Goal: Task Accomplishment & Management: Use online tool/utility

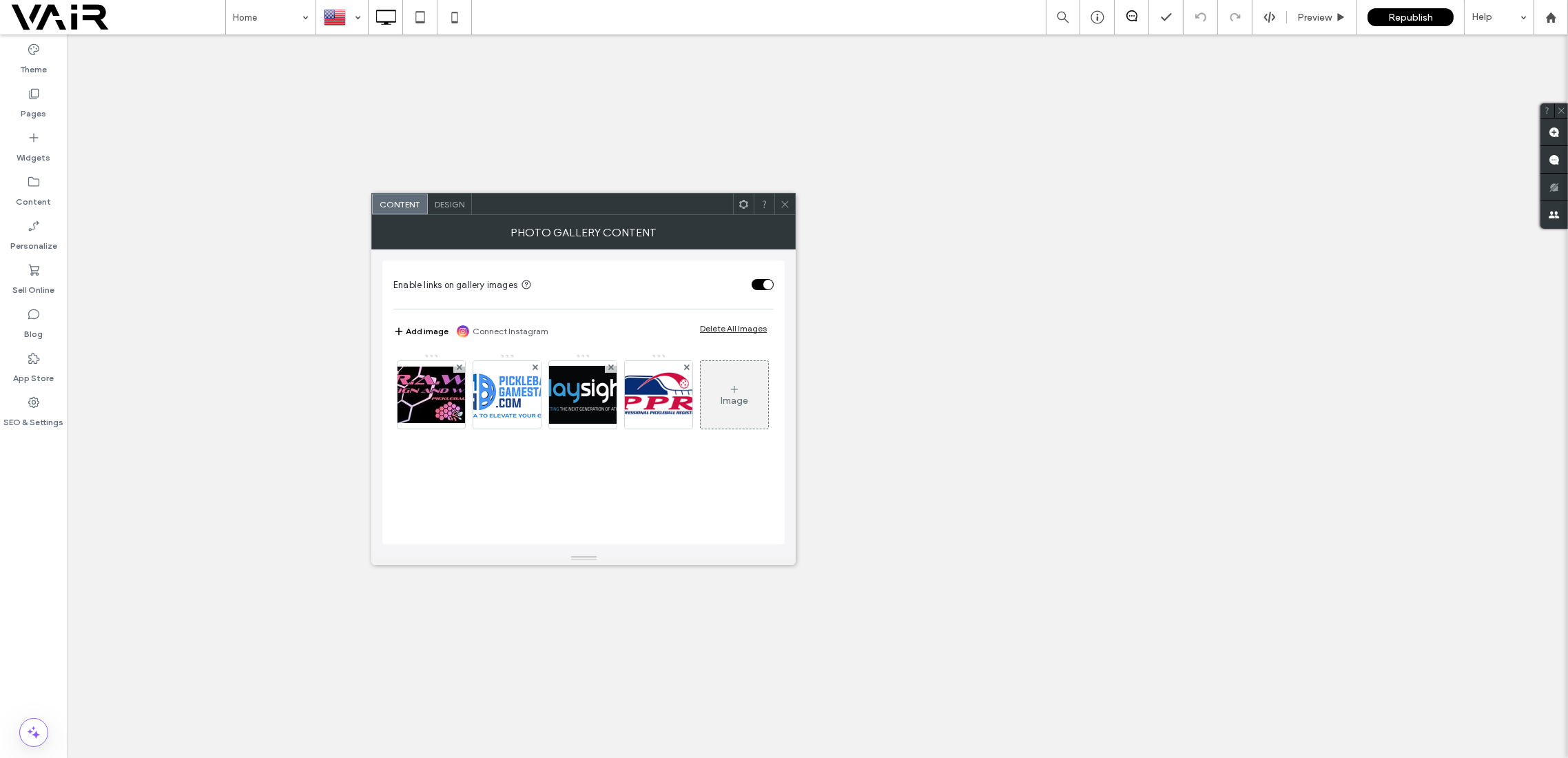
click at [721, 407] on div "Image" at bounding box center [734, 401] width 27 height 12
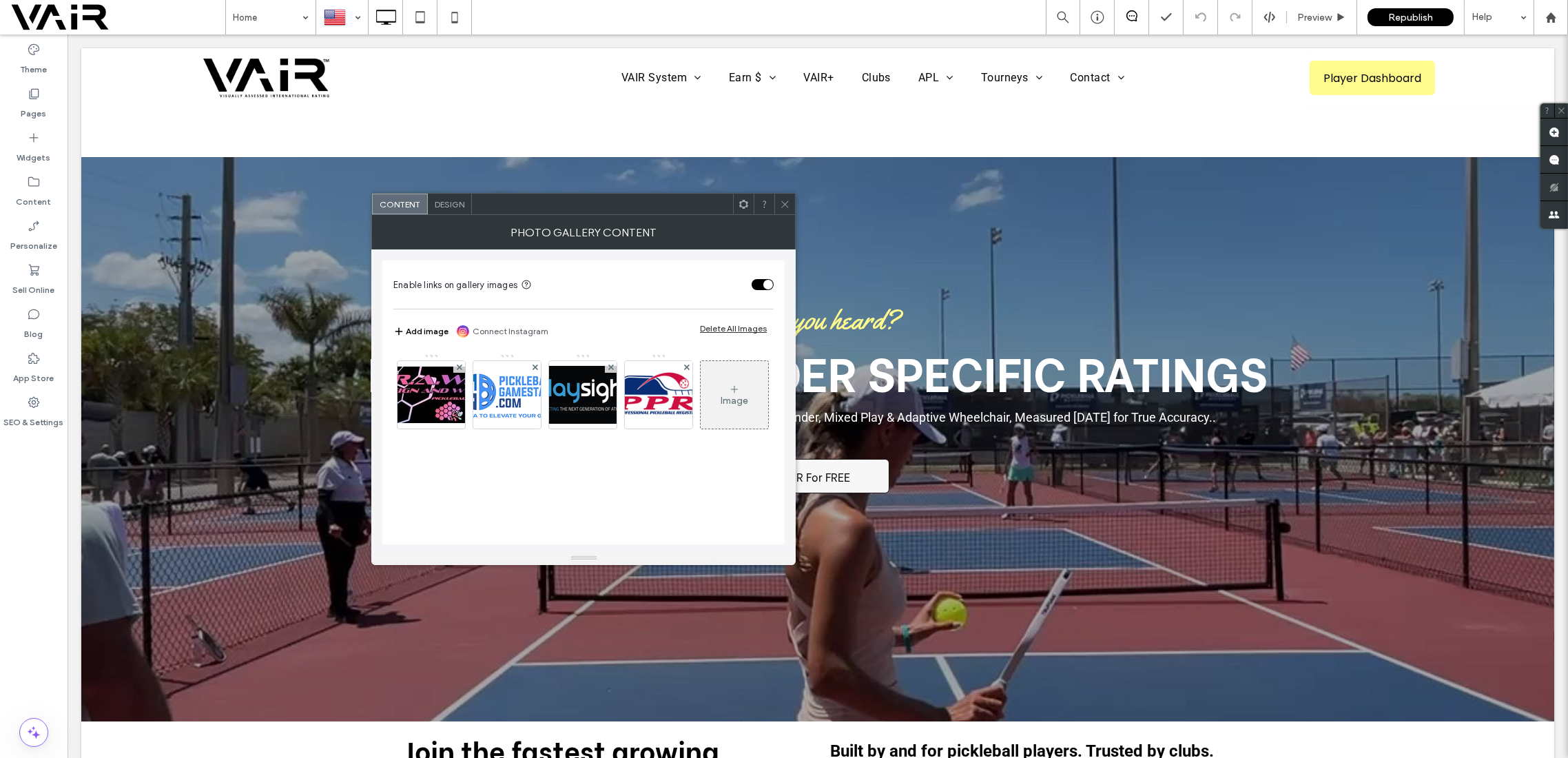
scroll to position [980, 0]
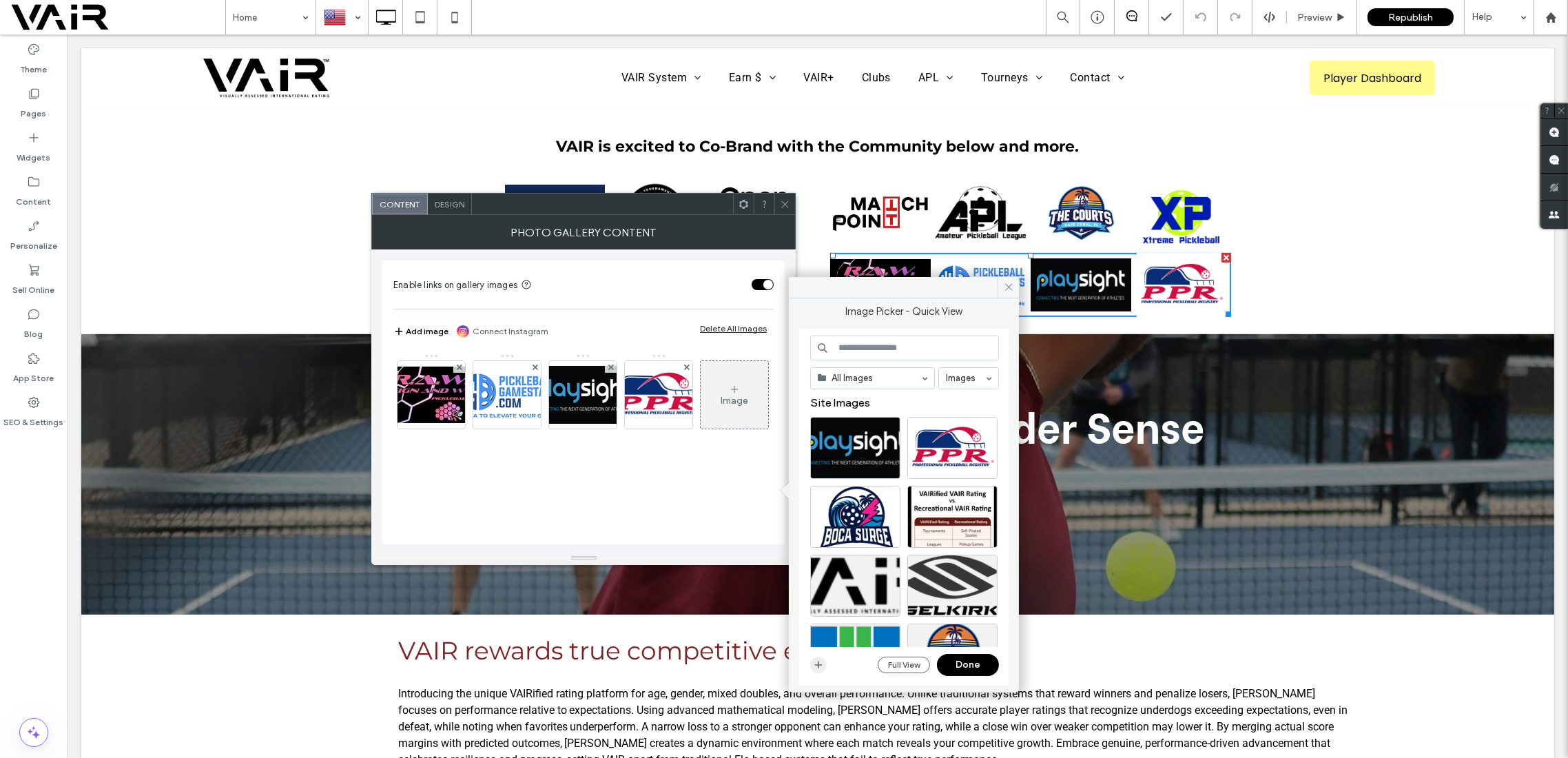
click at [821, 663] on icon "button" at bounding box center [818, 665] width 11 height 11
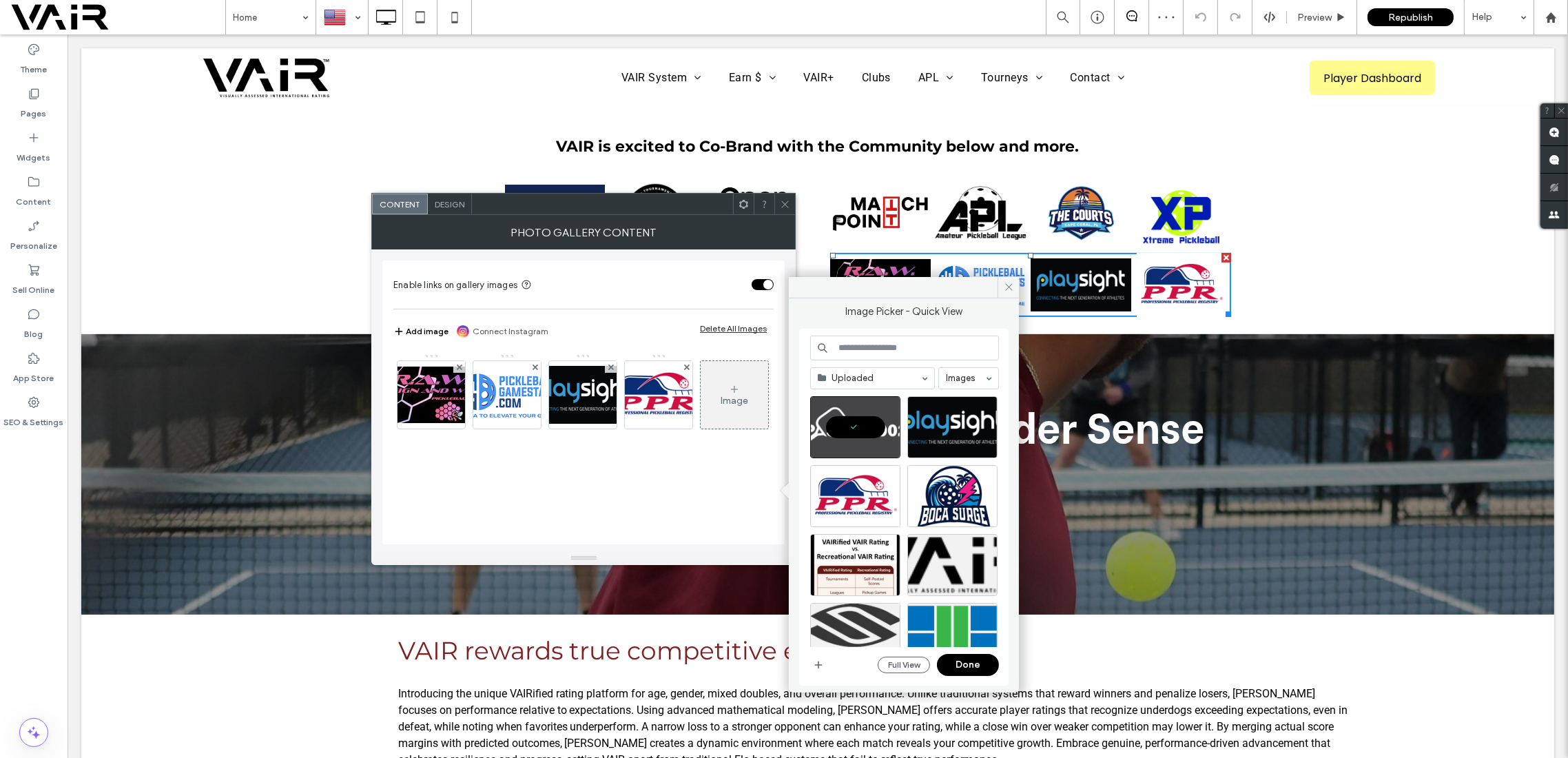
click at [971, 661] on button "Done" at bounding box center [968, 665] width 62 height 22
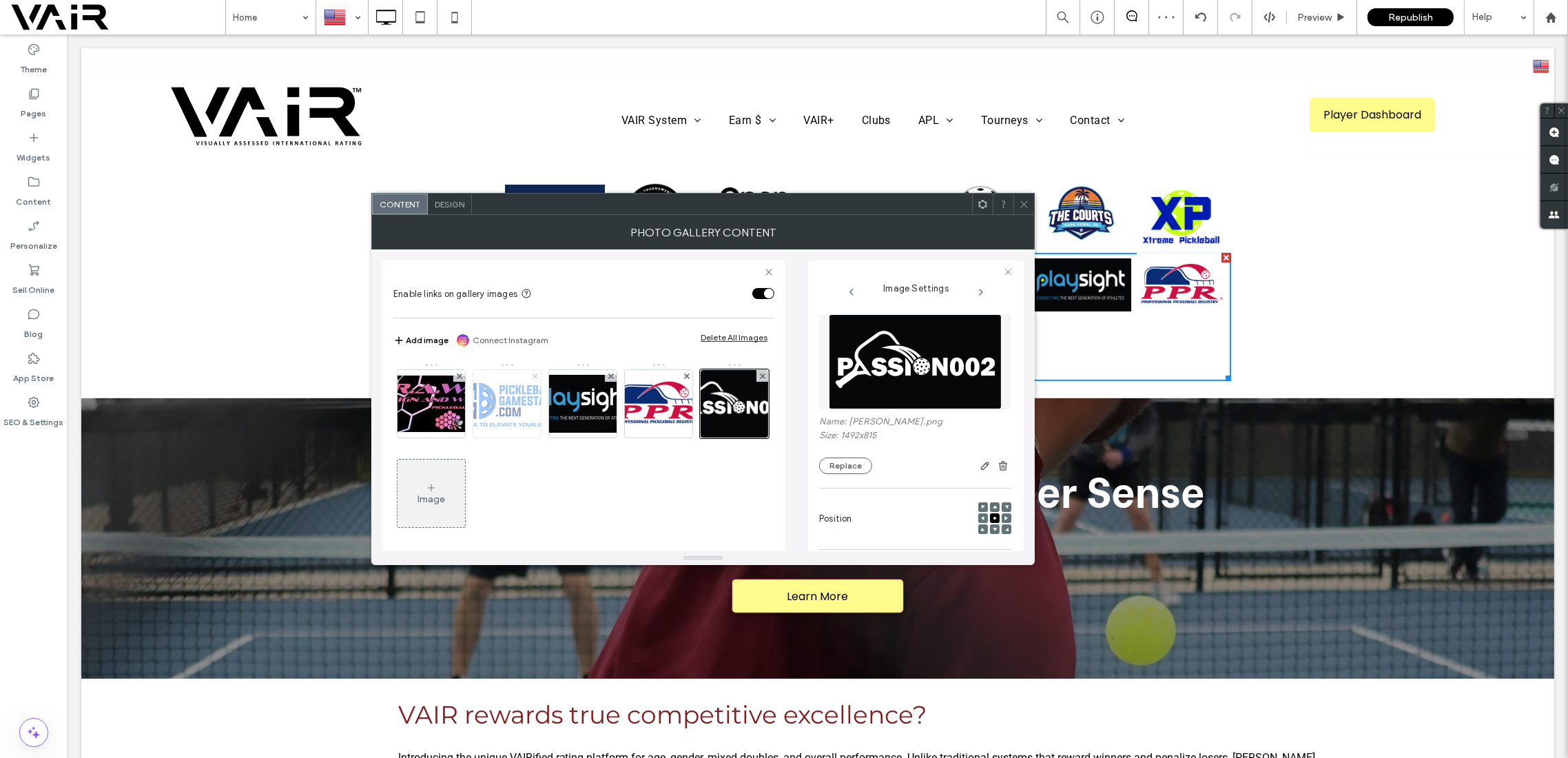
click at [535, 374] on icon at bounding box center [536, 377] width 6 height 6
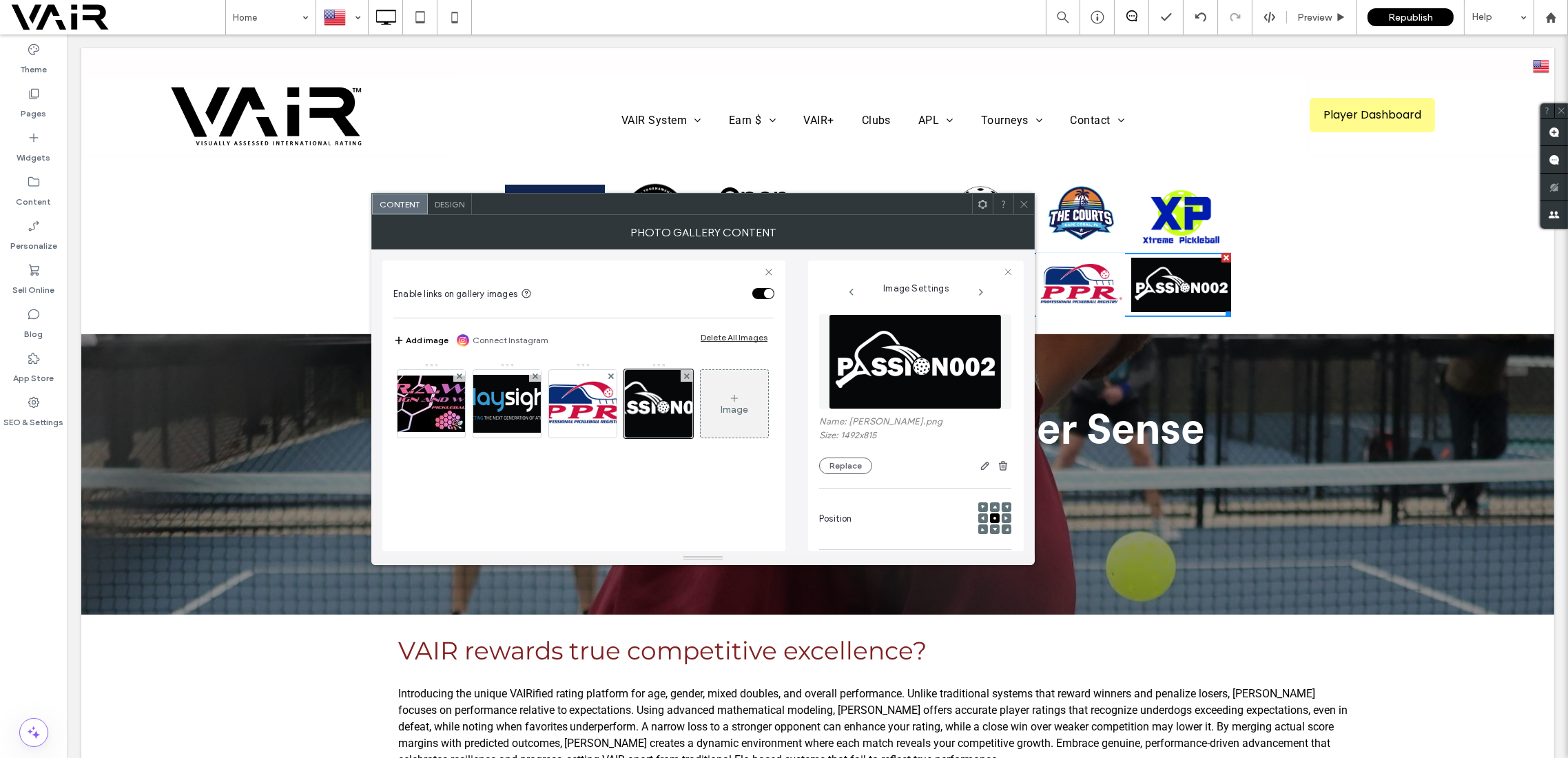
drag, startPoint x: 1022, startPoint y: 207, endPoint x: 1097, endPoint y: 215, distance: 75.4
click at [1022, 207] on icon at bounding box center [1024, 204] width 11 height 11
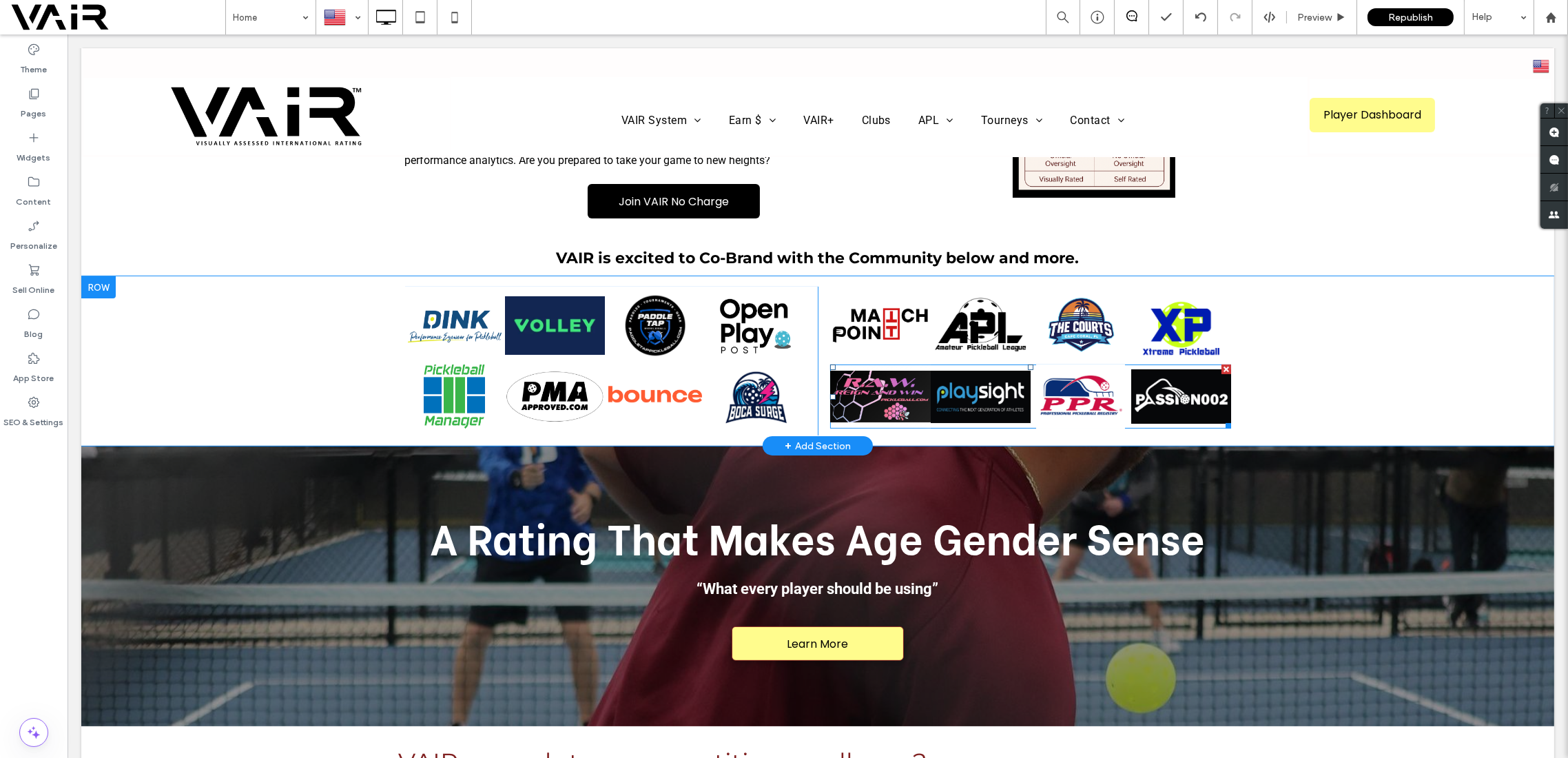
scroll to position [857, 0]
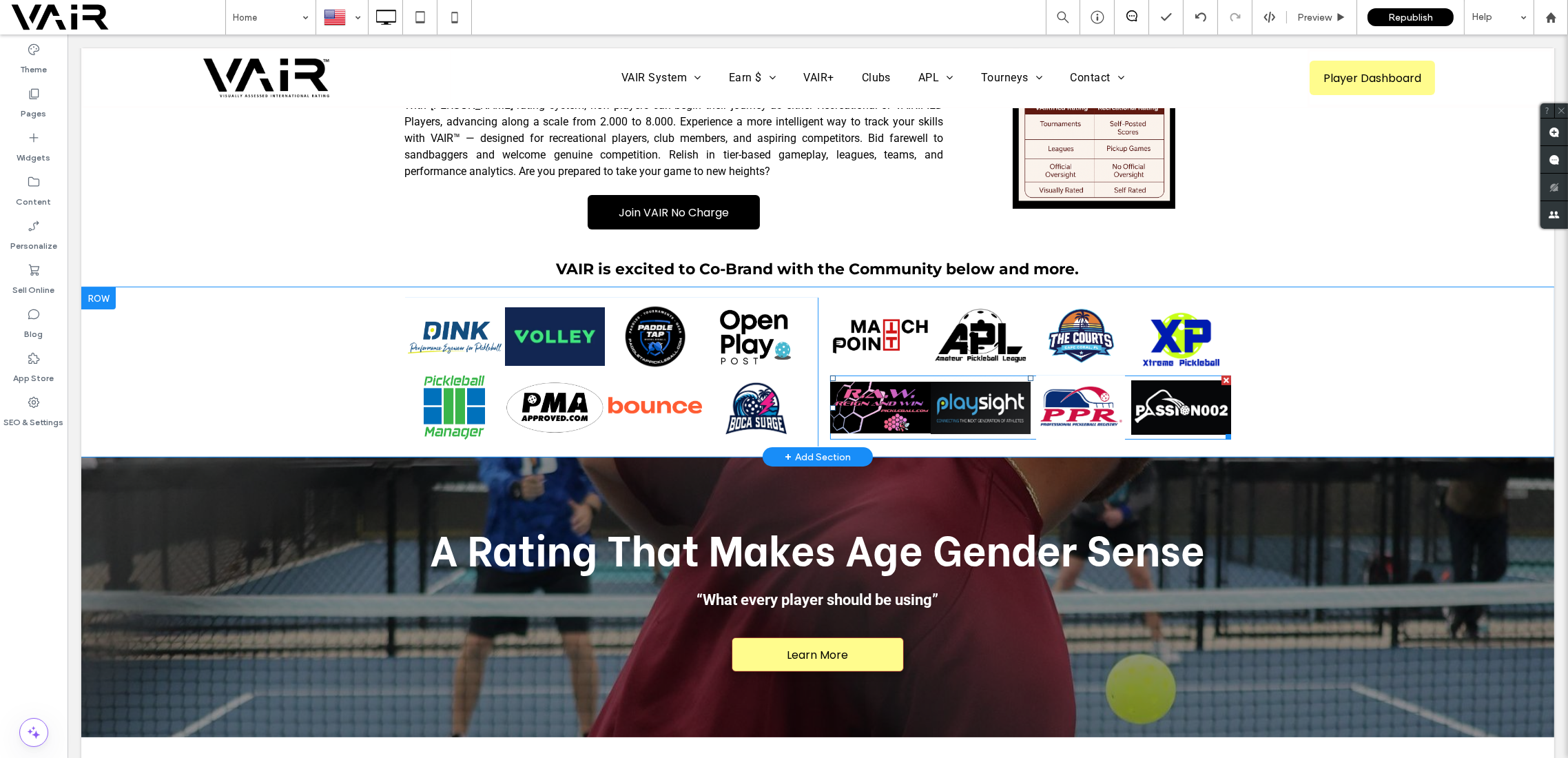
click at [993, 376] on link at bounding box center [980, 408] width 100 height 64
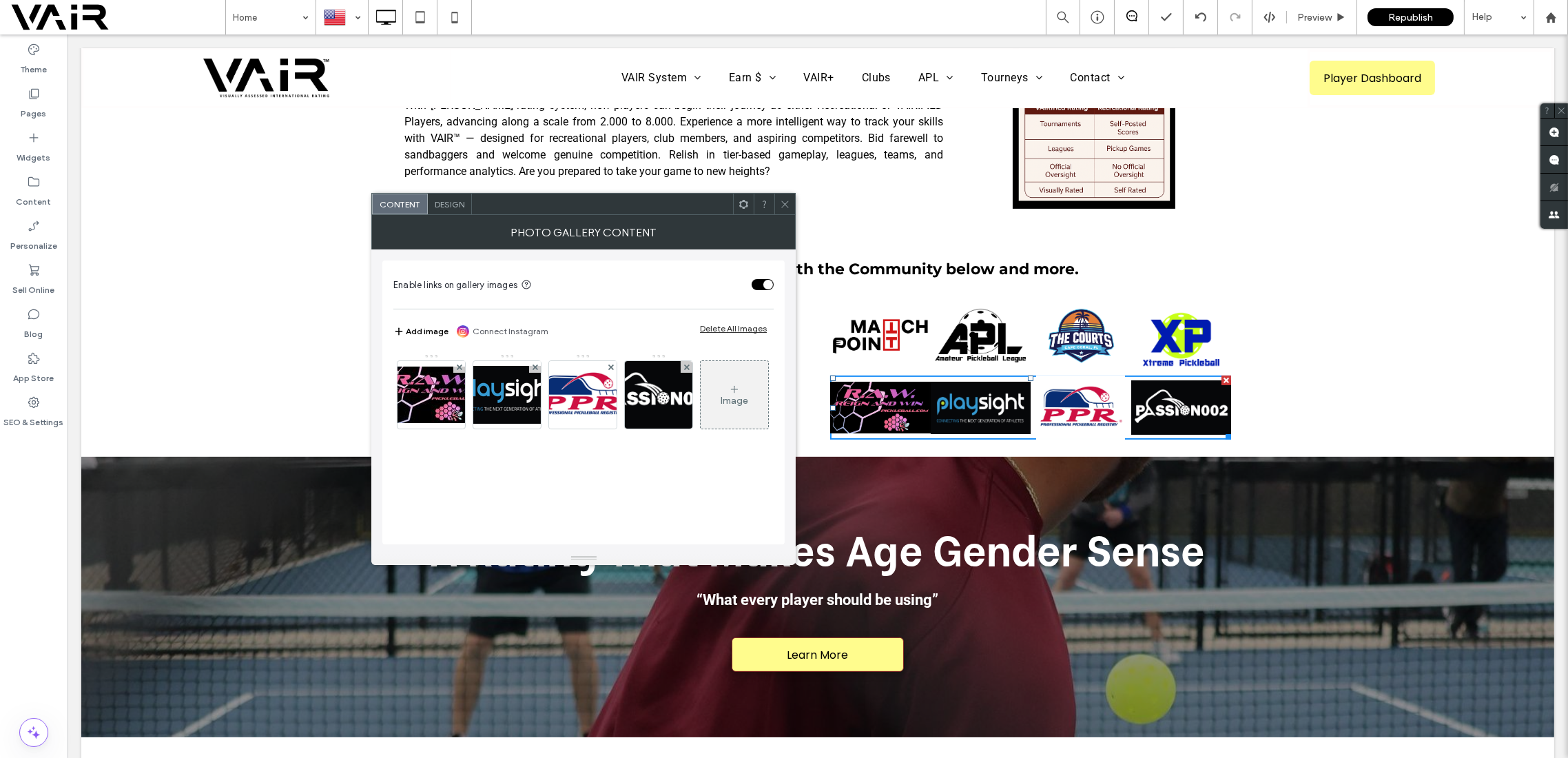
click at [729, 395] on icon at bounding box center [733, 389] width 11 height 11
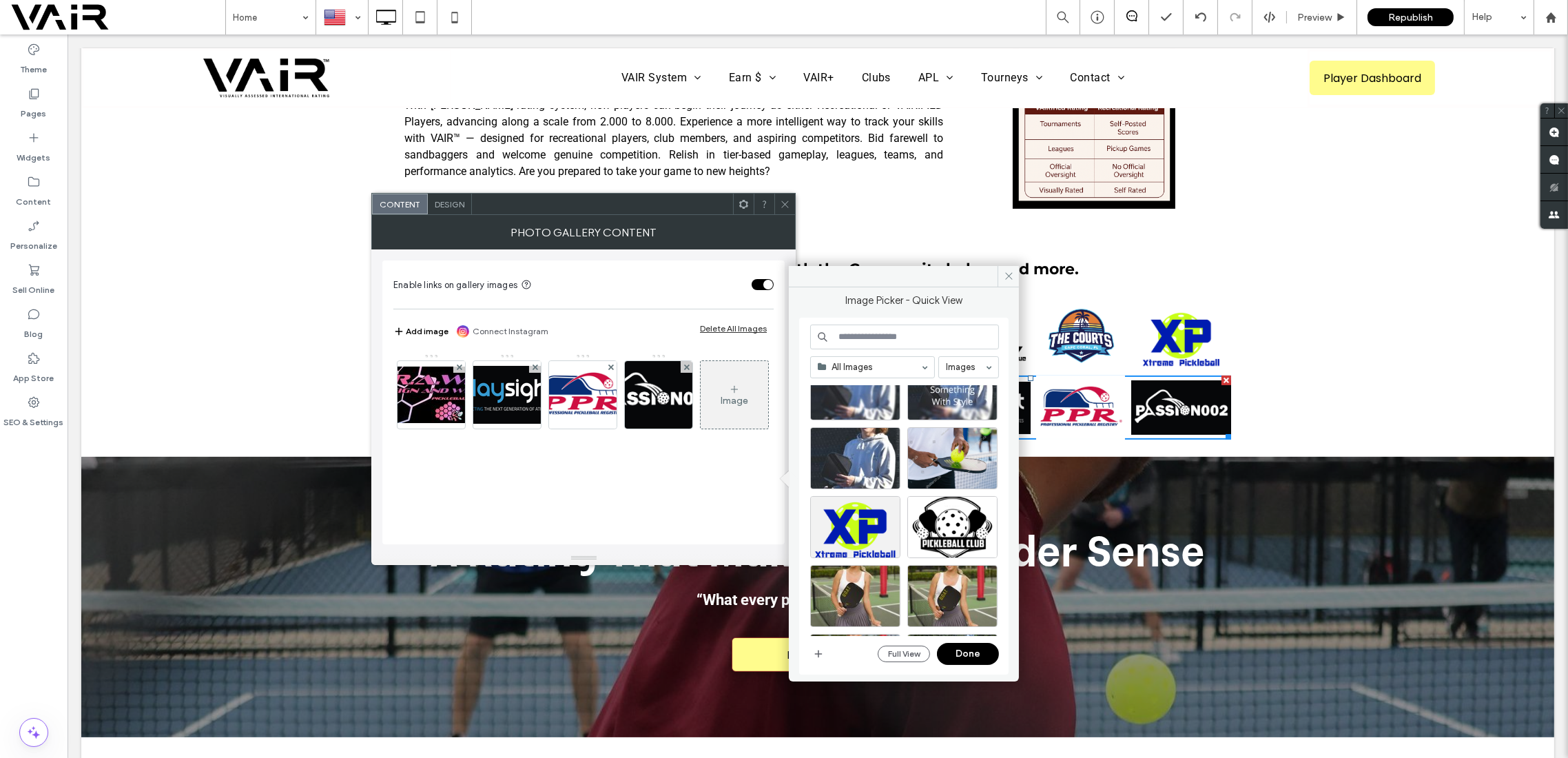
scroll to position [3568, 0]
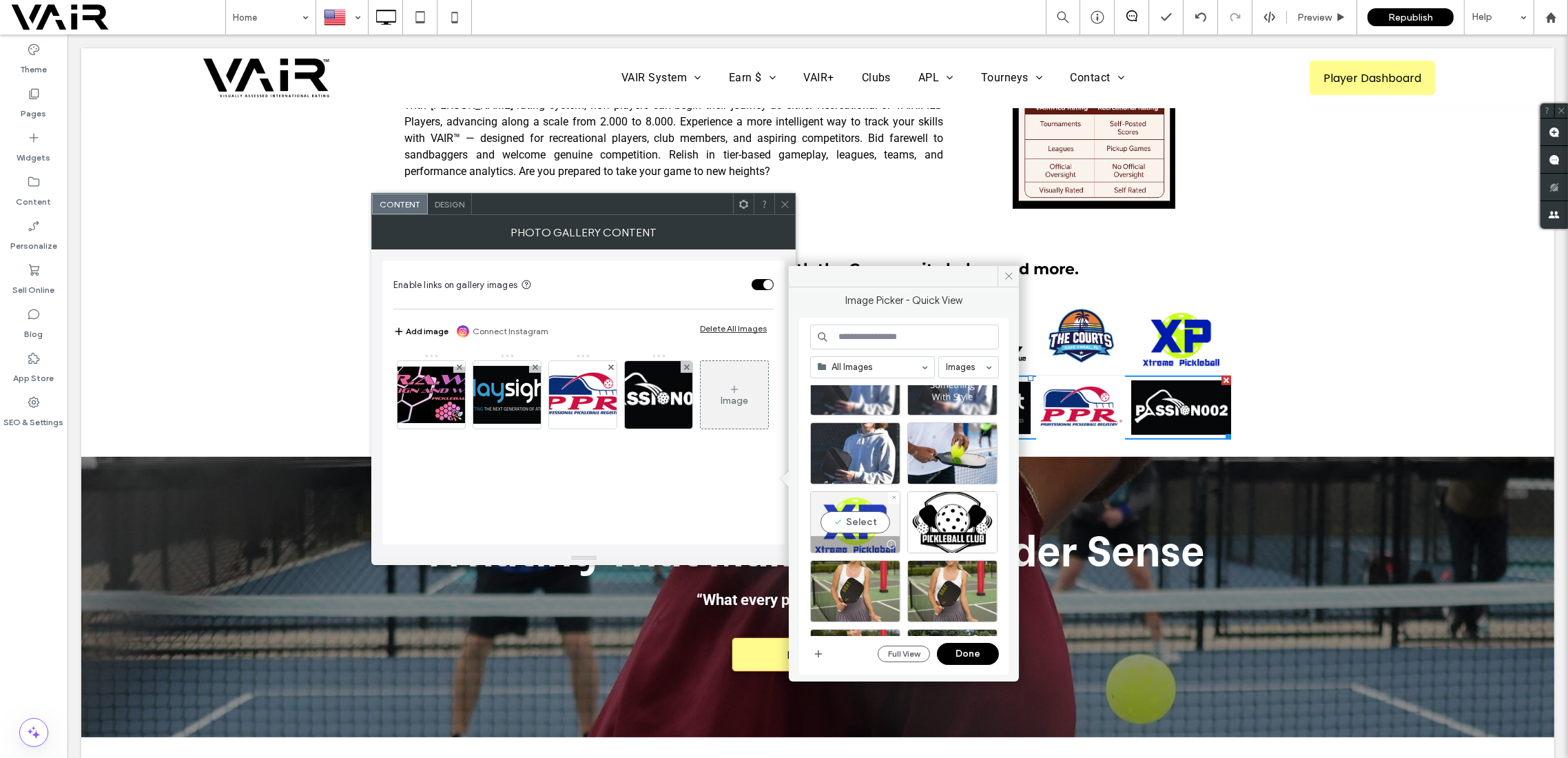
click at [857, 524] on div "Select" at bounding box center [855, 523] width 90 height 62
drag, startPoint x: 894, startPoint y: 611, endPoint x: 962, endPoint y: 646, distance: 76.5
click at [962, 646] on button "Done" at bounding box center [968, 654] width 62 height 22
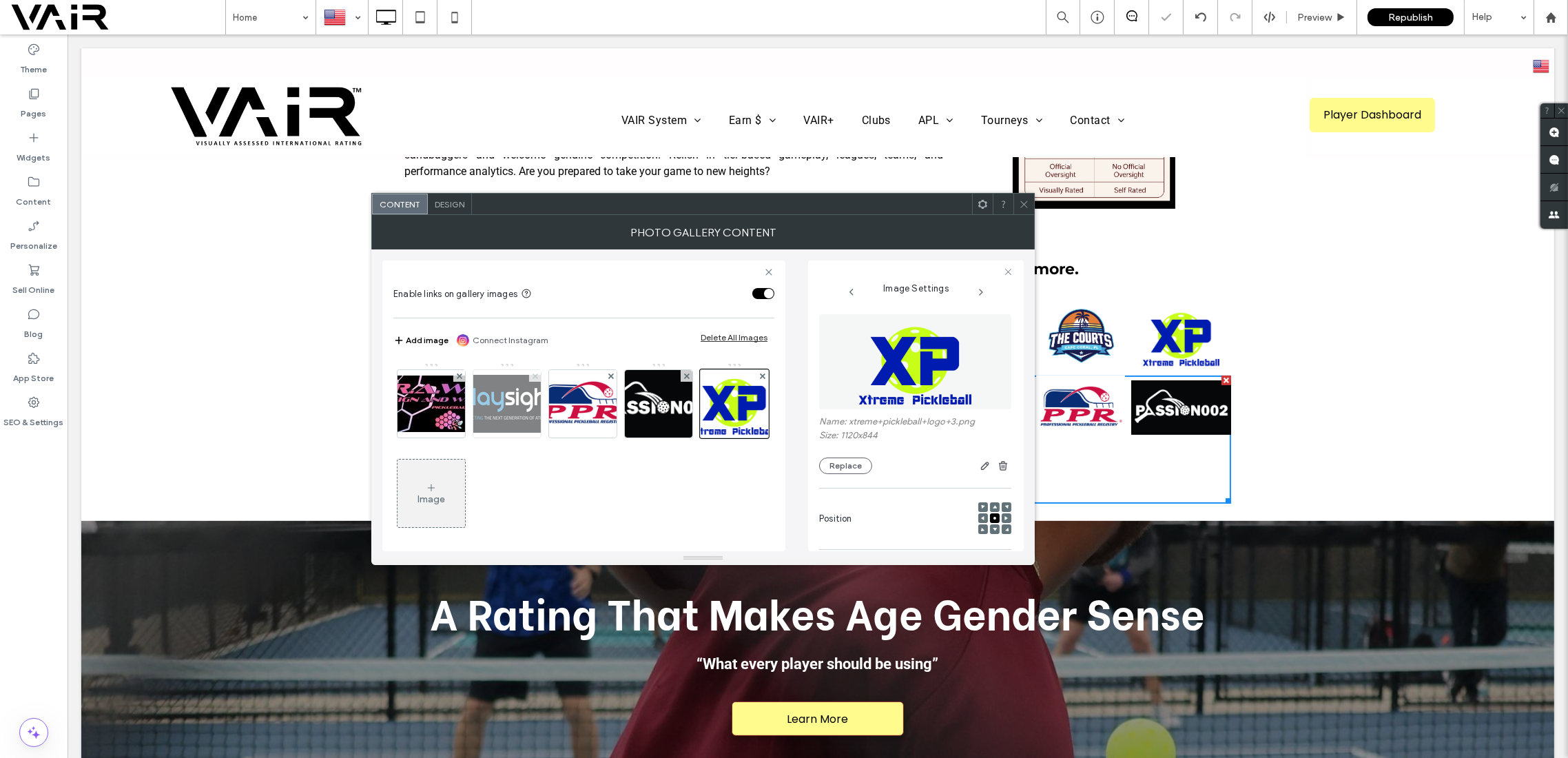
click at [533, 375] on use at bounding box center [536, 376] width 6 height 6
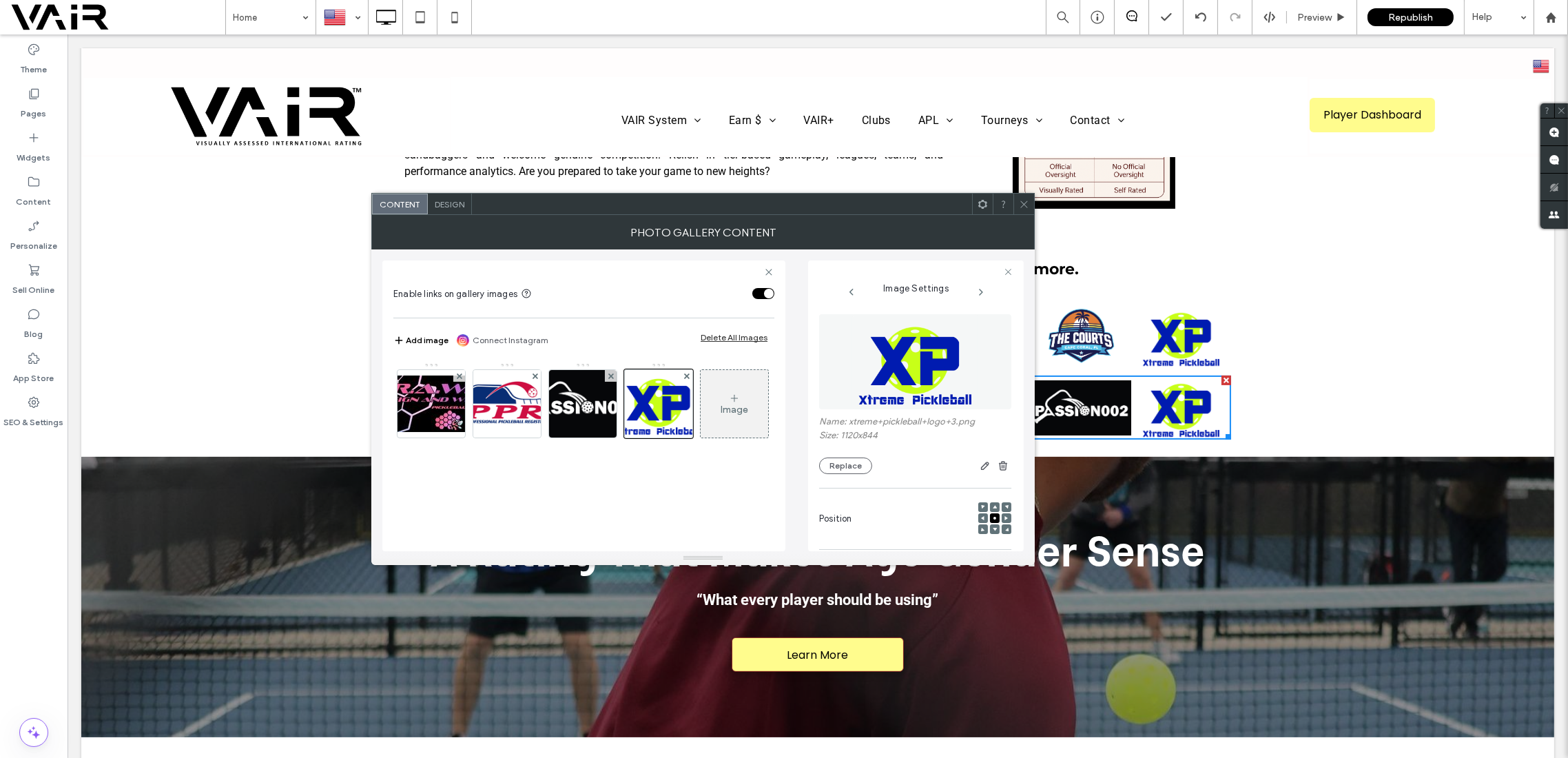
click at [1022, 206] on use at bounding box center [1023, 203] width 7 height 7
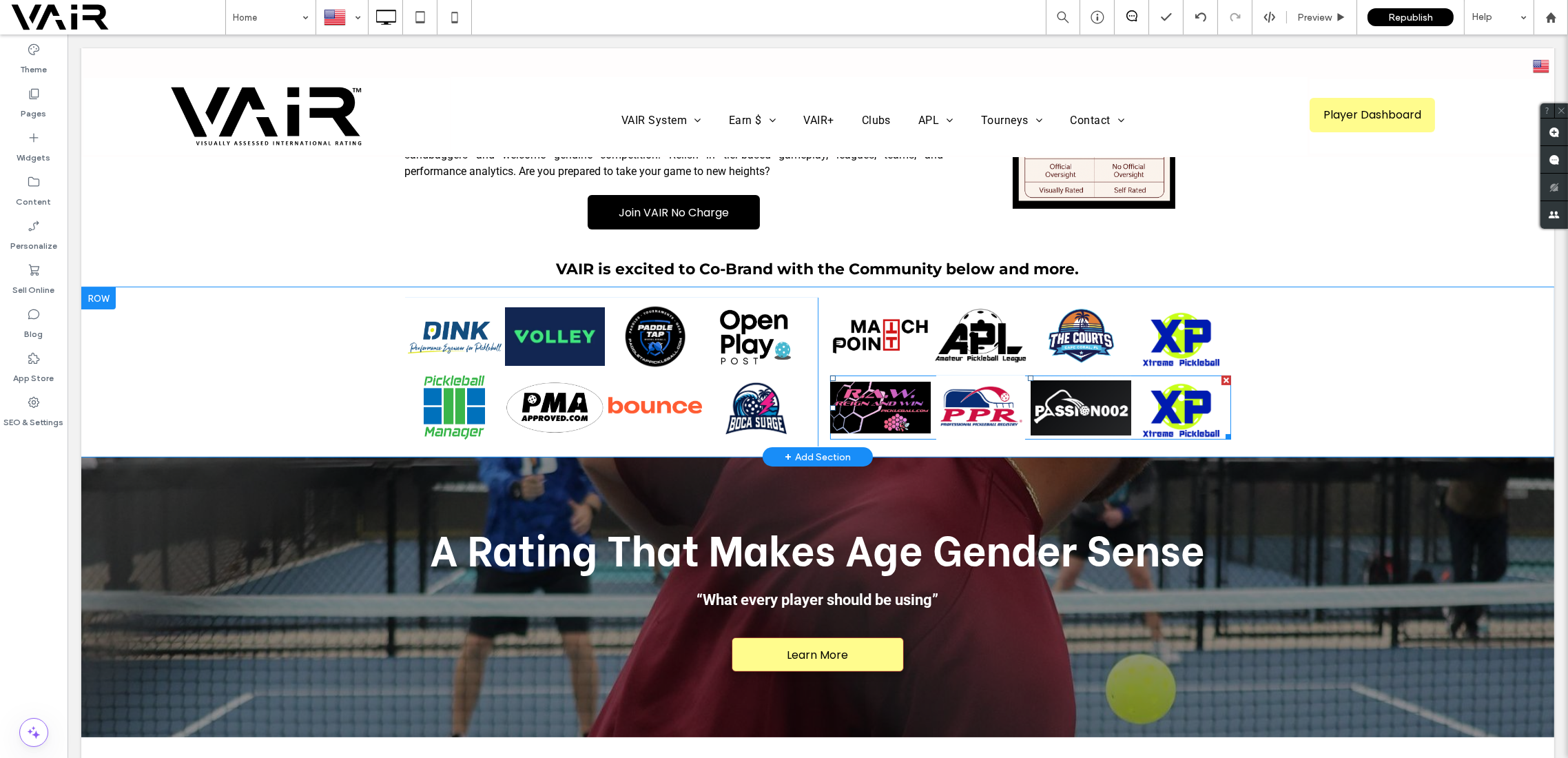
click at [1098, 391] on link at bounding box center [1081, 408] width 100 height 64
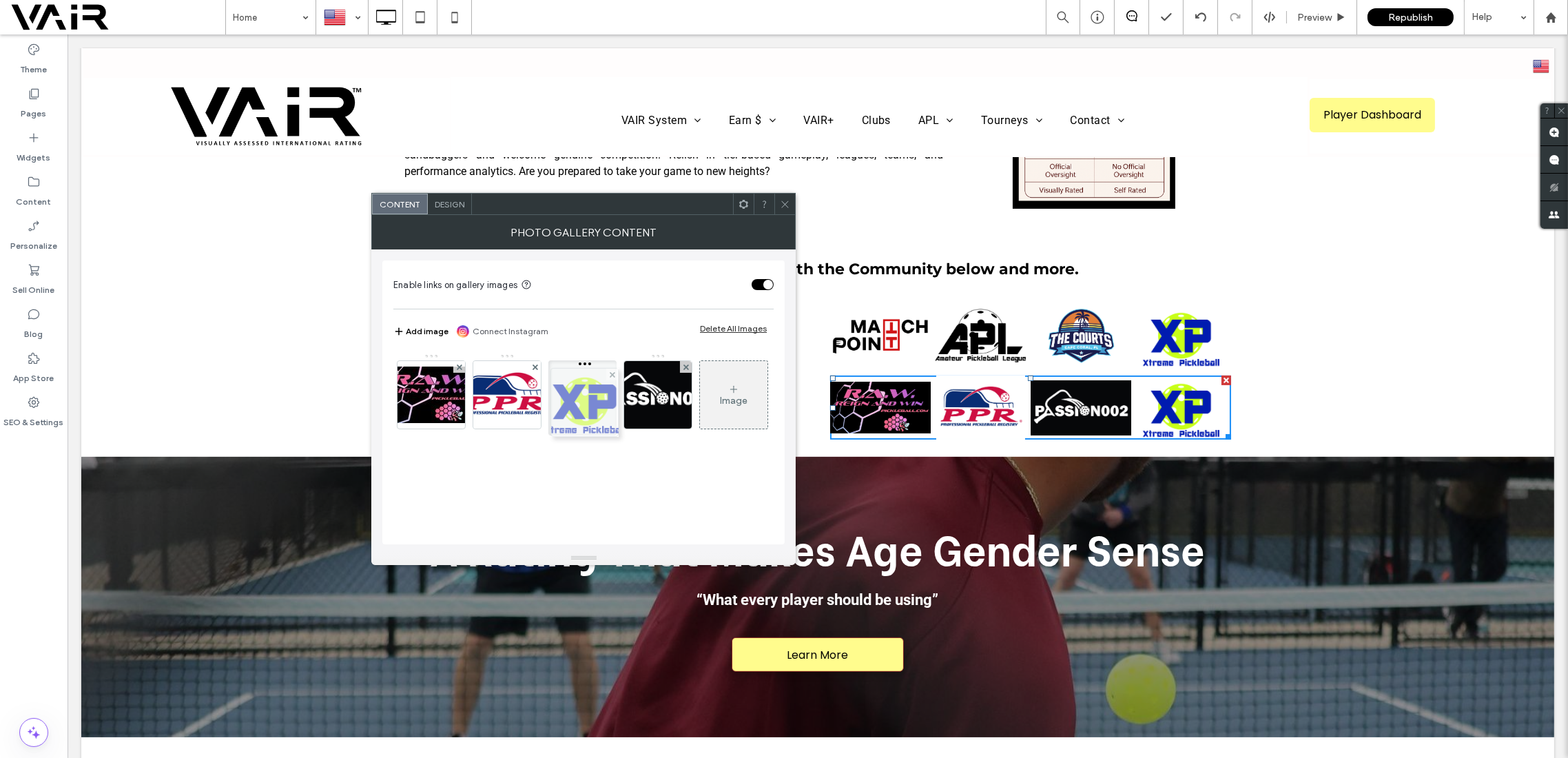
drag, startPoint x: 666, startPoint y: 388, endPoint x: 590, endPoint y: 396, distance: 76.4
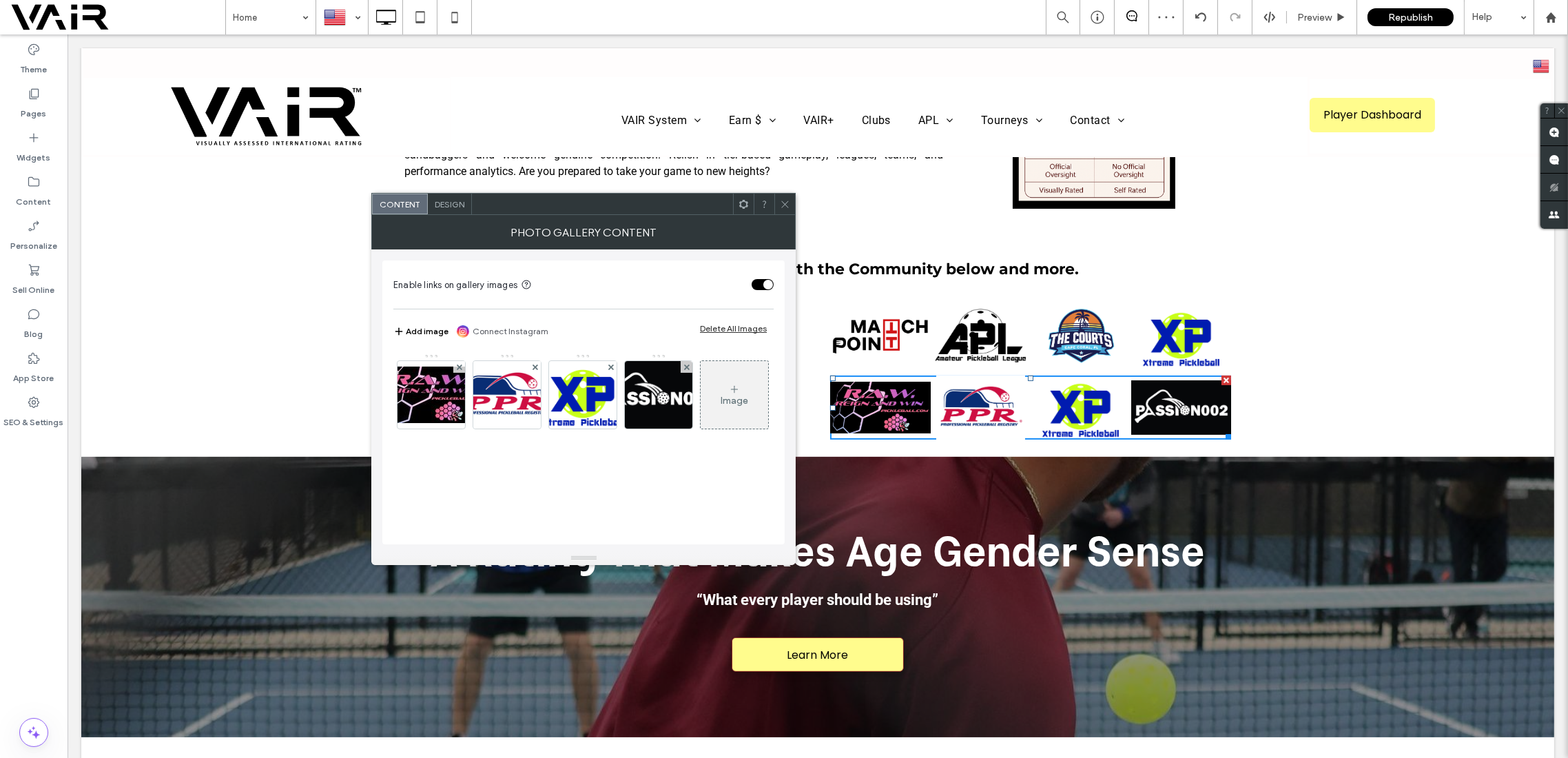
click at [786, 204] on use at bounding box center [784, 203] width 7 height 7
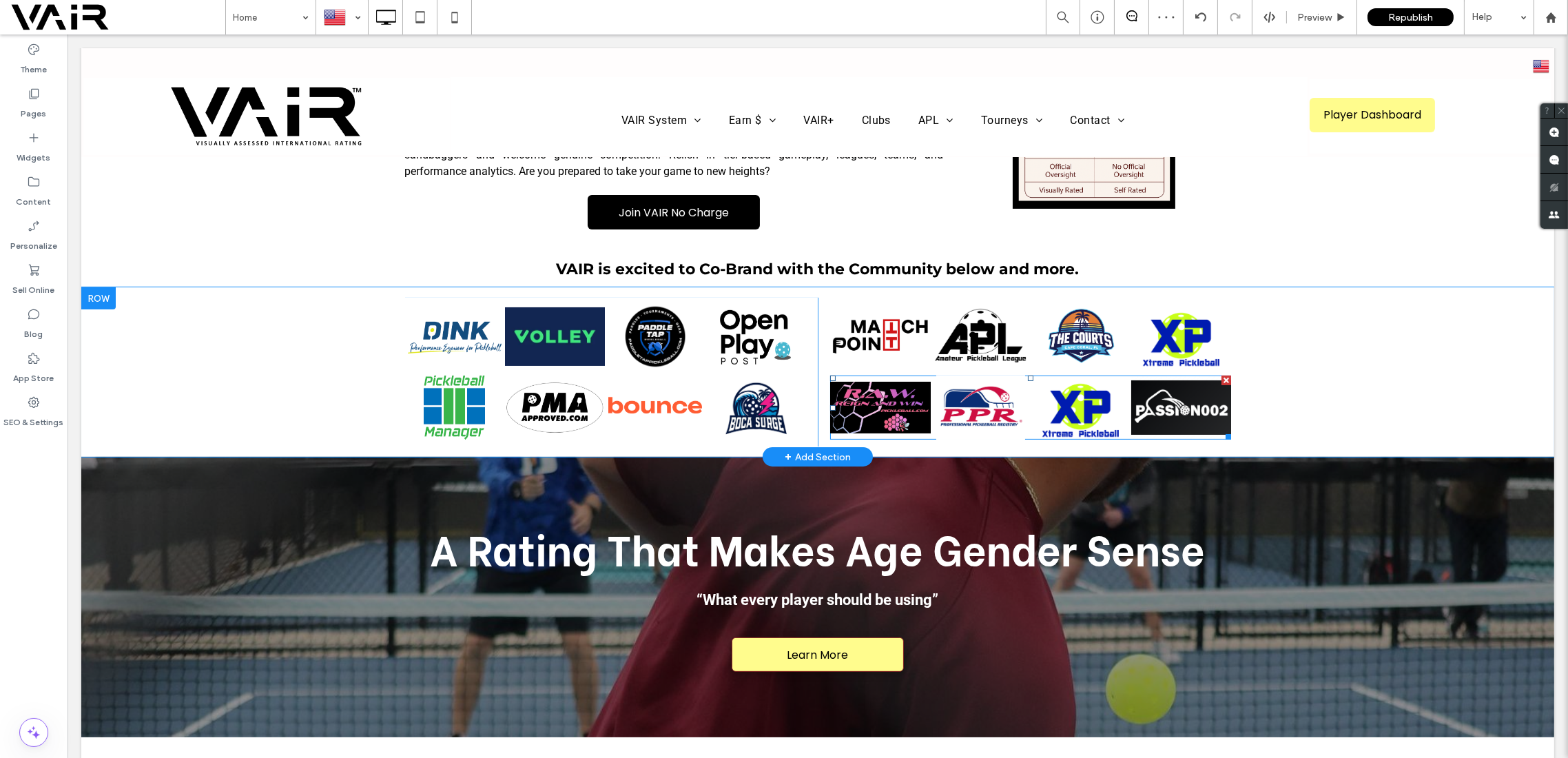
click at [1169, 389] on link at bounding box center [1181, 408] width 100 height 64
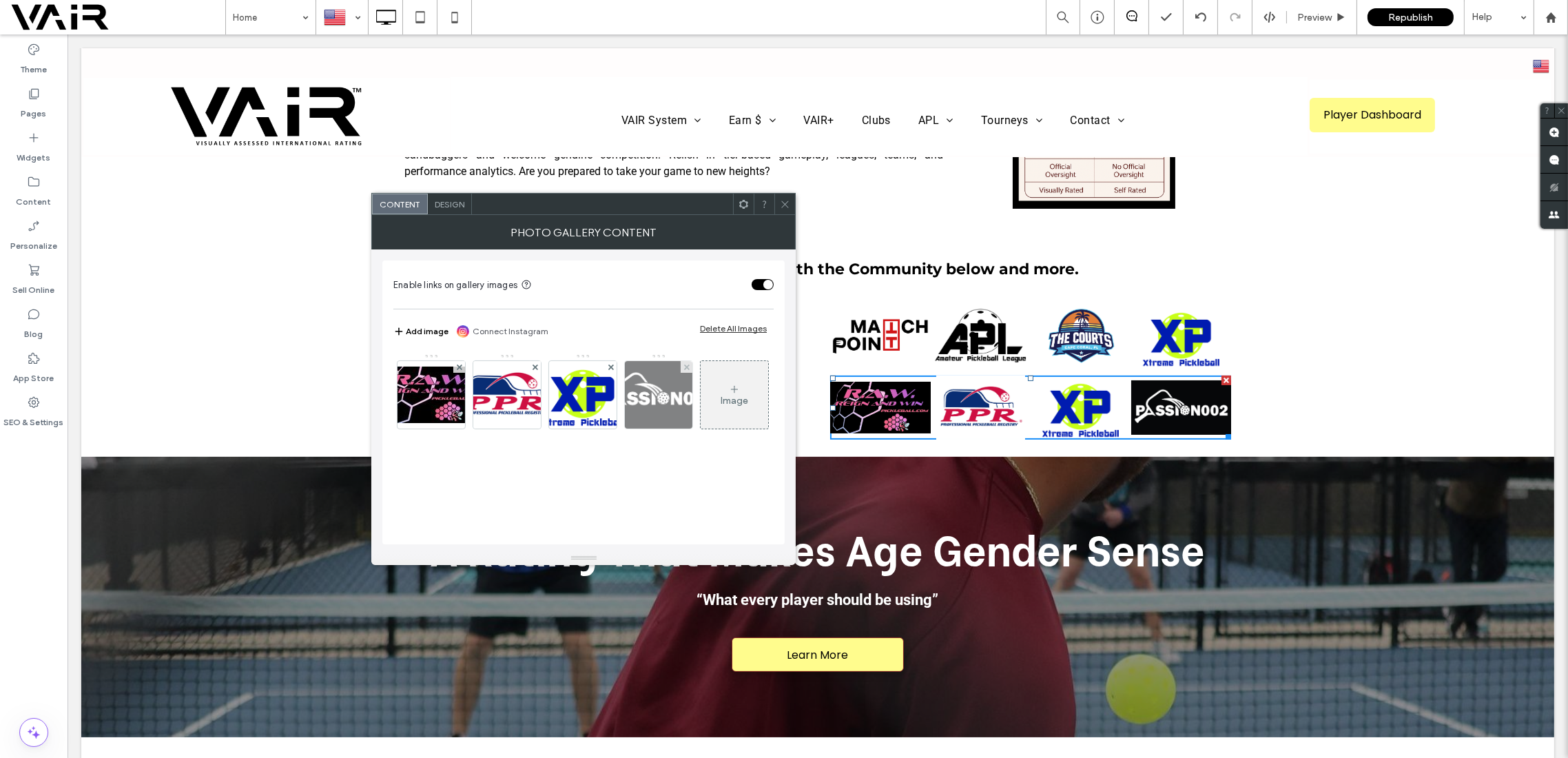
click at [652, 386] on img at bounding box center [658, 394] width 124 height 67
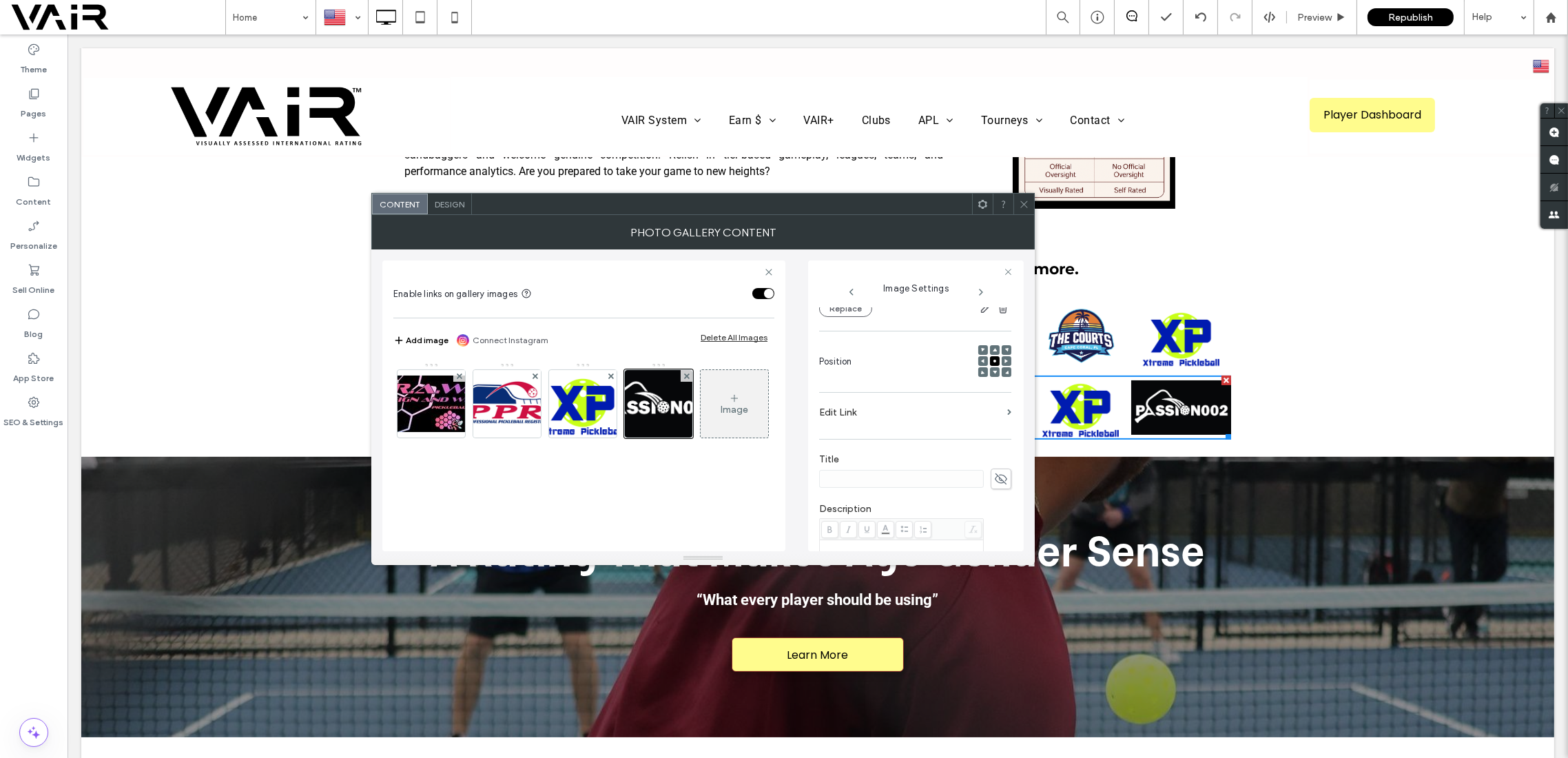
scroll to position [147, 0]
click at [1008, 421] on span at bounding box center [1010, 422] width 4 height 6
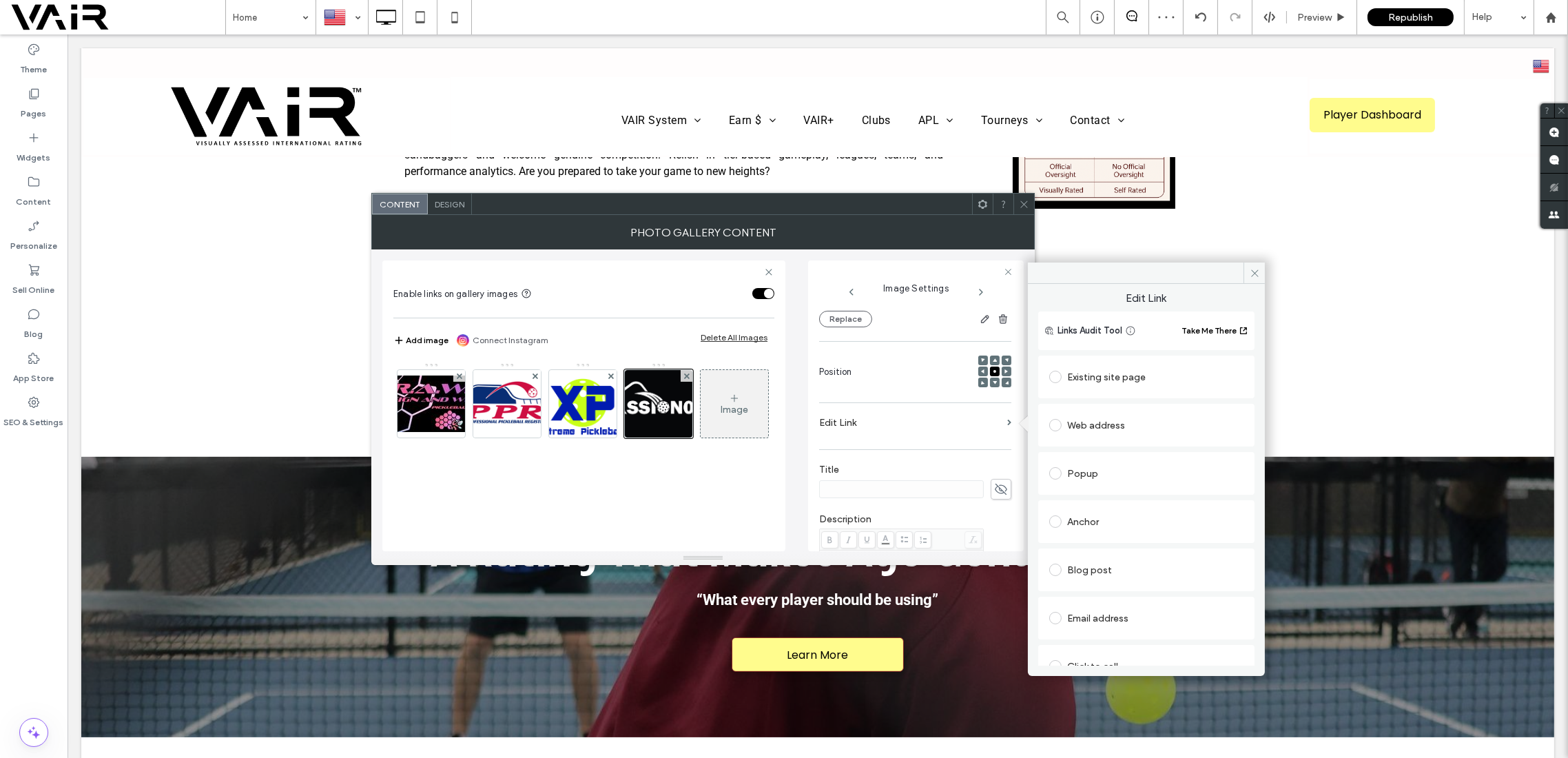
click at [1056, 430] on span at bounding box center [1055, 425] width 13 height 13
paste input "**********"
type input "**********"
click at [1196, 496] on div "Set as no follow" at bounding box center [1147, 498] width 195 height 14
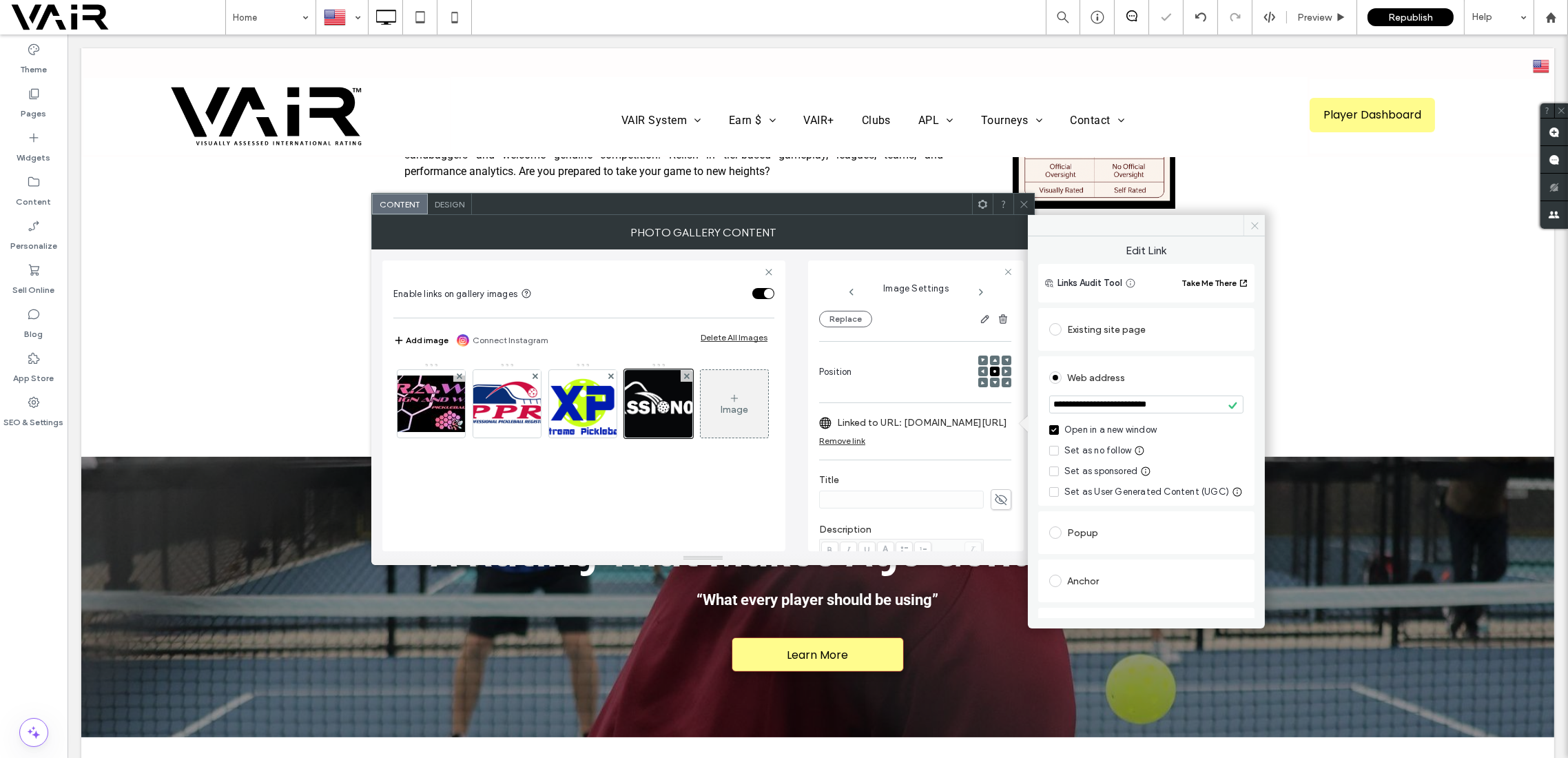
drag, startPoint x: 1252, startPoint y: 221, endPoint x: 1171, endPoint y: 195, distance: 85.1
click at [1252, 221] on icon at bounding box center [1255, 226] width 11 height 11
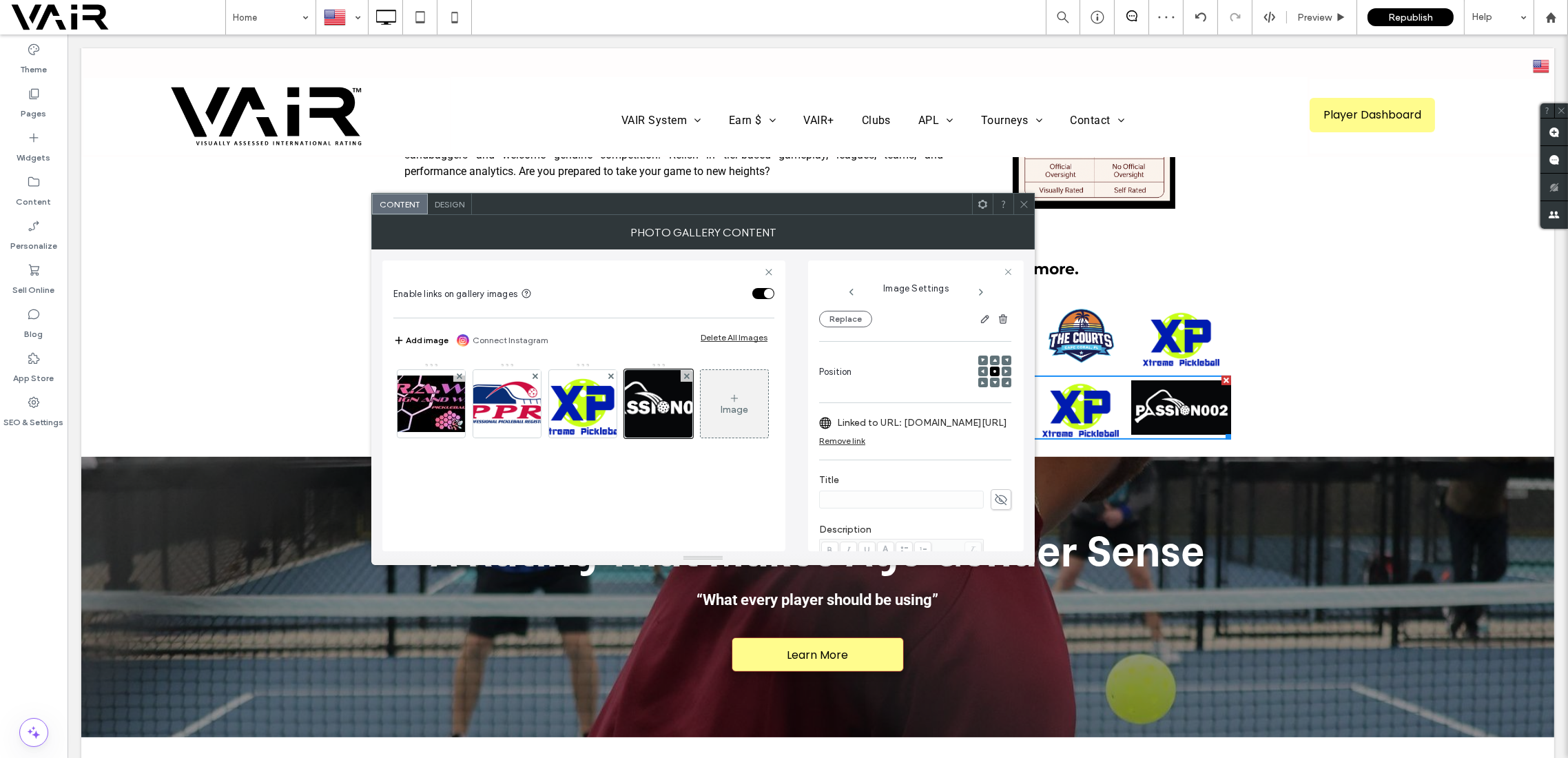
click at [1028, 205] on icon at bounding box center [1024, 204] width 11 height 11
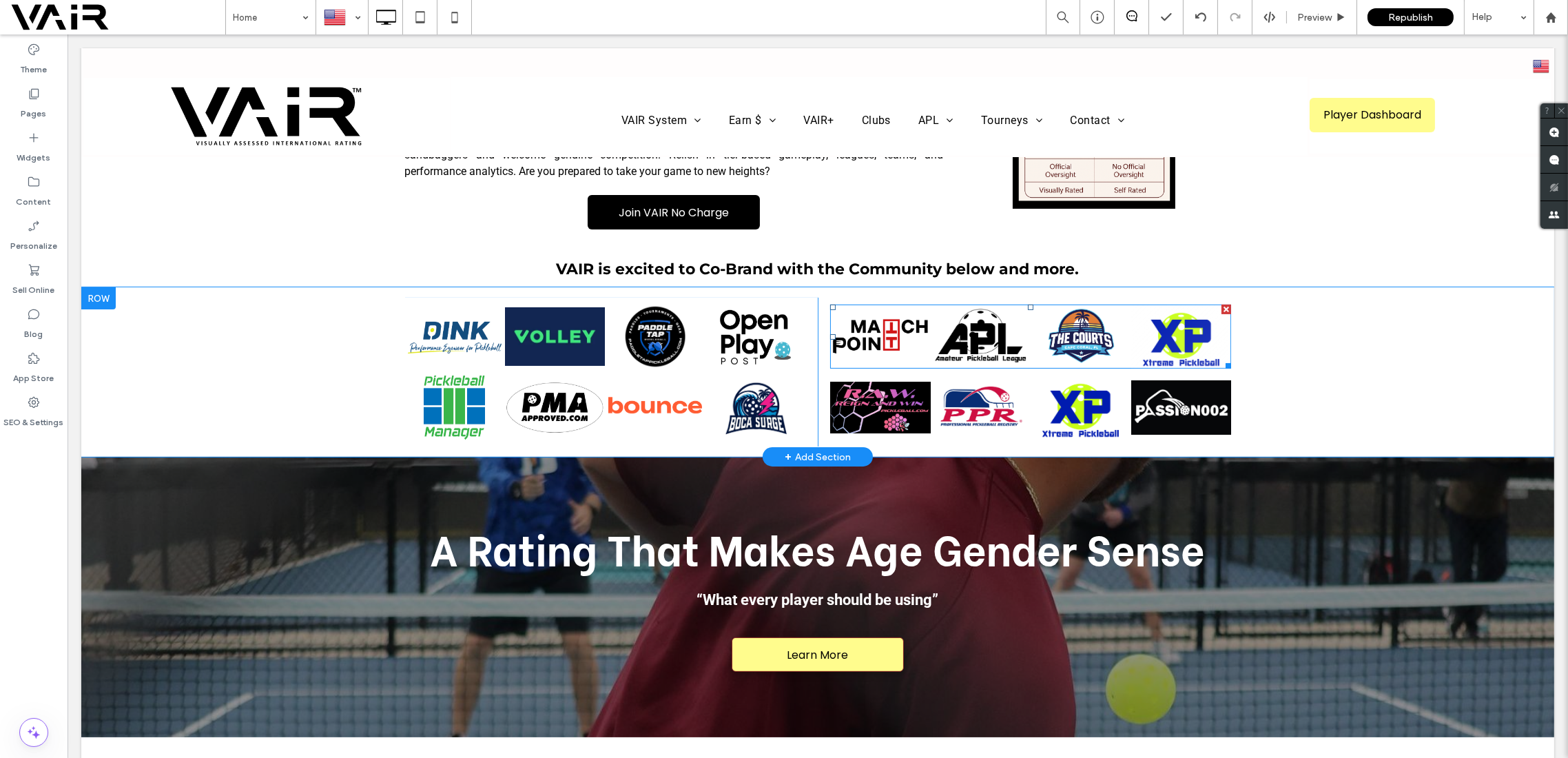
click at [1166, 305] on link at bounding box center [1181, 337] width 100 height 64
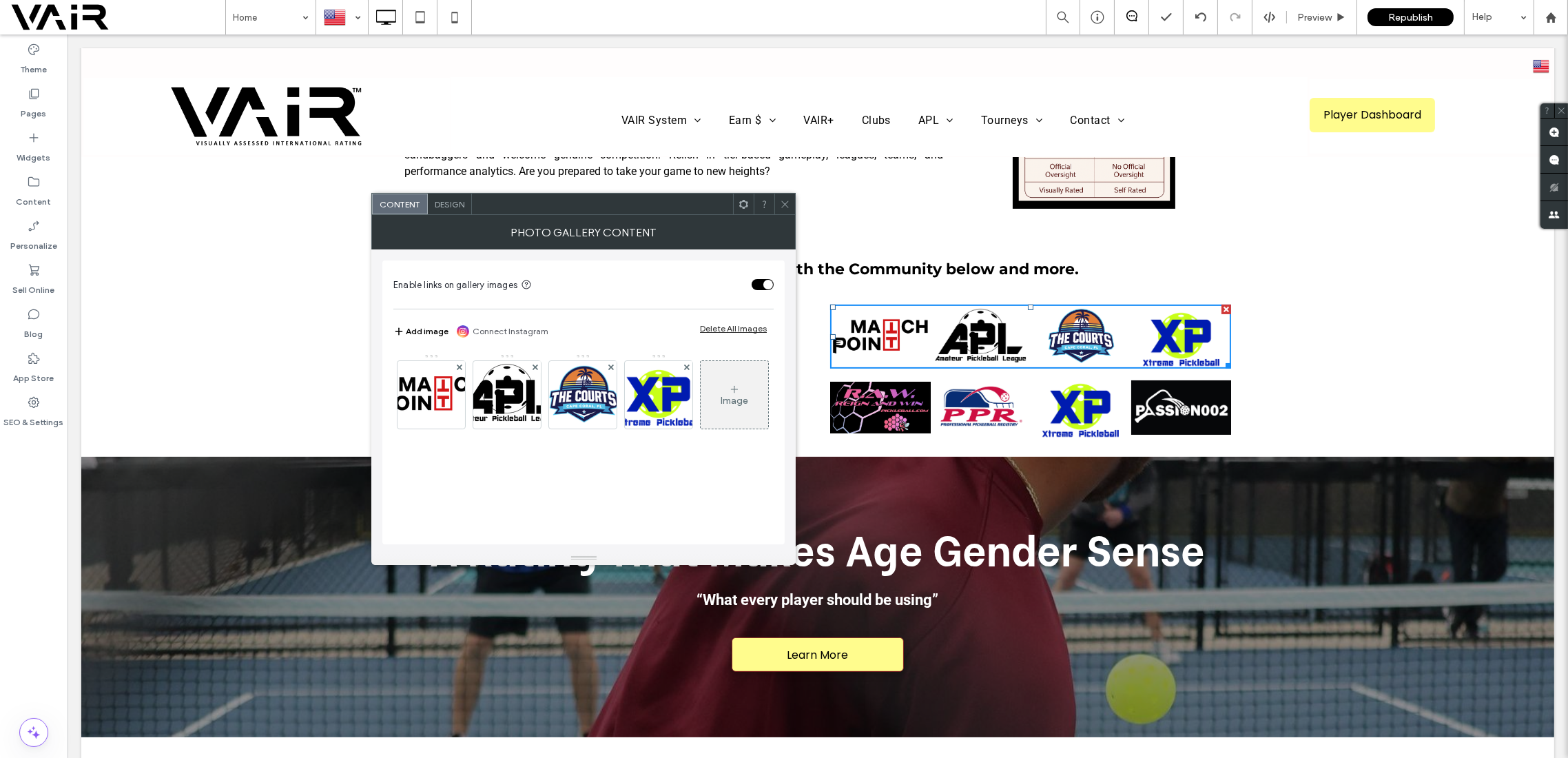
click at [729, 395] on icon at bounding box center [733, 389] width 11 height 11
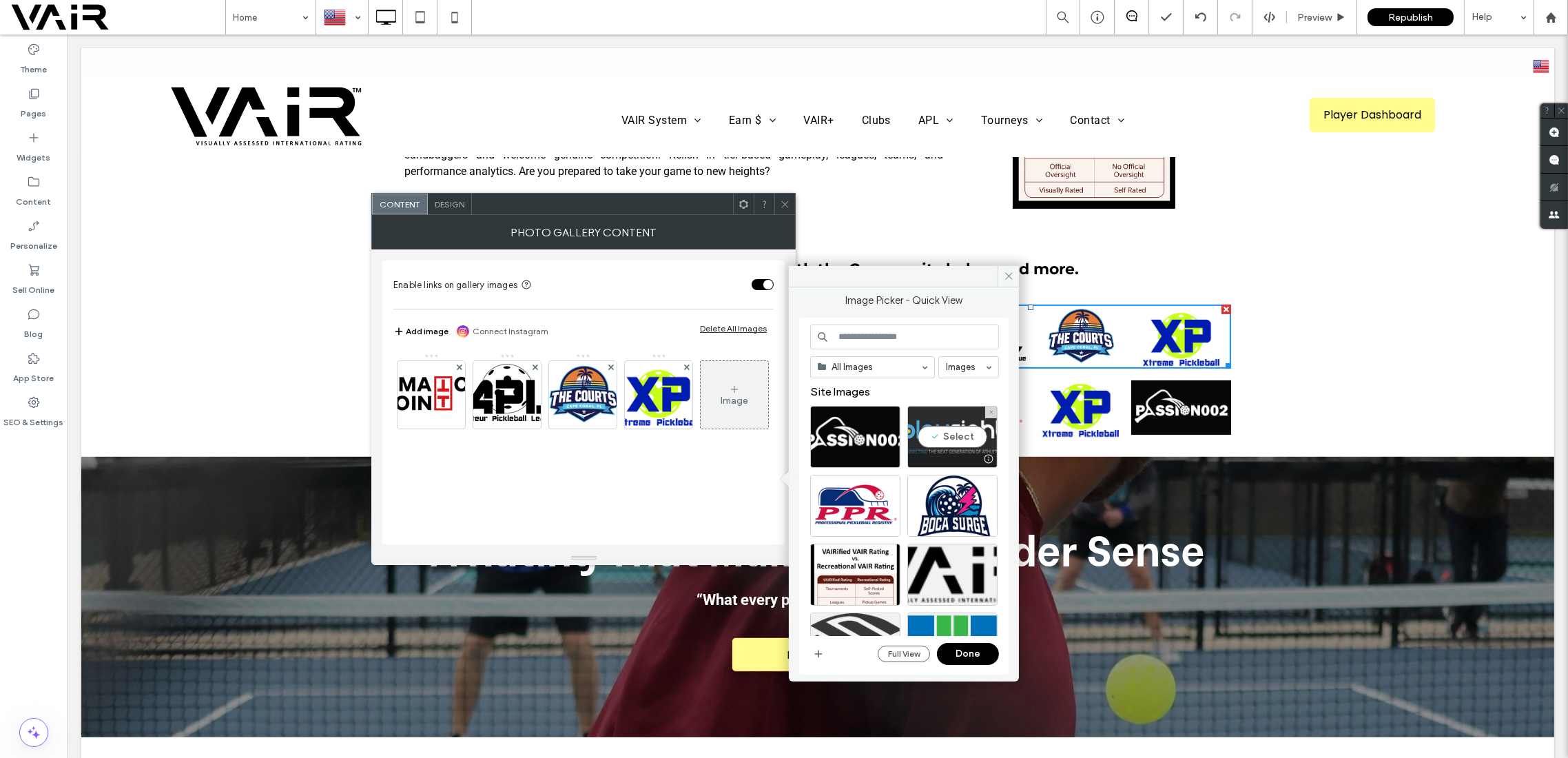
click at [943, 428] on div "Select" at bounding box center [952, 437] width 90 height 62
click at [970, 658] on button "Done" at bounding box center [968, 654] width 62 height 22
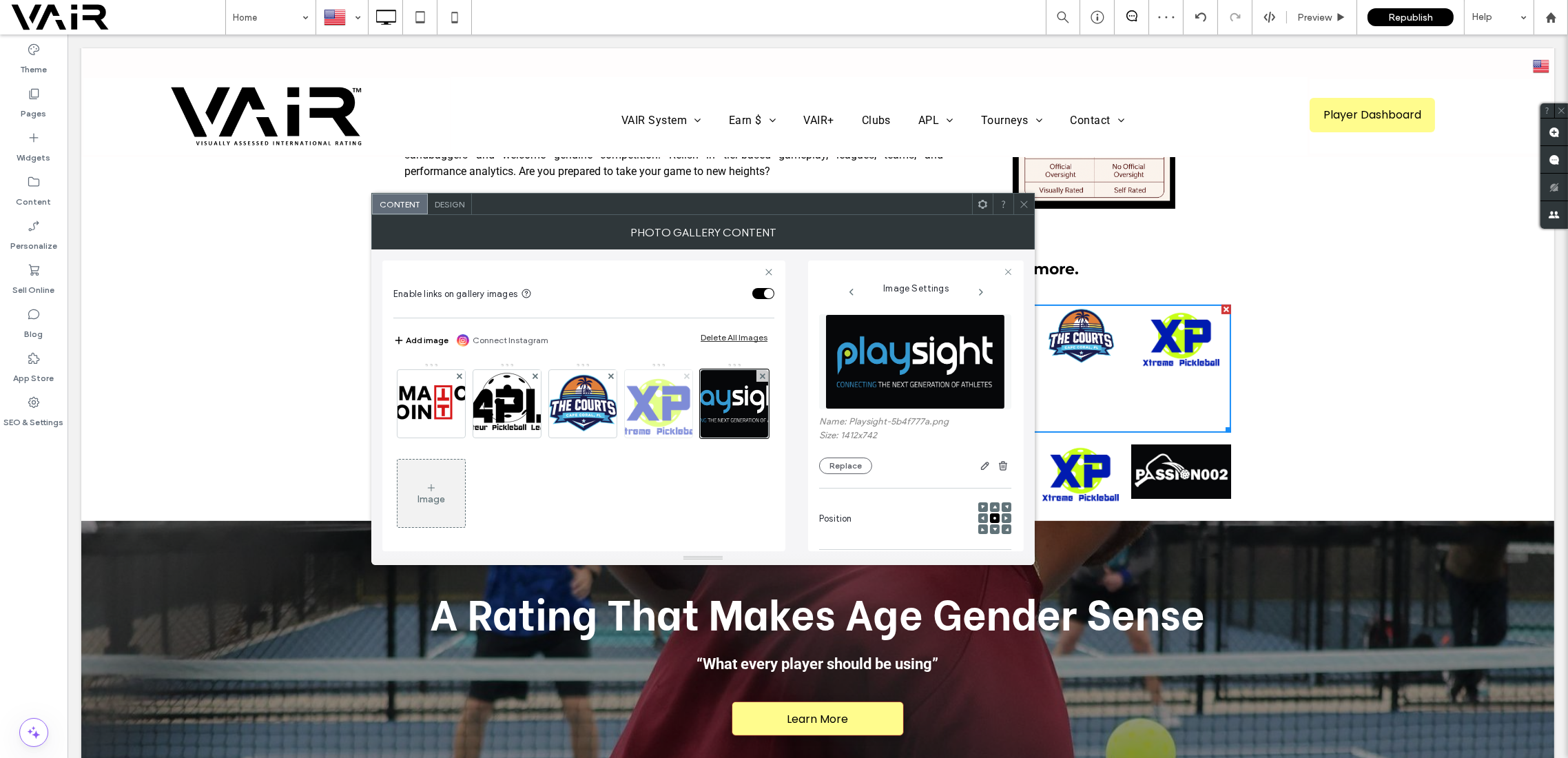
click at [684, 374] on icon at bounding box center [687, 377] width 6 height 6
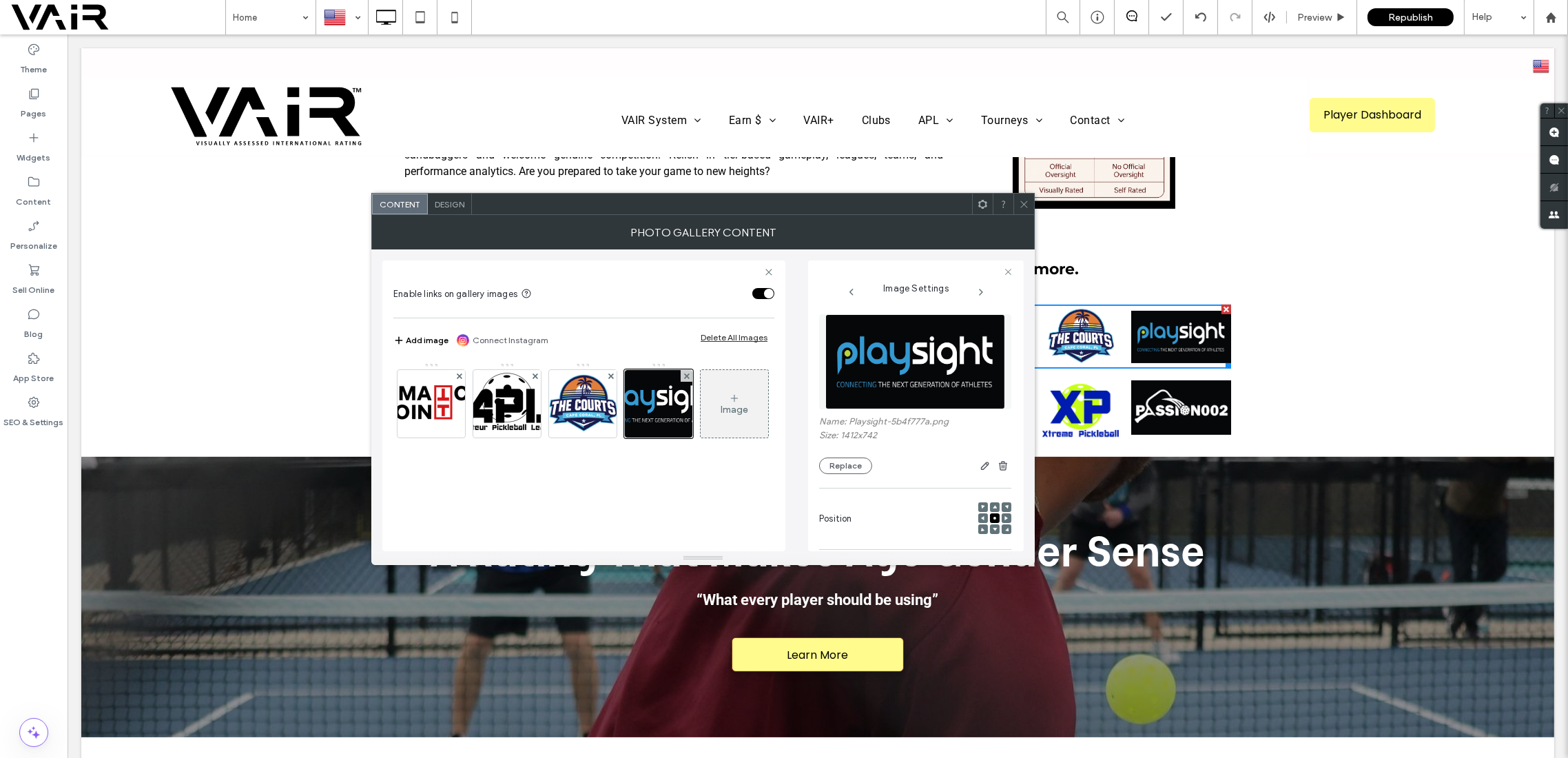
click at [1025, 204] on use at bounding box center [1023, 203] width 7 height 7
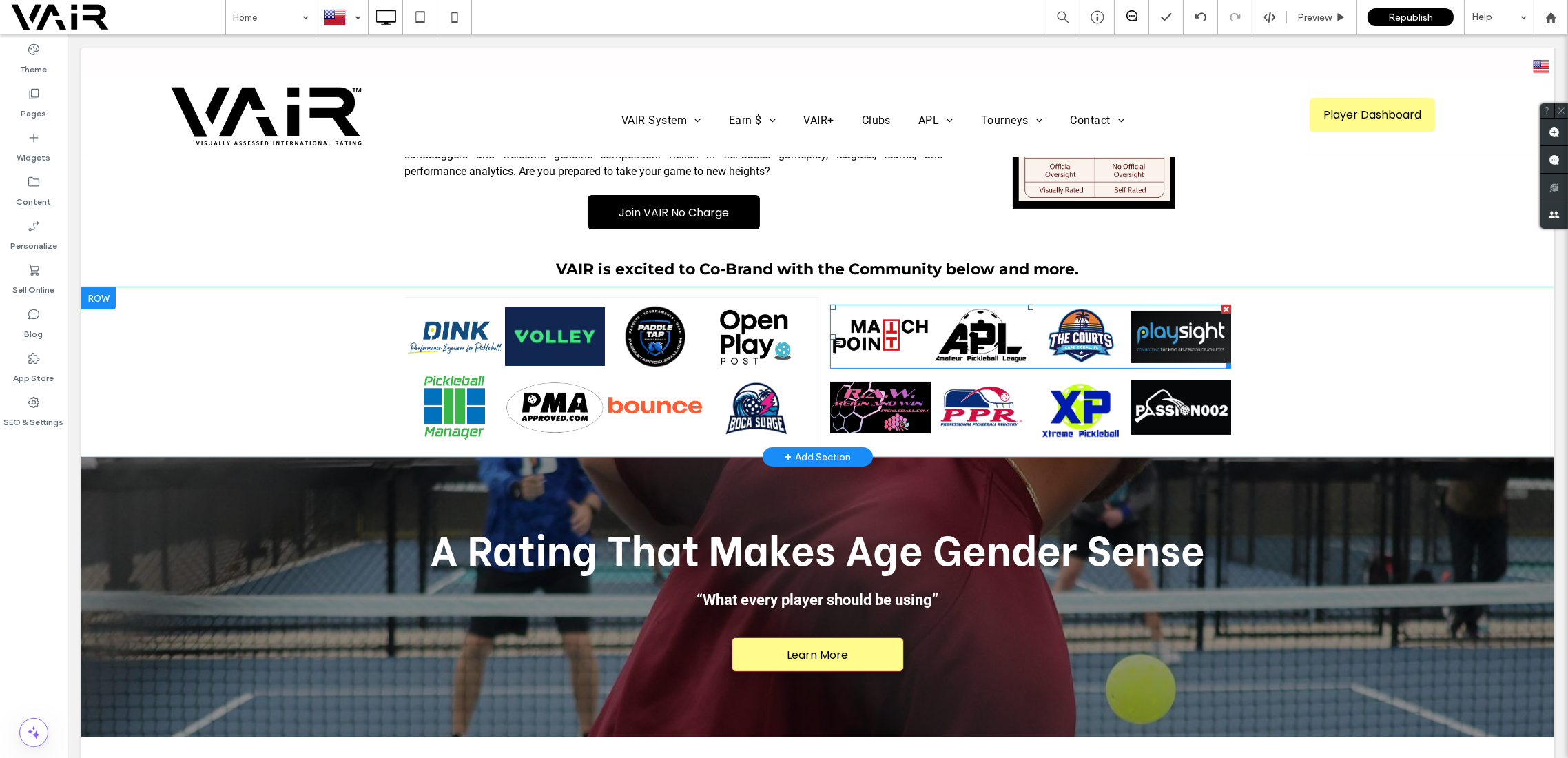
click at [1173, 313] on link at bounding box center [1181, 337] width 100 height 64
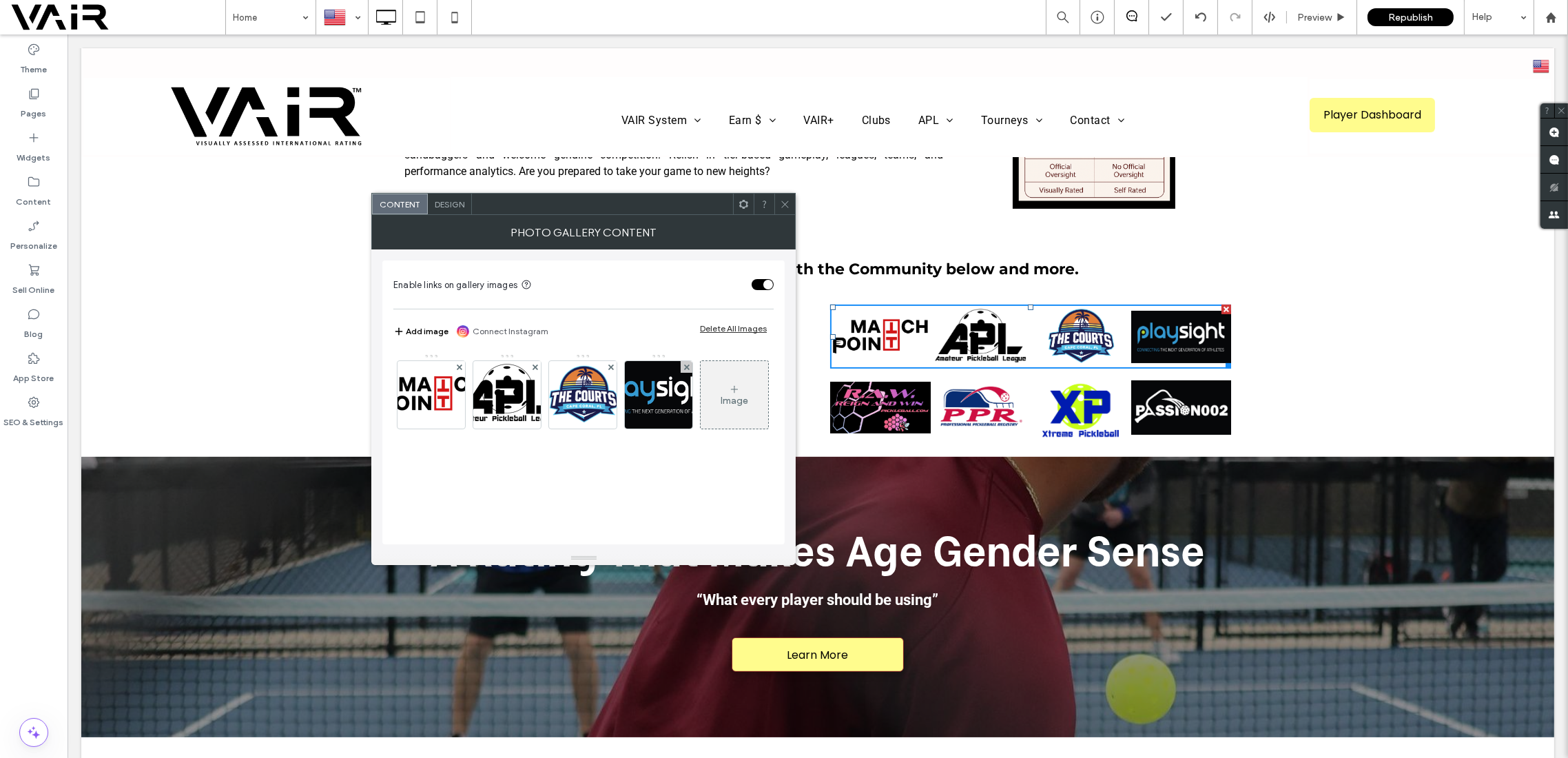
click at [729, 395] on icon at bounding box center [733, 389] width 11 height 11
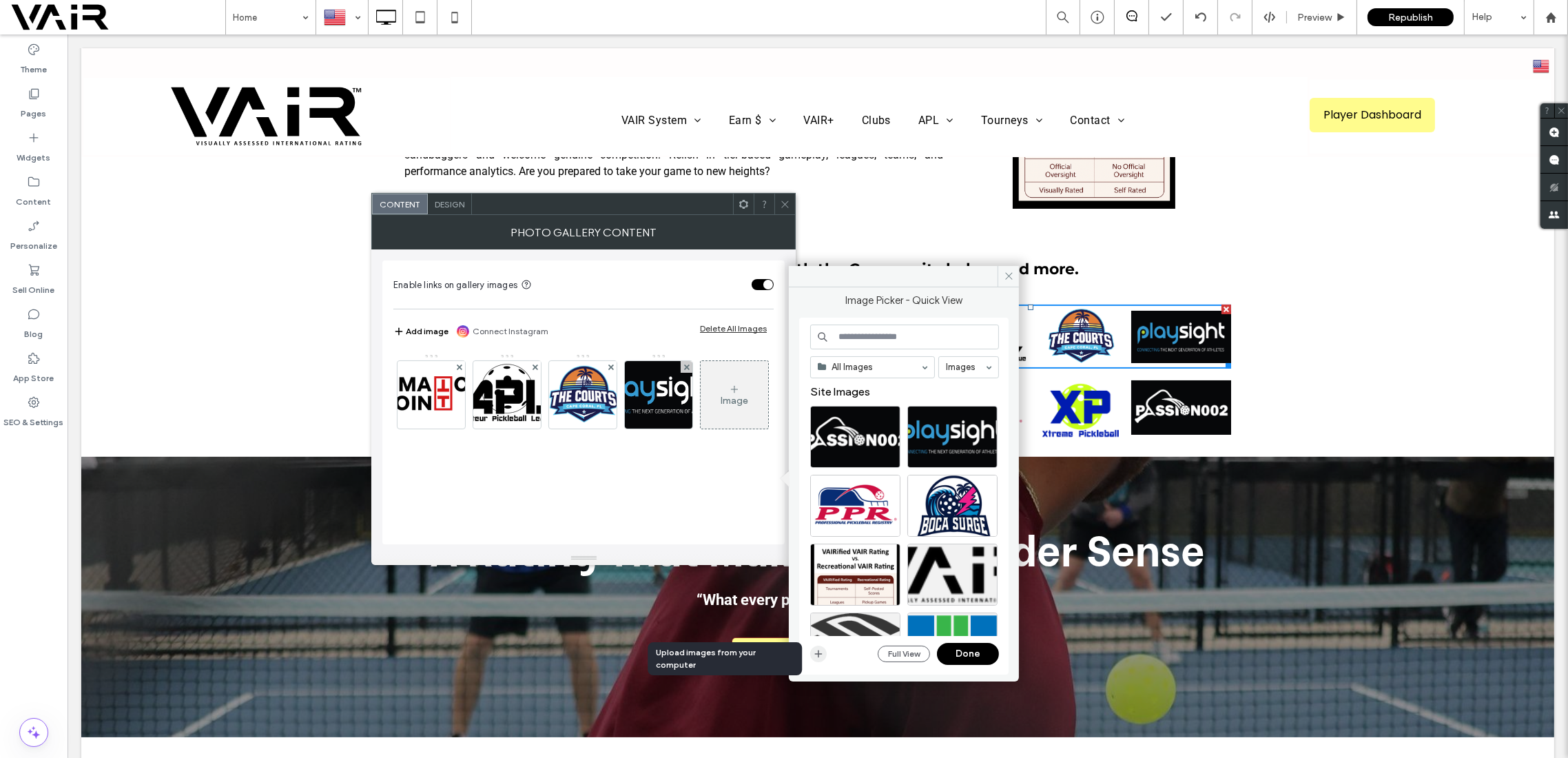
click at [816, 651] on icon "button" at bounding box center [818, 654] width 11 height 11
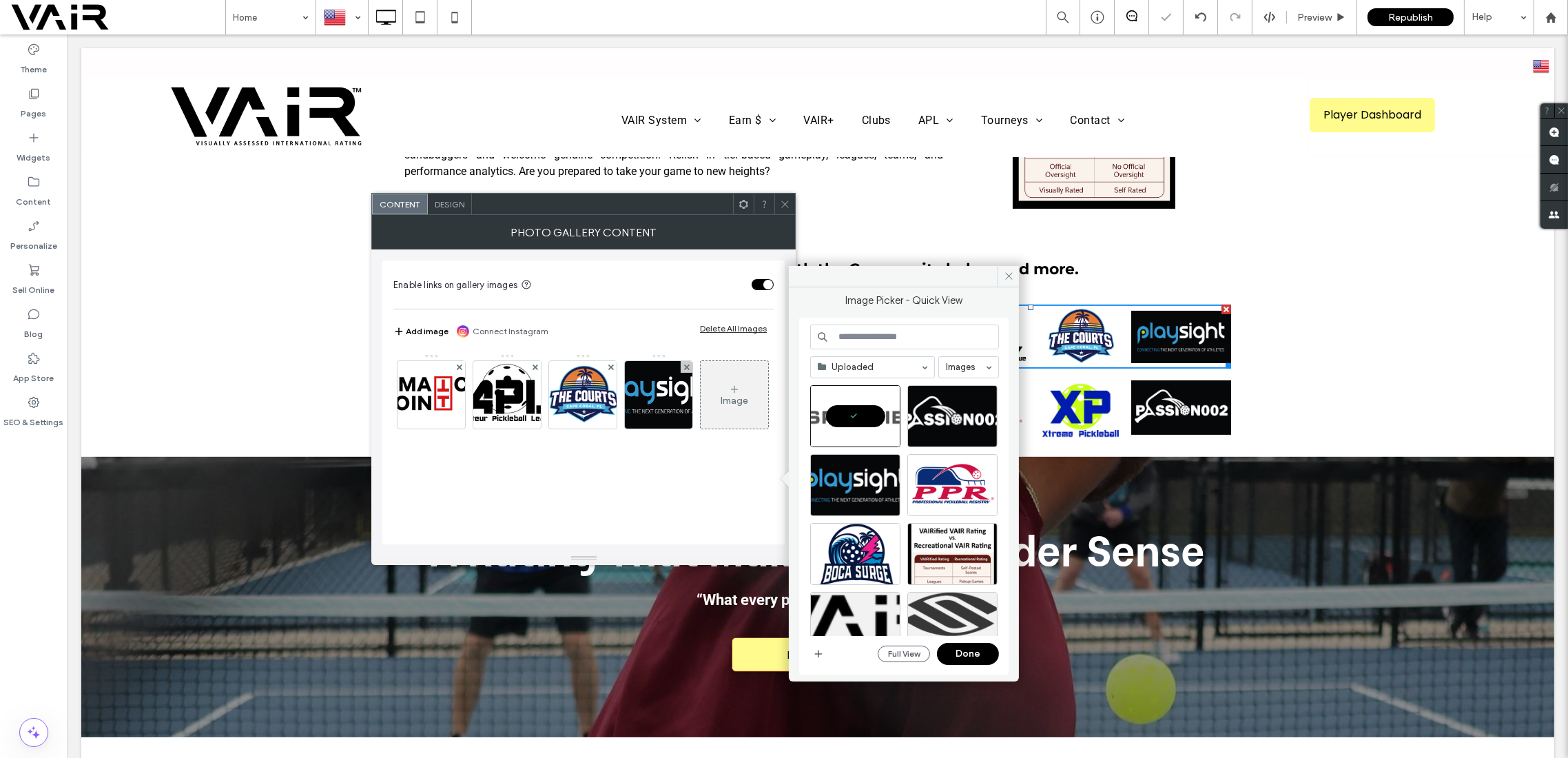
click at [968, 658] on button "Done" at bounding box center [968, 654] width 62 height 22
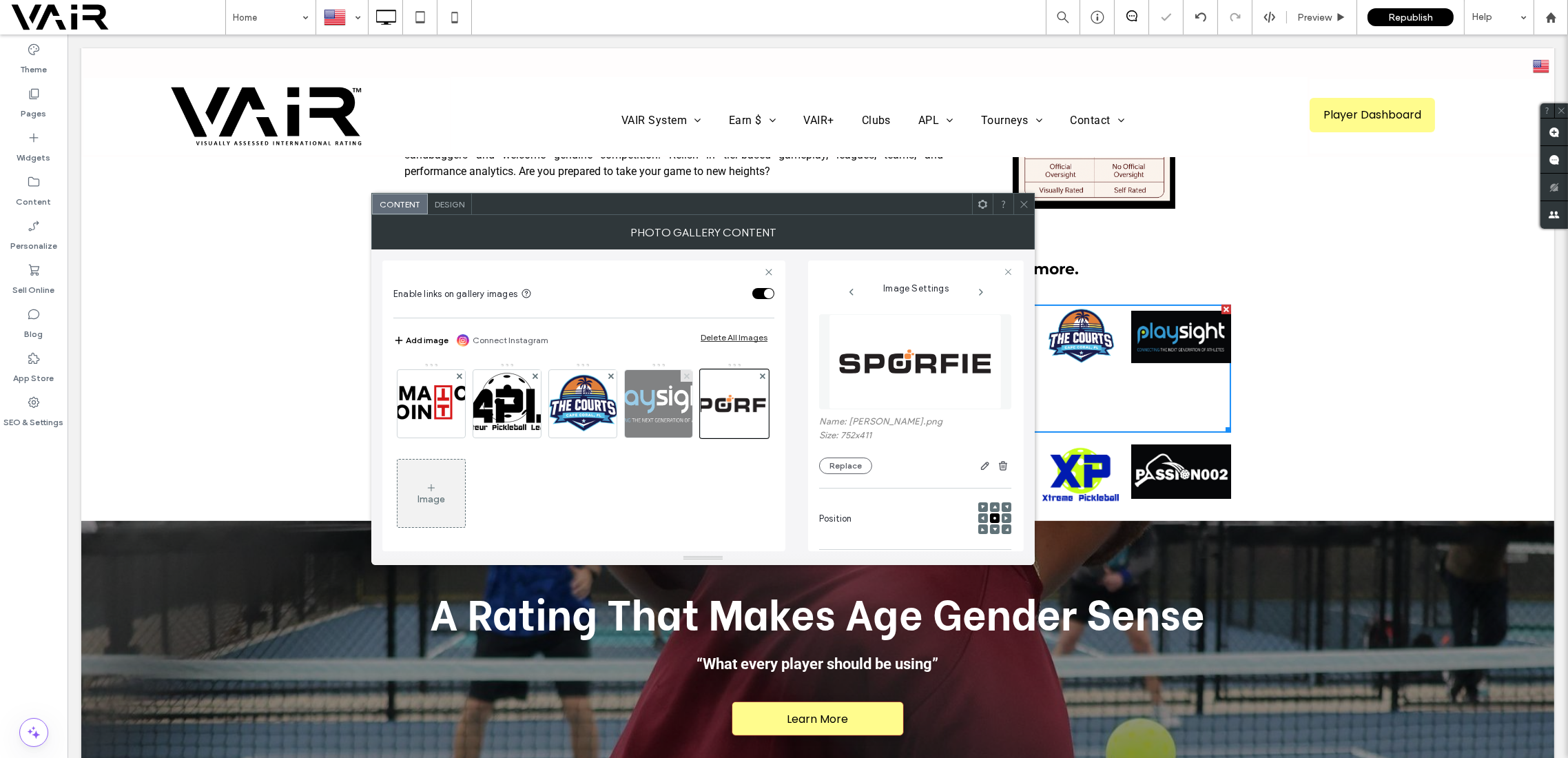
click at [686, 374] on icon at bounding box center [687, 377] width 6 height 6
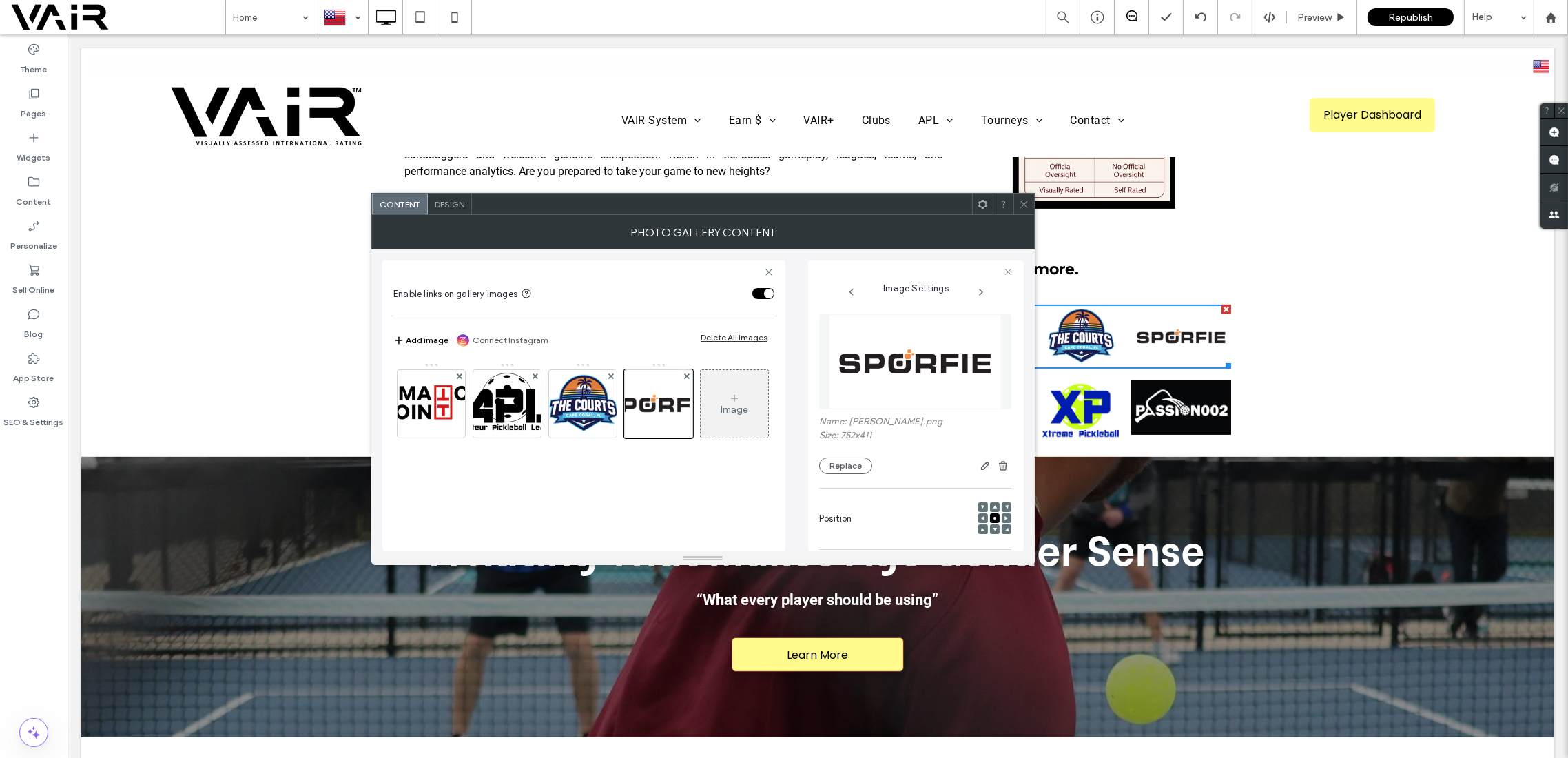
drag, startPoint x: 1028, startPoint y: 201, endPoint x: 1065, endPoint y: 246, distance: 58.3
click at [1028, 201] on icon at bounding box center [1024, 204] width 11 height 11
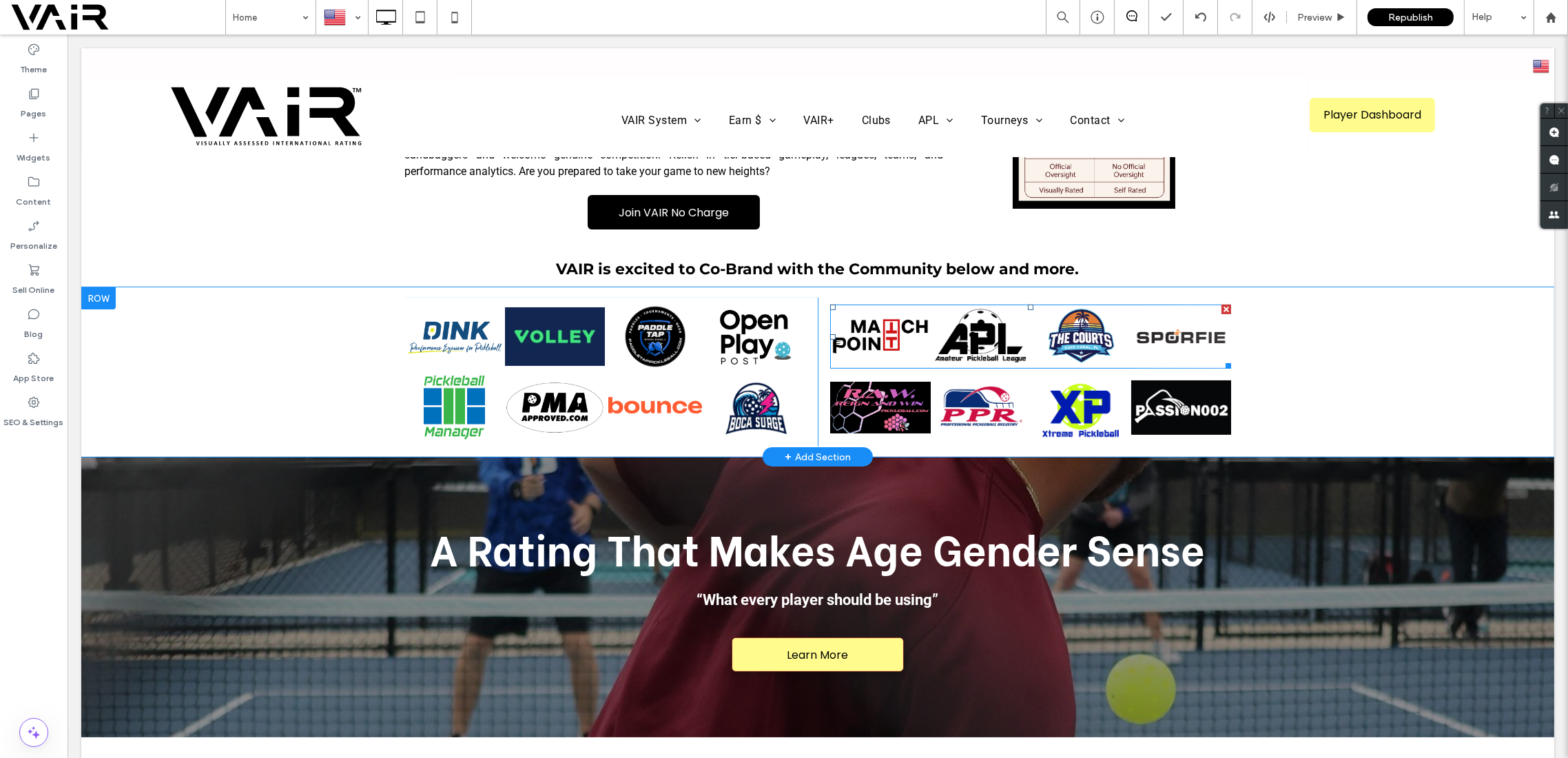
click at [1173, 312] on link at bounding box center [1181, 337] width 100 height 64
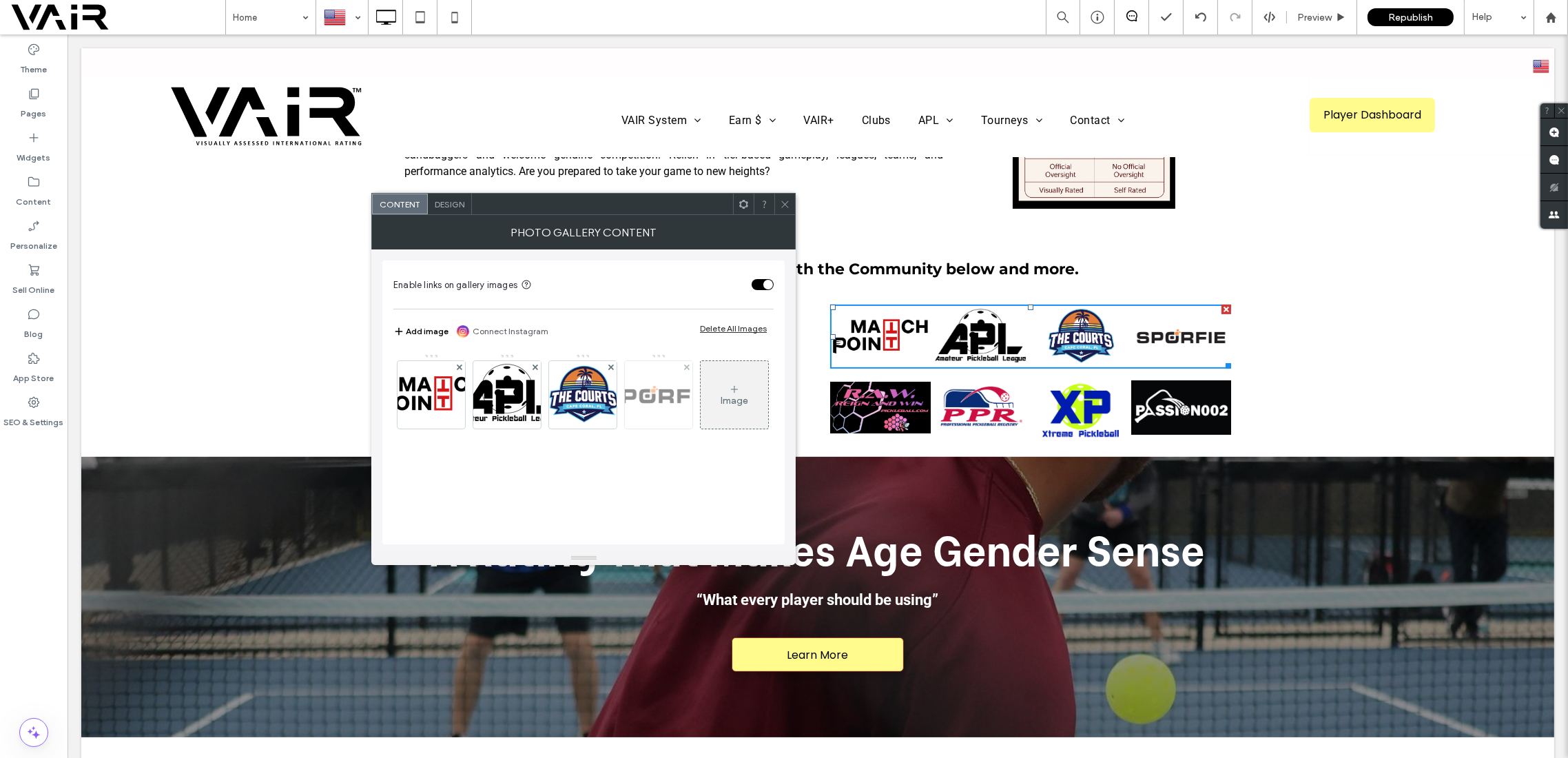
click at [654, 401] on img at bounding box center [658, 394] width 124 height 67
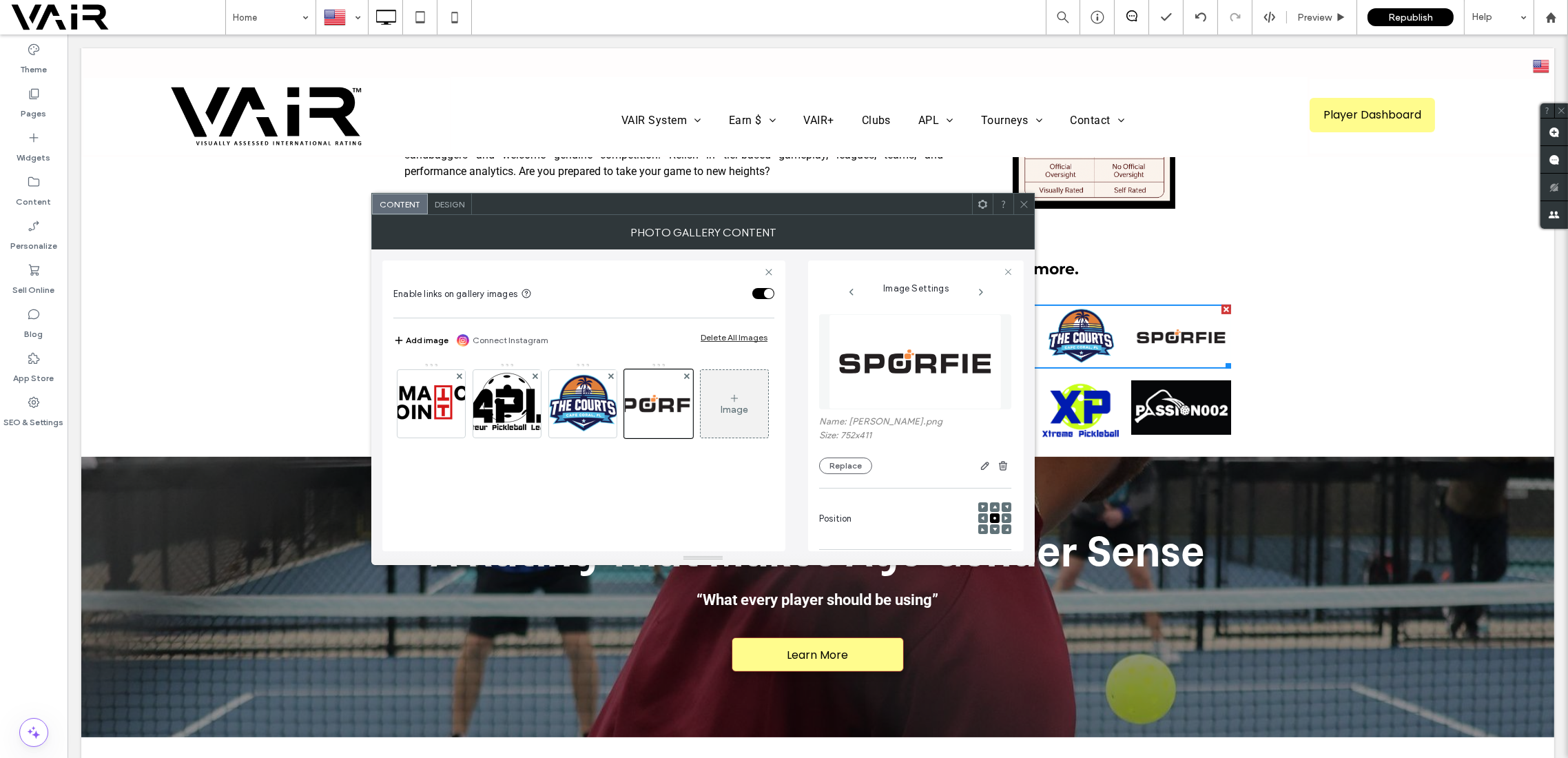
scroll to position [122, 0]
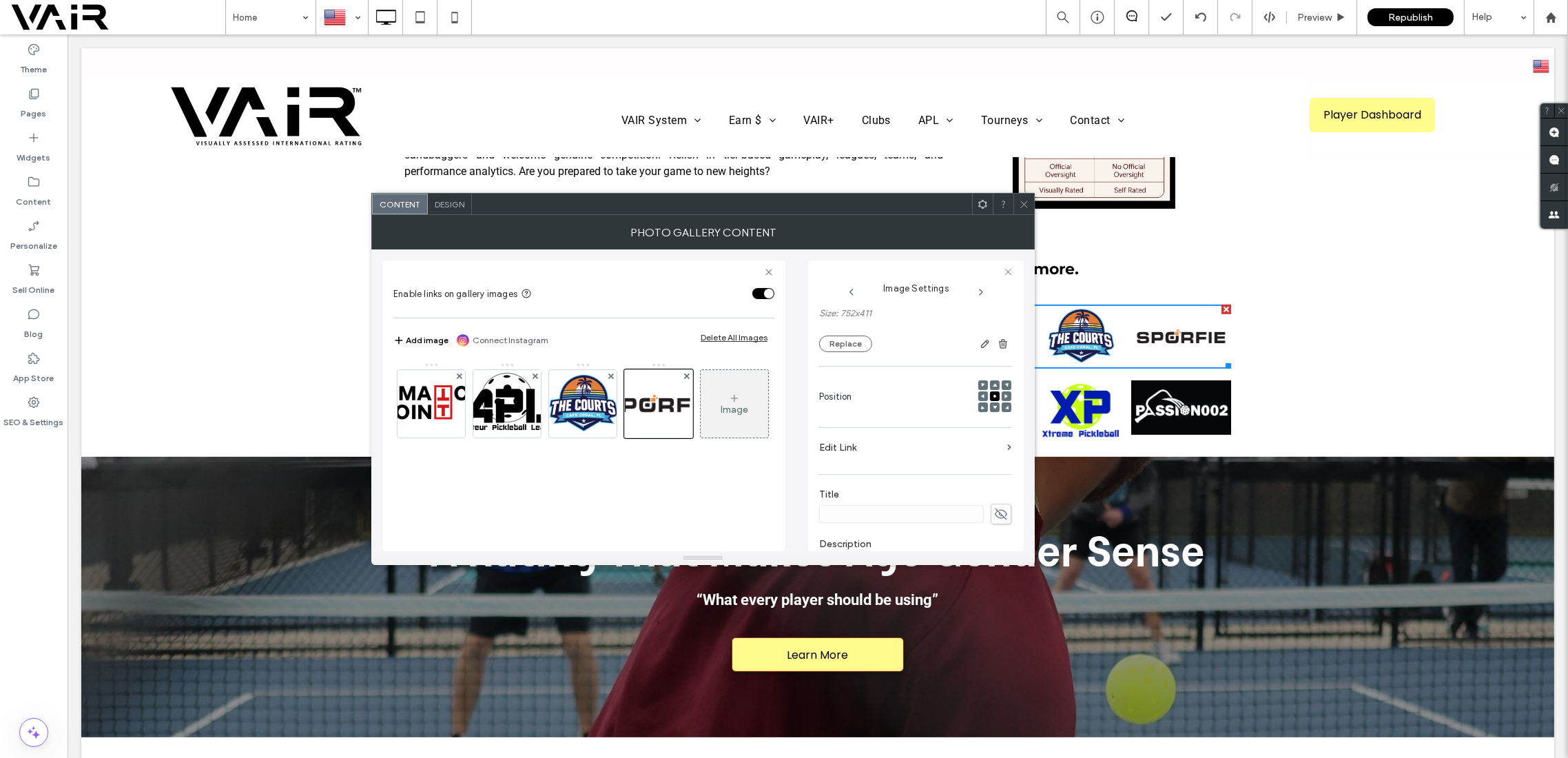
click at [944, 448] on label "Edit Link" at bounding box center [910, 448] width 183 height 25
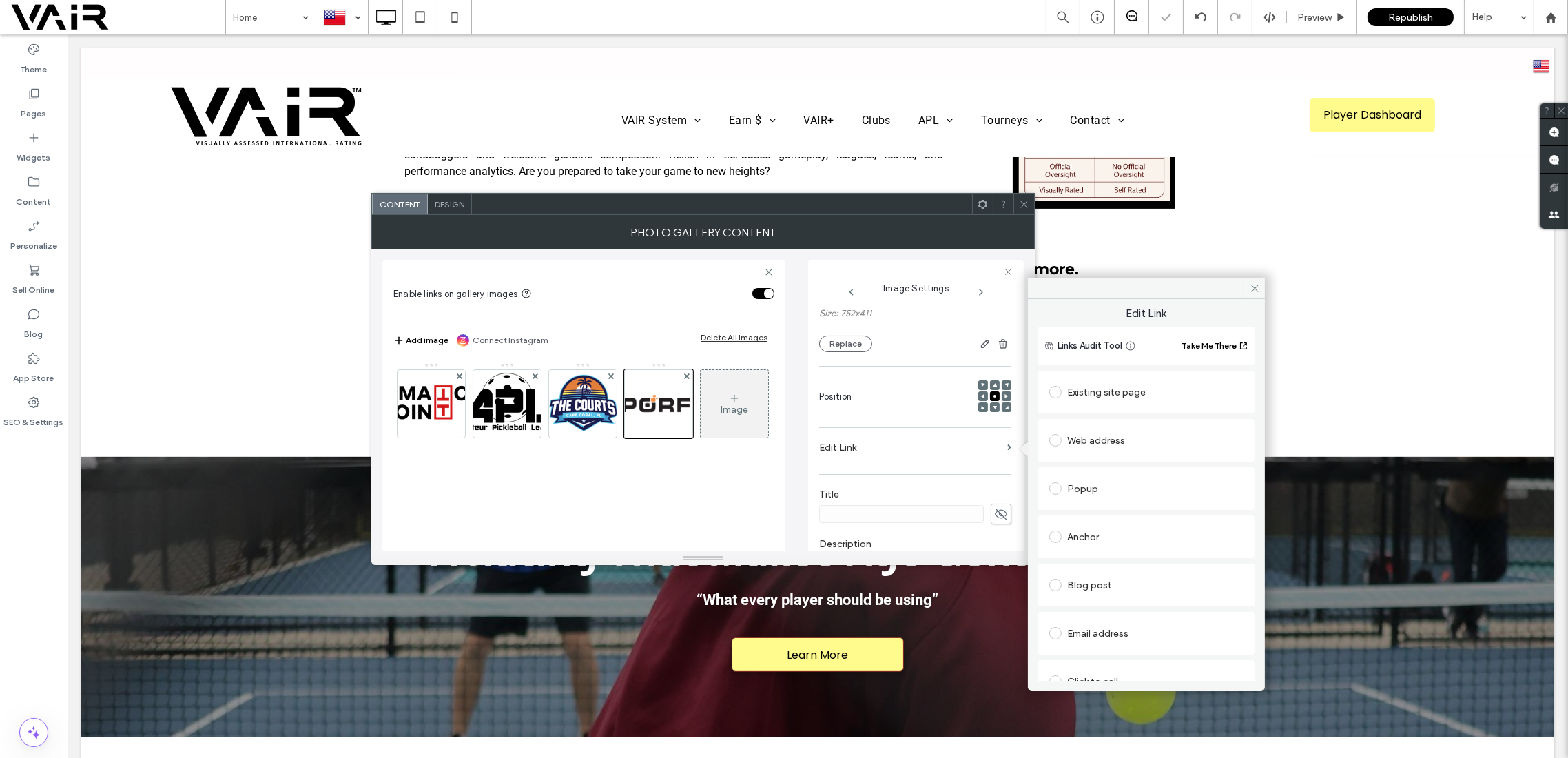
click at [1052, 441] on span at bounding box center [1055, 440] width 13 height 13
paste input "**********"
type input "**********"
click at [1227, 429] on div "Web address" at bounding box center [1147, 440] width 195 height 22
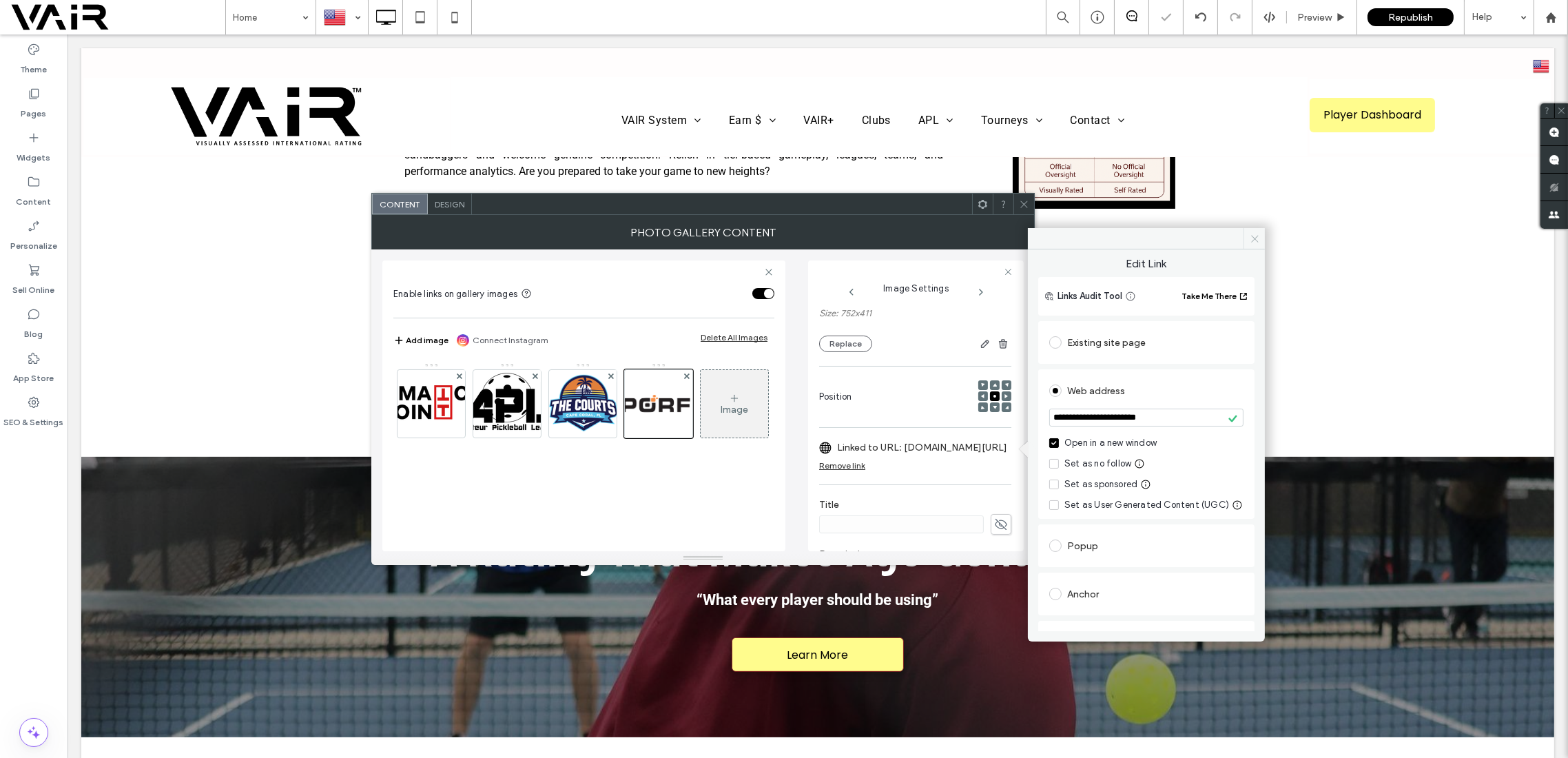
click at [1257, 239] on icon at bounding box center [1255, 238] width 11 height 11
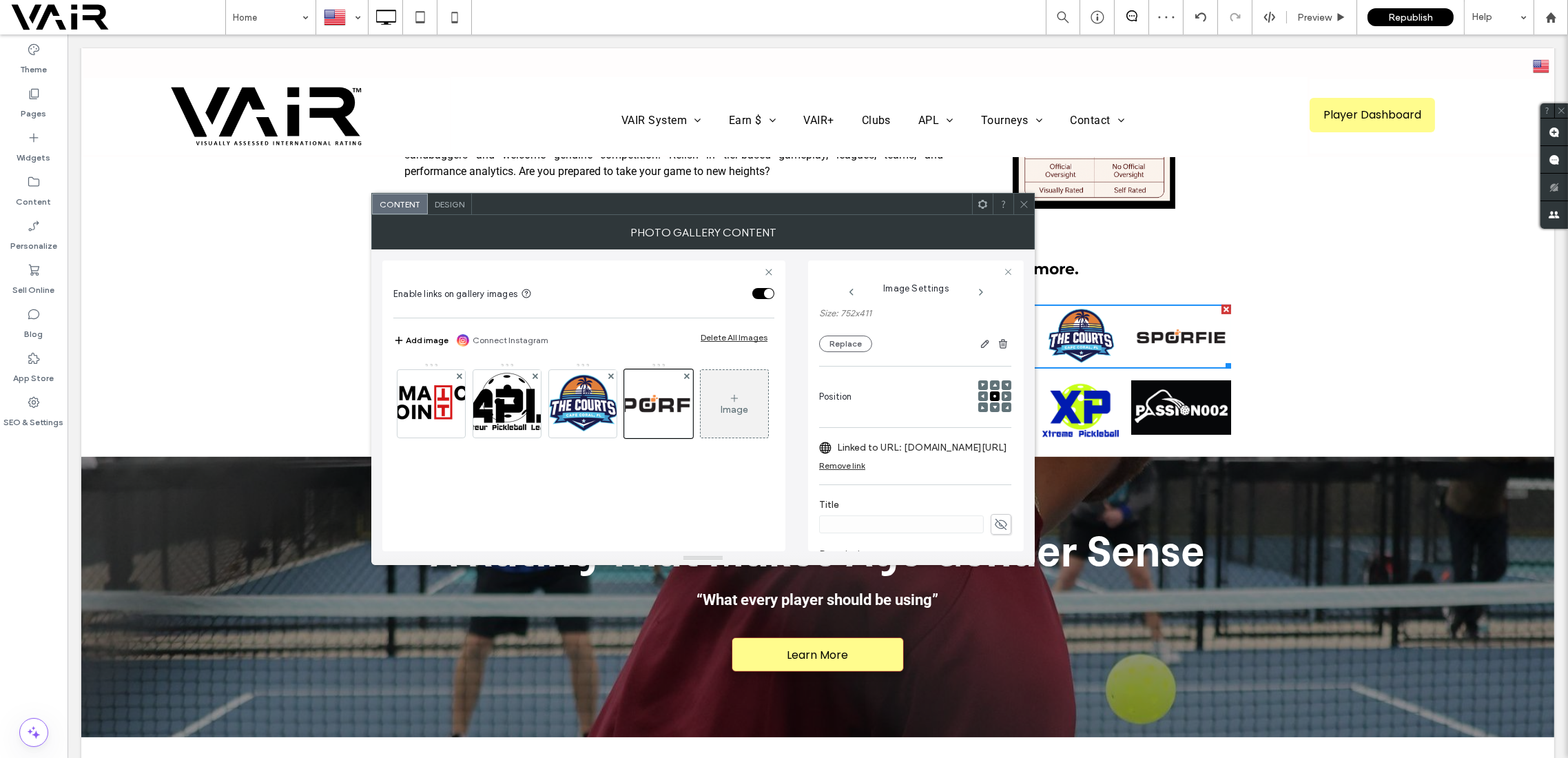
click at [1026, 203] on icon at bounding box center [1024, 204] width 11 height 11
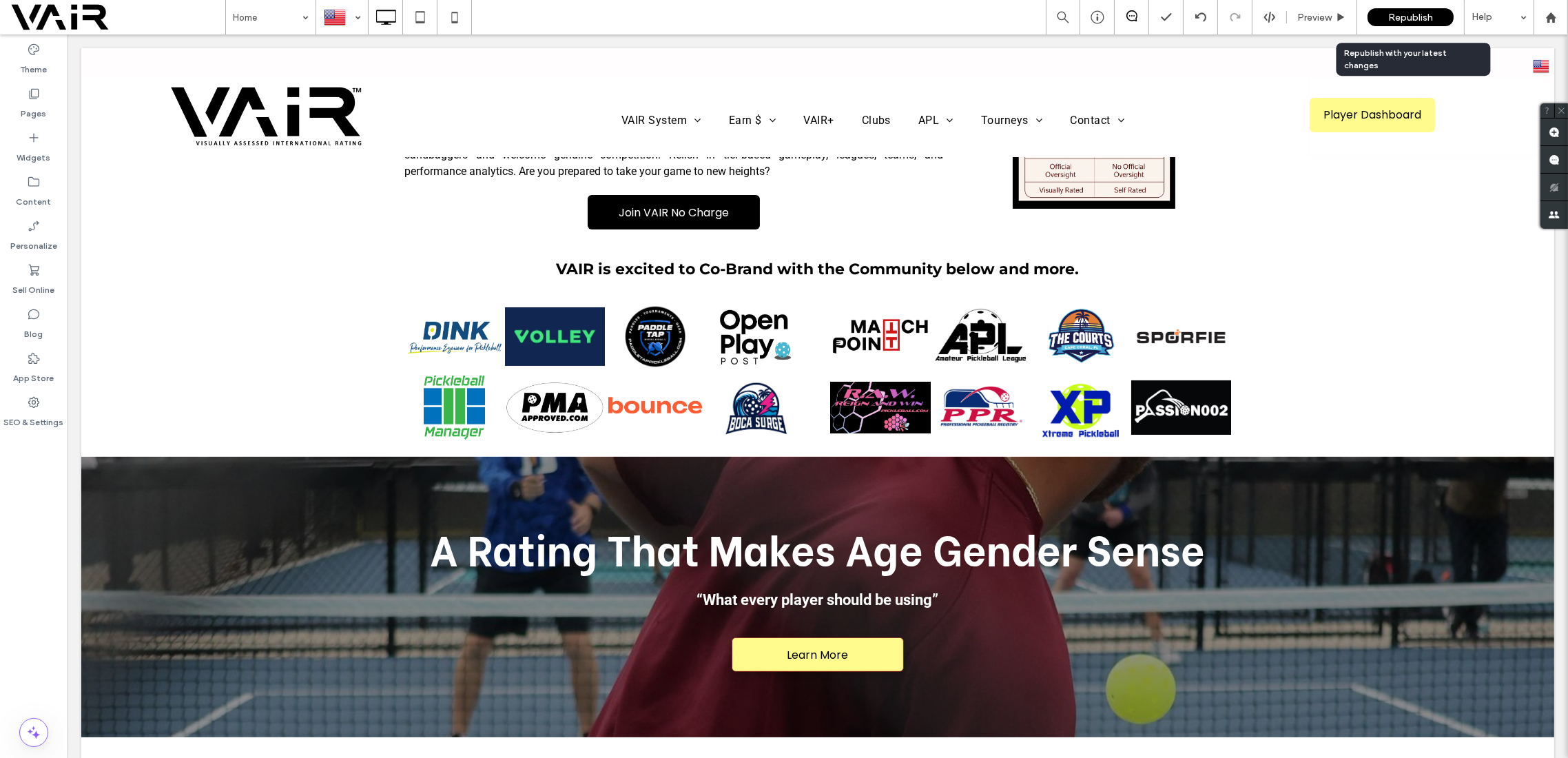
click at [1419, 12] on span "Republish" at bounding box center [1410, 18] width 45 height 12
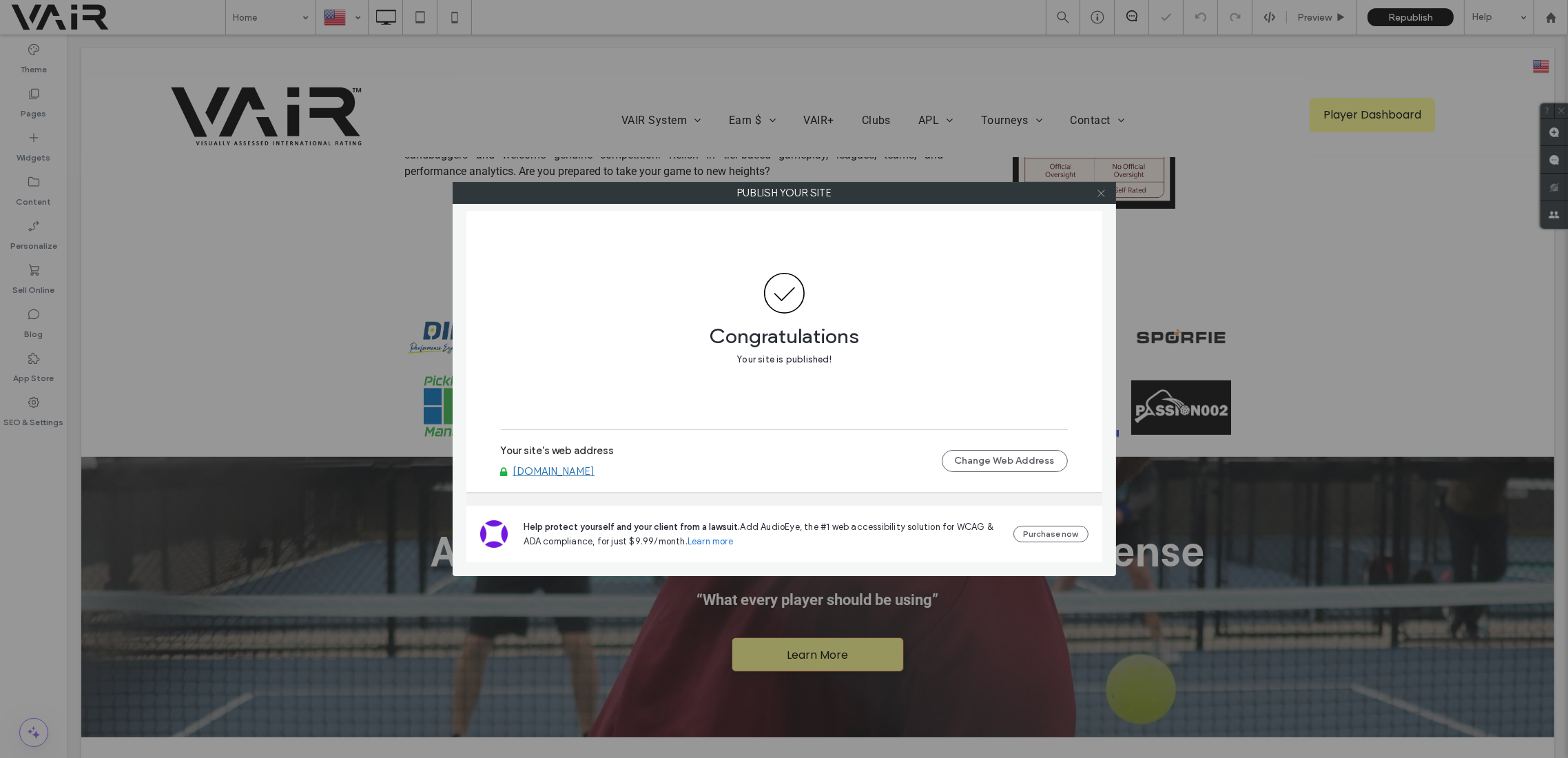
click at [1104, 193] on icon at bounding box center [1101, 193] width 11 height 11
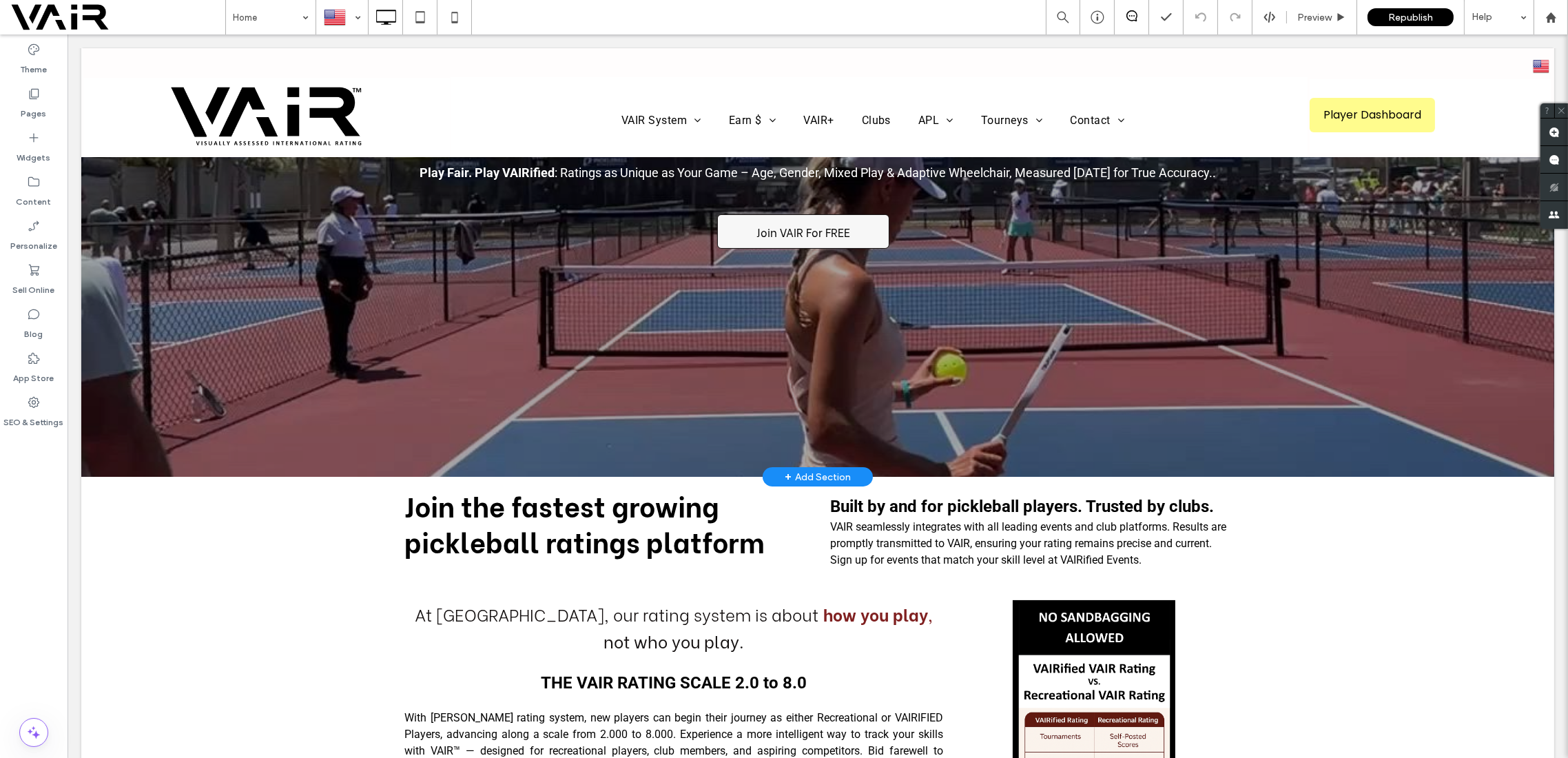
scroll to position [0, 0]
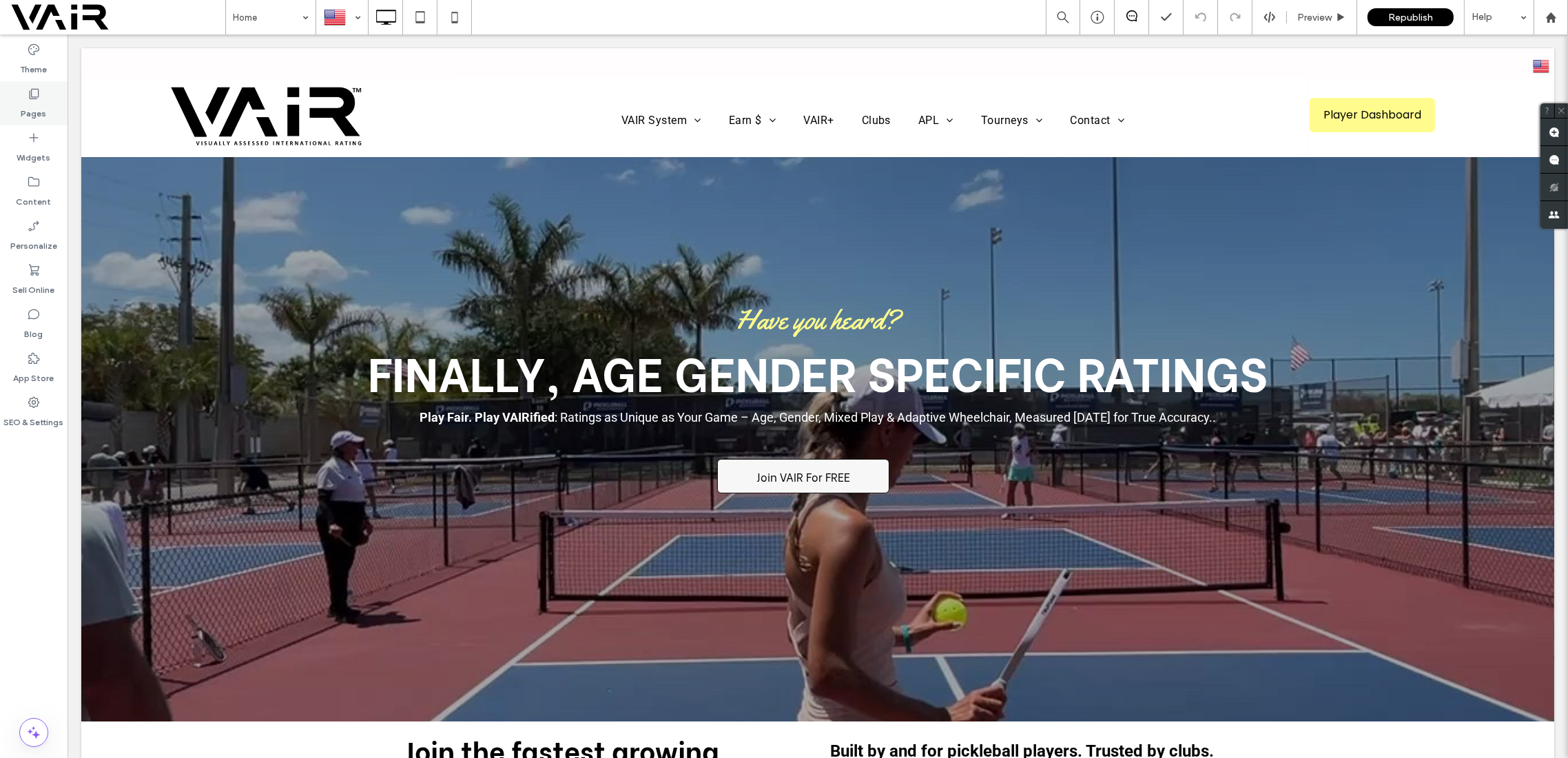
click at [37, 96] on use at bounding box center [34, 93] width 10 height 11
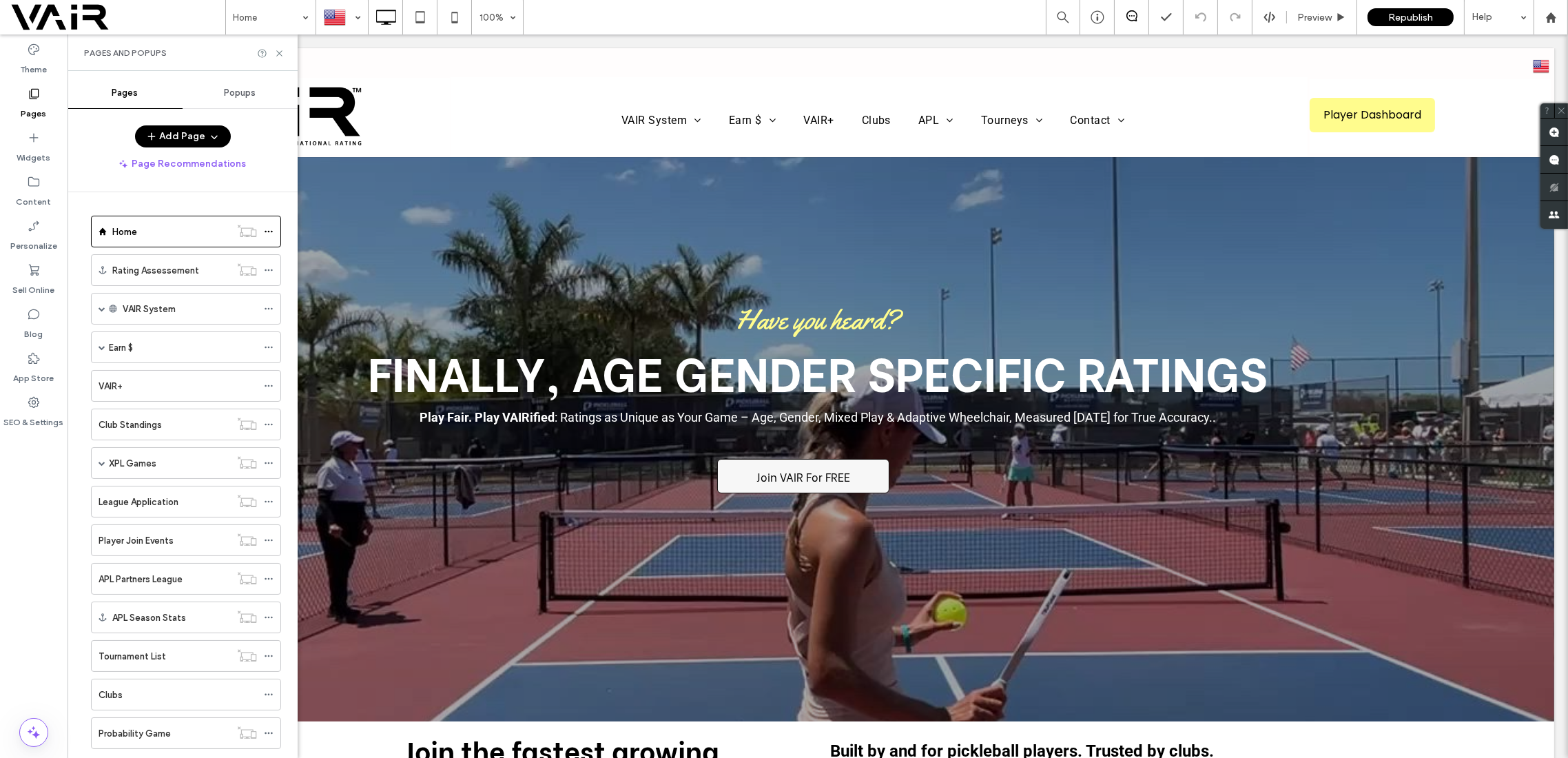
click at [161, 132] on button "Add Page" at bounding box center [183, 136] width 95 height 22
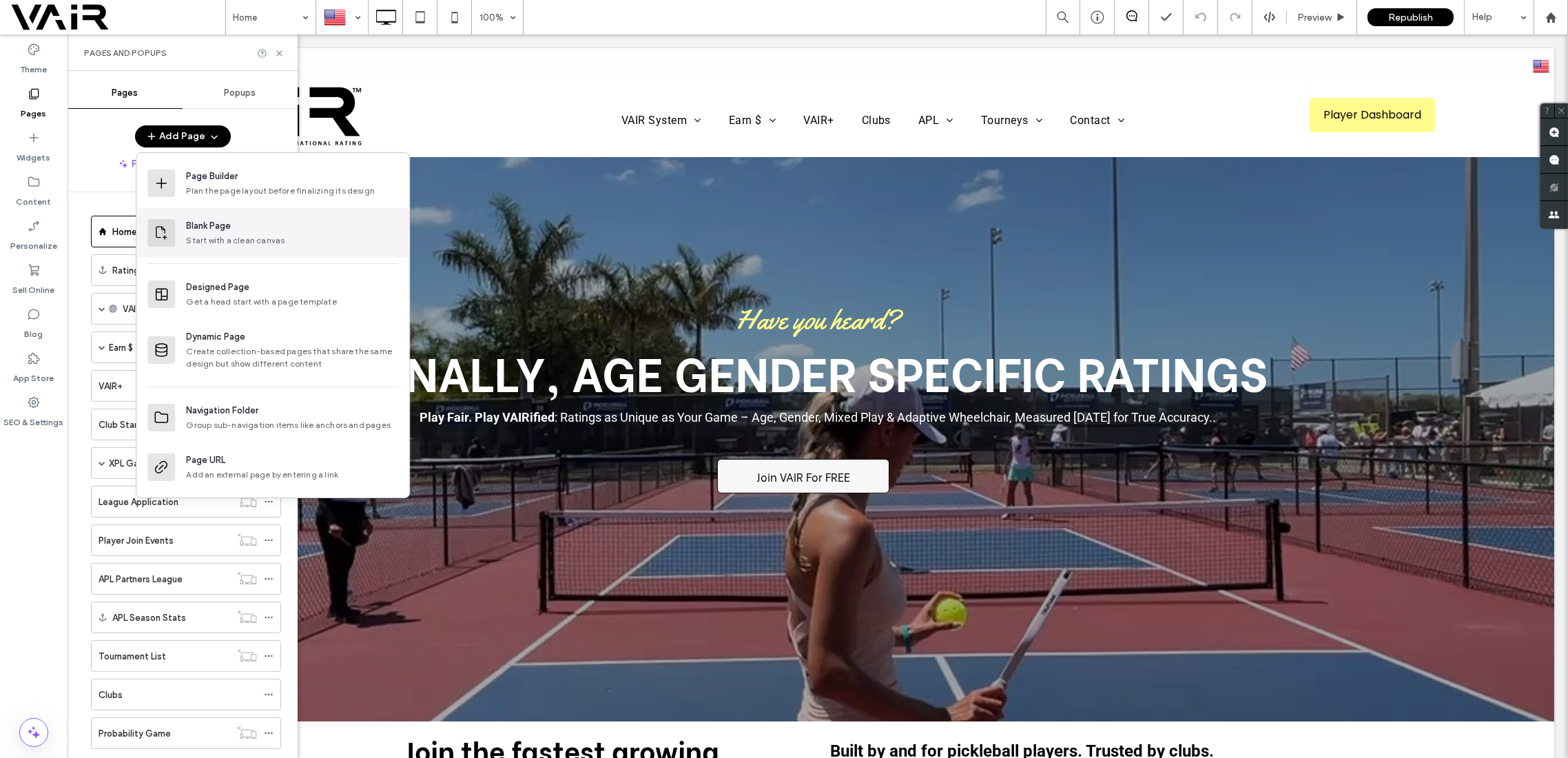
click at [237, 231] on div "Blank Page" at bounding box center [292, 226] width 212 height 14
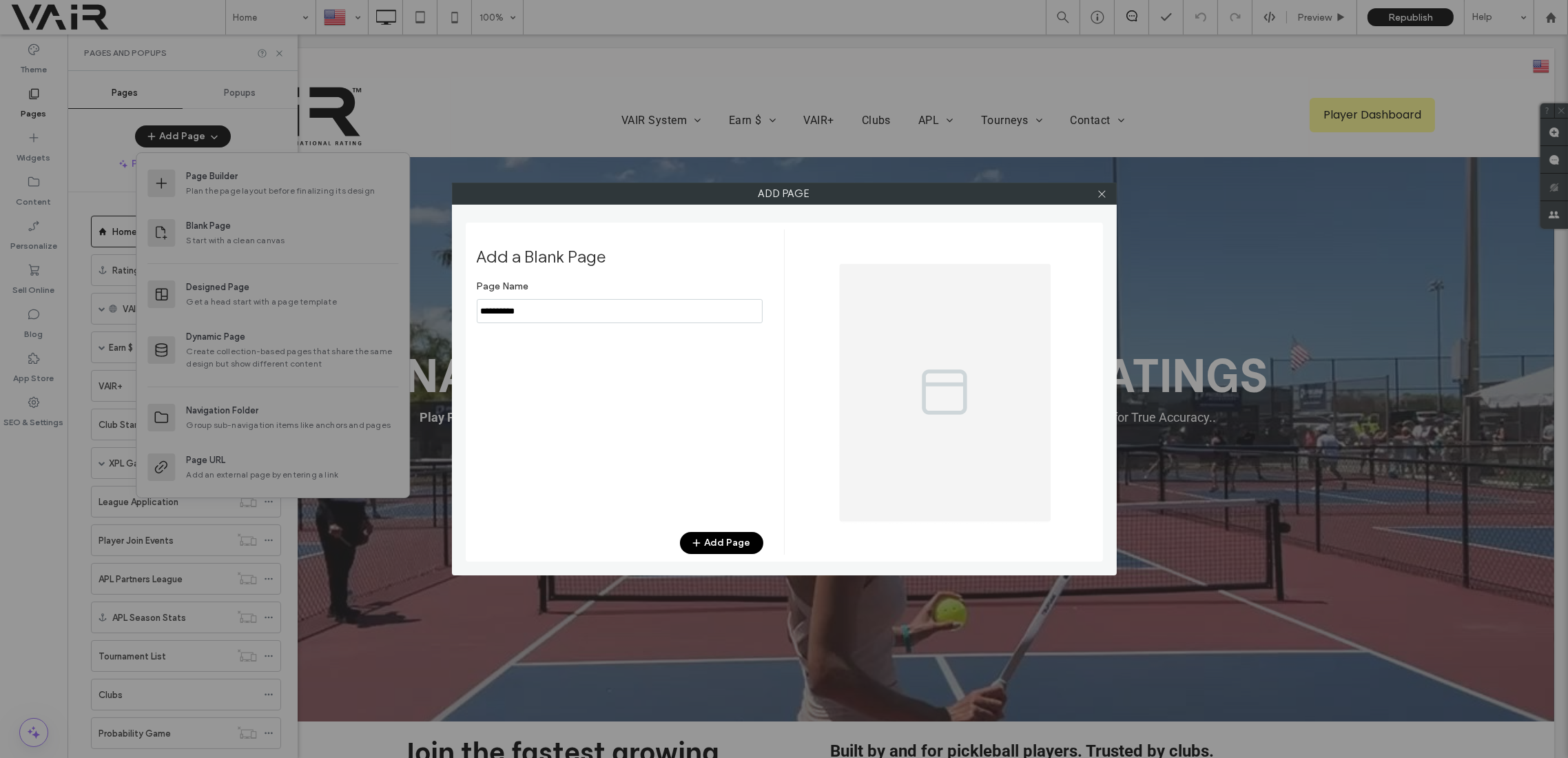
drag, startPoint x: 541, startPoint y: 307, endPoint x: 455, endPoint y: 322, distance: 87.3
click at [455, 322] on div "Add Page Add a Blank Page Page Name Add Page" at bounding box center [785, 379] width 665 height 393
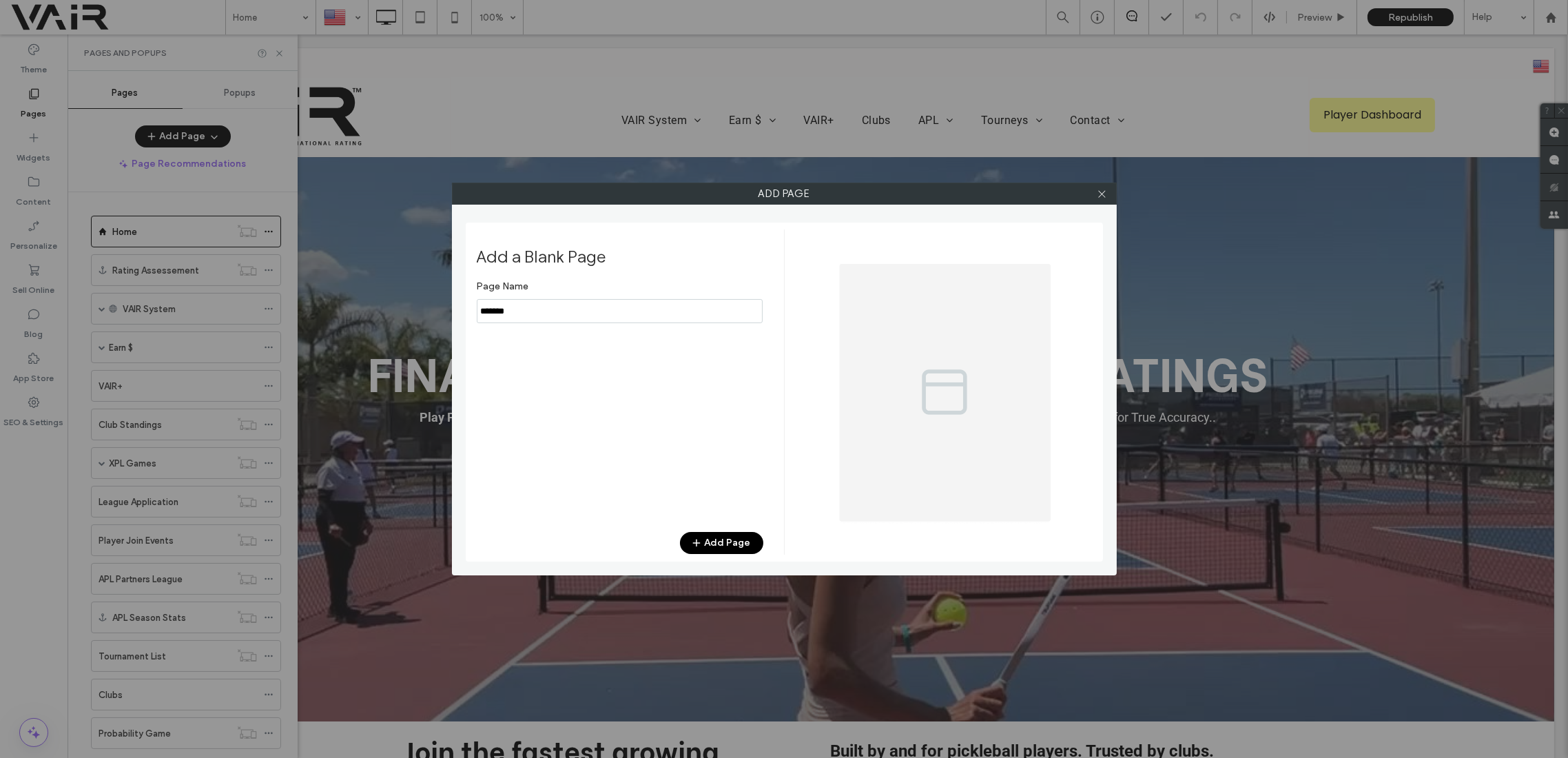
type input "*******"
click at [732, 545] on button "Add Page" at bounding box center [722, 543] width 84 height 22
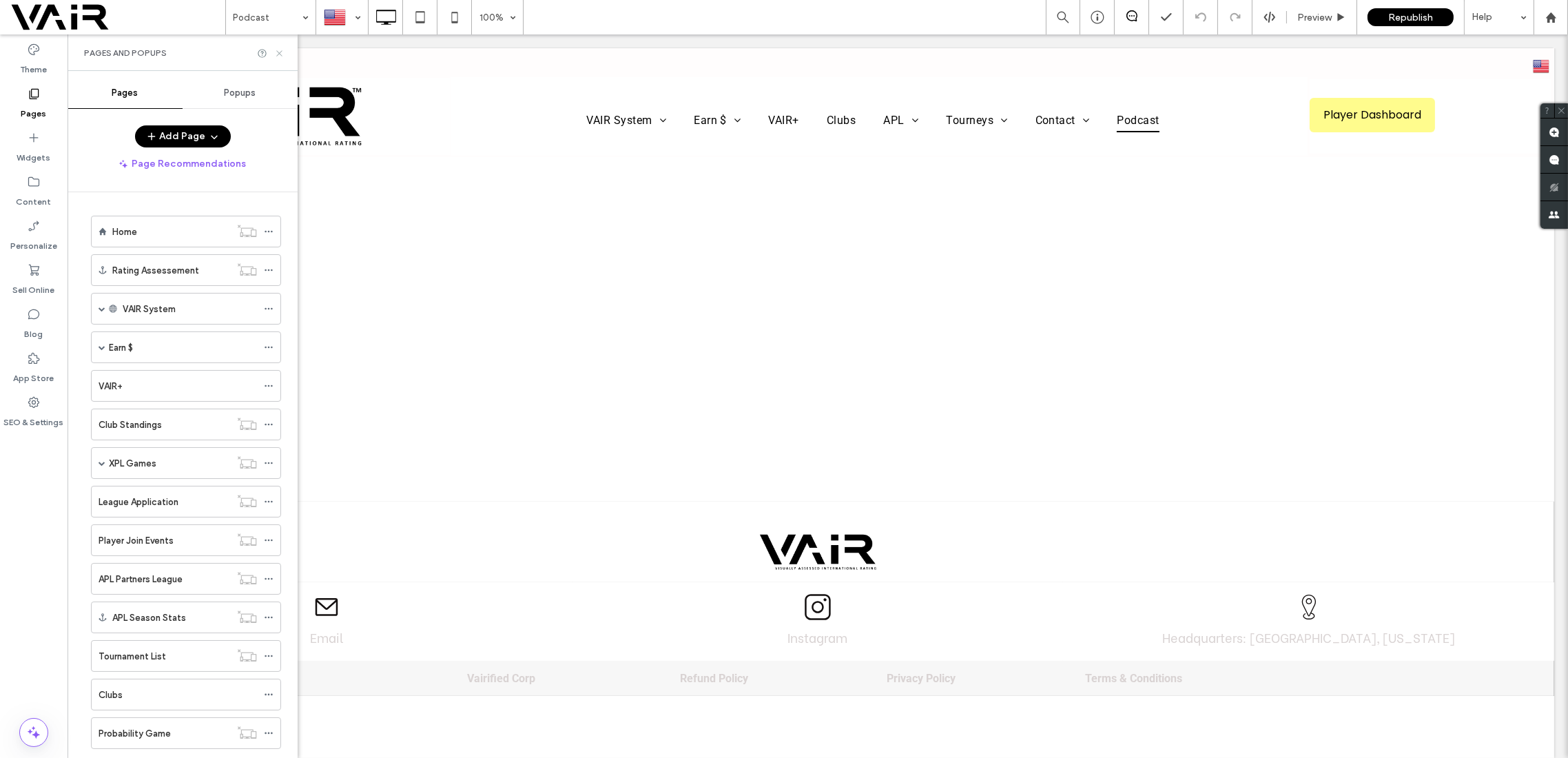
click at [278, 51] on icon at bounding box center [279, 54] width 11 height 11
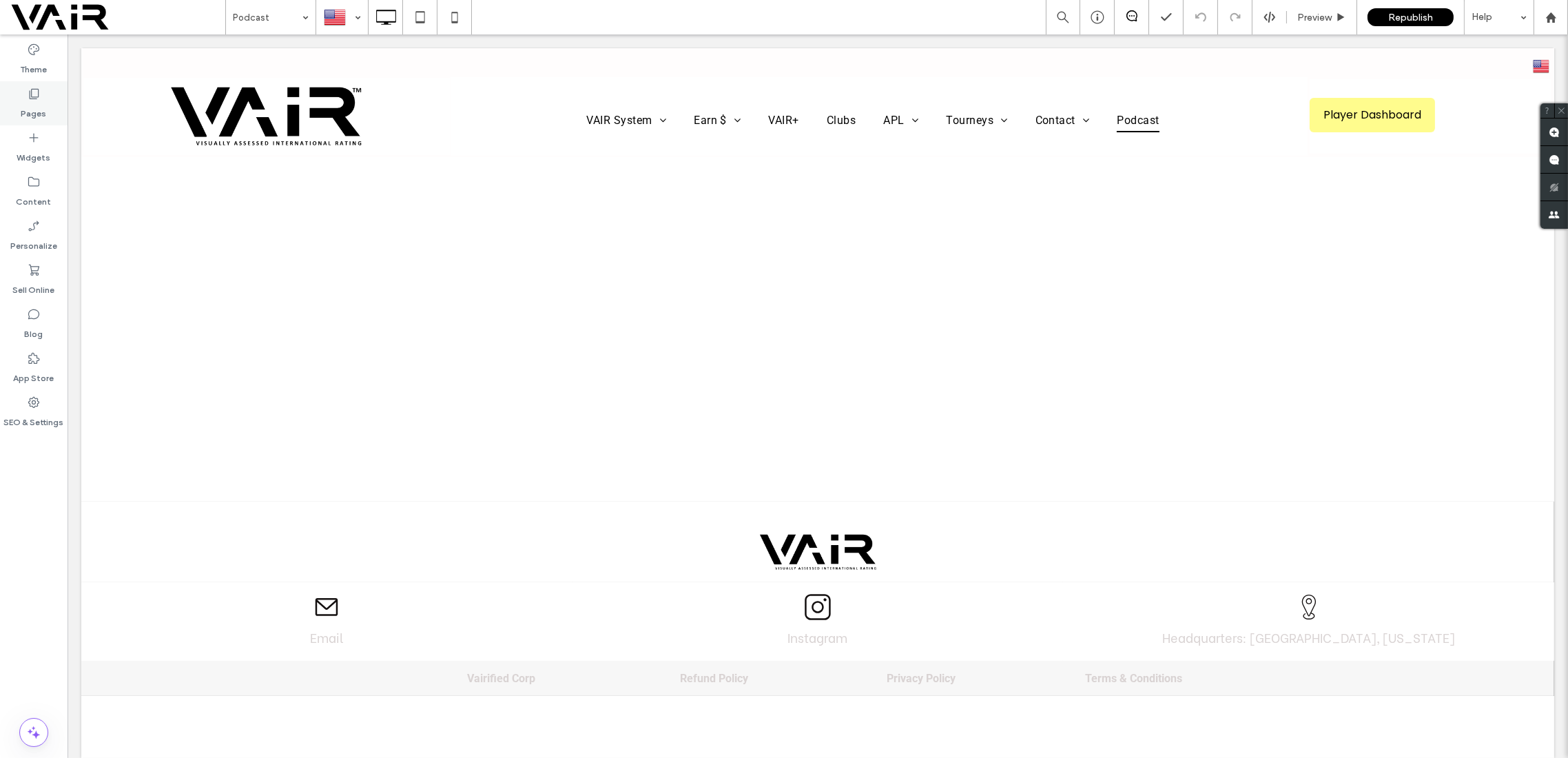
click at [33, 90] on icon at bounding box center [34, 93] width 14 height 14
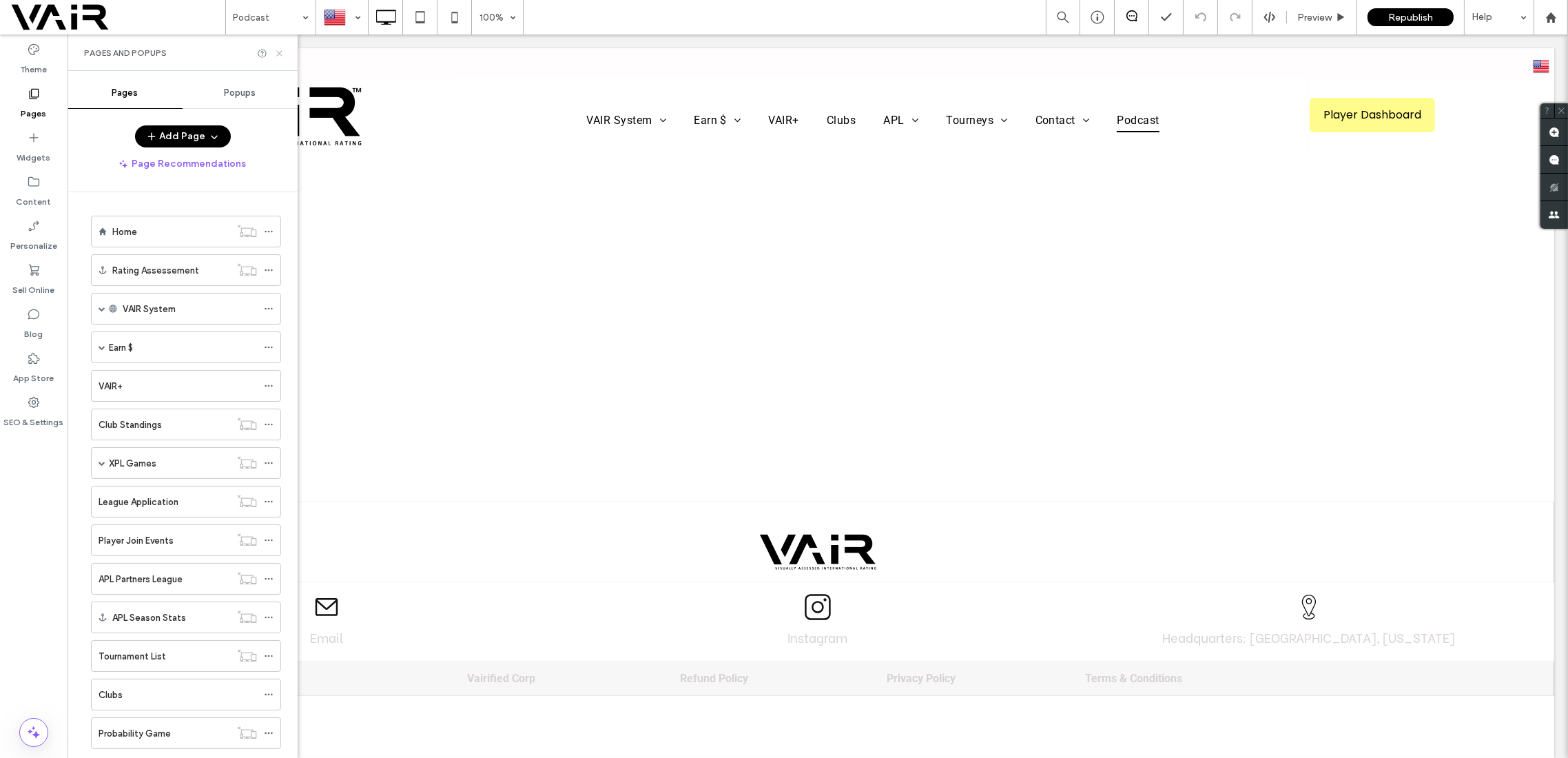
drag, startPoint x: 280, startPoint y: 51, endPoint x: 137, endPoint y: 60, distance: 143.3
click at [280, 51] on icon at bounding box center [279, 54] width 11 height 11
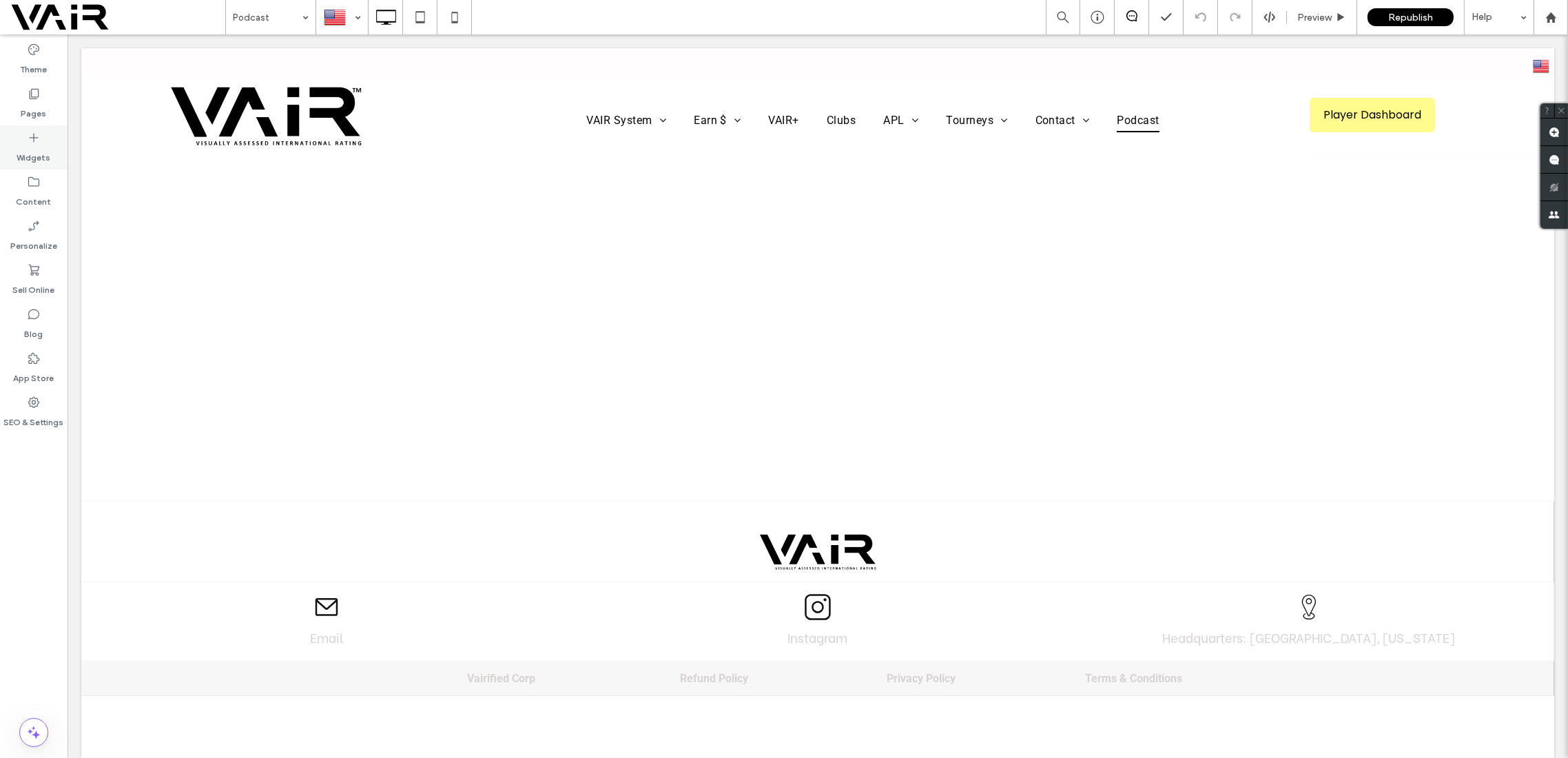
click at [45, 135] on div "Widgets" at bounding box center [33, 147] width 67 height 44
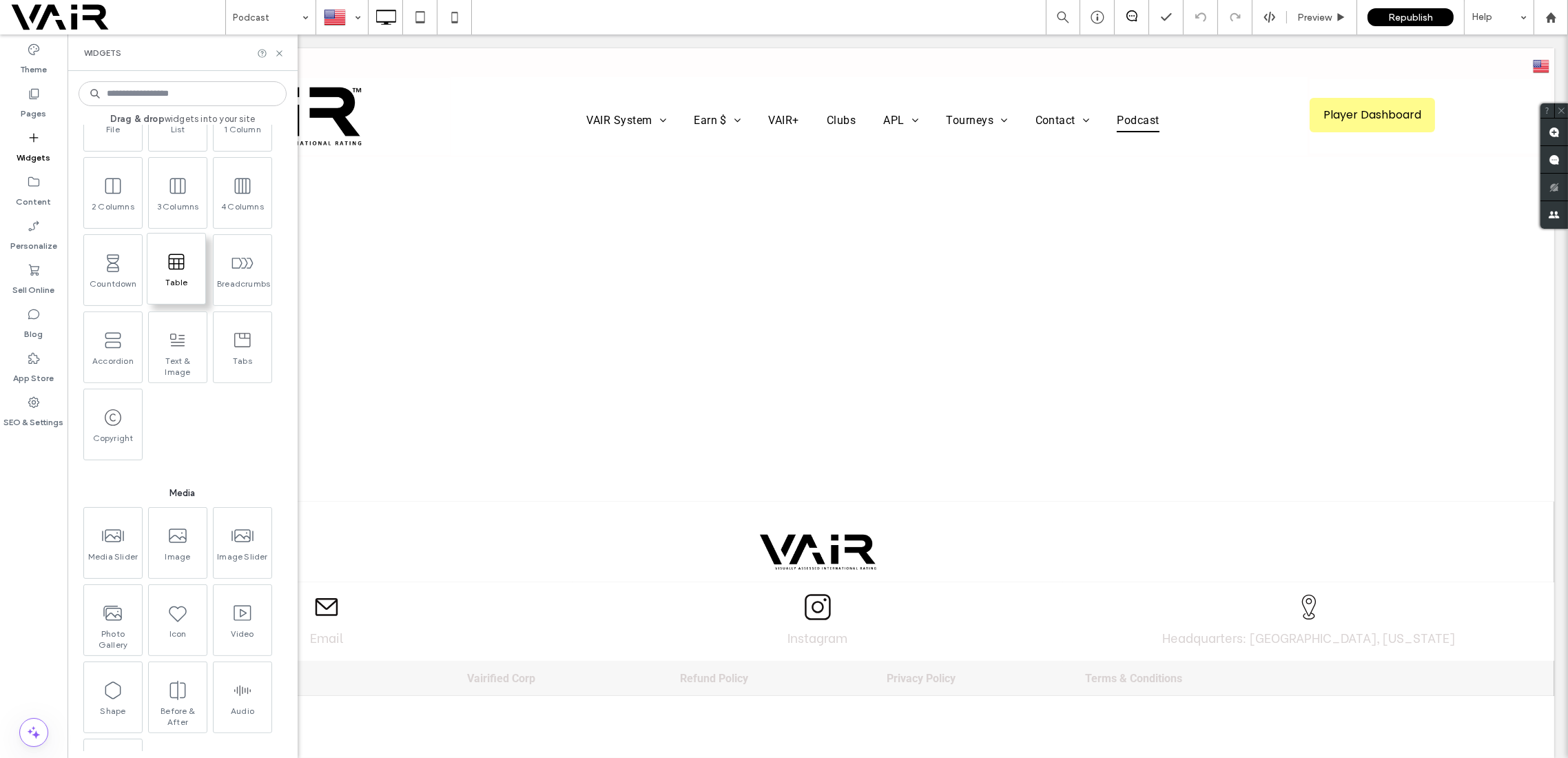
scroll to position [980, 0]
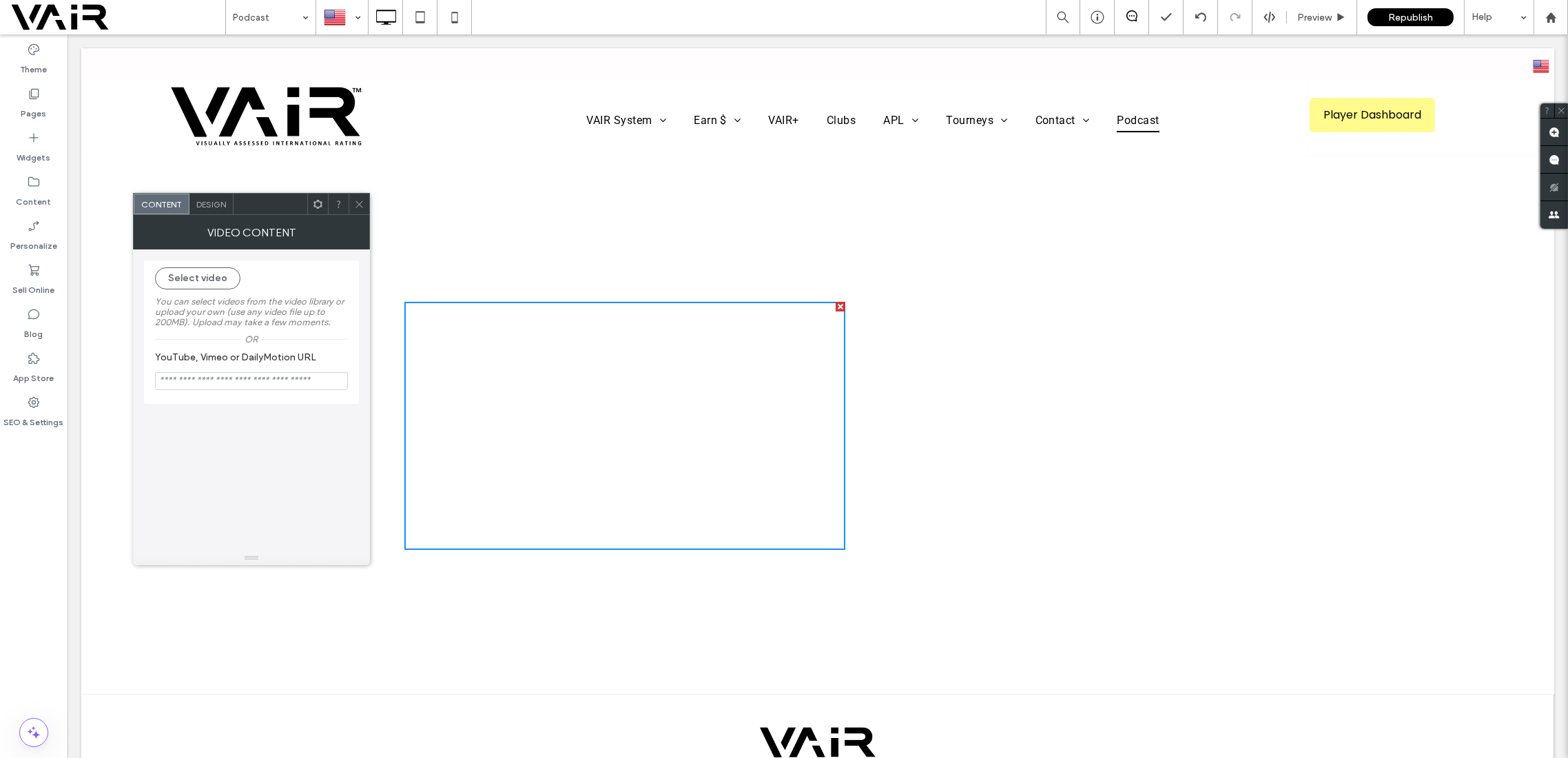
paste input "**********"
type input "**********"
click at [277, 457] on div "**********" at bounding box center [251, 400] width 215 height 302
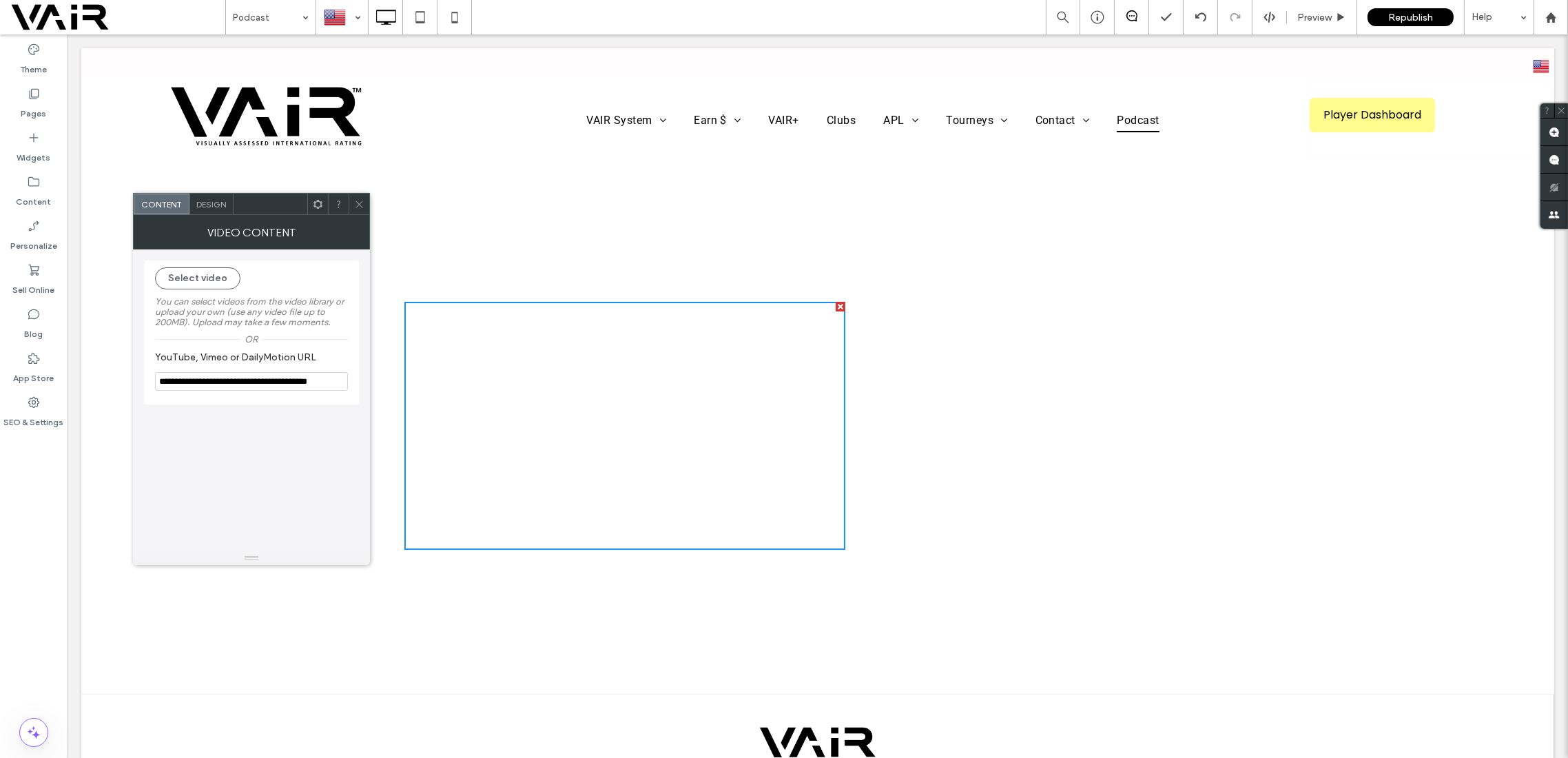
drag, startPoint x: 360, startPoint y: 205, endPoint x: 307, endPoint y: 187, distance: 56.0
click at [360, 205] on use at bounding box center [359, 203] width 7 height 7
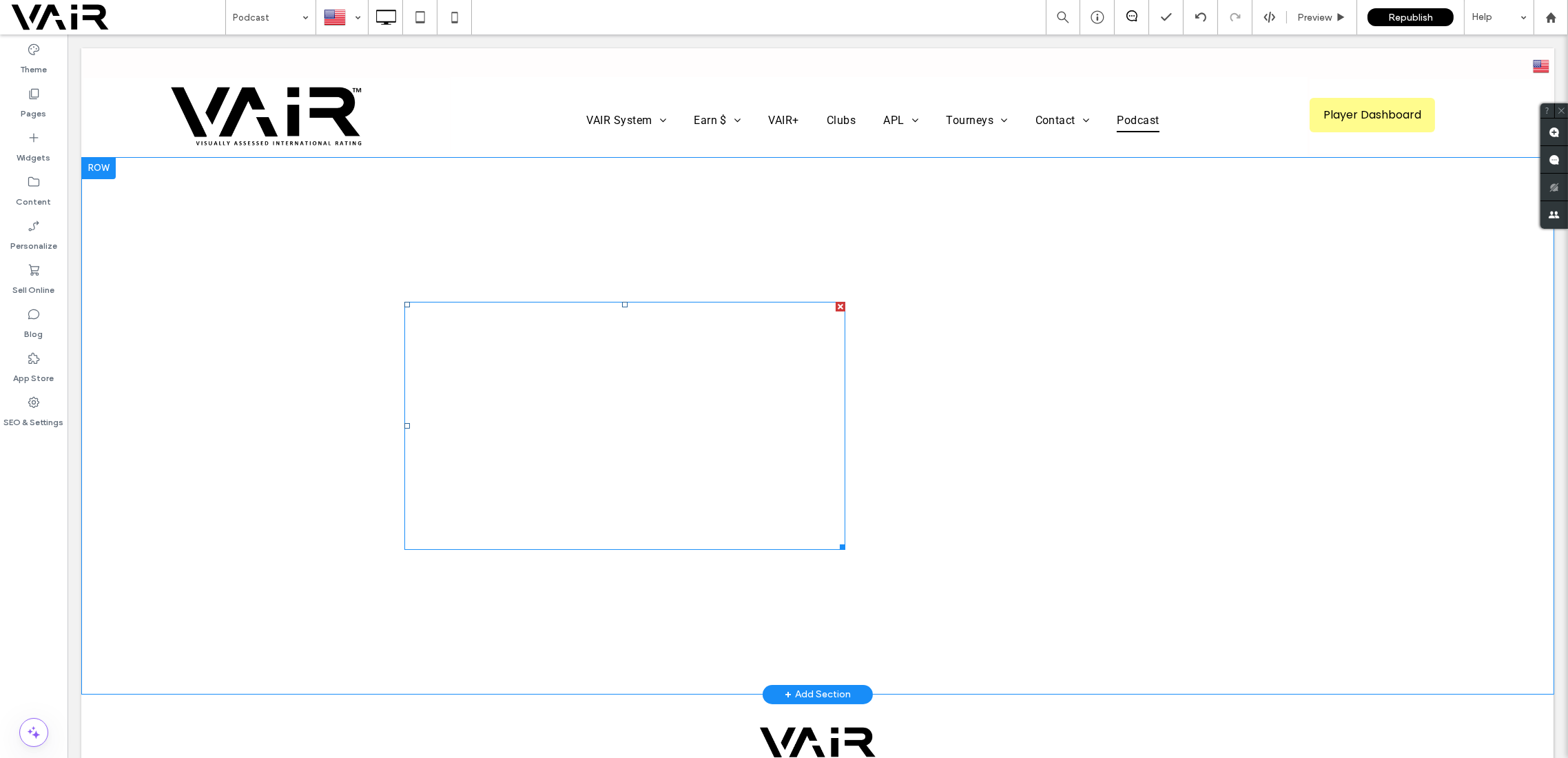
click at [615, 428] on span at bounding box center [624, 425] width 441 height 248
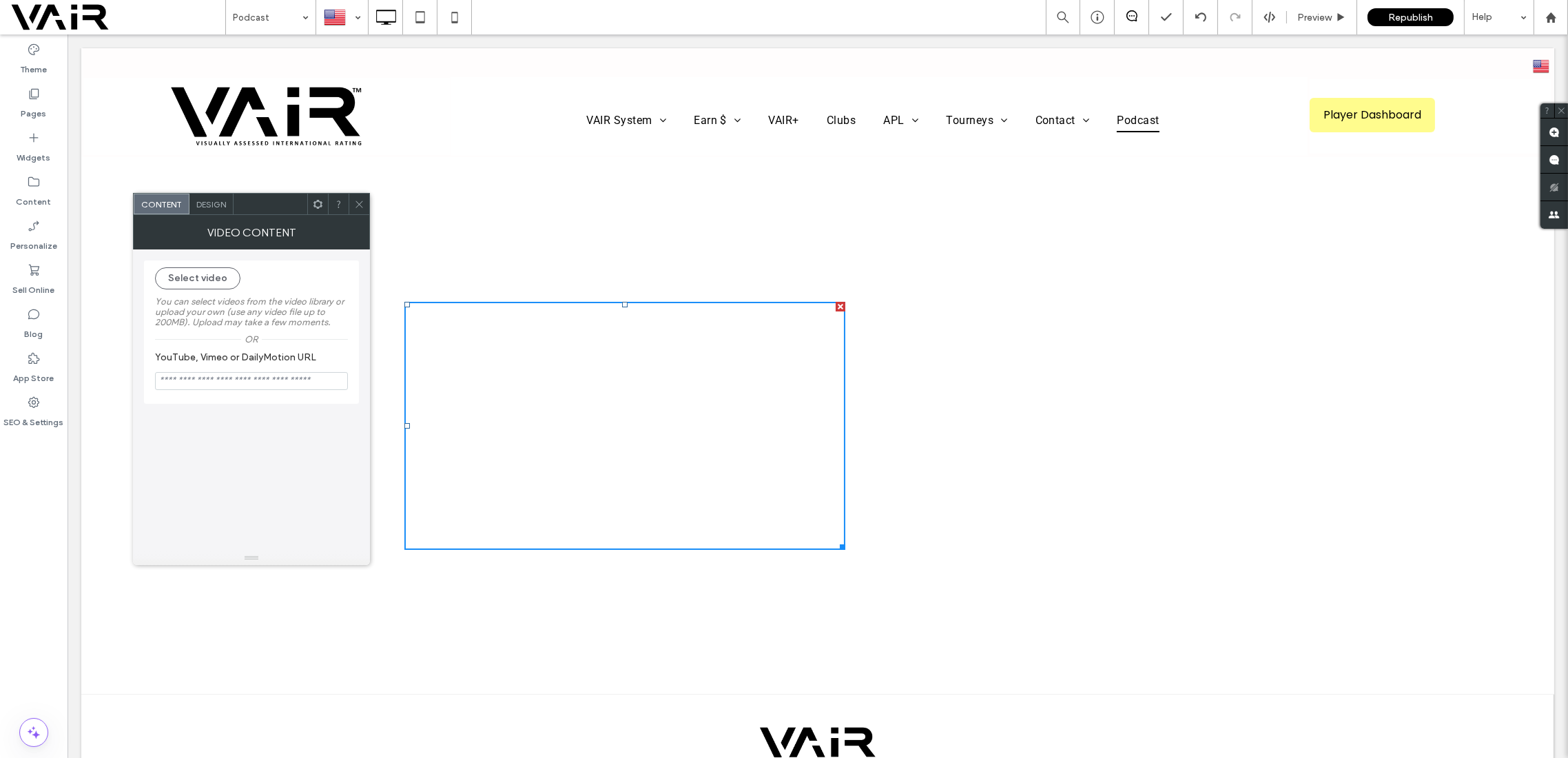
paste input "**********"
type input "**********"
click at [212, 276] on button "Select video" at bounding box center [197, 278] width 86 height 22
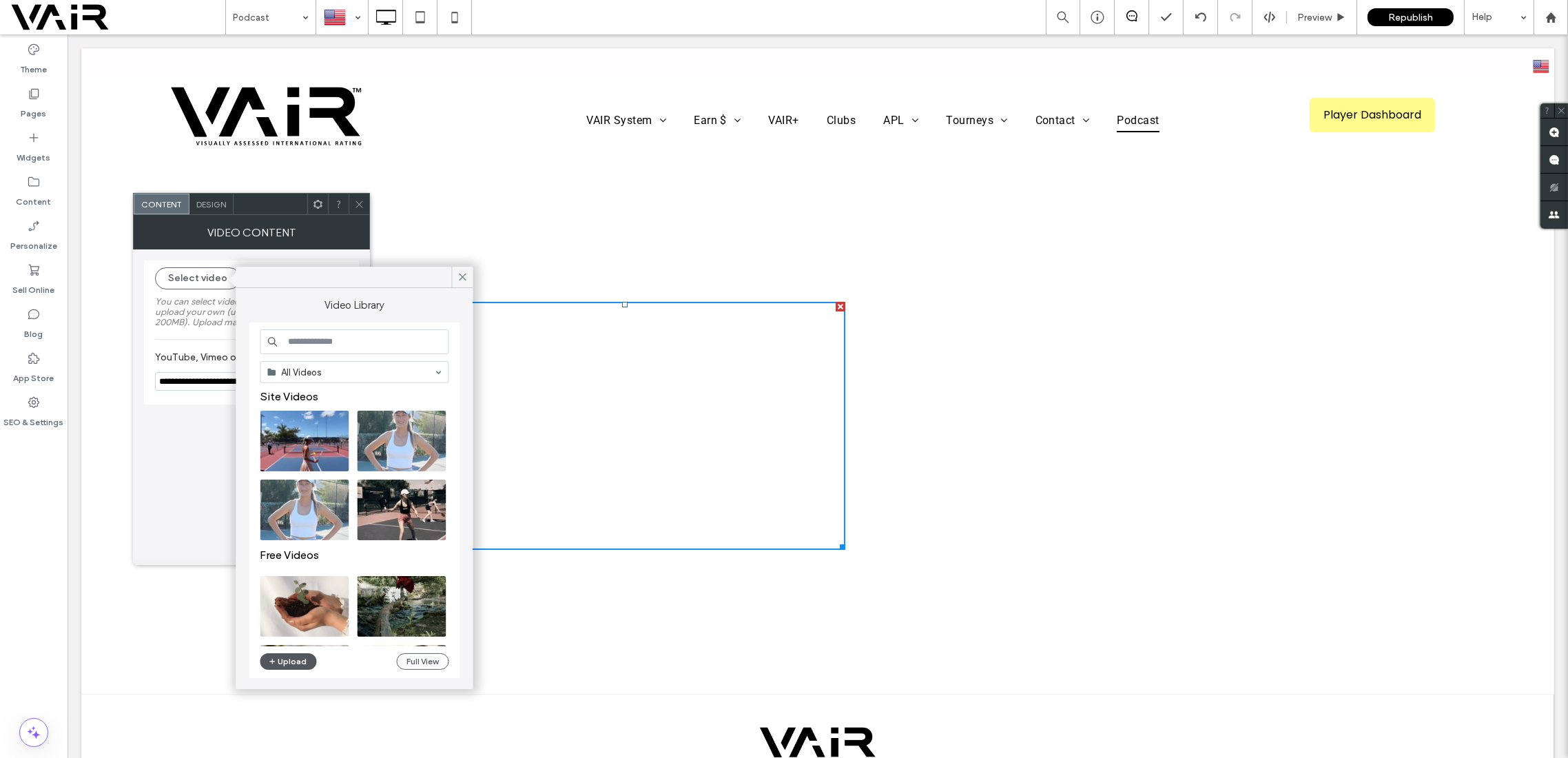
click at [282, 658] on button "Upload" at bounding box center [289, 662] width 56 height 17
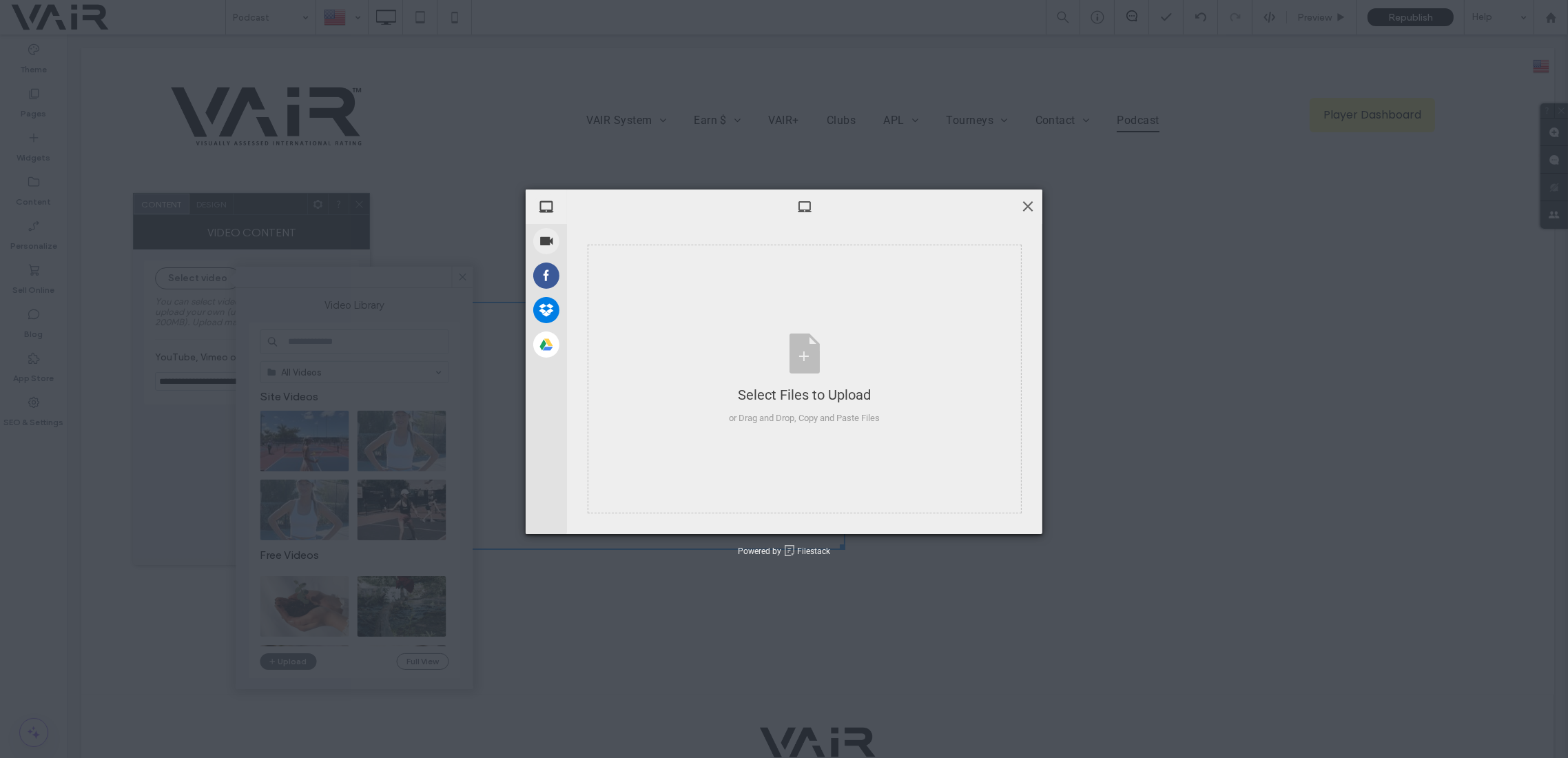
drag, startPoint x: 1031, startPoint y: 206, endPoint x: 876, endPoint y: 168, distance: 159.6
click at [1031, 206] on span at bounding box center [1028, 206] width 16 height 16
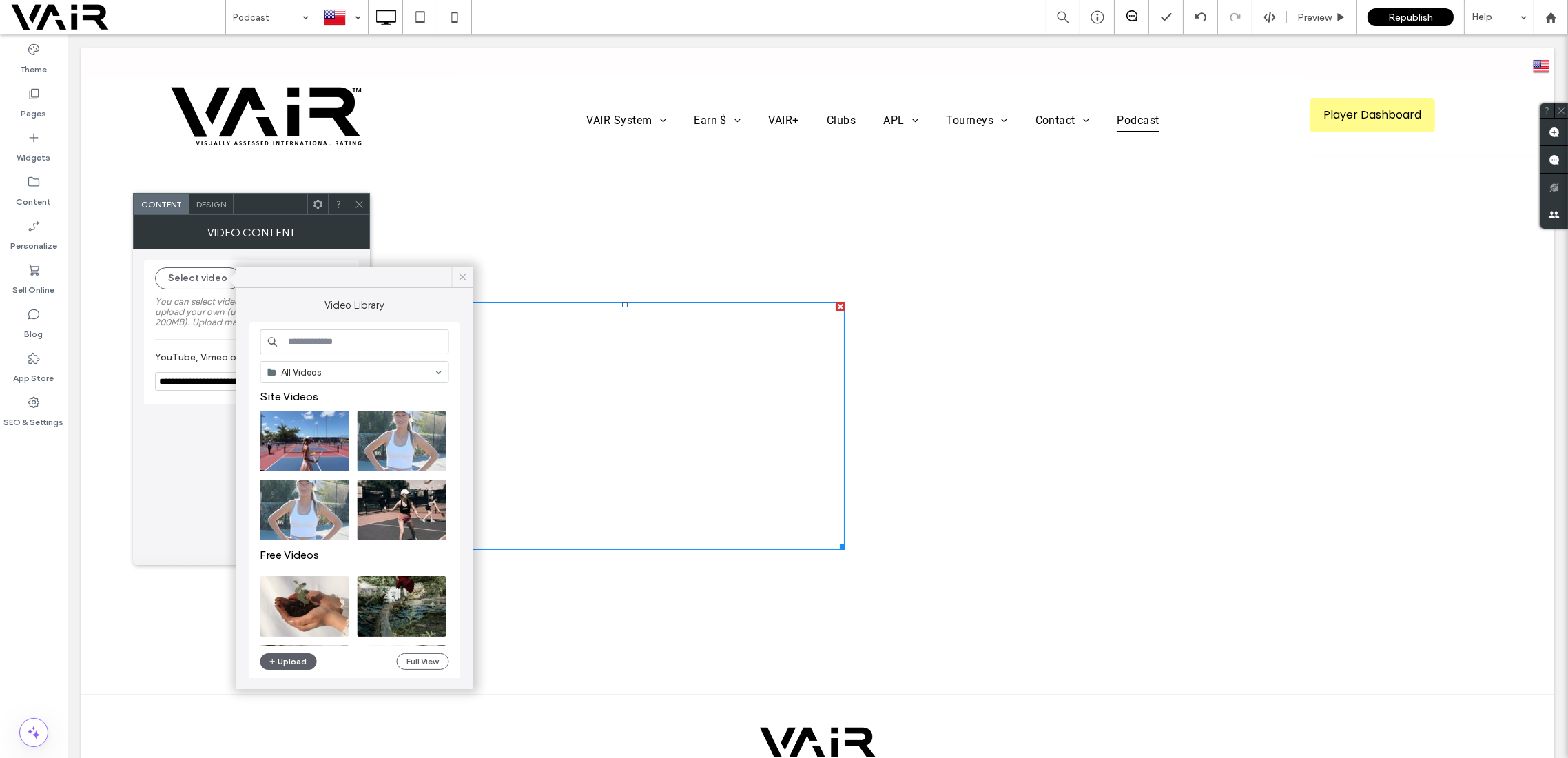
click at [457, 274] on icon at bounding box center [463, 276] width 13 height 13
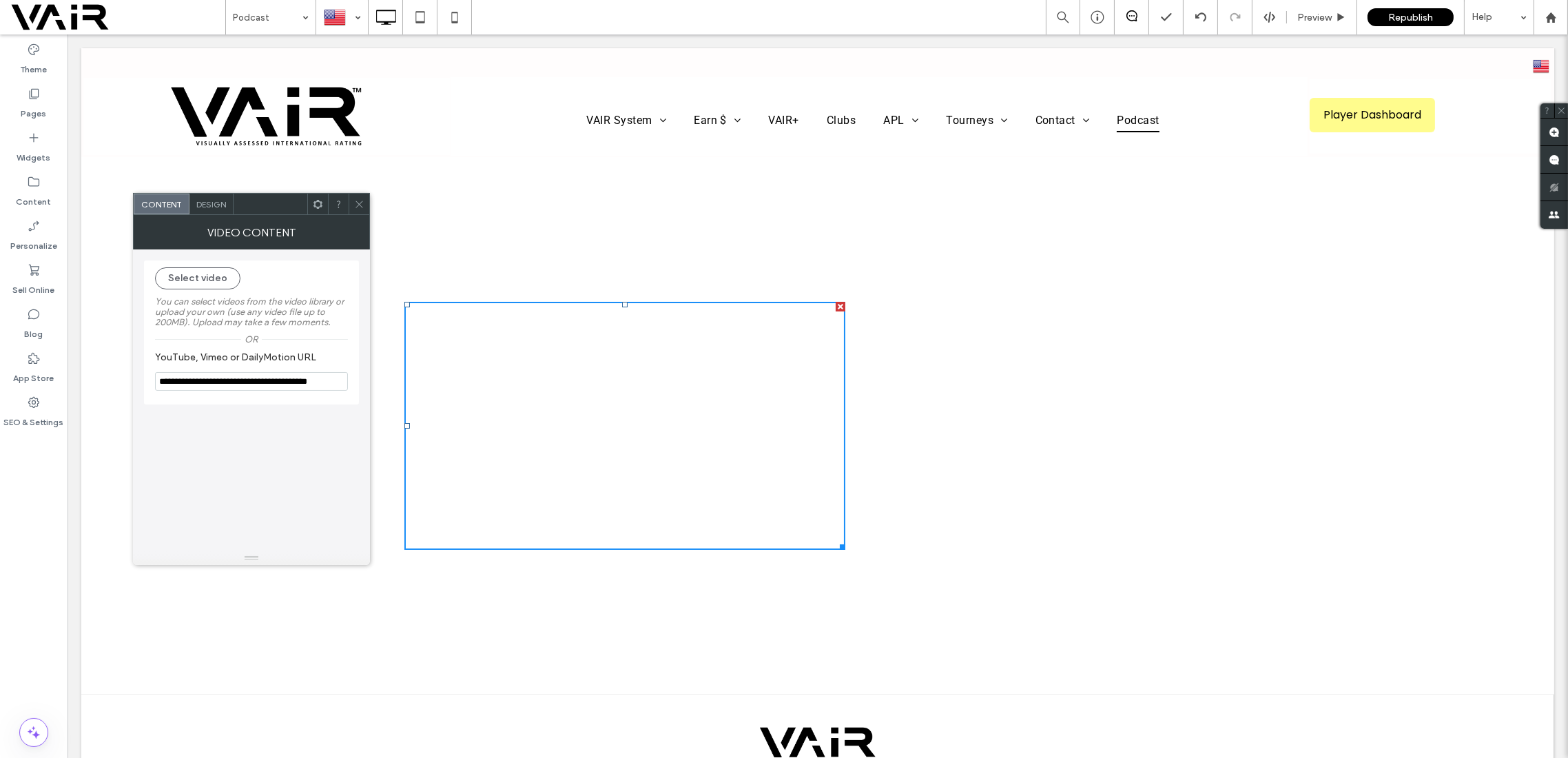
drag, startPoint x: 358, startPoint y: 201, endPoint x: 423, endPoint y: 166, distance: 73.8
click at [358, 201] on icon at bounding box center [359, 204] width 11 height 11
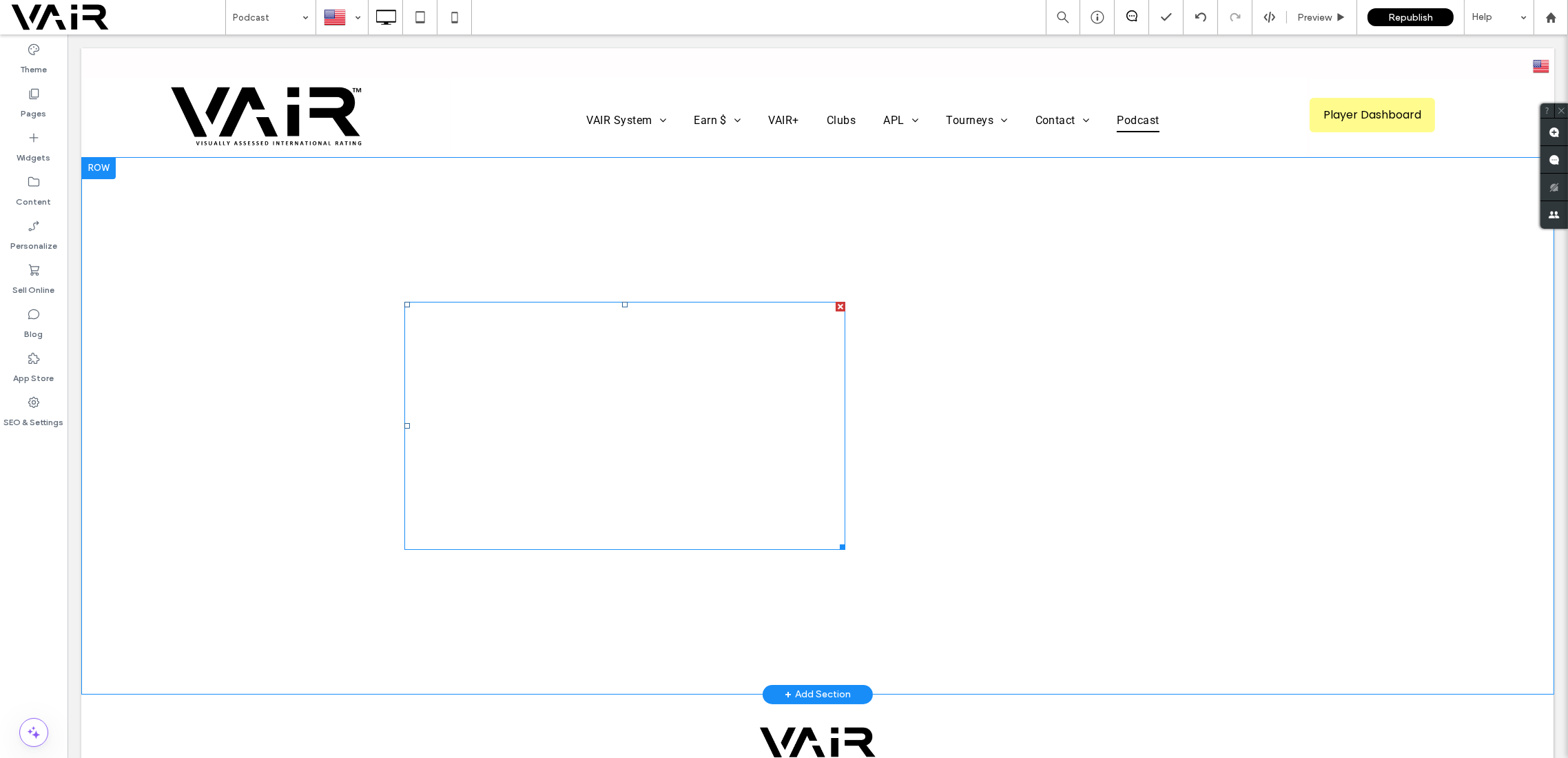
click at [617, 429] on span at bounding box center [624, 425] width 441 height 248
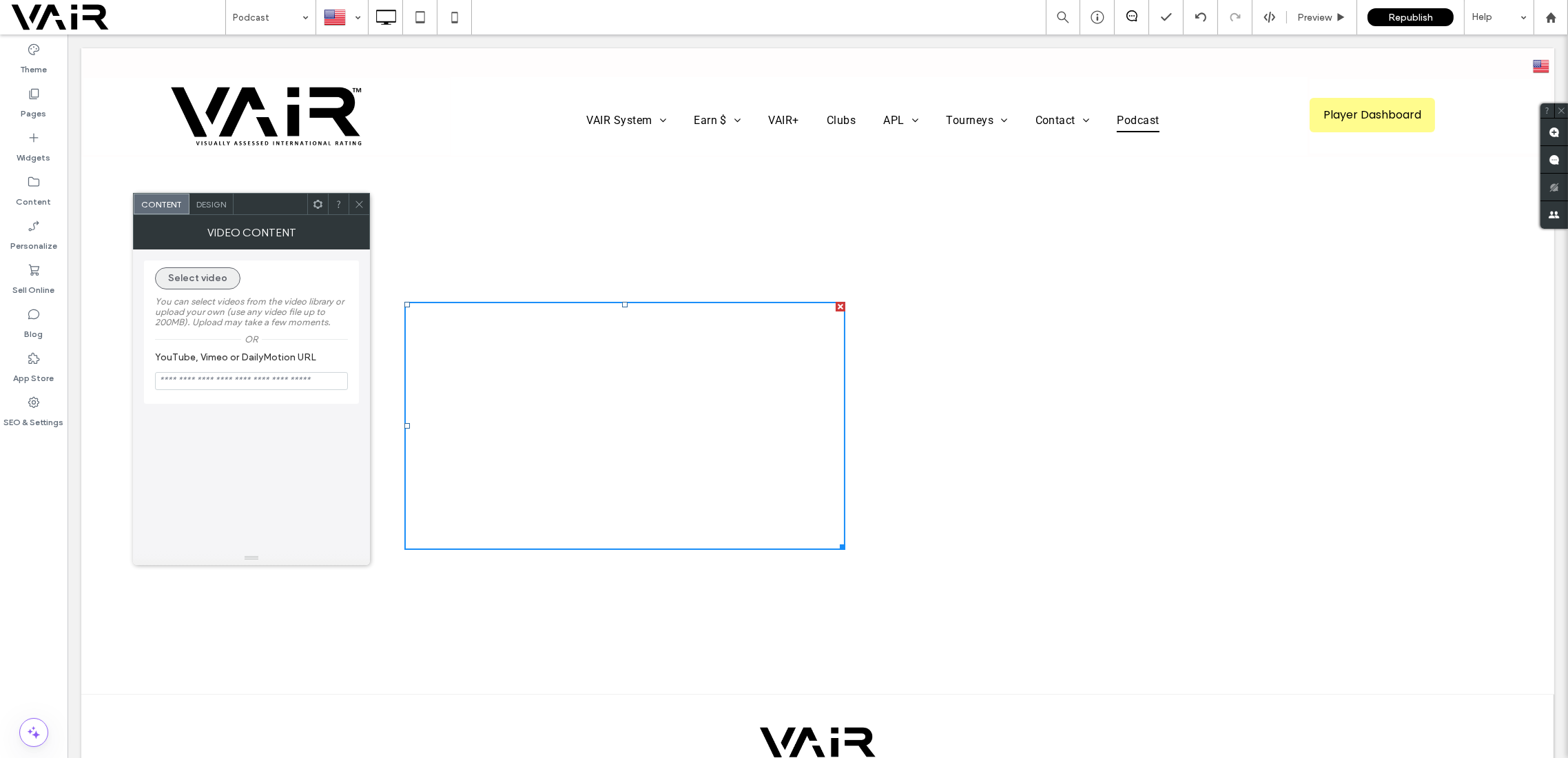
click at [211, 280] on button "Select video" at bounding box center [197, 278] width 86 height 22
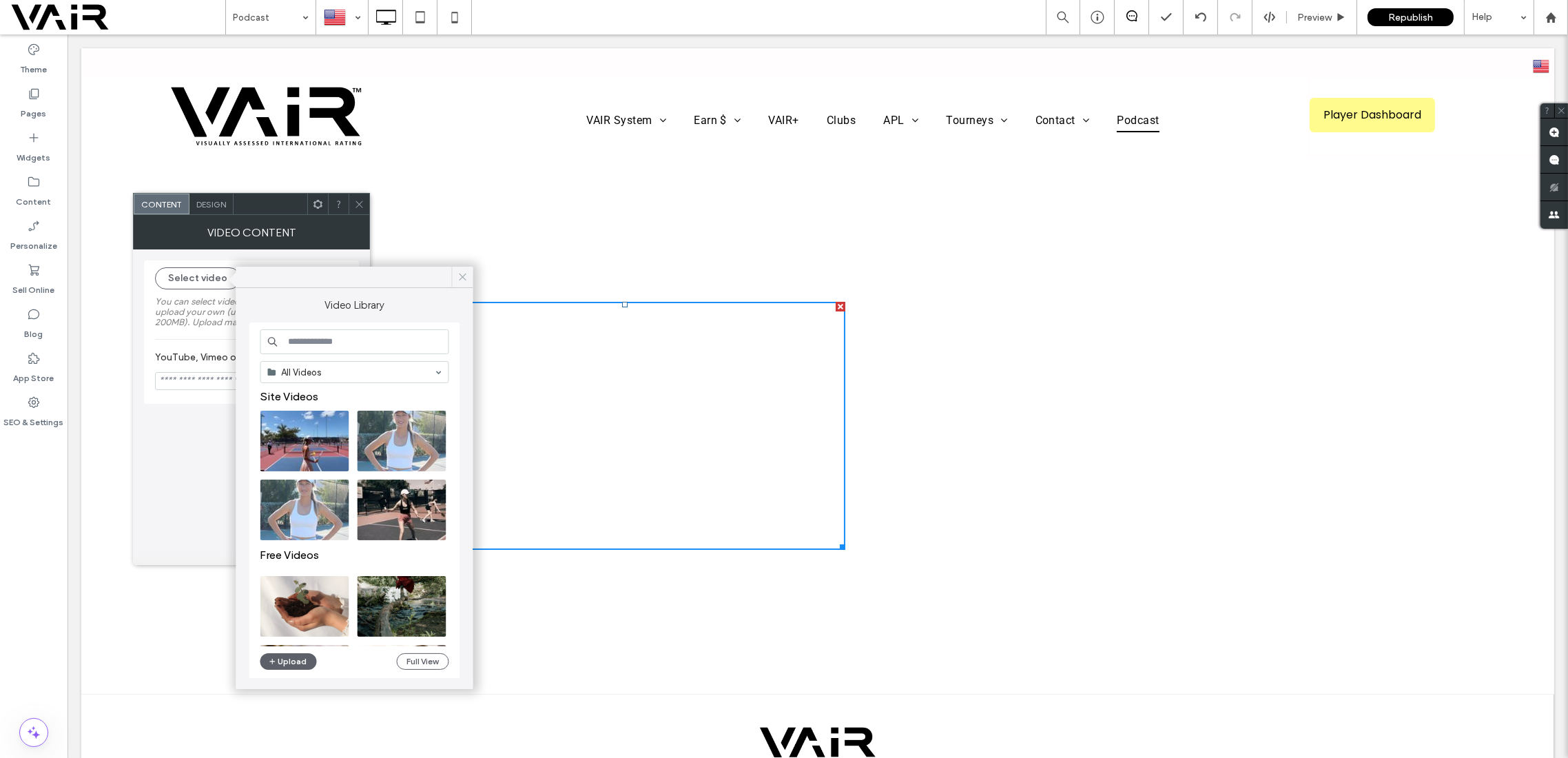
click at [466, 275] on icon at bounding box center [463, 276] width 13 height 13
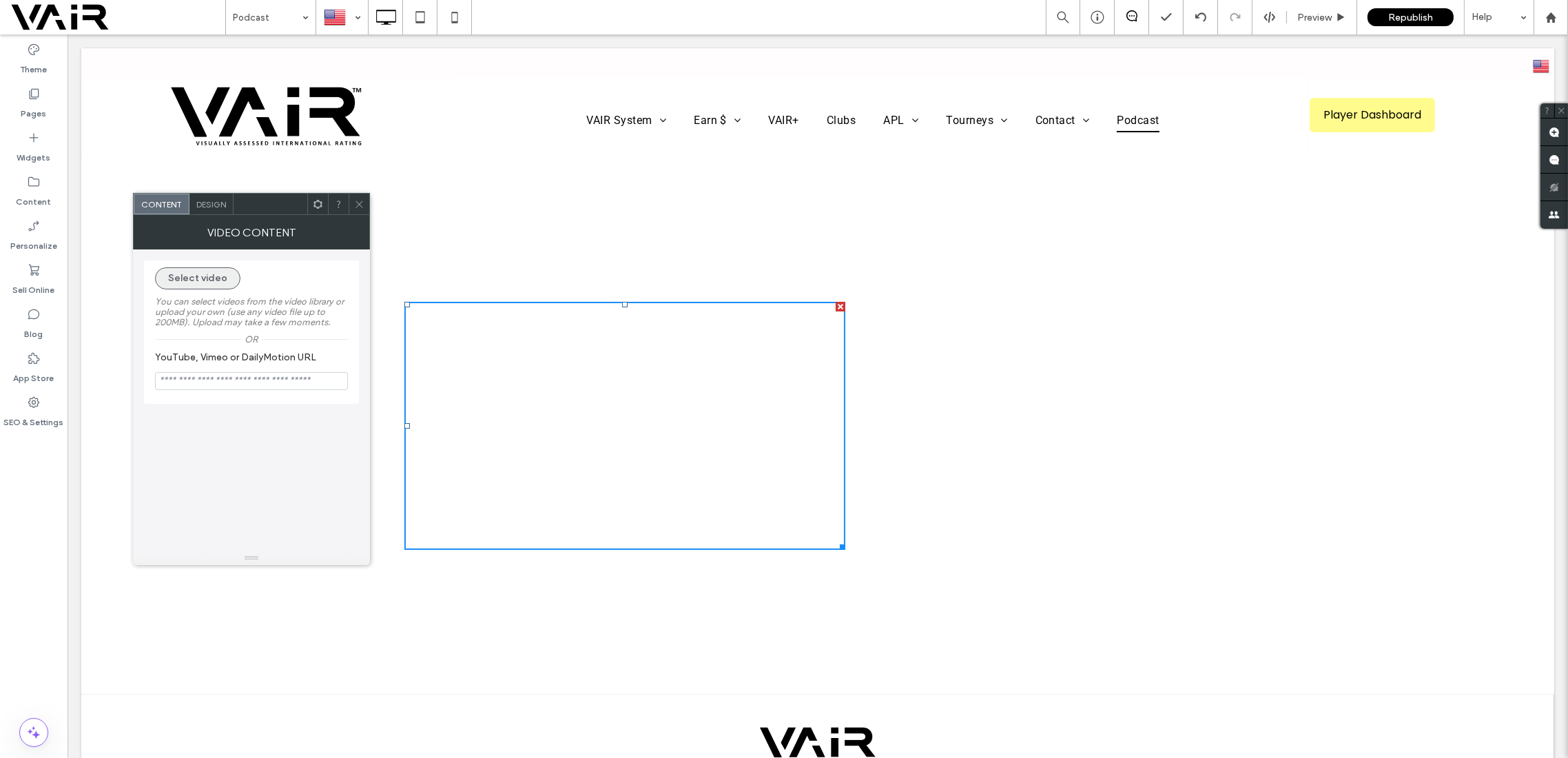
click at [208, 279] on button "Select video" at bounding box center [197, 278] width 86 height 22
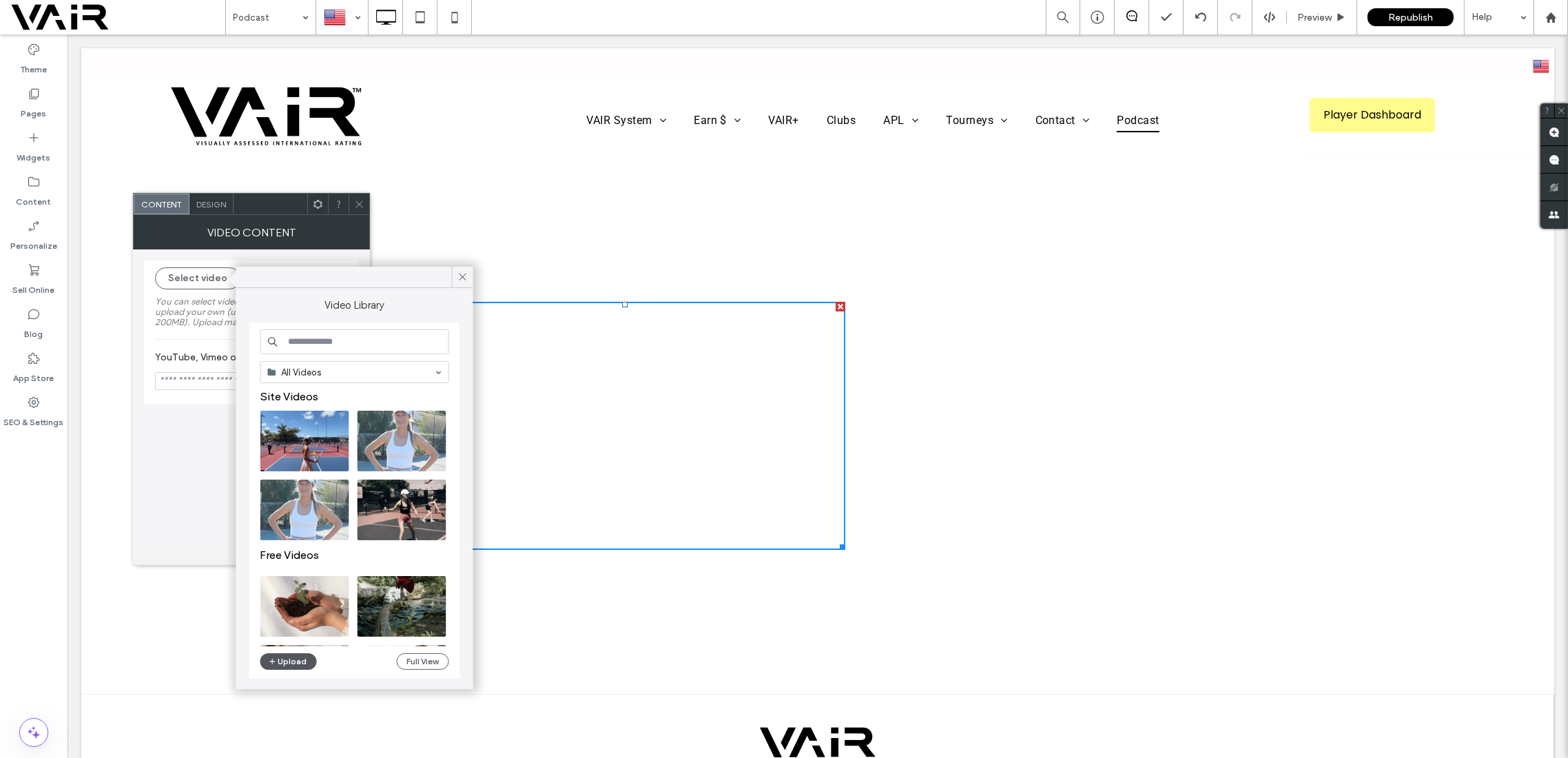
click at [301, 663] on button "Upload" at bounding box center [289, 662] width 56 height 17
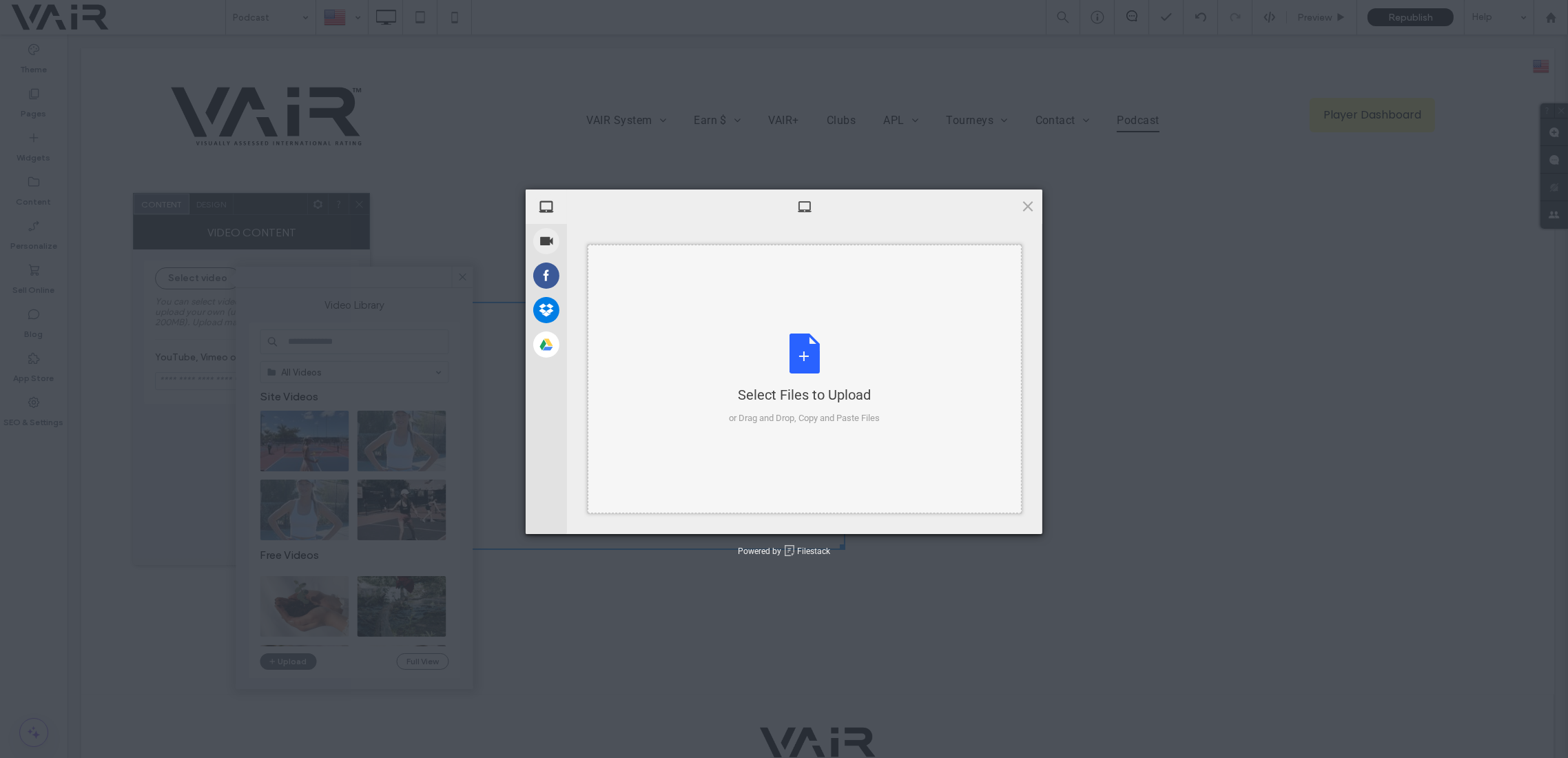
click at [806, 360] on div "Select Files to Upload or Drag and Drop, Copy and Paste Files" at bounding box center [804, 379] width 151 height 91
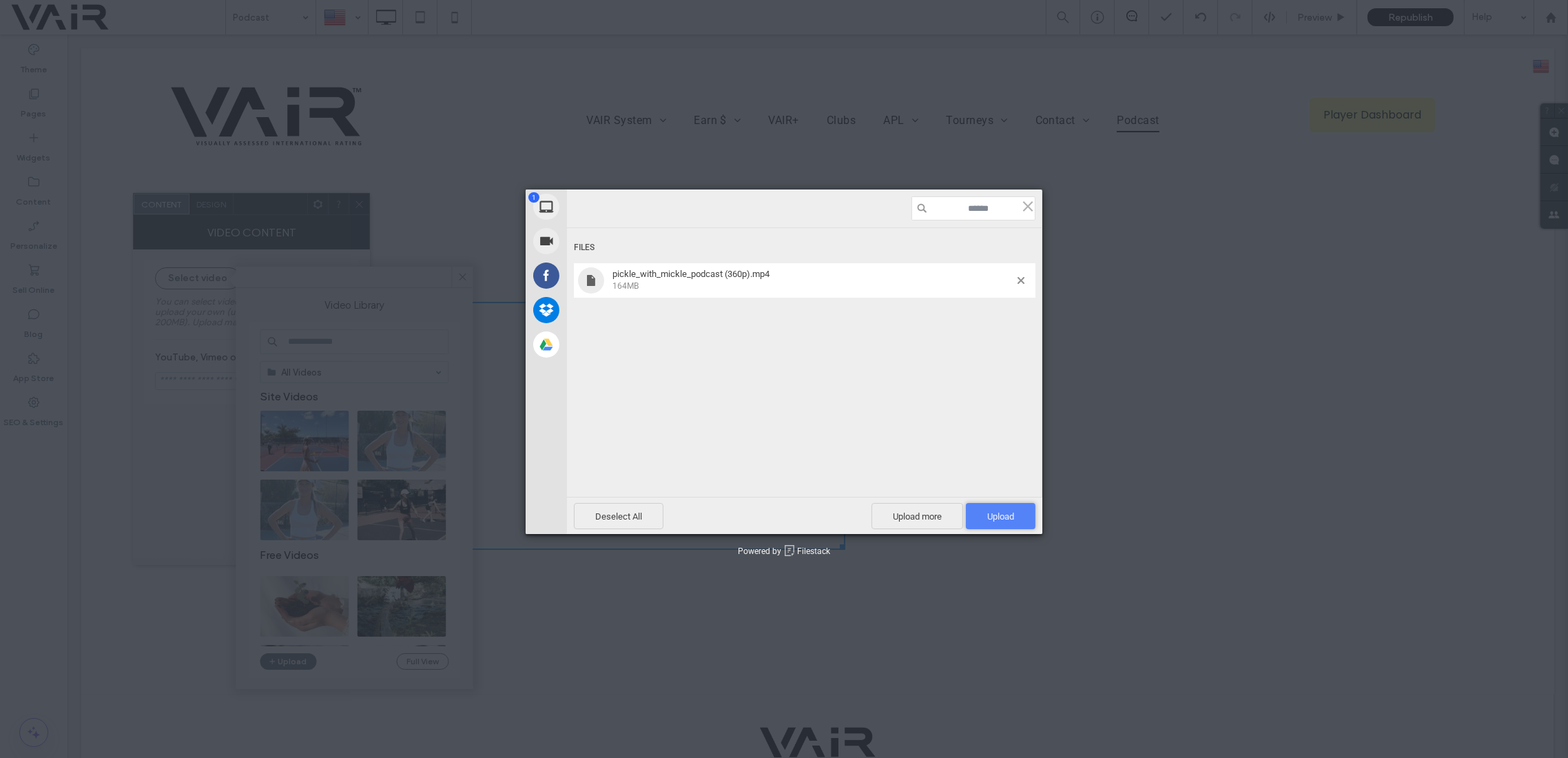
click at [1013, 512] on span "Upload 1" at bounding box center [1001, 517] width 27 height 11
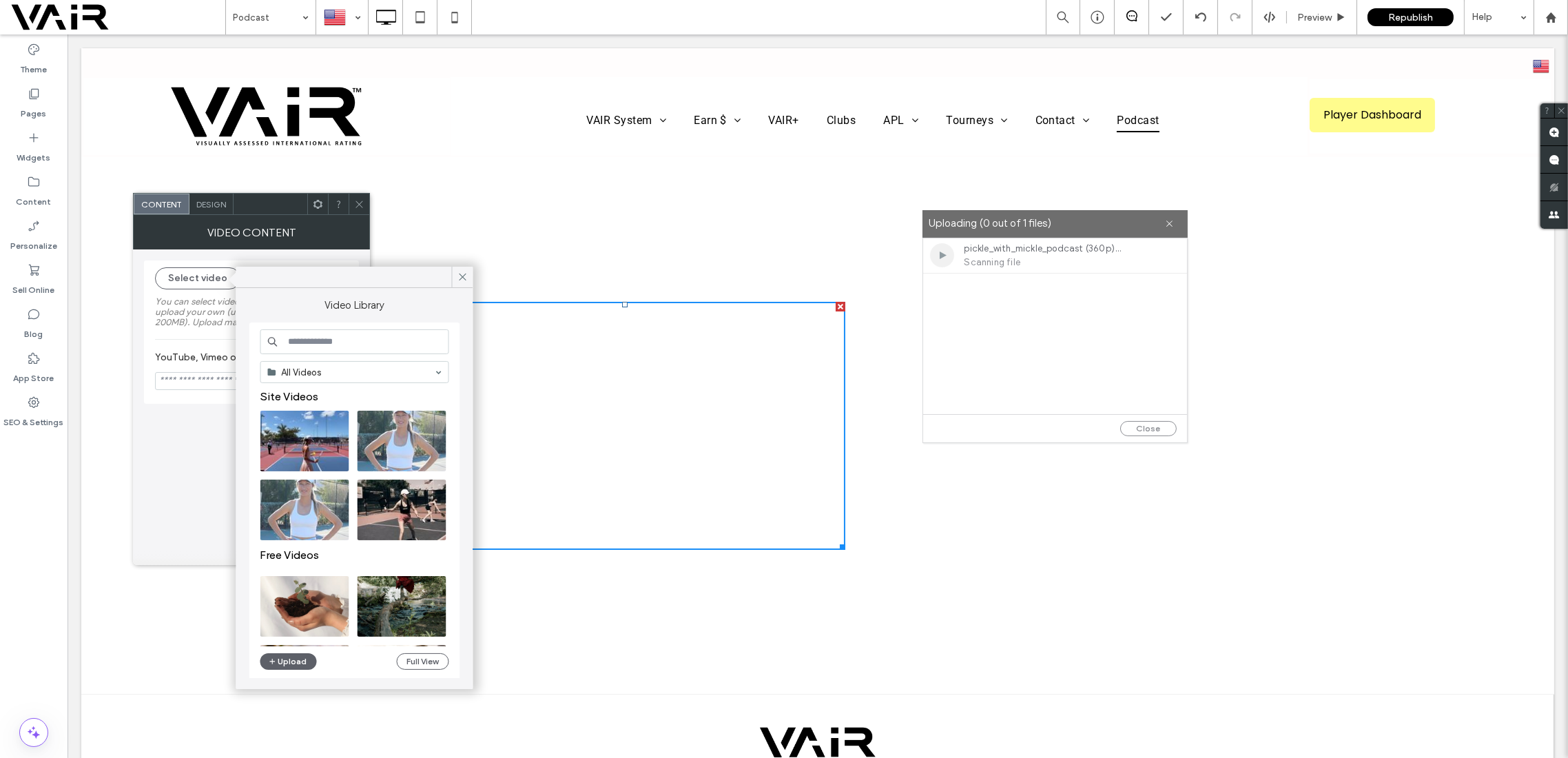
drag, startPoint x: 812, startPoint y: 273, endPoint x: 1084, endPoint y: 219, distance: 277.3
click at [1084, 219] on label "Uploading (0 out of 1 files)" at bounding box center [1048, 223] width 235 height 18
drag, startPoint x: 459, startPoint y: 276, endPoint x: 430, endPoint y: 240, distance: 46.2
click at [459, 276] on icon at bounding box center [463, 276] width 13 height 13
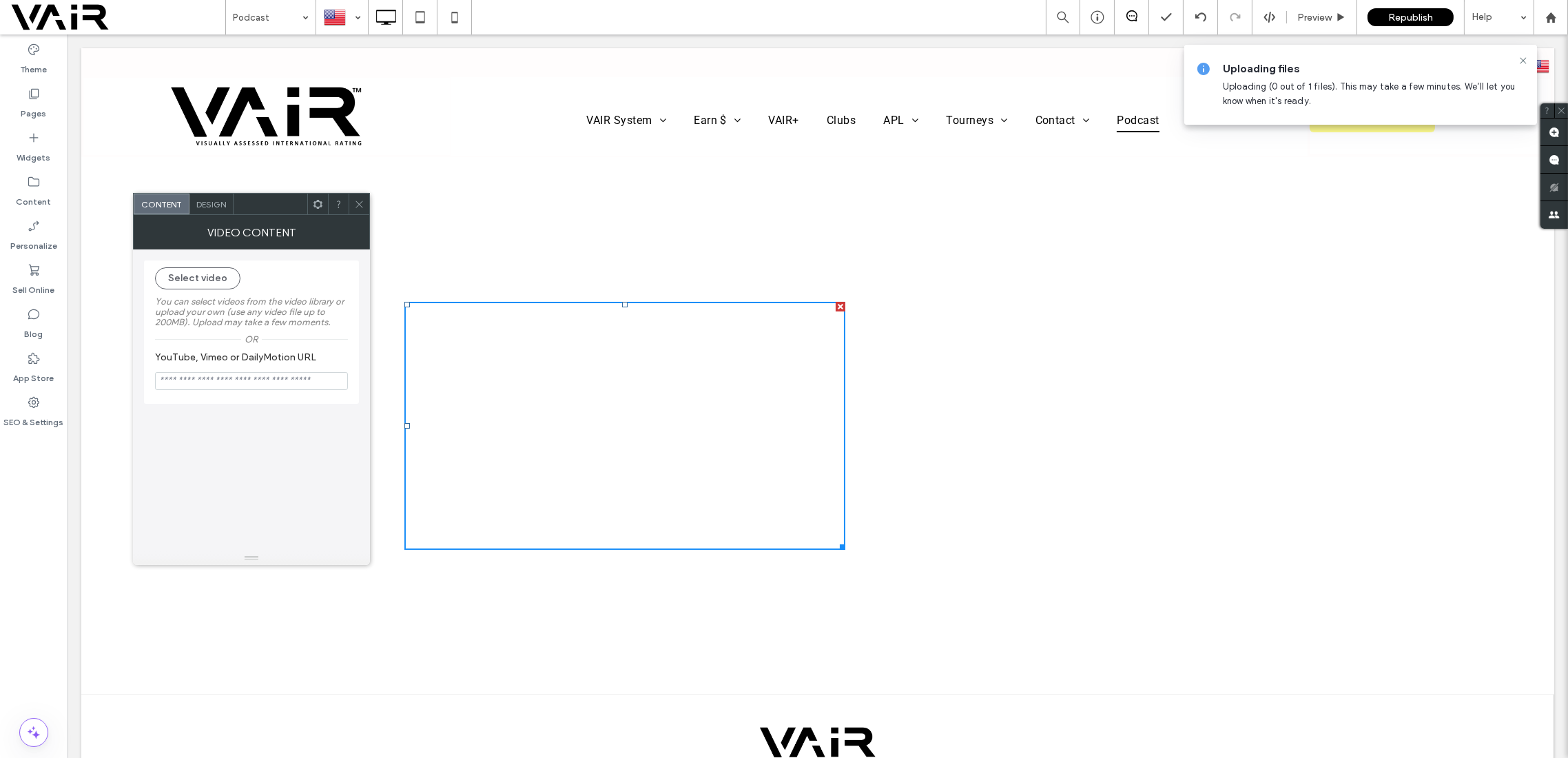
click at [582, 189] on div "Click To Paste Row + Add Section" at bounding box center [818, 426] width 1473 height 538
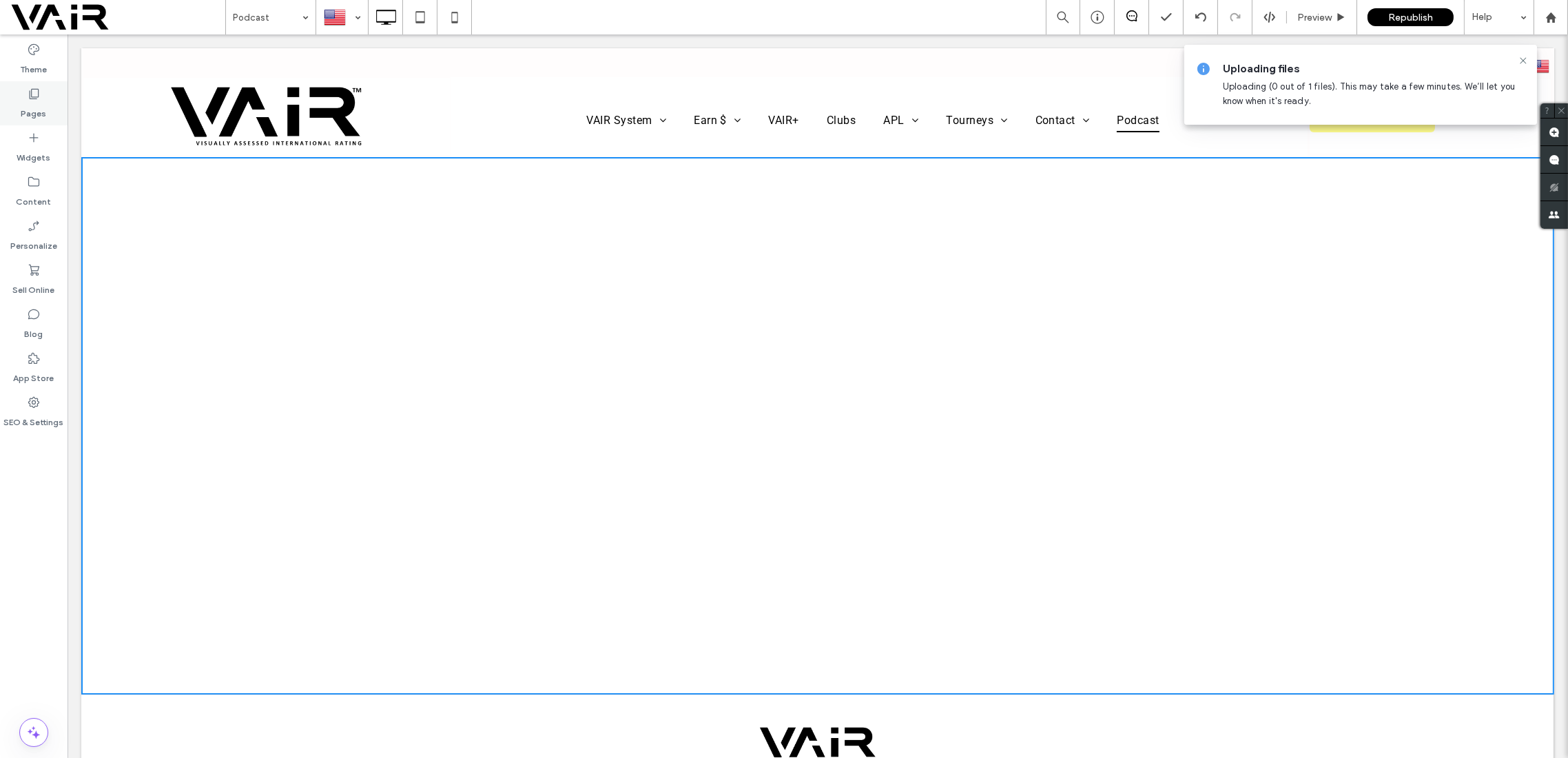
click at [34, 97] on use at bounding box center [34, 93] width 10 height 11
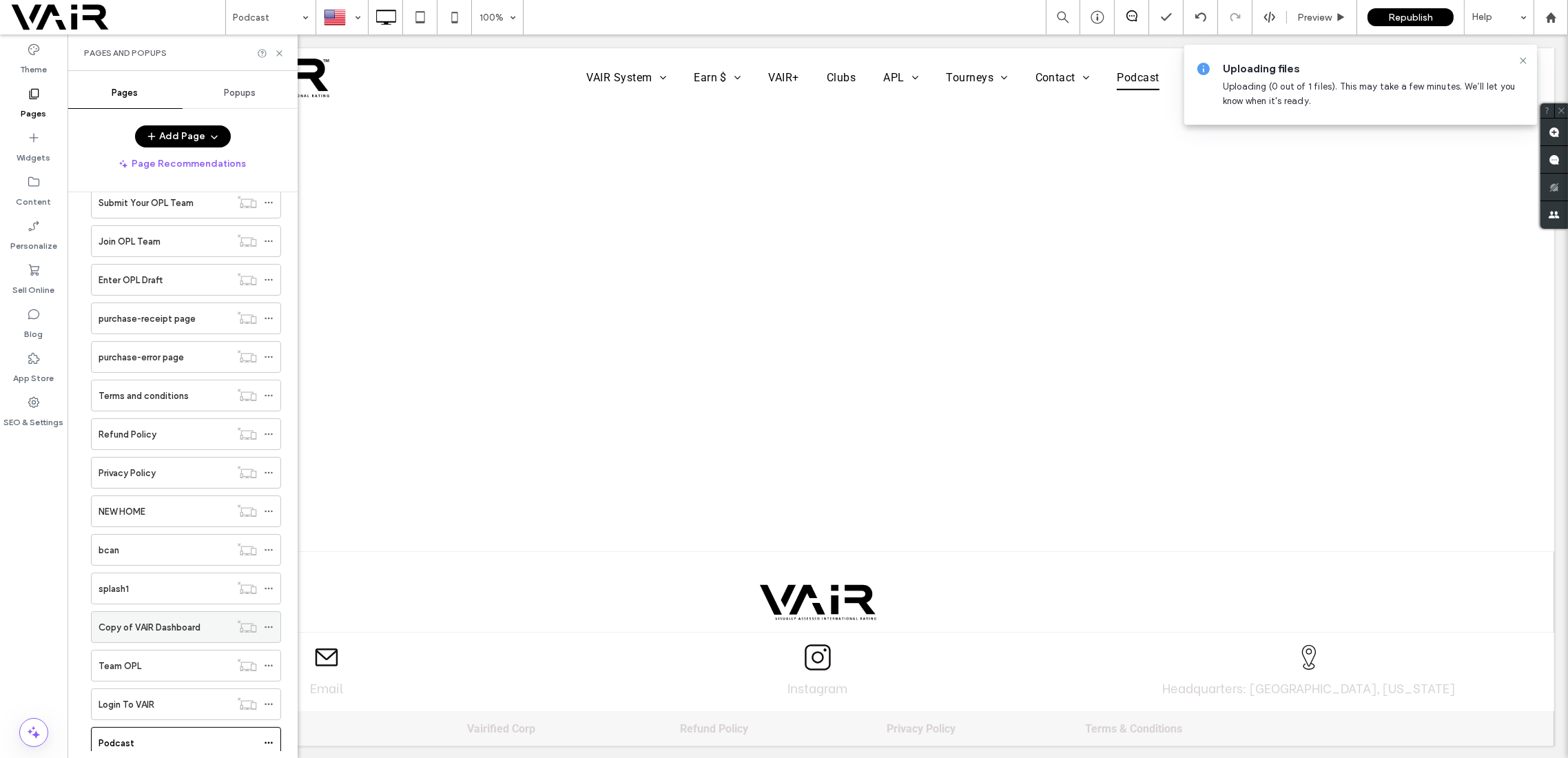
scroll to position [1773, 0]
click at [275, 726] on div at bounding box center [271, 736] width 17 height 20
click at [270, 732] on icon at bounding box center [268, 737] width 10 height 10
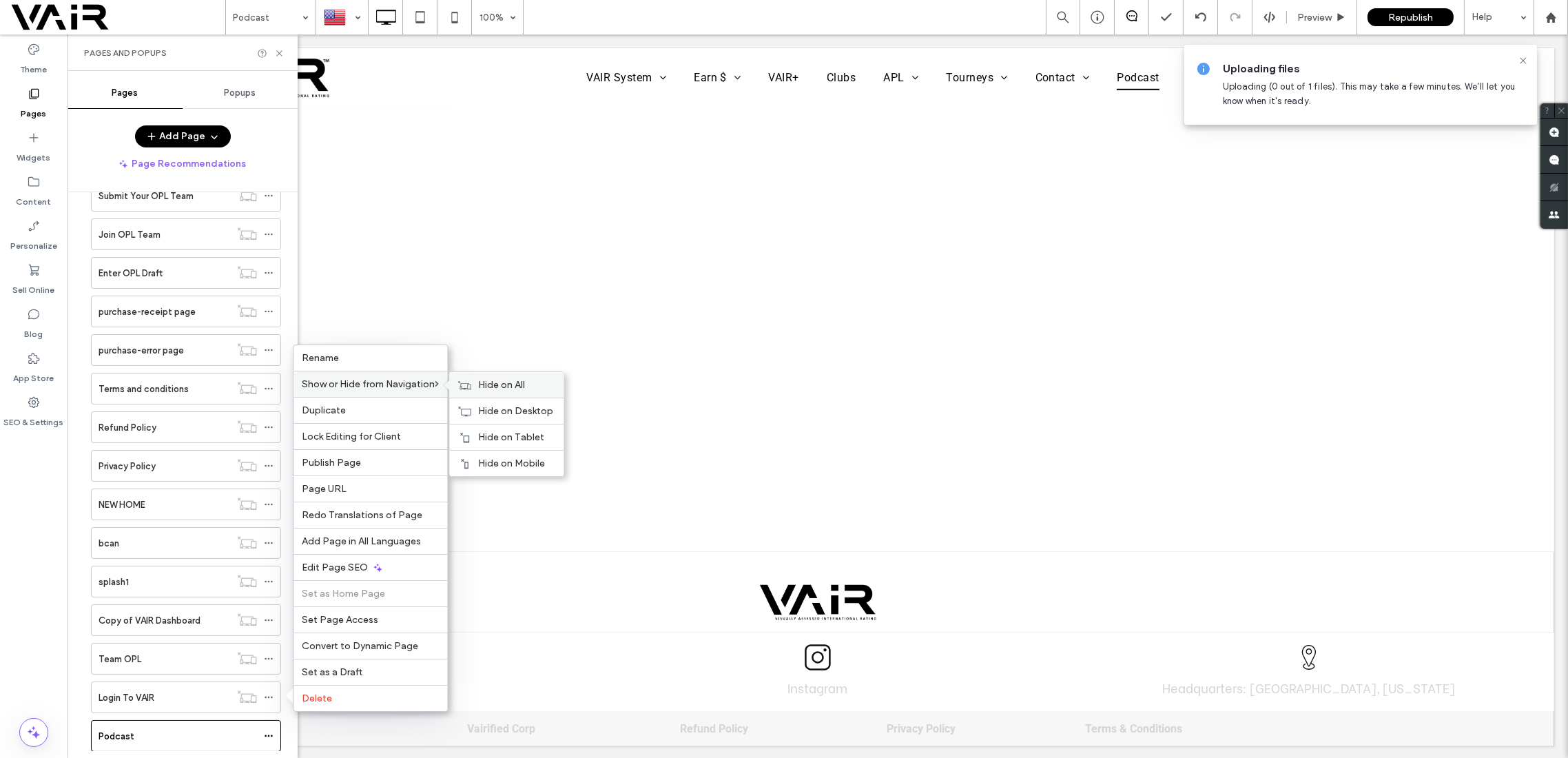
click at [490, 379] on div "Hide on All" at bounding box center [507, 385] width 115 height 25
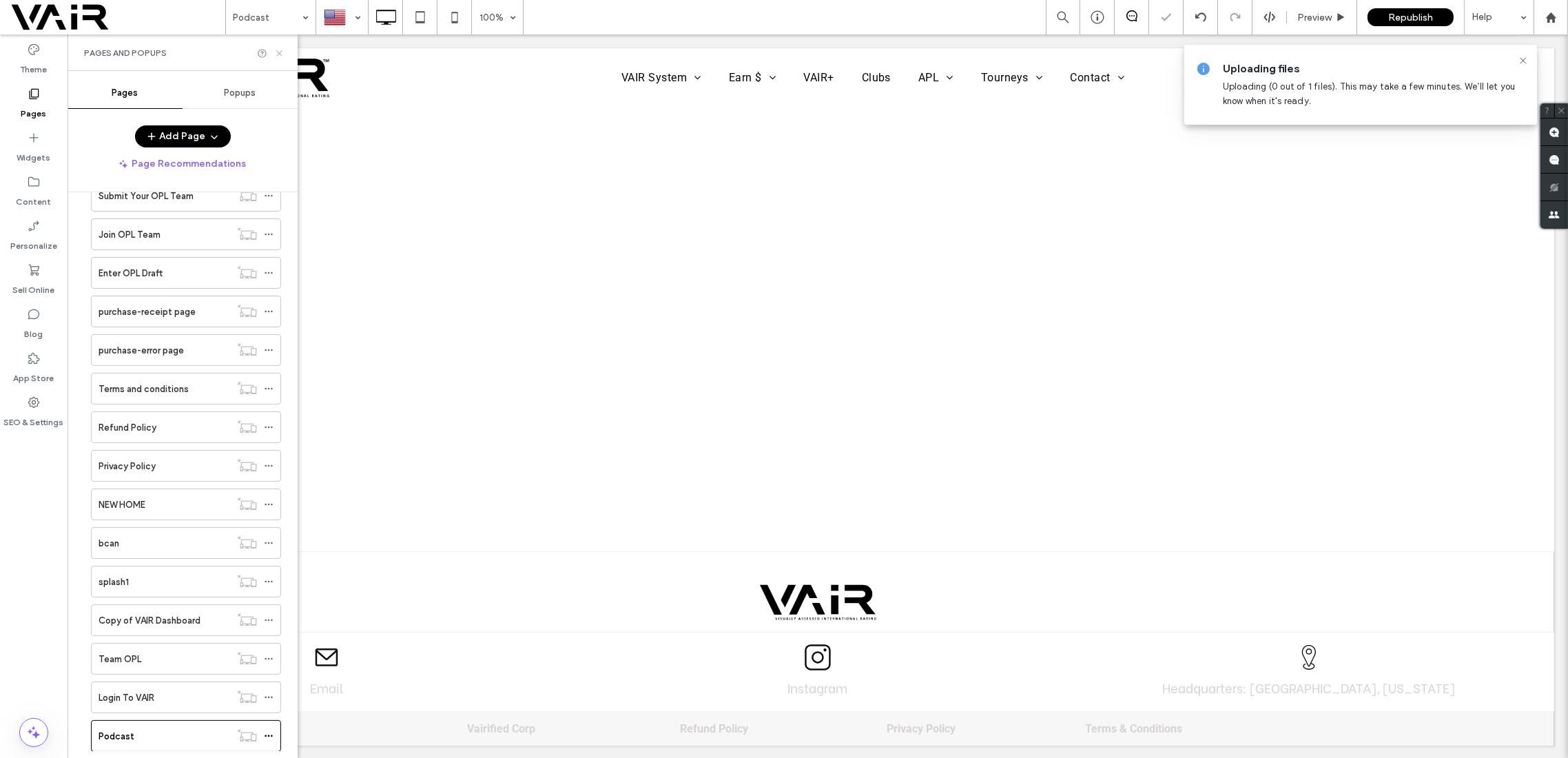
drag, startPoint x: 277, startPoint y: 49, endPoint x: 586, endPoint y: 208, distance: 347.5
click at [277, 49] on icon at bounding box center [279, 54] width 11 height 11
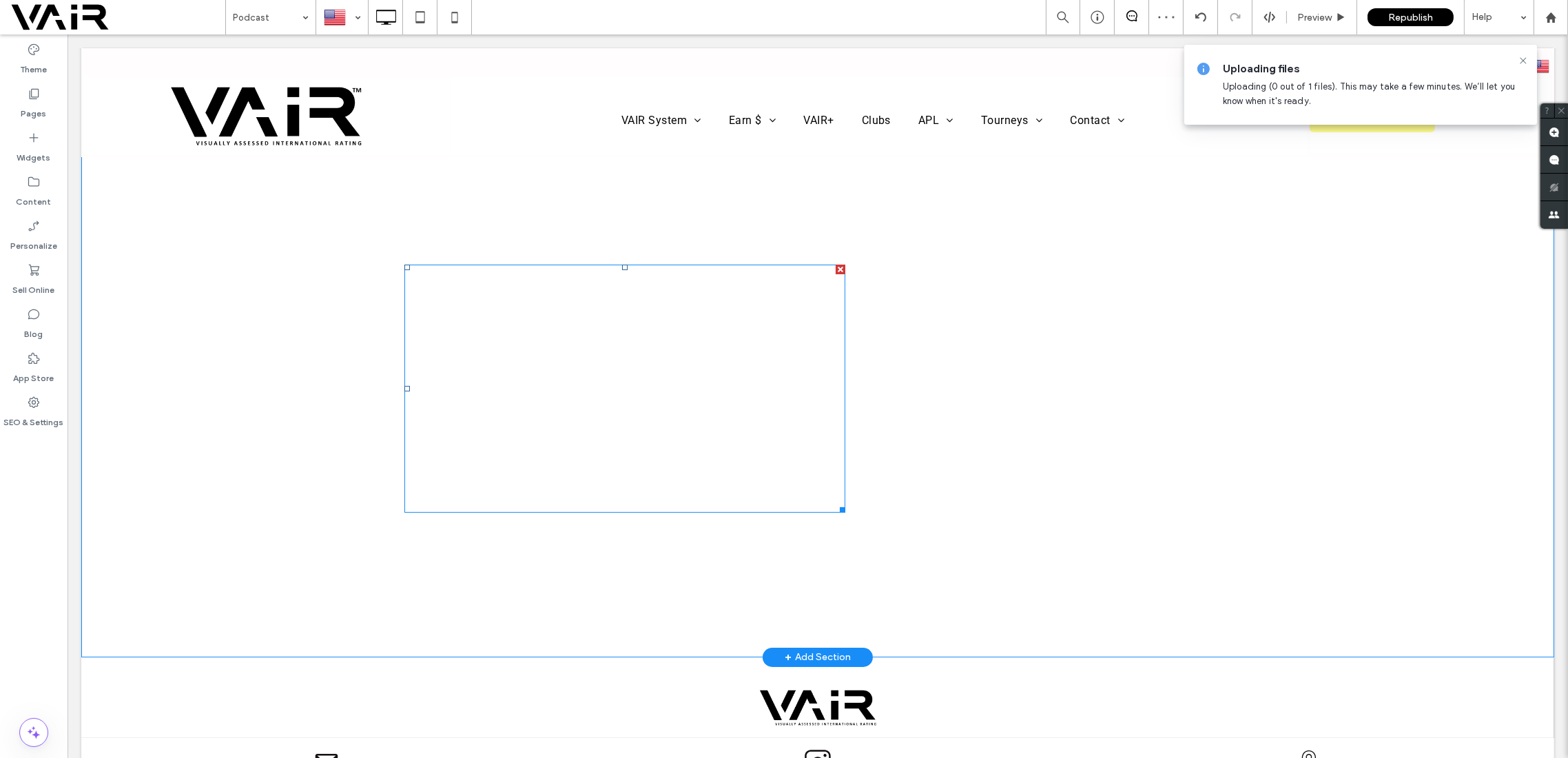
scroll to position [0, 0]
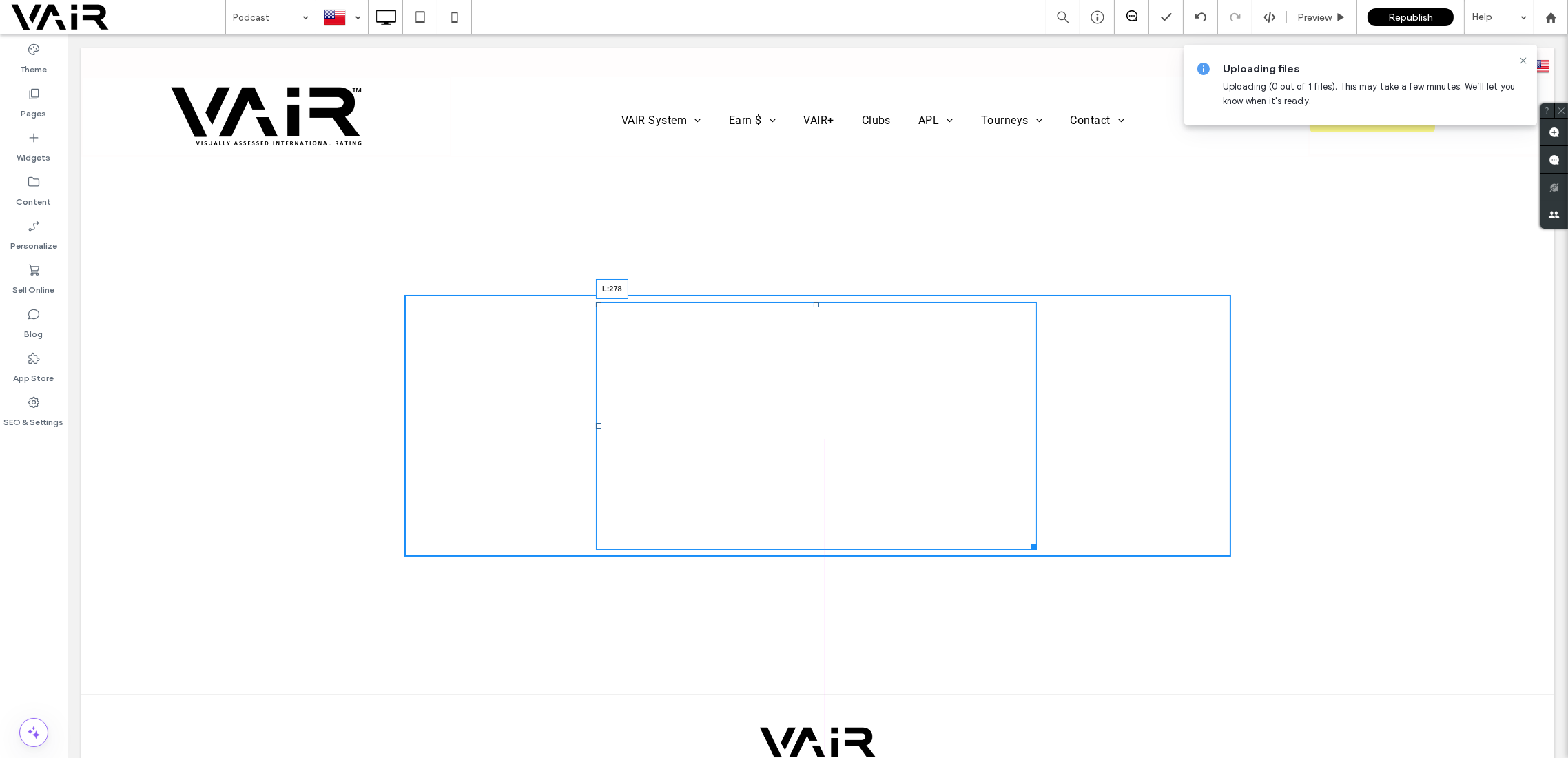
drag, startPoint x: 398, startPoint y: 425, endPoint x: 589, endPoint y: 407, distance: 191.8
click at [596, 407] on div "L:278" at bounding box center [816, 425] width 441 height 248
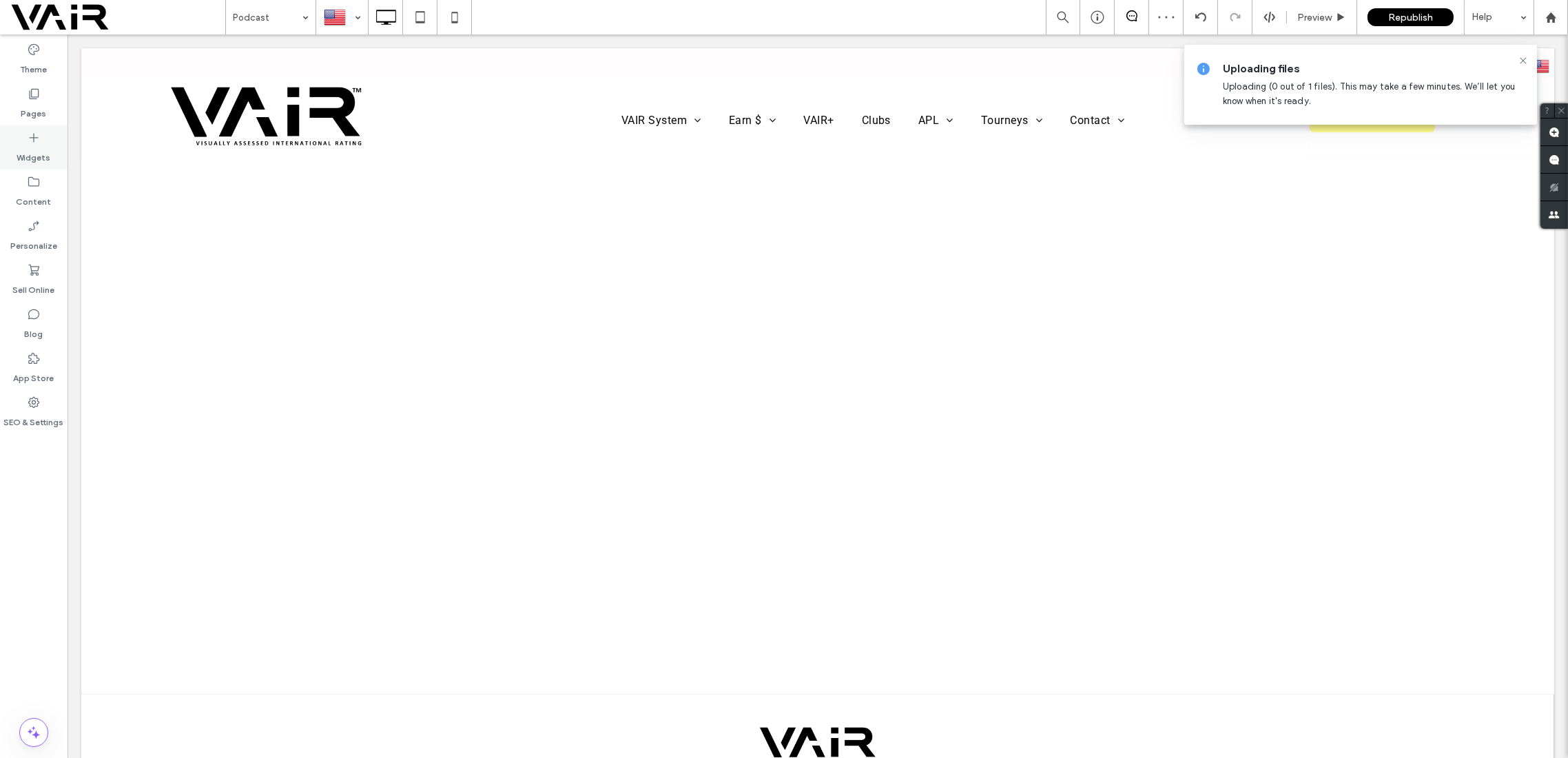
click at [29, 135] on icon at bounding box center [34, 138] width 14 height 14
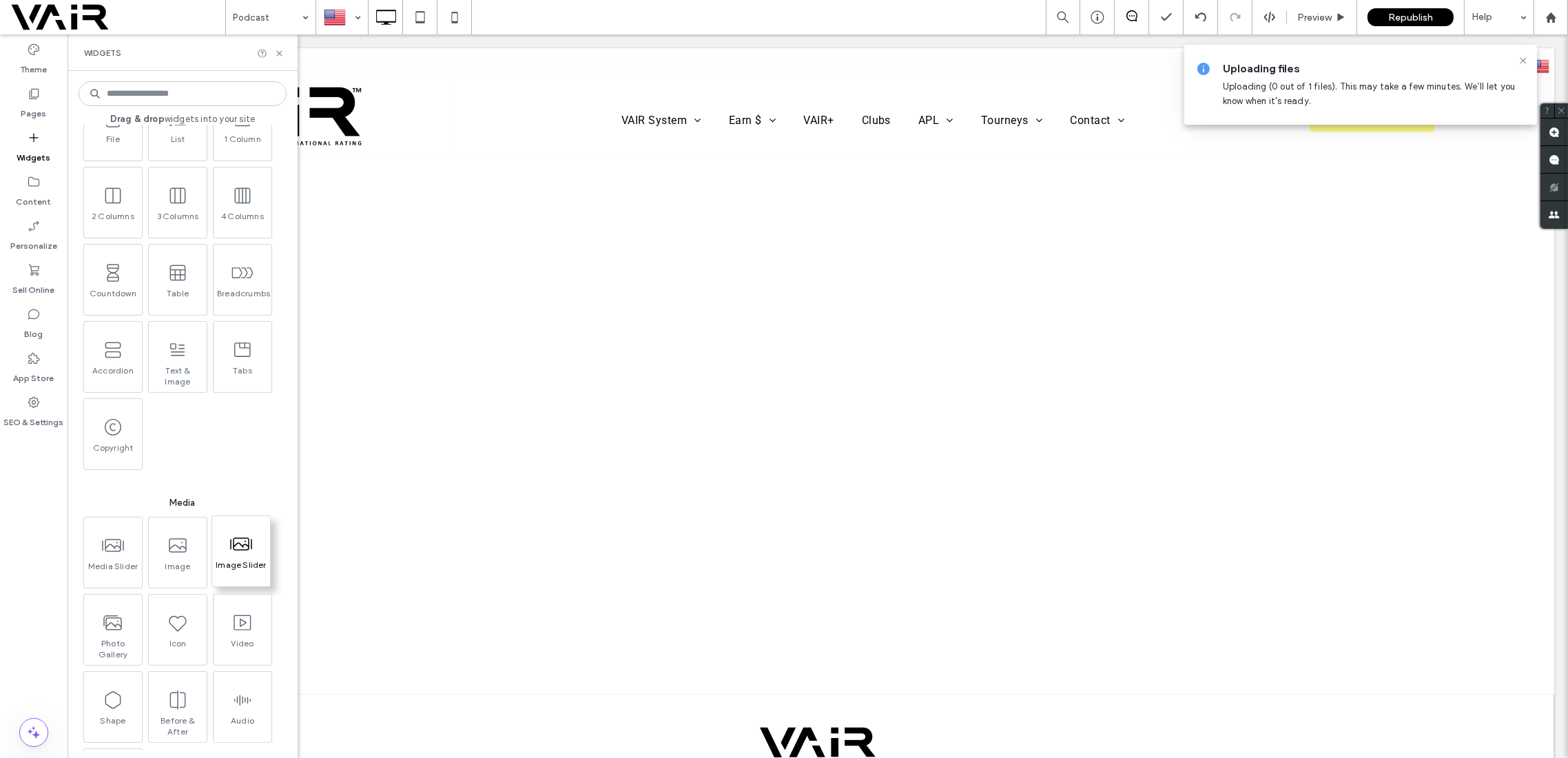
scroll to position [857, 0]
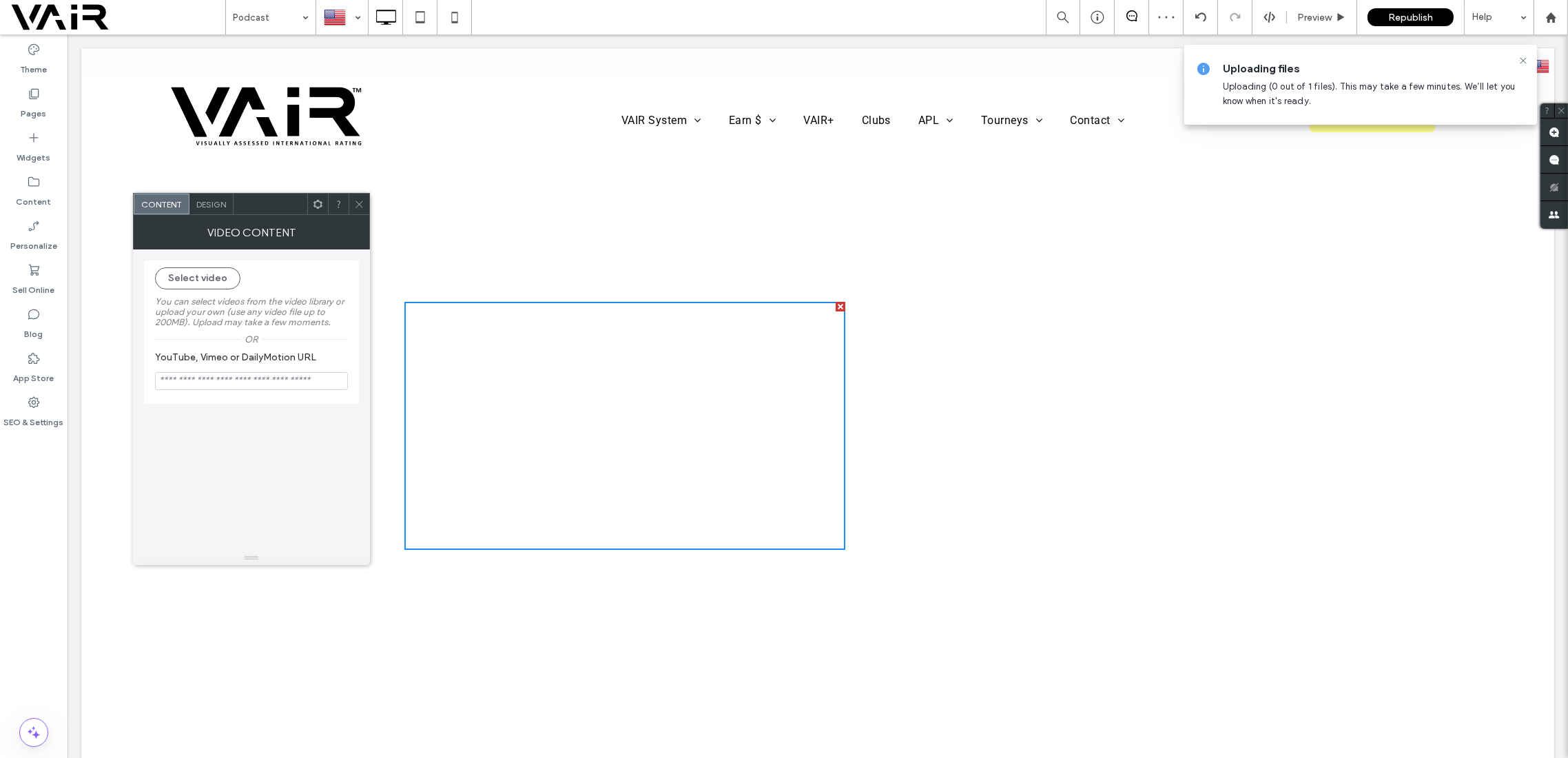
paste input "**********"
type input "**********"
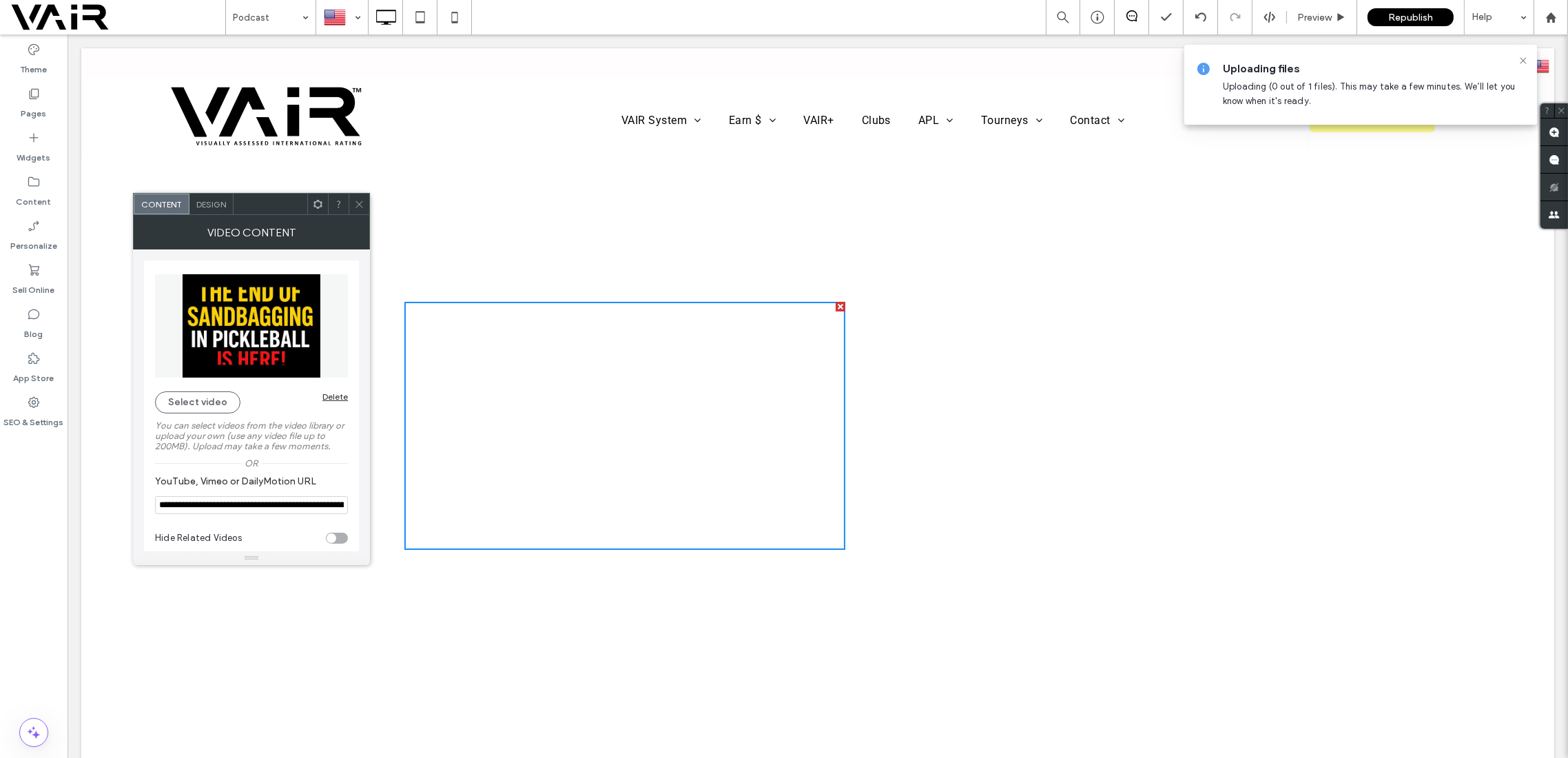
scroll to position [14, 0]
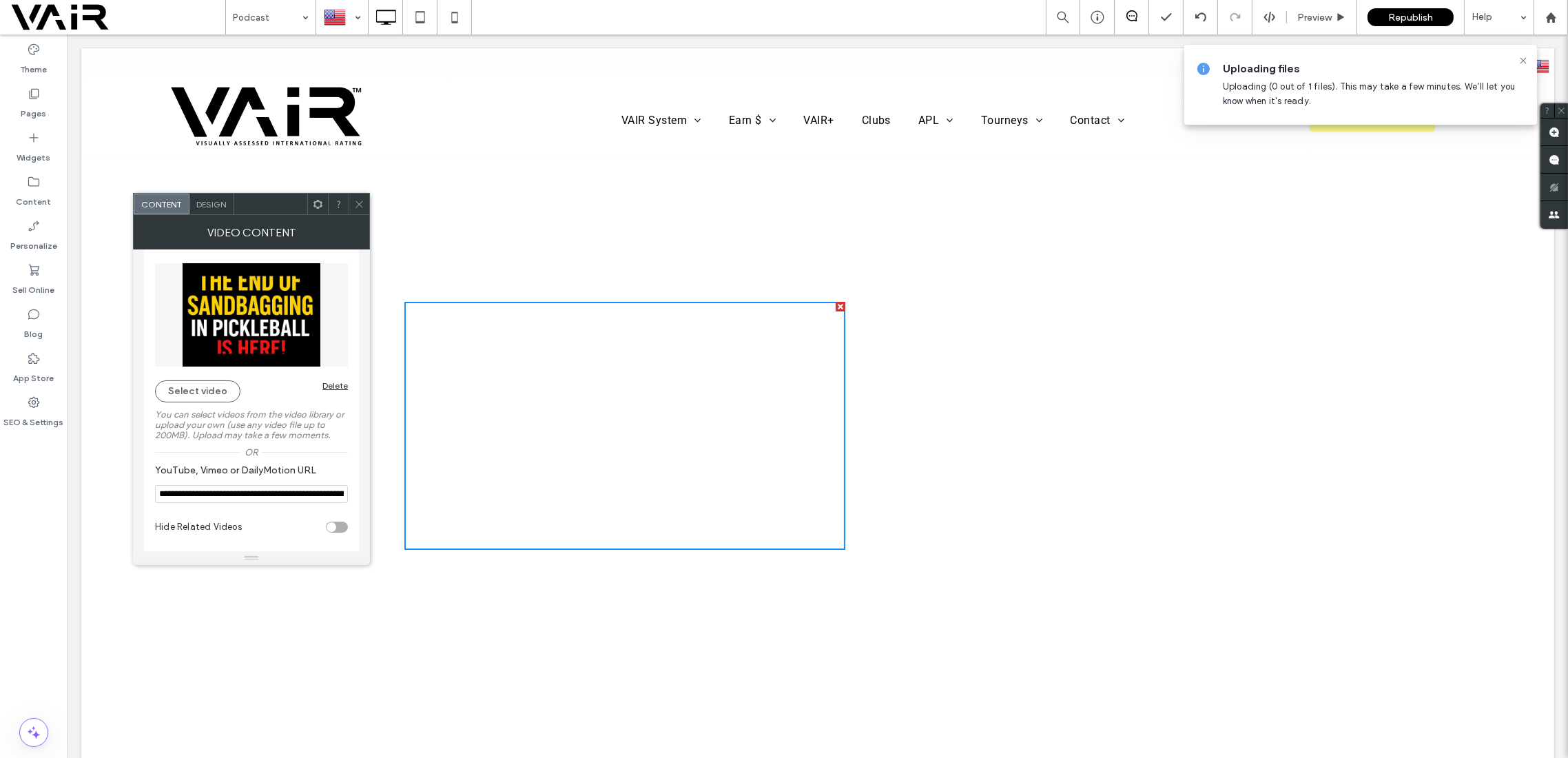
click at [354, 199] on icon at bounding box center [359, 204] width 11 height 11
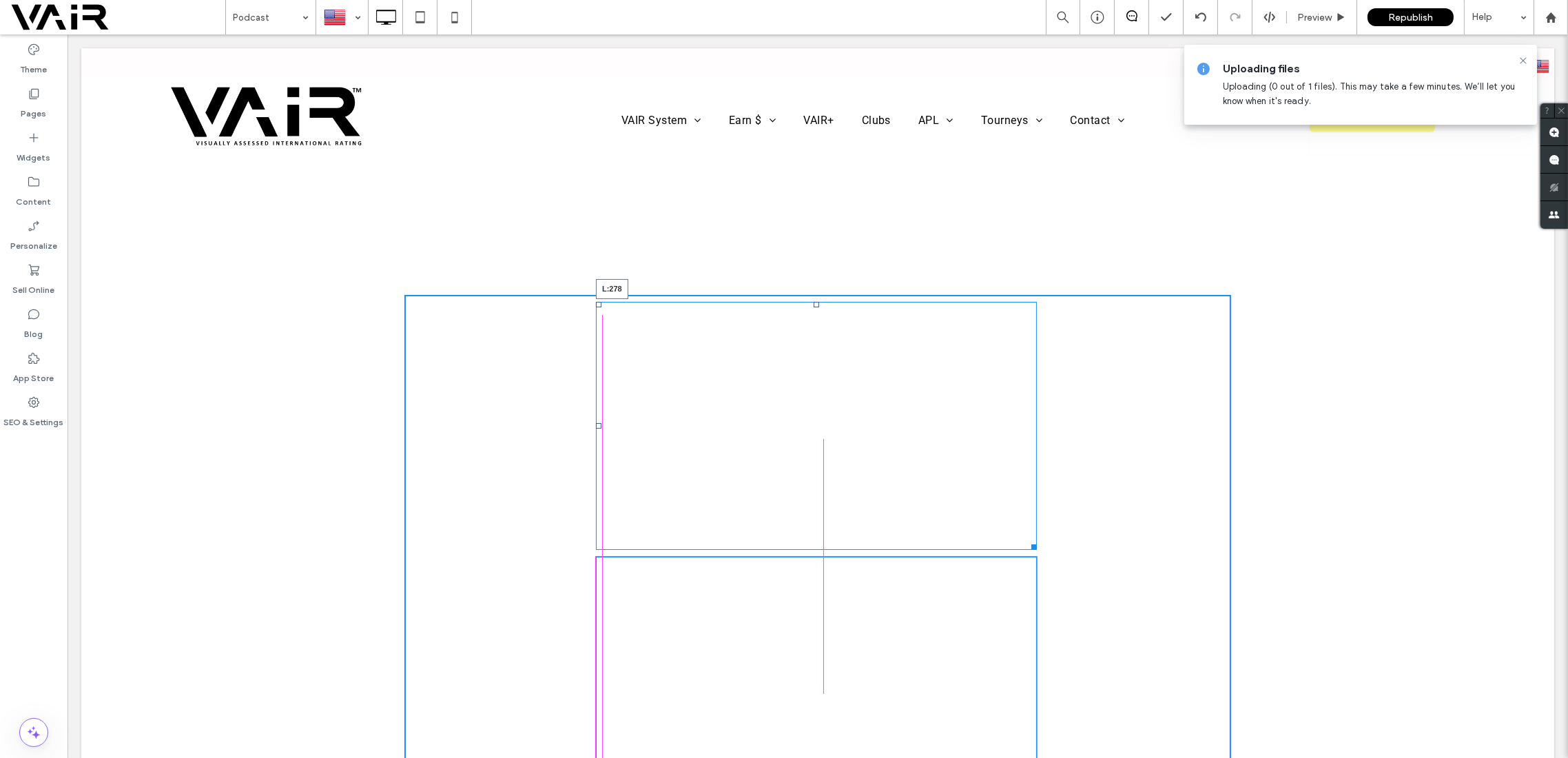
drag, startPoint x: 398, startPoint y: 426, endPoint x: 590, endPoint y: 439, distance: 192.4
click at [596, 439] on div "L:278" at bounding box center [816, 425] width 441 height 248
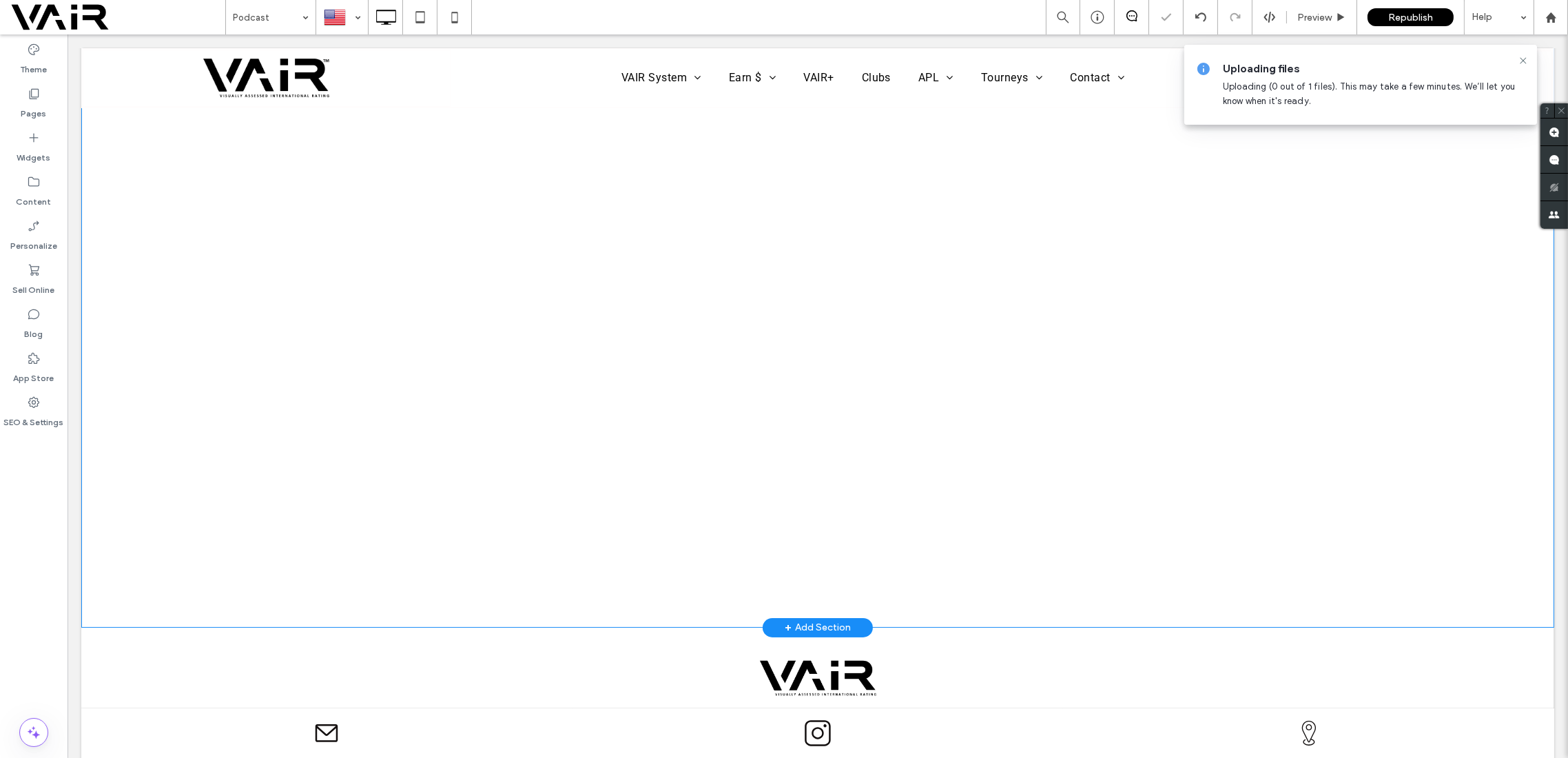
scroll to position [368, 0]
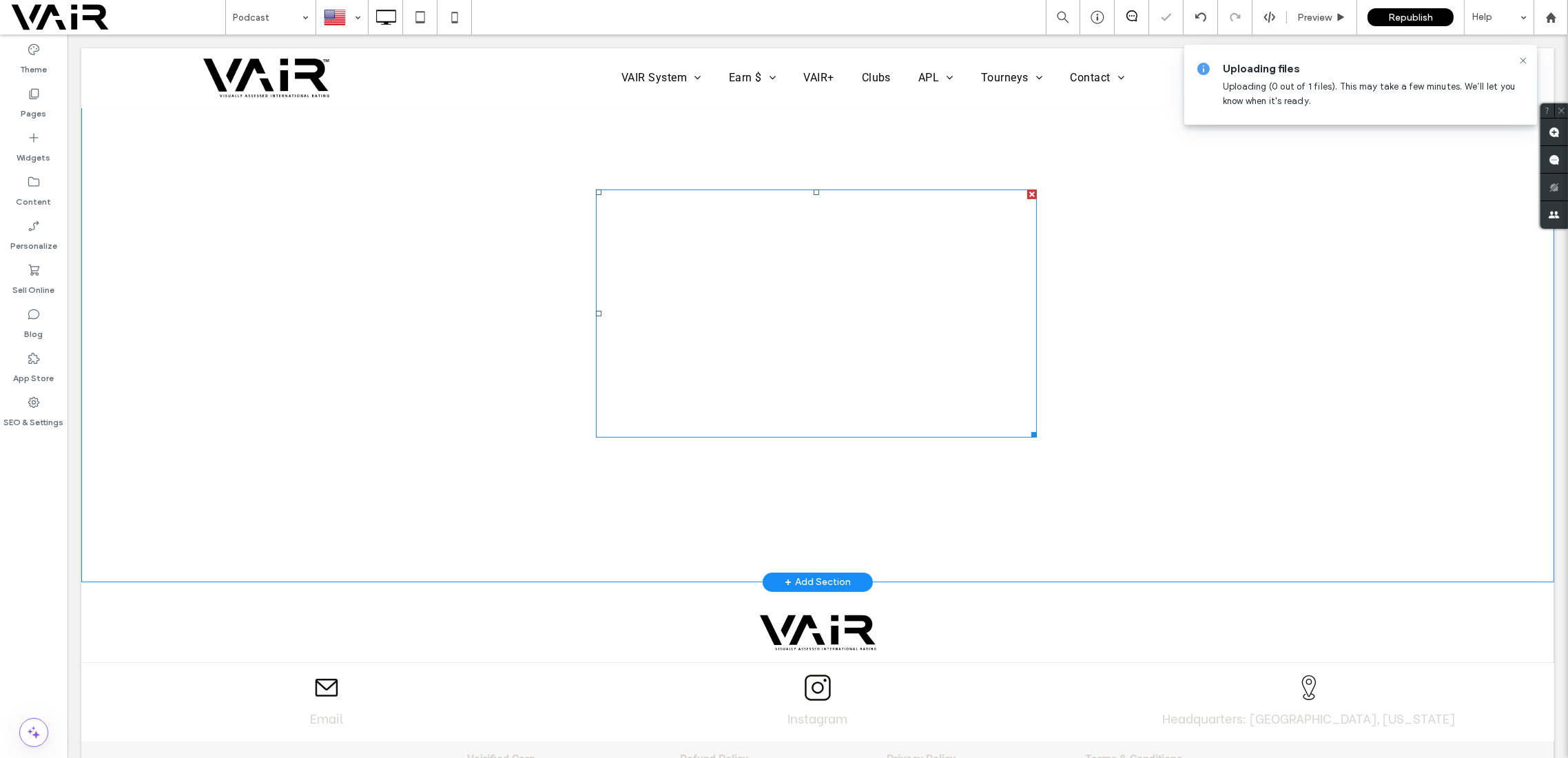
click at [844, 327] on span at bounding box center [816, 313] width 441 height 248
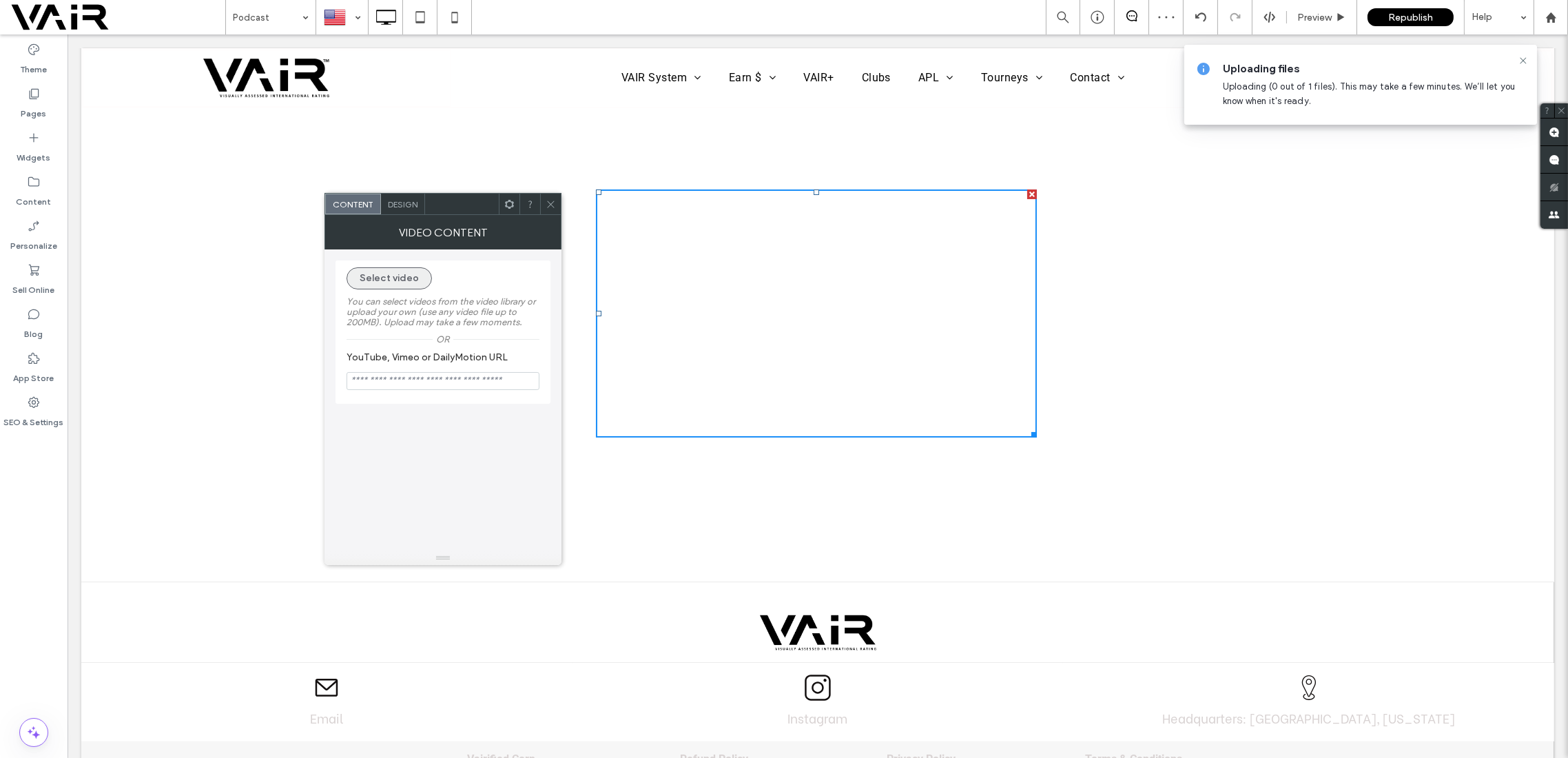
click at [401, 280] on button "Select video" at bounding box center [389, 278] width 86 height 22
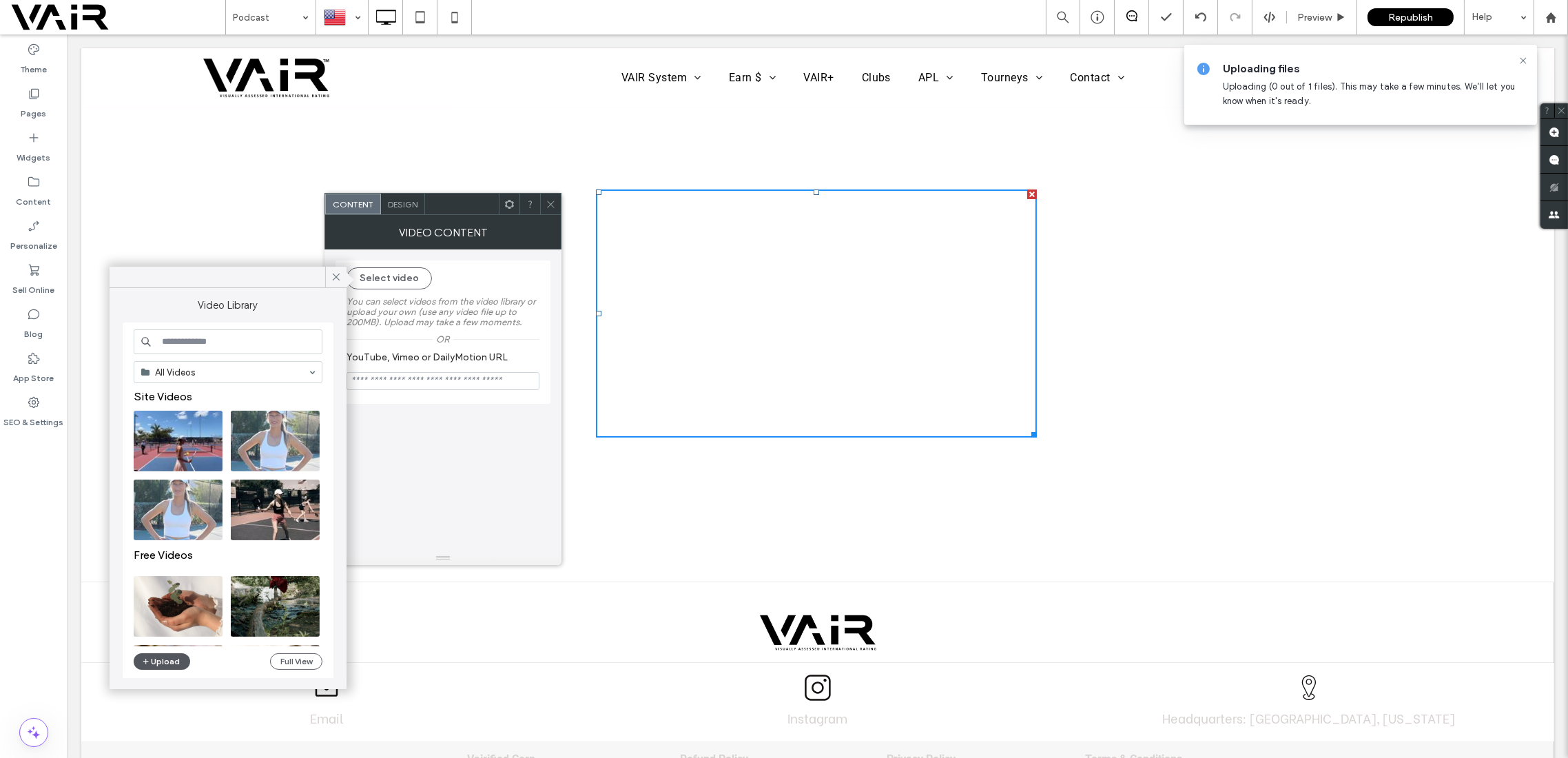
click at [153, 665] on button "Upload" at bounding box center [161, 662] width 56 height 17
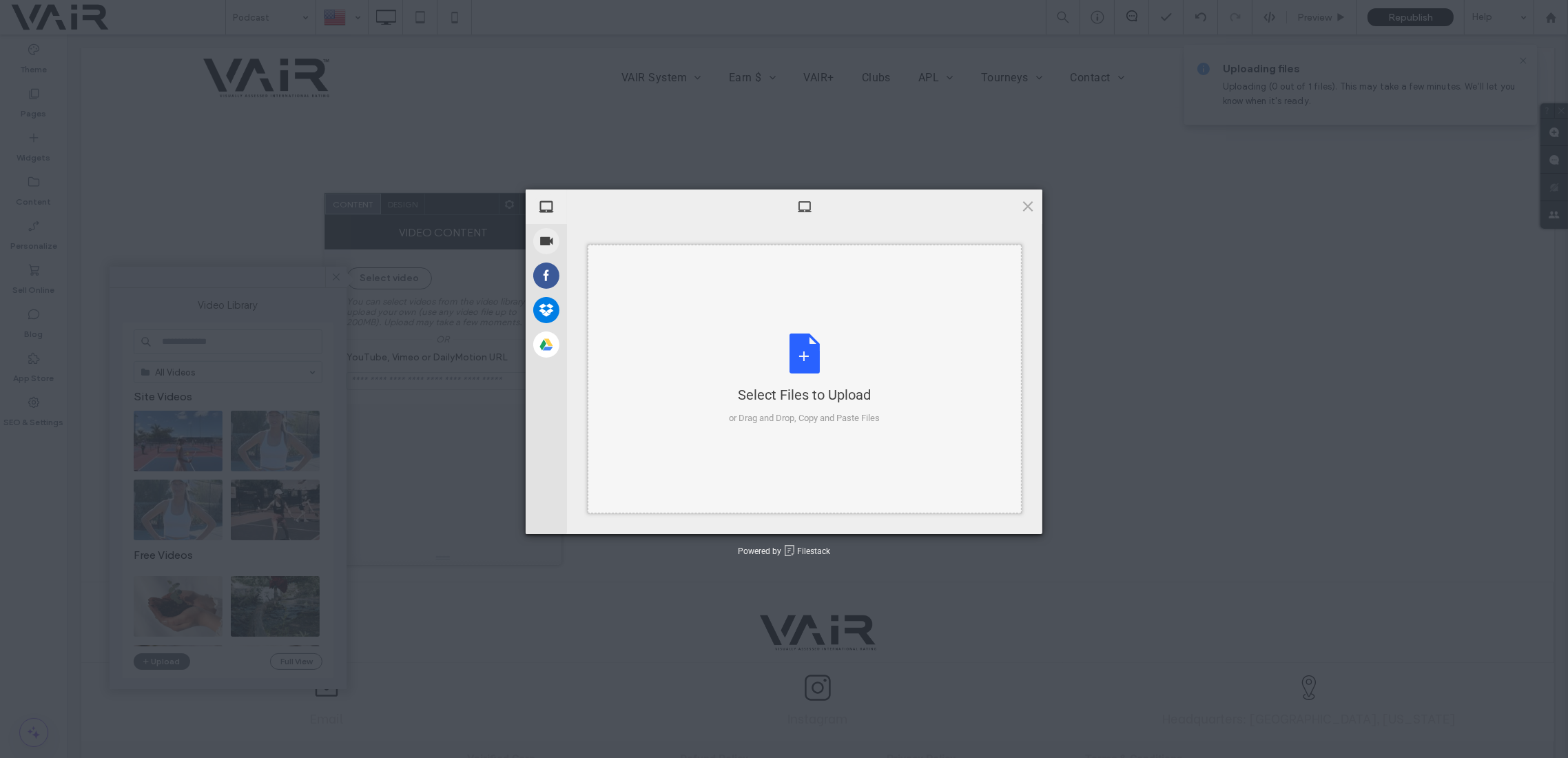
click at [800, 353] on div "Select Files to Upload or Drag and Drop, Copy and Paste Files" at bounding box center [804, 379] width 151 height 91
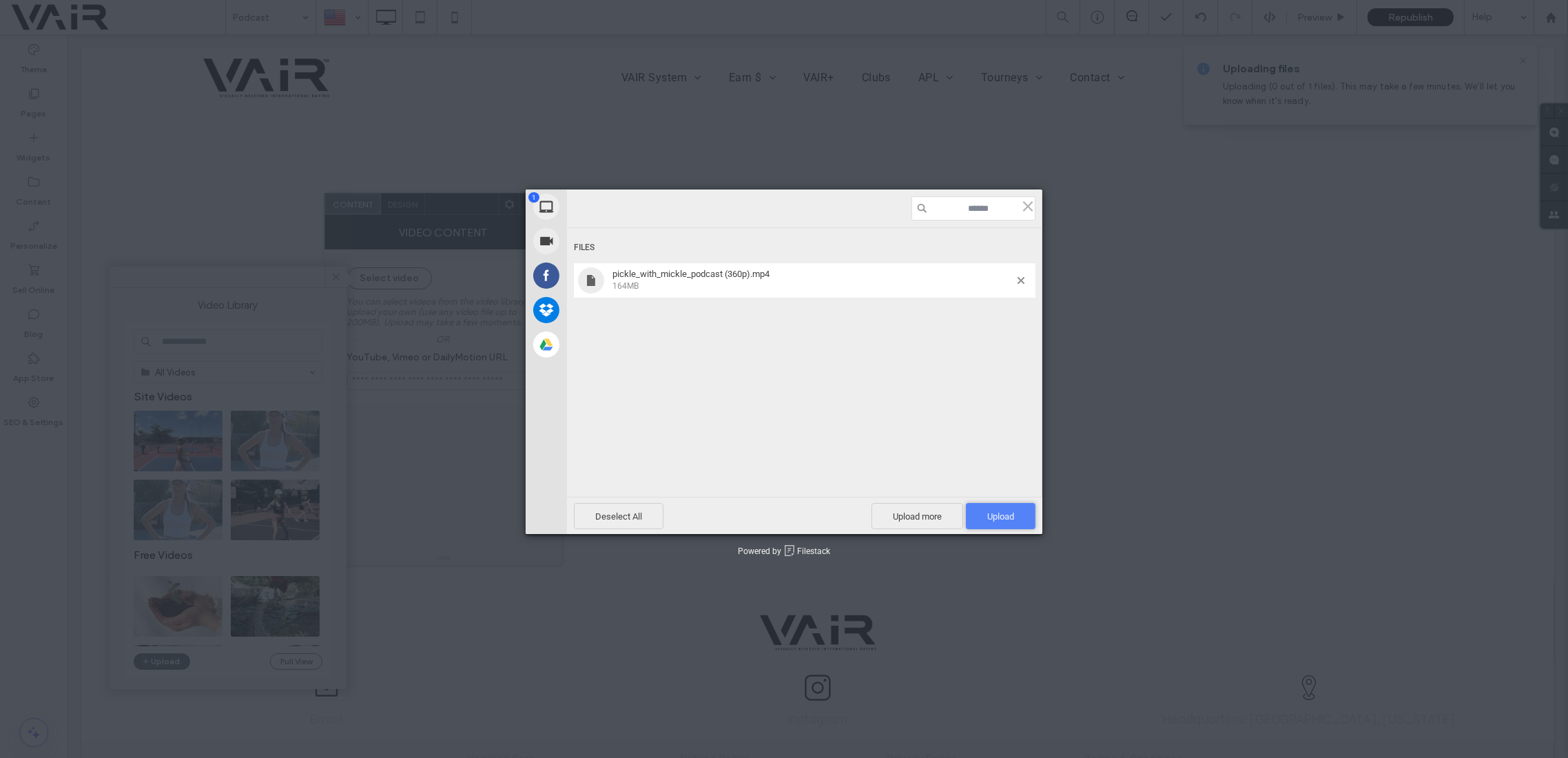
click at [992, 517] on span "Upload 1" at bounding box center [1001, 517] width 27 height 11
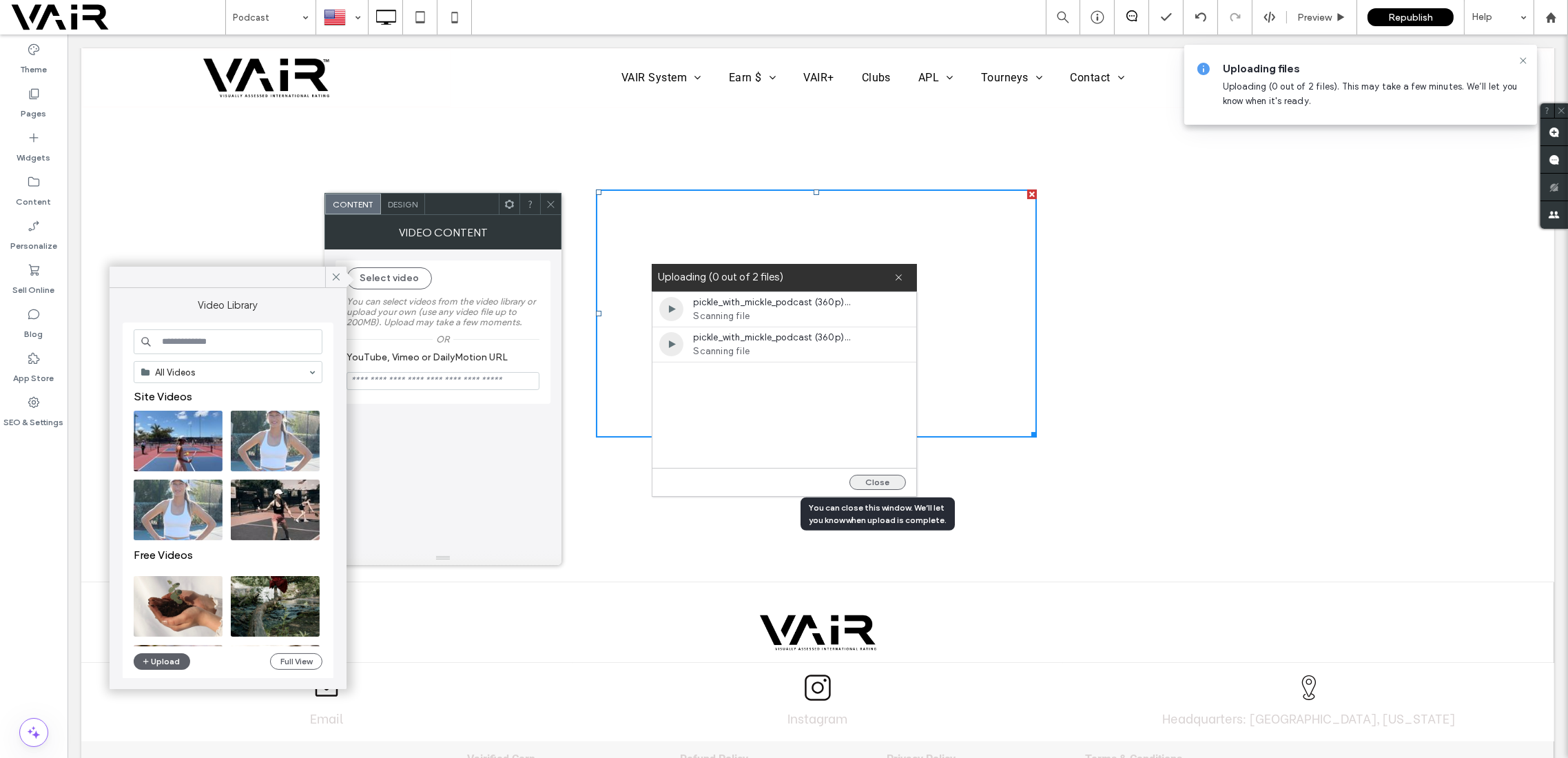
click at [880, 476] on button "Close" at bounding box center [877, 483] width 56 height 16
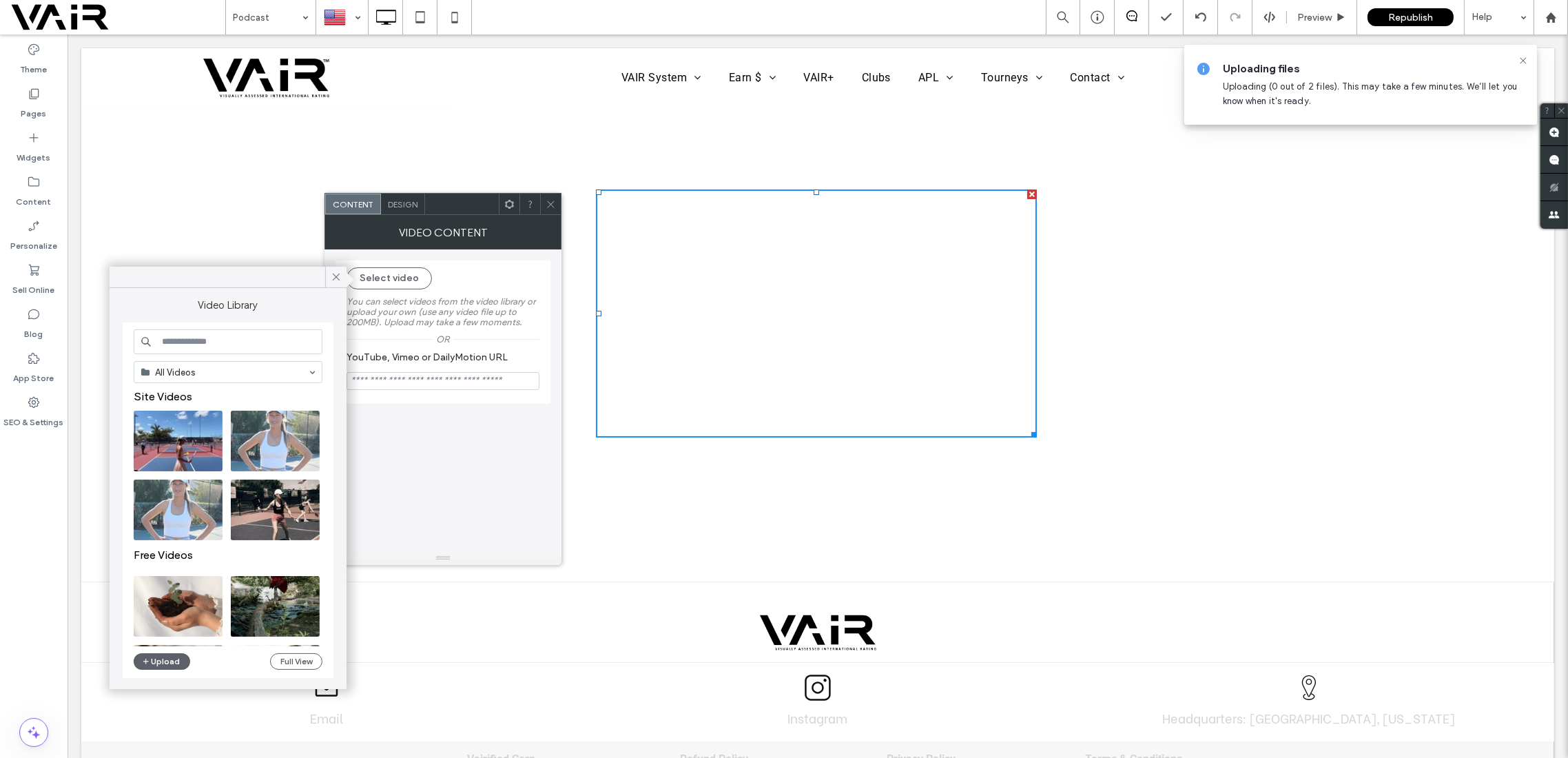
click at [554, 203] on icon at bounding box center [551, 204] width 11 height 11
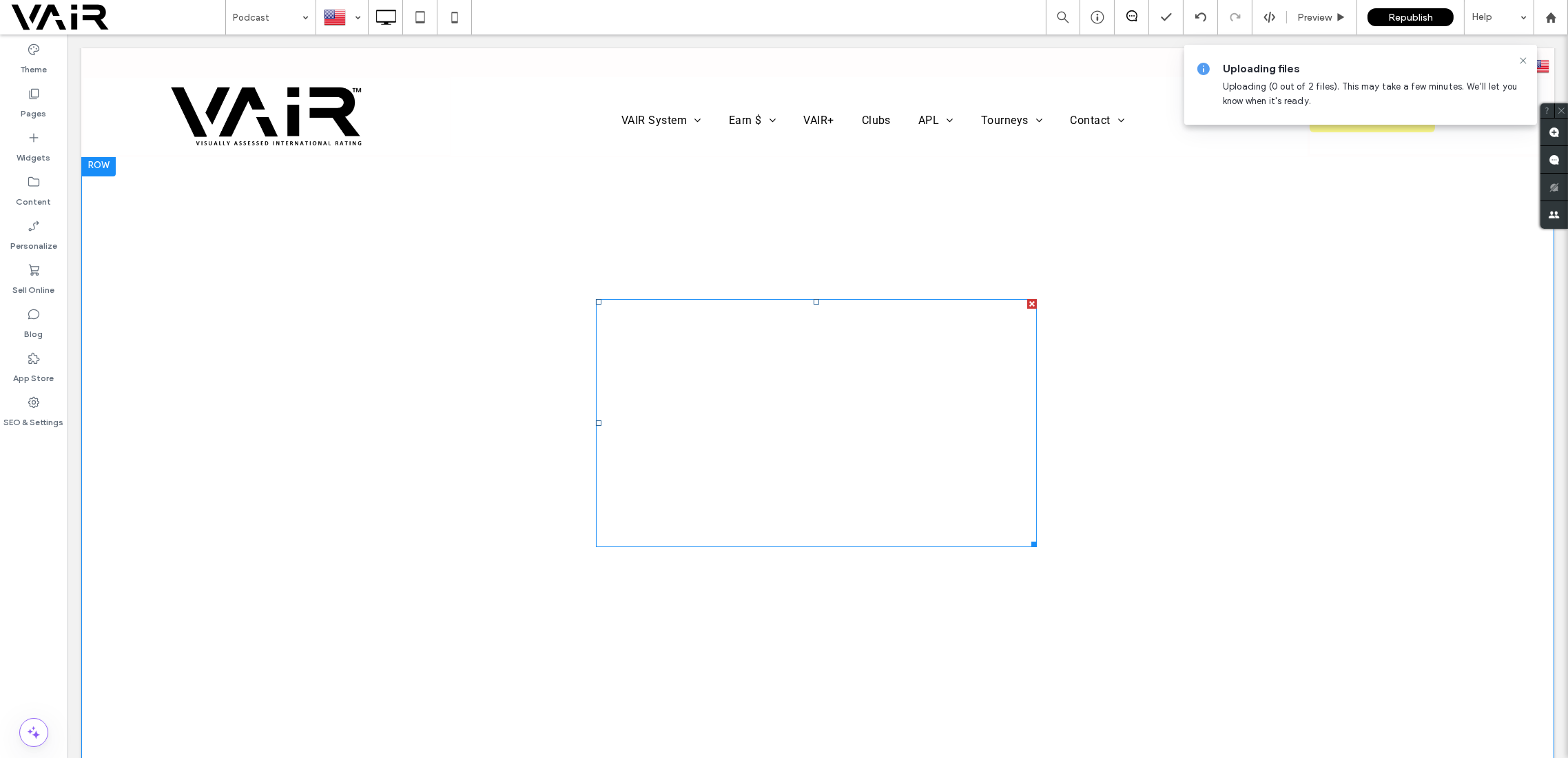
scroll to position [0, 0]
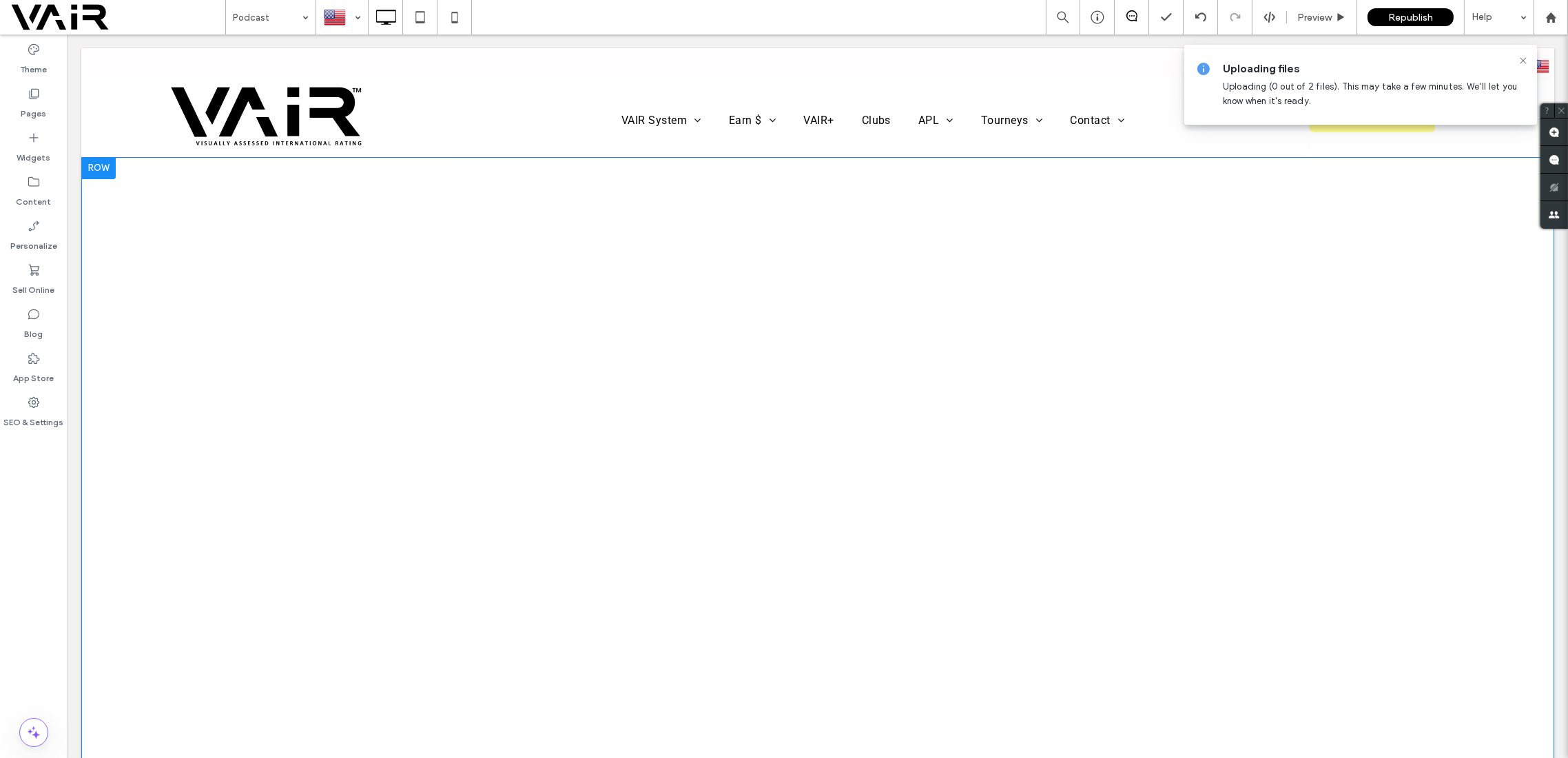
click at [105, 174] on div at bounding box center [98, 168] width 34 height 22
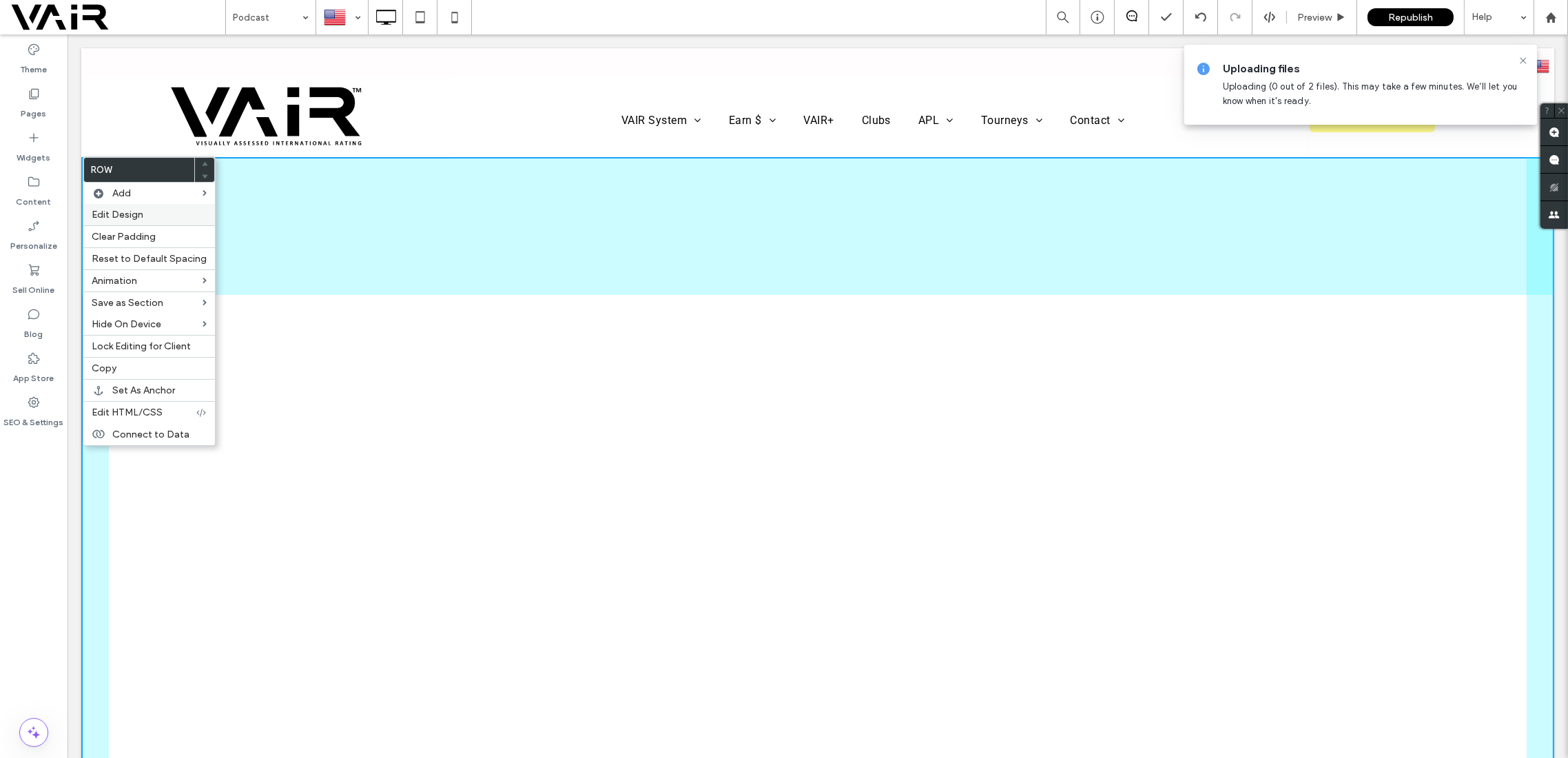
click at [151, 226] on div "Clear Padding" at bounding box center [149, 236] width 131 height 22
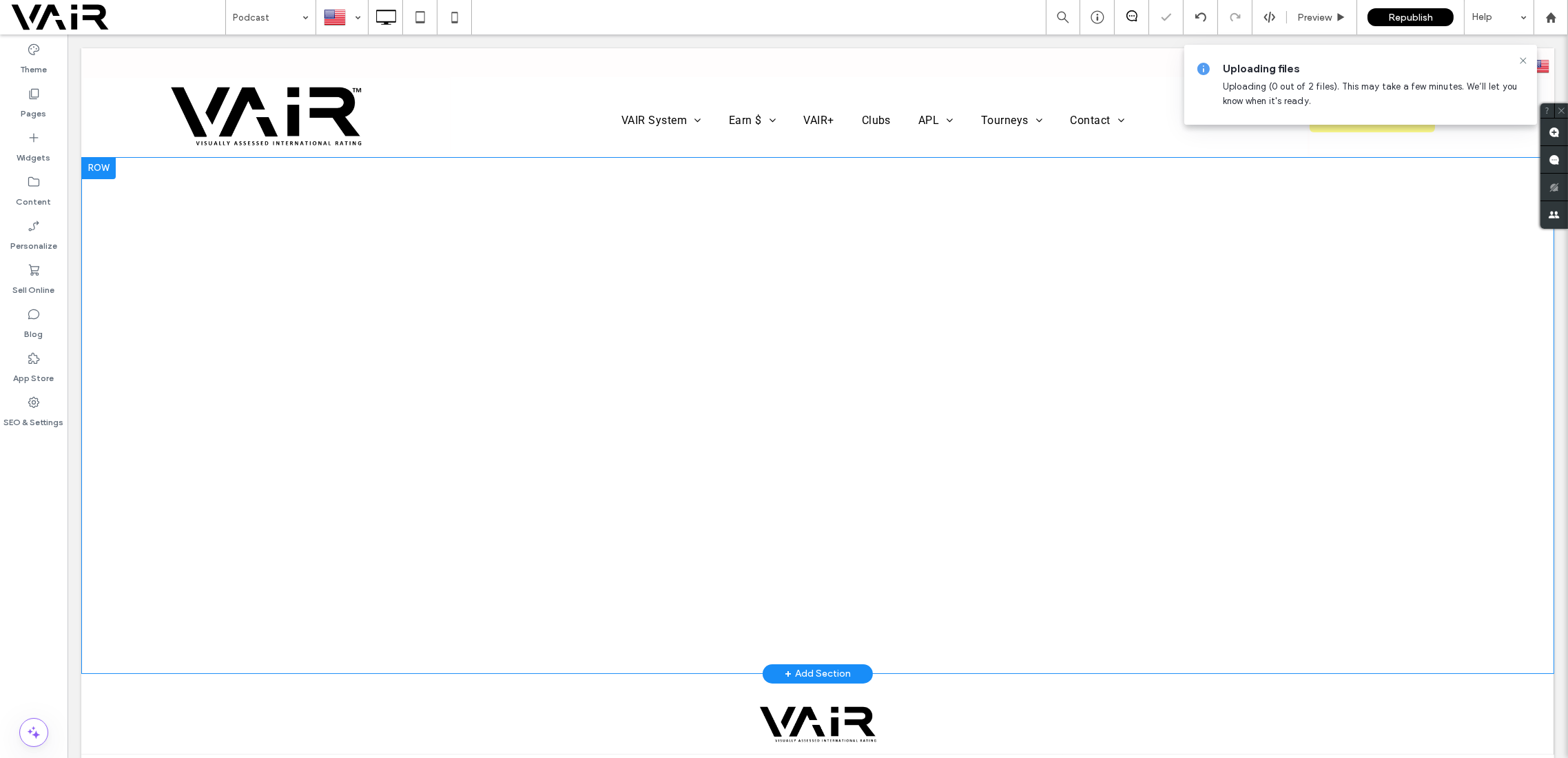
click at [100, 164] on div at bounding box center [98, 168] width 34 height 22
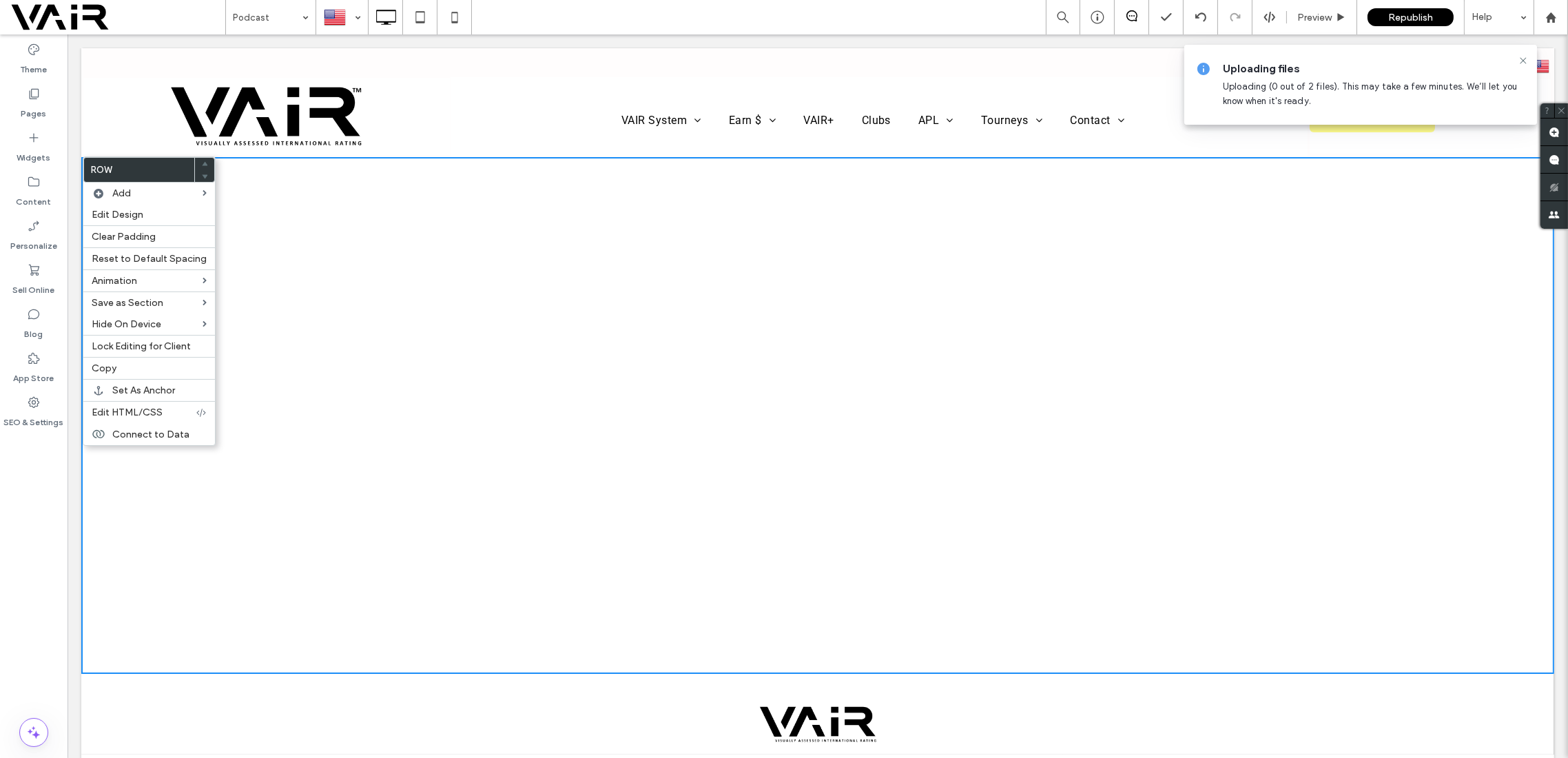
click at [339, 231] on div "Click To Paste Row + Add Section" at bounding box center [818, 415] width 1473 height 517
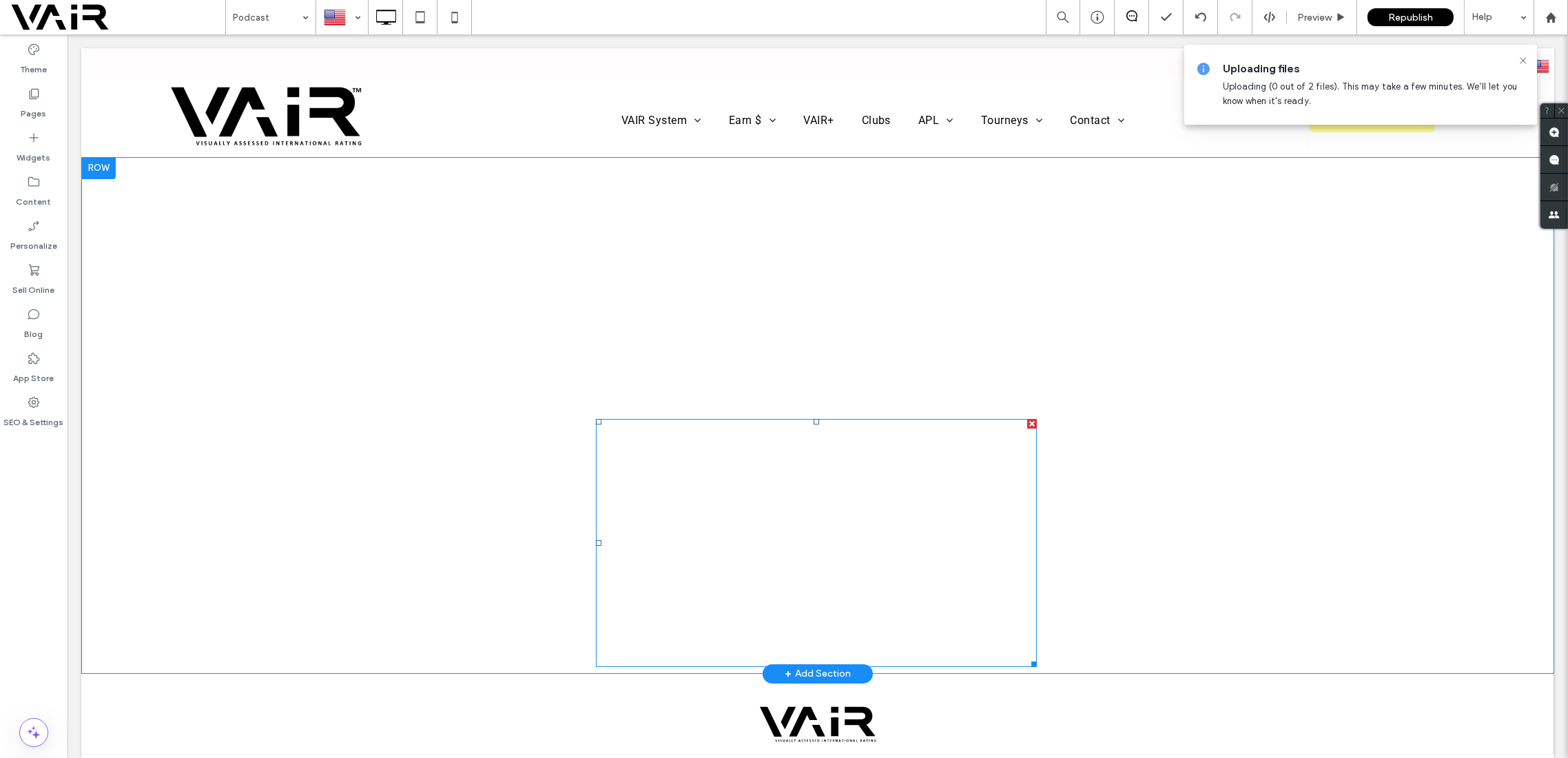
click at [918, 561] on span at bounding box center [816, 543] width 441 height 248
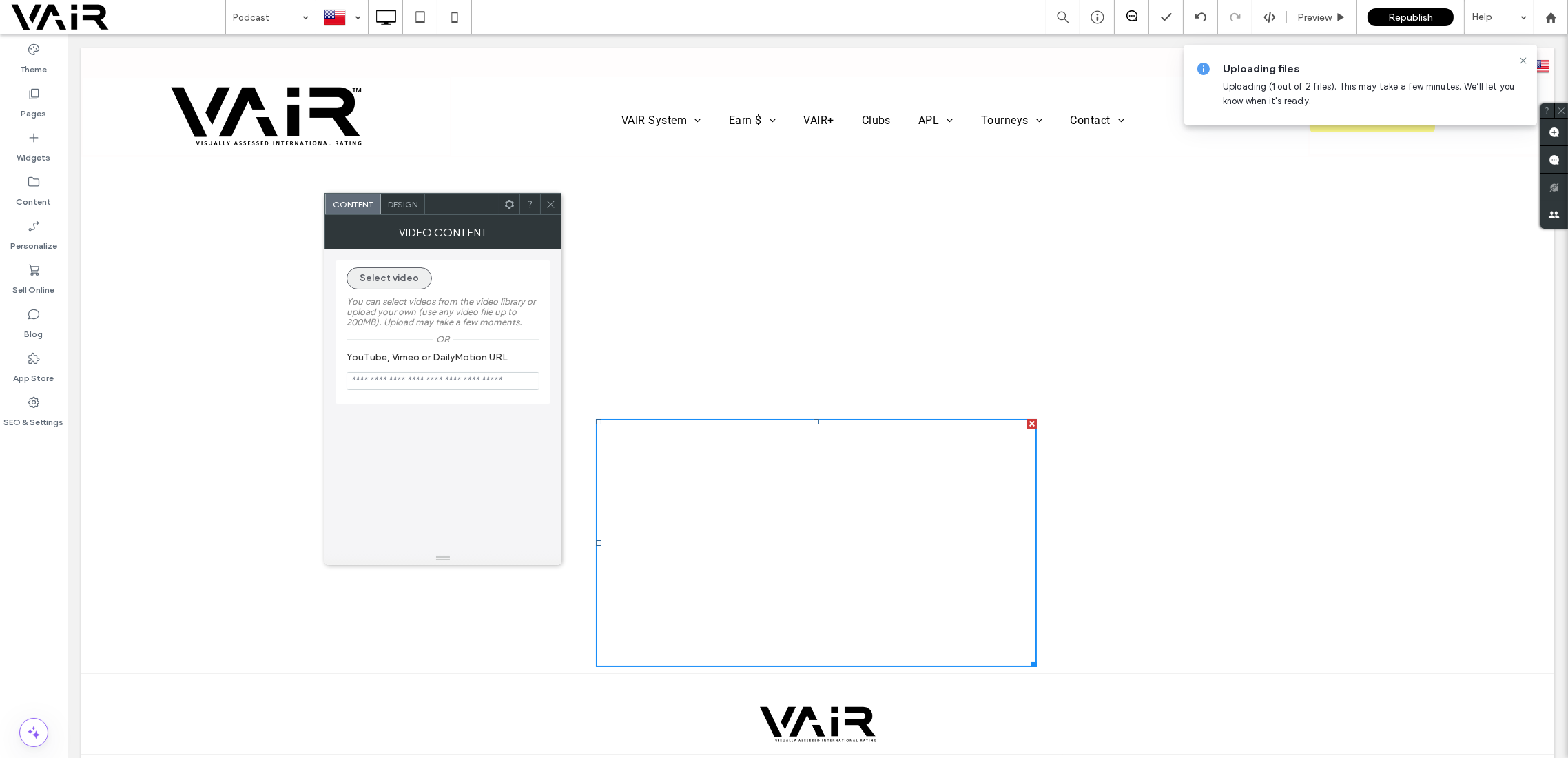
click at [389, 276] on button "Select video" at bounding box center [389, 278] width 86 height 22
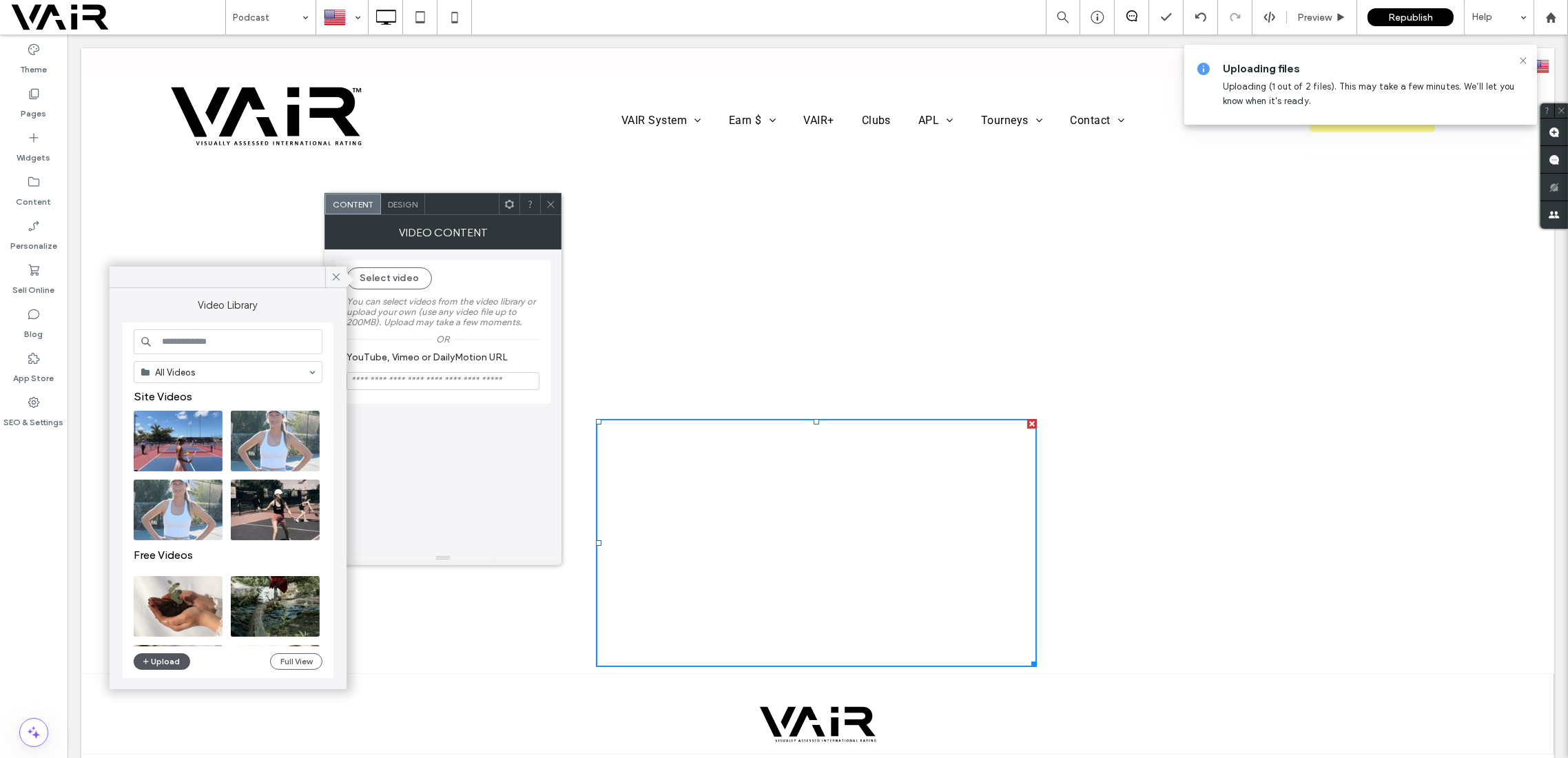
click at [165, 660] on button "Upload" at bounding box center [161, 662] width 56 height 17
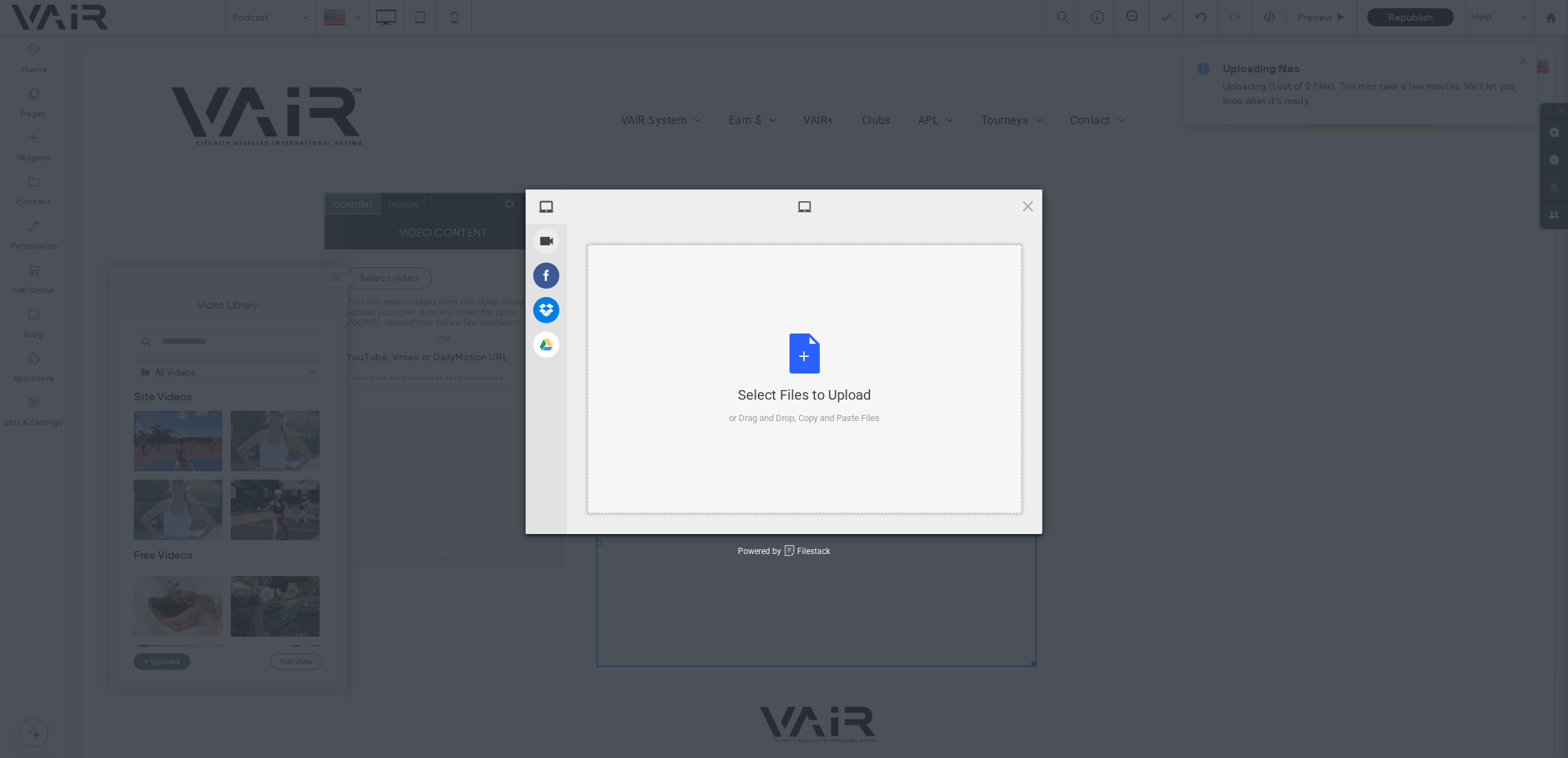
click at [807, 351] on div "Select Files to Upload or Drag and Drop, Copy and Paste Files" at bounding box center [804, 379] width 151 height 91
click at [802, 348] on div "Select Files to Upload or Drag and Drop, Copy and Paste Files" at bounding box center [804, 379] width 151 height 91
type input "**********"
click at [923, 26] on span at bounding box center [922, 22] width 14 height 14
click at [1024, 201] on span at bounding box center [1028, 206] width 16 height 16
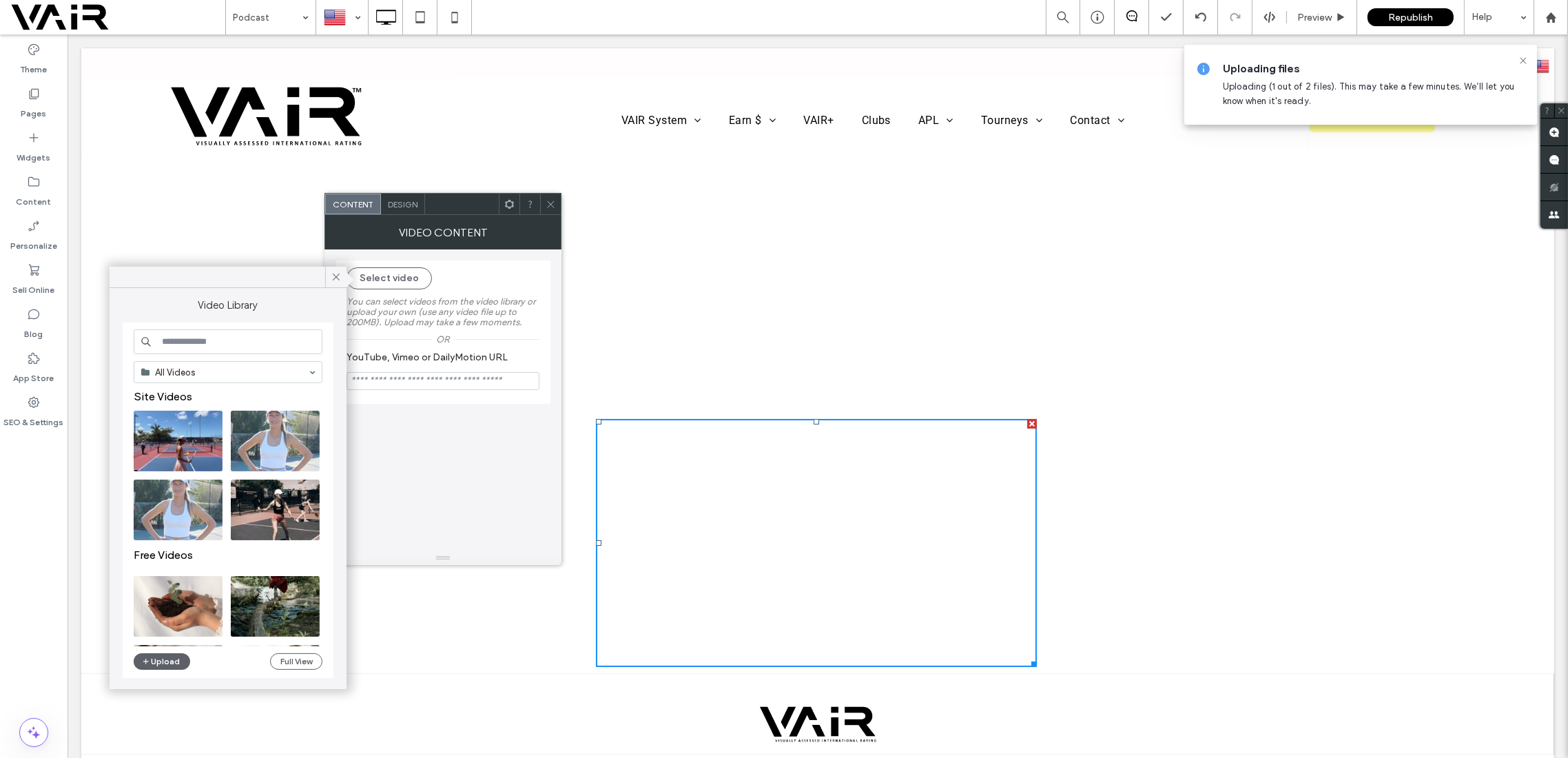
click at [553, 203] on icon at bounding box center [551, 204] width 11 height 11
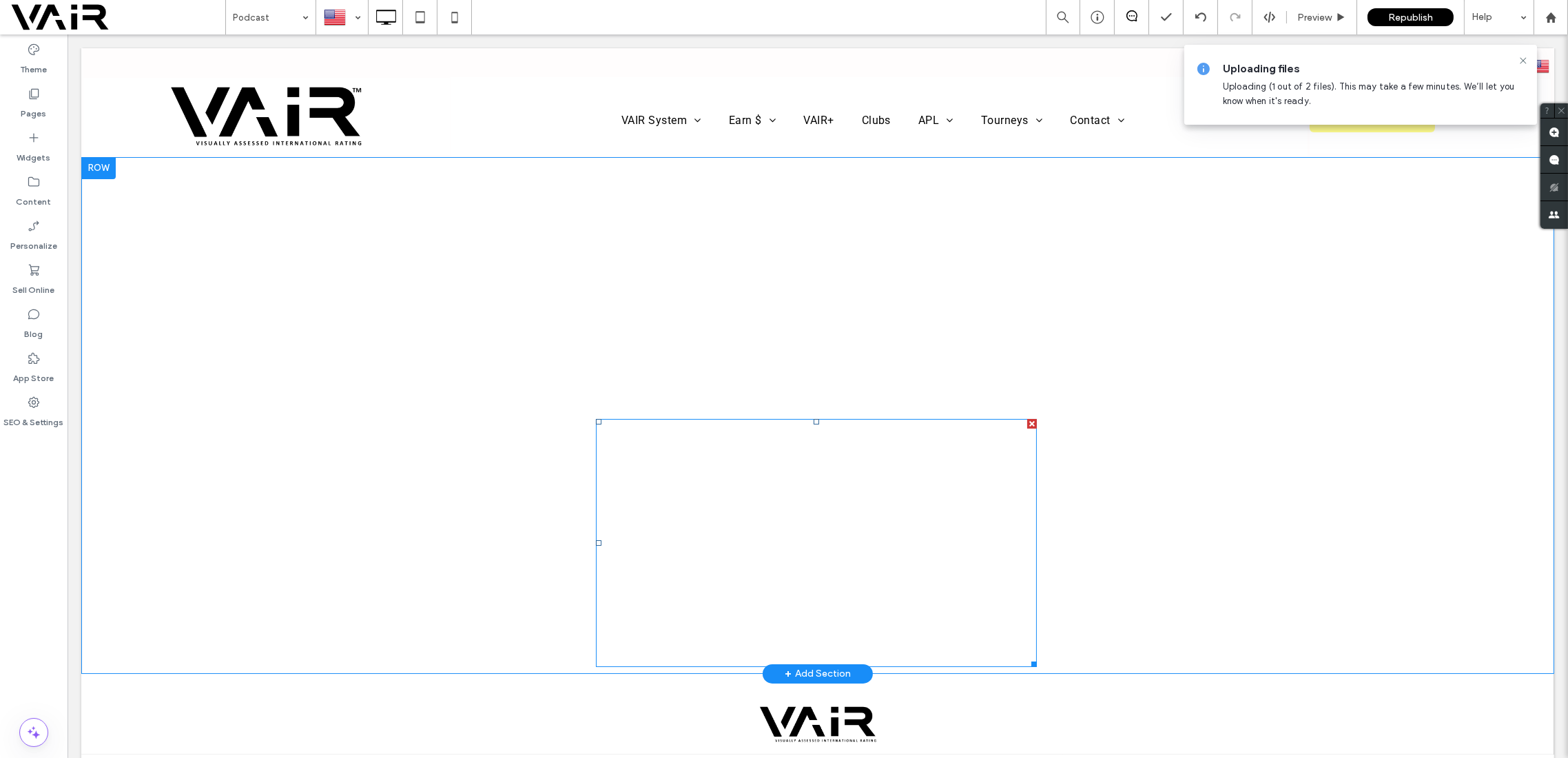
click at [1027, 421] on div at bounding box center [1032, 424] width 10 height 10
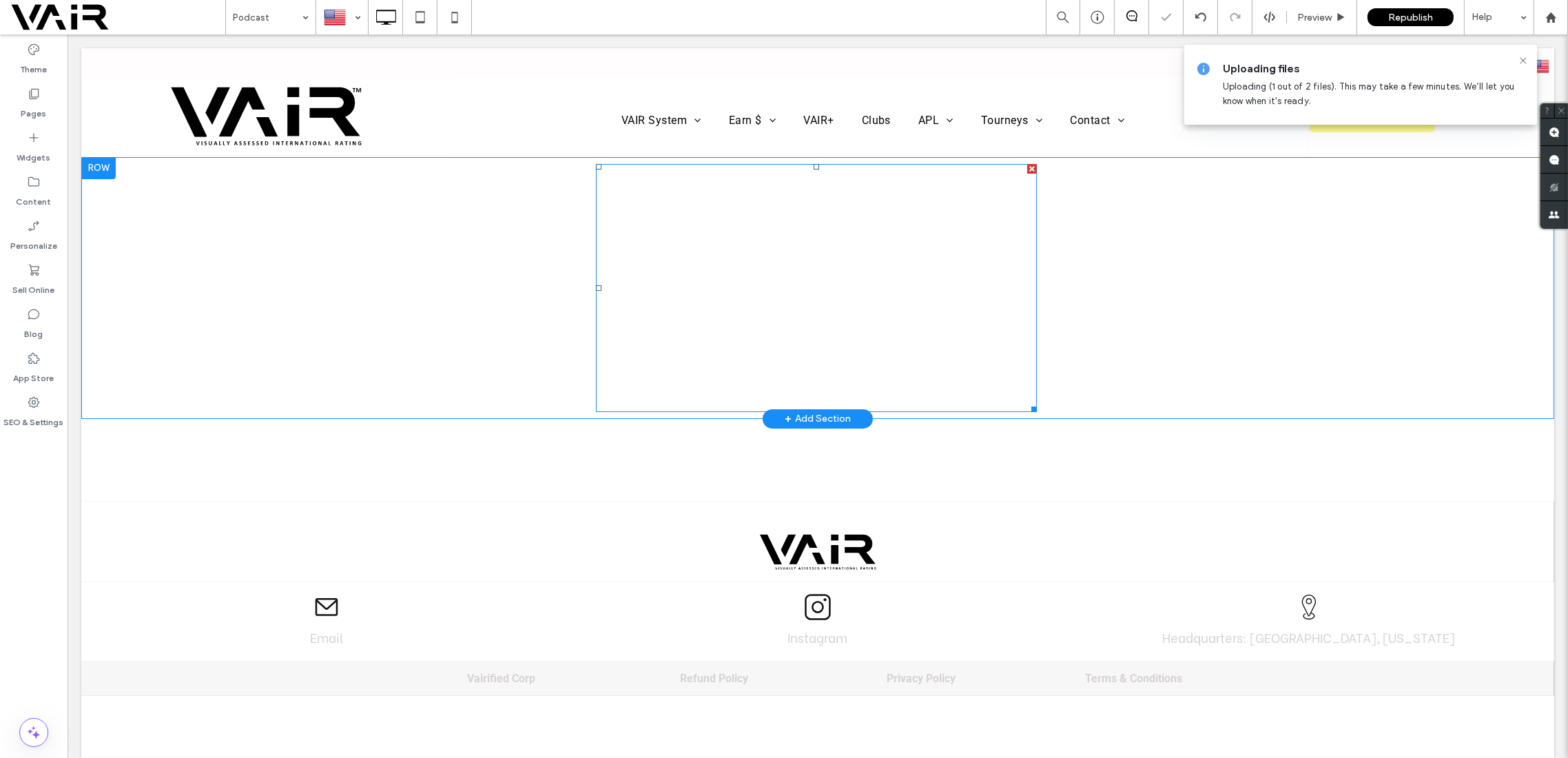
click at [802, 282] on span at bounding box center [816, 288] width 441 height 248
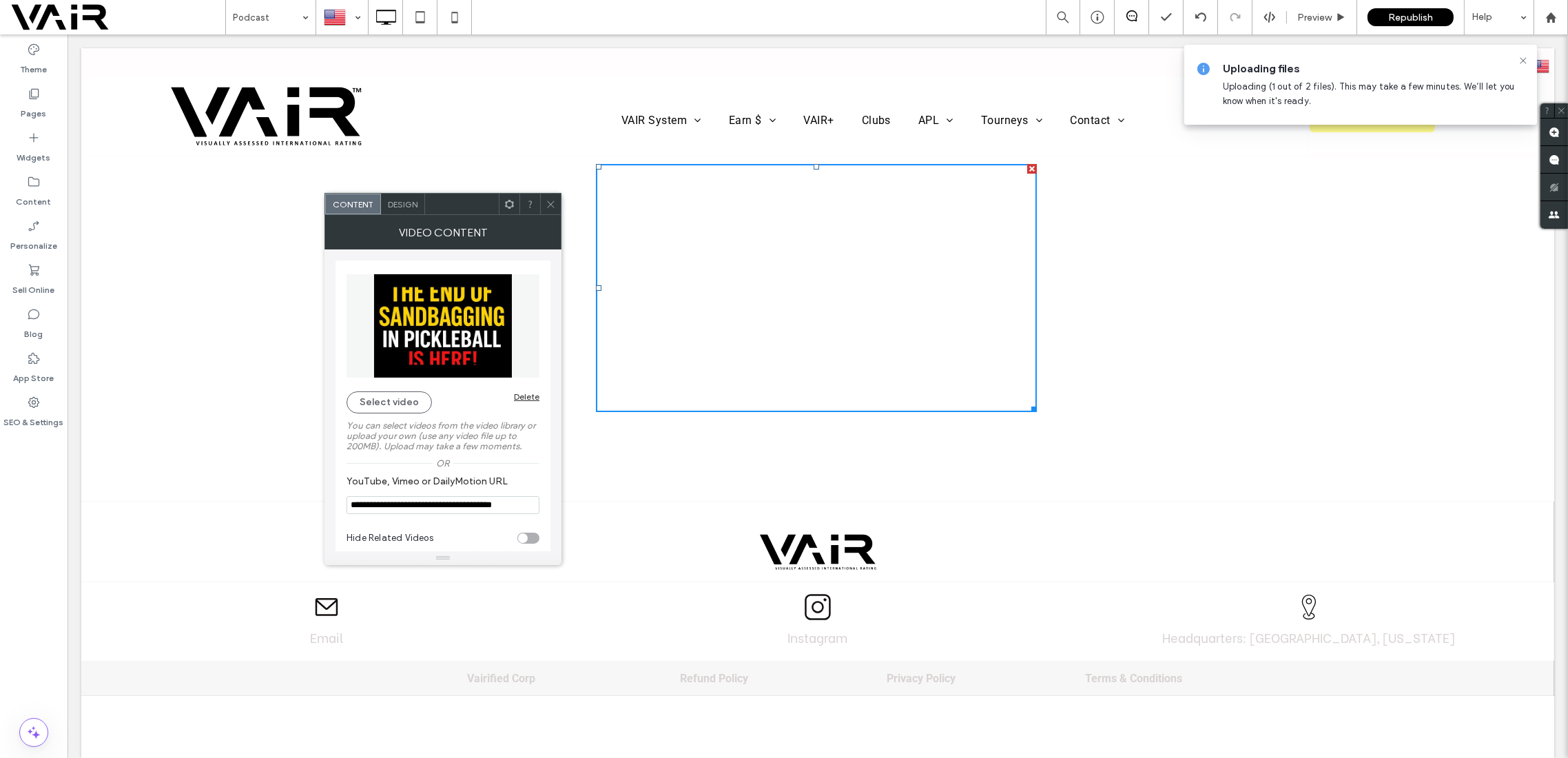
drag, startPoint x: 548, startPoint y: 202, endPoint x: 1048, endPoint y: 377, distance: 529.7
click at [548, 202] on icon at bounding box center [551, 204] width 11 height 11
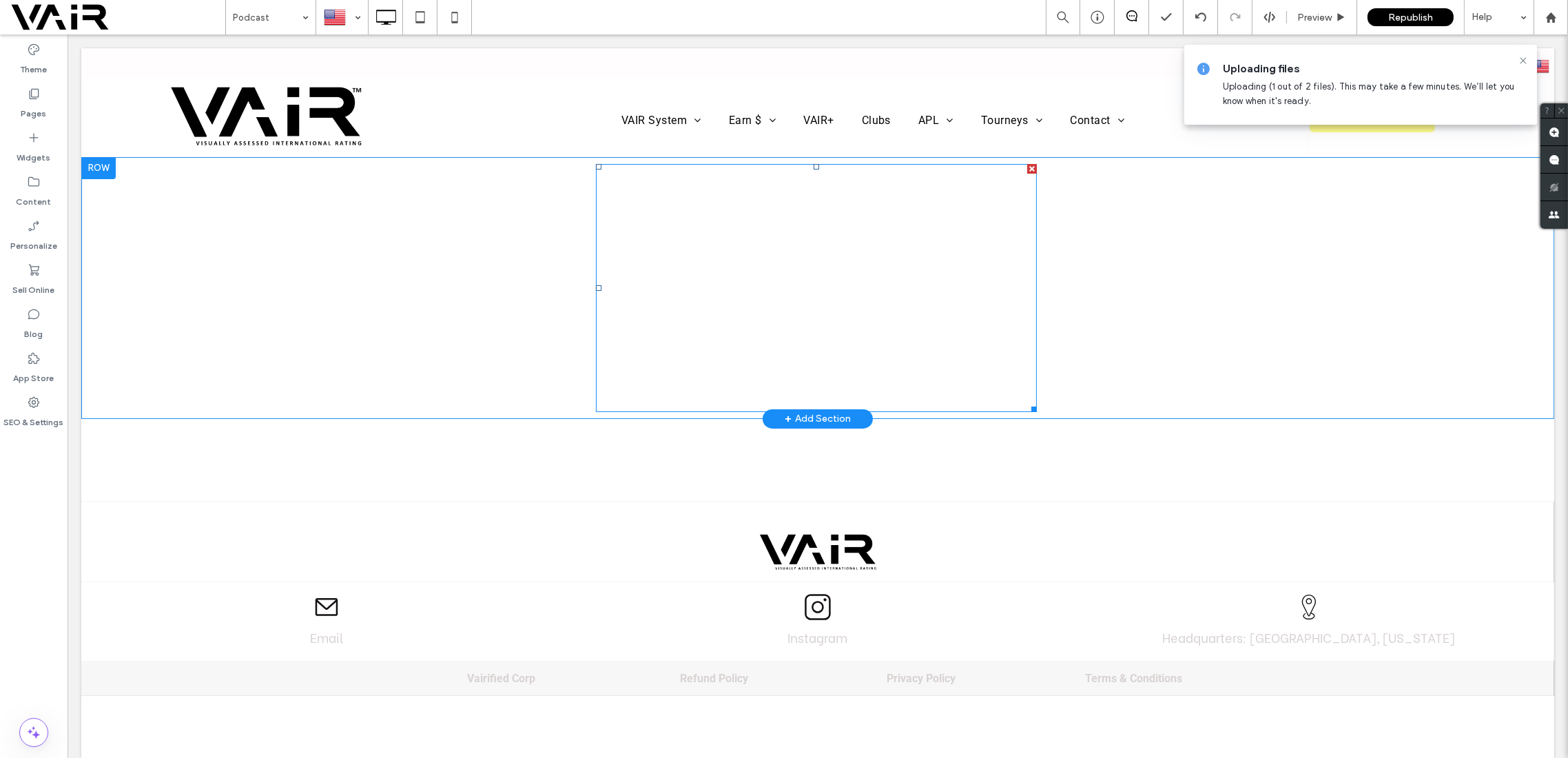
click at [660, 353] on span at bounding box center [816, 288] width 441 height 248
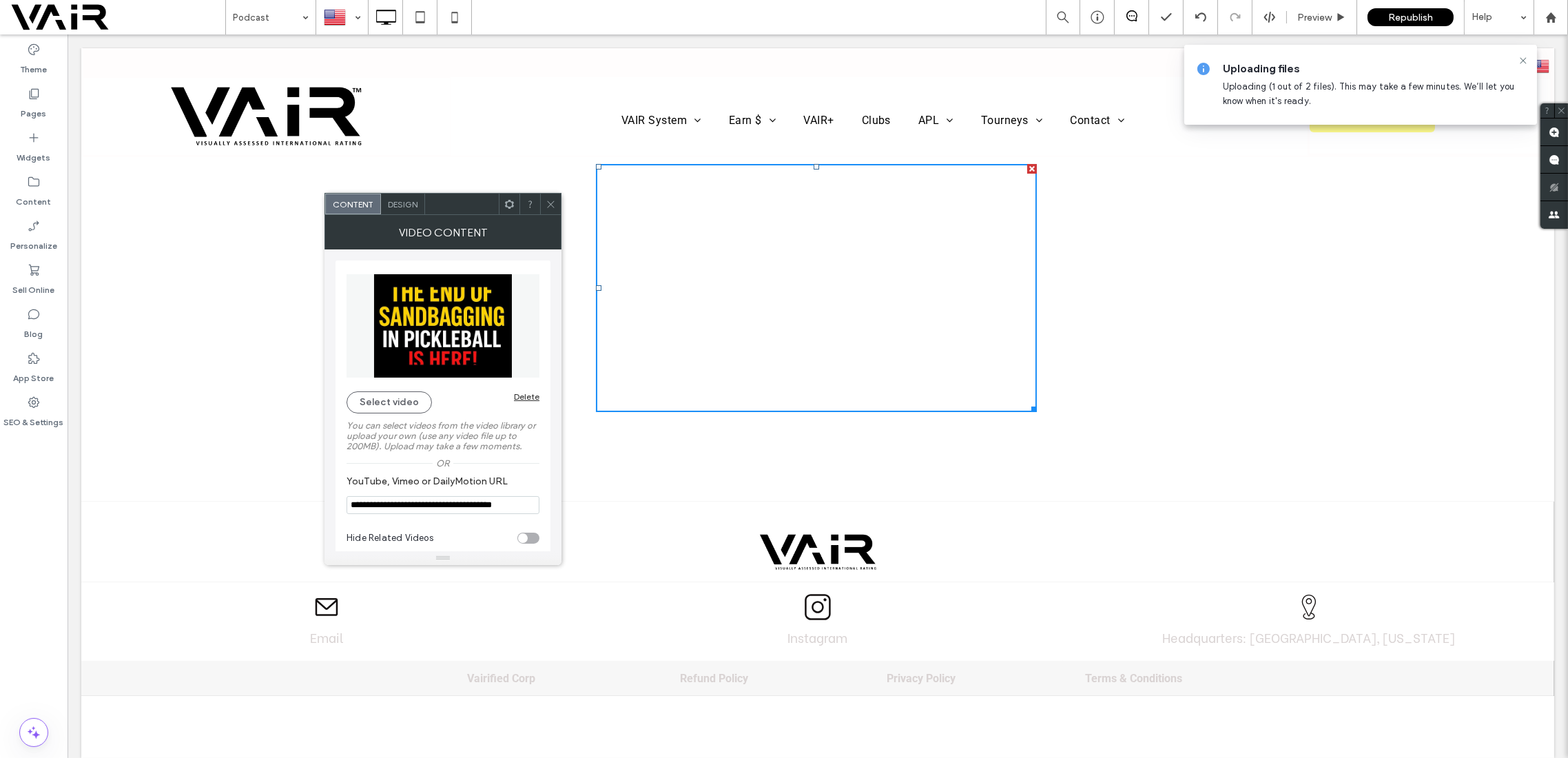
drag, startPoint x: 552, startPoint y: 202, endPoint x: 505, endPoint y: 198, distance: 47.2
click at [552, 202] on icon at bounding box center [551, 204] width 11 height 11
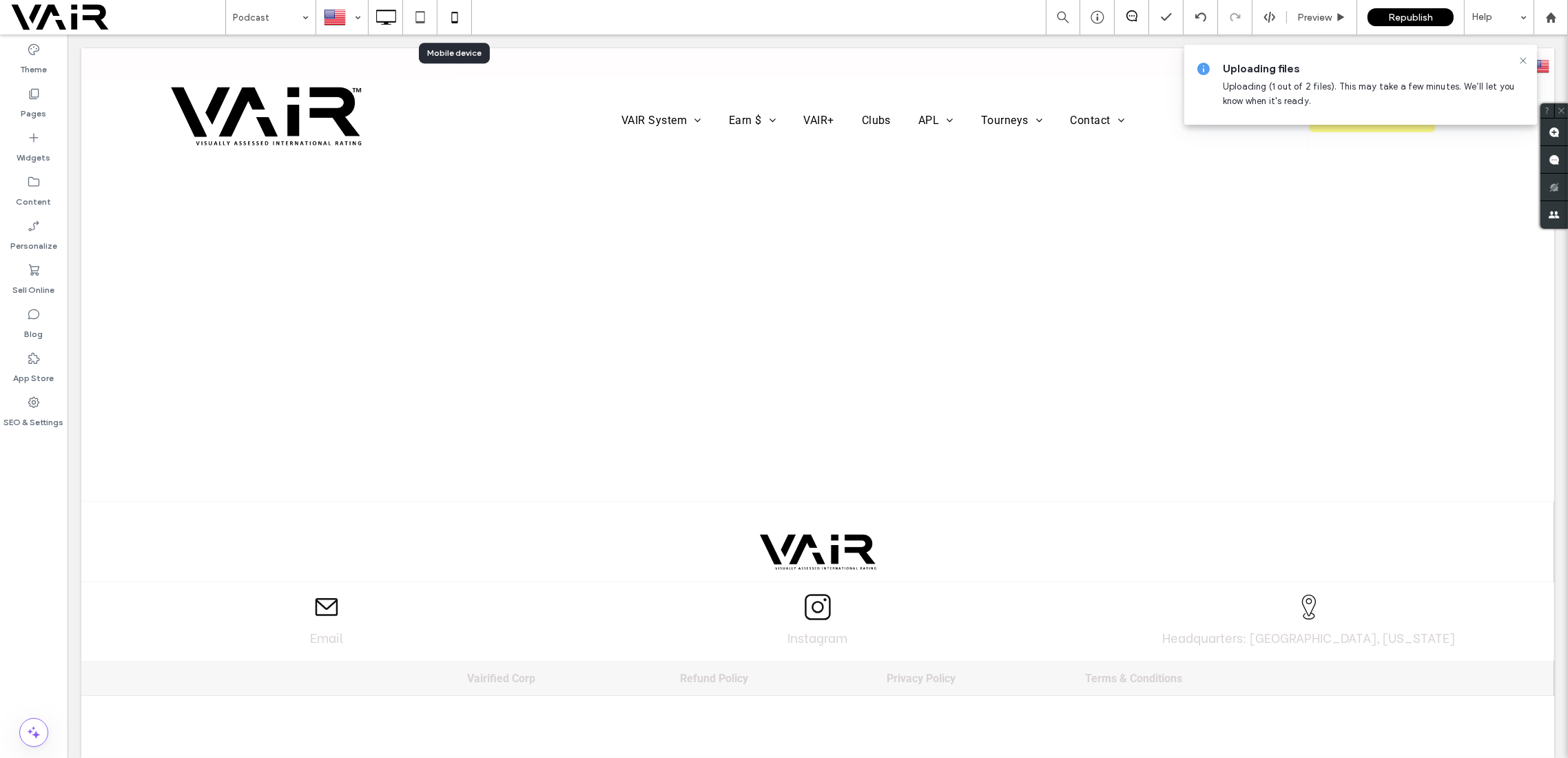
click at [457, 19] on icon at bounding box center [454, 18] width 27 height 27
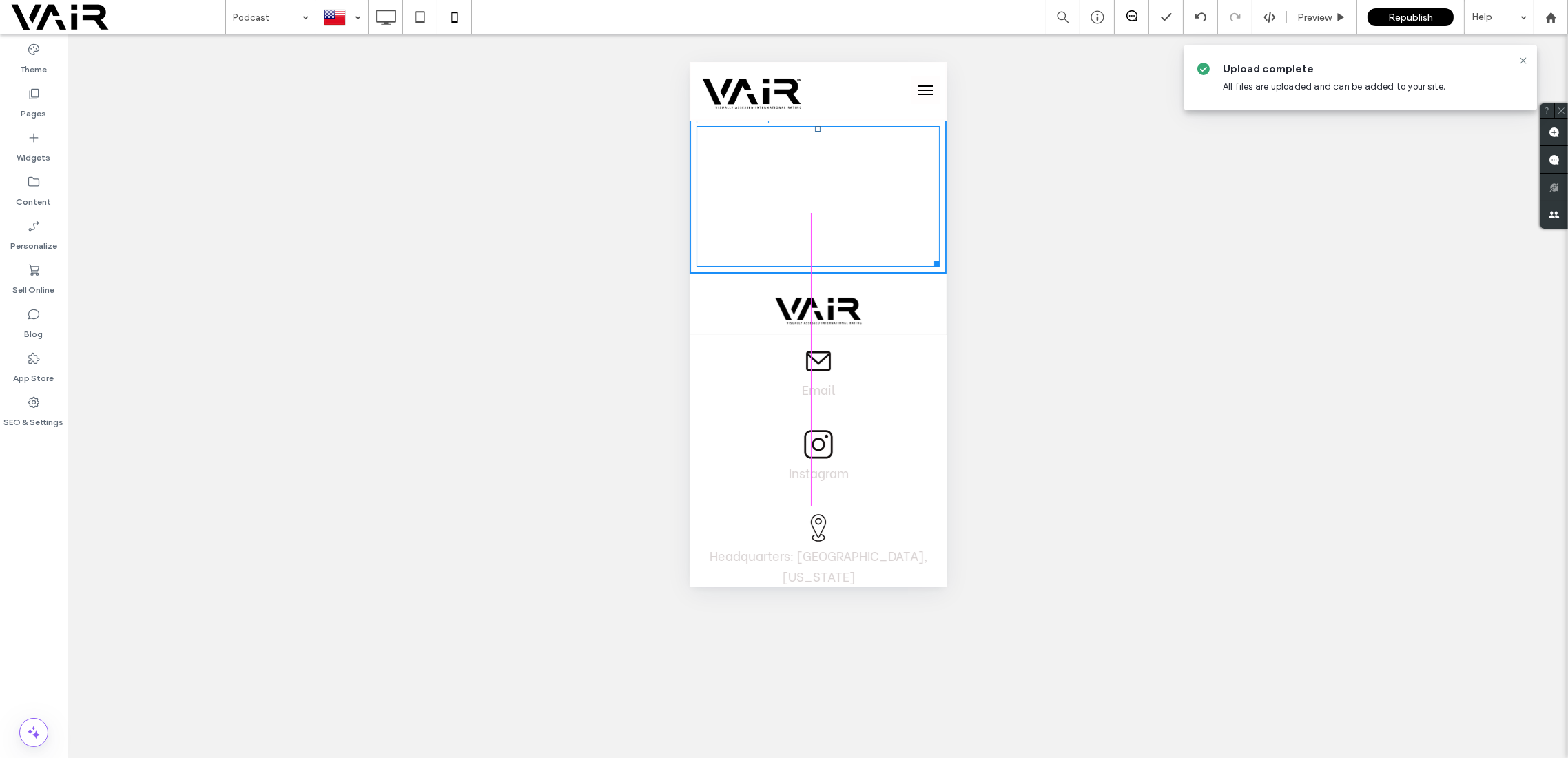
drag, startPoint x: 927, startPoint y: 371, endPoint x: 1619, endPoint y: 325, distance: 693.5
click at [929, 264] on div at bounding box center [934, 262] width 11 height 11
click at [811, 197] on span at bounding box center [817, 197] width 257 height 141
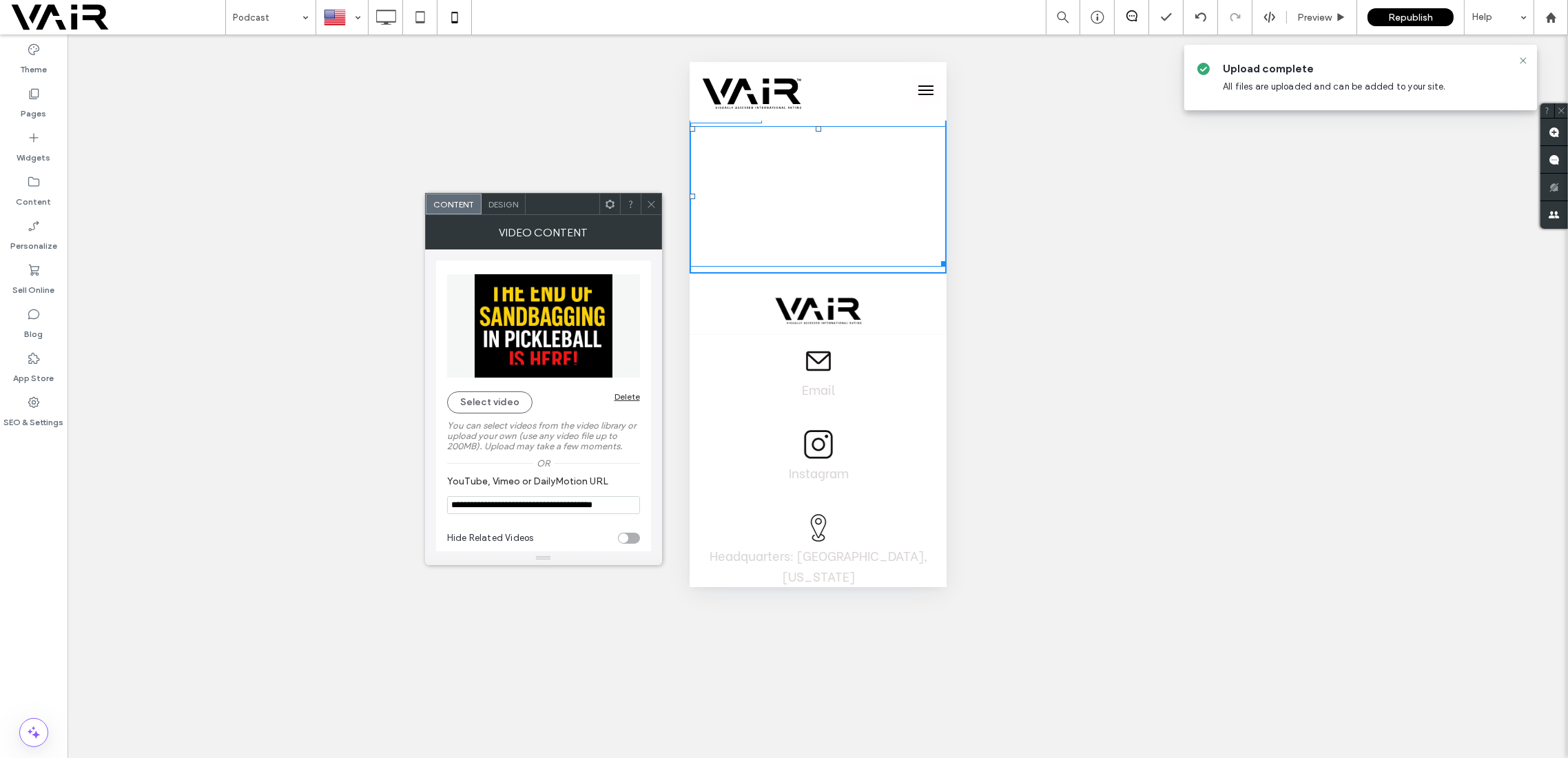
drag, startPoint x: 929, startPoint y: 263, endPoint x: 1638, endPoint y: 318, distance: 711.1
click at [936, 258] on div at bounding box center [941, 262] width 11 height 11
click at [652, 201] on icon at bounding box center [651, 204] width 11 height 11
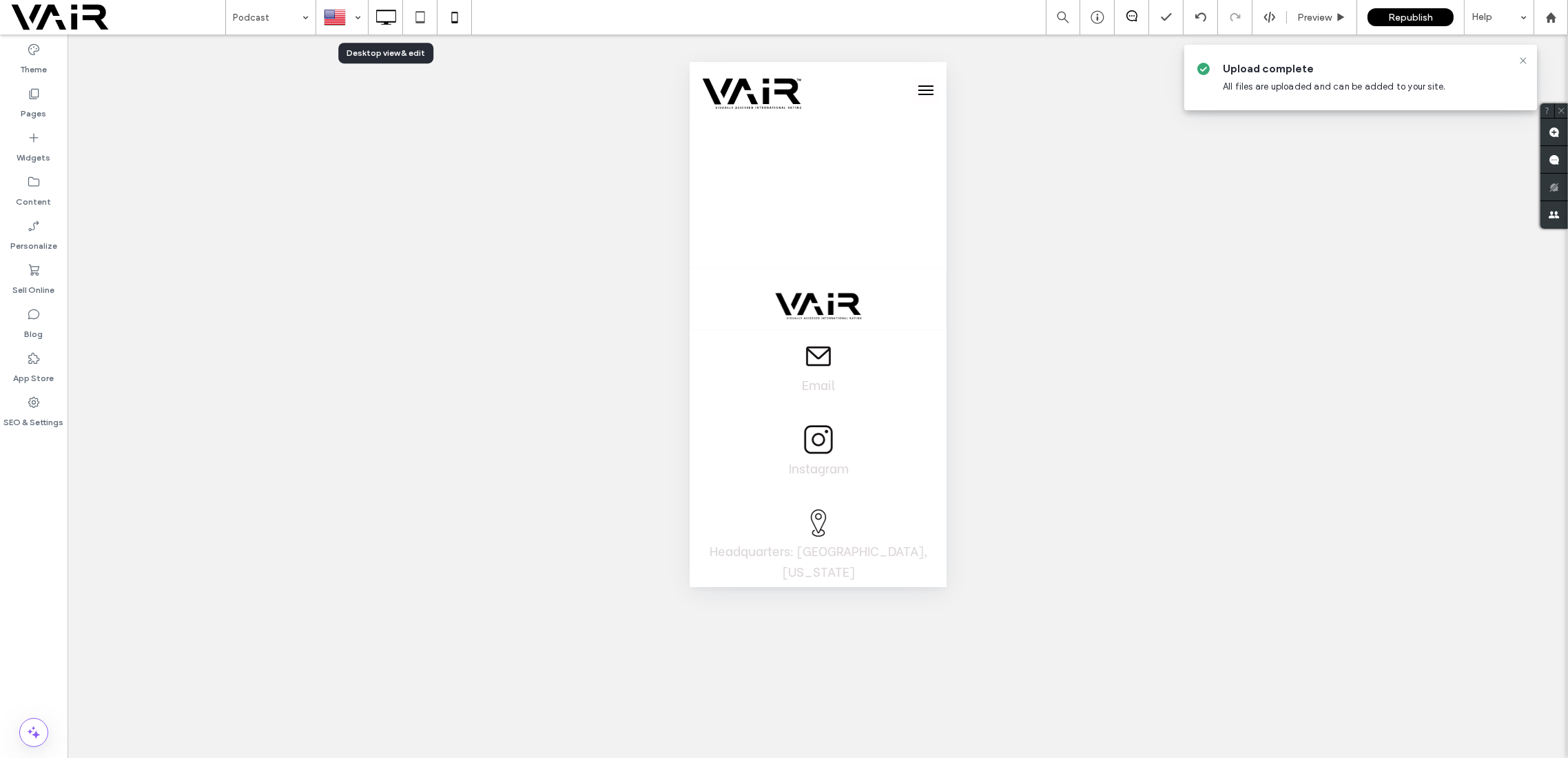
click at [381, 19] on icon at bounding box center [386, 18] width 27 height 27
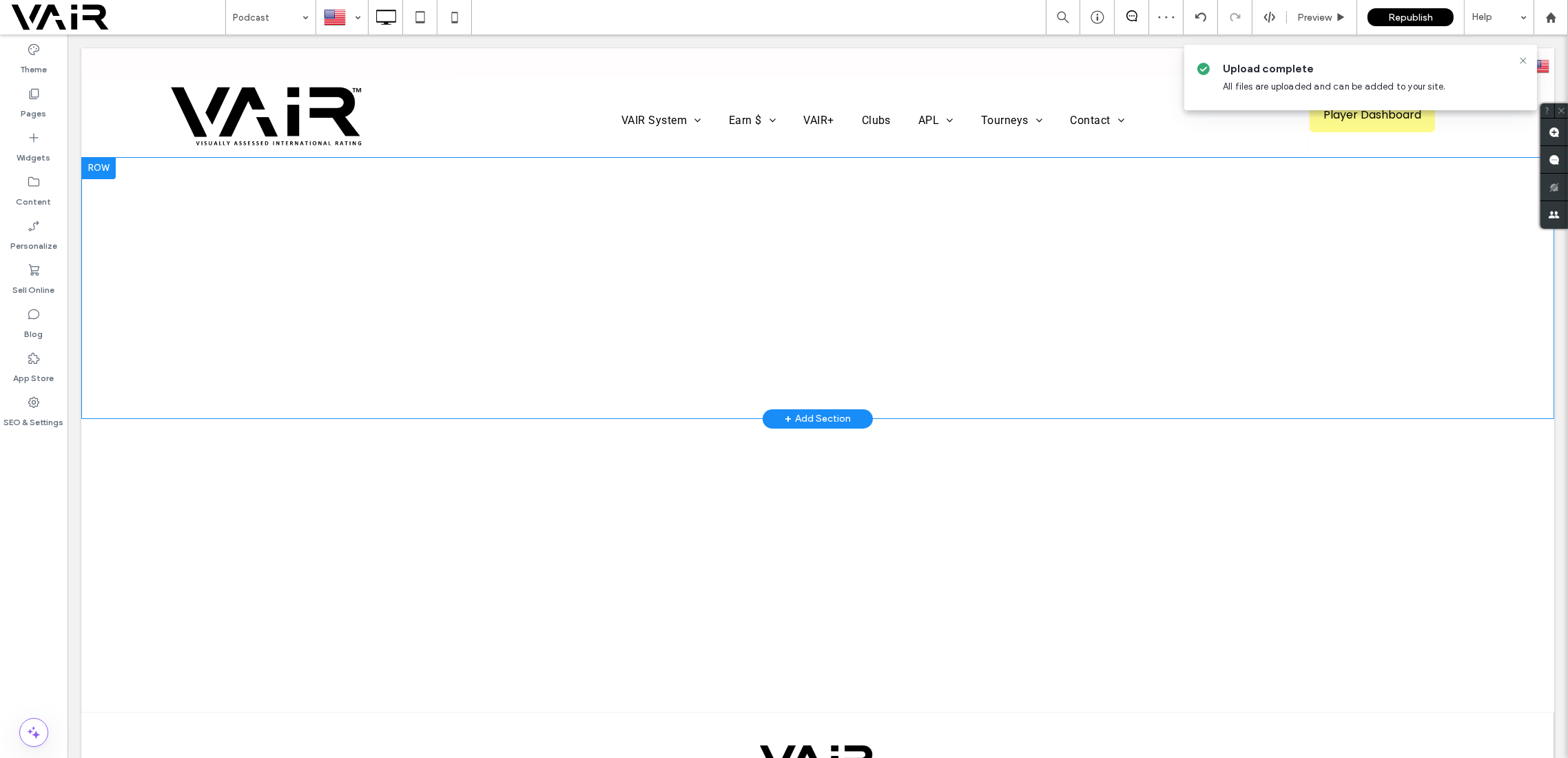
click at [108, 169] on div at bounding box center [98, 168] width 34 height 22
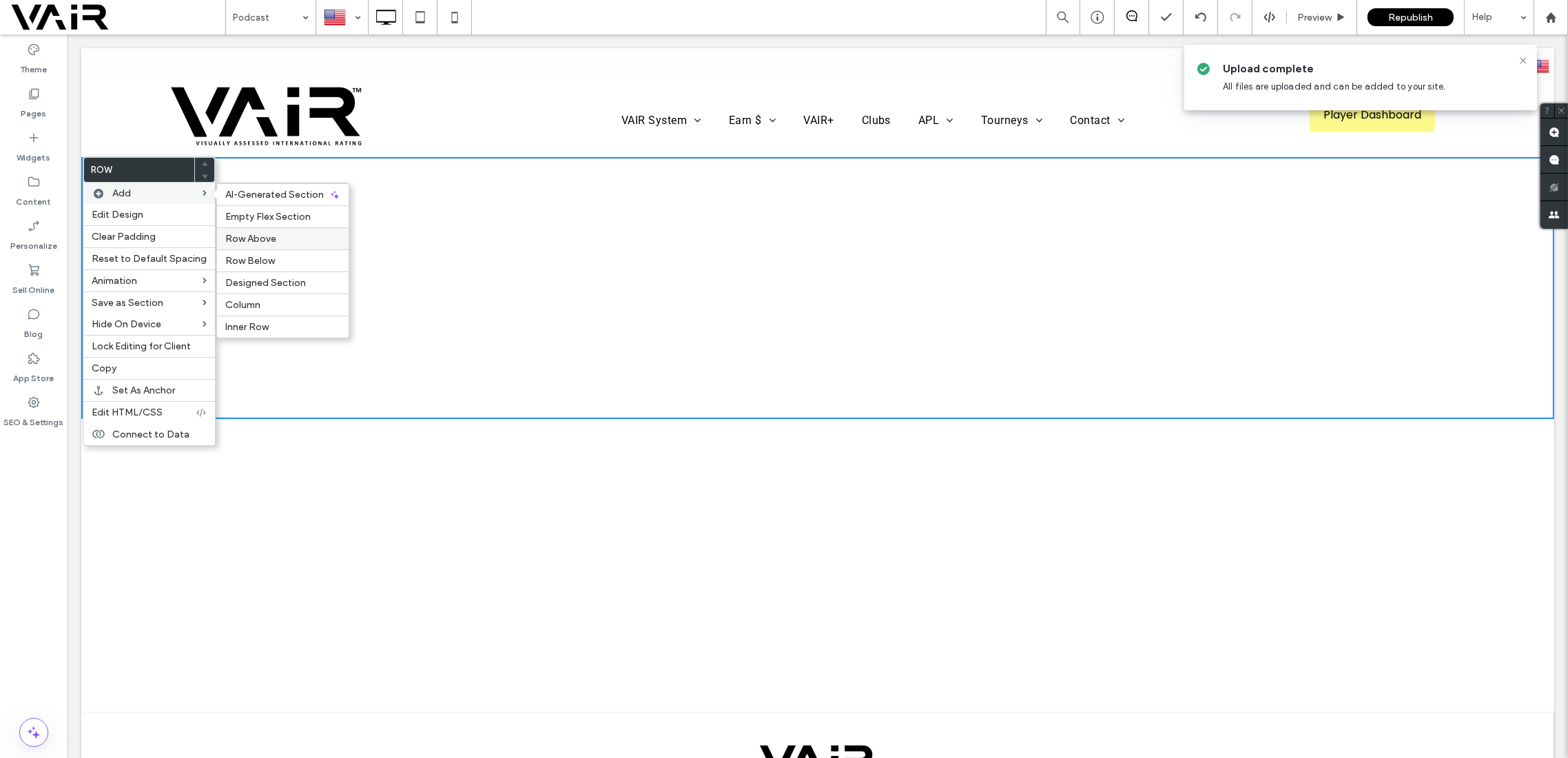
click at [273, 235] on label "Row Above" at bounding box center [283, 238] width 115 height 12
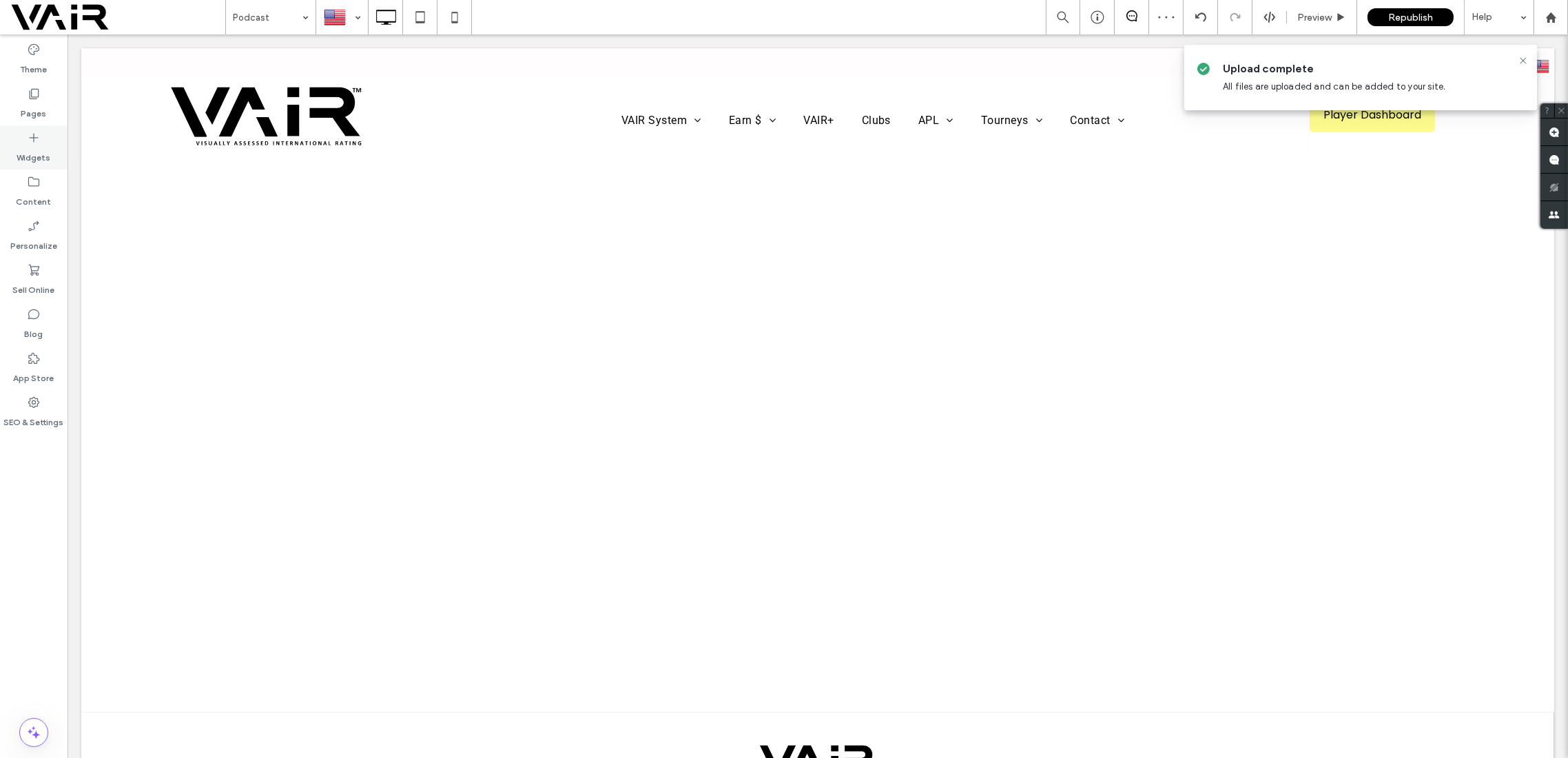
click at [37, 132] on icon at bounding box center [34, 138] width 14 height 14
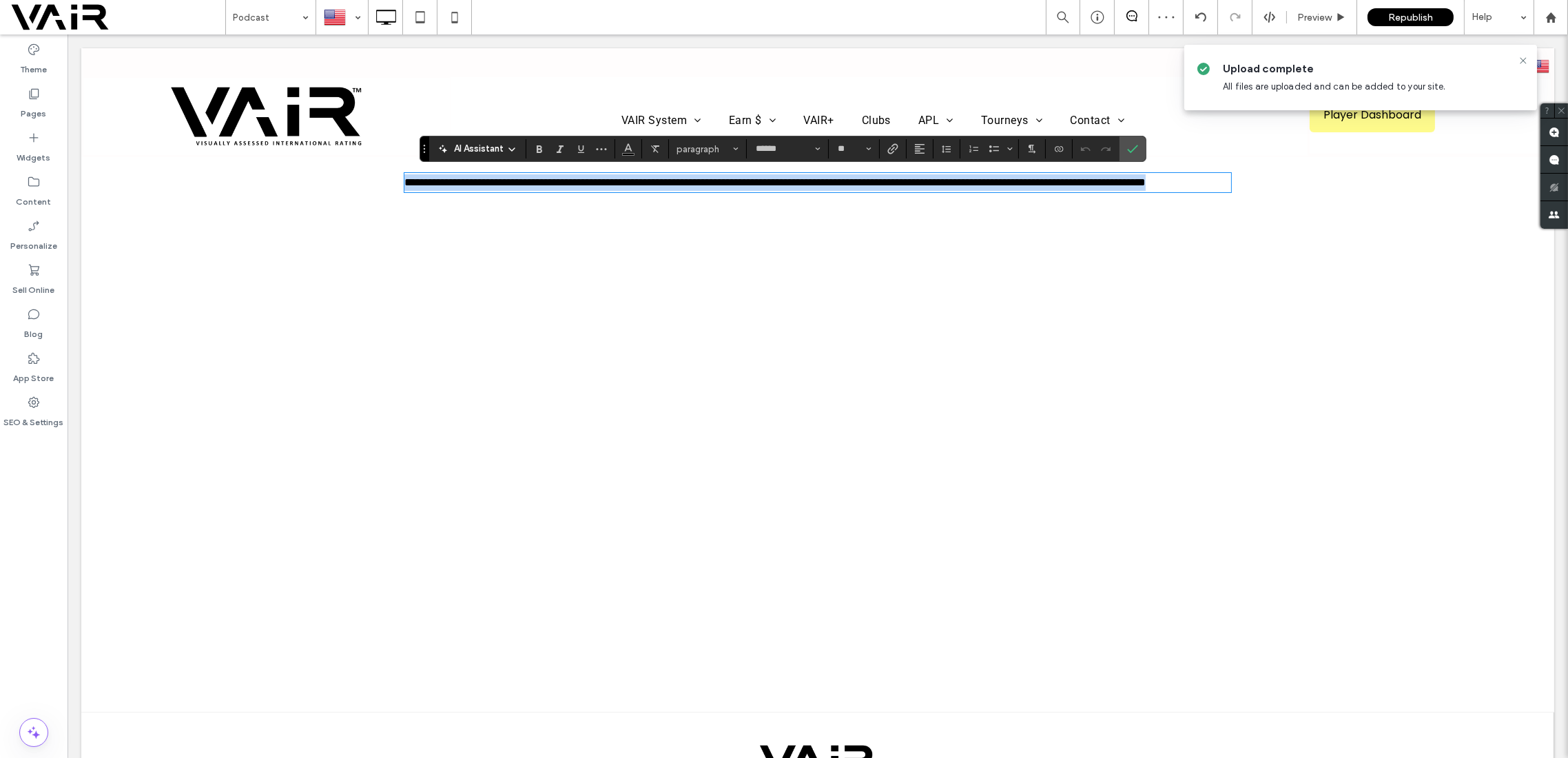
click at [440, 191] on p "**********" at bounding box center [818, 182] width 827 height 17
drag, startPoint x: 440, startPoint y: 199, endPoint x: 393, endPoint y: 178, distance: 51.5
click at [393, 178] on div "**********" at bounding box center [818, 183] width 1473 height 51
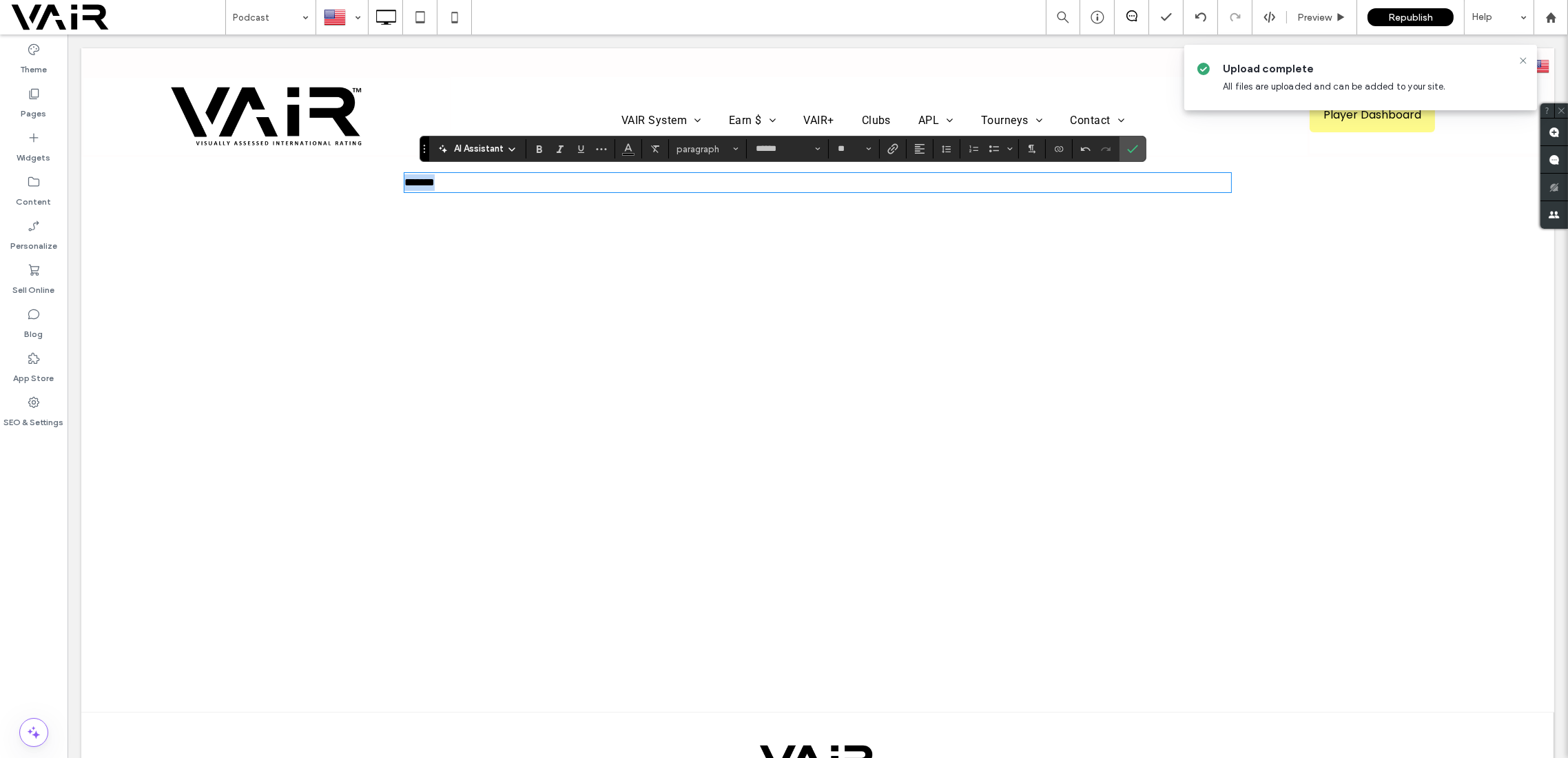
drag, startPoint x: 456, startPoint y: 187, endPoint x: 400, endPoint y: 191, distance: 56.1
click at [405, 191] on div "*******" at bounding box center [818, 183] width 827 height 19
click at [915, 144] on use "Alignment" at bounding box center [920, 149] width 10 height 10
click at [926, 191] on icon "ui.textEditor.alignment.center" at bounding box center [930, 191] width 11 height 11
click at [835, 191] on div "*******" at bounding box center [818, 183] width 827 height 19
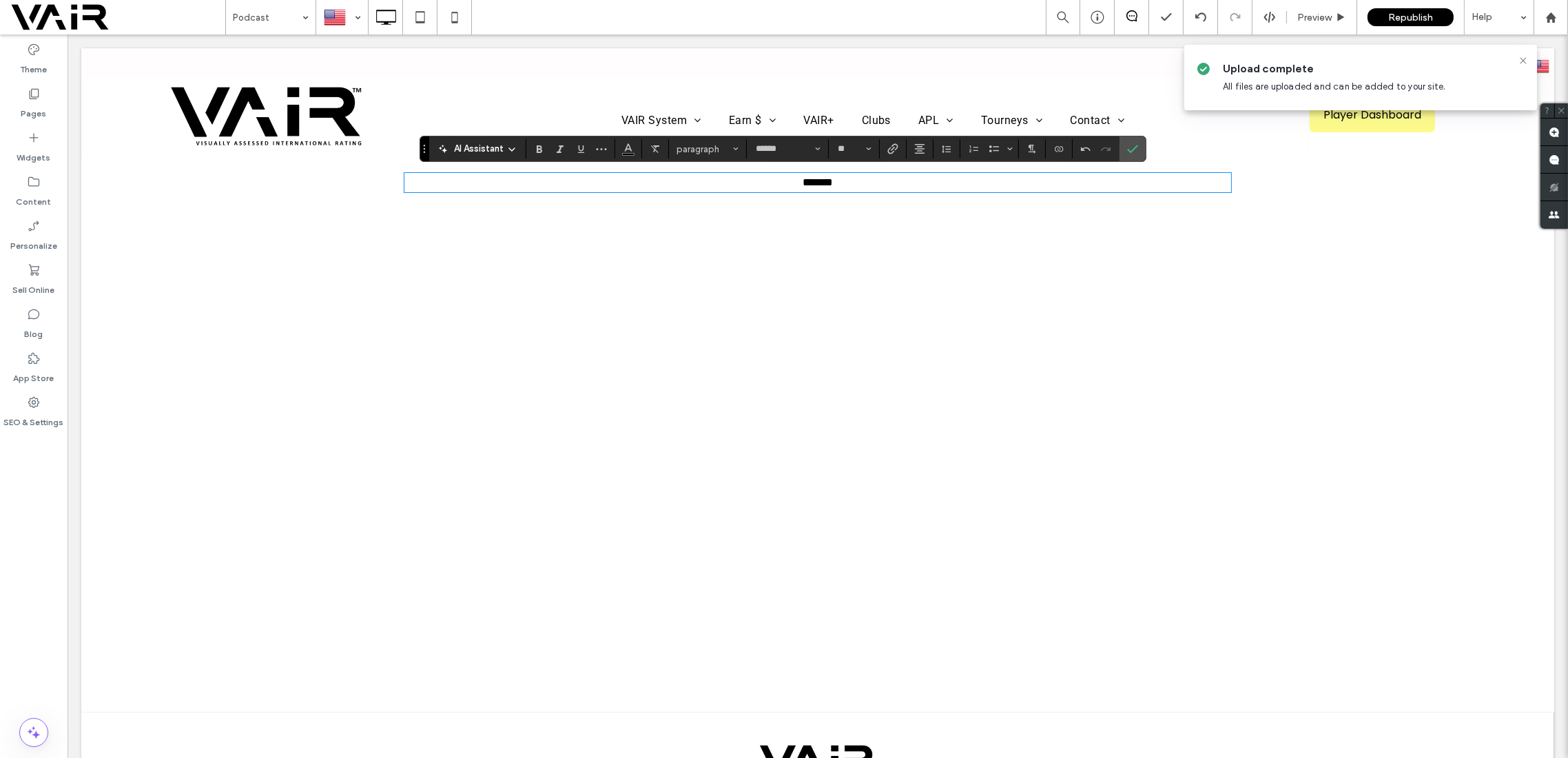
click at [835, 175] on p "*******" at bounding box center [818, 182] width 827 height 17
click at [736, 146] on button "paragraph*" at bounding box center [708, 149] width 72 height 19
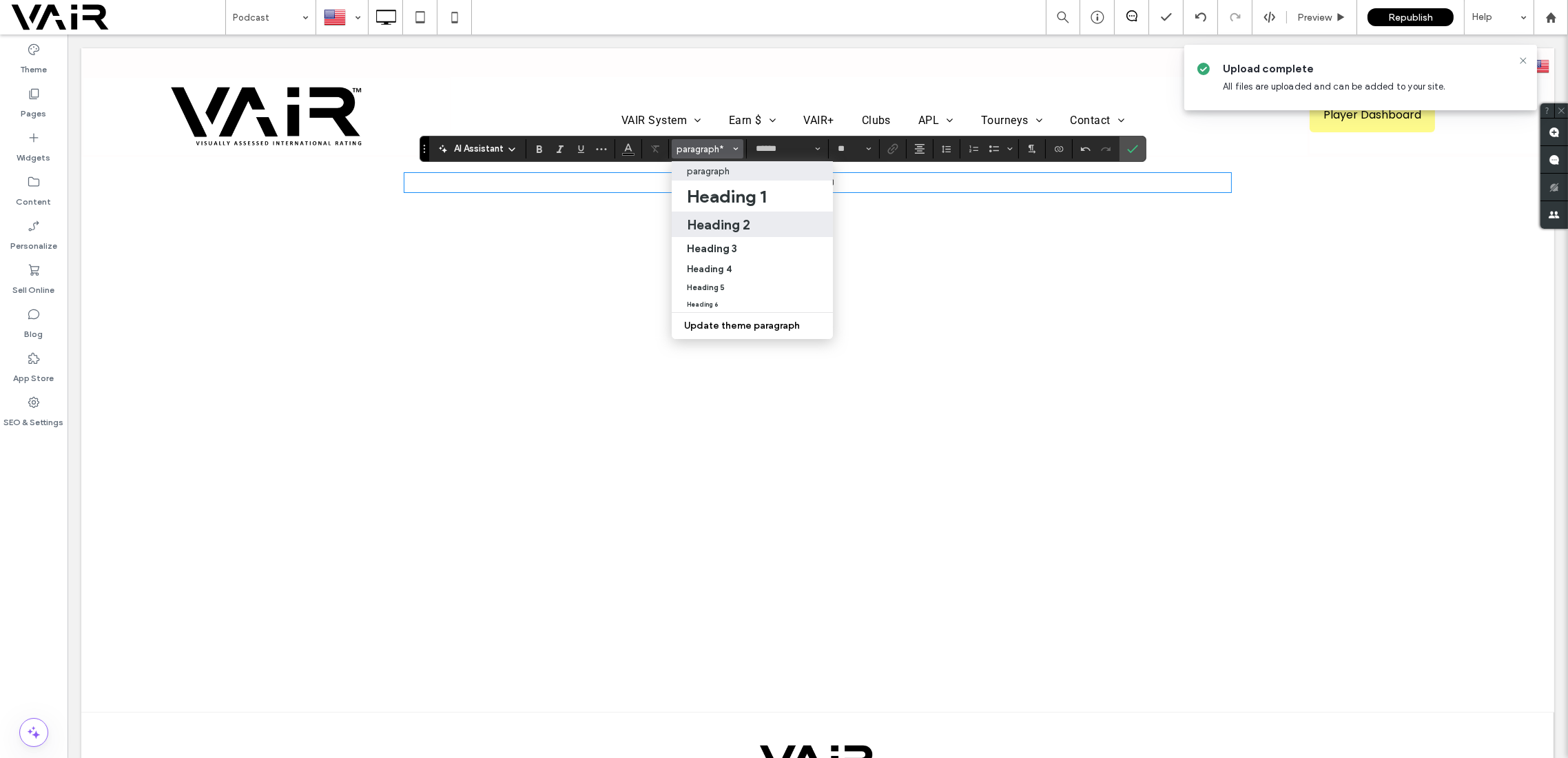
click at [717, 229] on h2 "Heading 2" at bounding box center [718, 224] width 63 height 17
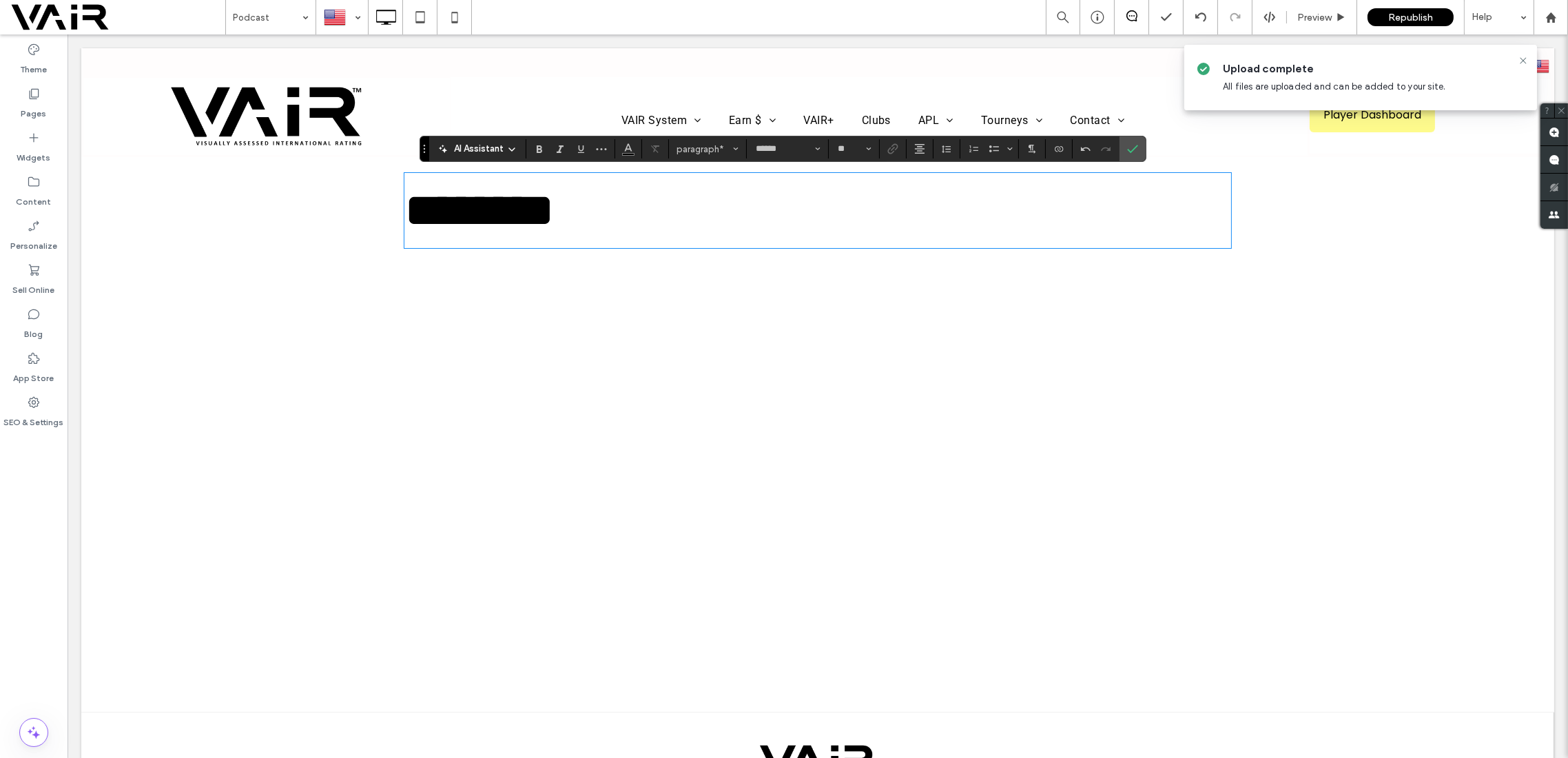
type input "**********"
type input "**"
click at [818, 148] on icon "Font & Font weight" at bounding box center [818, 149] width 6 height 6
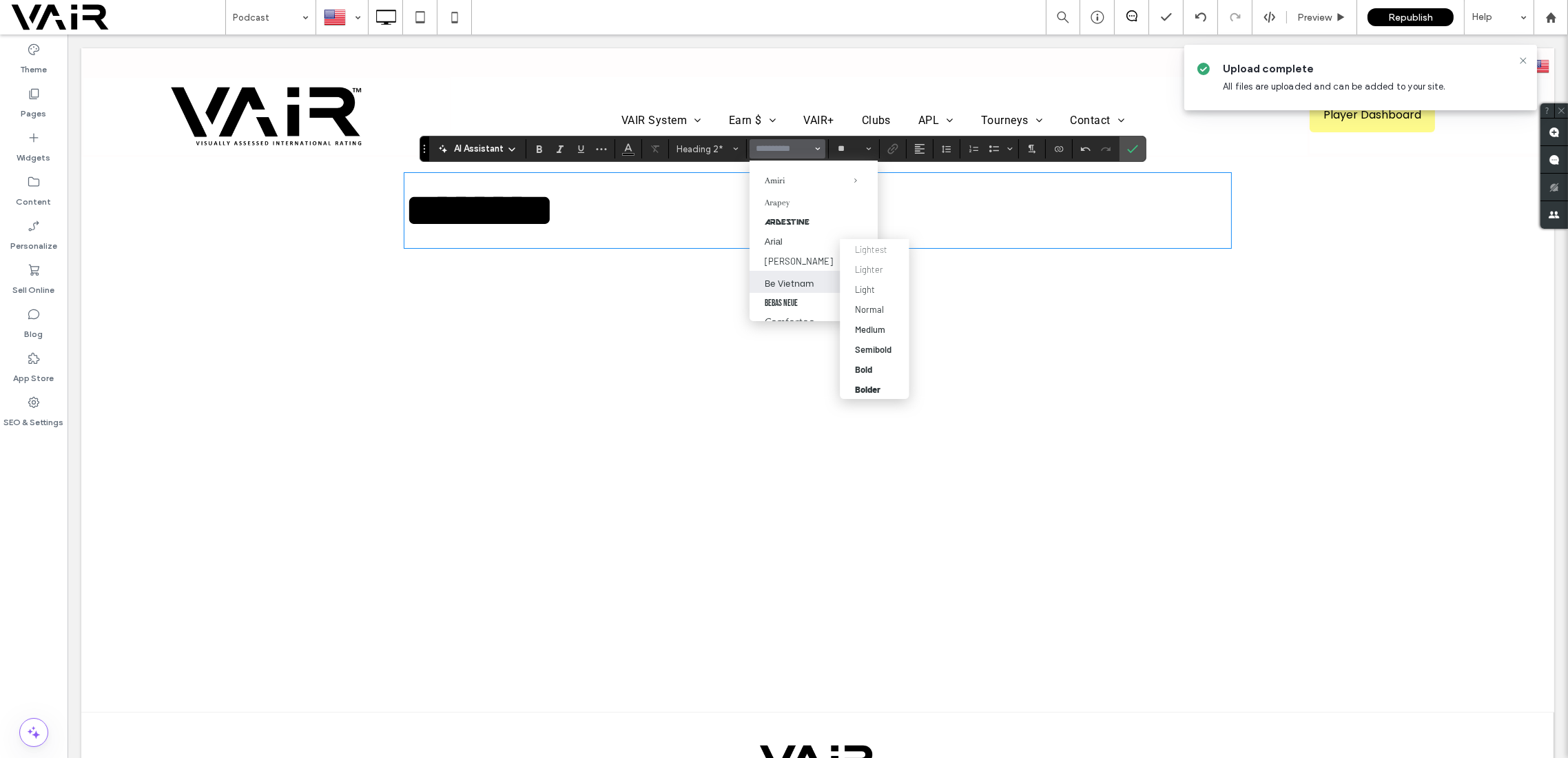
scroll to position [203, 0]
click at [814, 277] on span "Be Vietnam" at bounding box center [846, 281] width 64 height 22
type input "**********"
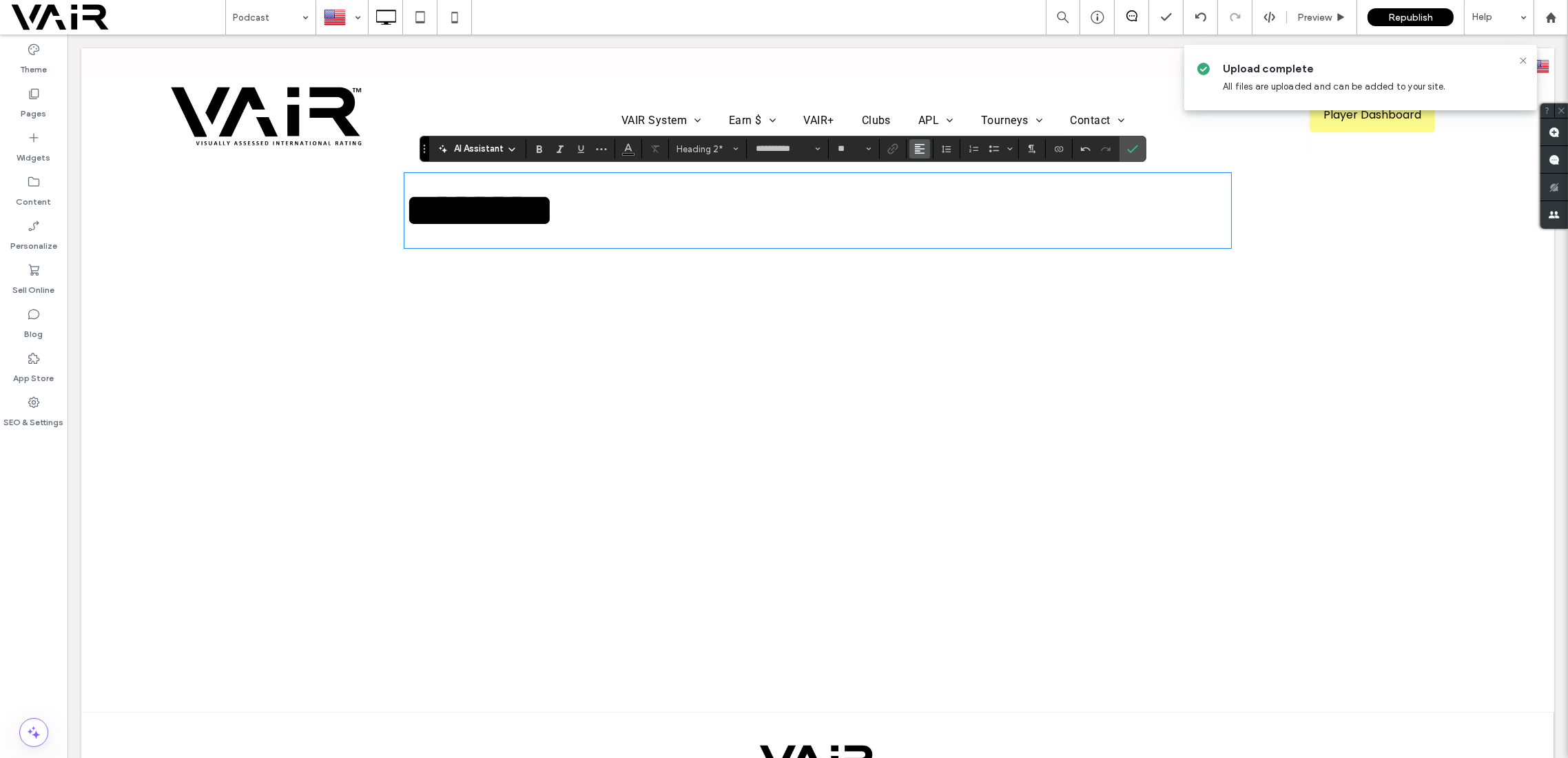
click at [922, 150] on icon "Alignment" at bounding box center [919, 148] width 11 height 11
click at [927, 192] on use "ui.textEditor.alignment.center" at bounding box center [930, 192] width 10 height 10
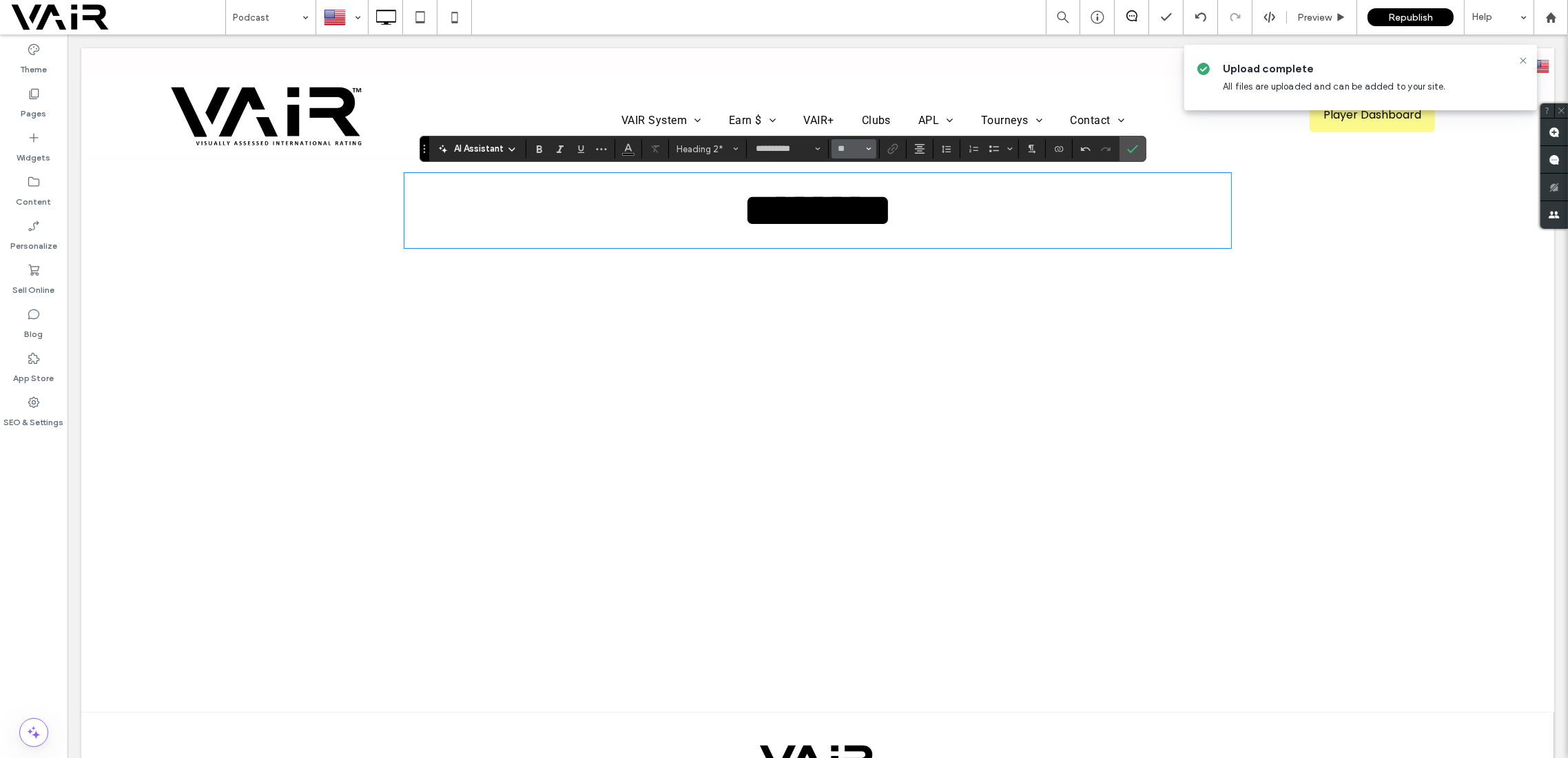
click at [868, 148] on use "Size" at bounding box center [869, 149] width 5 height 3
click at [849, 287] on label "48" at bounding box center [853, 281] width 44 height 19
type input "**"
click at [940, 207] on h2 "******** ﻿" at bounding box center [818, 210] width 827 height 72
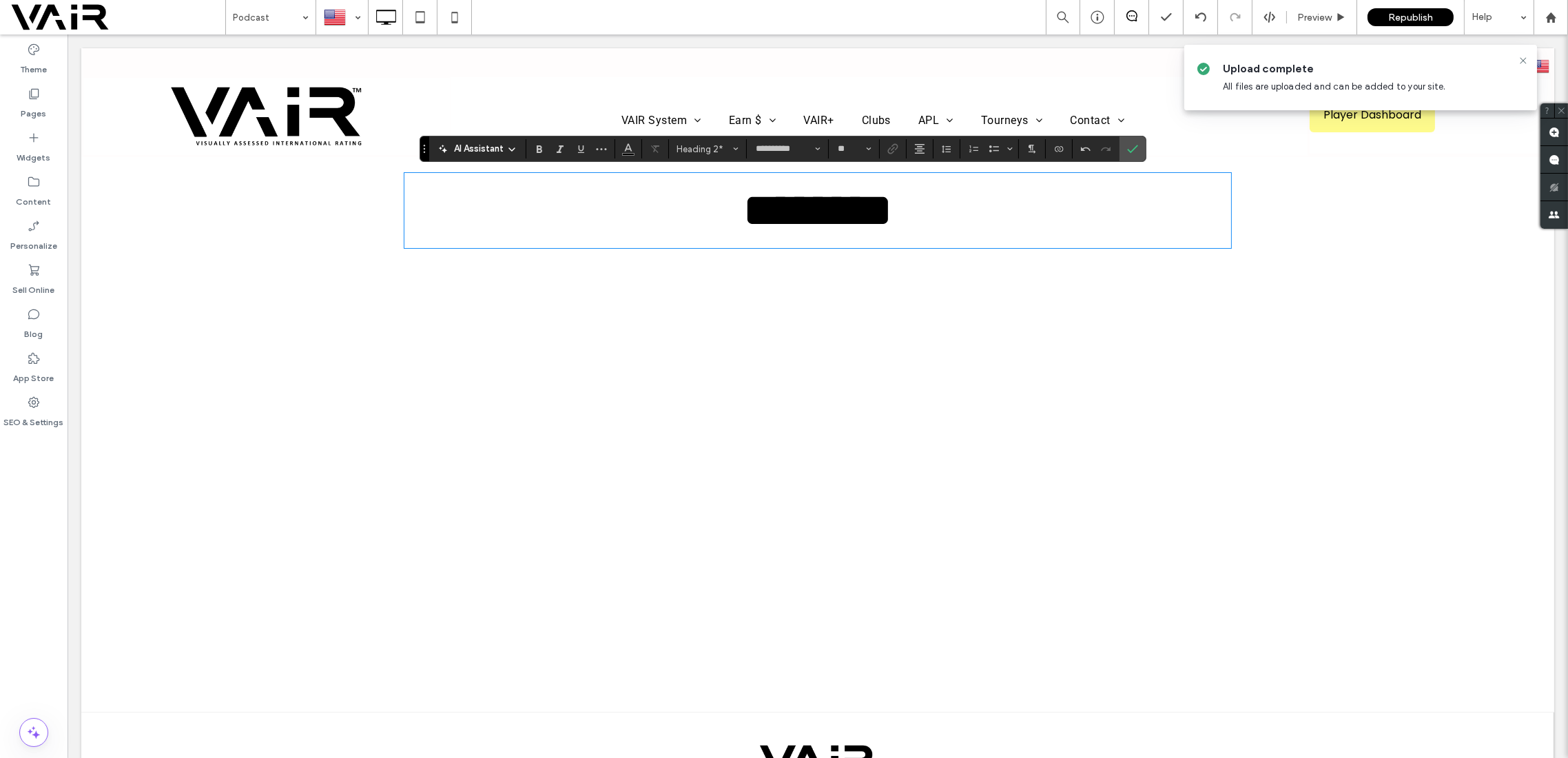
type input "**********"
type input "**"
drag, startPoint x: 920, startPoint y: 216, endPoint x: 700, endPoint y: 207, distance: 220.2
click at [700, 207] on h2 "******** ﻿" at bounding box center [818, 210] width 827 height 72
click at [869, 148] on use "Size" at bounding box center [869, 149] width 5 height 3
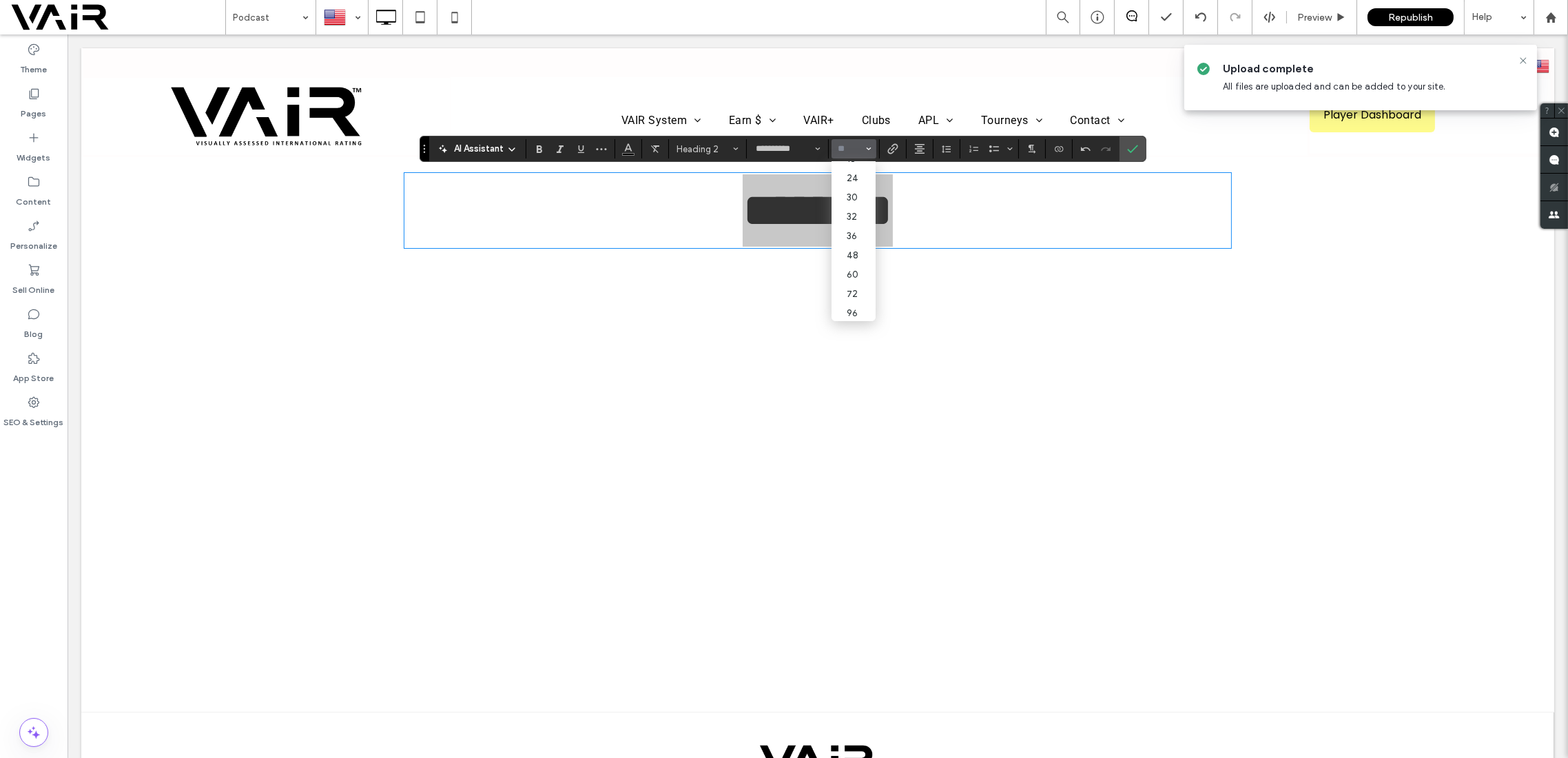
scroll to position [160, 0]
drag, startPoint x: 852, startPoint y: 247, endPoint x: 785, endPoint y: 207, distance: 78.0
click at [852, 247] on label "48" at bounding box center [853, 254] width 44 height 19
type input "**"
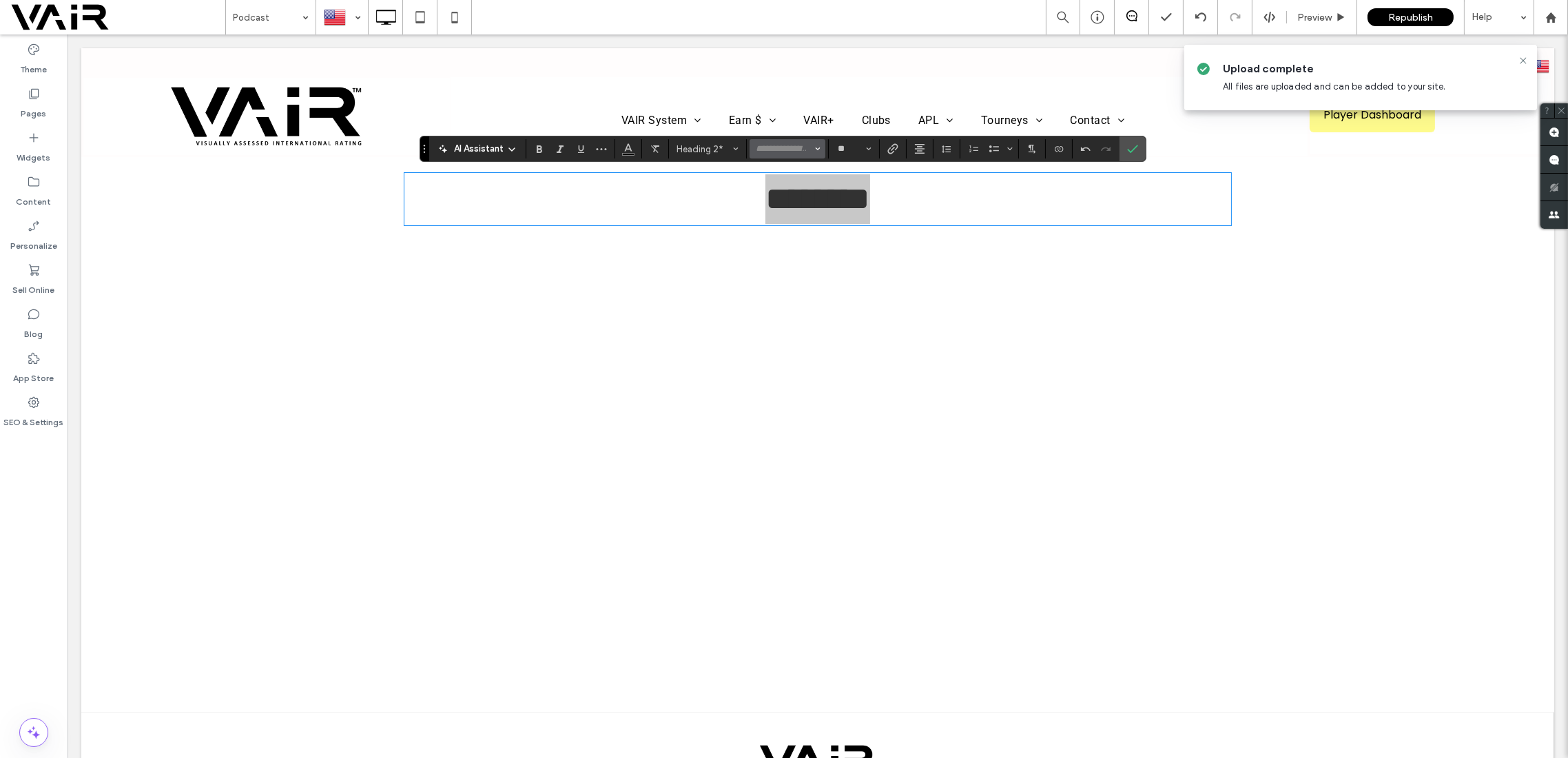
click at [816, 150] on icon "Font & Font weight" at bounding box center [818, 149] width 6 height 6
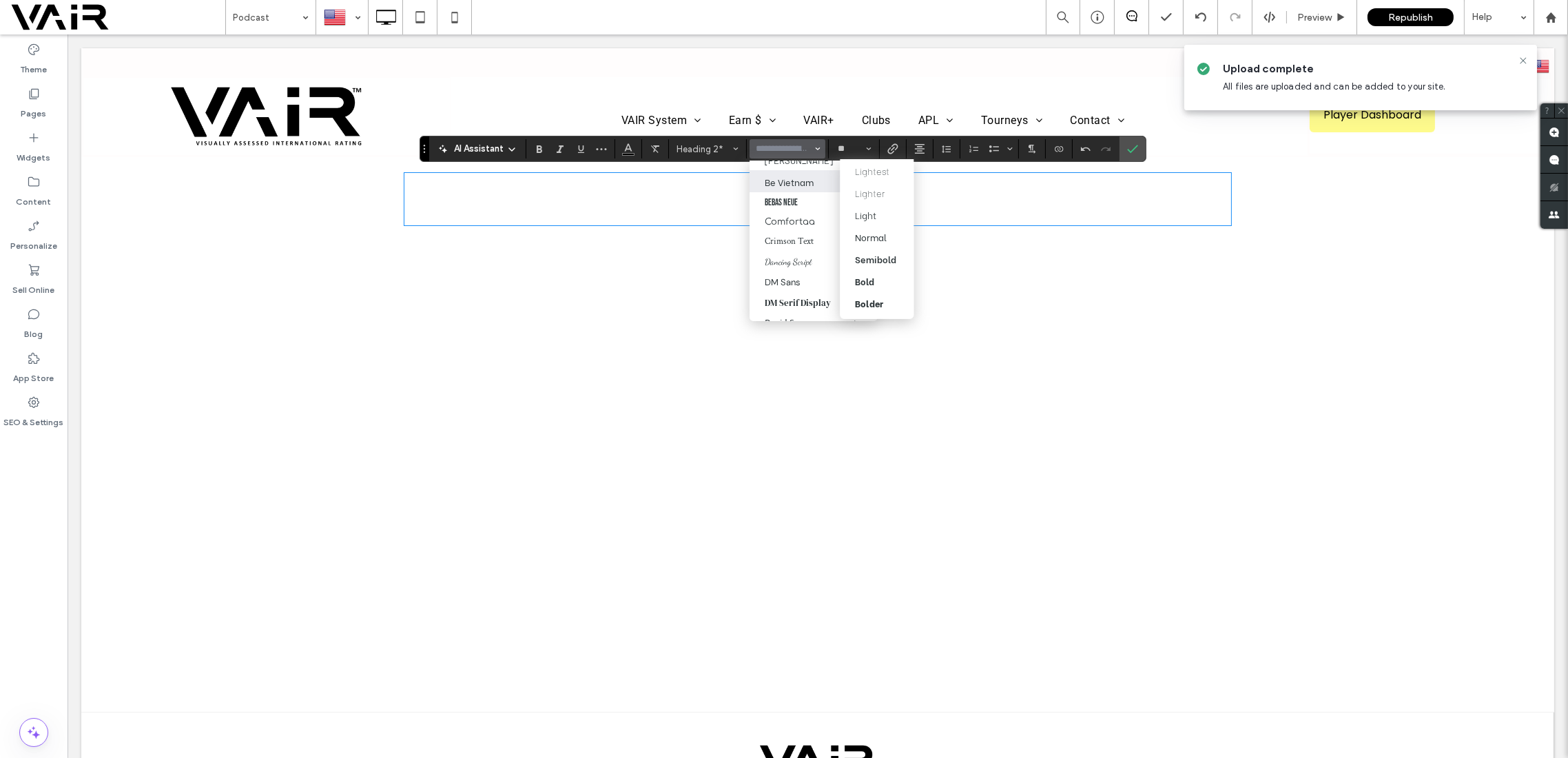
click at [814, 177] on span "Be Vietnam" at bounding box center [846, 181] width 64 height 22
type input "**********"
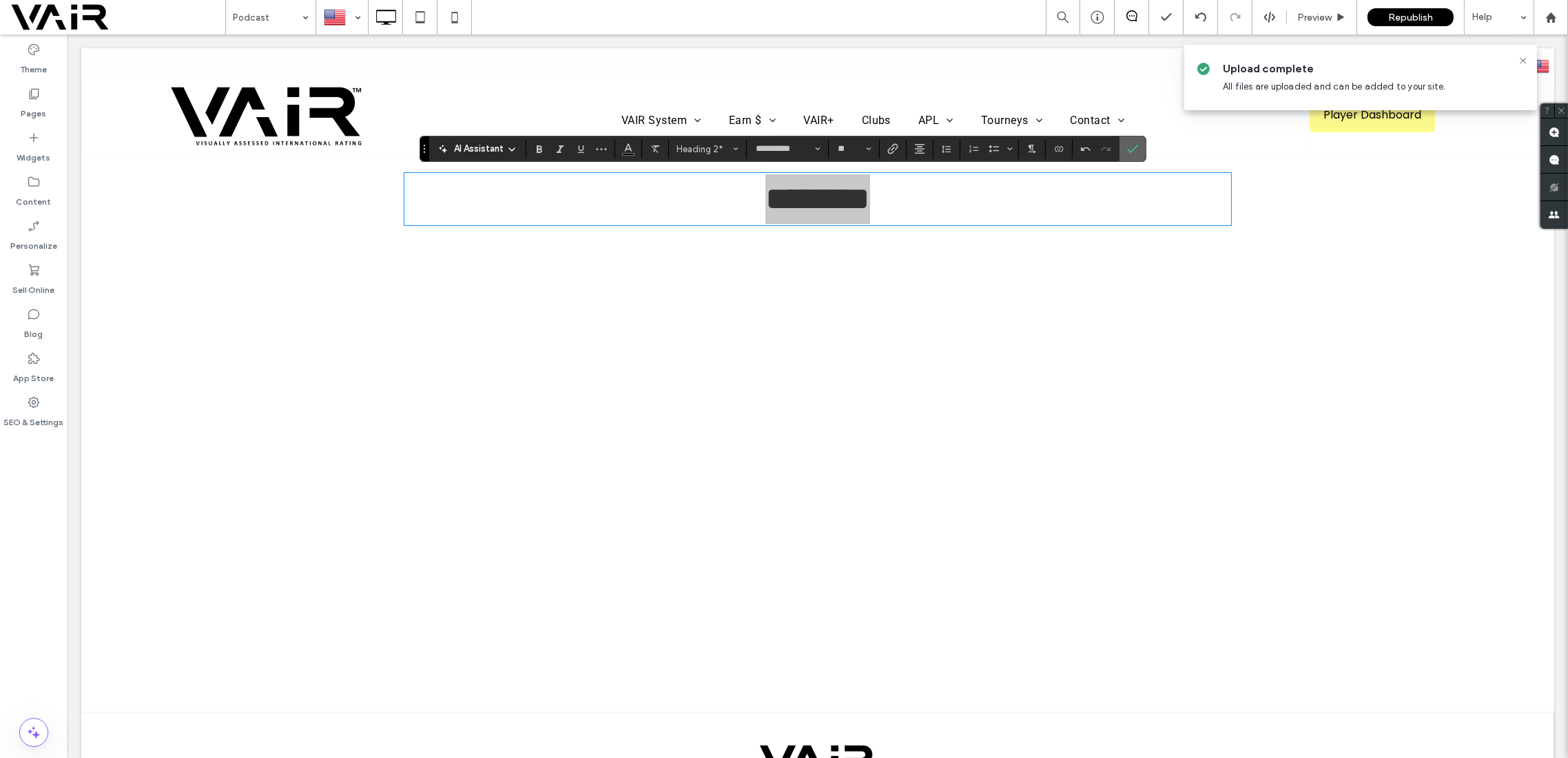
click at [1127, 148] on icon "Confirm" at bounding box center [1132, 148] width 11 height 11
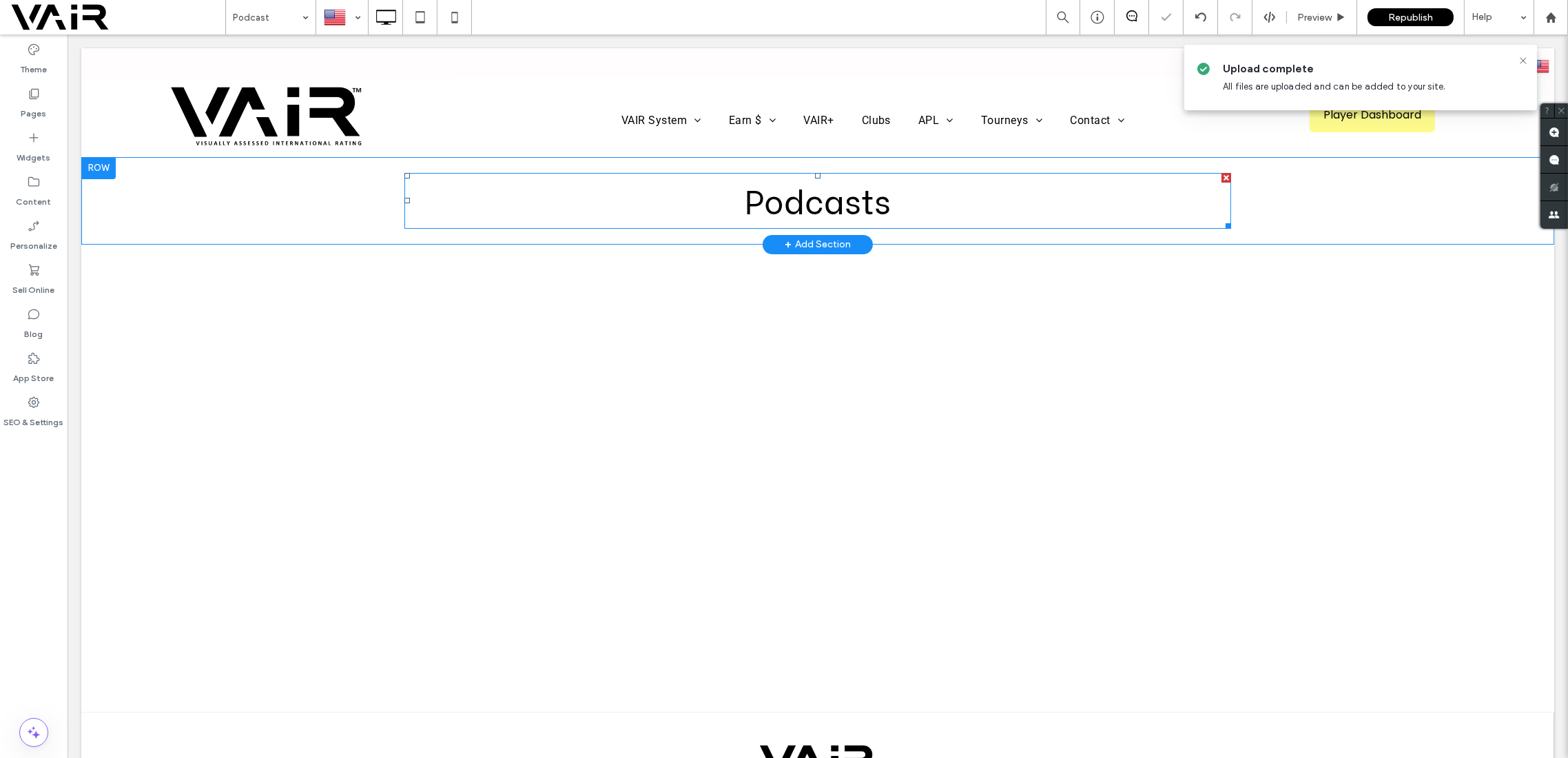
click at [871, 204] on span "Podcasts" at bounding box center [818, 199] width 146 height 49
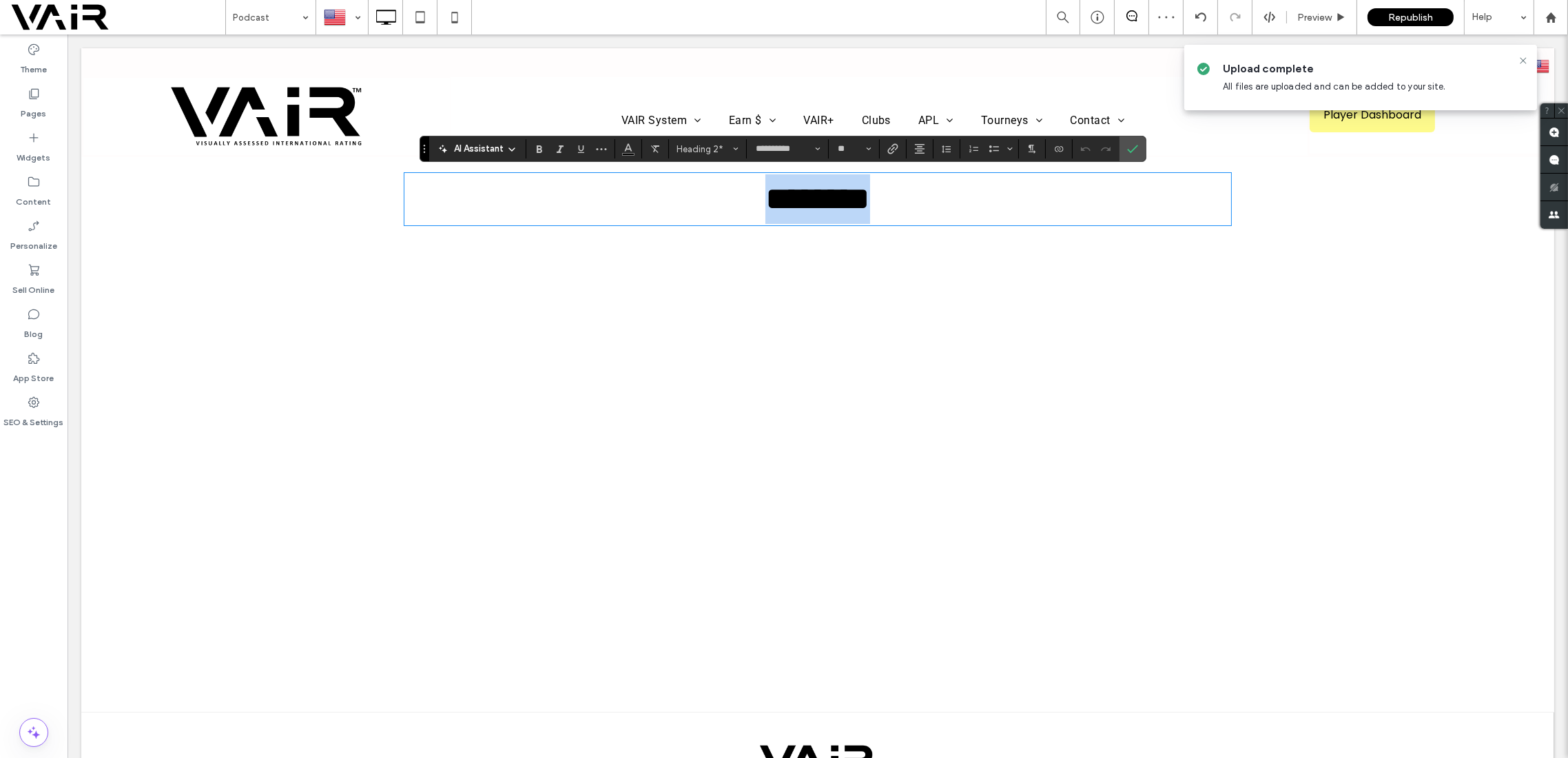
click at [946, 198] on h2 "********" at bounding box center [818, 199] width 827 height 50
click at [1133, 150] on icon "Confirm" at bounding box center [1132, 148] width 11 height 11
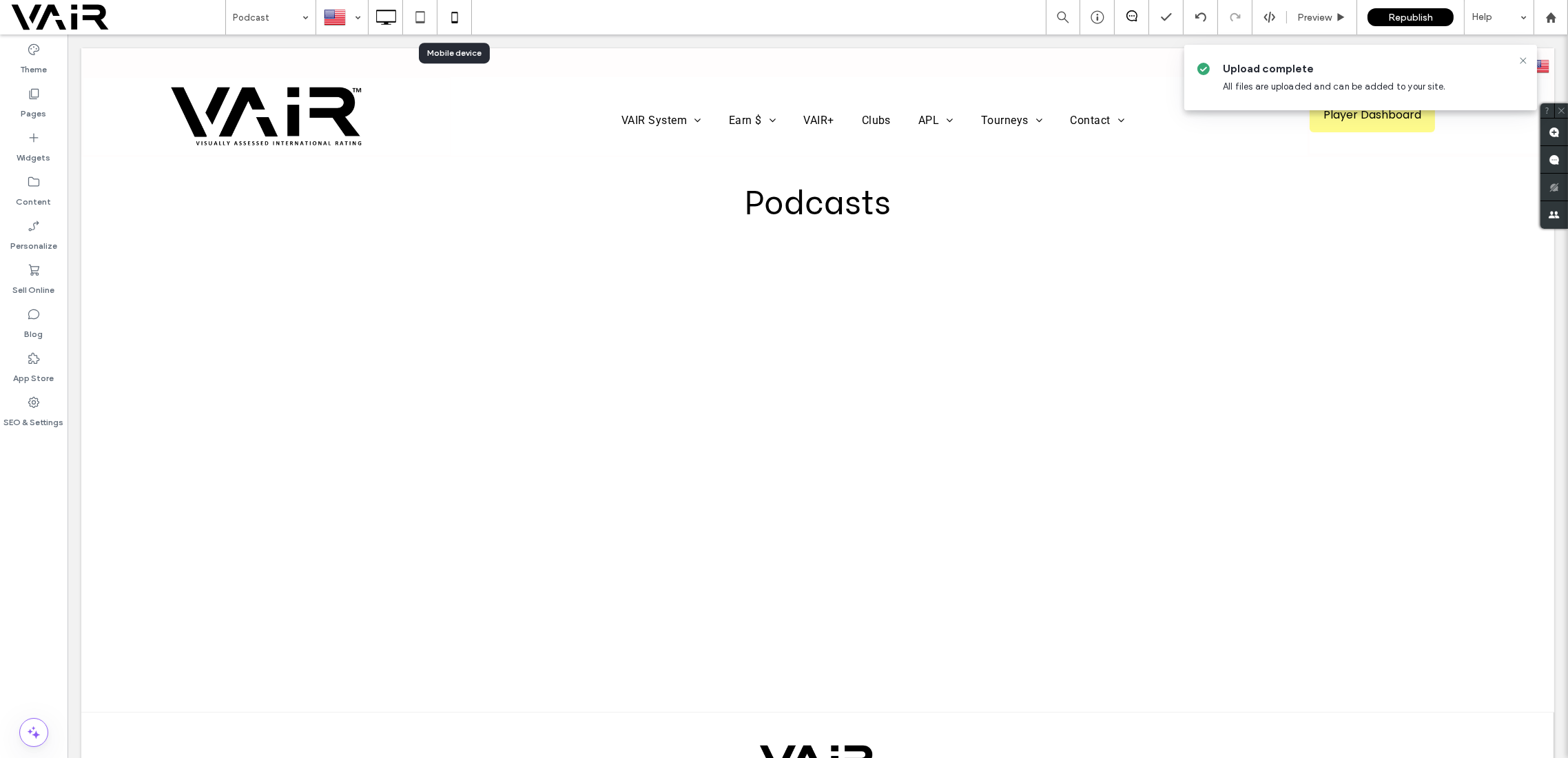
click at [453, 14] on icon at bounding box center [454, 18] width 27 height 27
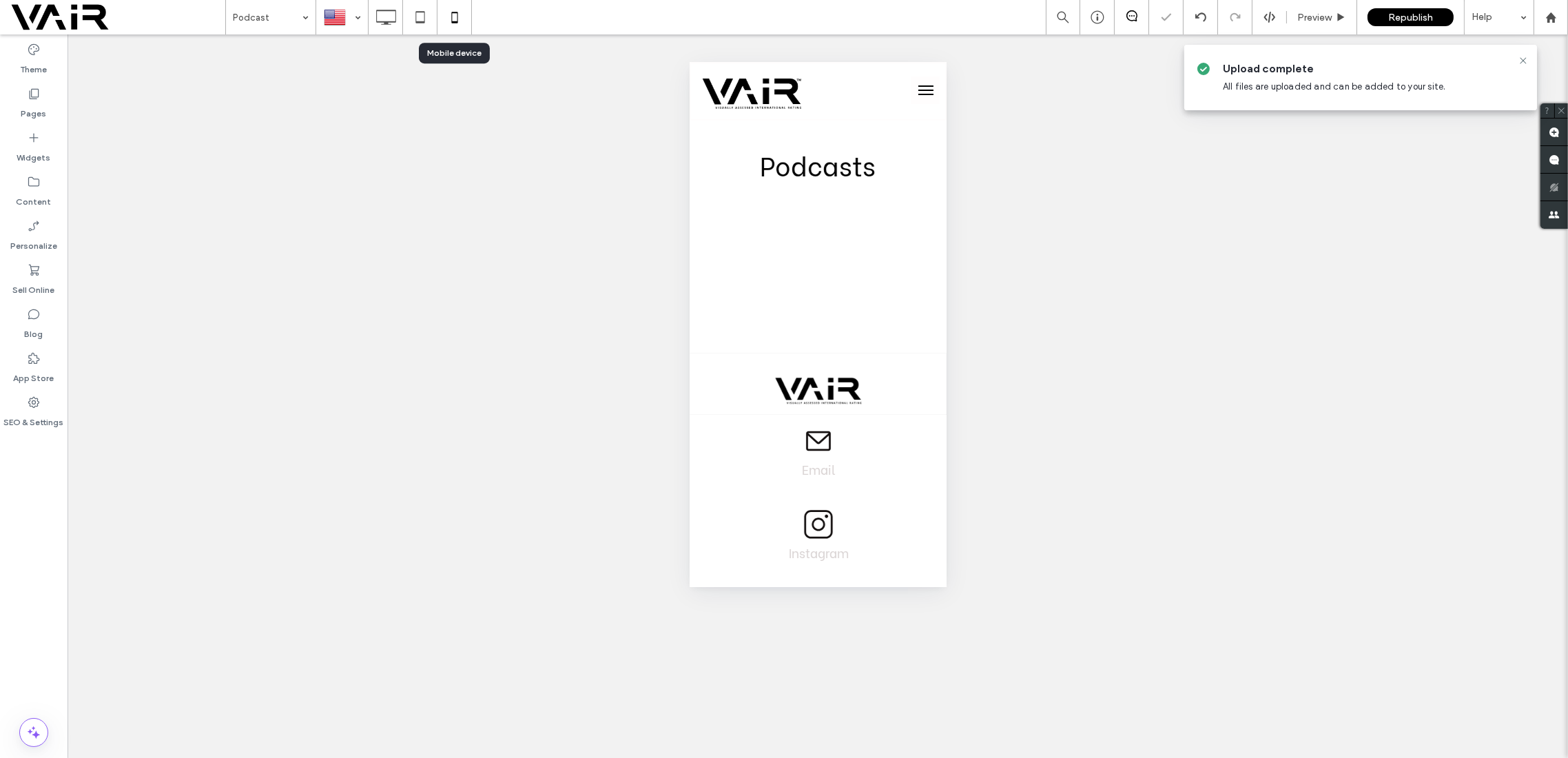
scroll to position [0, 0]
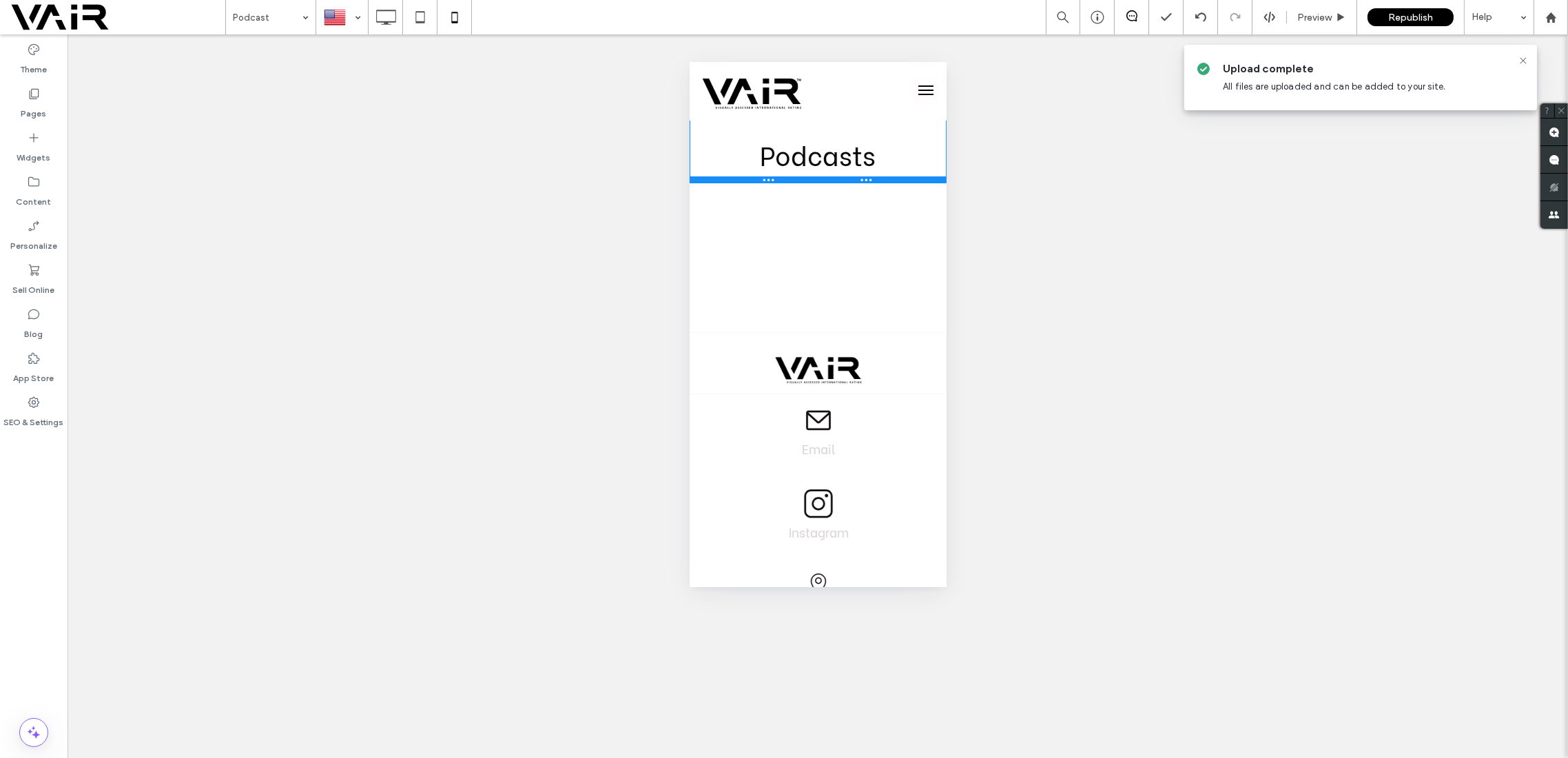
drag, startPoint x: 886, startPoint y: 203, endPoint x: 1565, endPoint y: 208, distance: 679.0
click at [886, 166] on div "Podcasts ﻿ Click To Paste Row + Add Section" at bounding box center [817, 152] width 257 height 64
click at [876, 158] on h2 "Podcasts ﻿" at bounding box center [817, 152] width 236 height 51
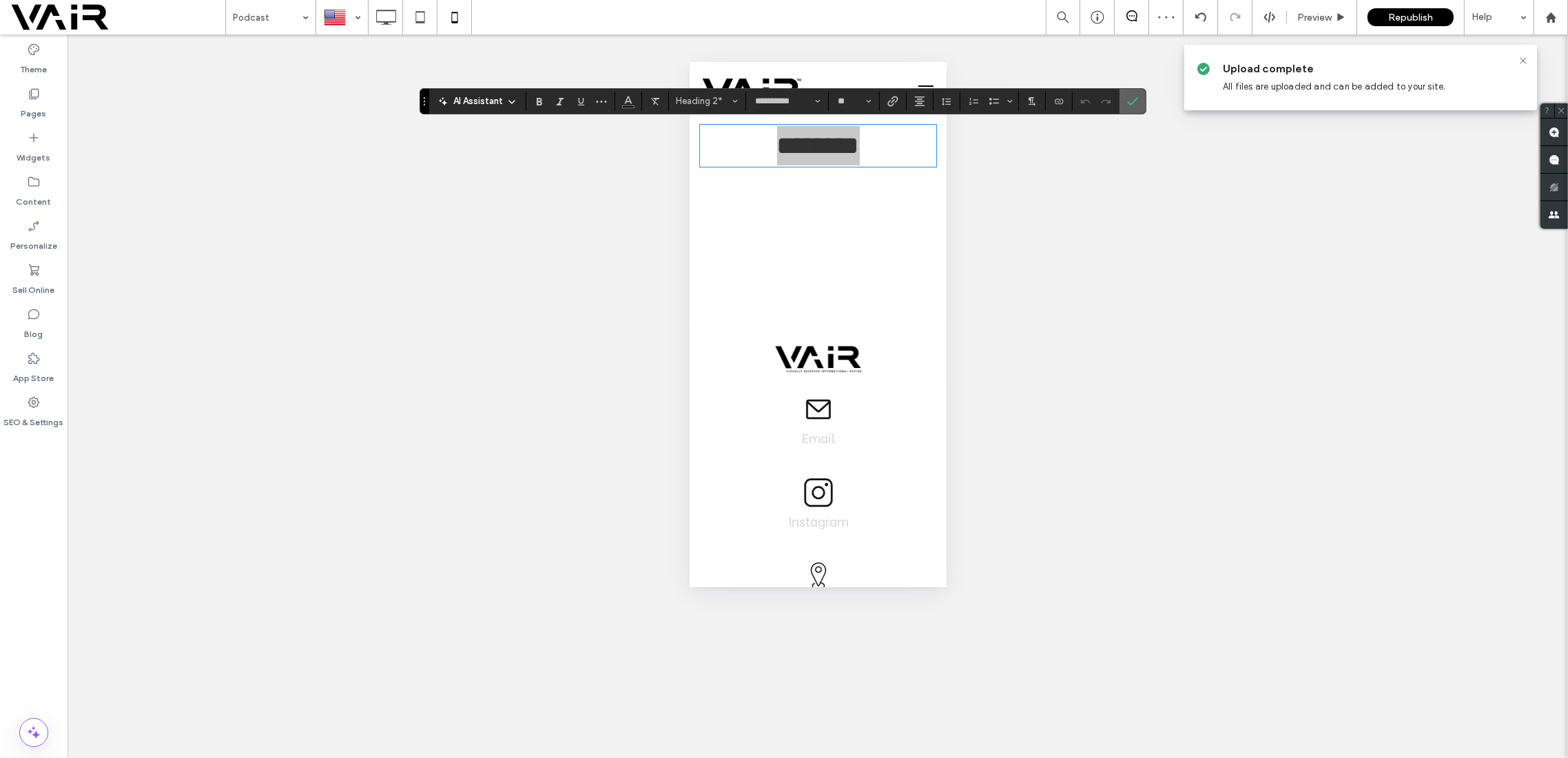
click at [1138, 99] on section at bounding box center [1132, 101] width 26 height 25
click at [1132, 105] on icon "Confirm" at bounding box center [1132, 100] width 11 height 11
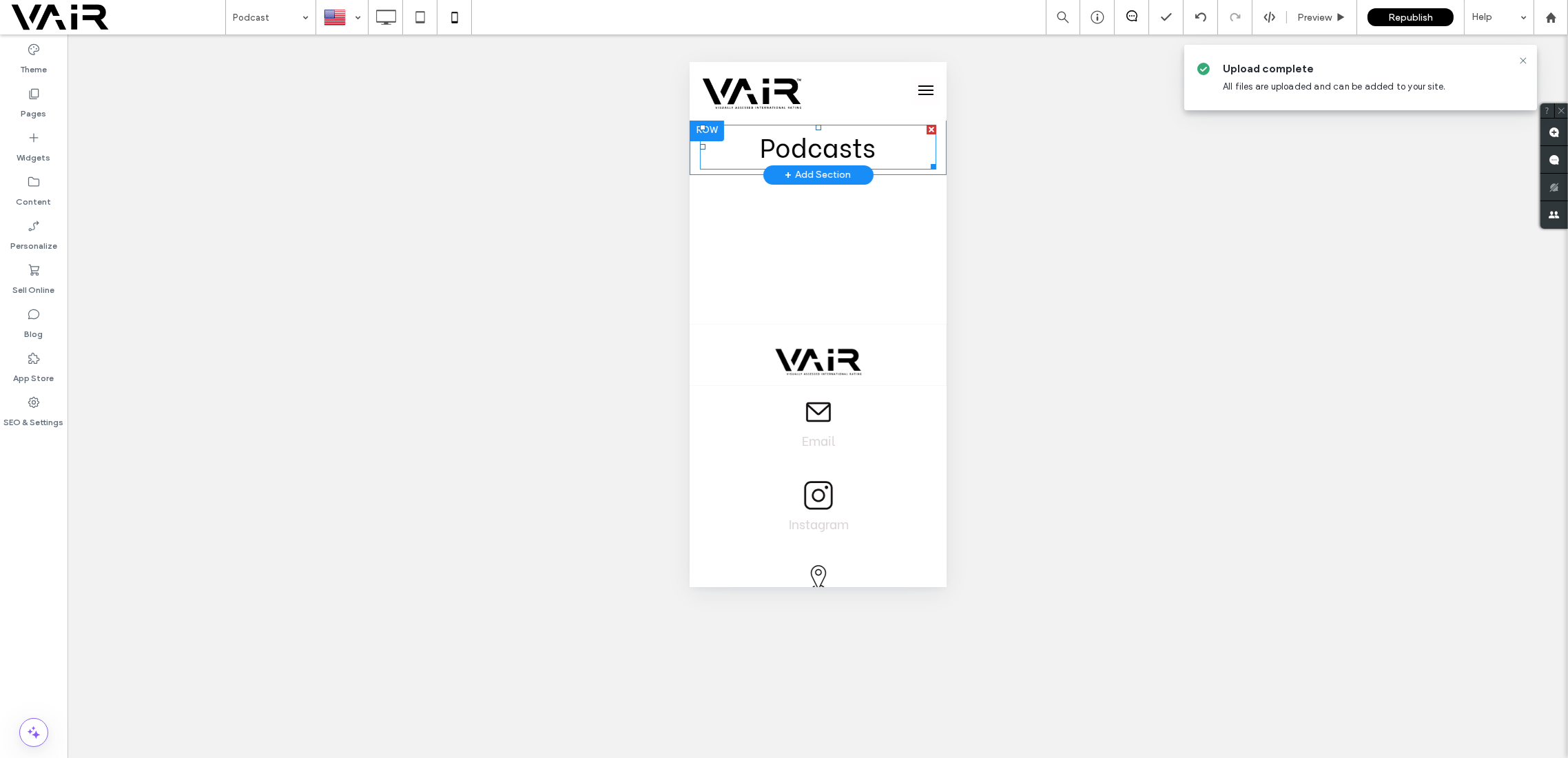
click at [871, 151] on h2 "Podcasts" at bounding box center [817, 147] width 236 height 42
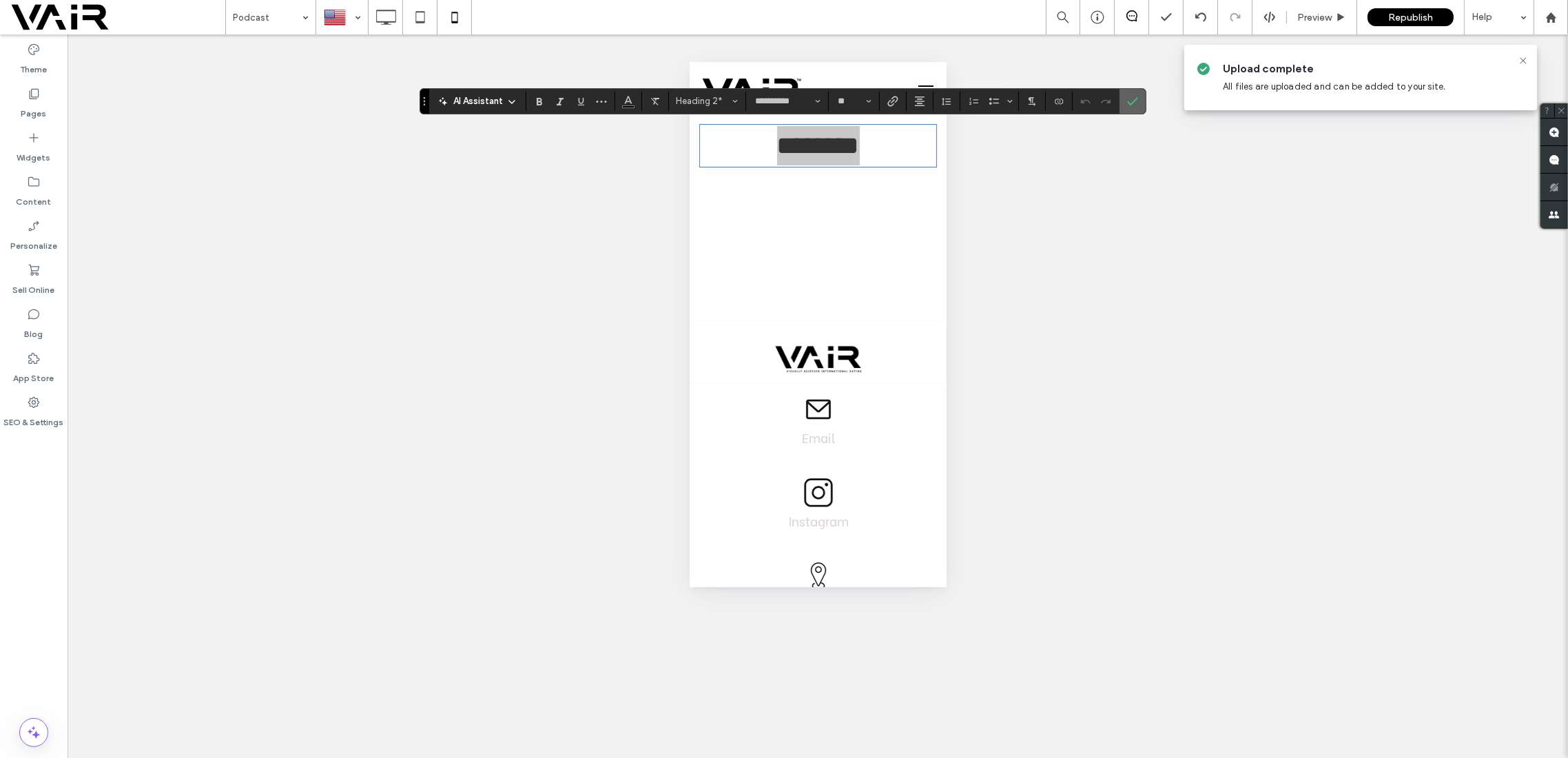
click at [1132, 98] on use "Confirm" at bounding box center [1132, 101] width 11 height 9
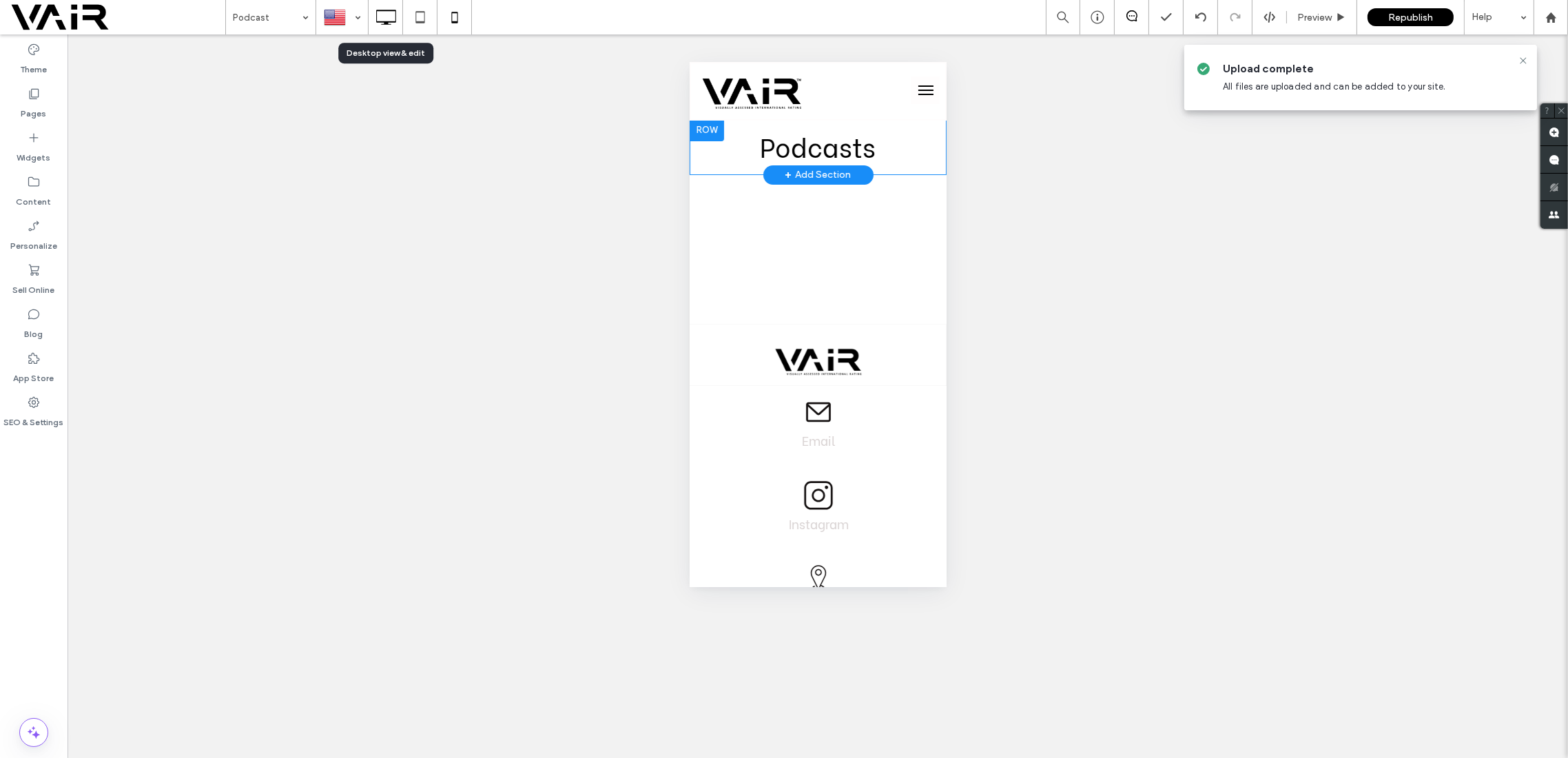
click at [376, 13] on use at bounding box center [386, 18] width 20 height 16
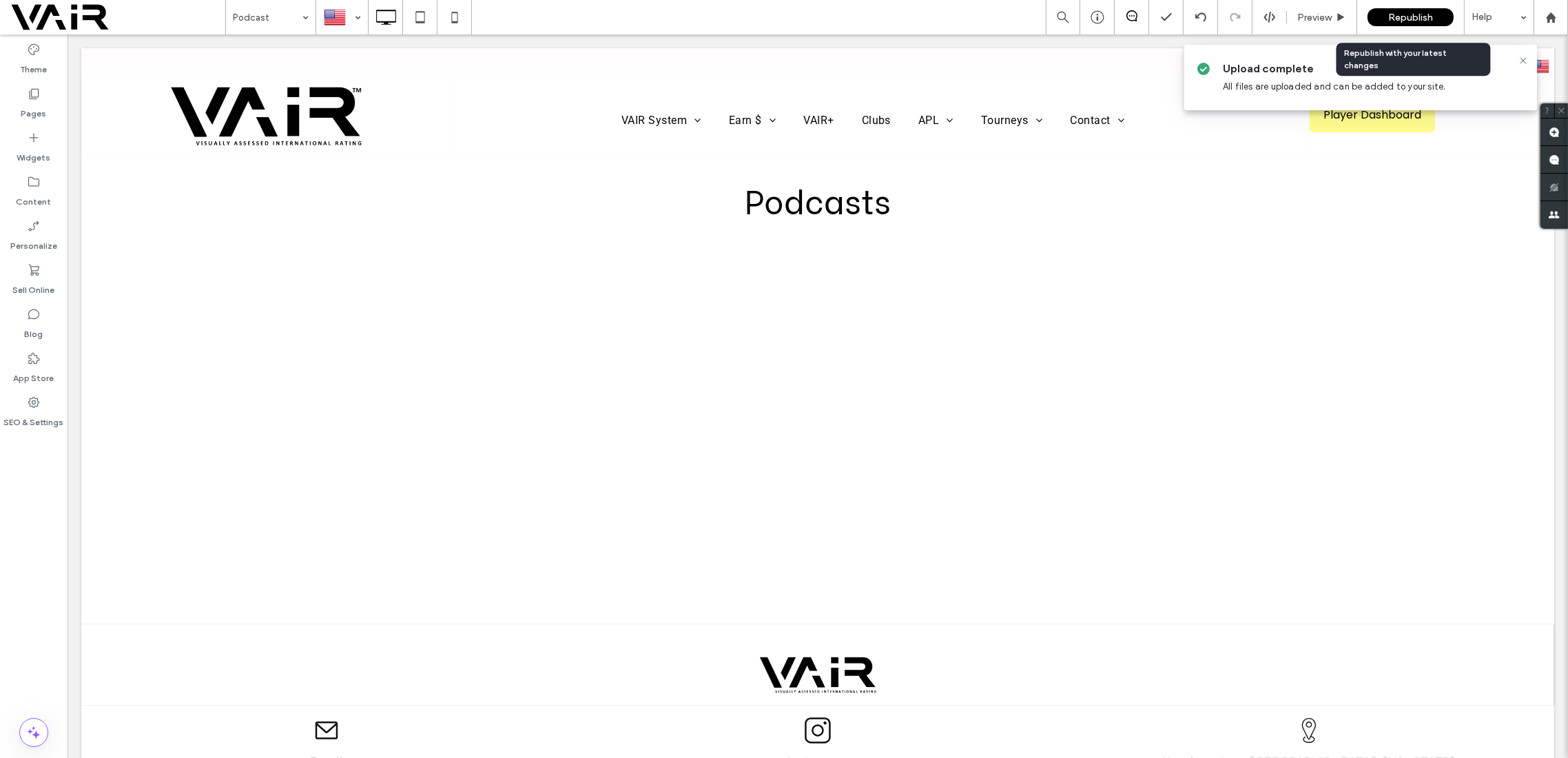
click at [1403, 18] on span "Republish" at bounding box center [1410, 18] width 45 height 12
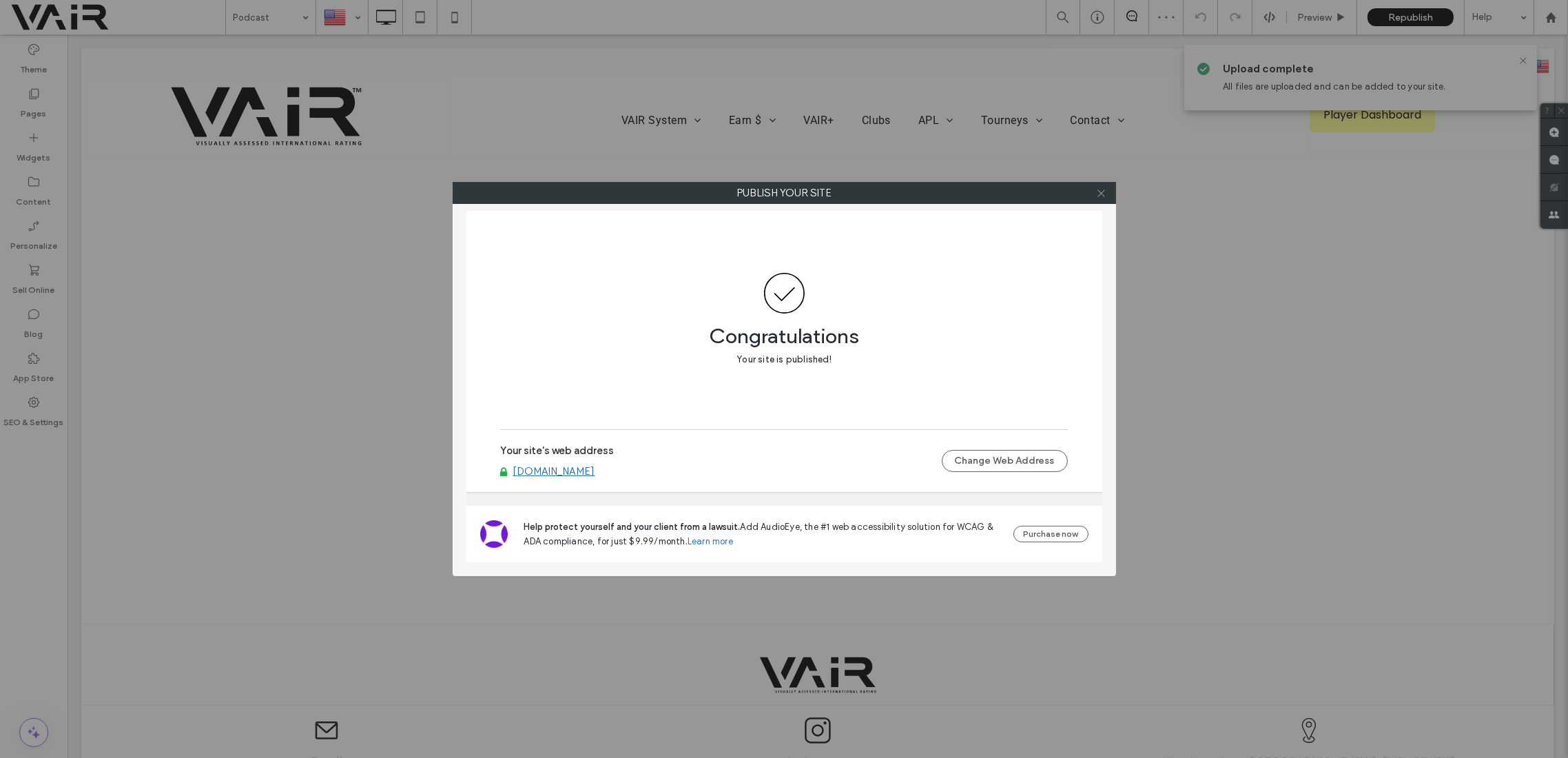
click at [1099, 195] on icon at bounding box center [1101, 193] width 11 height 11
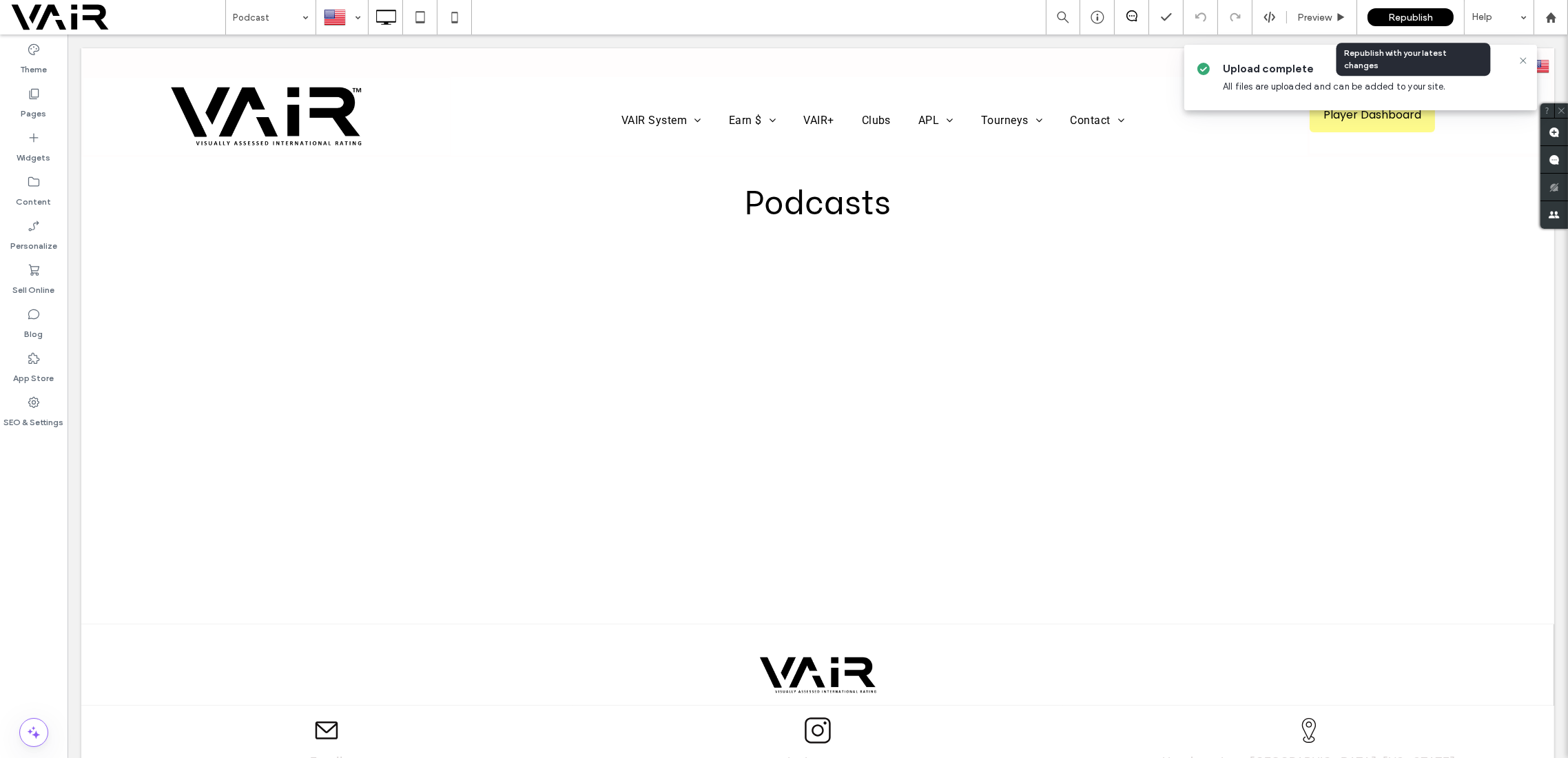
click at [1419, 12] on span "Republish" at bounding box center [1410, 18] width 45 height 12
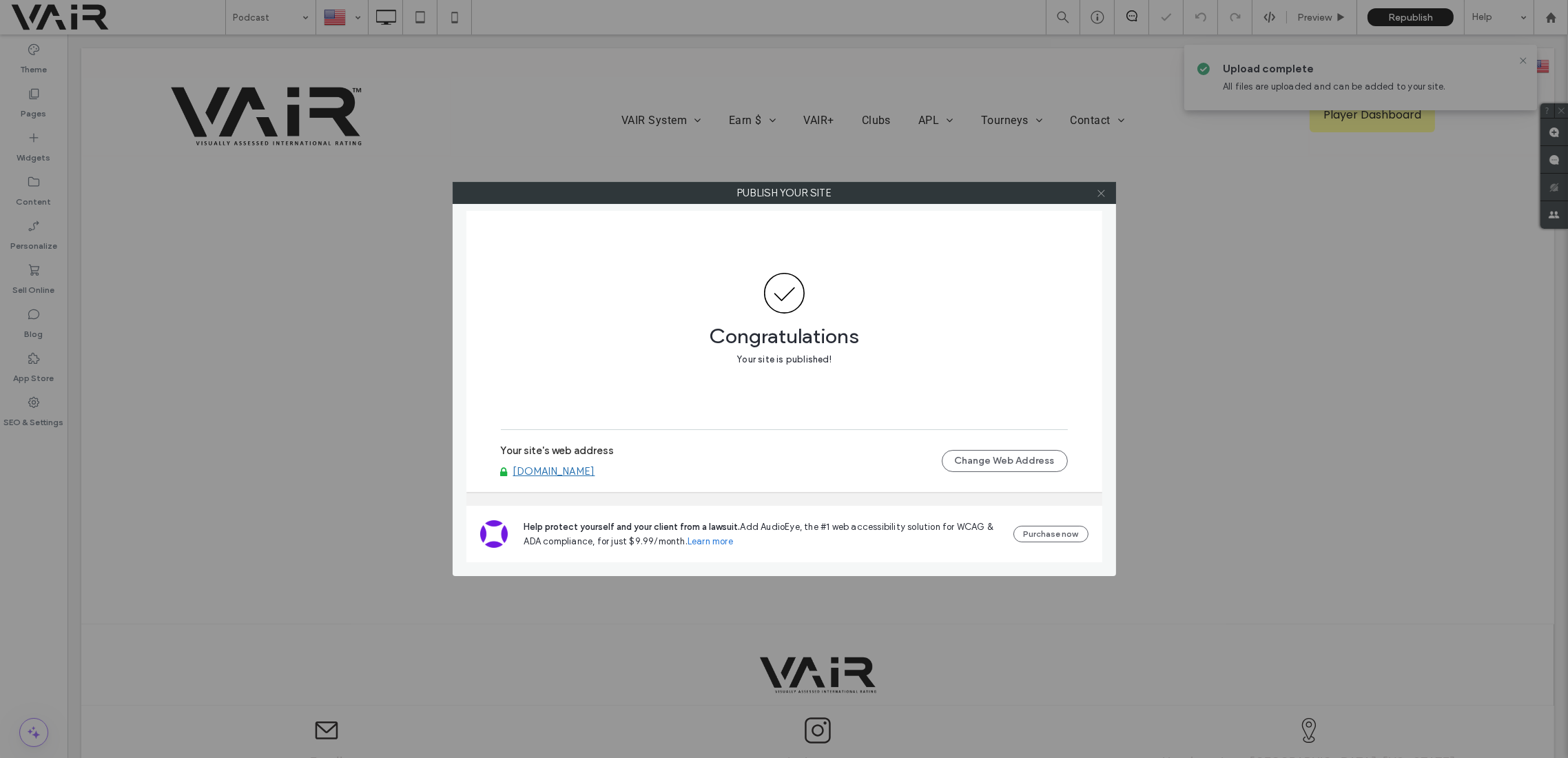
click at [1104, 188] on icon at bounding box center [1101, 193] width 11 height 11
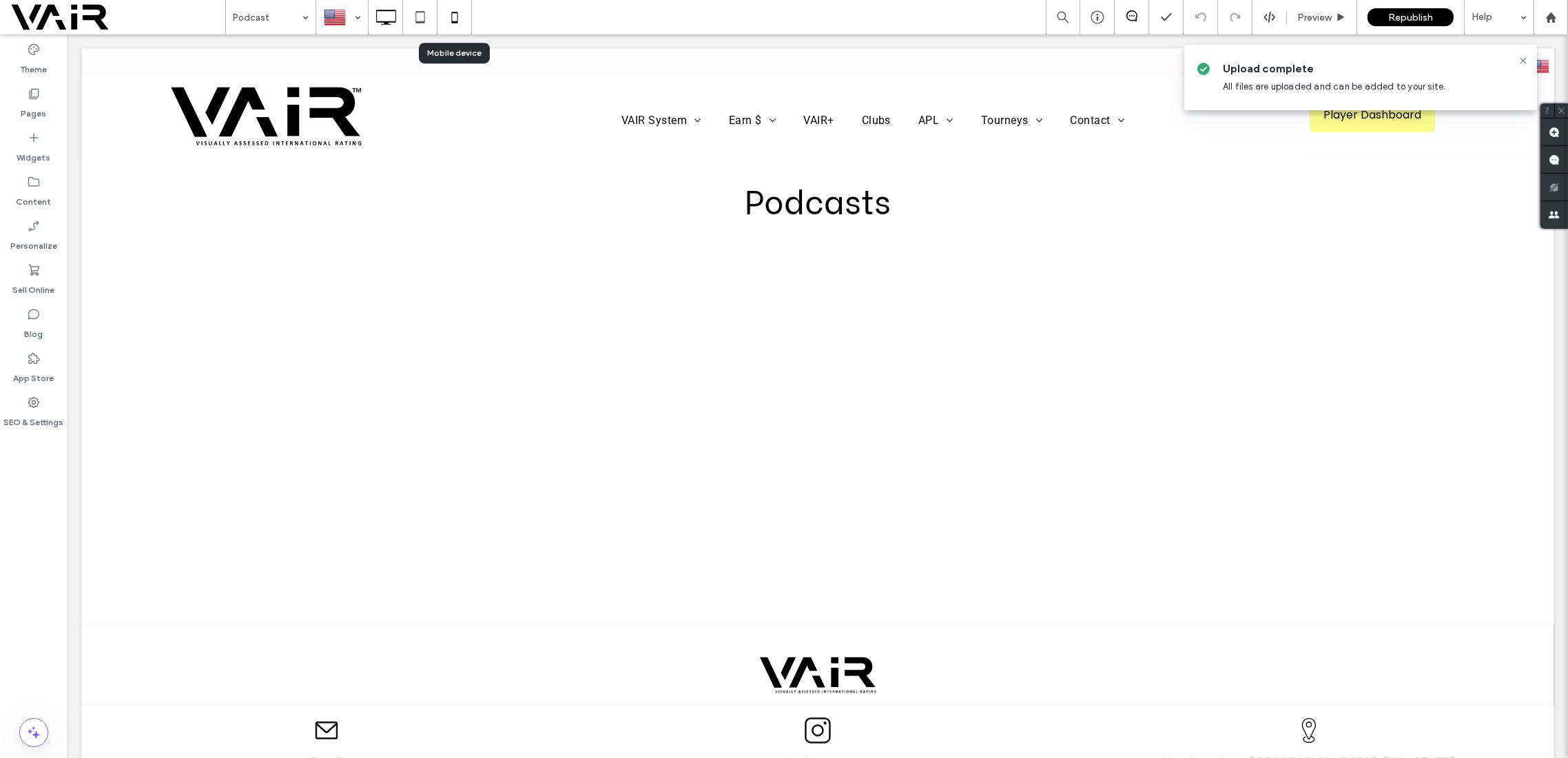
click at [457, 21] on use at bounding box center [454, 17] width 6 height 11
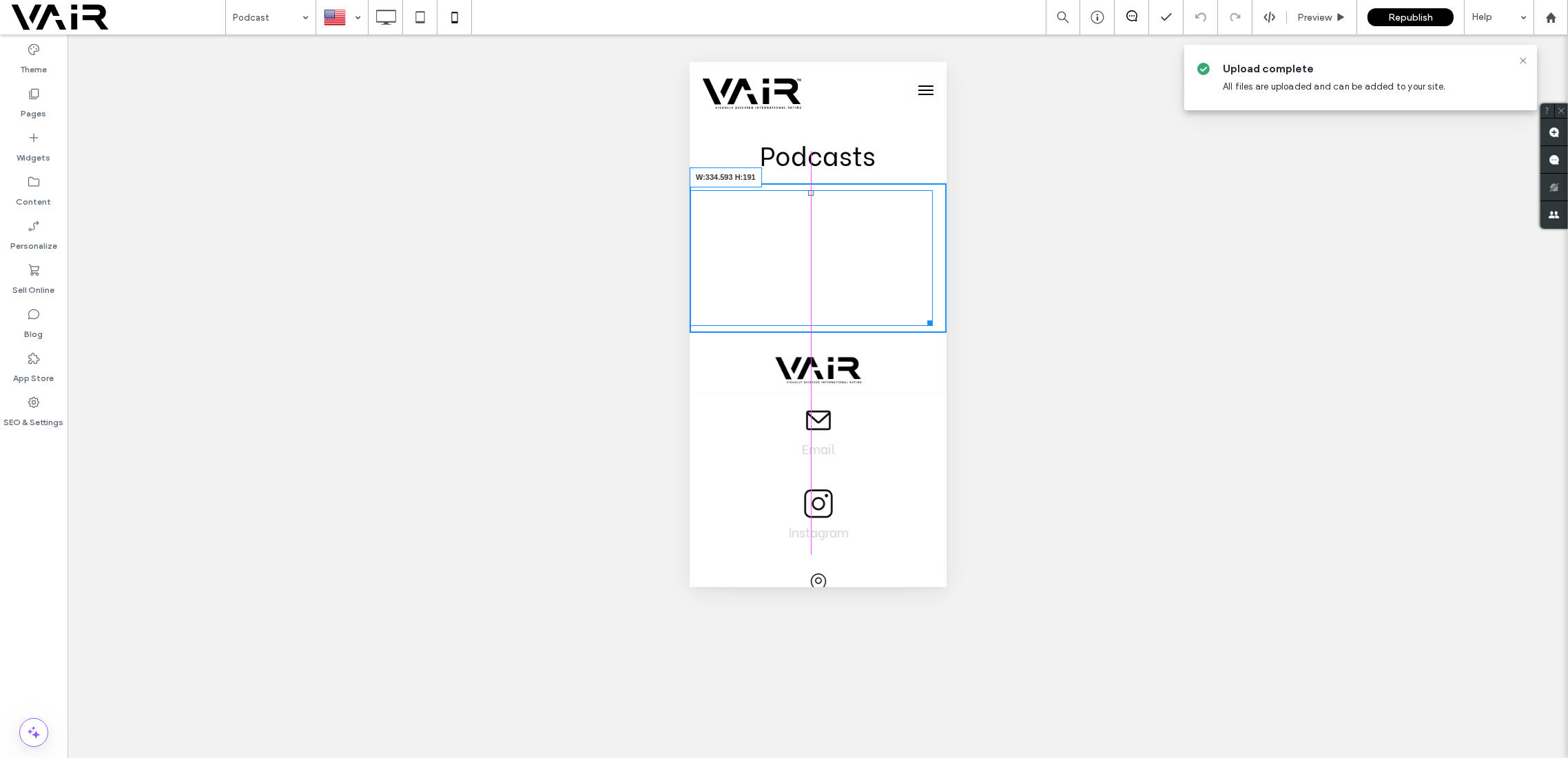
drag, startPoint x: 927, startPoint y: 323, endPoint x: 920, endPoint y: 318, distance: 8.6
click at [922, 318] on div at bounding box center [927, 320] width 11 height 11
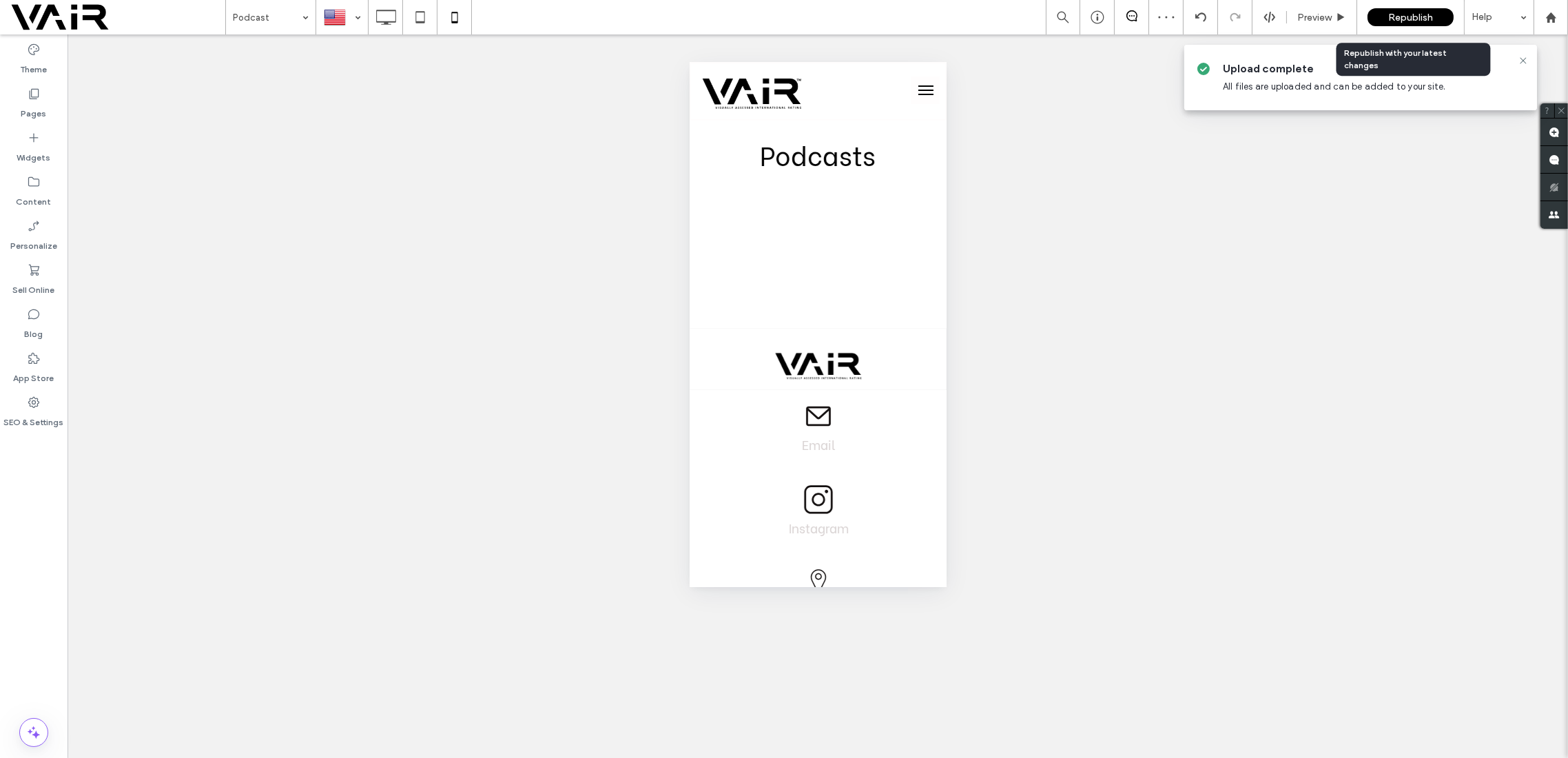
click at [1415, 13] on span "Republish" at bounding box center [1410, 18] width 45 height 12
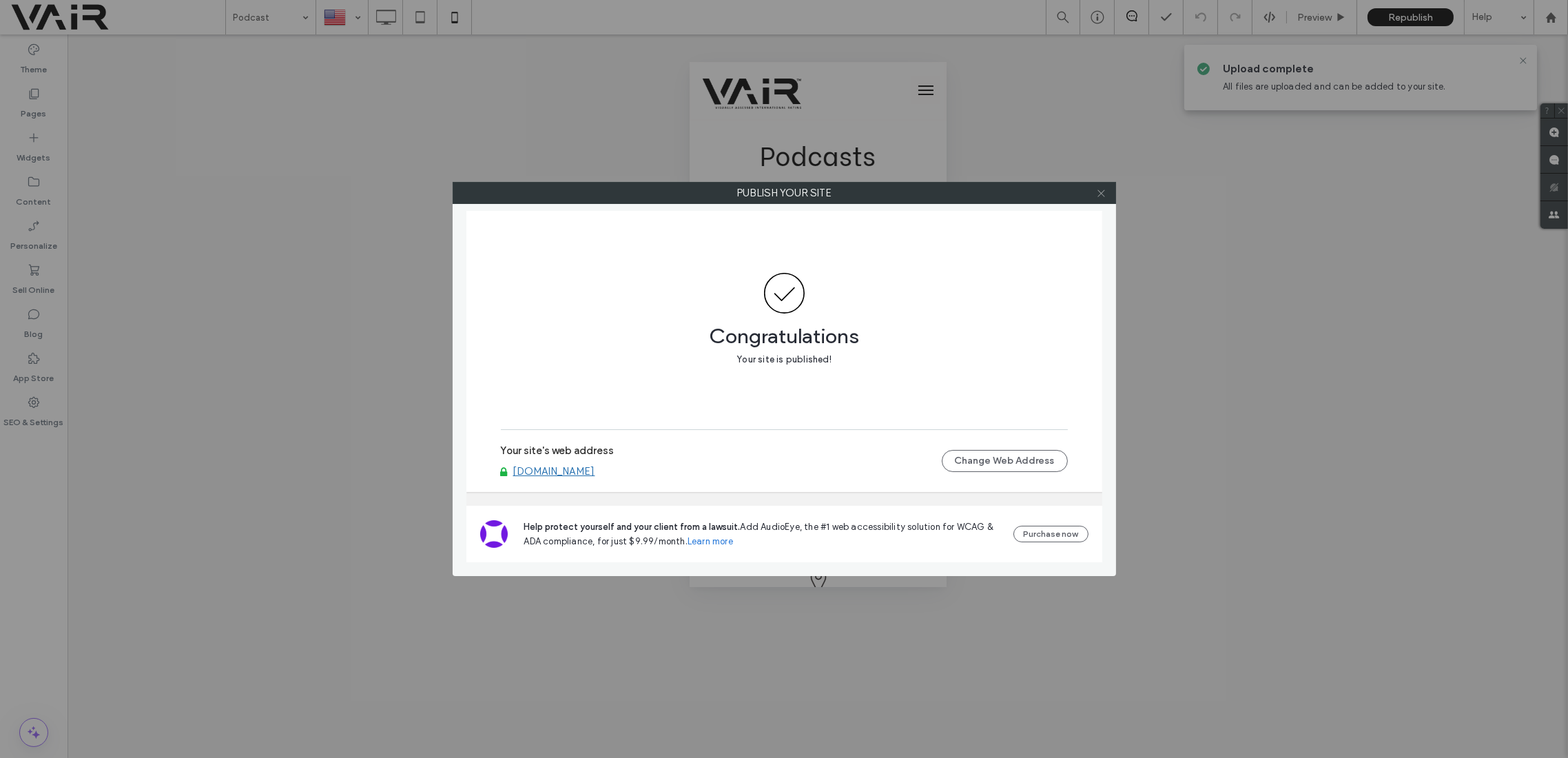
click at [1101, 199] on span at bounding box center [1101, 193] width 11 height 20
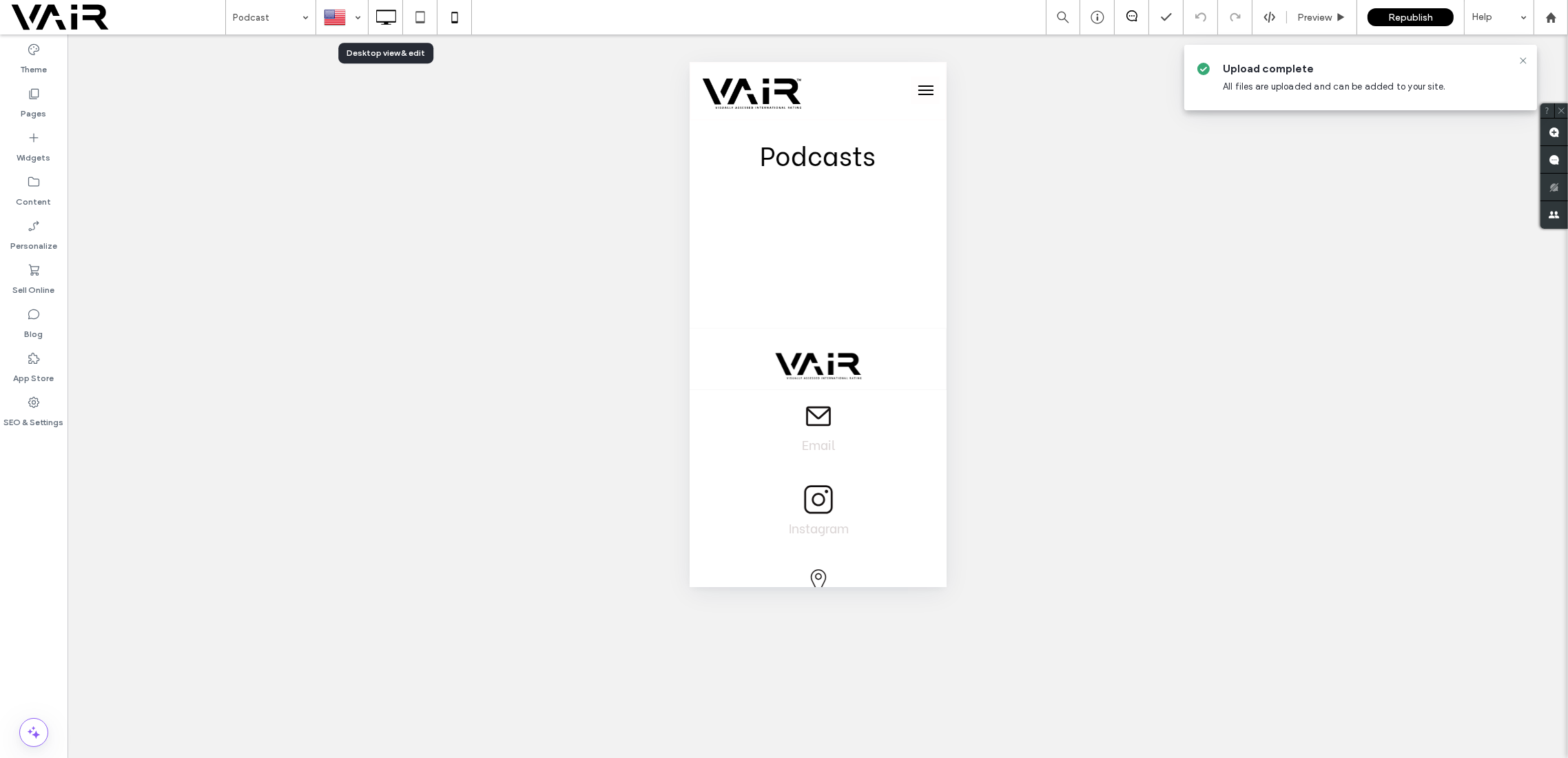
click at [379, 18] on icon at bounding box center [386, 18] width 27 height 27
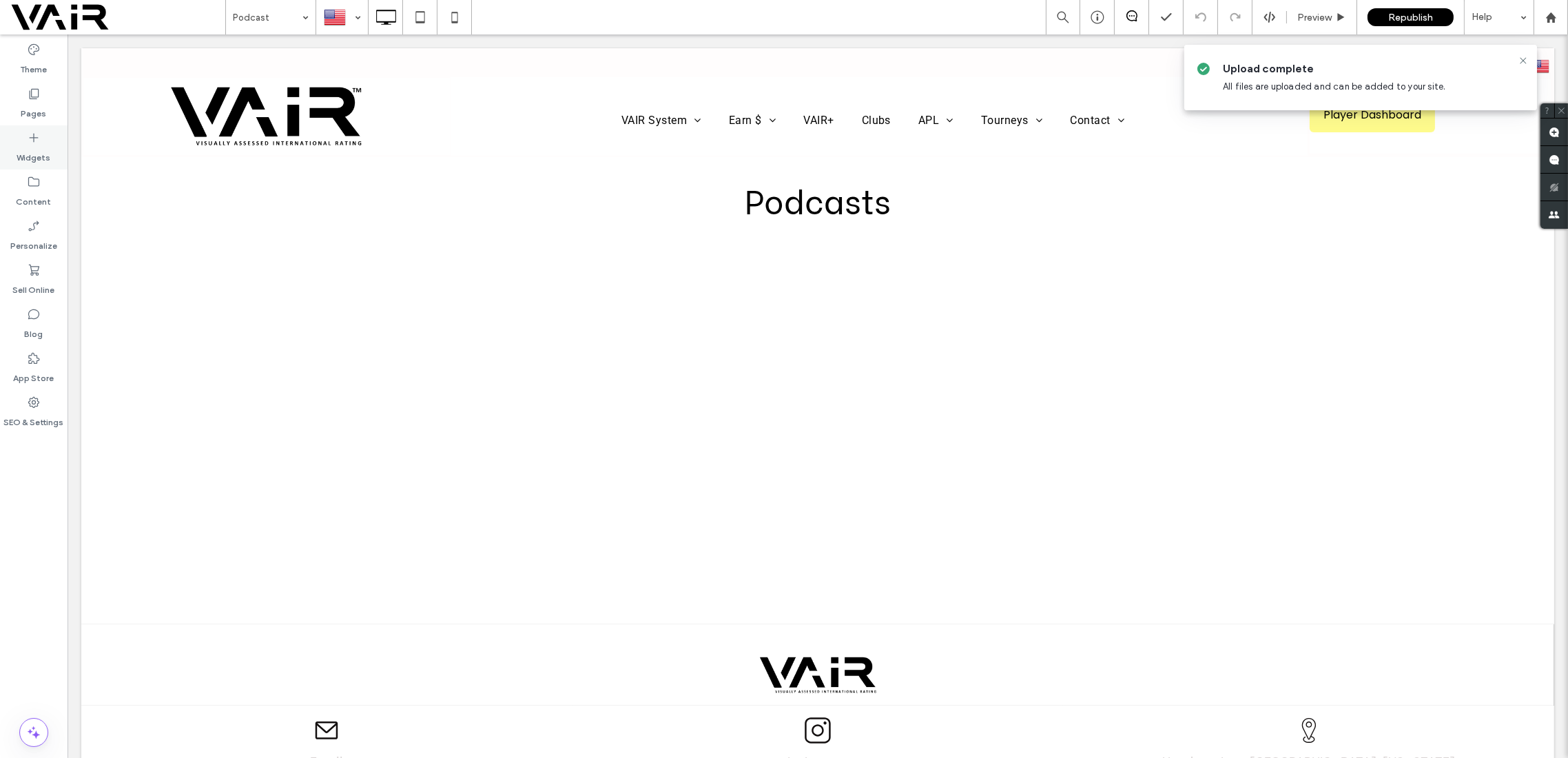
click at [33, 138] on use at bounding box center [33, 137] width 9 height 9
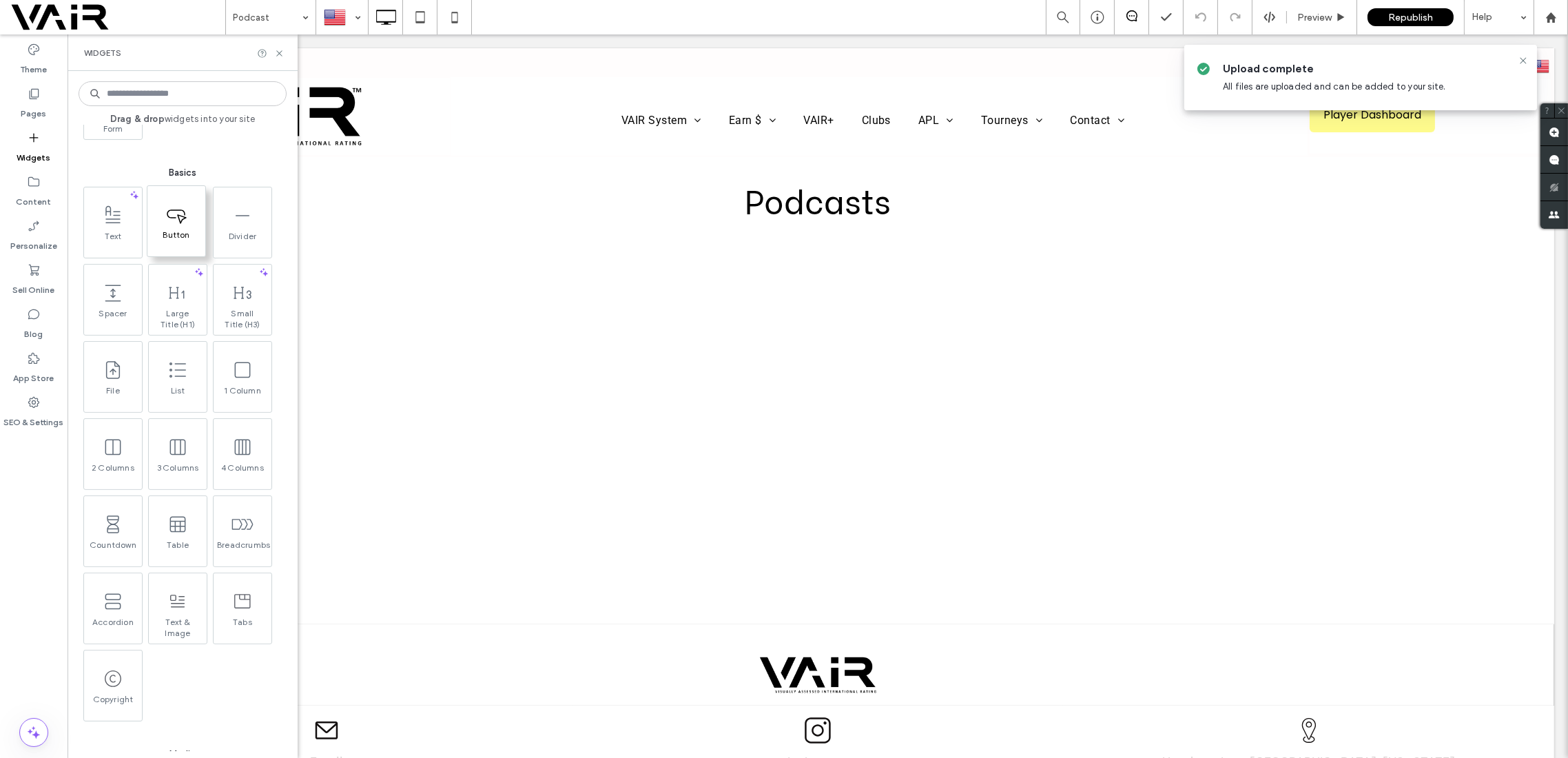
scroll to position [612, 0]
click at [32, 91] on icon at bounding box center [34, 93] width 14 height 14
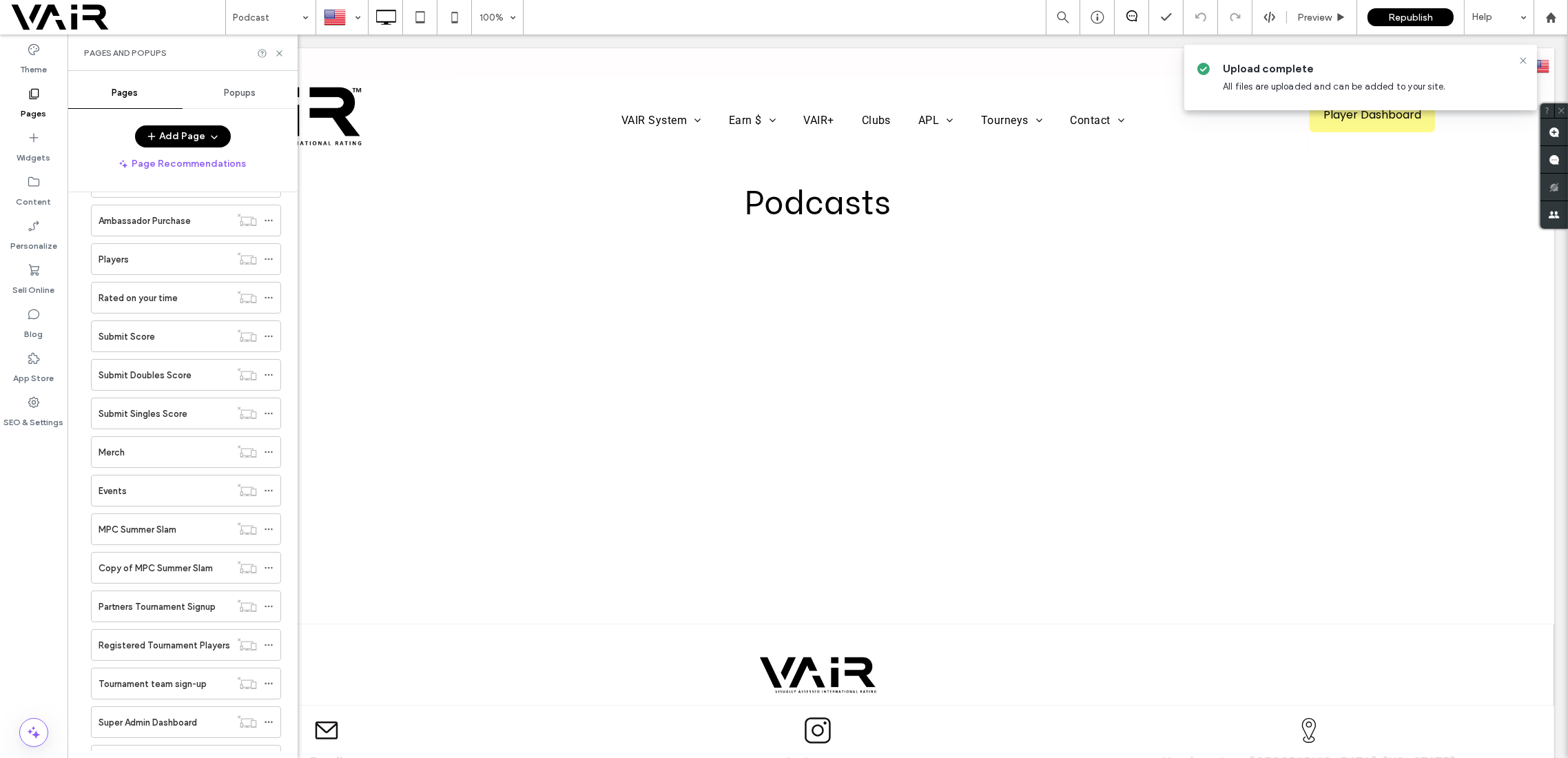
scroll to position [1102, 0]
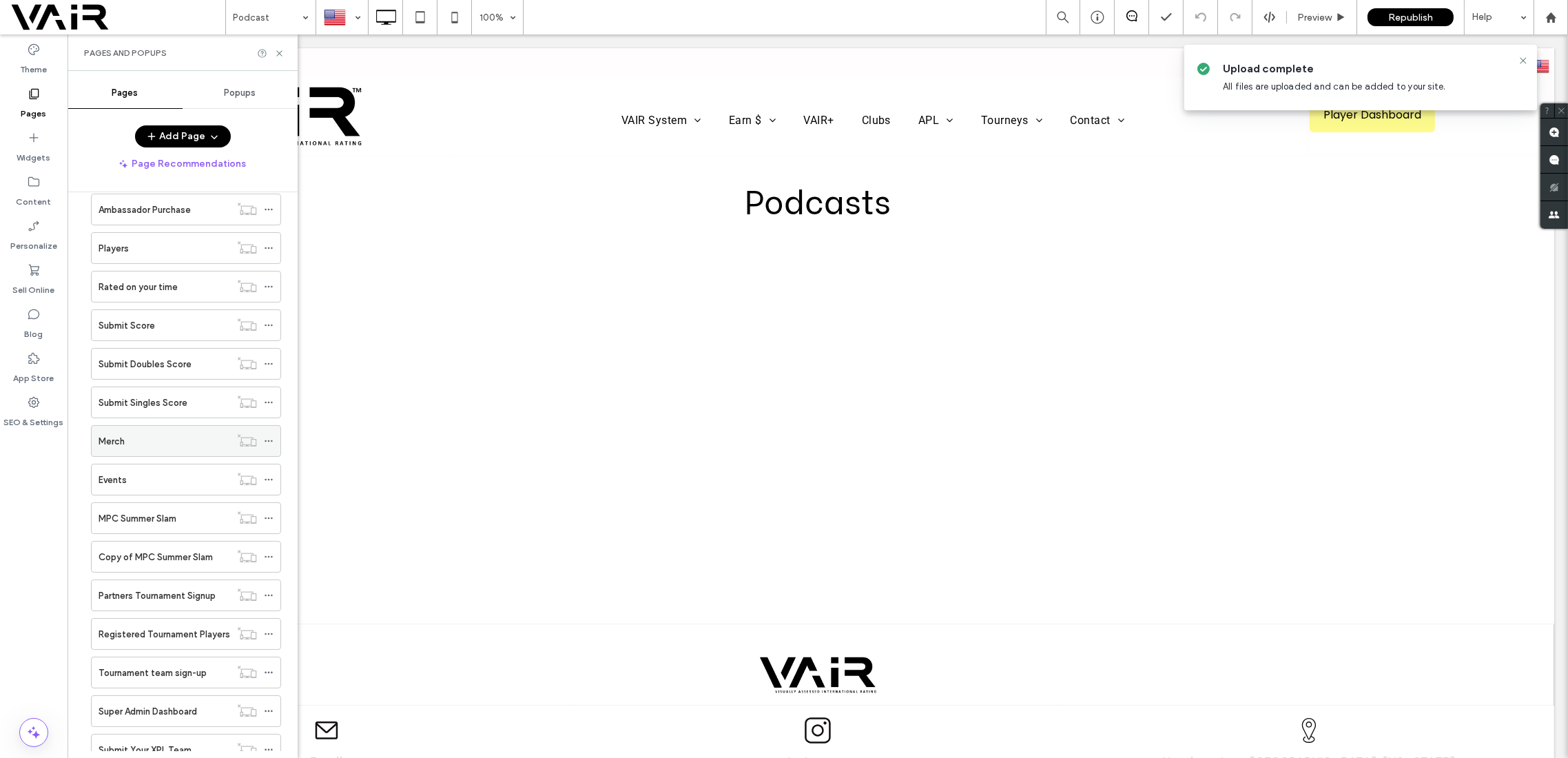
click at [146, 434] on div "Merch" at bounding box center [163, 441] width 131 height 15
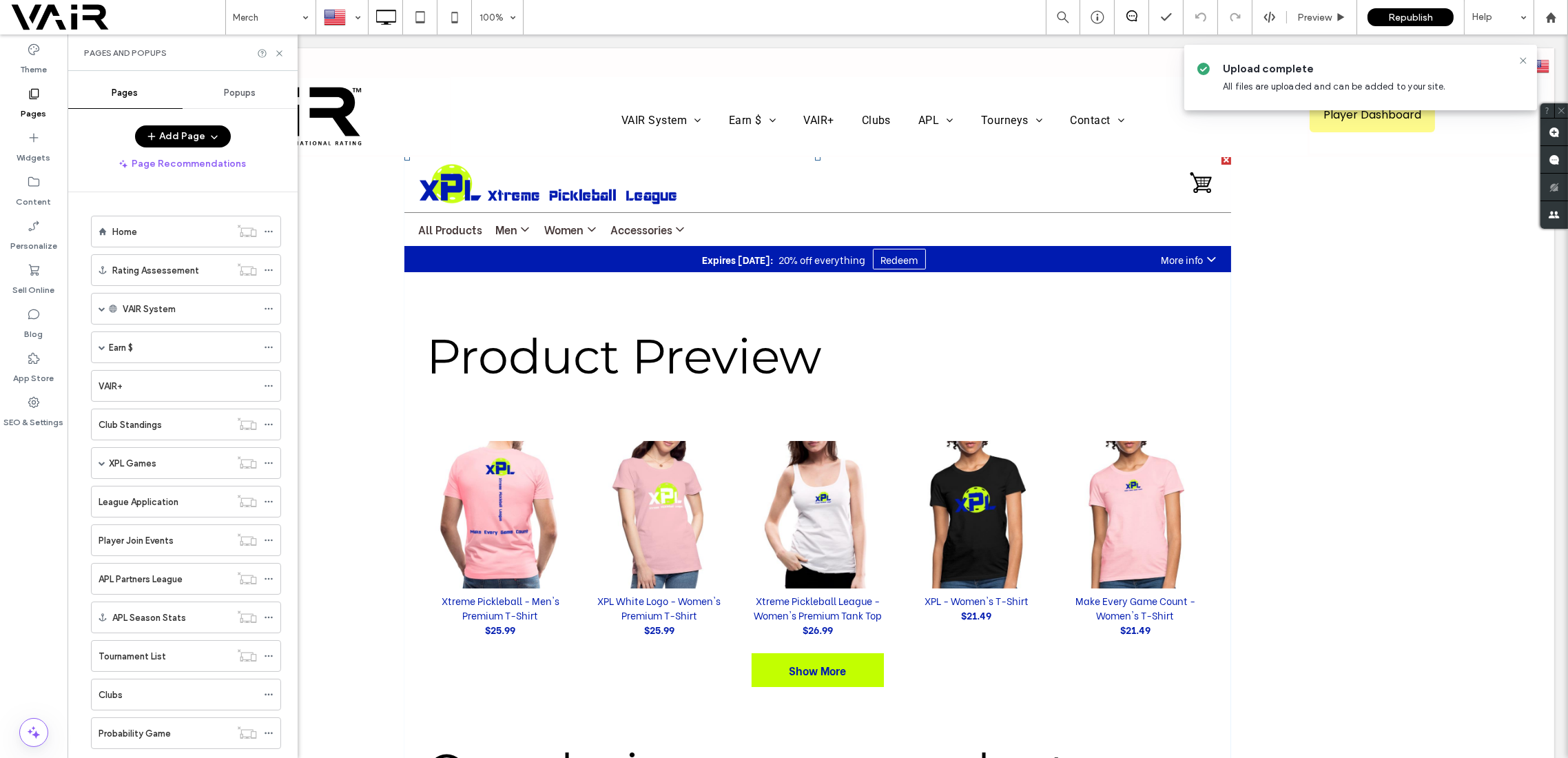
scroll to position [1102, 0]
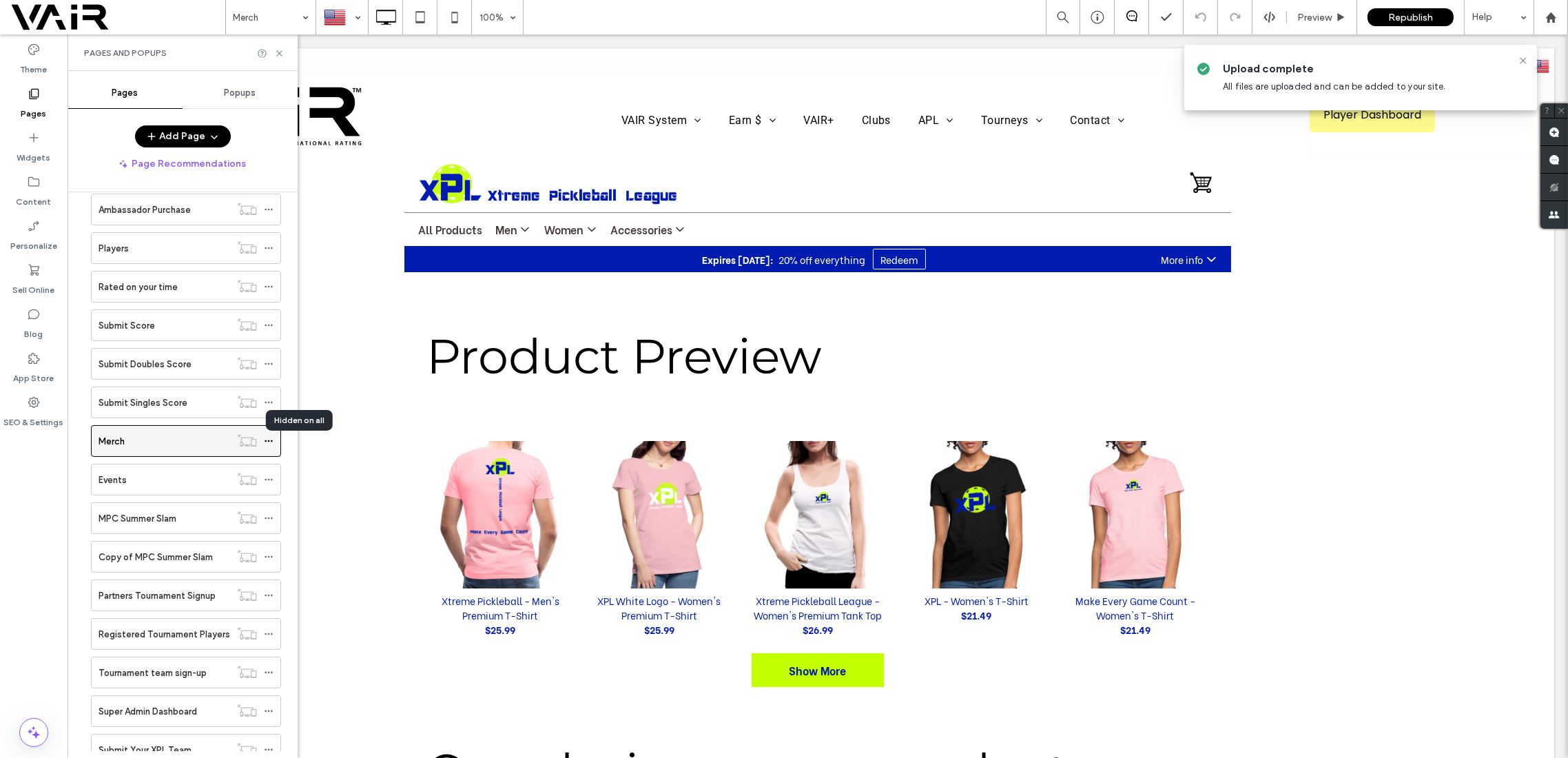
click at [249, 434] on use at bounding box center [246, 440] width 18 height 13
click at [133, 434] on div "Merch" at bounding box center [163, 441] width 131 height 15
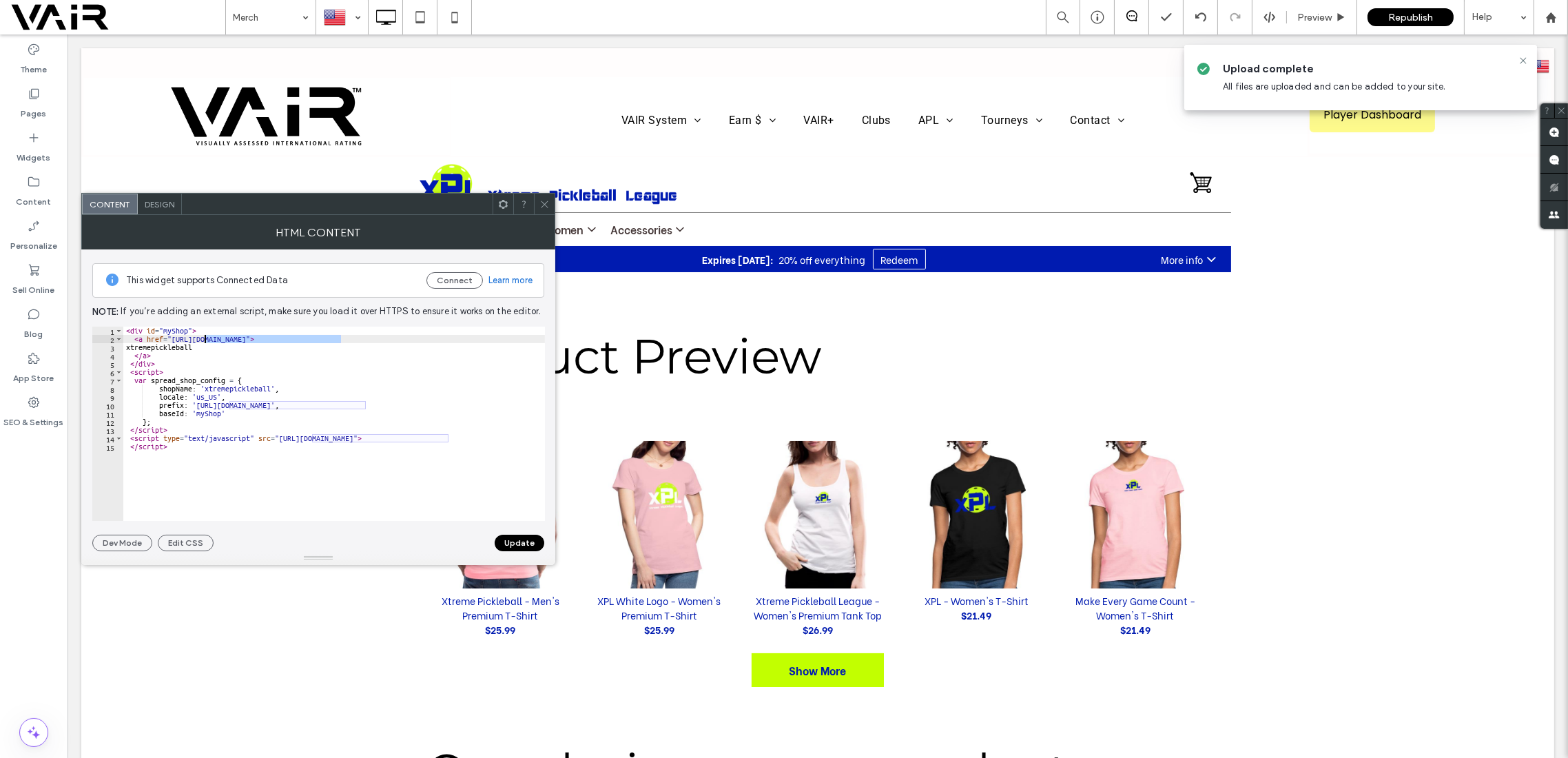
drag, startPoint x: 339, startPoint y: 340, endPoint x: 203, endPoint y: 337, distance: 136.0
click at [203, 337] on div "< div id = "myShop" > < a href = "[URL][DOMAIN_NAME]" > xtremepickleball </ a >…" at bounding box center [380, 426] width 514 height 199
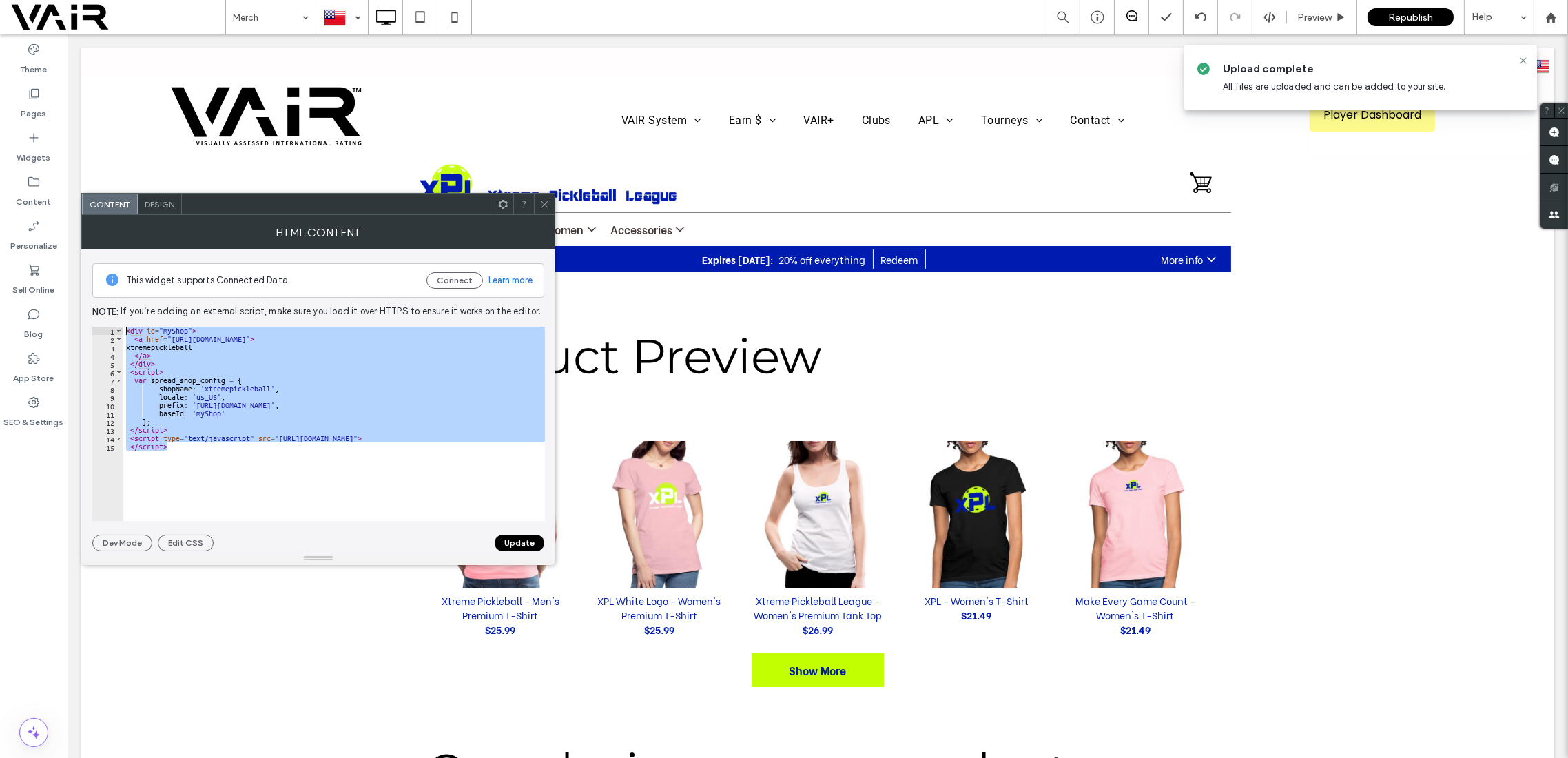
drag, startPoint x: 183, startPoint y: 454, endPoint x: 112, endPoint y: 315, distance: 156.1
click at [112, 315] on div "**********" at bounding box center [318, 400] width 452 height 302
paste textarea "Cursor at row 1"
type textarea "*********"
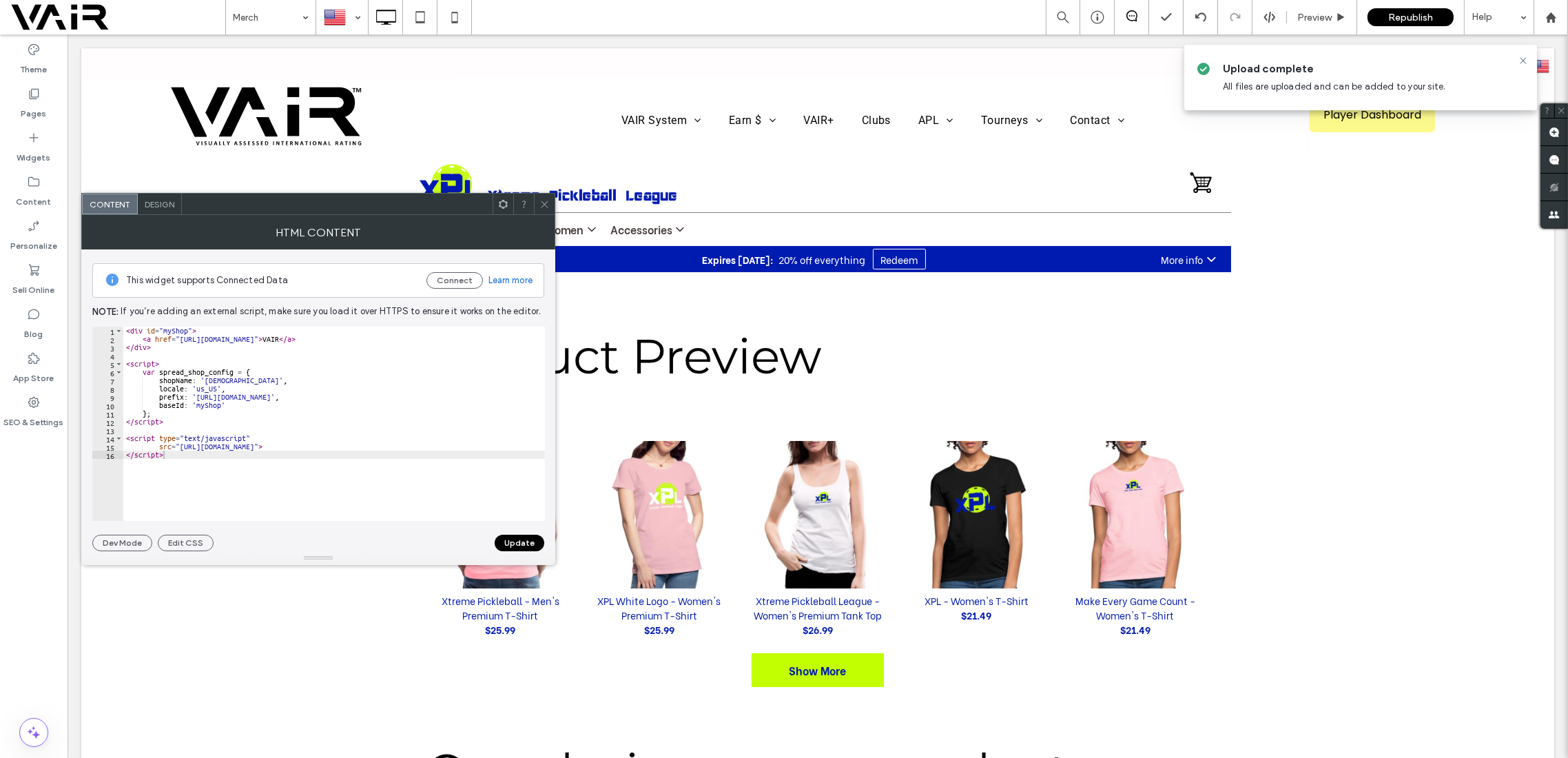
click at [527, 540] on button "Update" at bounding box center [519, 543] width 50 height 17
click at [542, 199] on icon at bounding box center [545, 204] width 11 height 11
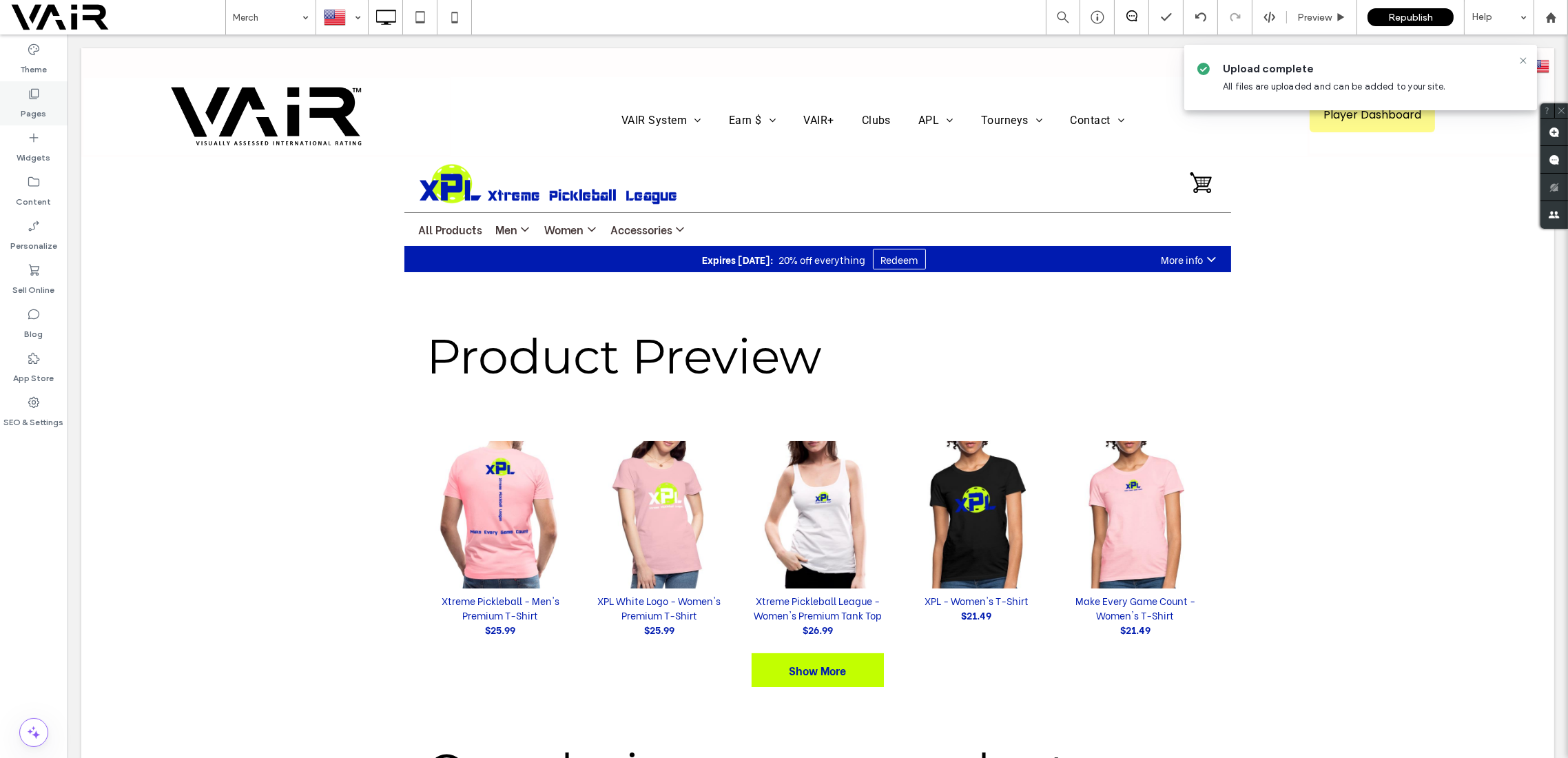
click at [29, 95] on icon at bounding box center [34, 93] width 14 height 14
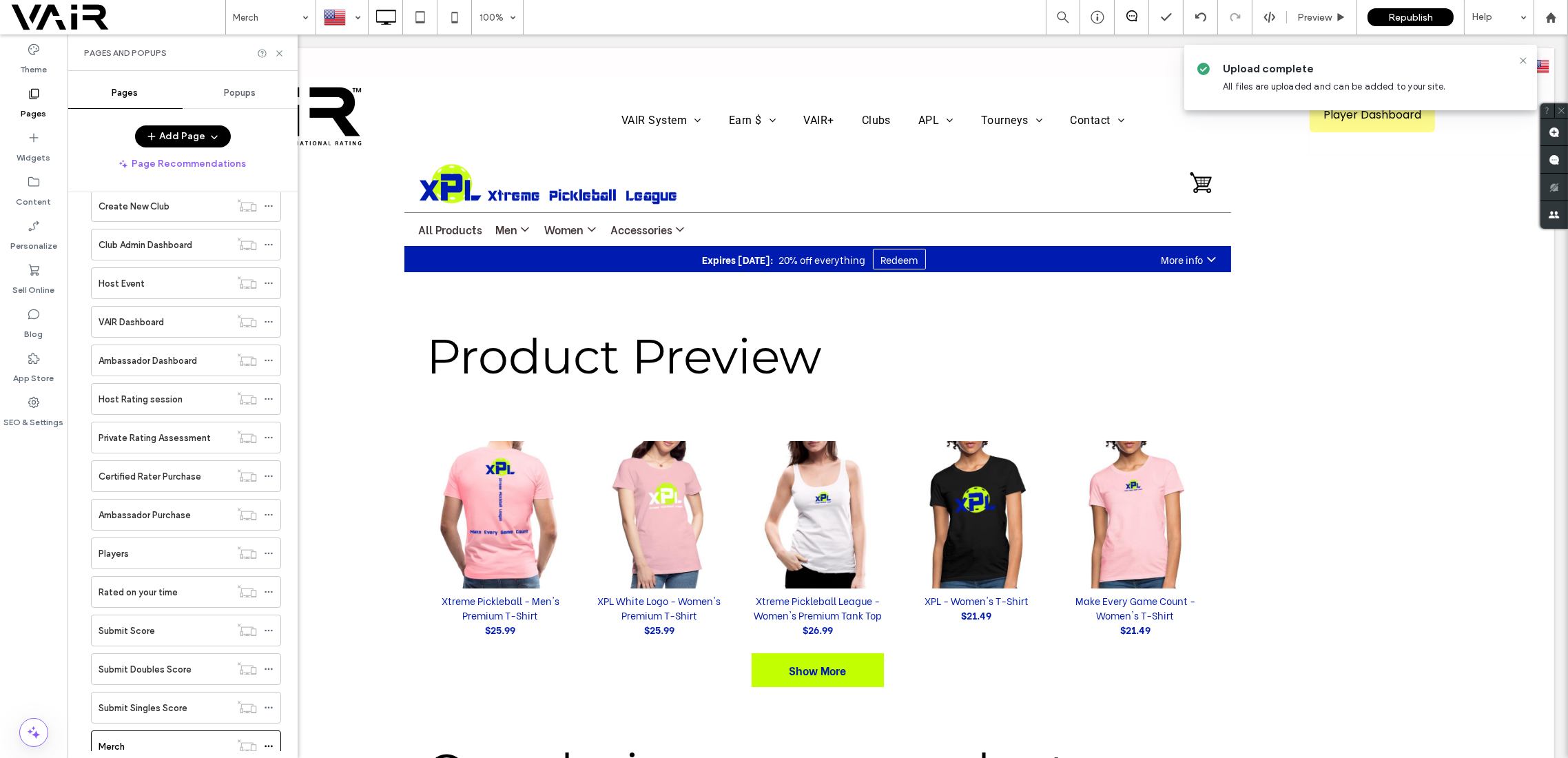
scroll to position [980, 0]
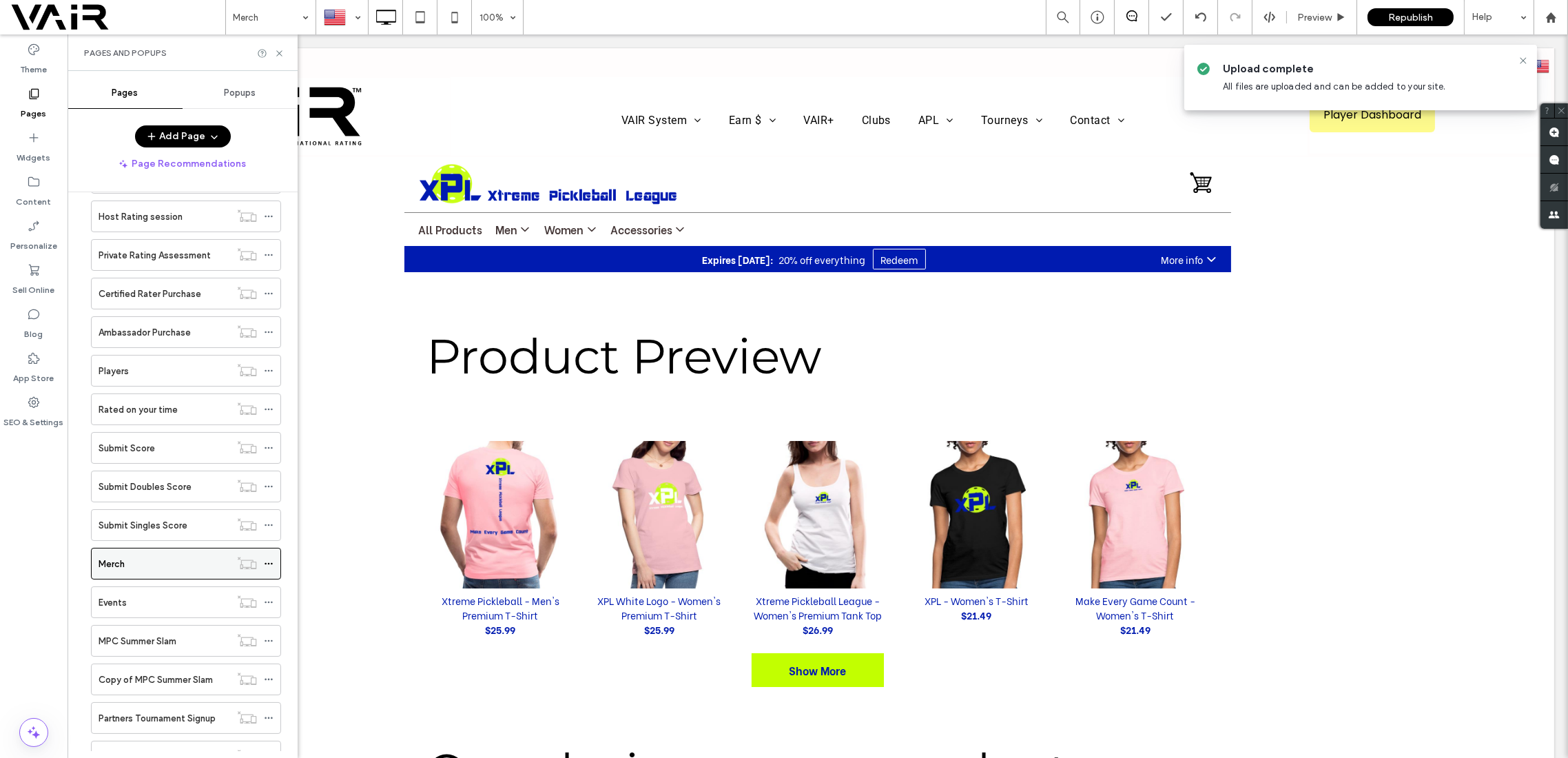
click at [144, 557] on div "Merch" at bounding box center [163, 563] width 131 height 15
click at [277, 51] on use at bounding box center [279, 54] width 6 height 6
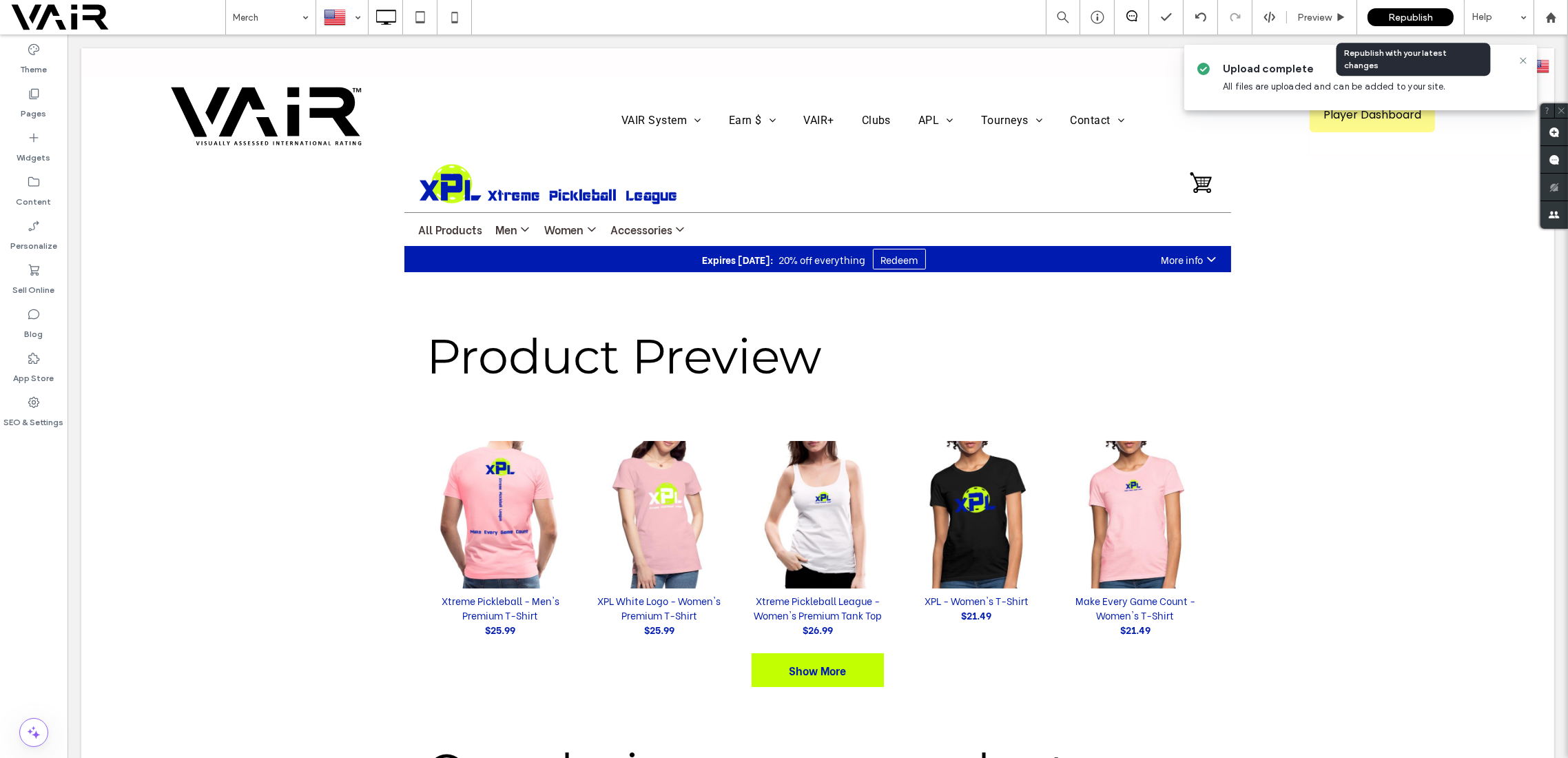
click at [1400, 16] on span "Republish" at bounding box center [1410, 18] width 45 height 12
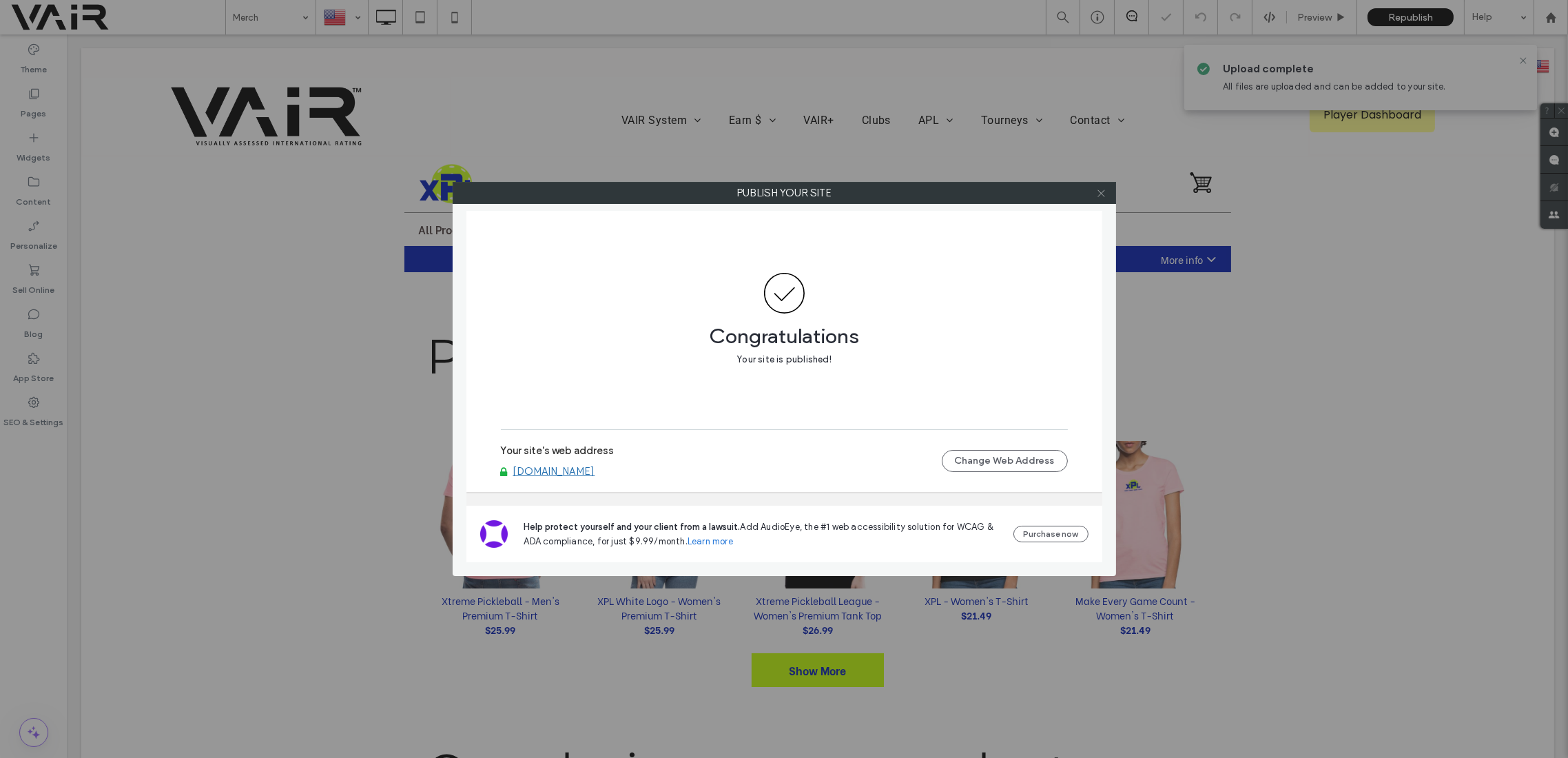
click at [1102, 197] on icon at bounding box center [1101, 193] width 11 height 11
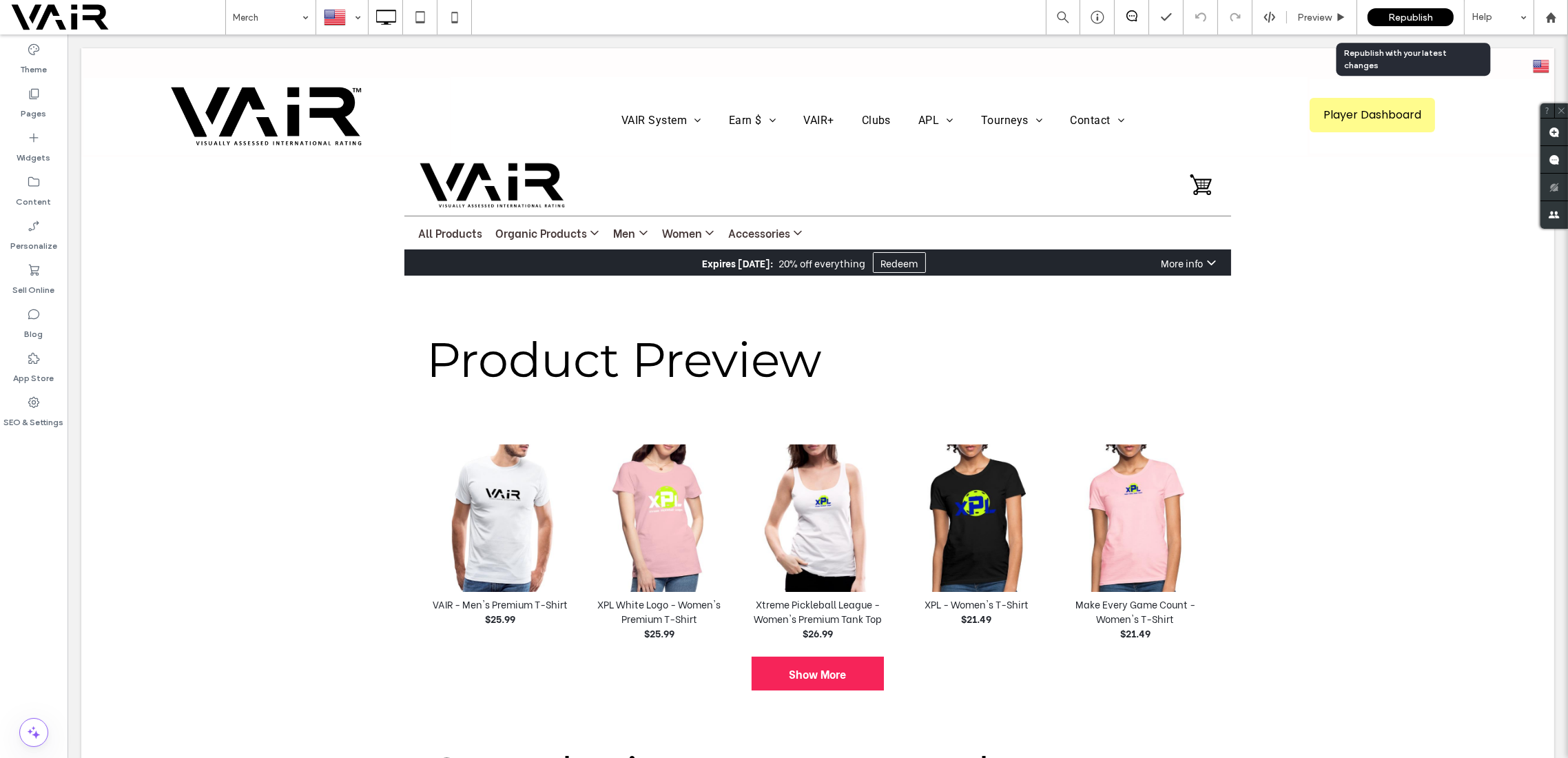
click at [1404, 18] on span "Republish" at bounding box center [1410, 18] width 45 height 12
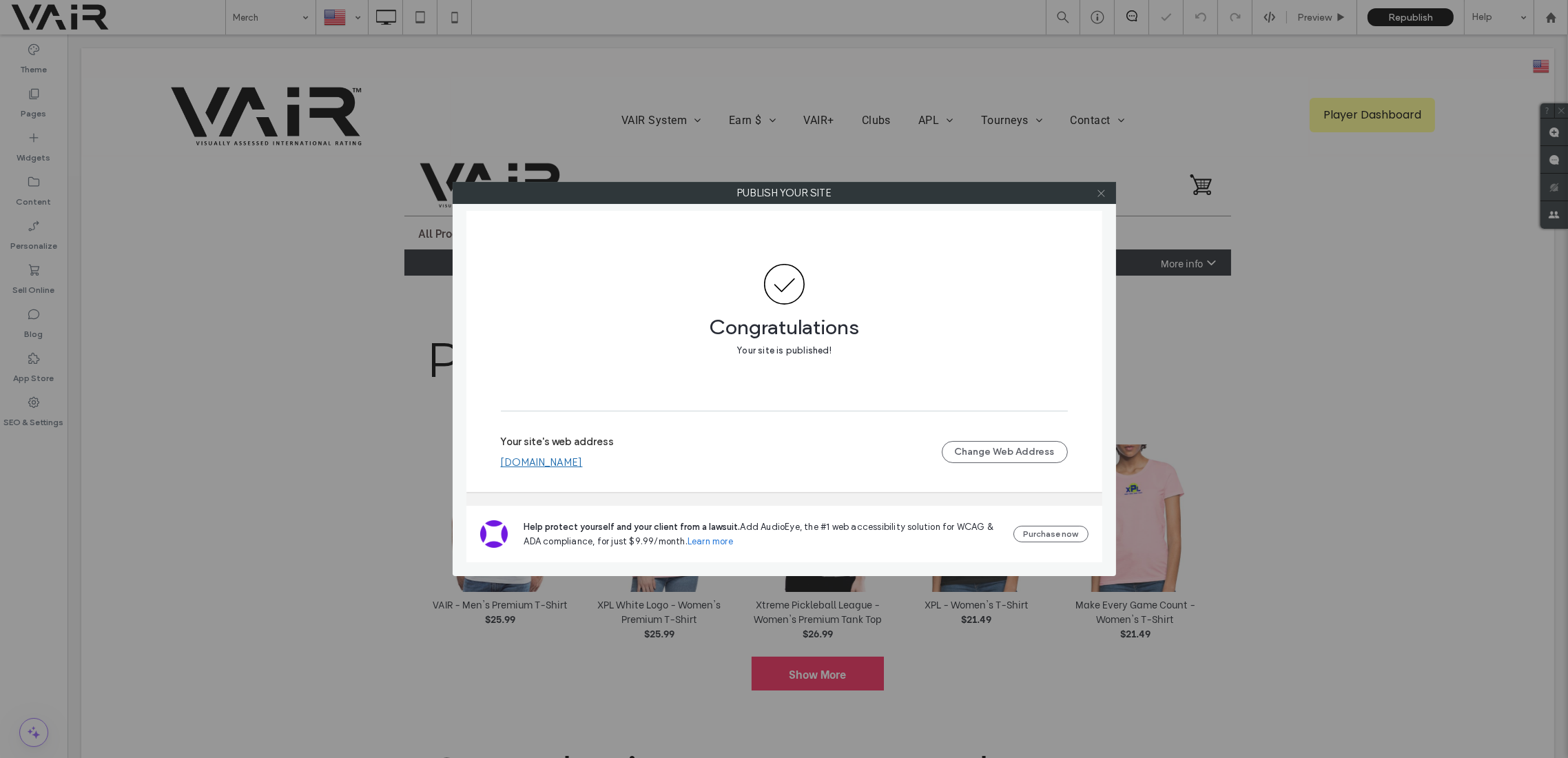
click at [1100, 193] on icon at bounding box center [1101, 193] width 11 height 11
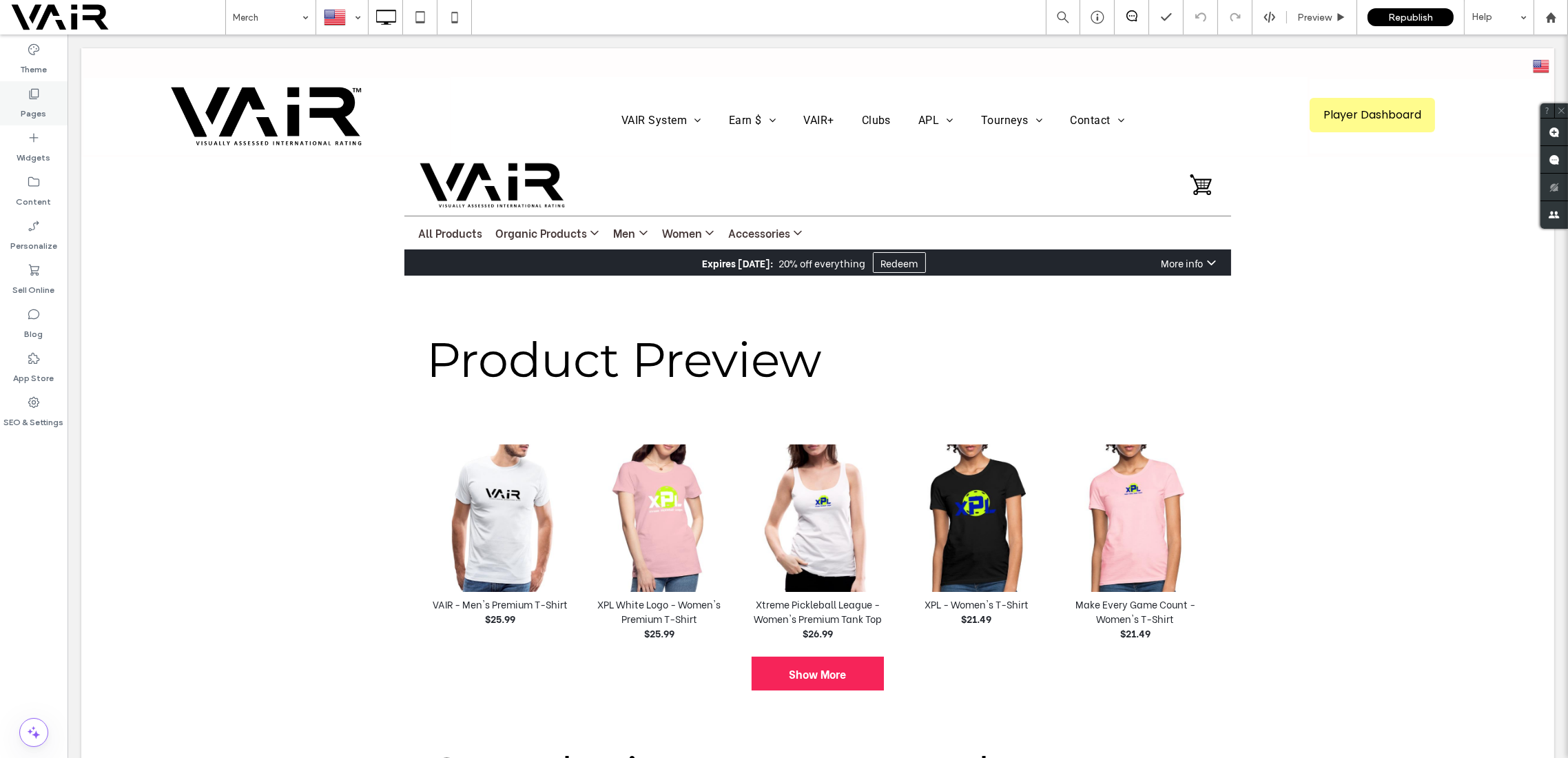
click at [36, 93] on icon at bounding box center [34, 93] width 14 height 14
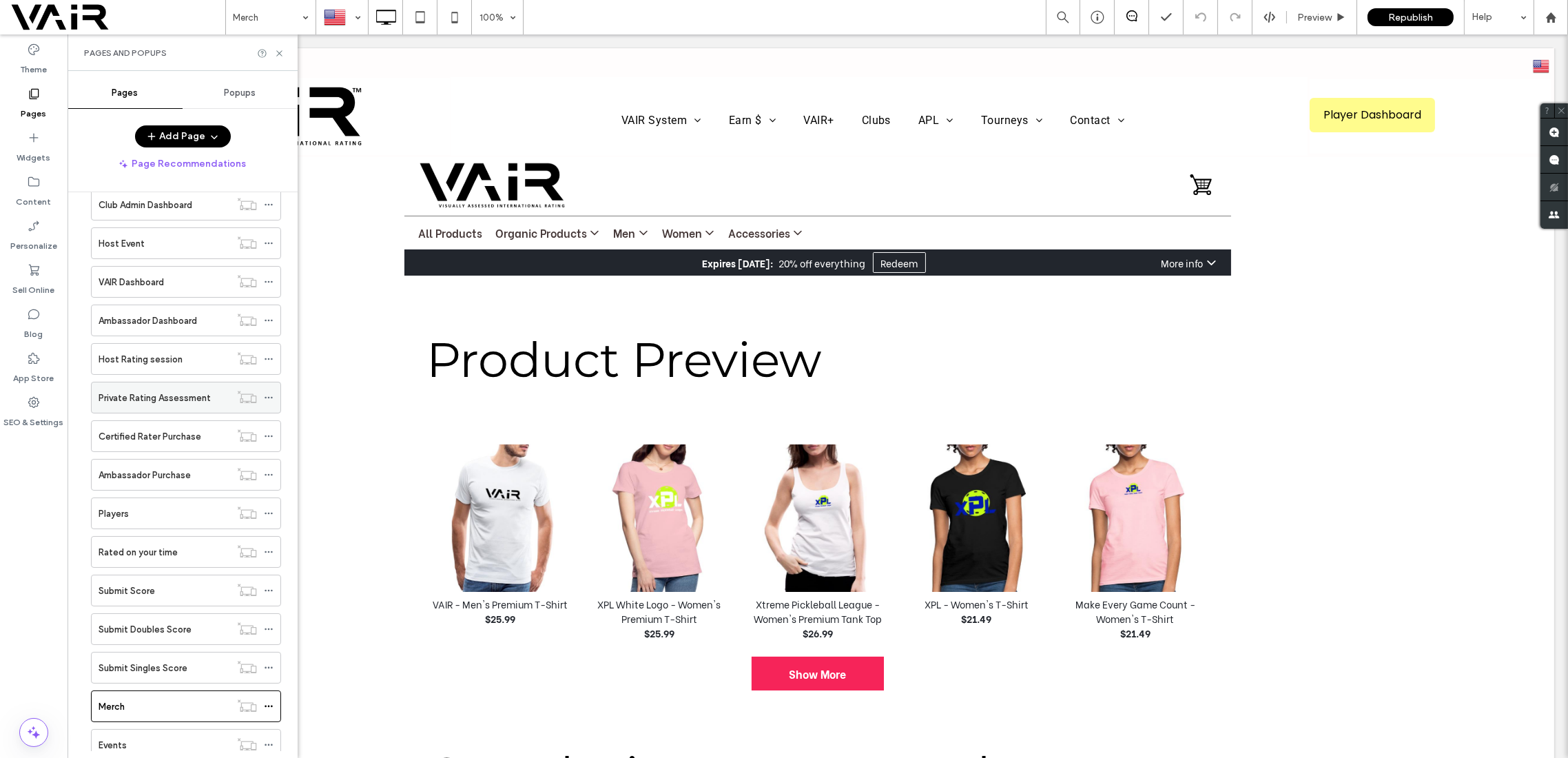
scroll to position [857, 0]
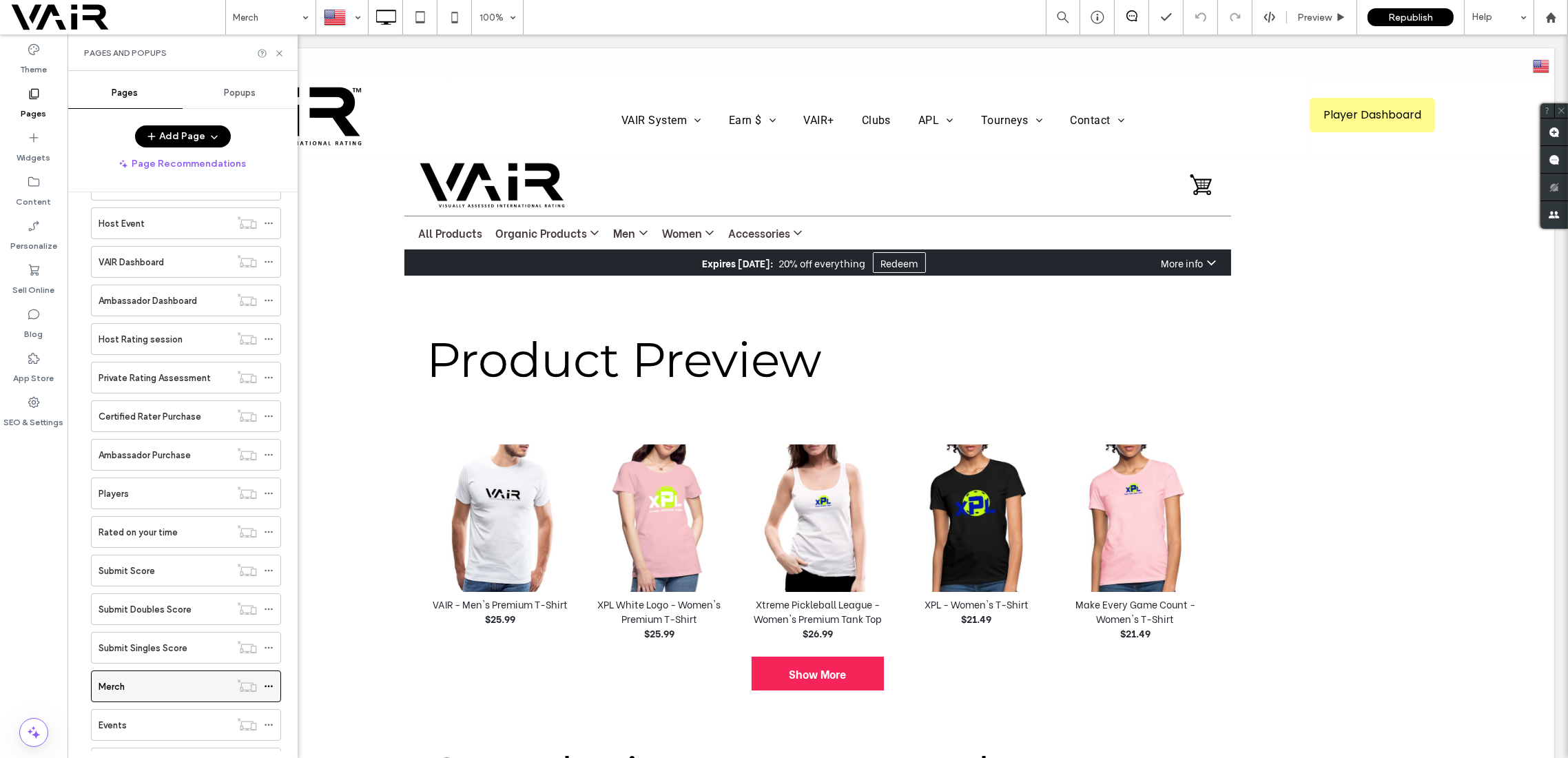
click at [272, 686] on use at bounding box center [268, 687] width 8 height 2
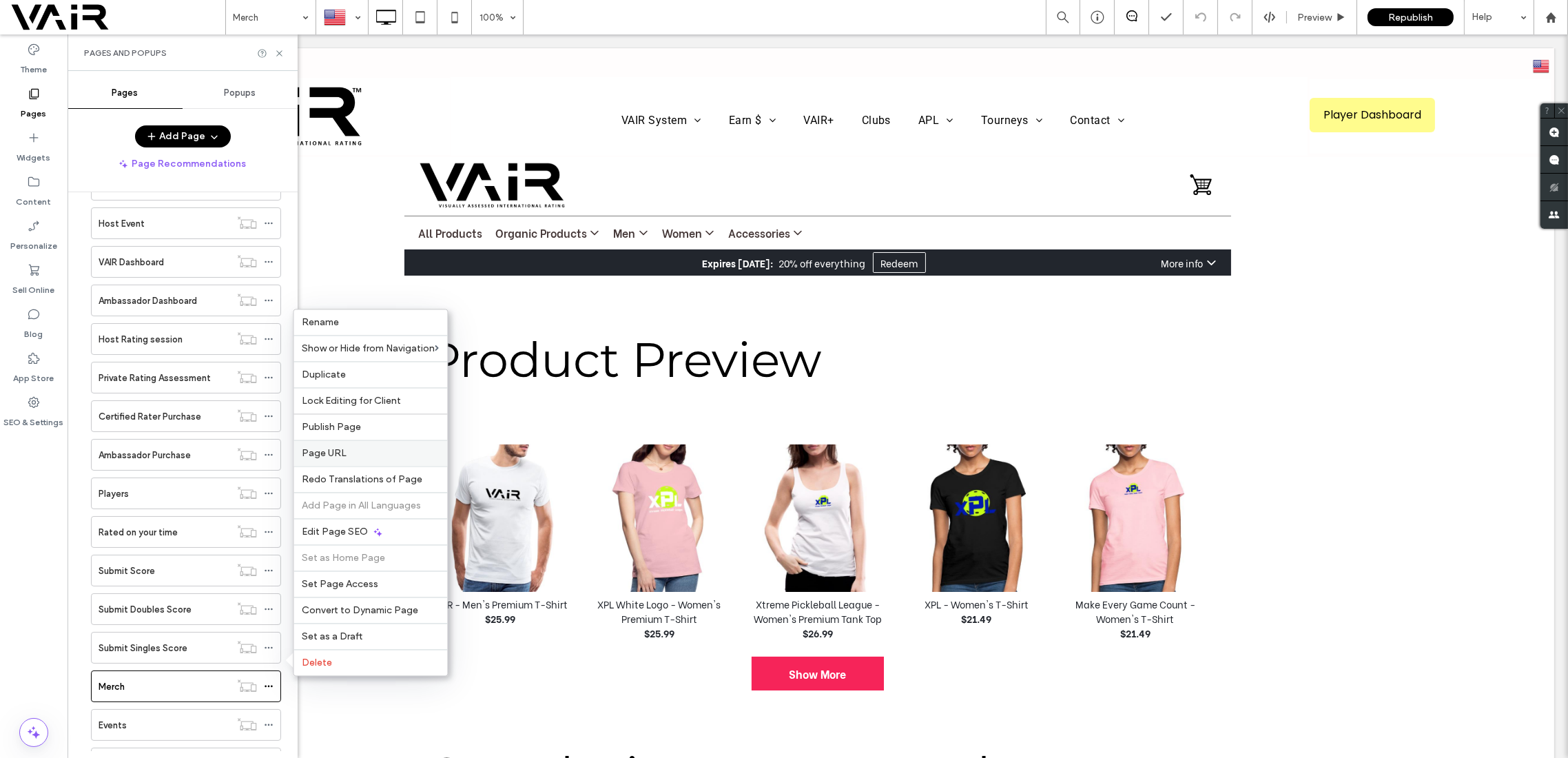
click at [349, 454] on label "Page URL" at bounding box center [370, 453] width 137 height 12
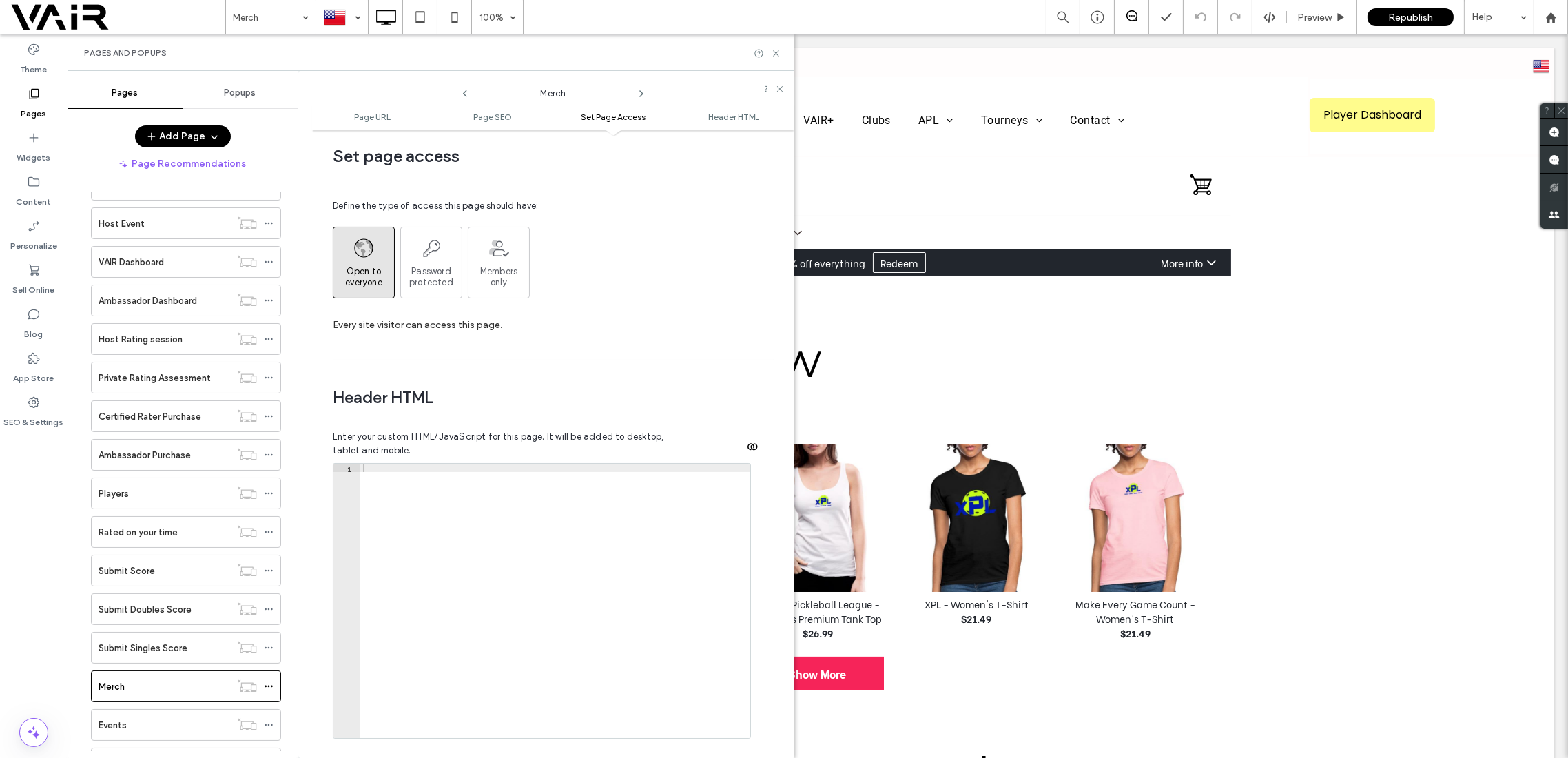
scroll to position [1109, 0]
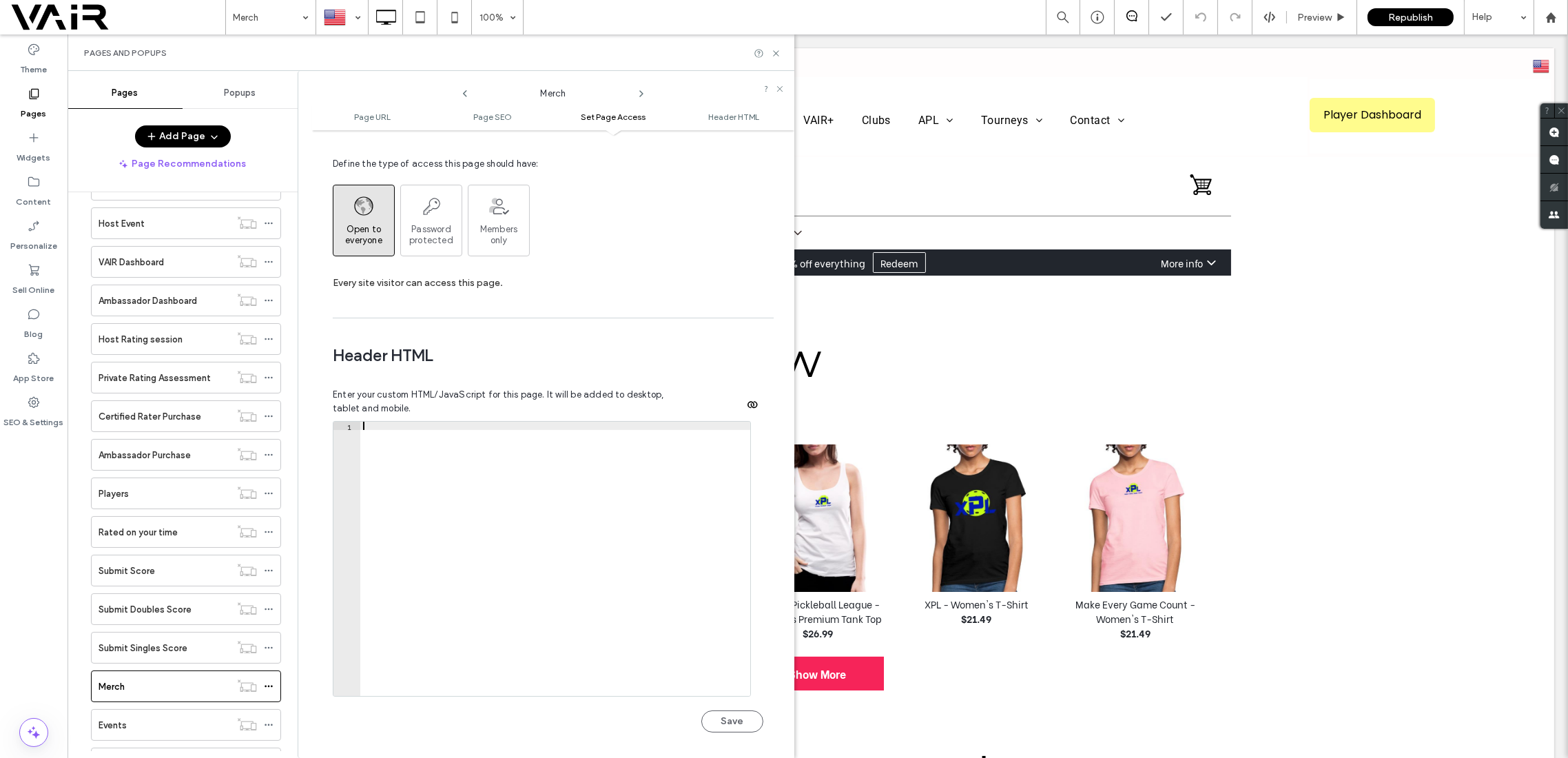
drag, startPoint x: 387, startPoint y: 396, endPoint x: 393, endPoint y: 409, distance: 14.3
drag, startPoint x: 393, startPoint y: 409, endPoint x: 389, endPoint y: 395, distance: 14.6
drag, startPoint x: 389, startPoint y: 395, endPoint x: 381, endPoint y: 408, distance: 15.3
click at [381, 422] on div at bounding box center [555, 568] width 391 height 292
paste textarea "*********"
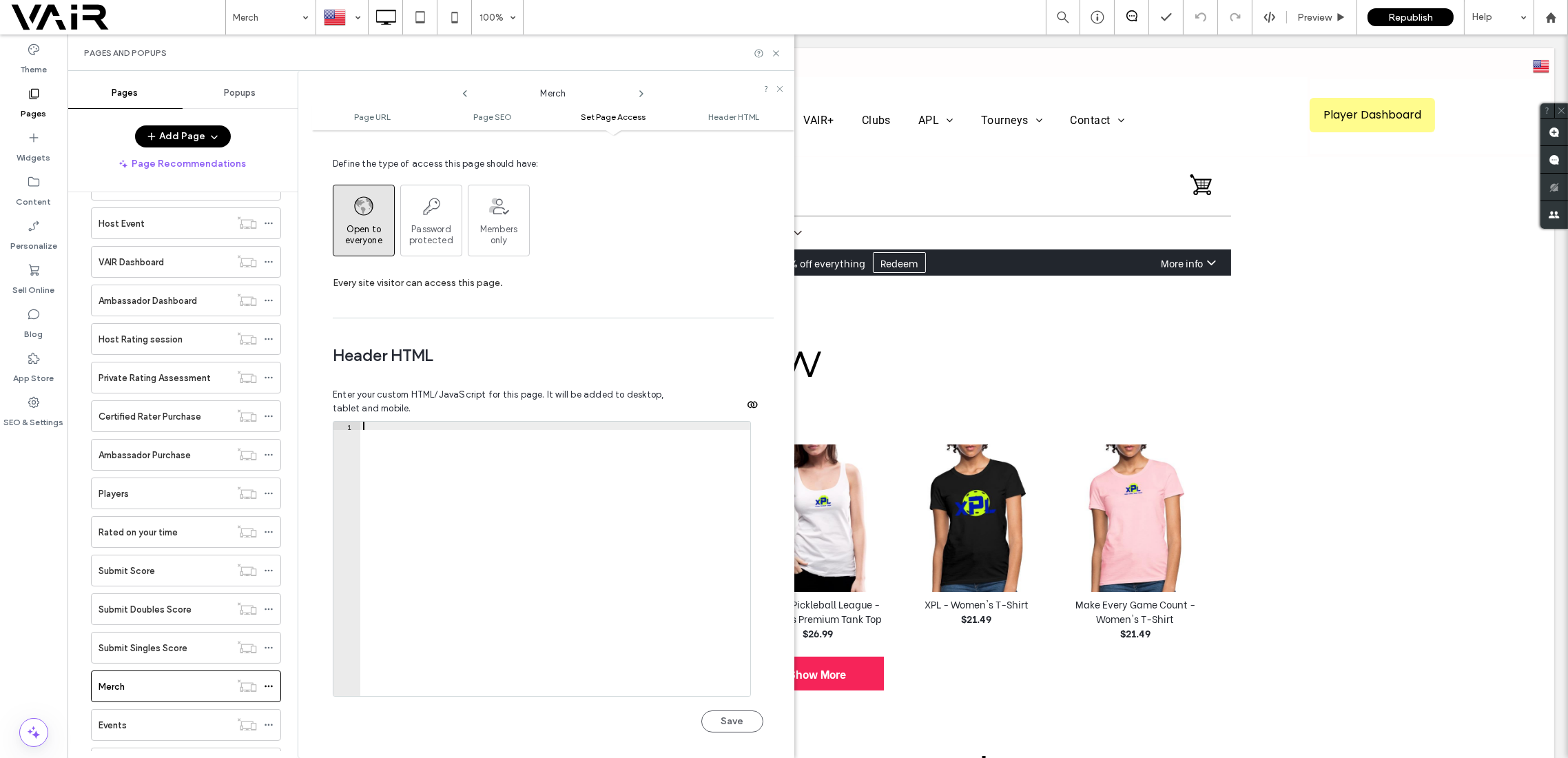
type textarea "*********"
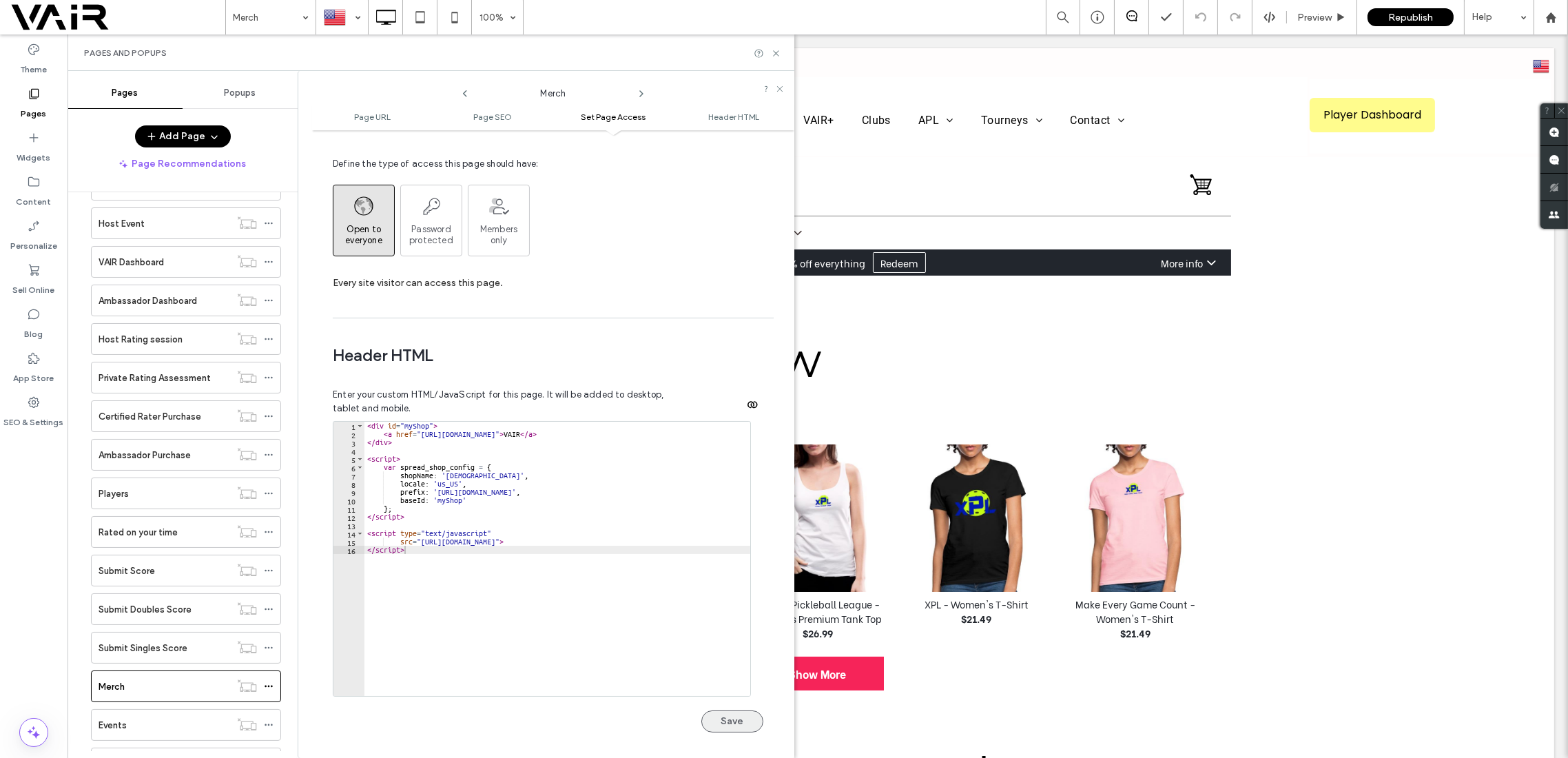
click at [739, 710] on button "Save" at bounding box center [732, 721] width 62 height 22
click at [1413, 14] on span "Republish" at bounding box center [1410, 18] width 45 height 12
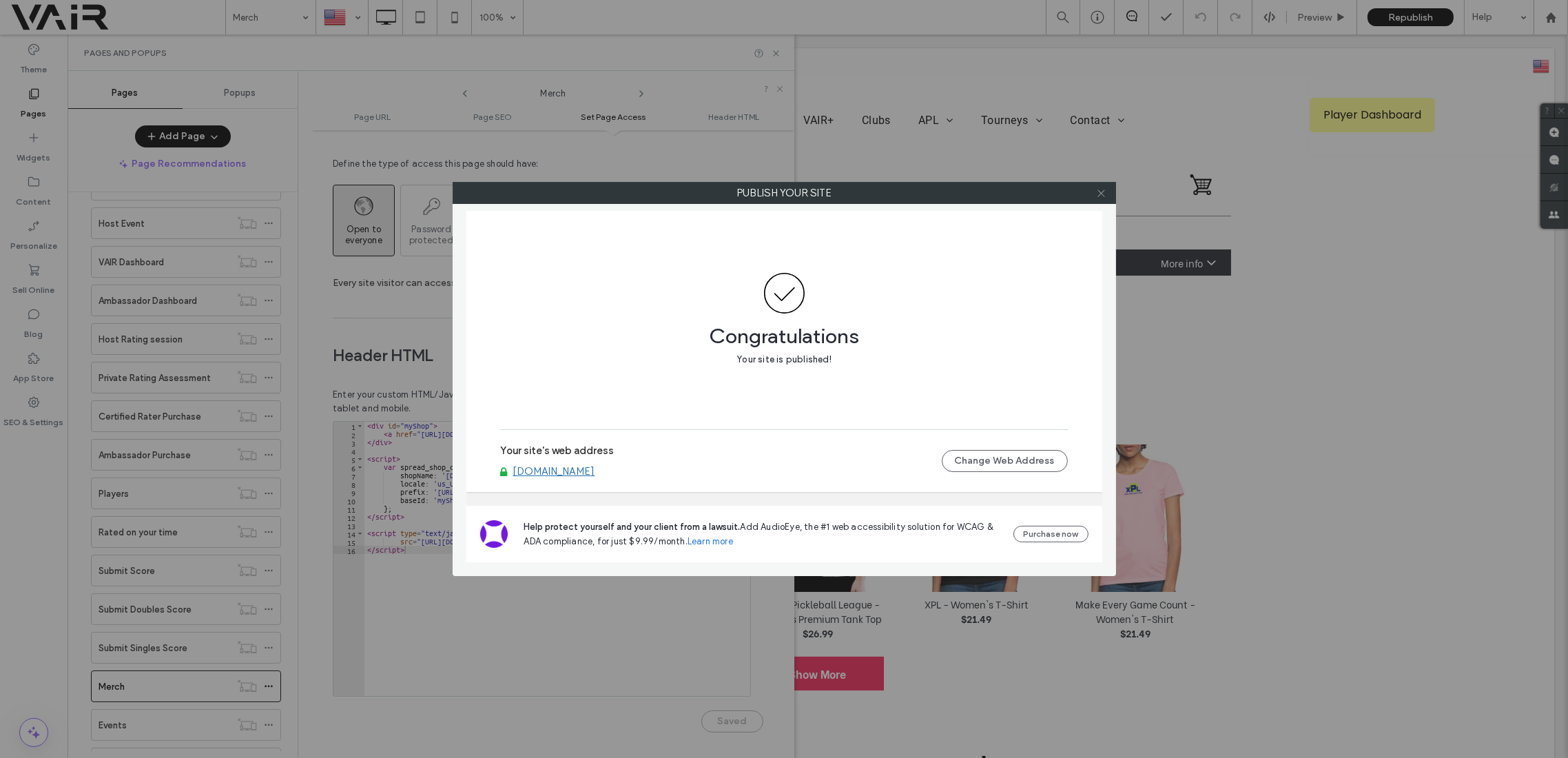
click at [1106, 192] on icon at bounding box center [1101, 193] width 11 height 11
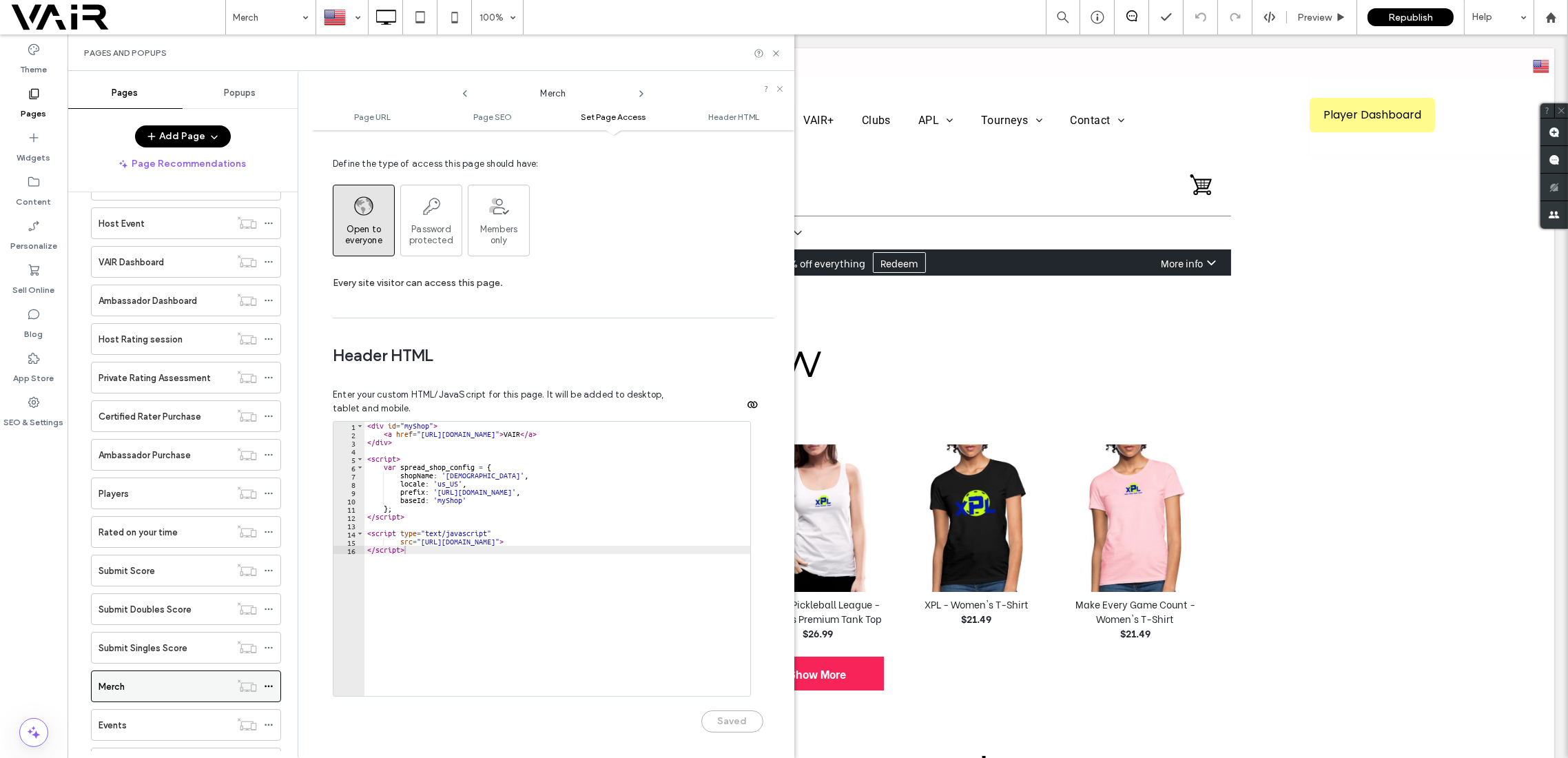
click at [112, 674] on label "Merch" at bounding box center [111, 686] width 26 height 24
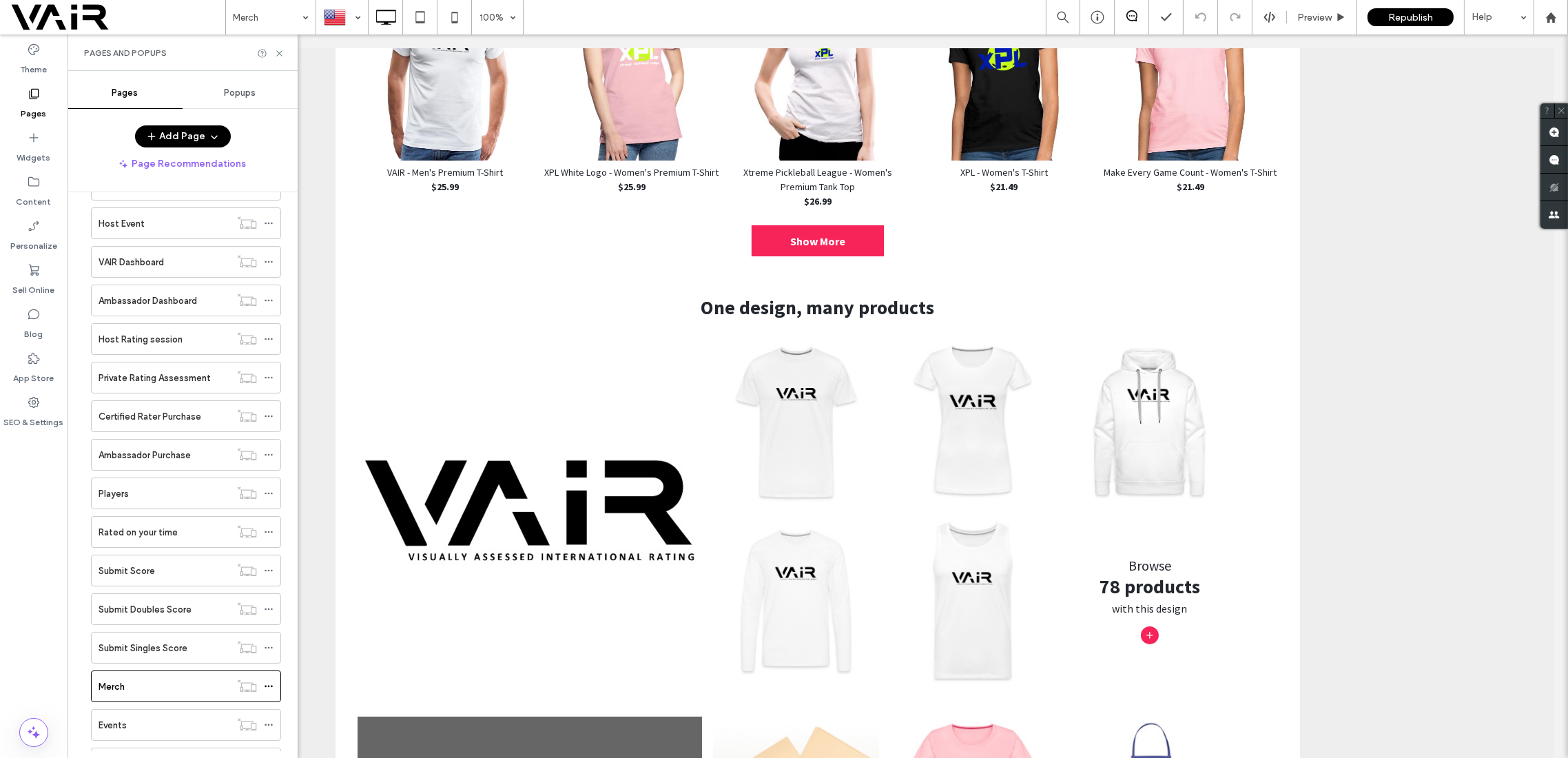
scroll to position [0, 0]
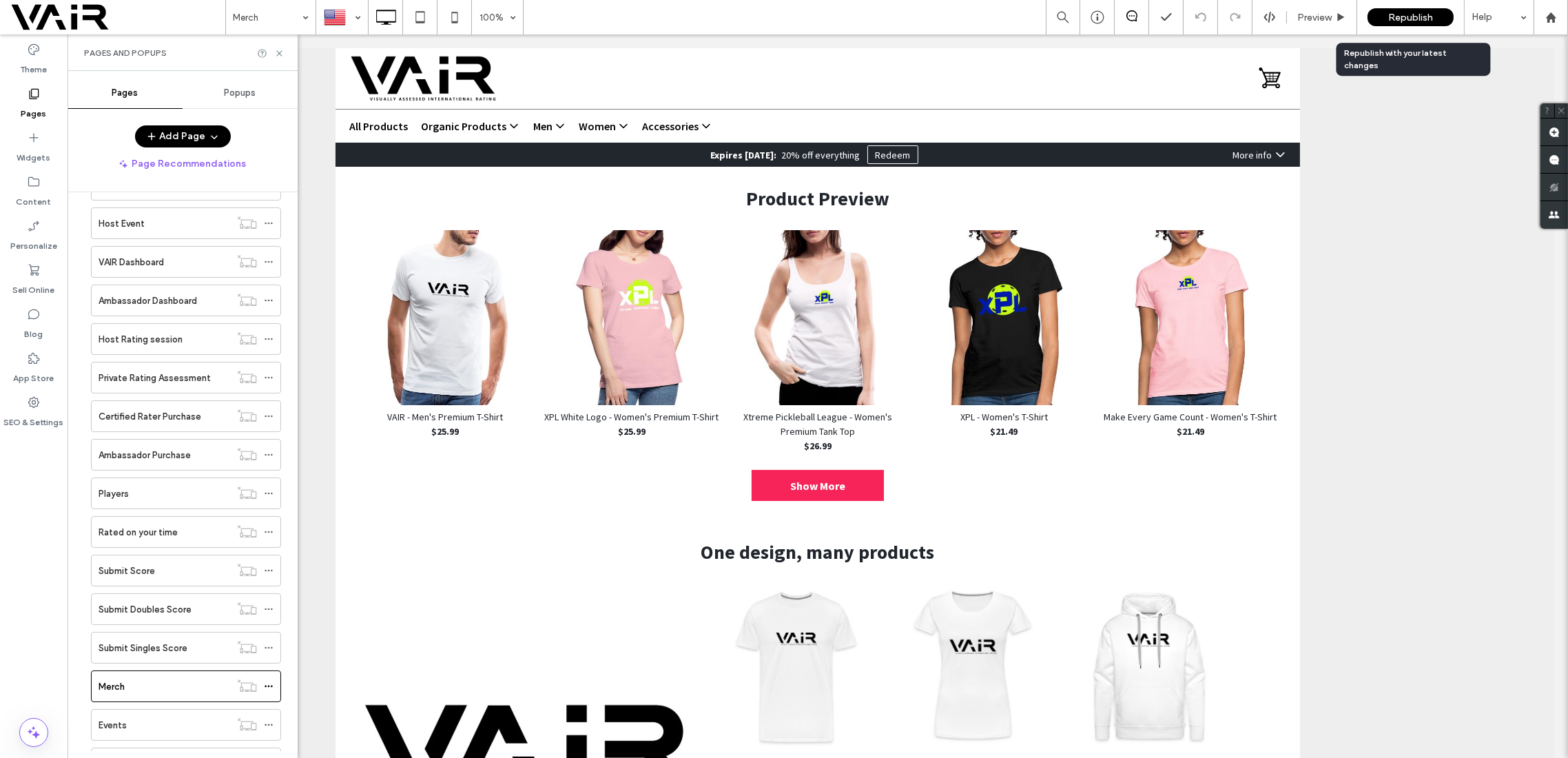
click at [1419, 18] on span "Republish" at bounding box center [1410, 18] width 45 height 12
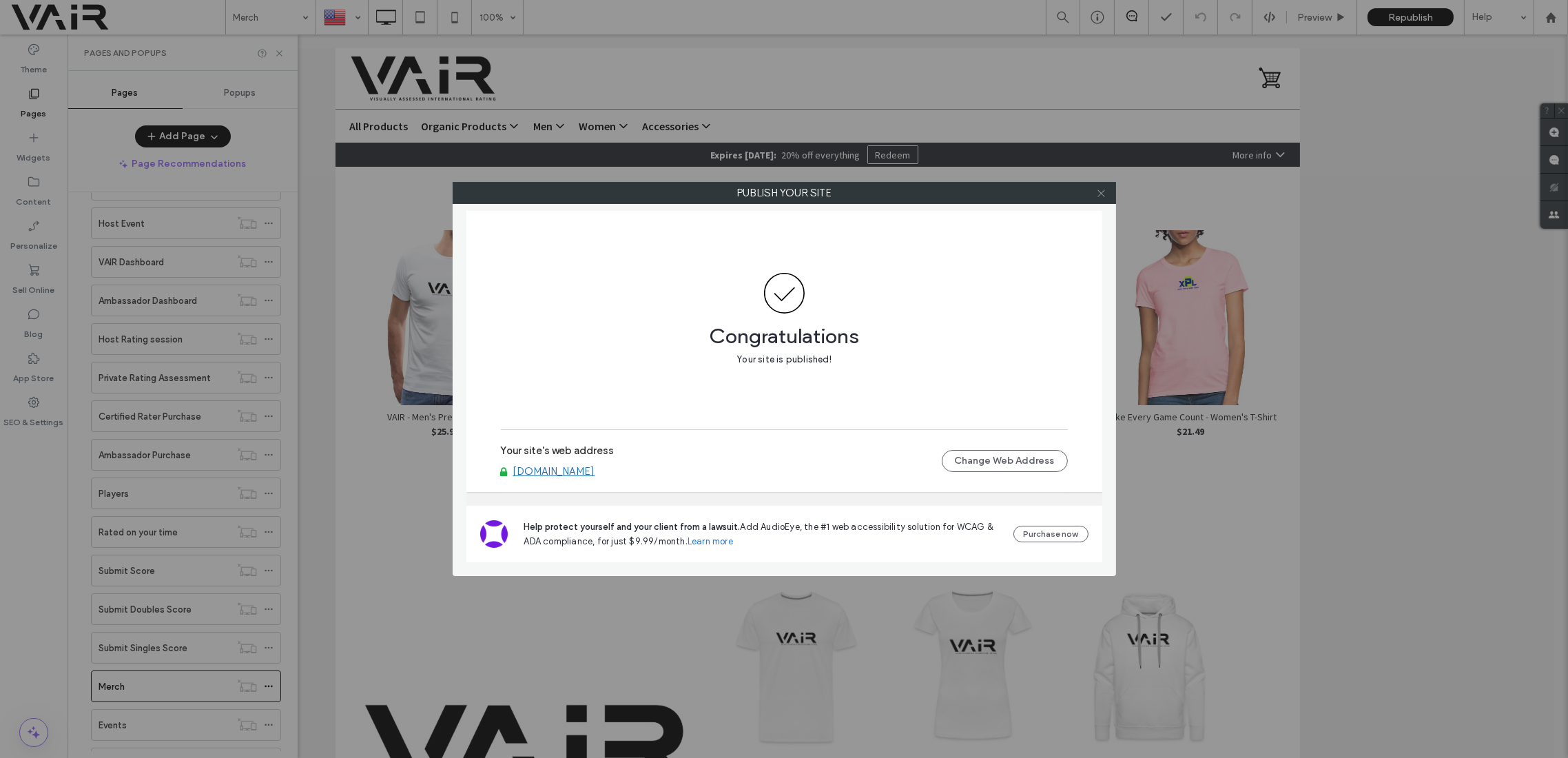
click at [1102, 195] on icon at bounding box center [1101, 193] width 11 height 11
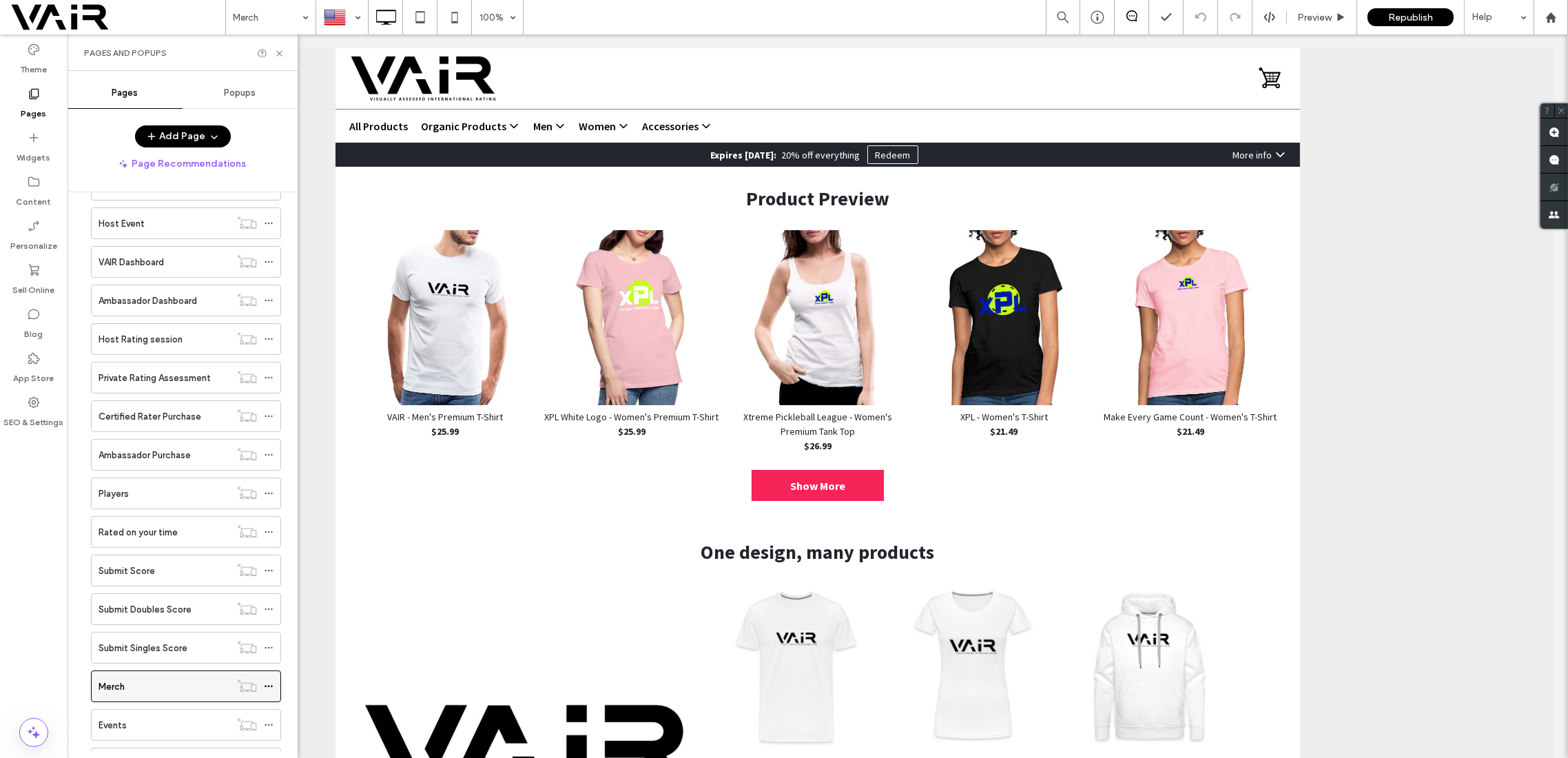
click at [142, 679] on div "Merch" at bounding box center [163, 686] width 131 height 15
click at [267, 682] on icon at bounding box center [268, 687] width 10 height 10
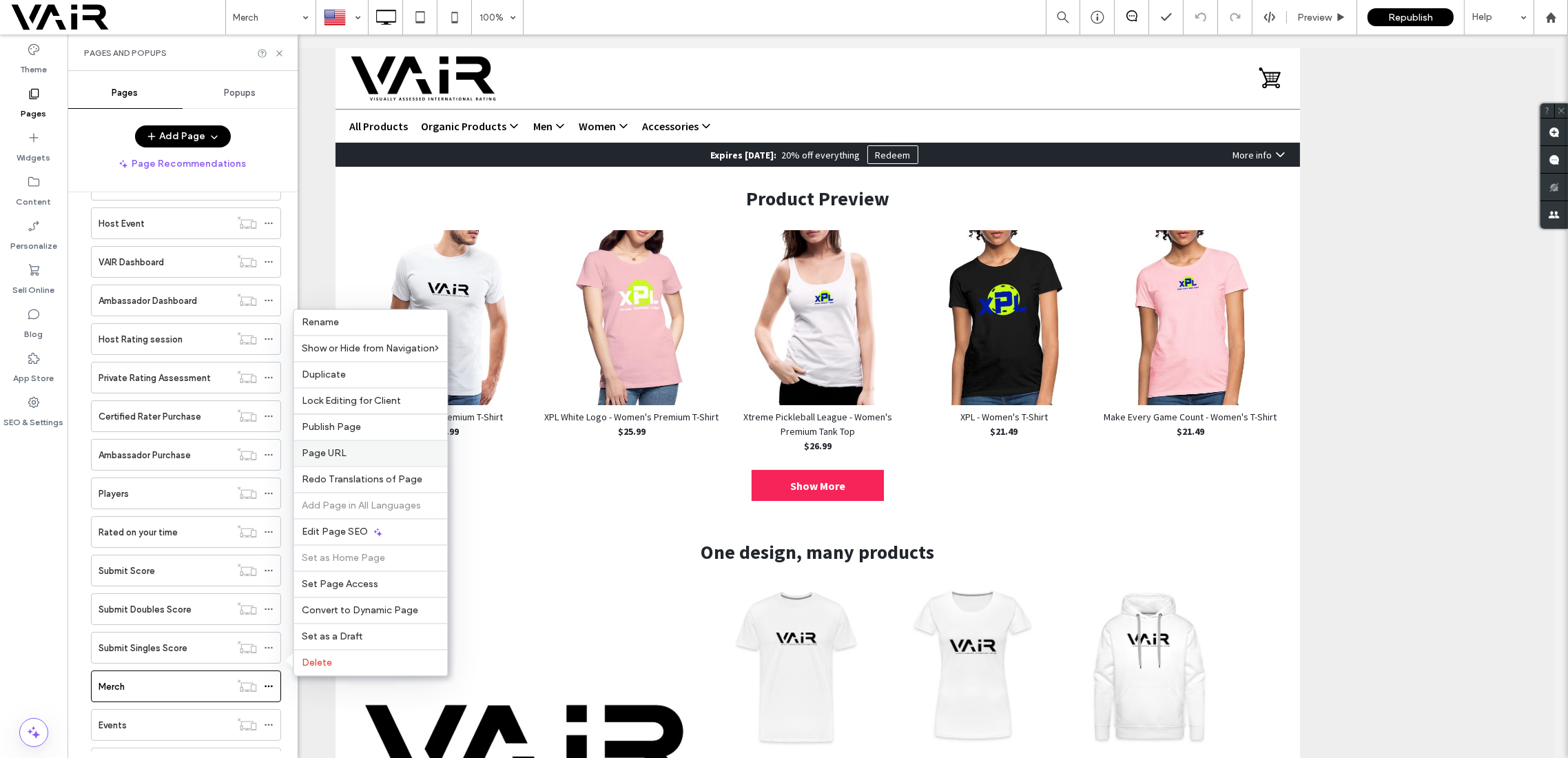
click at [345, 454] on label "Page URL" at bounding box center [370, 453] width 137 height 12
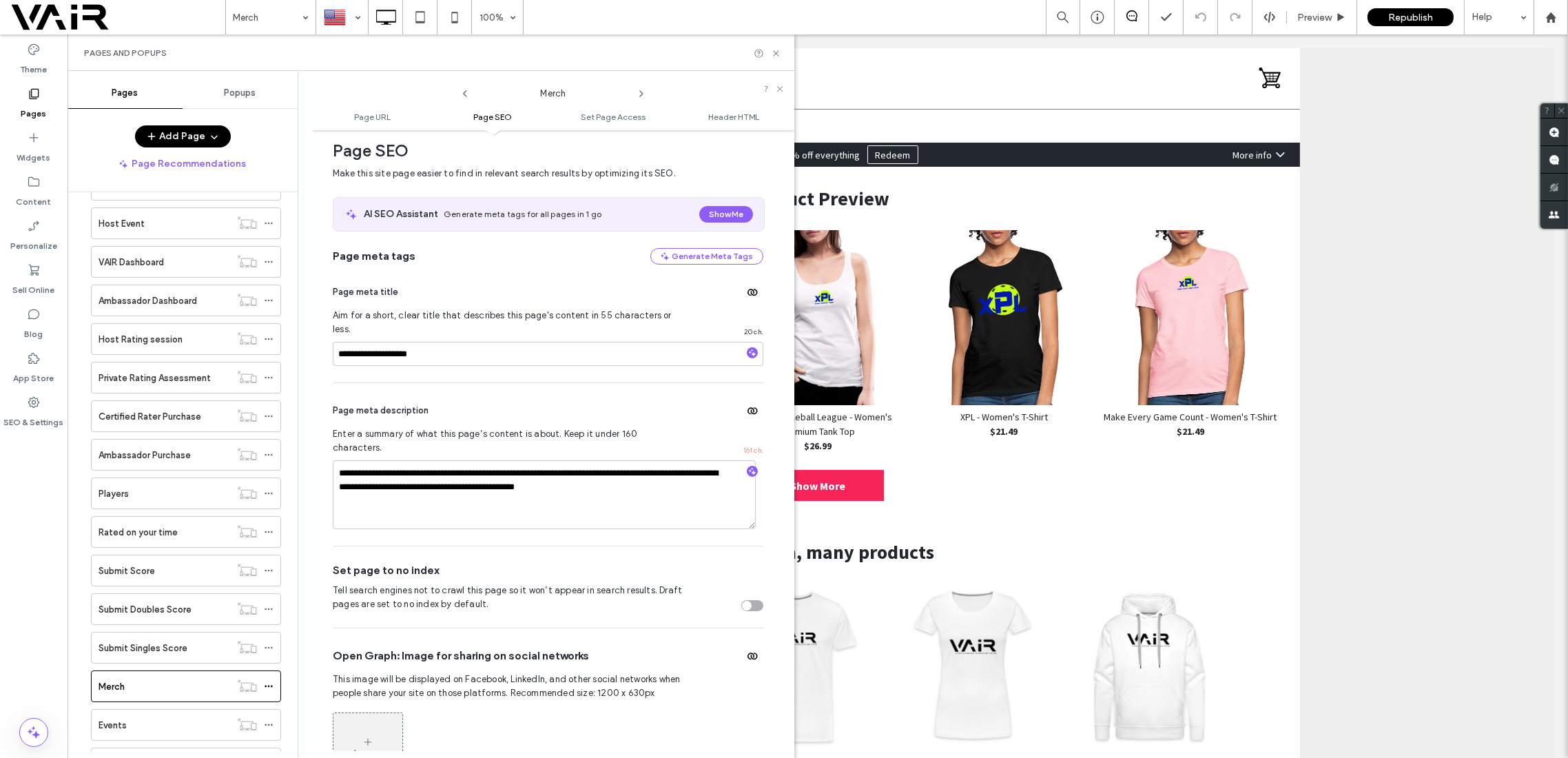
scroll to position [375, 0]
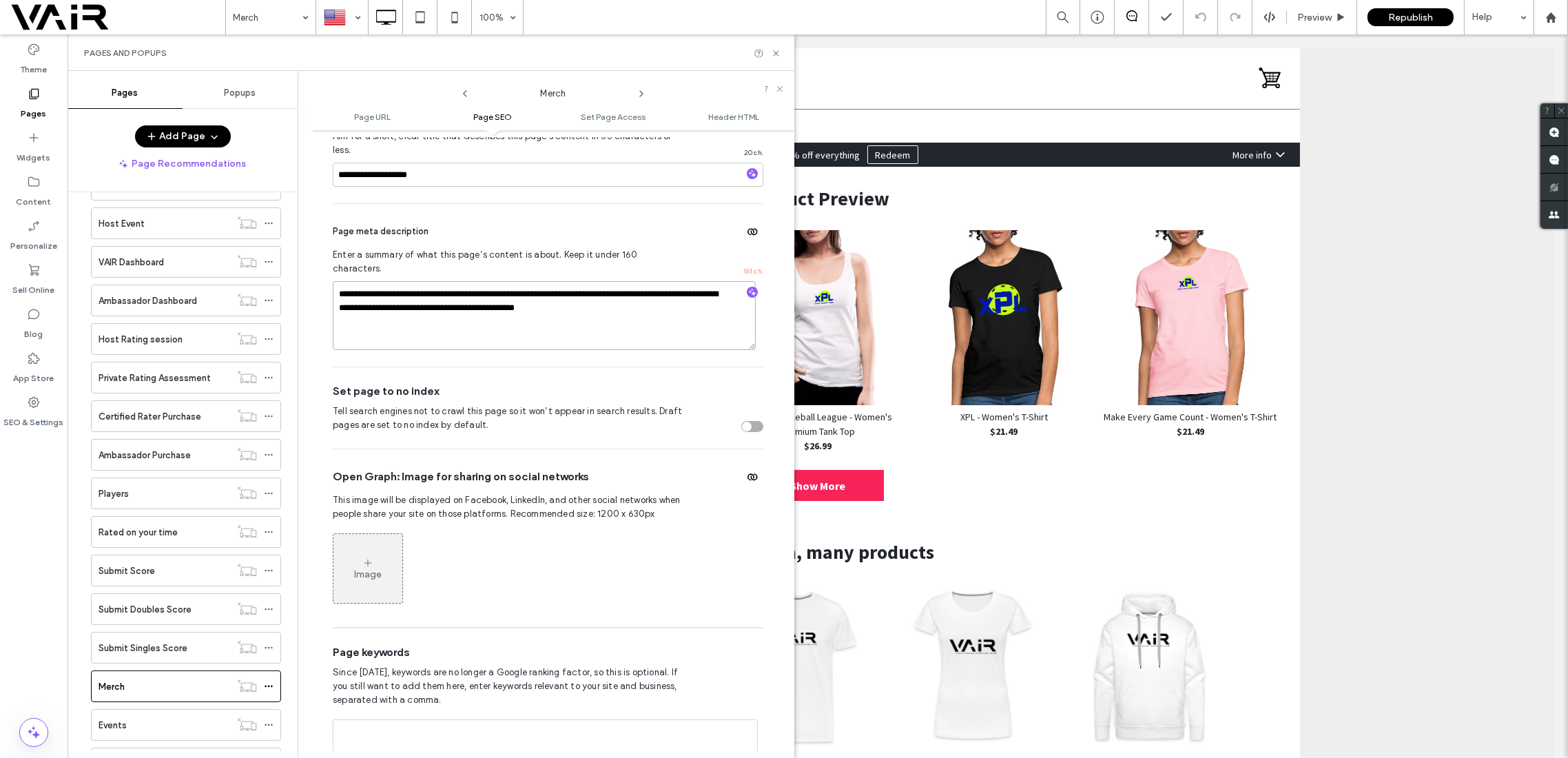
click at [483, 281] on textarea "**********" at bounding box center [544, 315] width 423 height 69
drag, startPoint x: 483, startPoint y: 280, endPoint x: 379, endPoint y: 282, distance: 104.0
click at [379, 282] on textarea "**********" at bounding box center [544, 315] width 423 height 69
drag, startPoint x: 651, startPoint y: 280, endPoint x: 504, endPoint y: 289, distance: 147.3
click at [504, 289] on textarea "**********" at bounding box center [544, 315] width 423 height 69
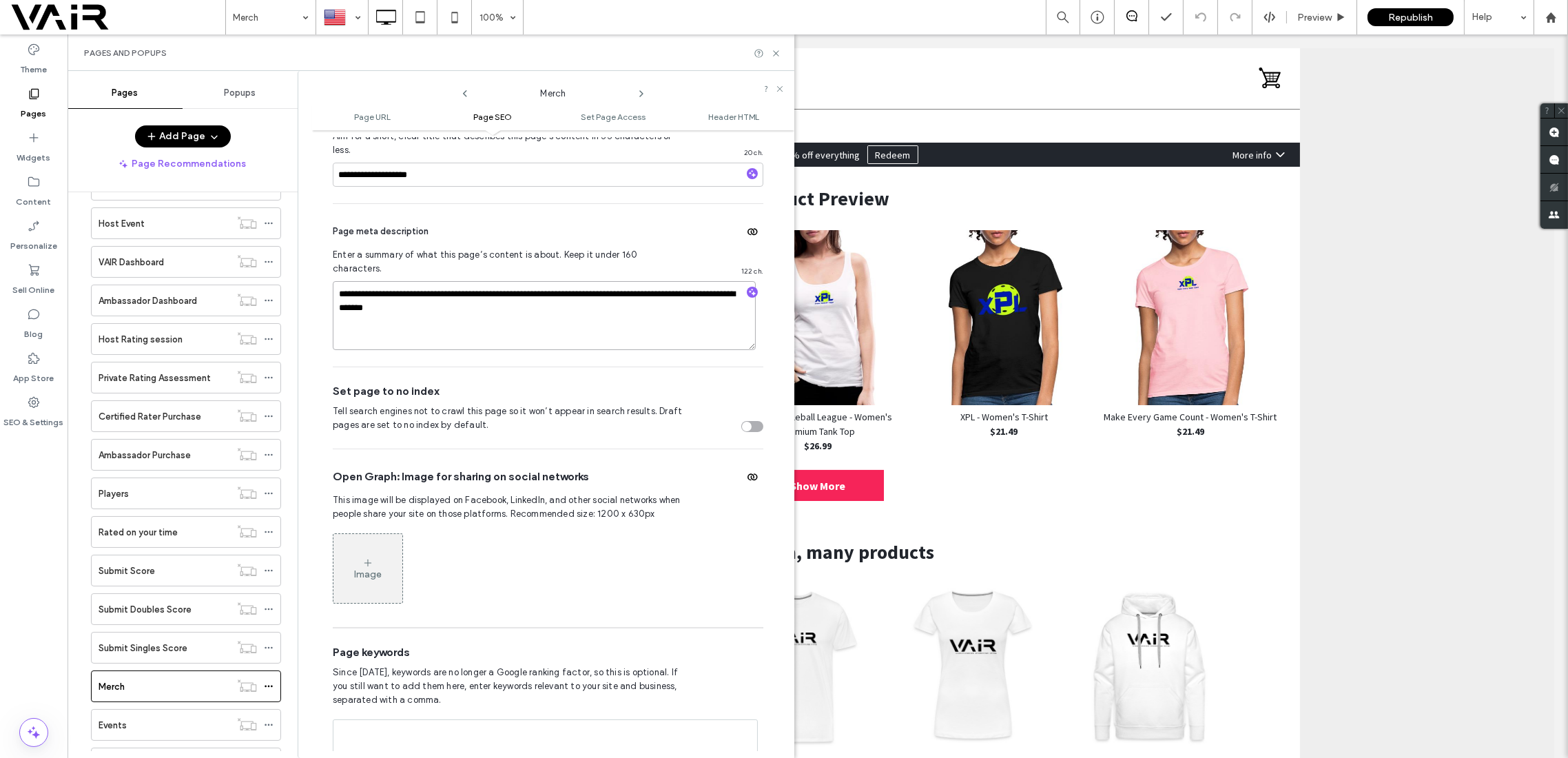
click at [481, 281] on textarea "**********" at bounding box center [544, 315] width 423 height 69
type textarea "**********"
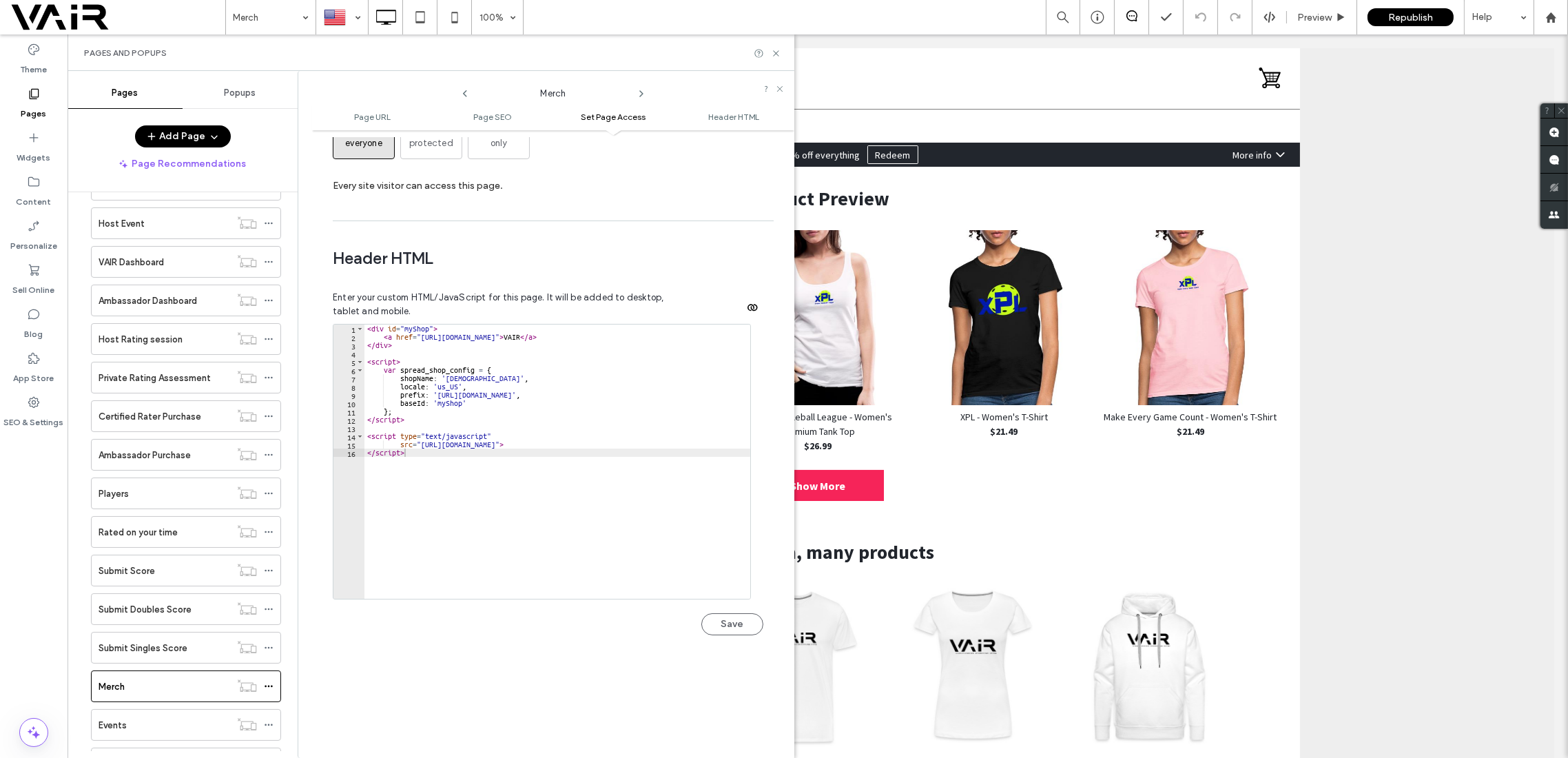
scroll to position [1268, 0]
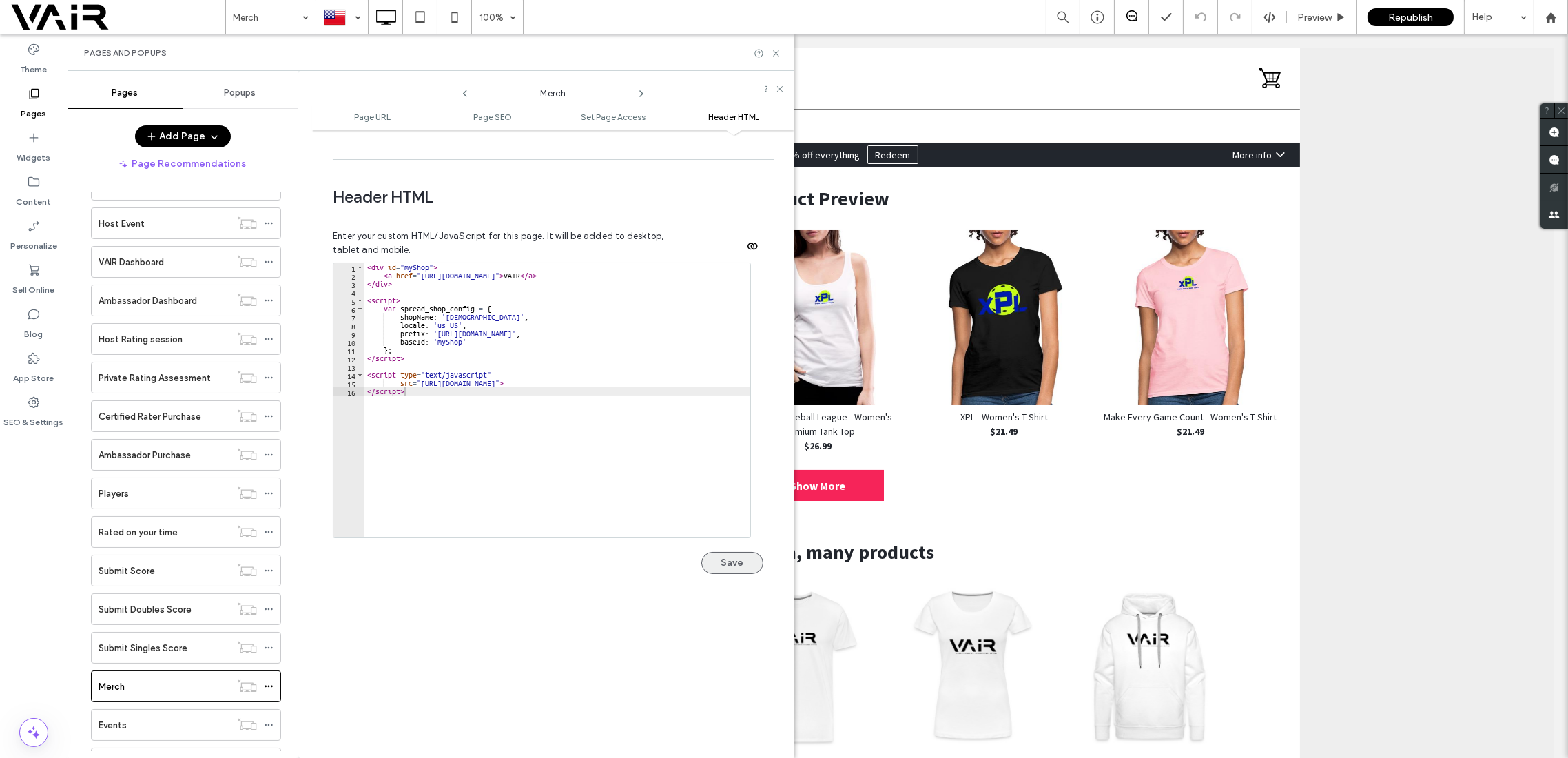
click at [731, 552] on button "Save" at bounding box center [732, 562] width 62 height 22
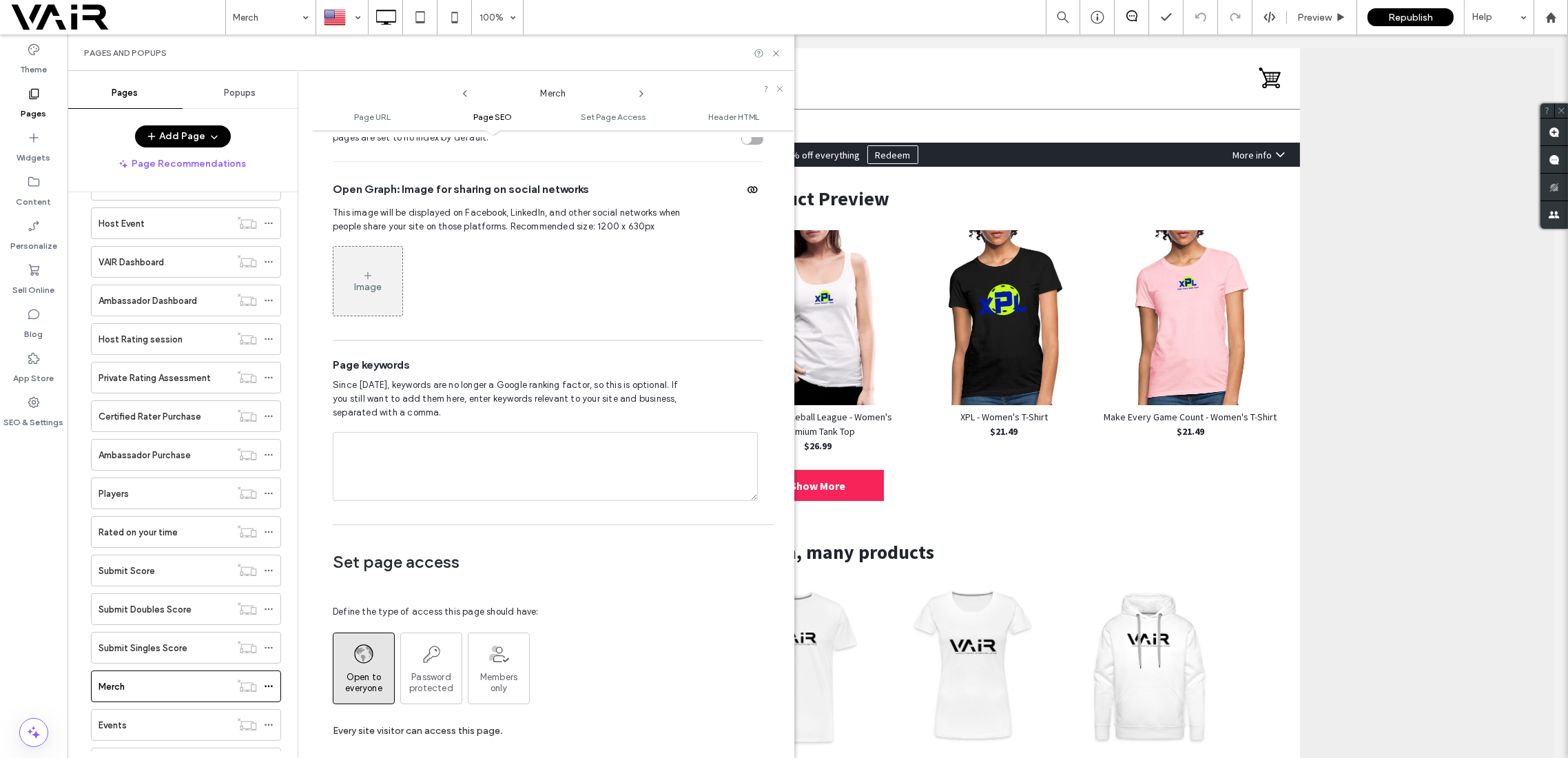
scroll to position [533, 0]
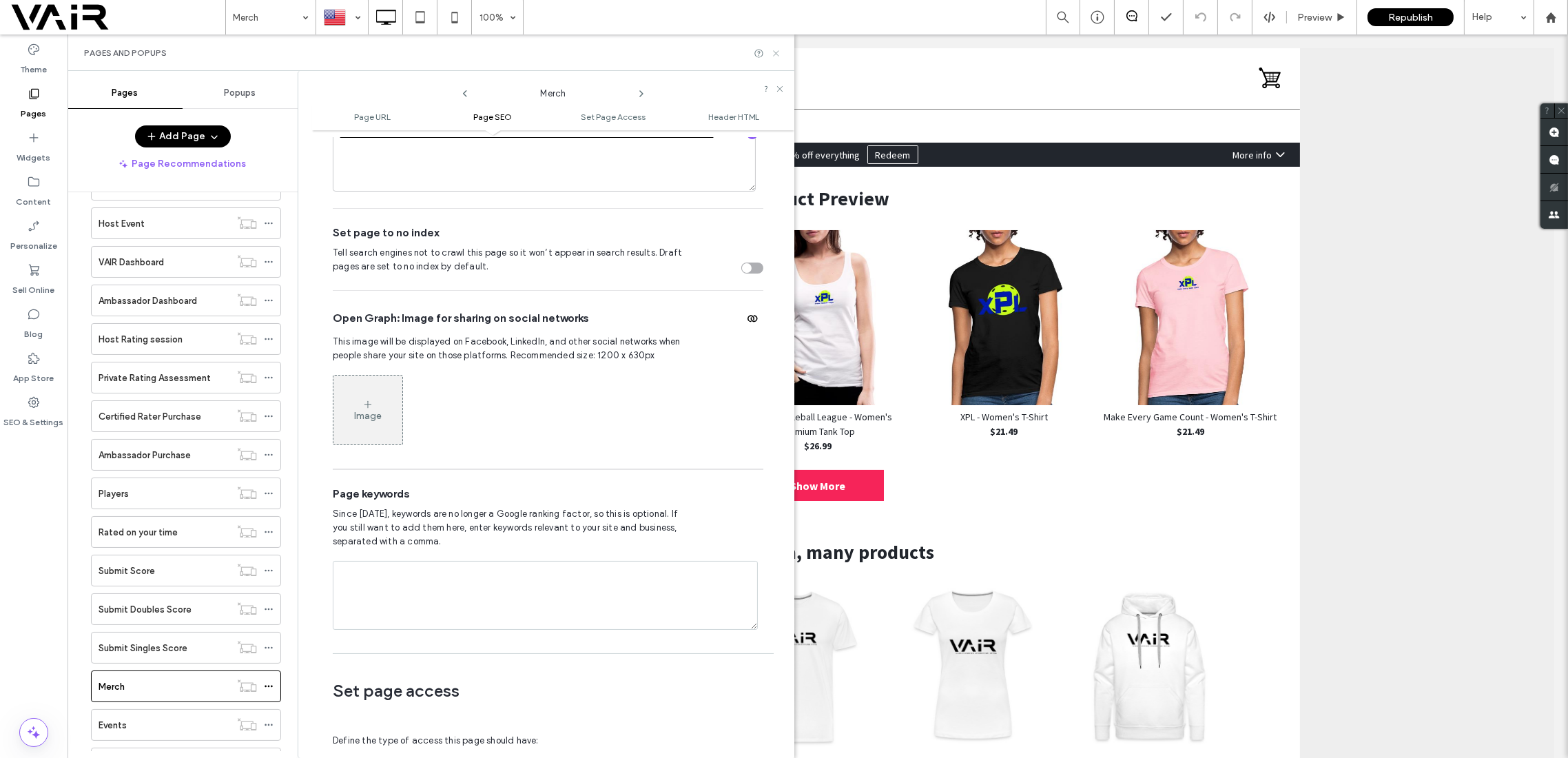
click at [777, 53] on icon at bounding box center [776, 54] width 11 height 11
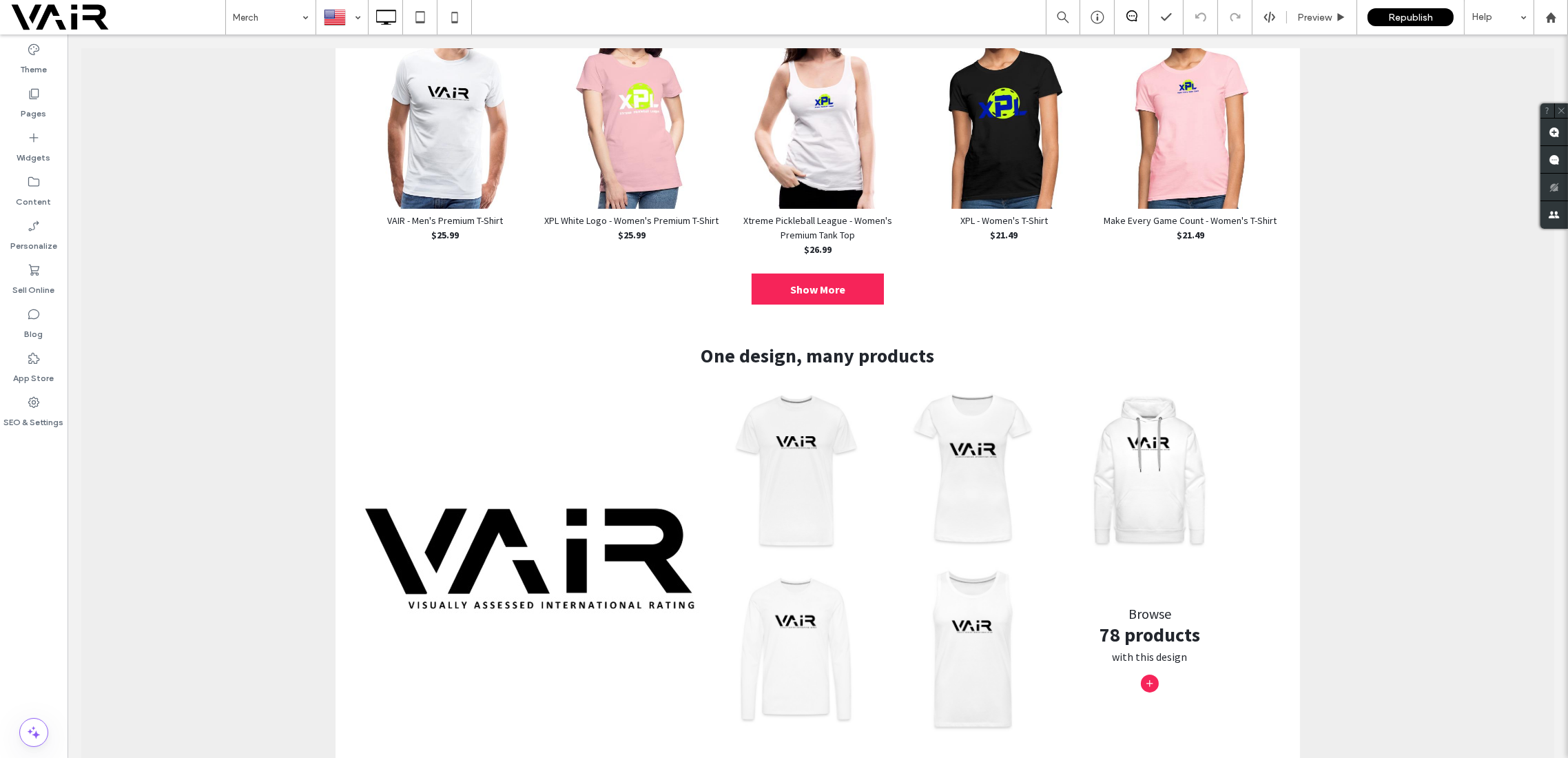
scroll to position [244, 0]
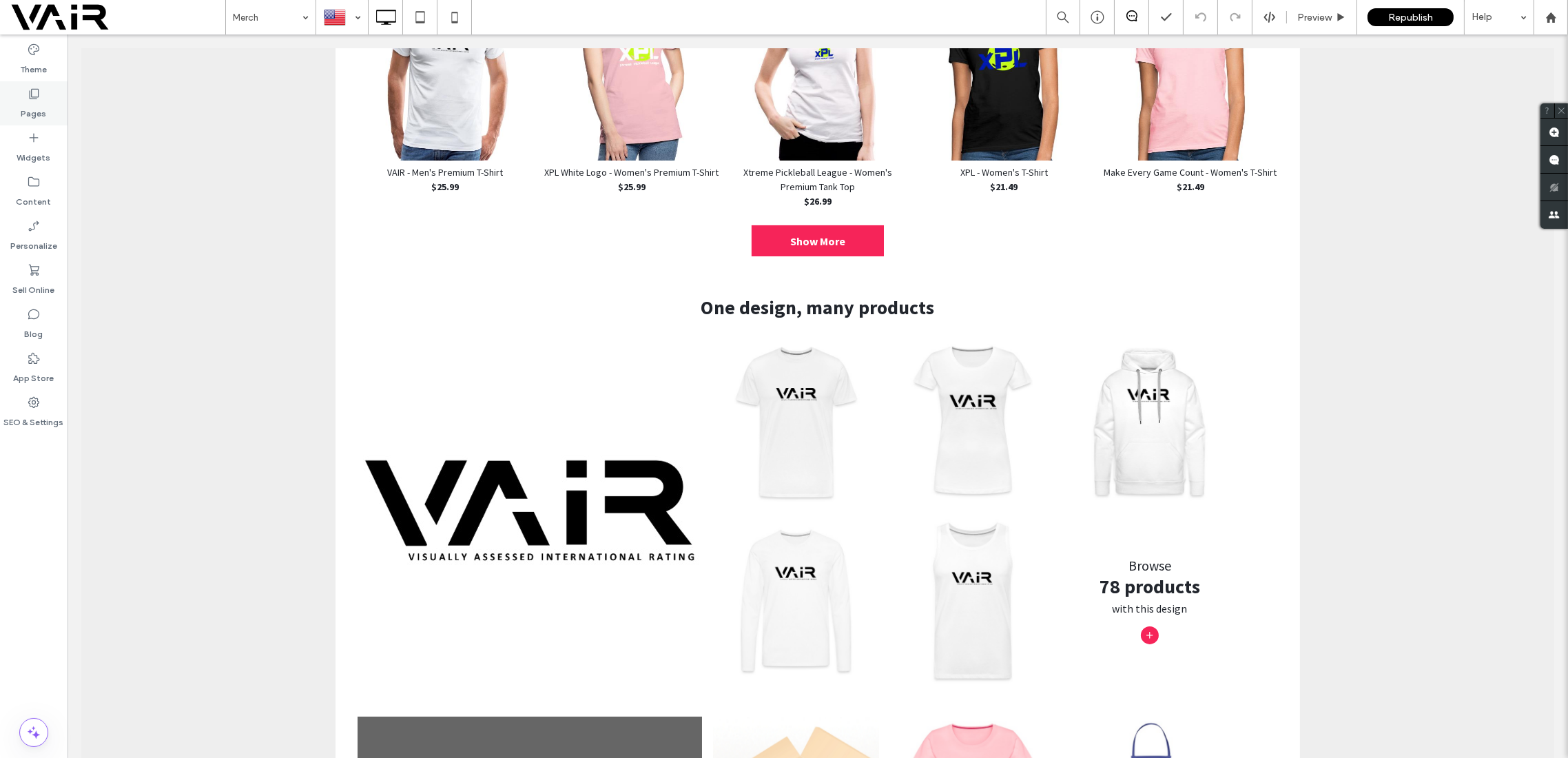
click at [37, 93] on icon at bounding box center [34, 93] width 14 height 14
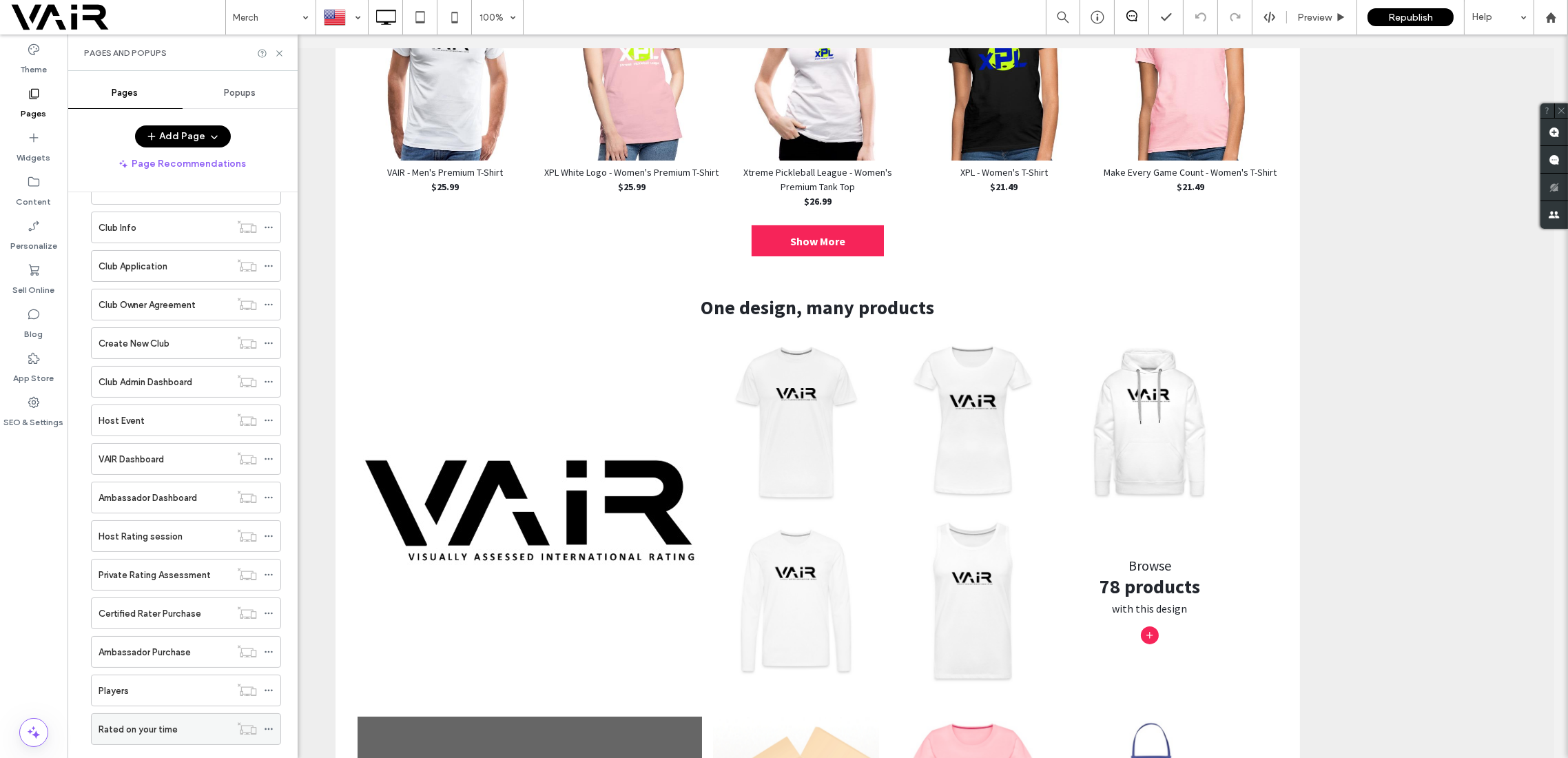
scroll to position [857, 0]
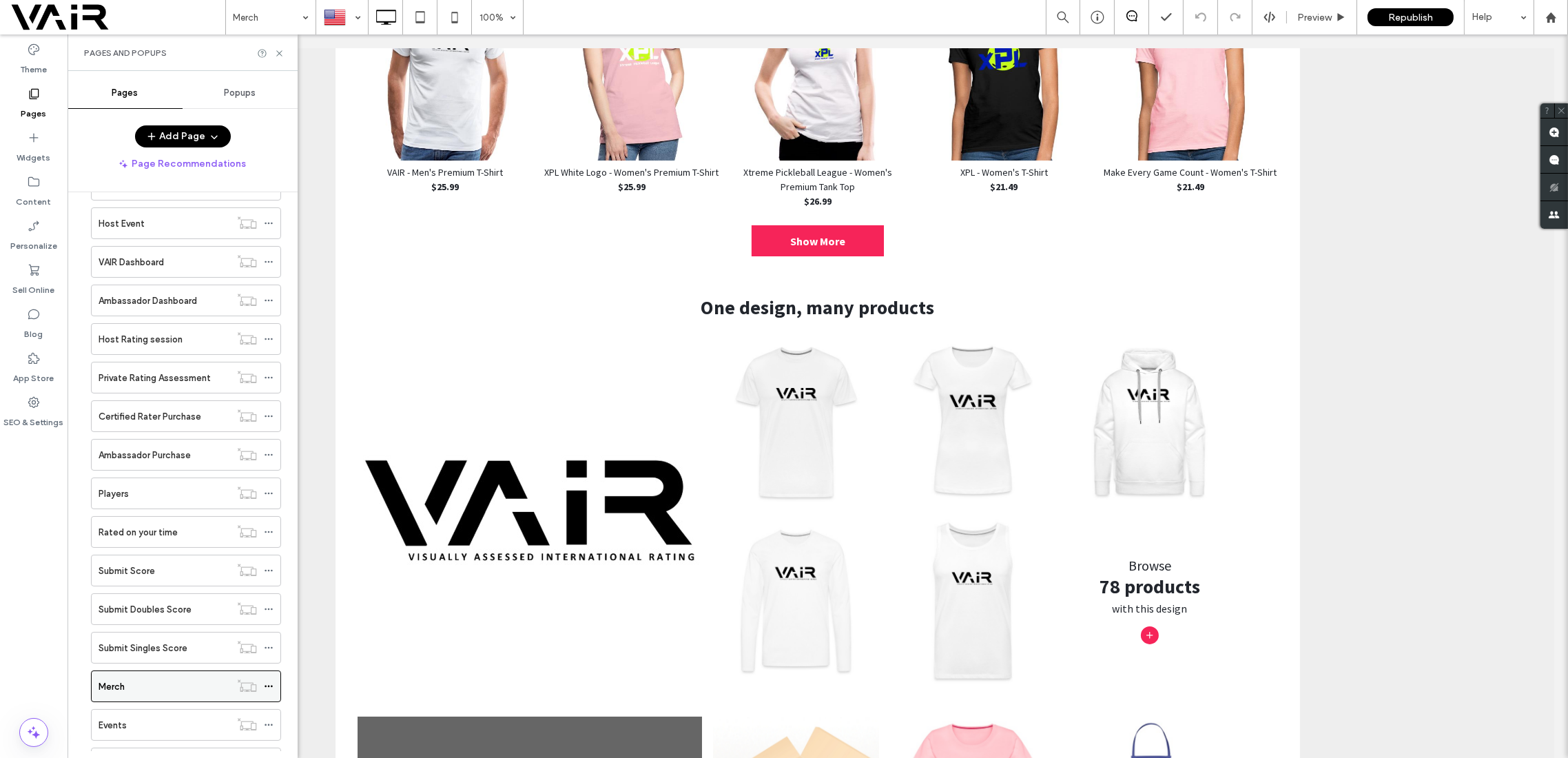
click at [163, 679] on div "Merch" at bounding box center [163, 686] width 131 height 15
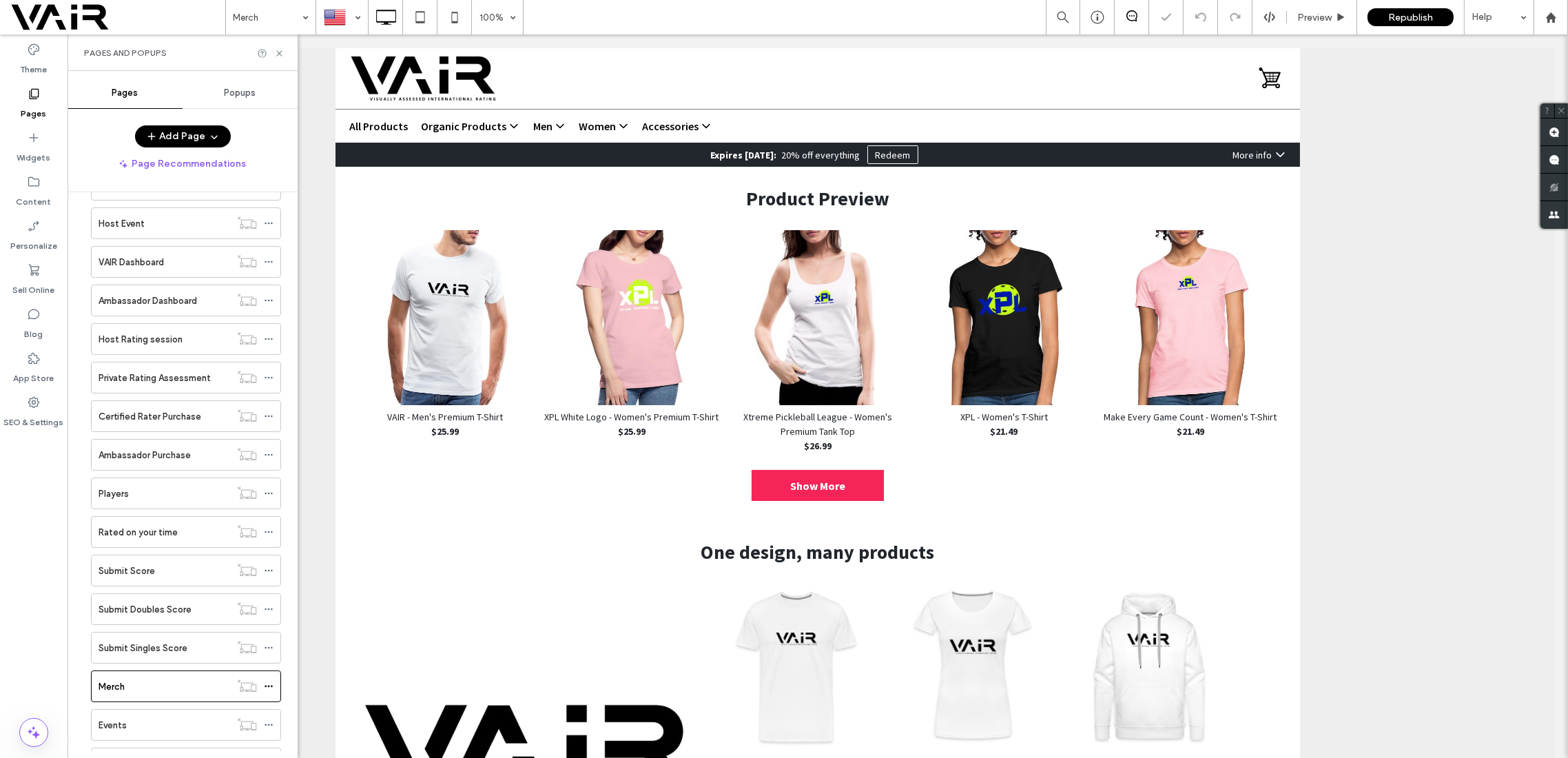
scroll to position [0, 0]
click at [273, 682] on icon at bounding box center [268, 687] width 10 height 10
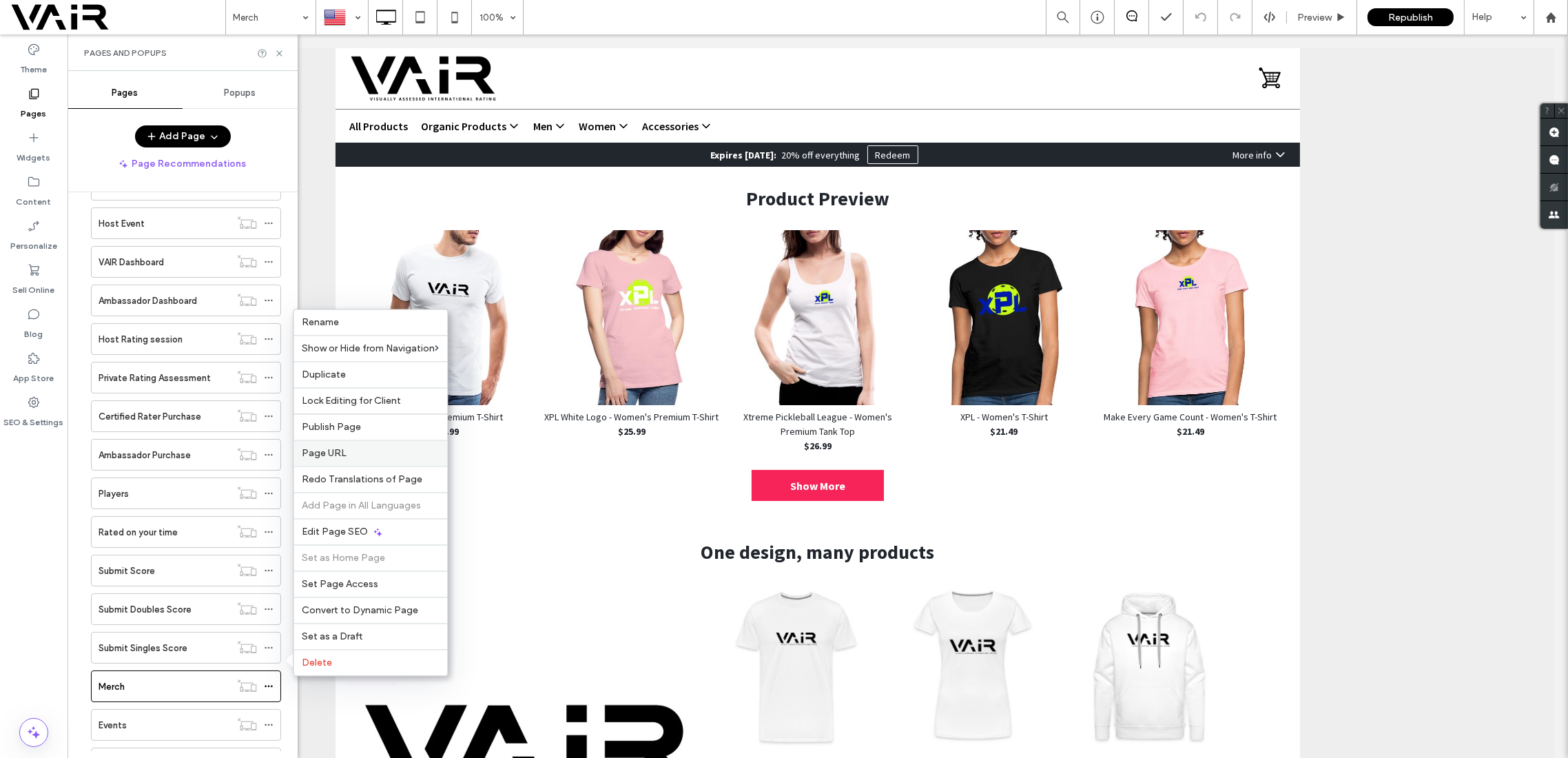
click at [351, 452] on label "Page URL" at bounding box center [370, 453] width 137 height 12
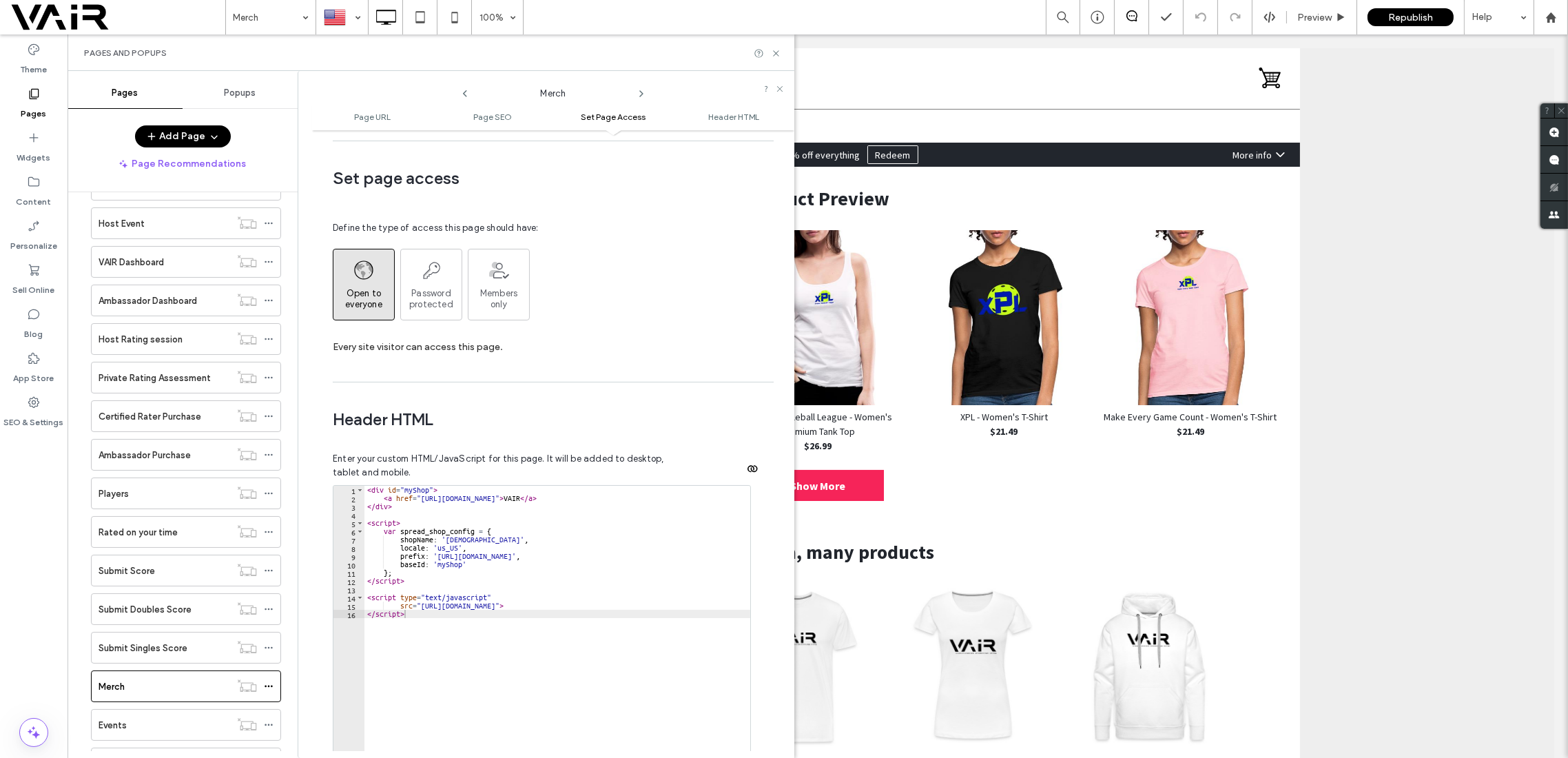
scroll to position [1232, 0]
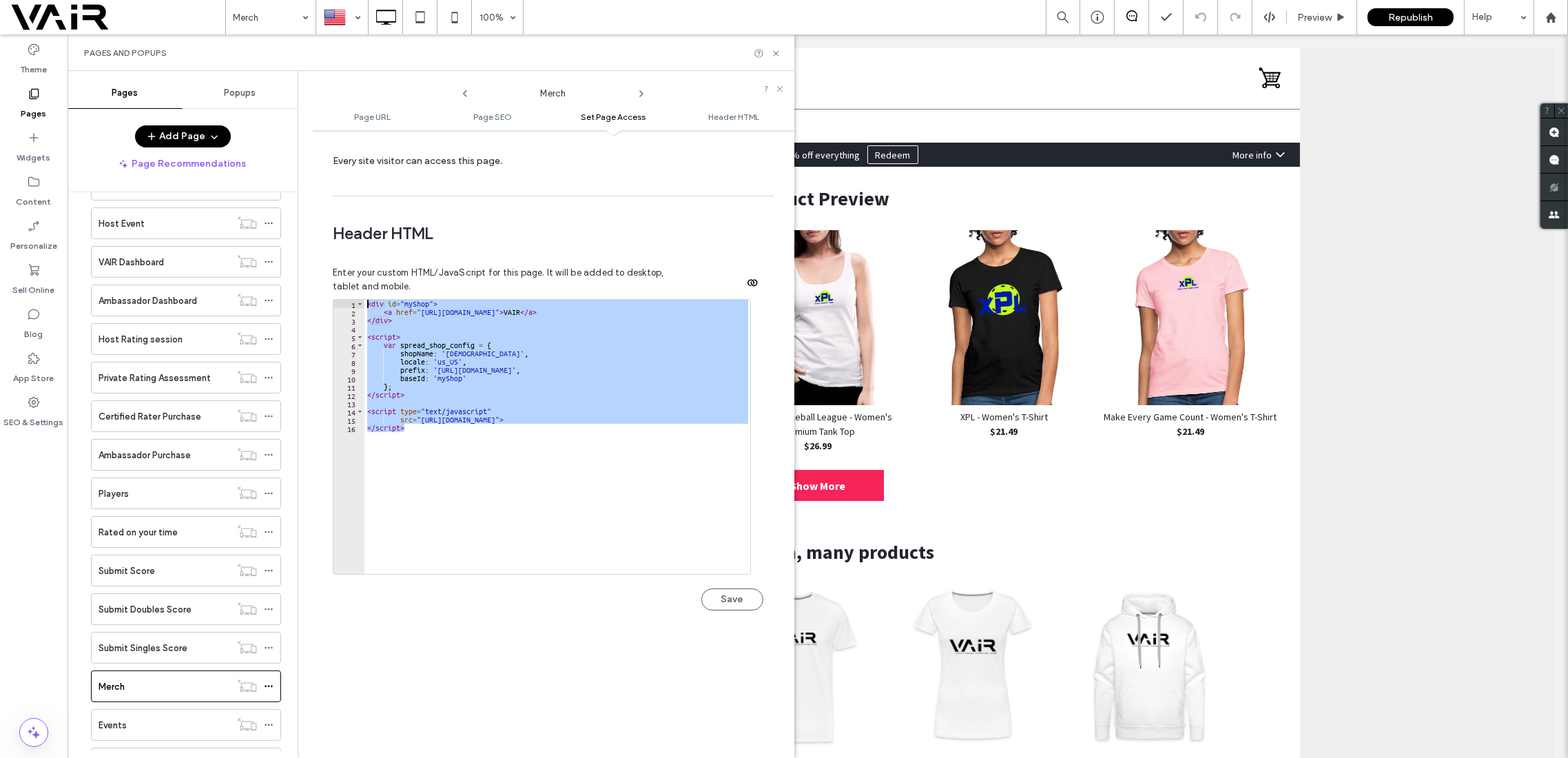
drag, startPoint x: 424, startPoint y: 404, endPoint x: 338, endPoint y: 262, distance: 166.0
click at [338, 262] on div "Enter your custom HTML/JavaScript for this page. It will be added to desktop, t…" at bounding box center [548, 445] width 431 height 391
type textarea "**********"
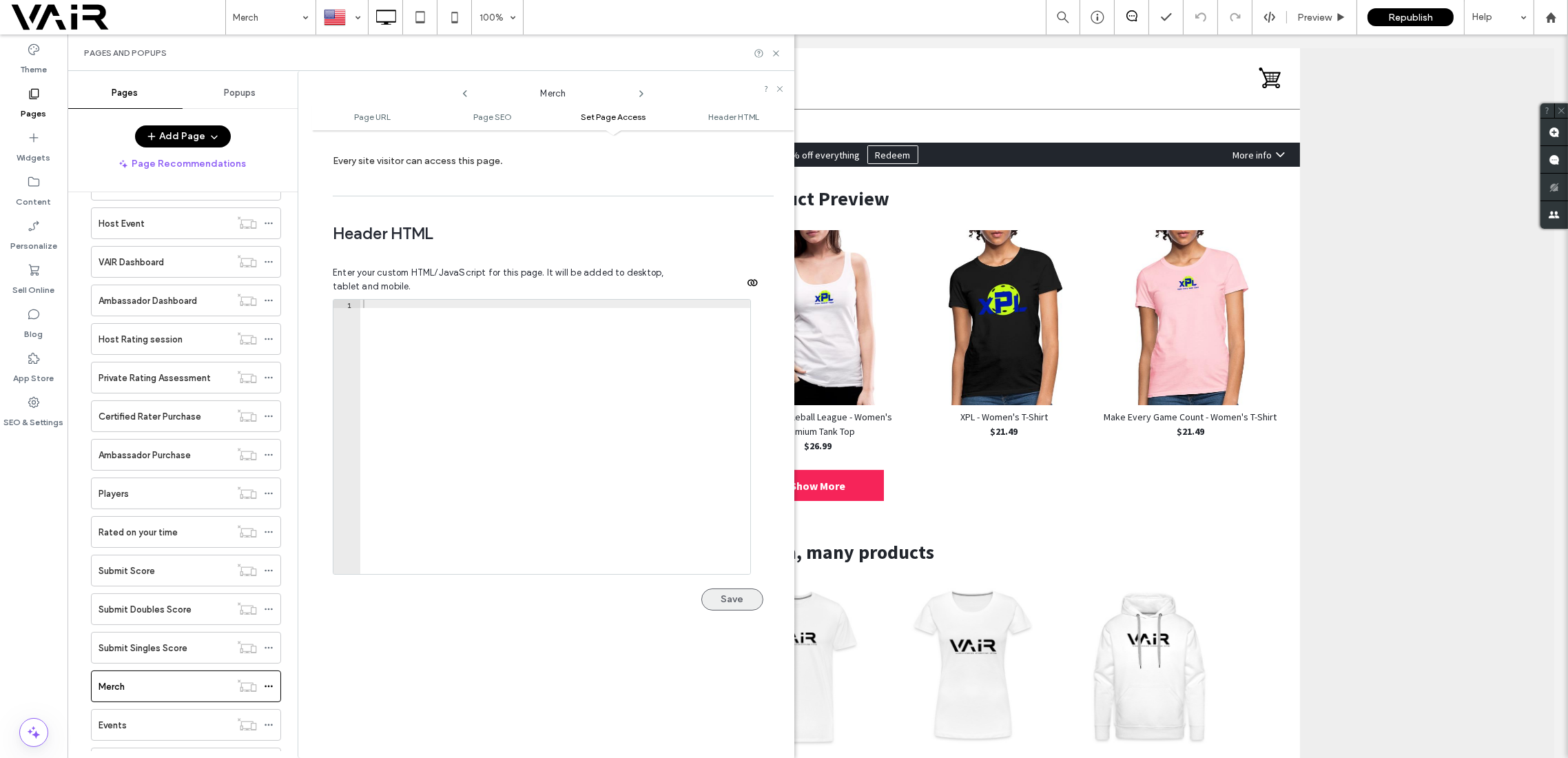
click at [727, 589] on button "Save" at bounding box center [732, 599] width 62 height 22
click at [779, 54] on icon at bounding box center [776, 54] width 11 height 11
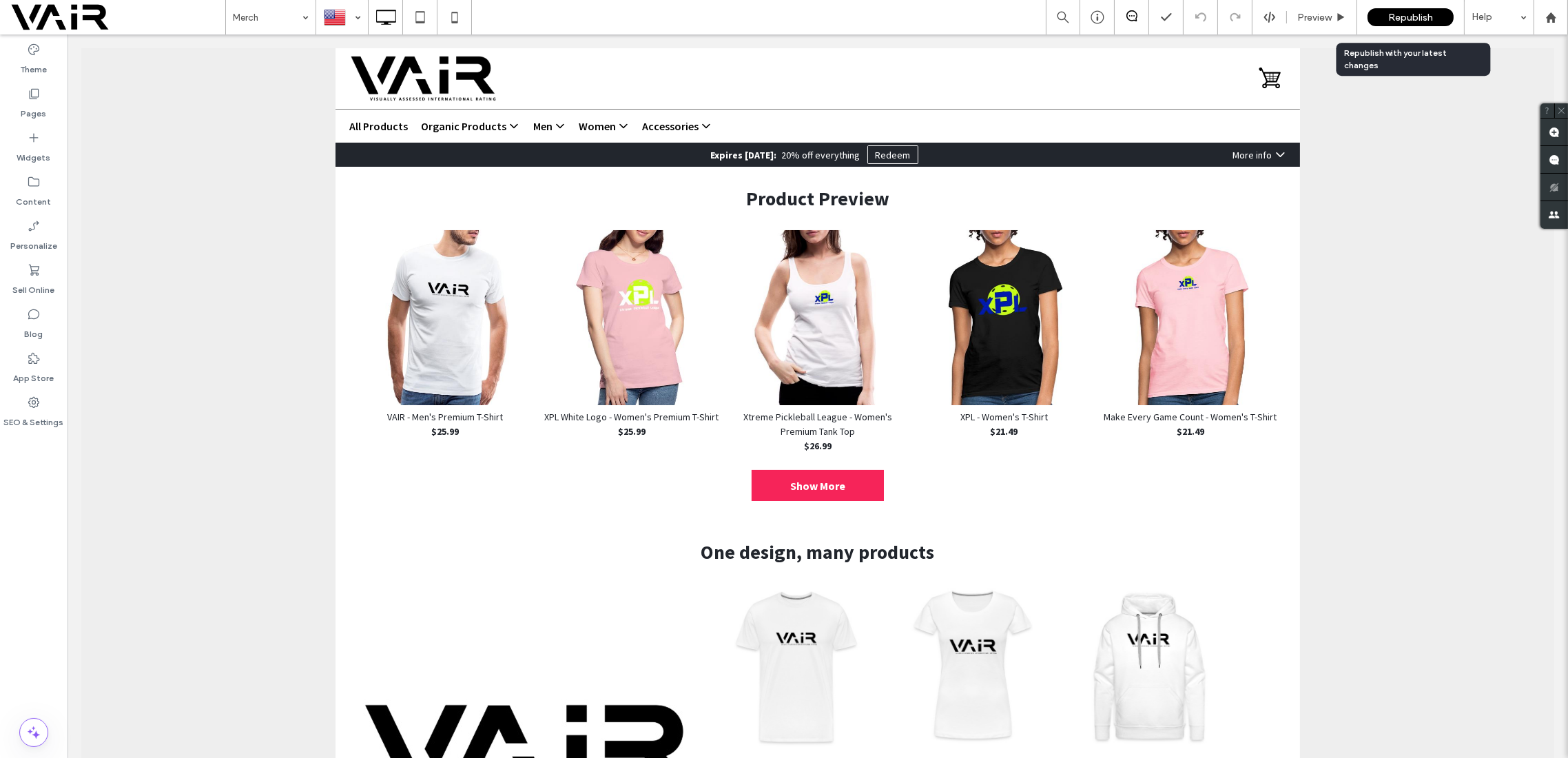
click at [1423, 16] on span "Republish" at bounding box center [1410, 18] width 45 height 12
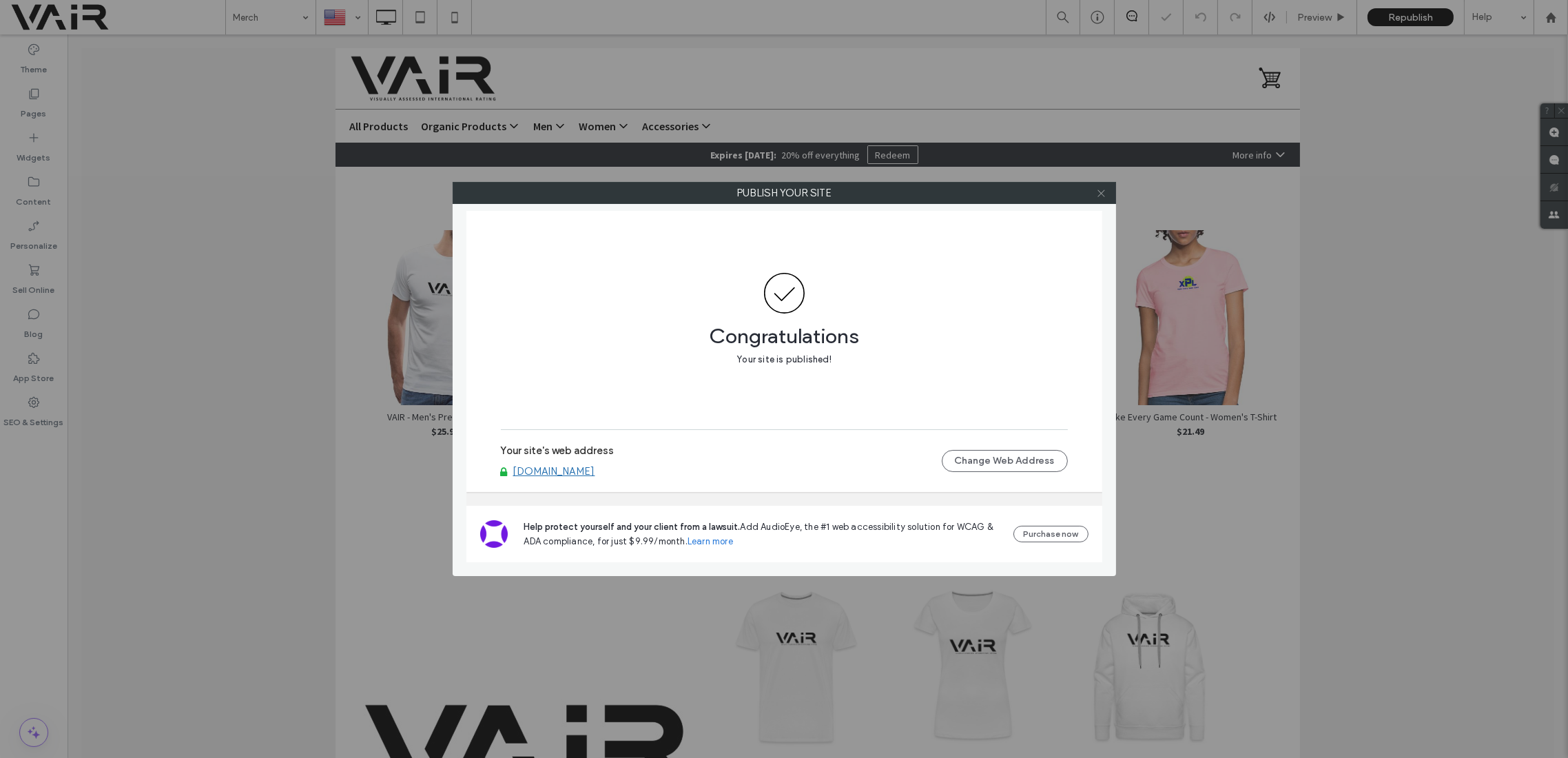
click at [1100, 196] on icon at bounding box center [1101, 193] width 11 height 11
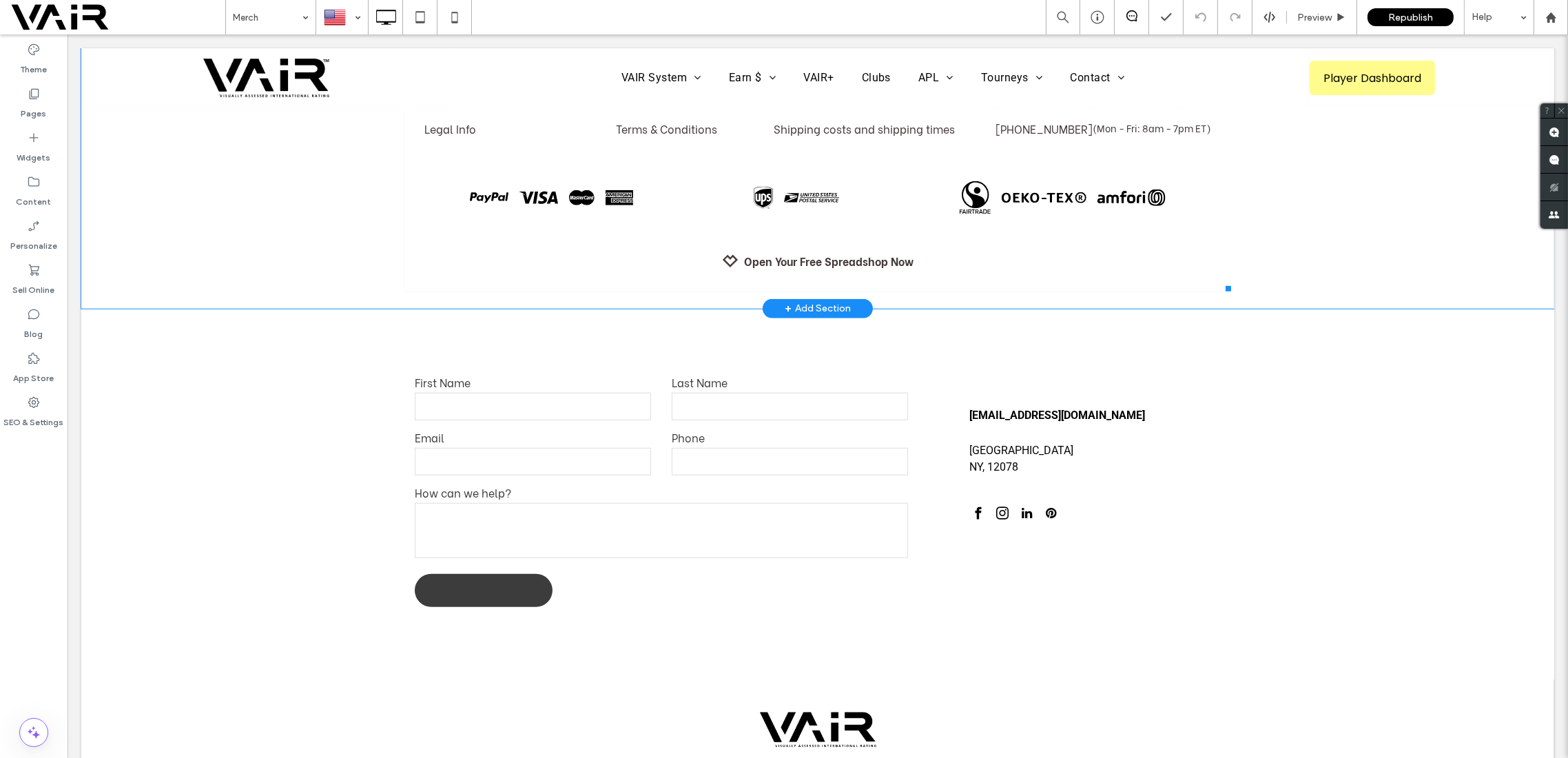
scroll to position [2328, 0]
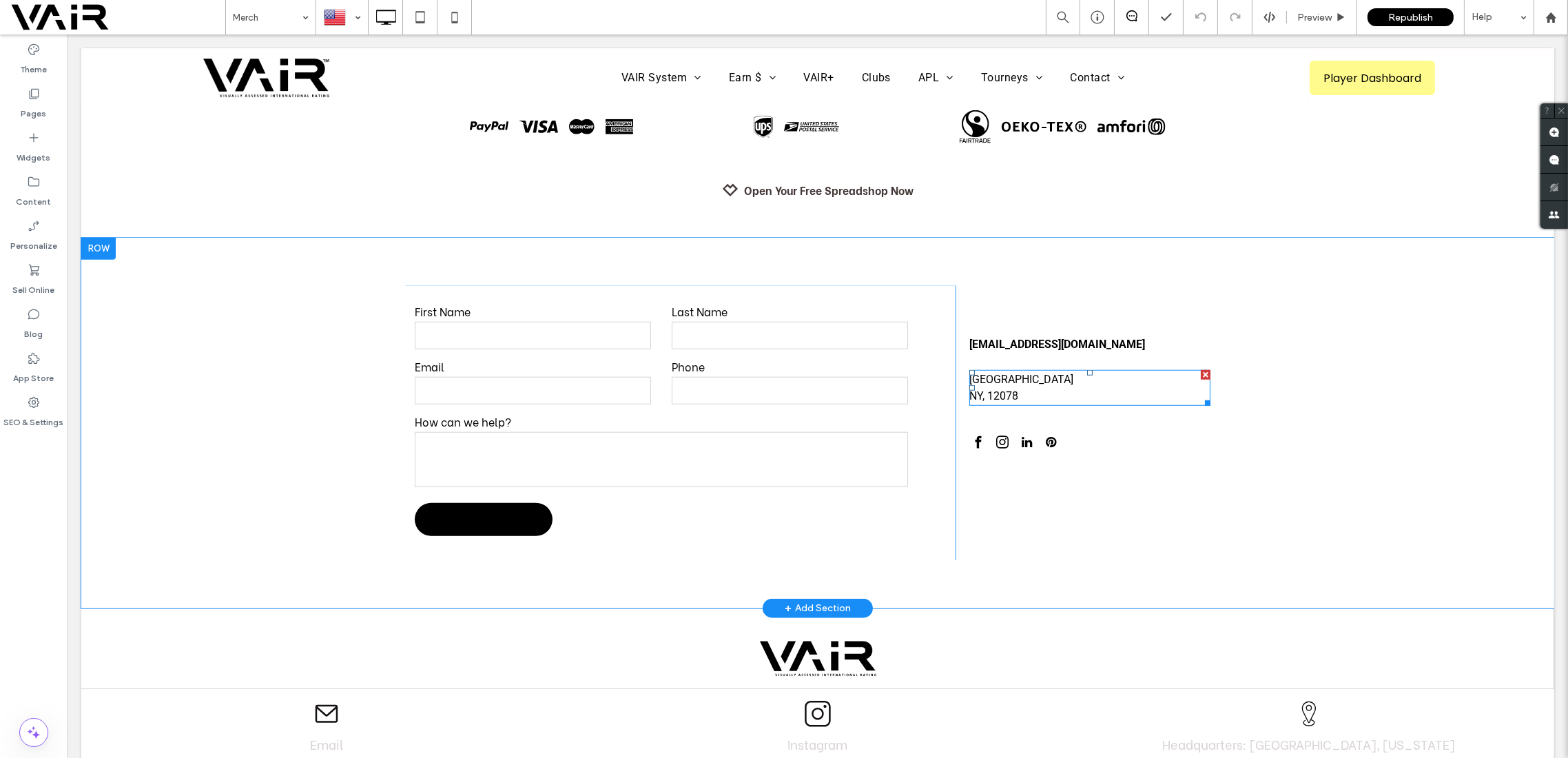
click at [1022, 377] on p "[GEOGRAPHIC_DATA]" at bounding box center [1090, 379] width 241 height 17
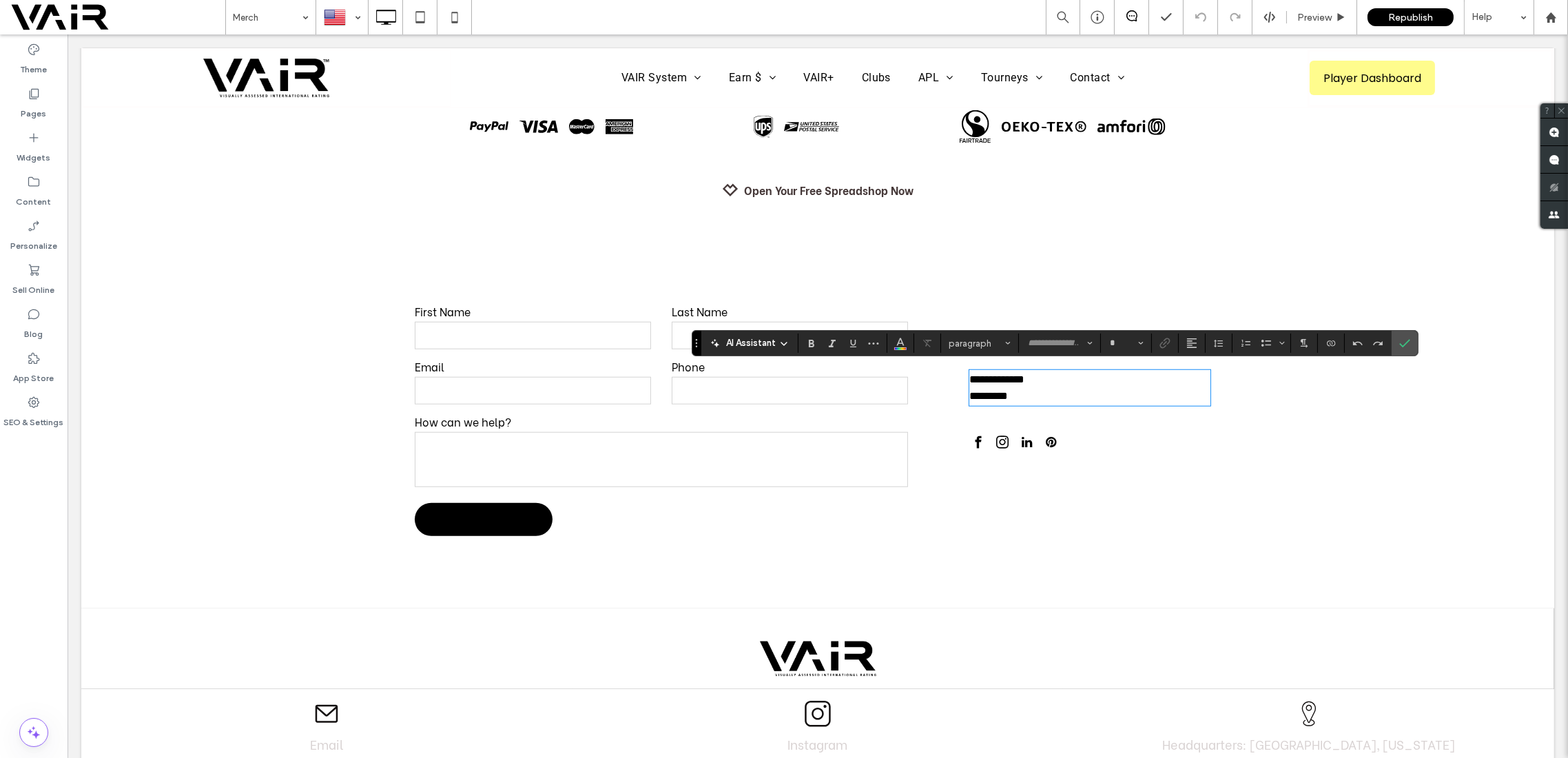
type input "******"
type input "**"
click at [1022, 379] on p "**********" at bounding box center [1090, 379] width 241 height 17
click at [1015, 377] on span "**********" at bounding box center [997, 379] width 55 height 11
click at [1017, 378] on span "**********" at bounding box center [997, 379] width 55 height 11
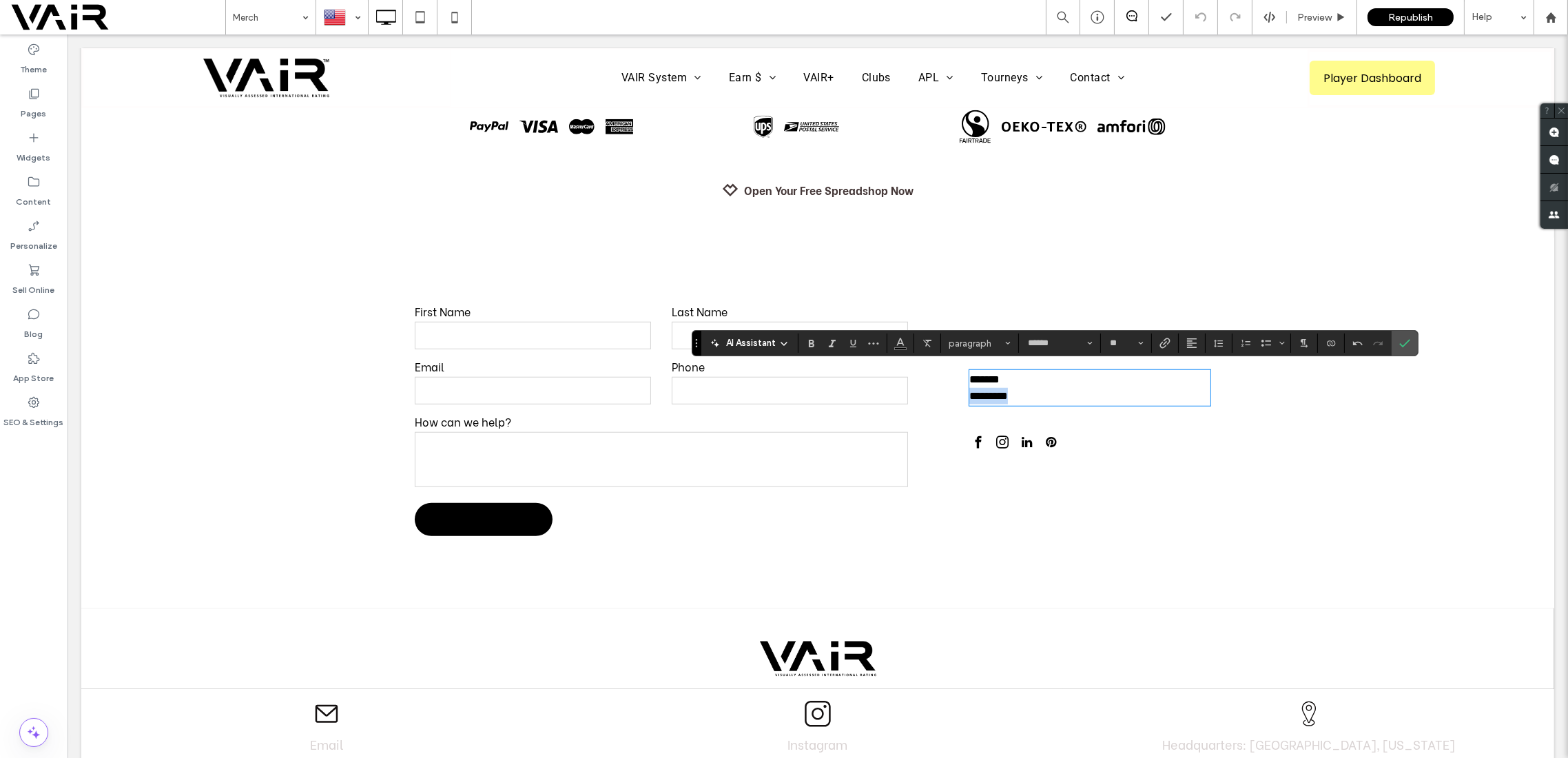
drag, startPoint x: 1016, startPoint y: 395, endPoint x: 961, endPoint y: 395, distance: 55.0
click at [961, 395] on div "Contact@XtremePickleballLeague.com ****** ********* Click To Paste" at bounding box center [1093, 423] width 275 height 274
click at [1400, 342] on icon "Confirm" at bounding box center [1405, 343] width 11 height 11
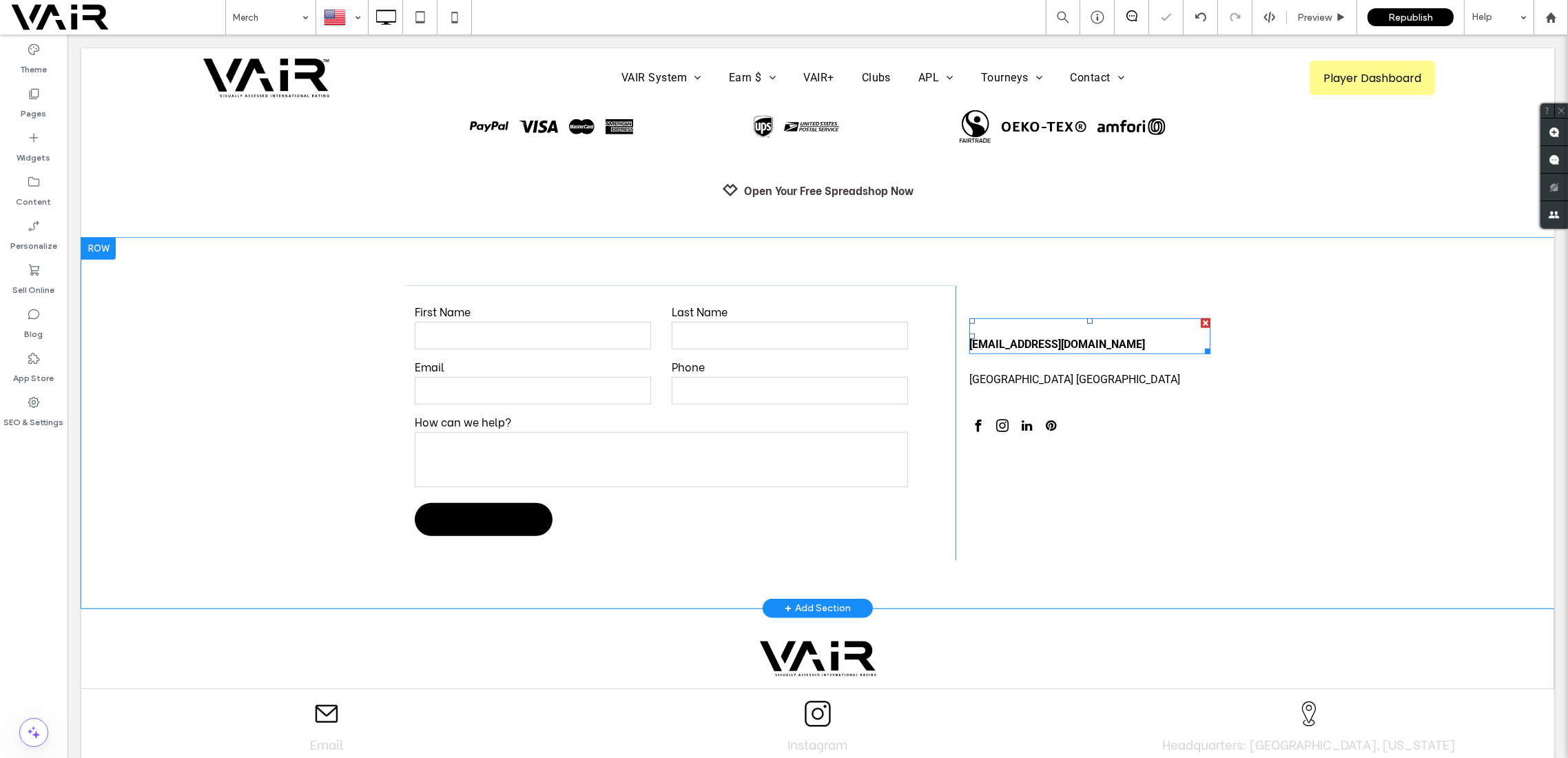
click at [1088, 343] on span "[EMAIL_ADDRESS][DOMAIN_NAME]" at bounding box center [1057, 343] width 176 height 13
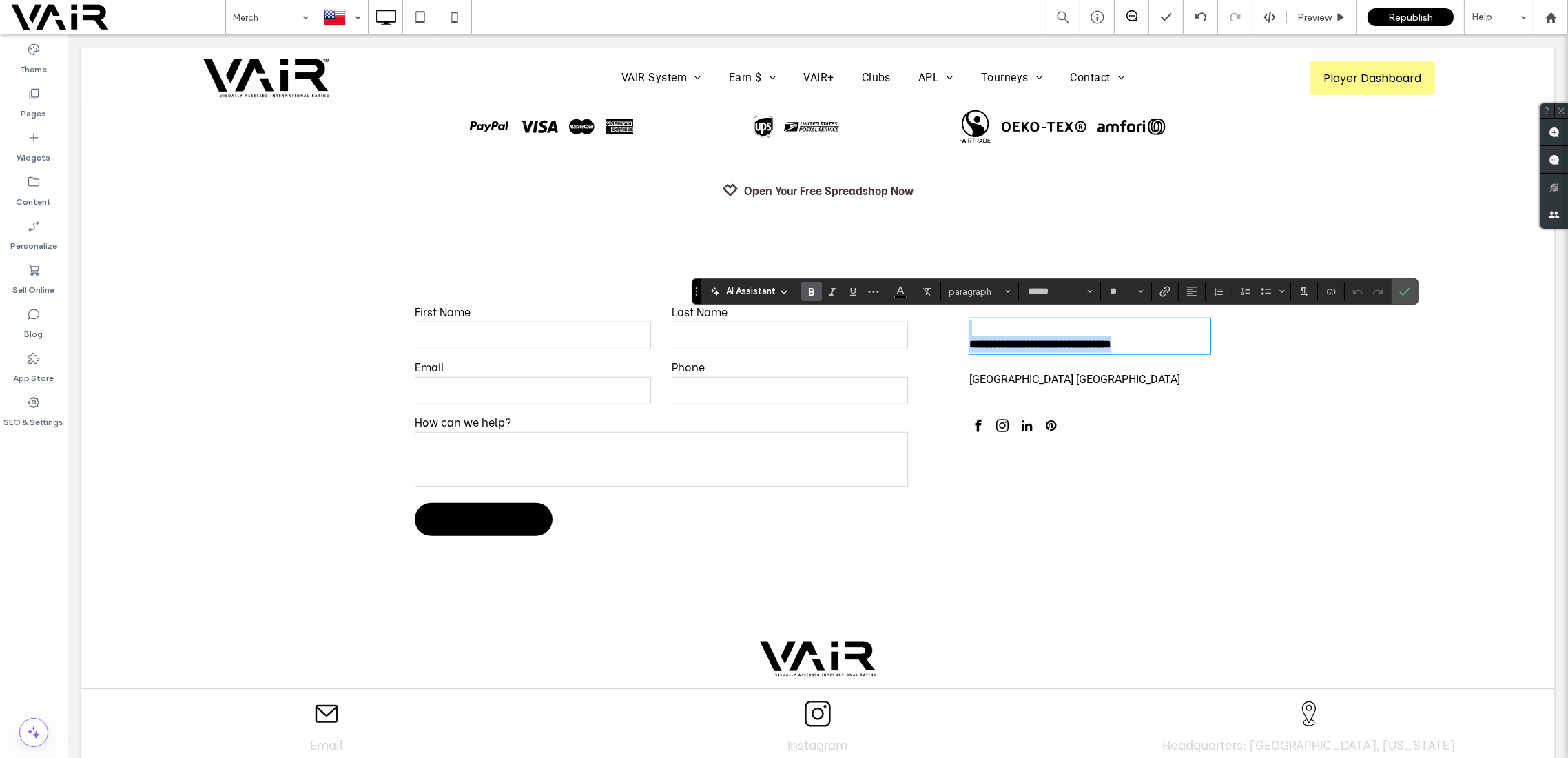
click at [1112, 343] on strong "**********" at bounding box center [1041, 344] width 142 height 11
click at [1400, 292] on icon "Confirm" at bounding box center [1405, 291] width 11 height 11
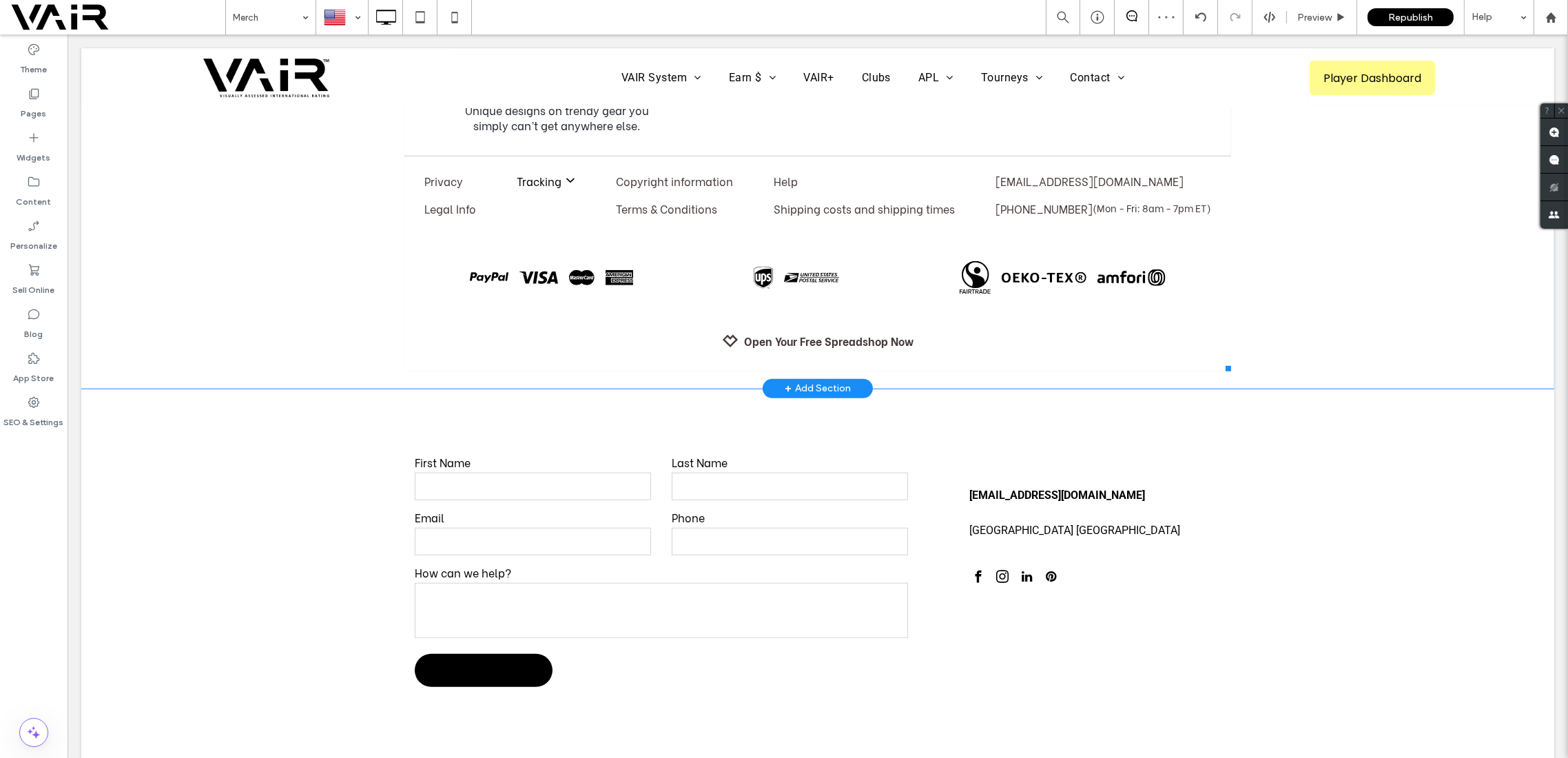
scroll to position [2083, 0]
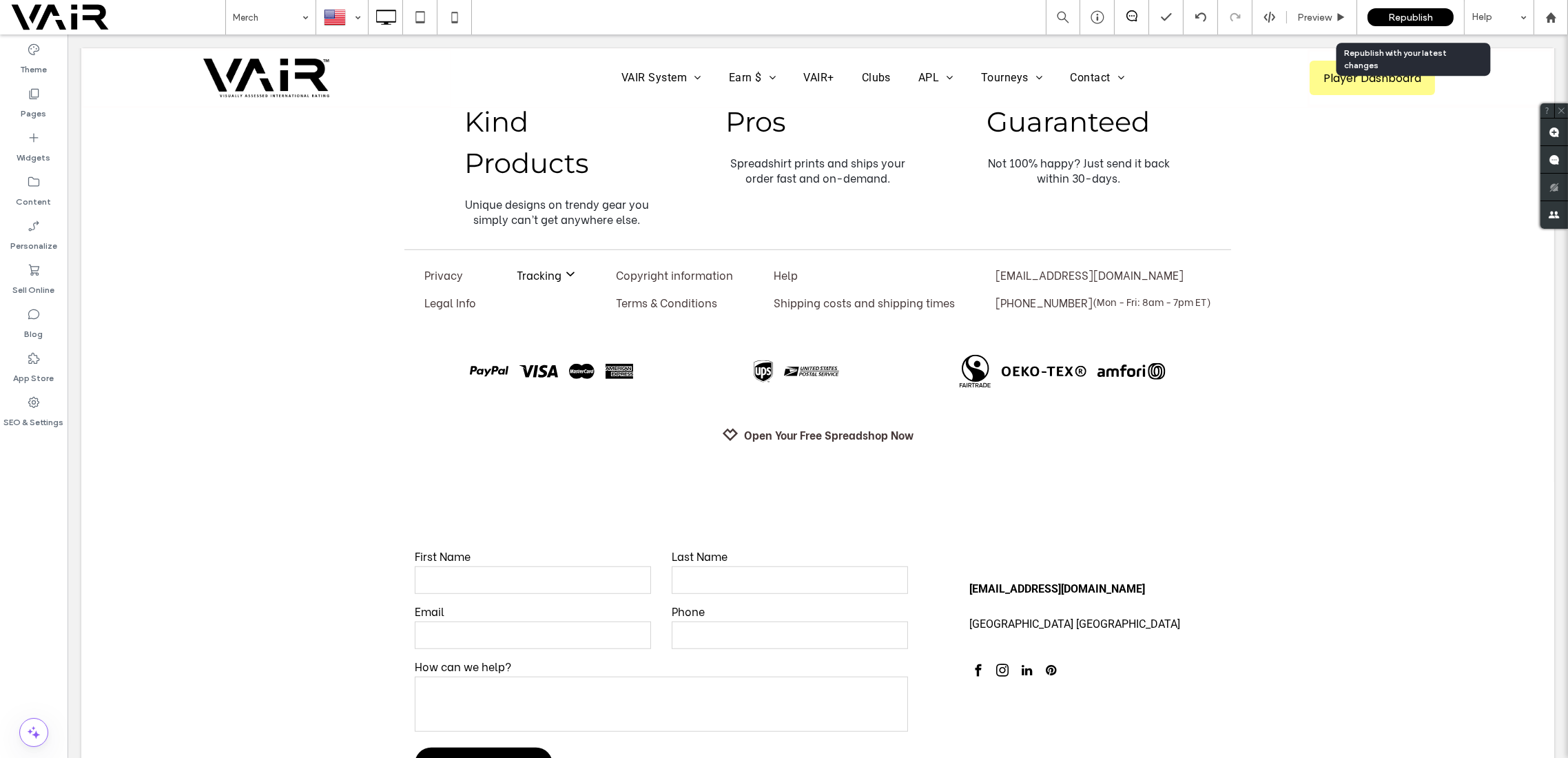
click at [1407, 15] on span "Republish" at bounding box center [1410, 18] width 45 height 12
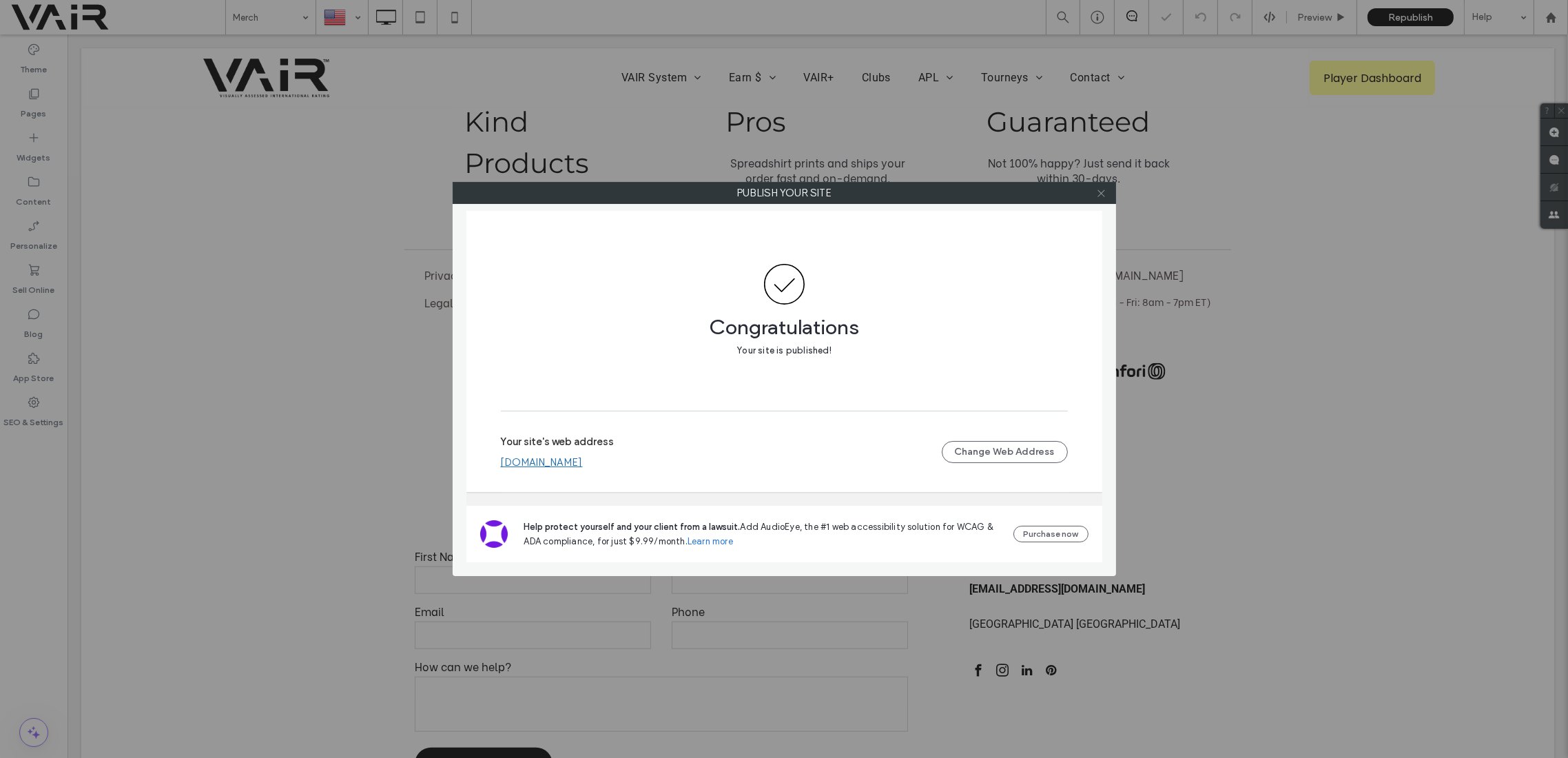
click at [1101, 194] on icon at bounding box center [1101, 193] width 11 height 11
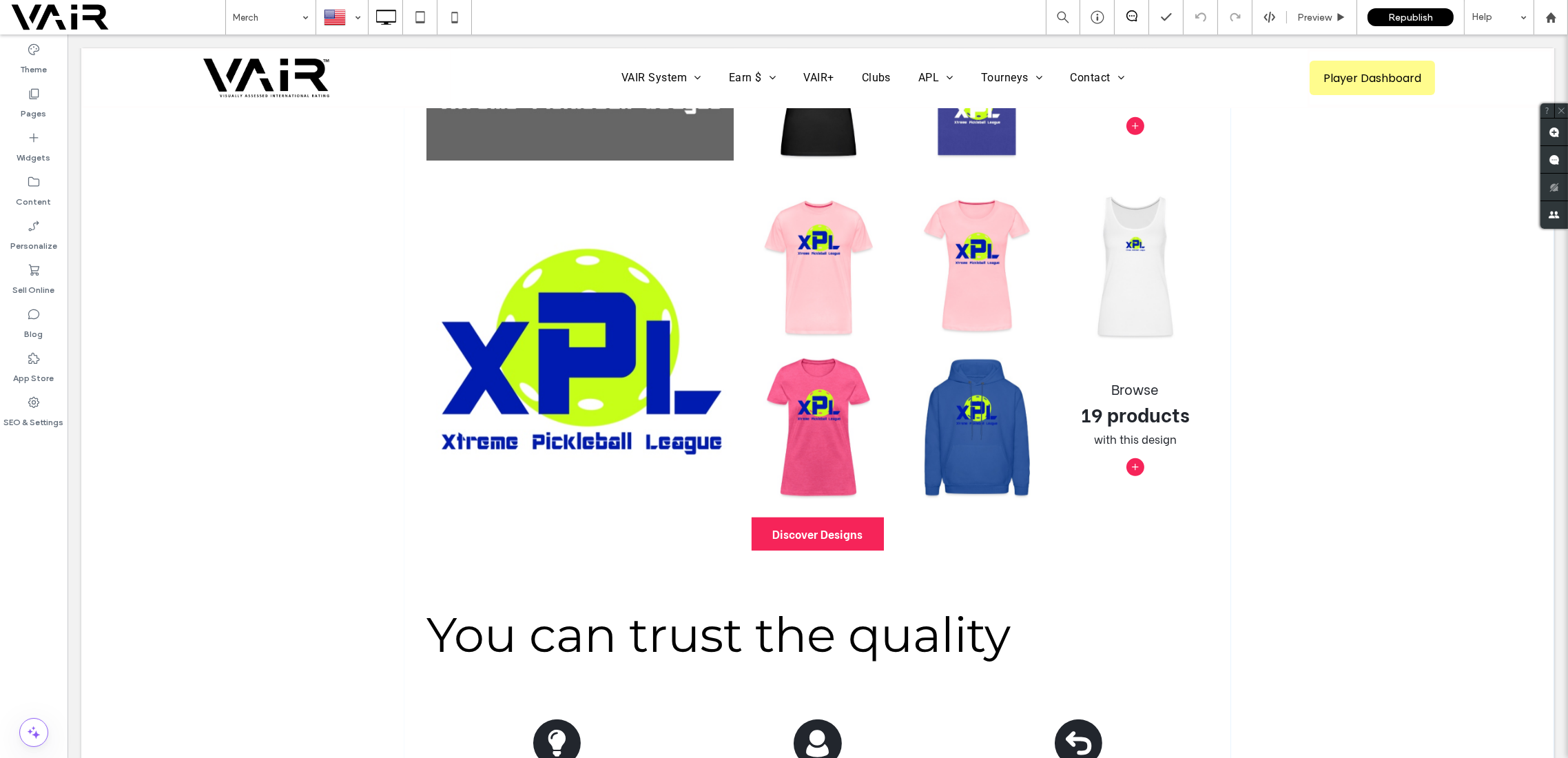
scroll to position [1593, 0]
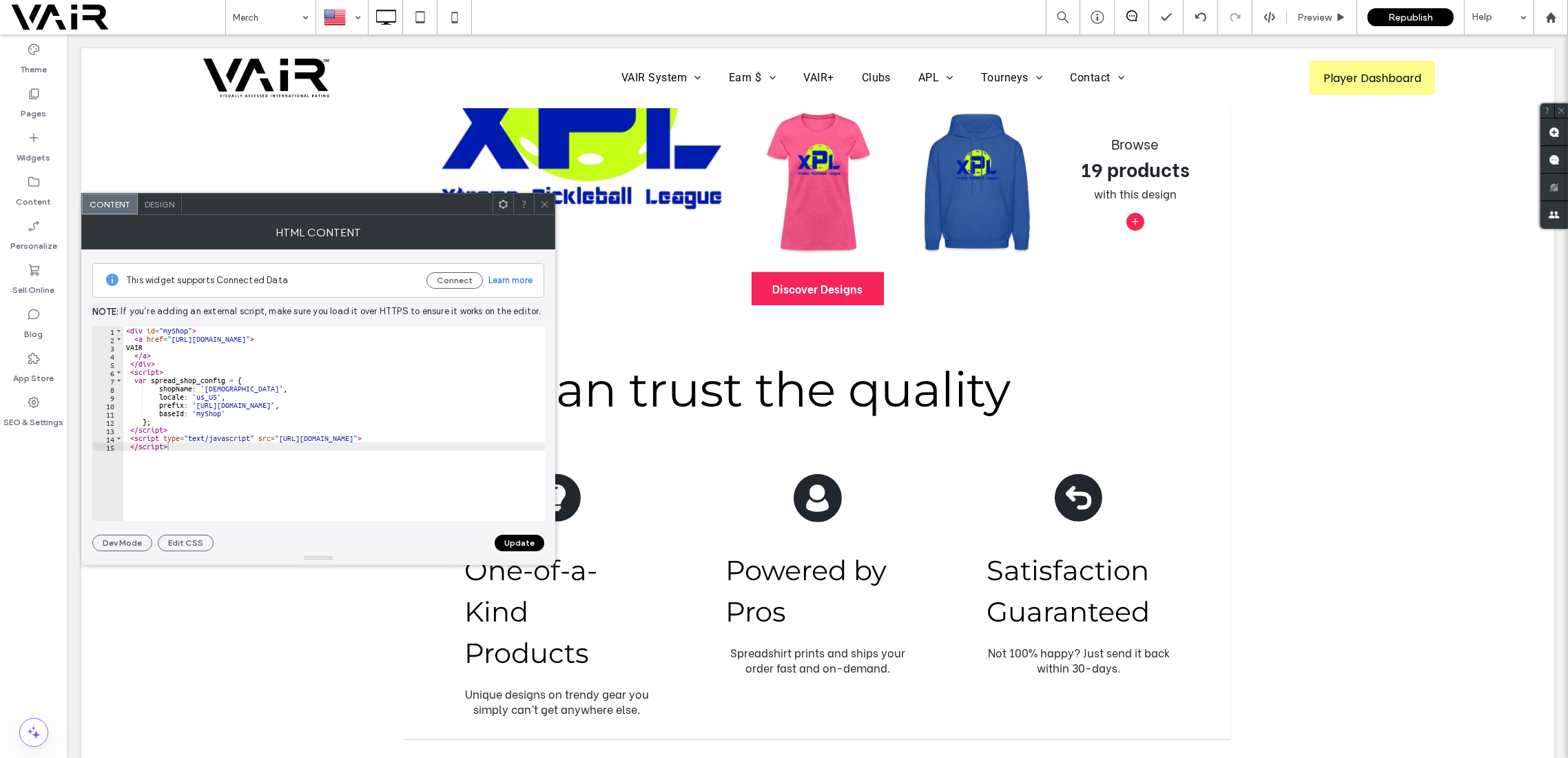
click at [545, 200] on icon at bounding box center [545, 204] width 11 height 11
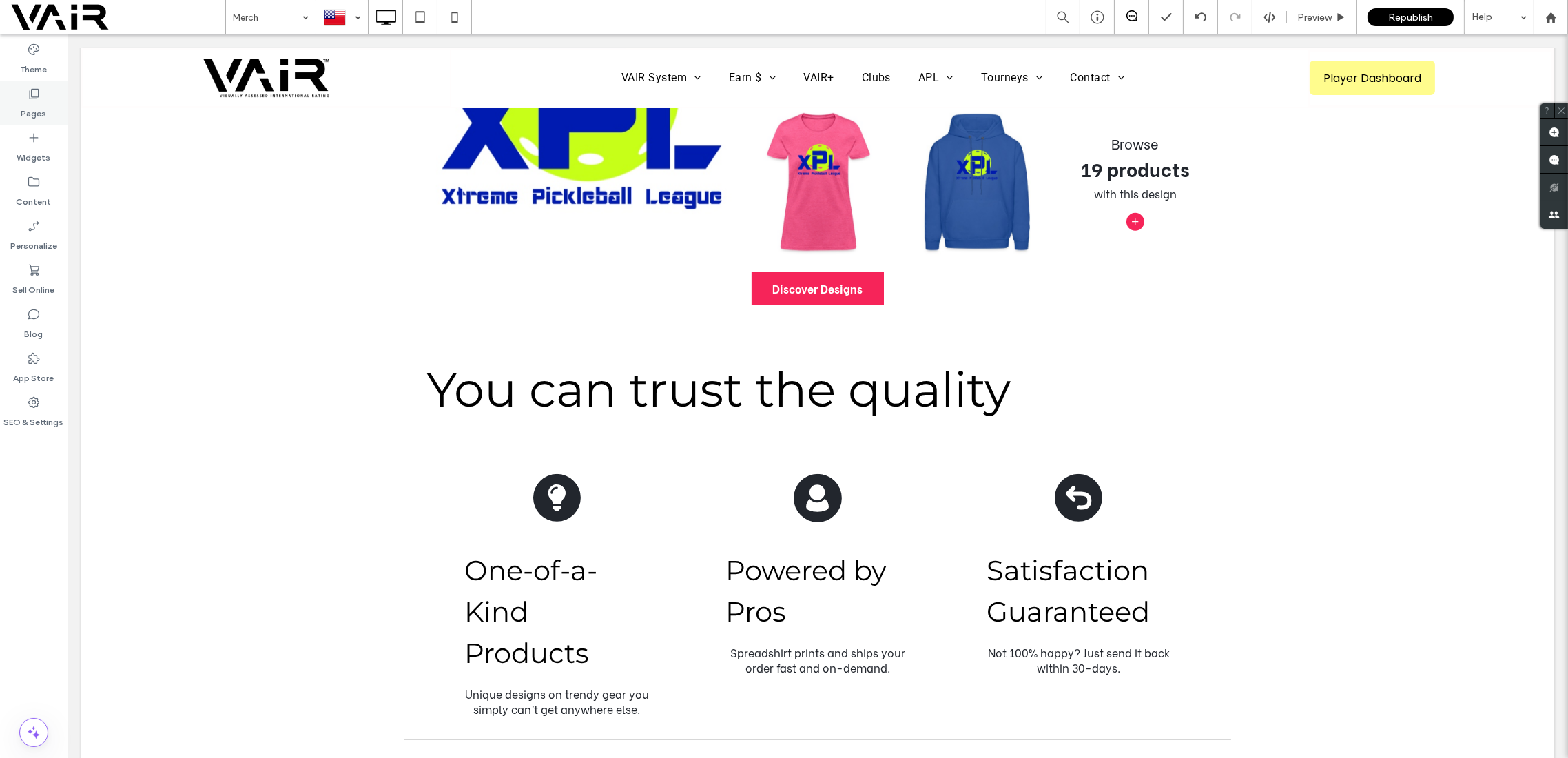
click at [39, 91] on icon at bounding box center [34, 93] width 14 height 14
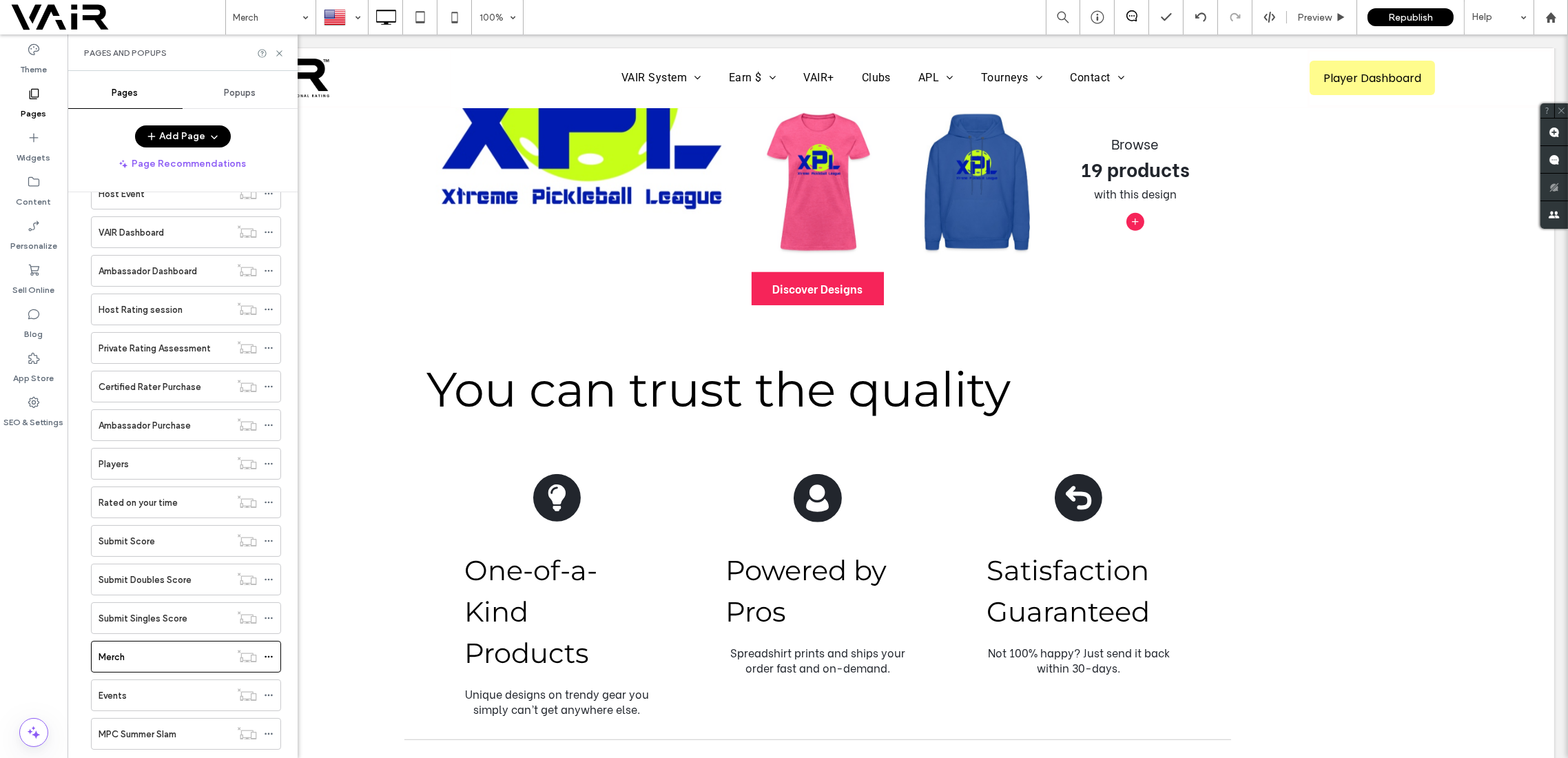
scroll to position [980, 0]
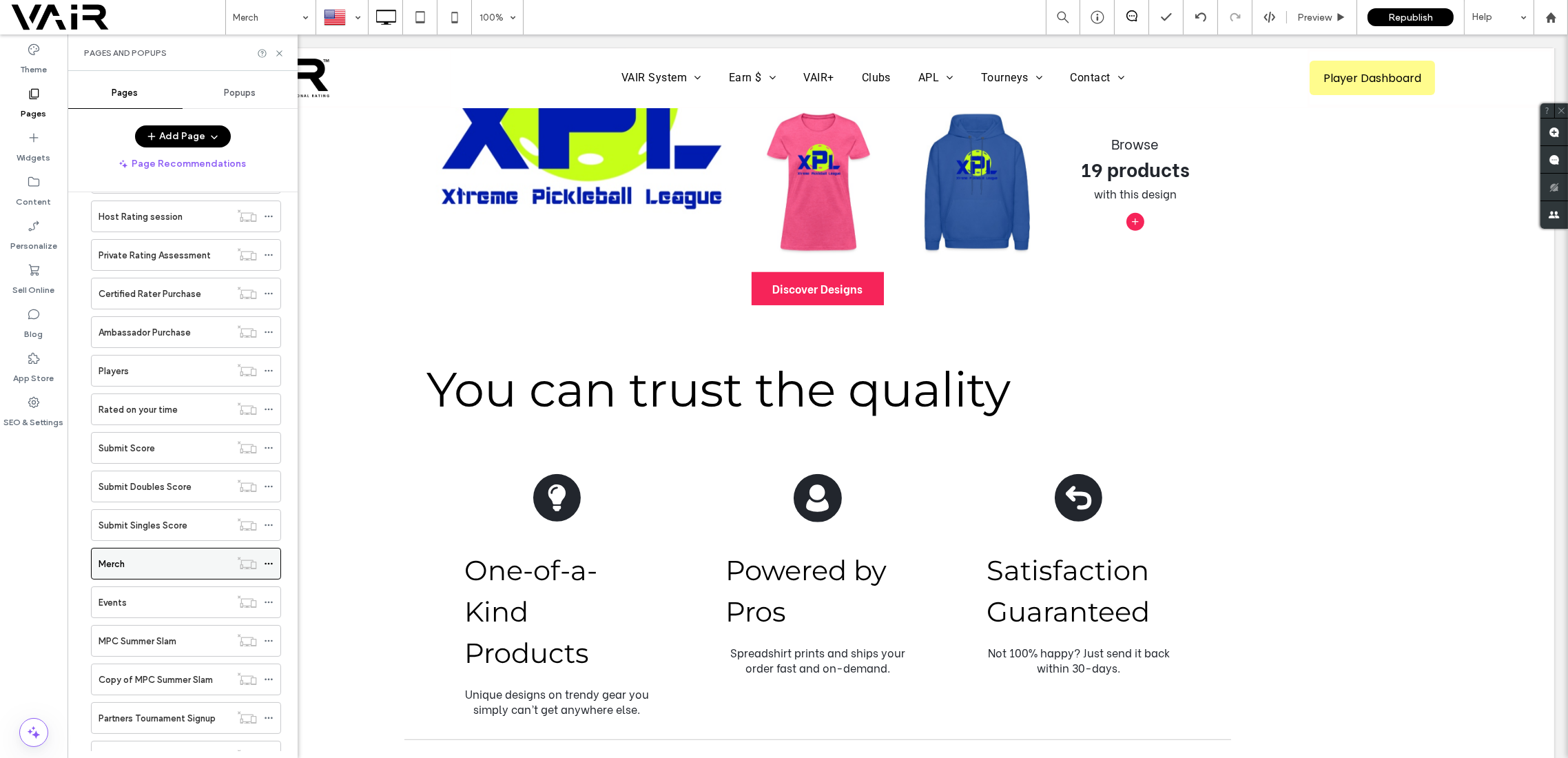
click at [126, 557] on div "Merch" at bounding box center [163, 563] width 131 height 15
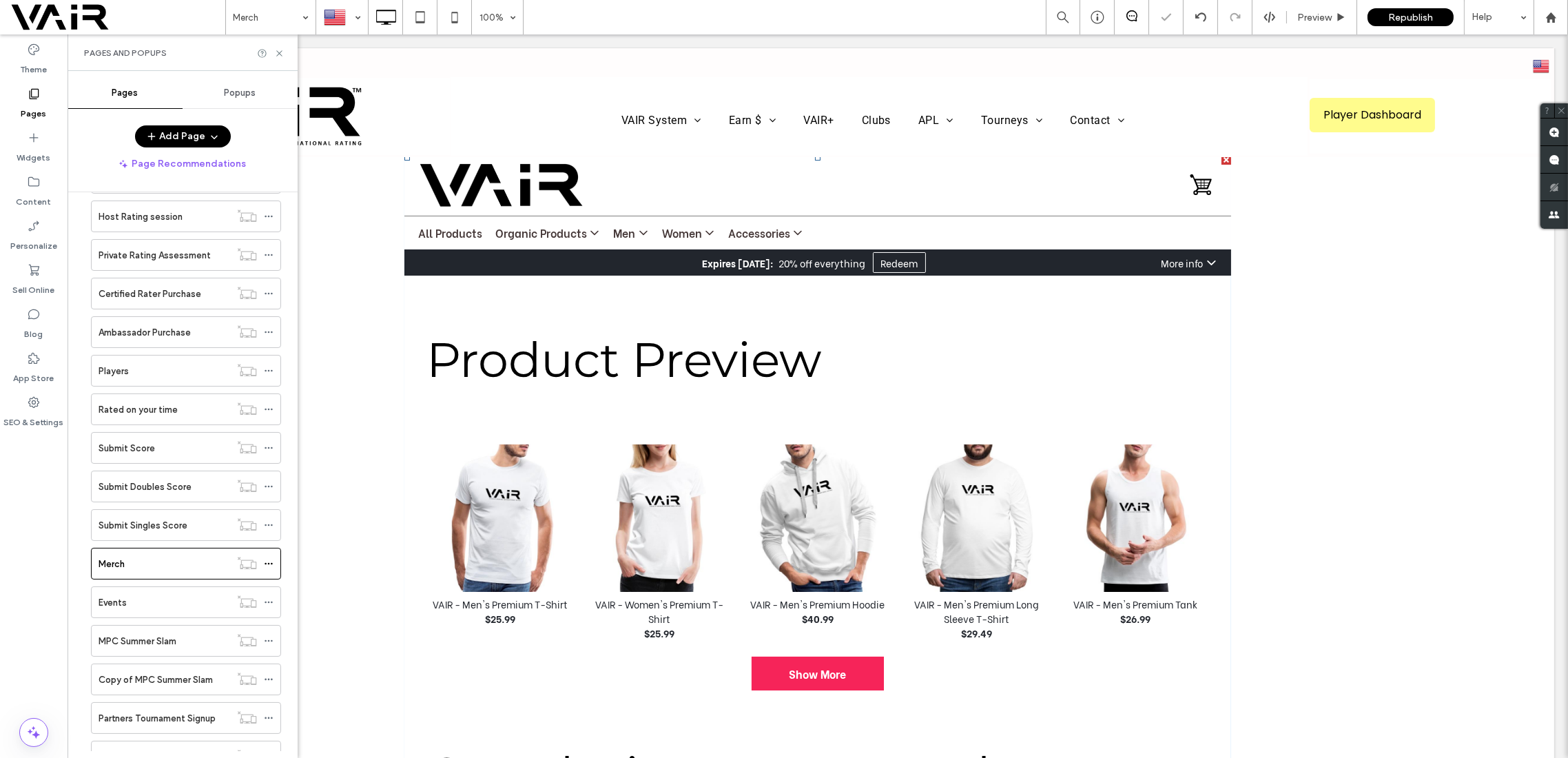
scroll to position [0, 0]
click at [270, 559] on icon at bounding box center [268, 563] width 10 height 10
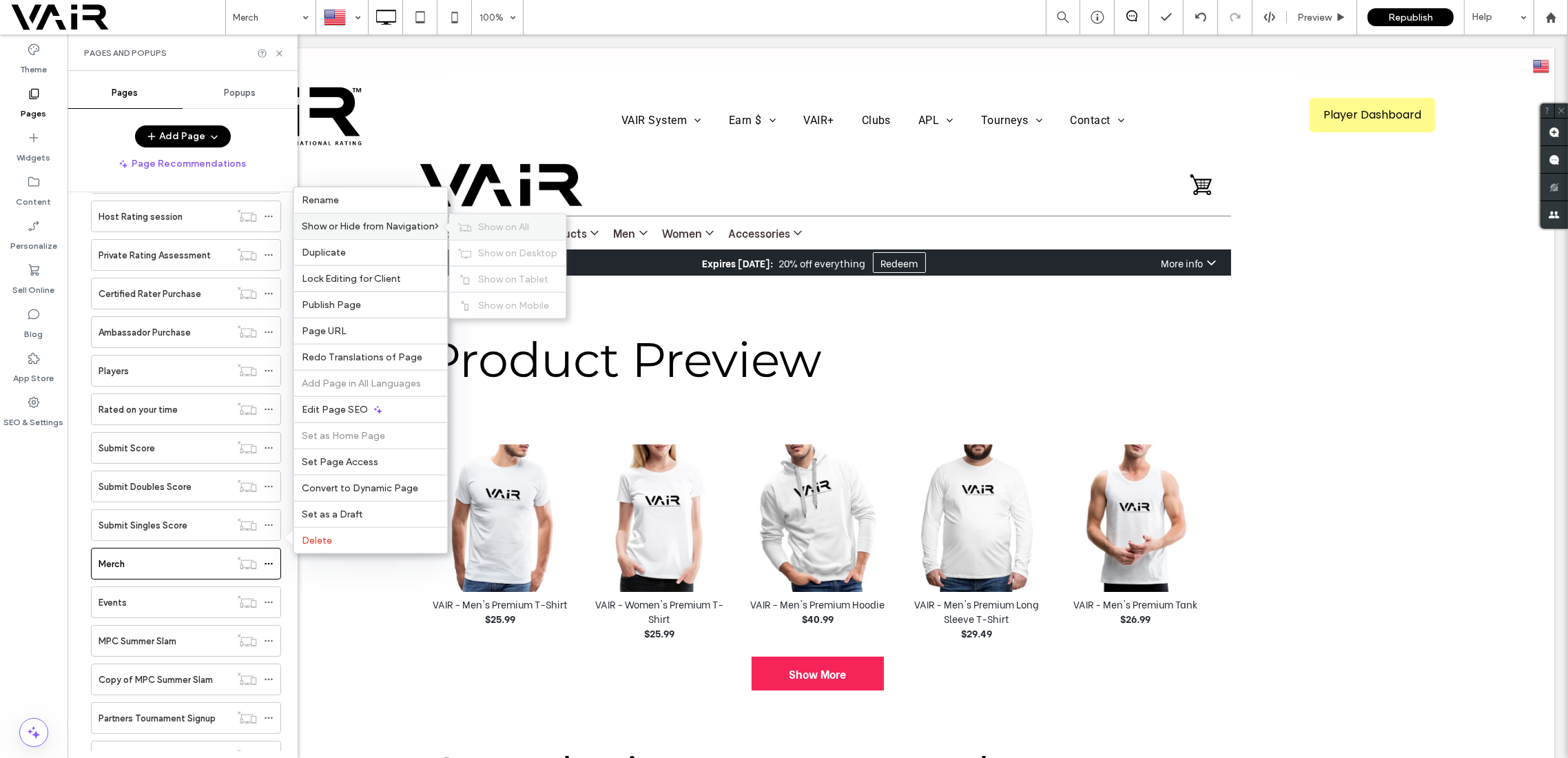
click at [500, 226] on span "Show on All" at bounding box center [504, 227] width 51 height 12
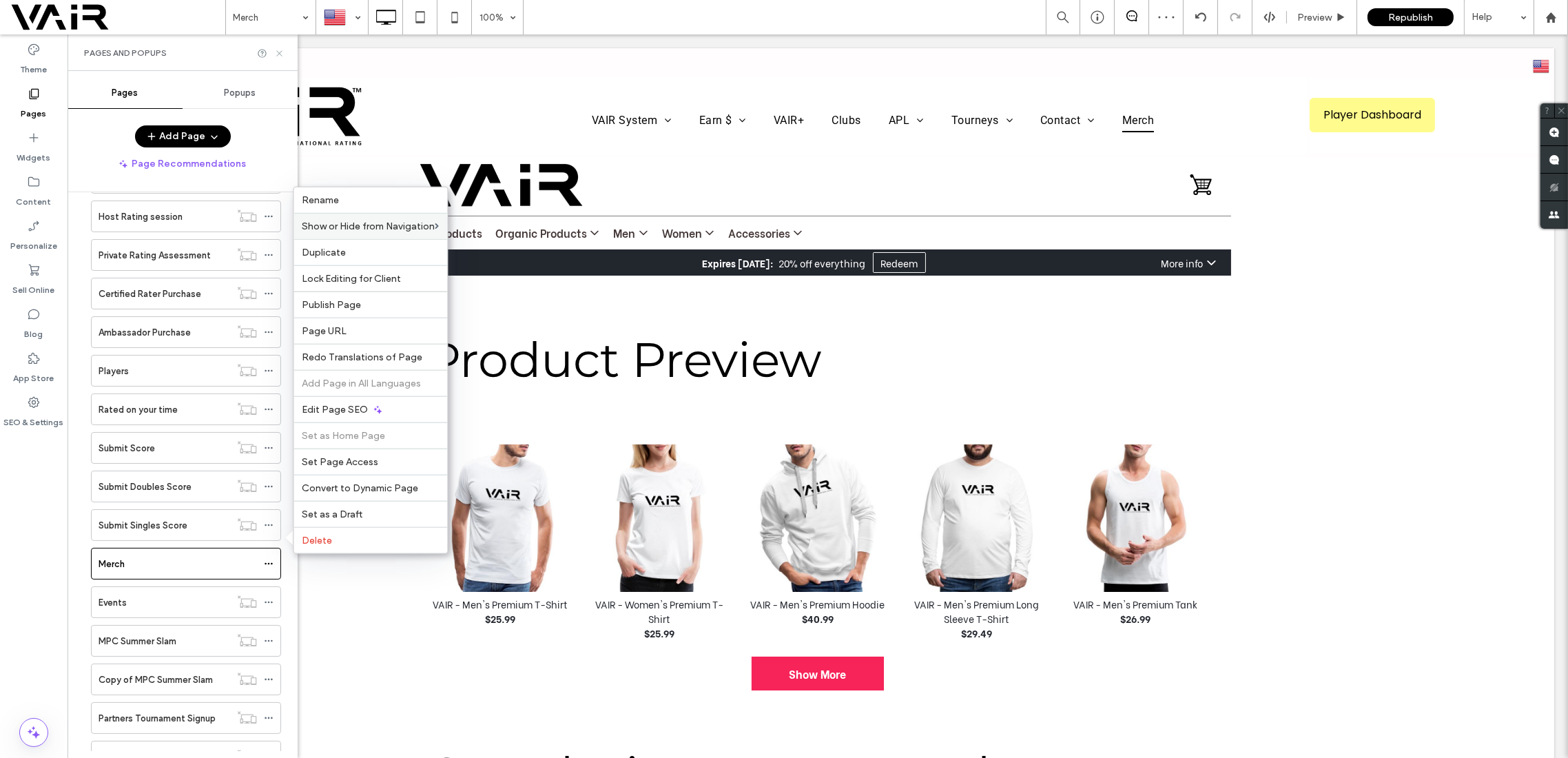
click at [280, 53] on use at bounding box center [279, 54] width 6 height 6
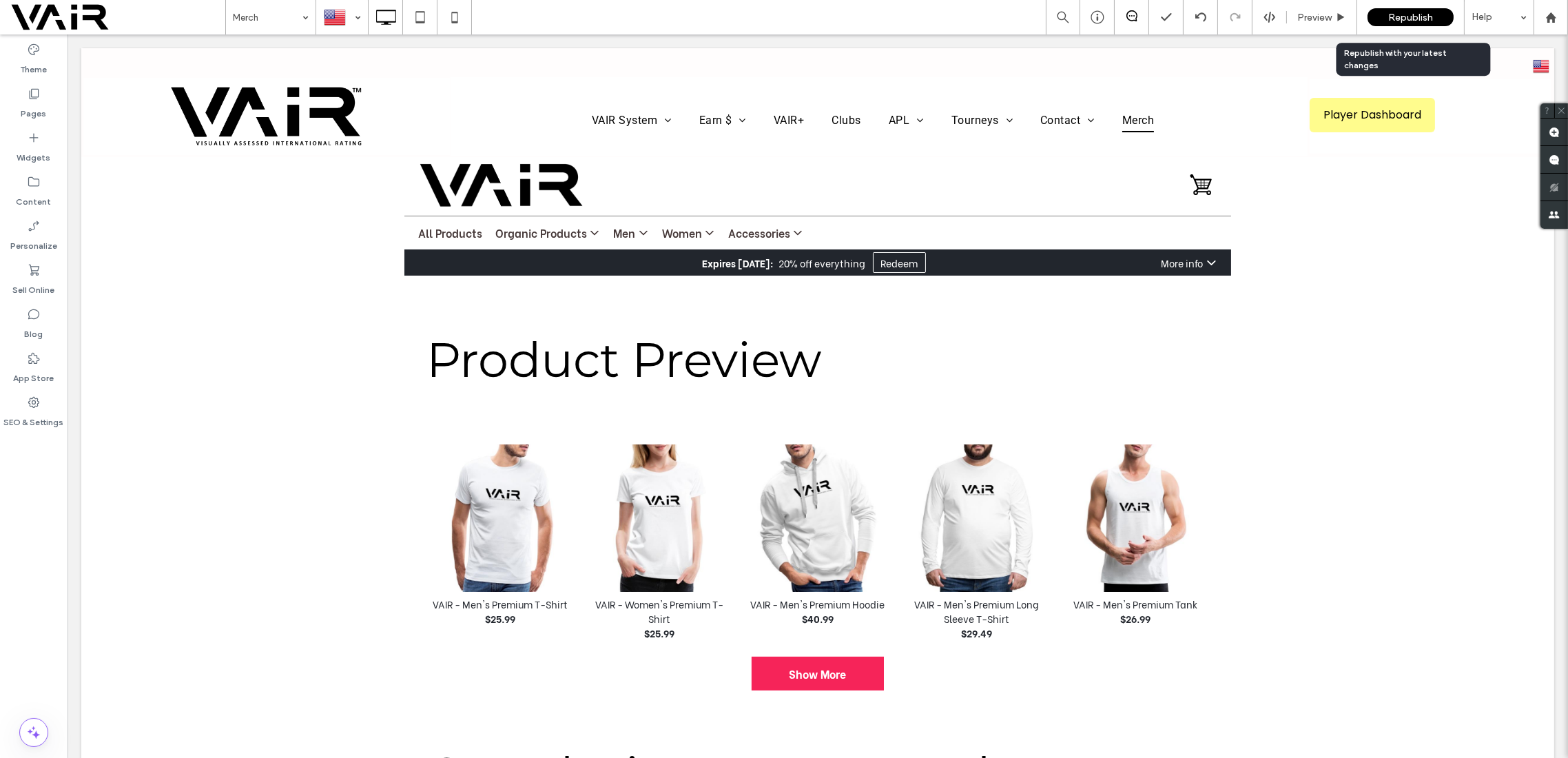
click at [1404, 17] on span "Republish" at bounding box center [1410, 18] width 45 height 12
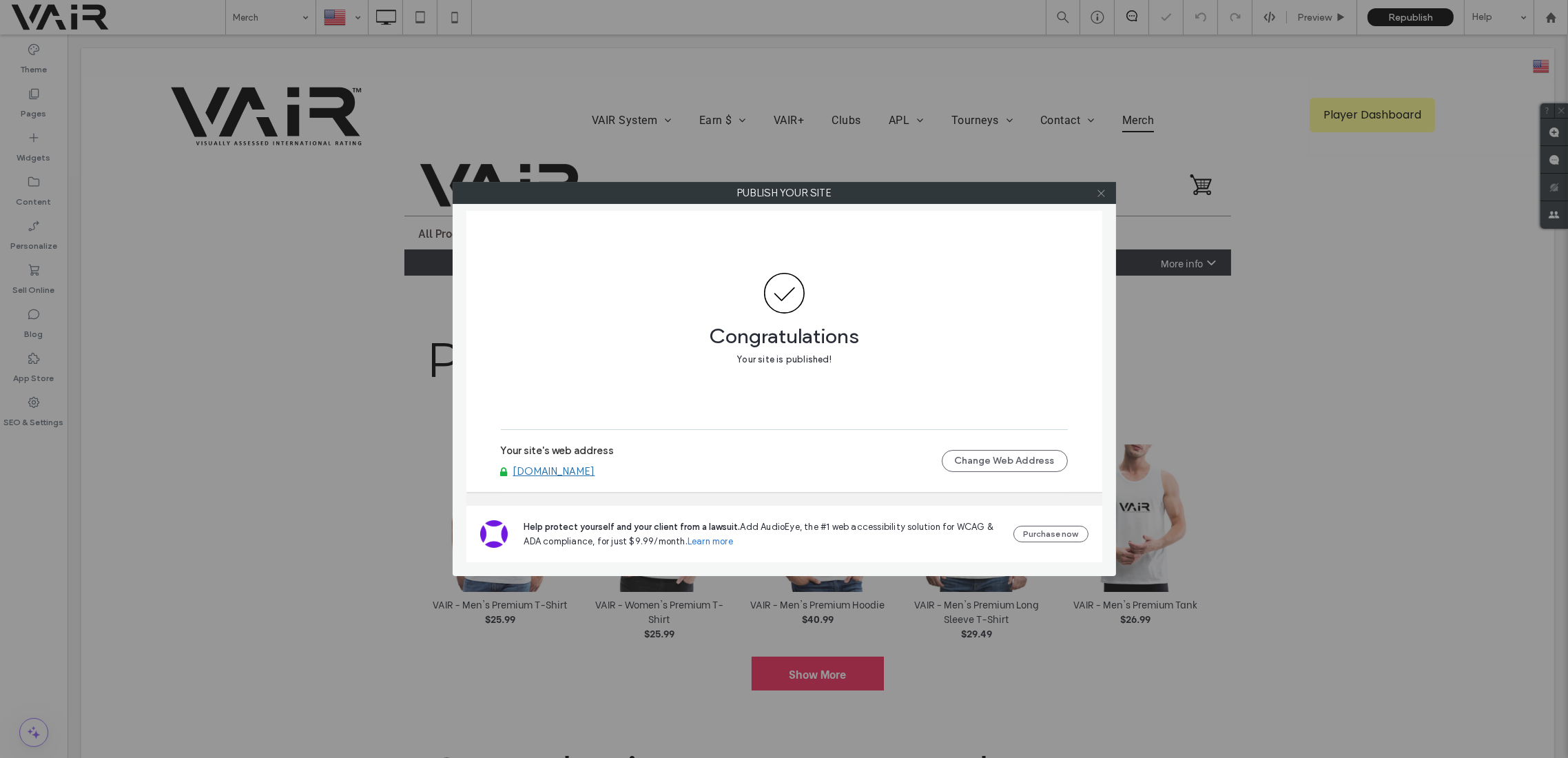
click at [1103, 193] on icon at bounding box center [1101, 193] width 11 height 11
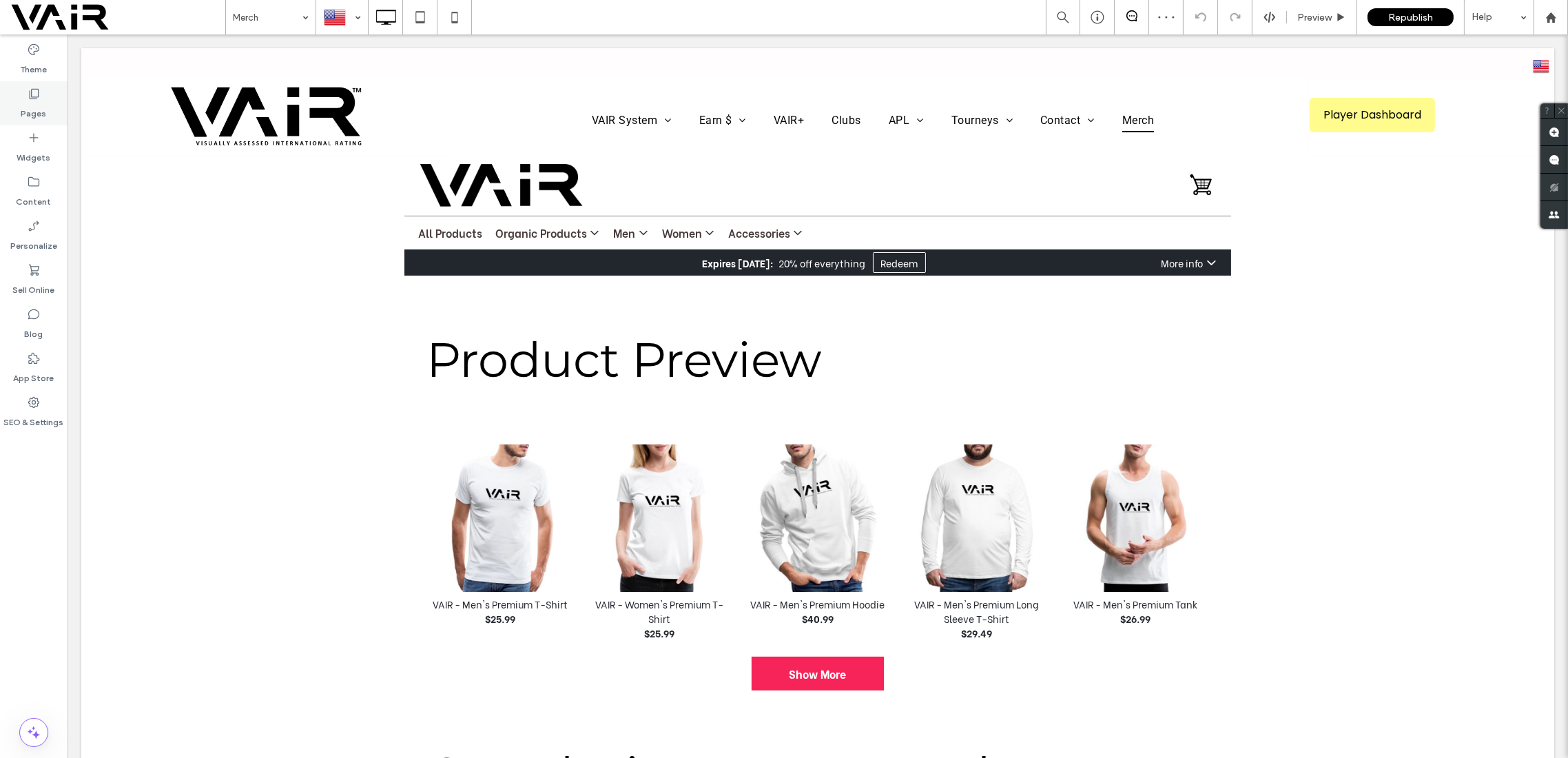
click at [34, 89] on use at bounding box center [34, 93] width 10 height 11
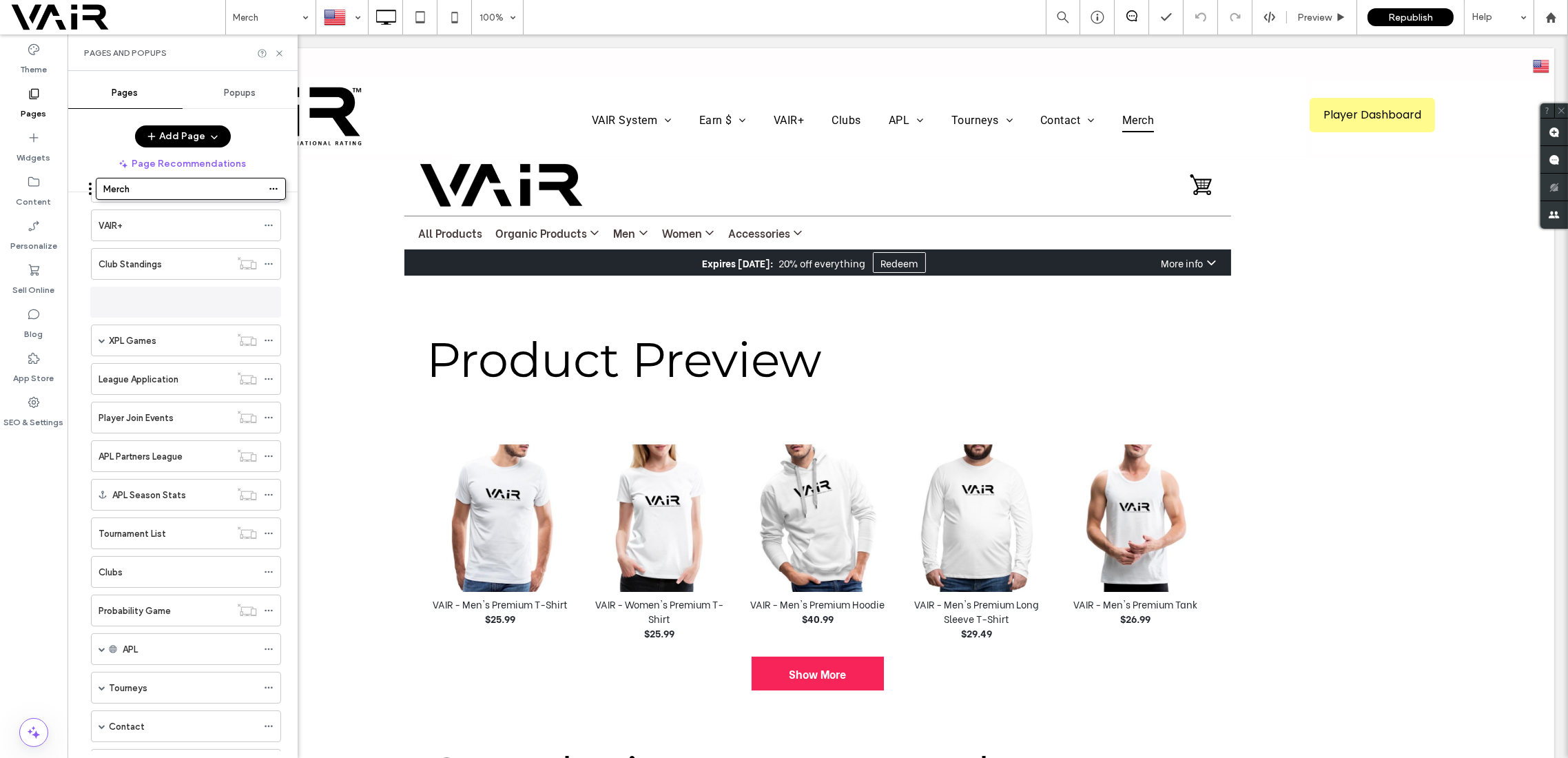
scroll to position [105, 0]
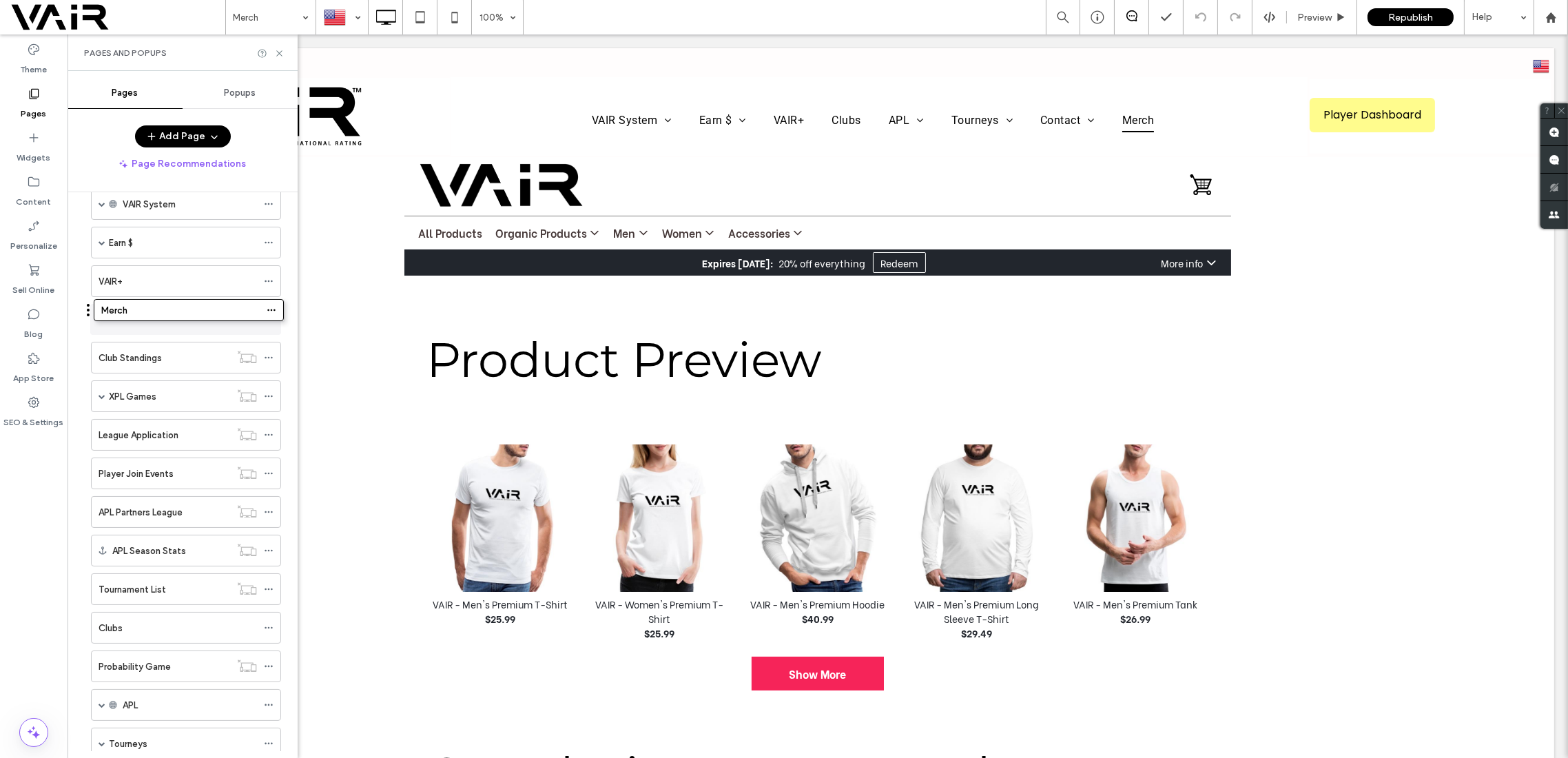
drag, startPoint x: 85, startPoint y: 549, endPoint x: 88, endPoint y: 320, distance: 229.0
click at [1413, 14] on span "Republish" at bounding box center [1410, 18] width 45 height 12
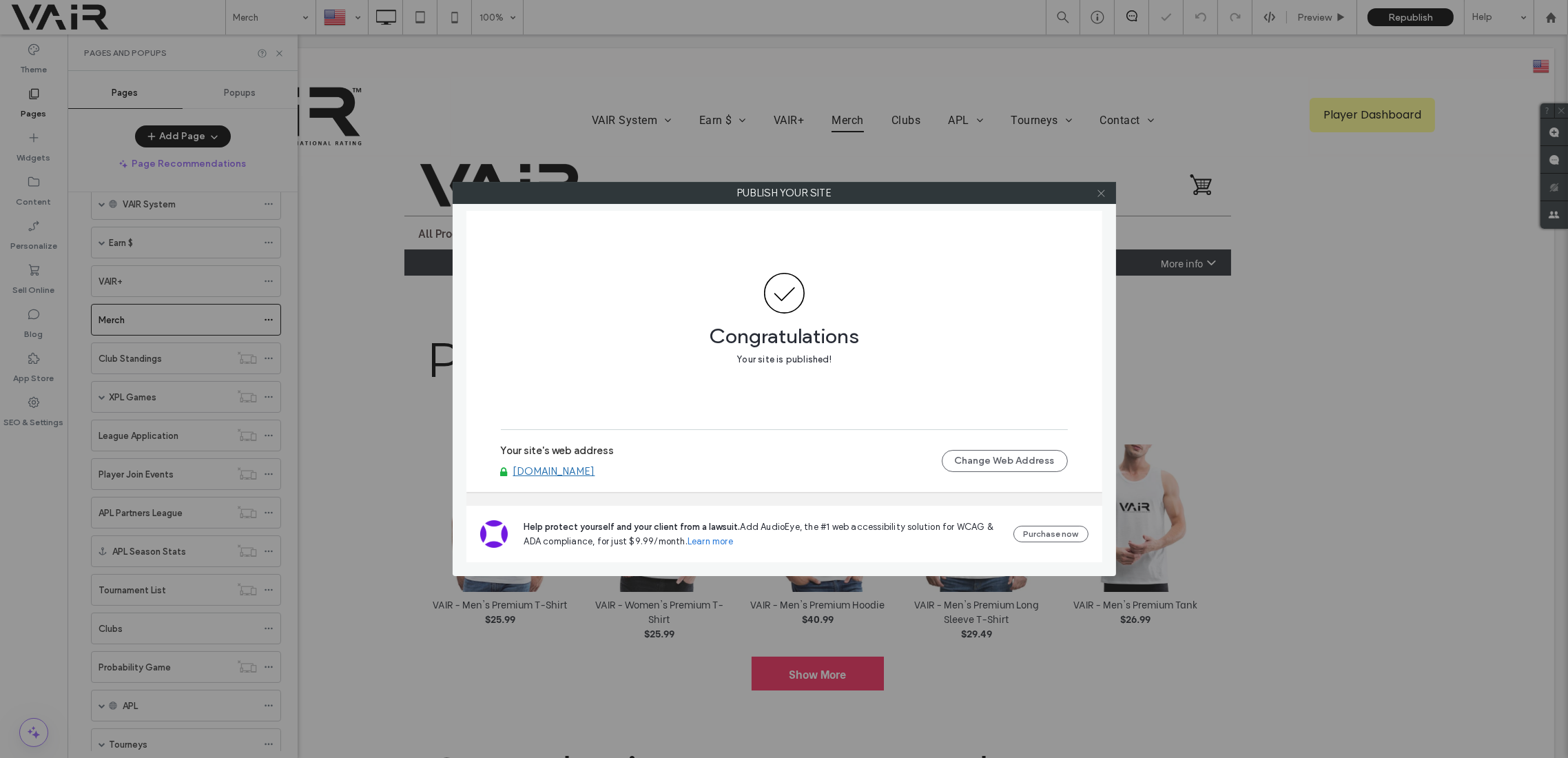
click at [1102, 196] on icon at bounding box center [1101, 193] width 11 height 11
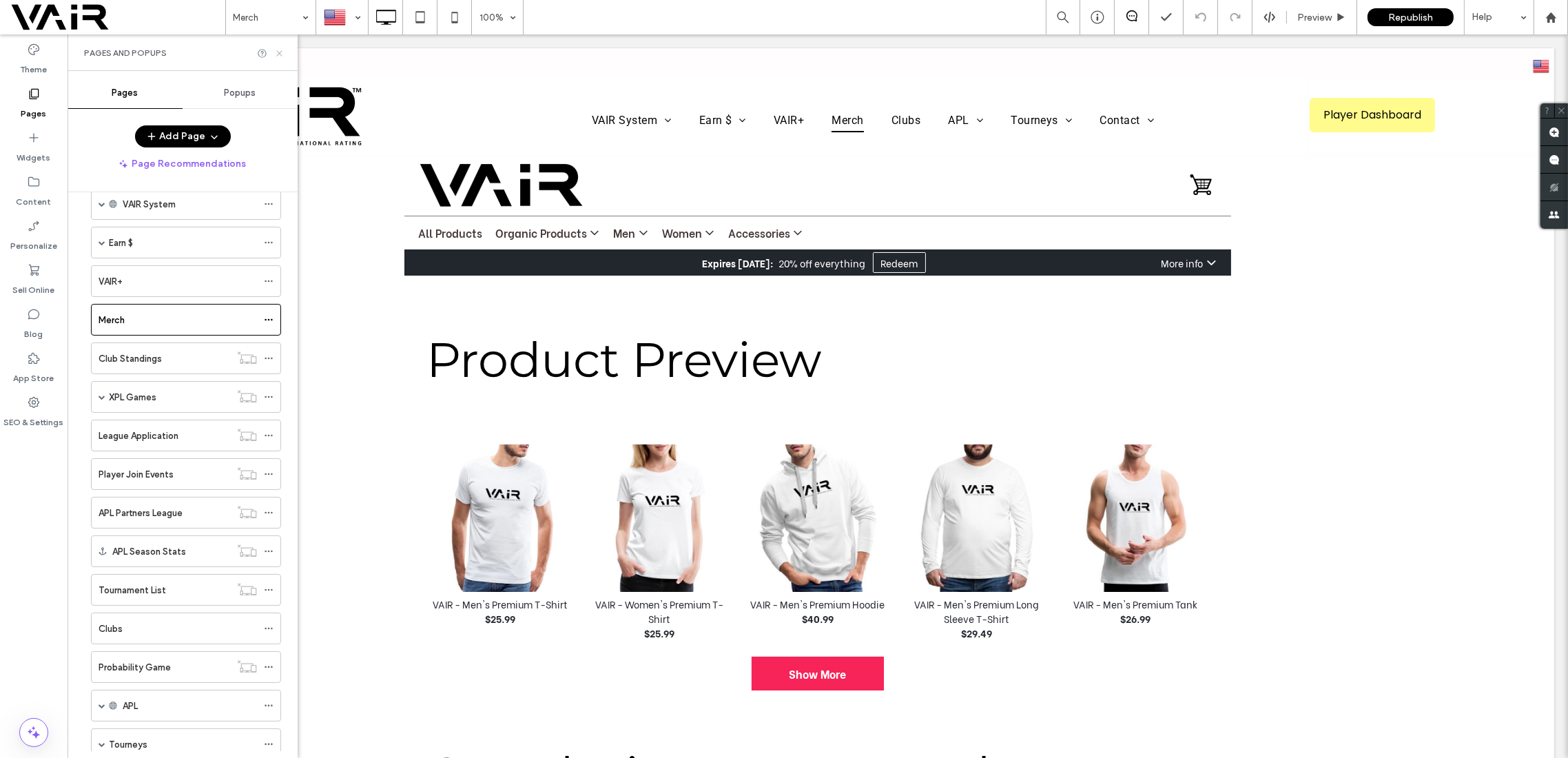
click at [282, 51] on icon at bounding box center [279, 54] width 11 height 11
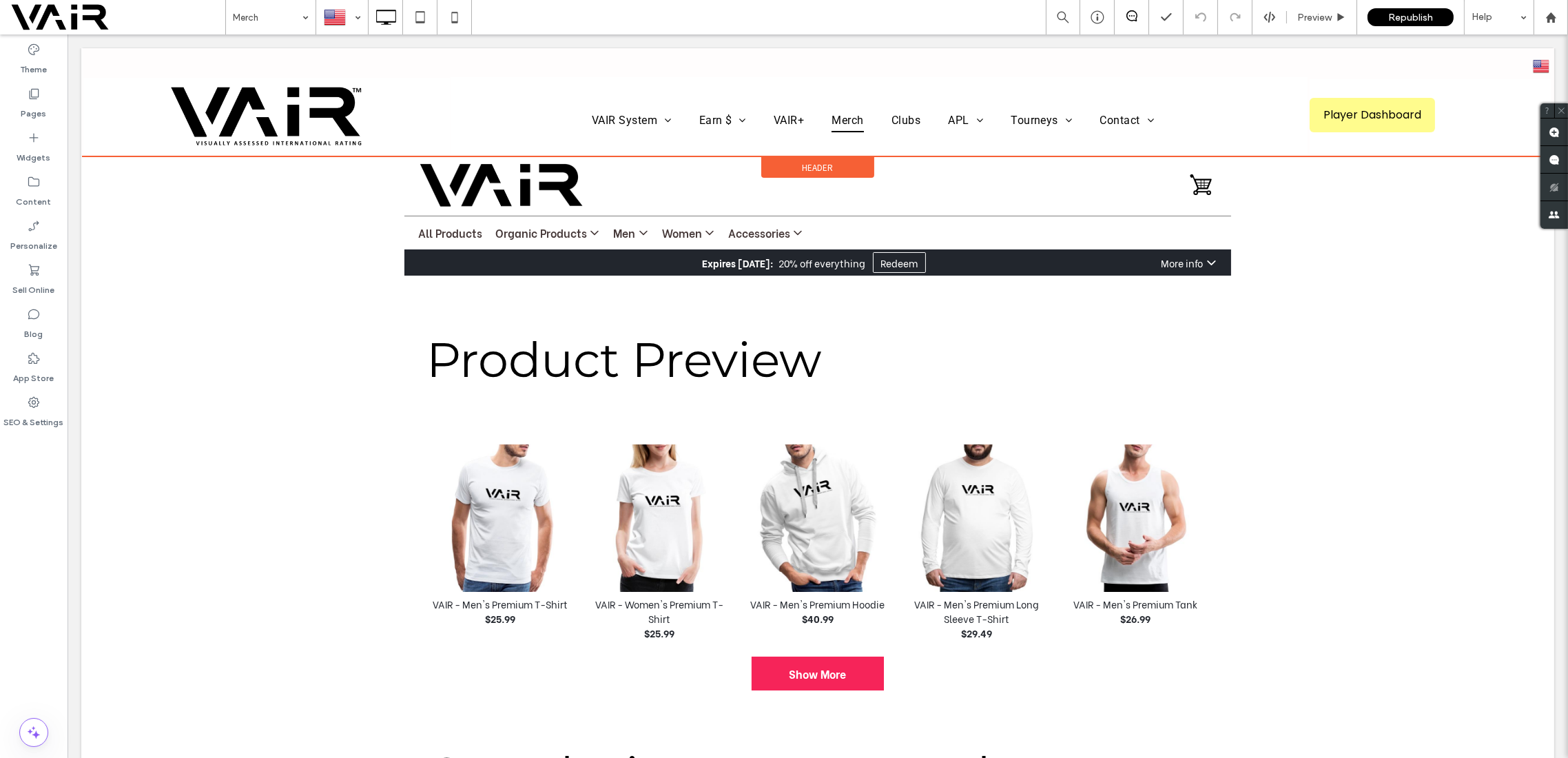
click at [811, 162] on span "Header" at bounding box center [818, 167] width 31 height 12
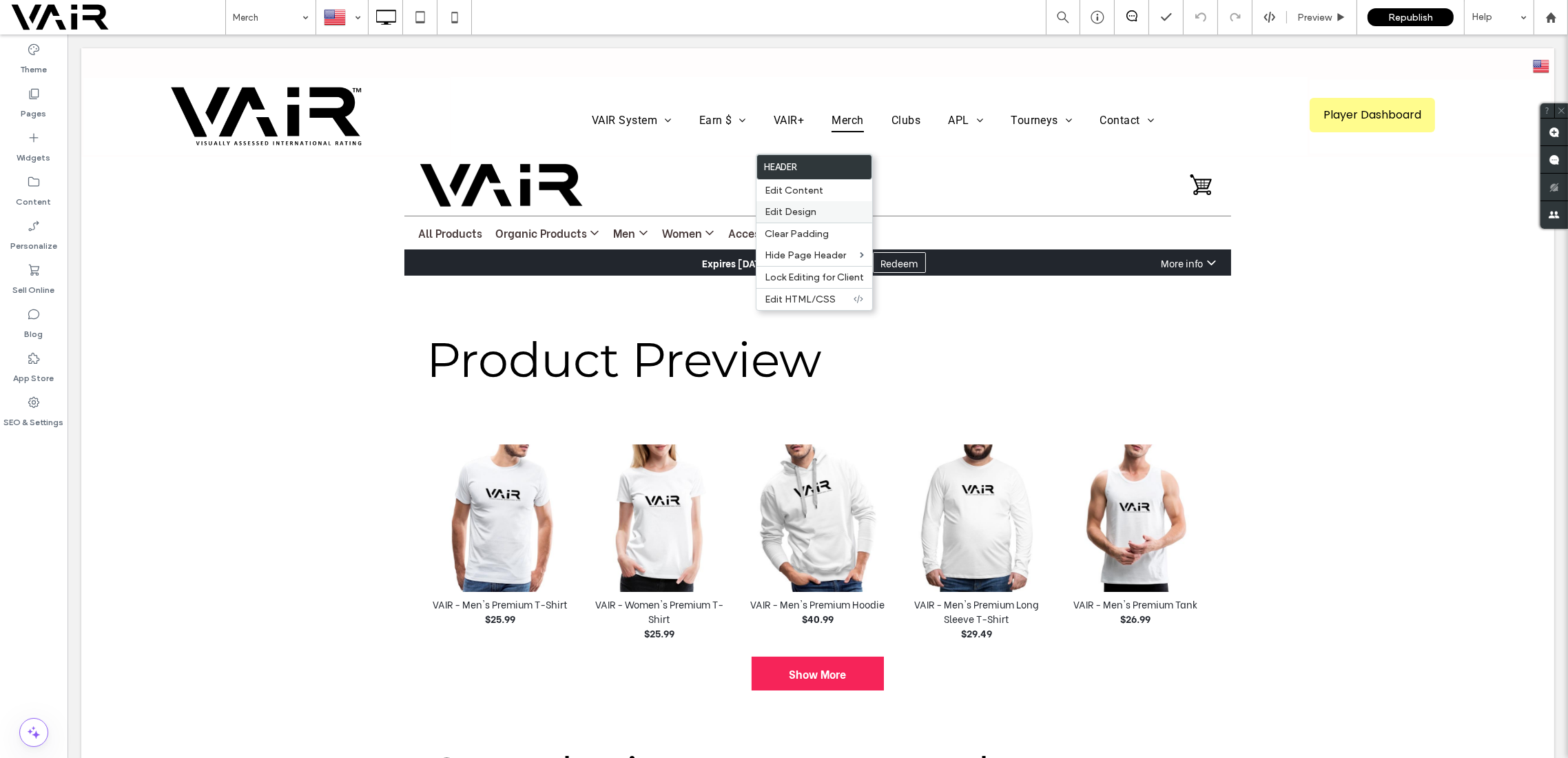
click at [807, 212] on span "Edit Design" at bounding box center [790, 212] width 52 height 12
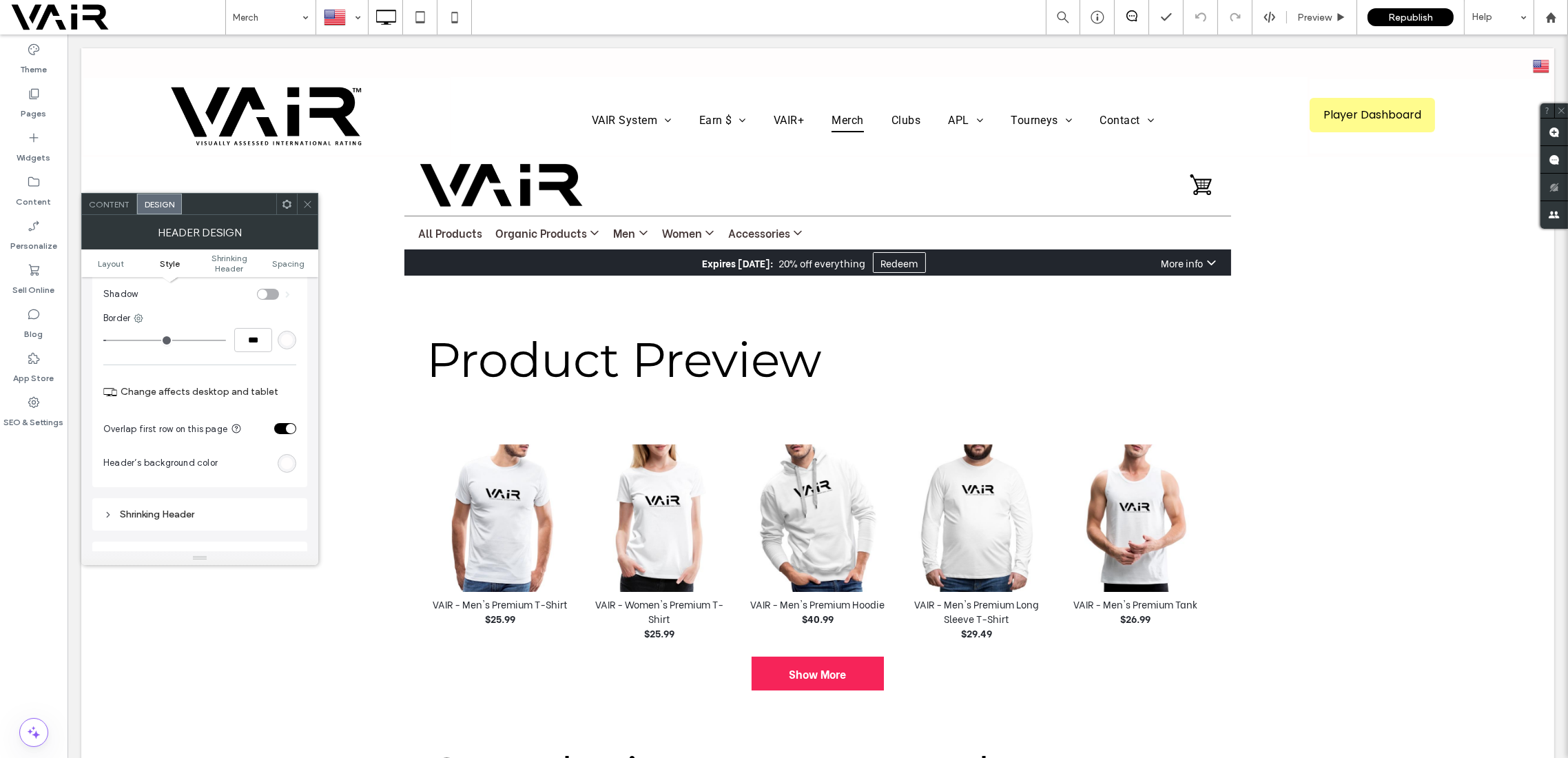
scroll to position [244, 0]
click at [280, 438] on div "toggle" at bounding box center [285, 436] width 22 height 11
click at [261, 437] on div "Overlap first row on this page" at bounding box center [186, 436] width 165 height 15
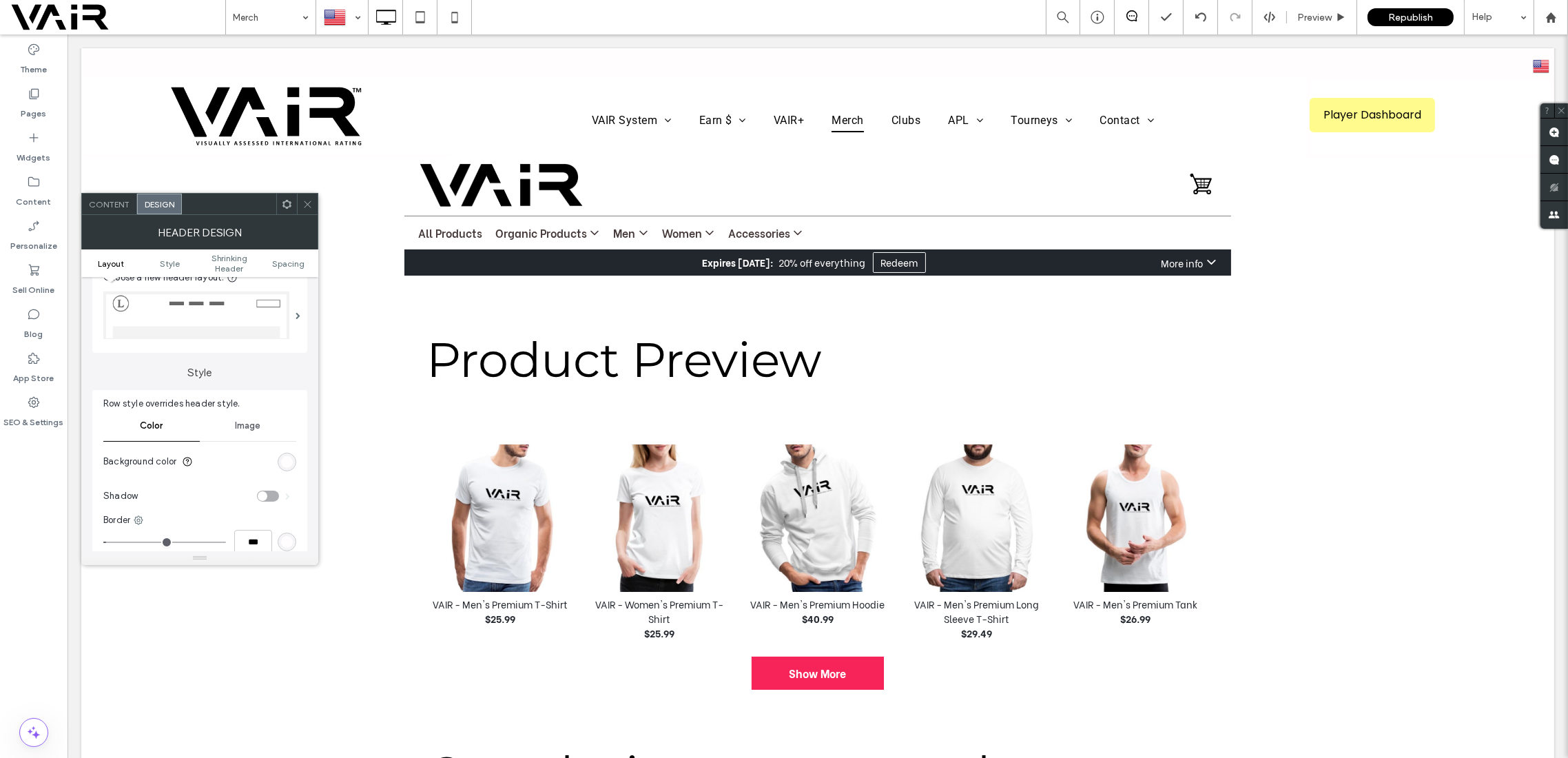
scroll to position [0, 0]
click at [105, 196] on div "Content" at bounding box center [109, 203] width 55 height 20
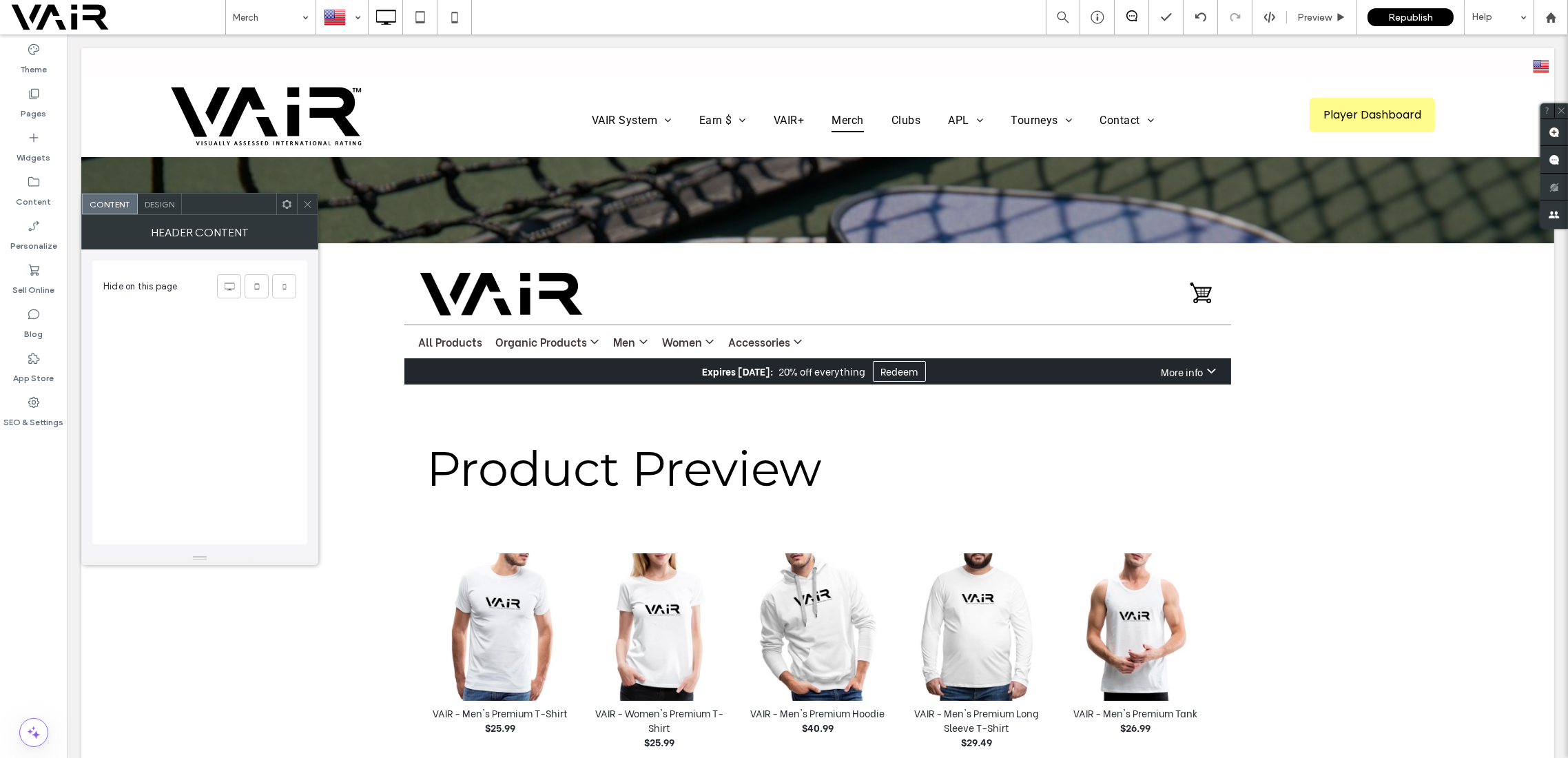
click at [438, 230] on div "Click To Paste" at bounding box center [818, 208] width 1473 height 69
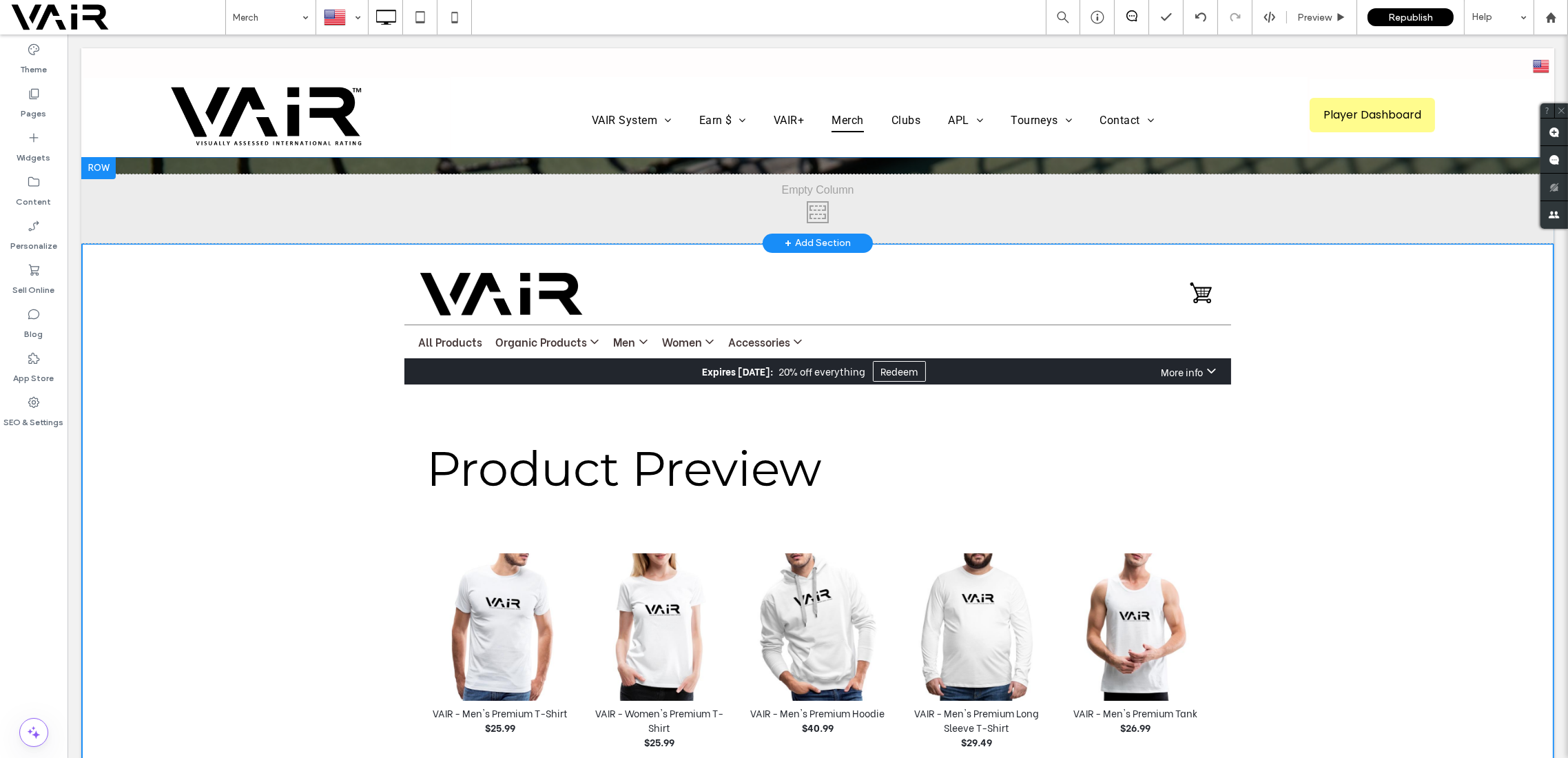
click at [102, 168] on div at bounding box center [98, 168] width 34 height 22
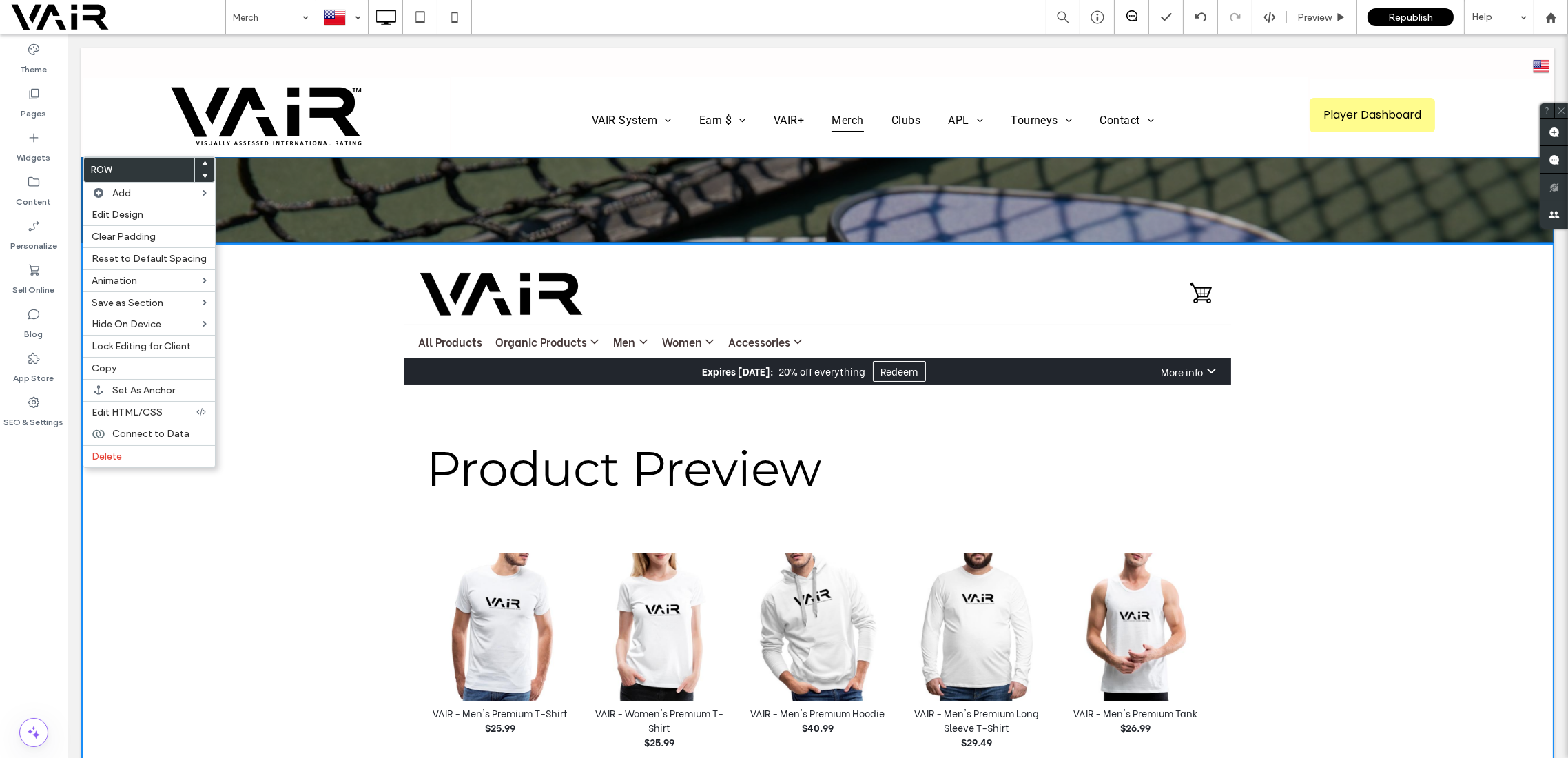
click at [368, 202] on div "Click To Paste" at bounding box center [818, 208] width 1473 height 69
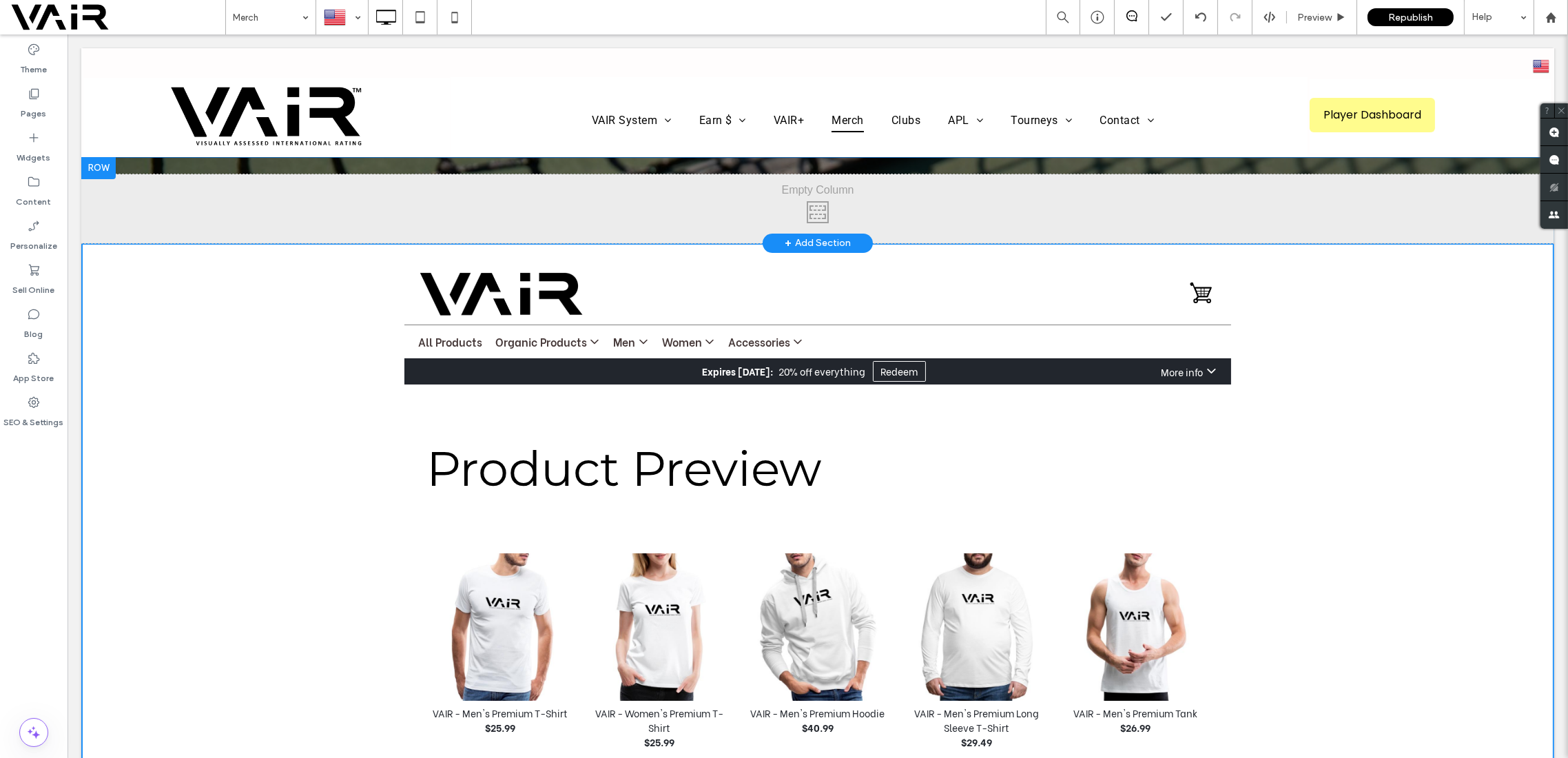
click at [113, 163] on div at bounding box center [98, 168] width 34 height 22
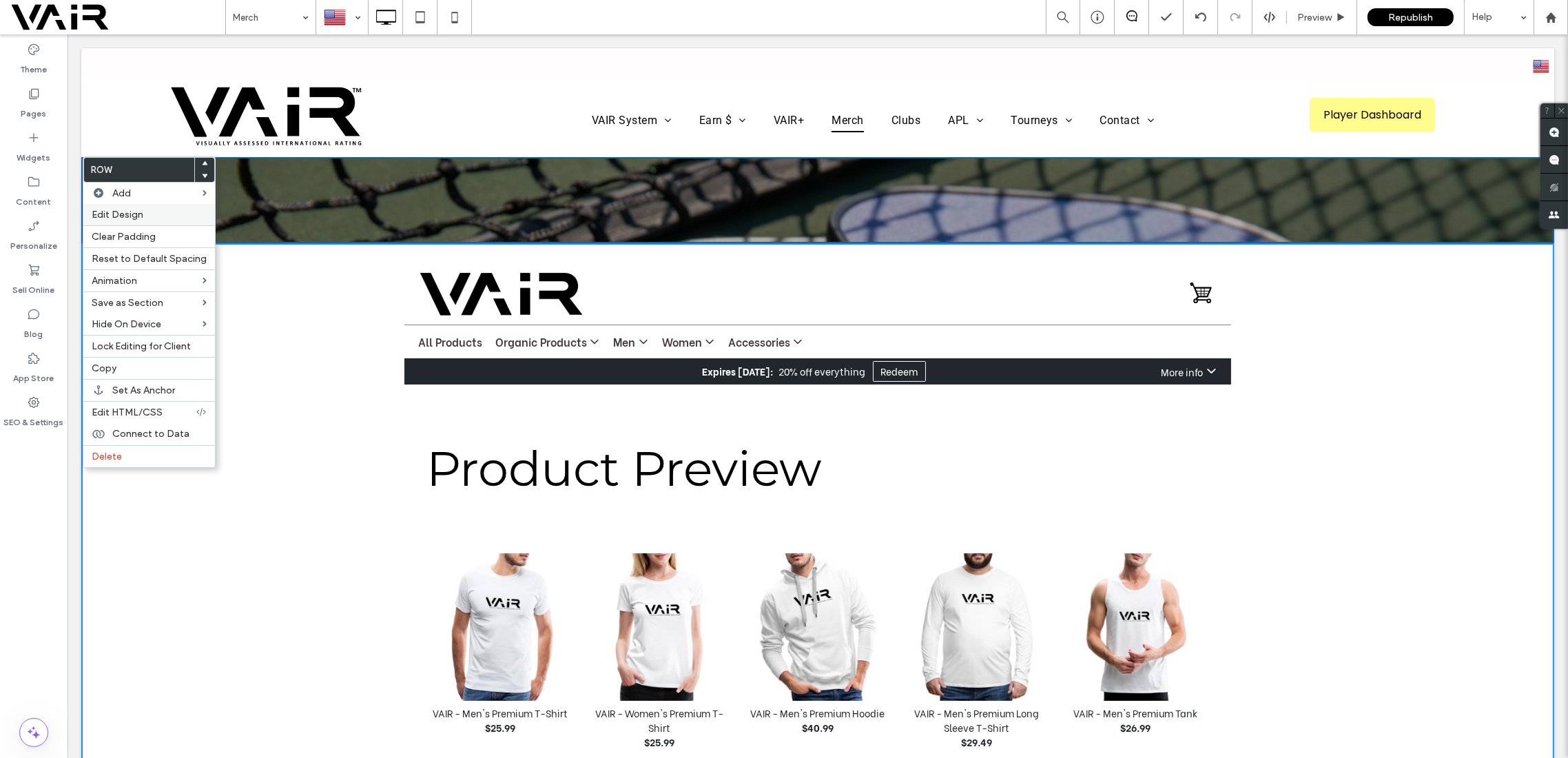
click at [119, 209] on span "Edit Design" at bounding box center [117, 215] width 52 height 12
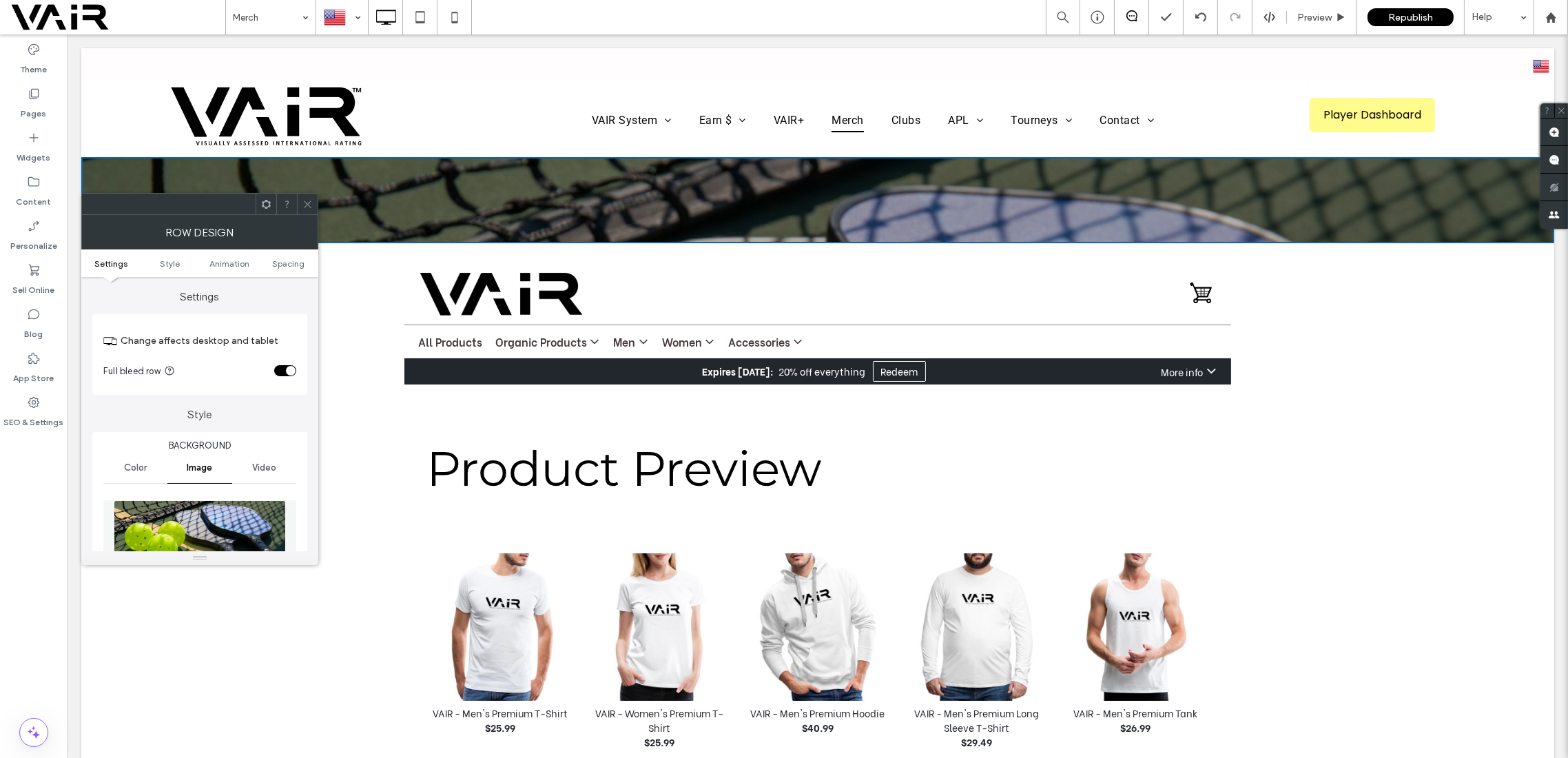
click at [277, 369] on div "toggle" at bounding box center [285, 370] width 22 height 11
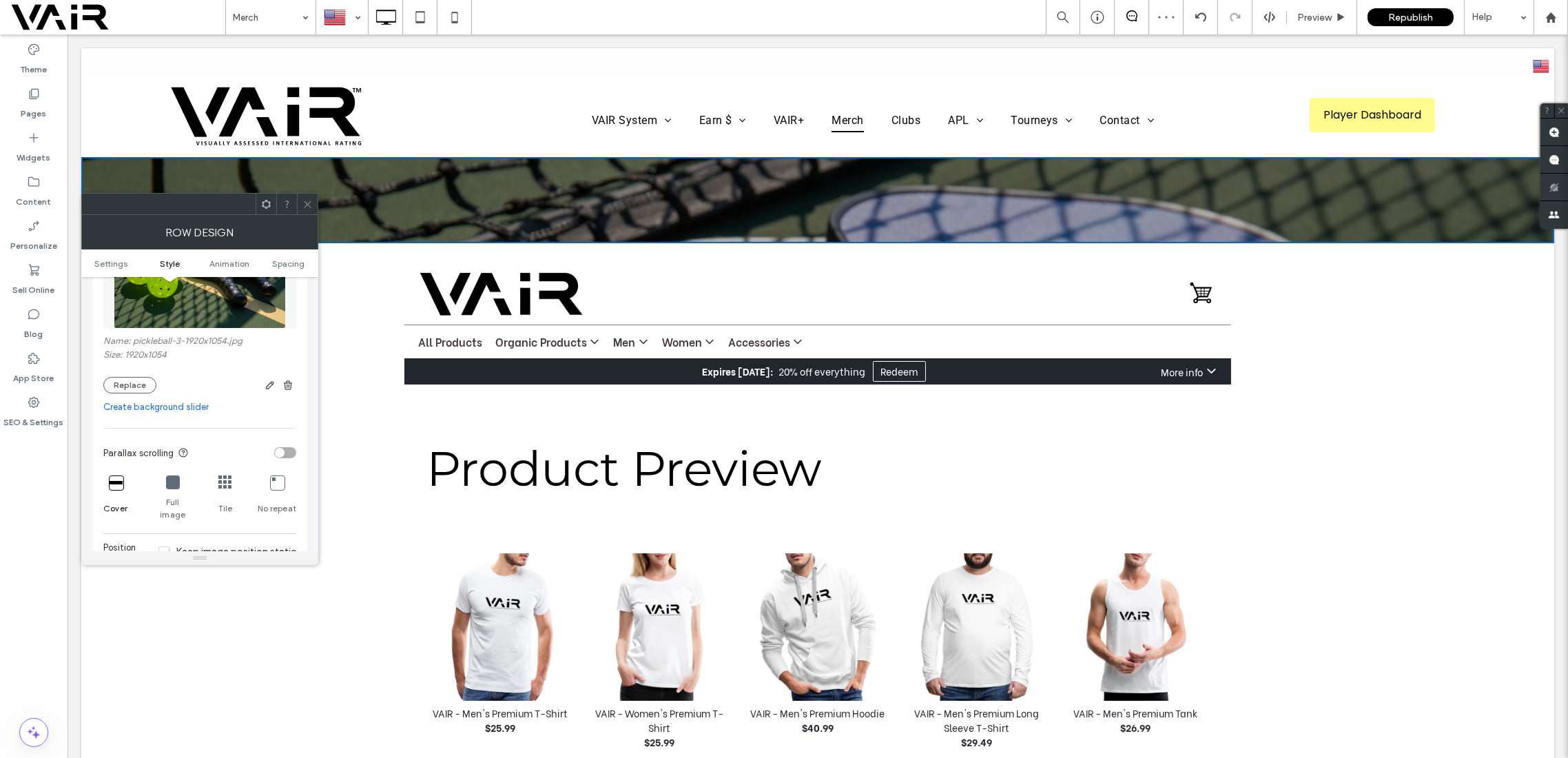
scroll to position [244, 0]
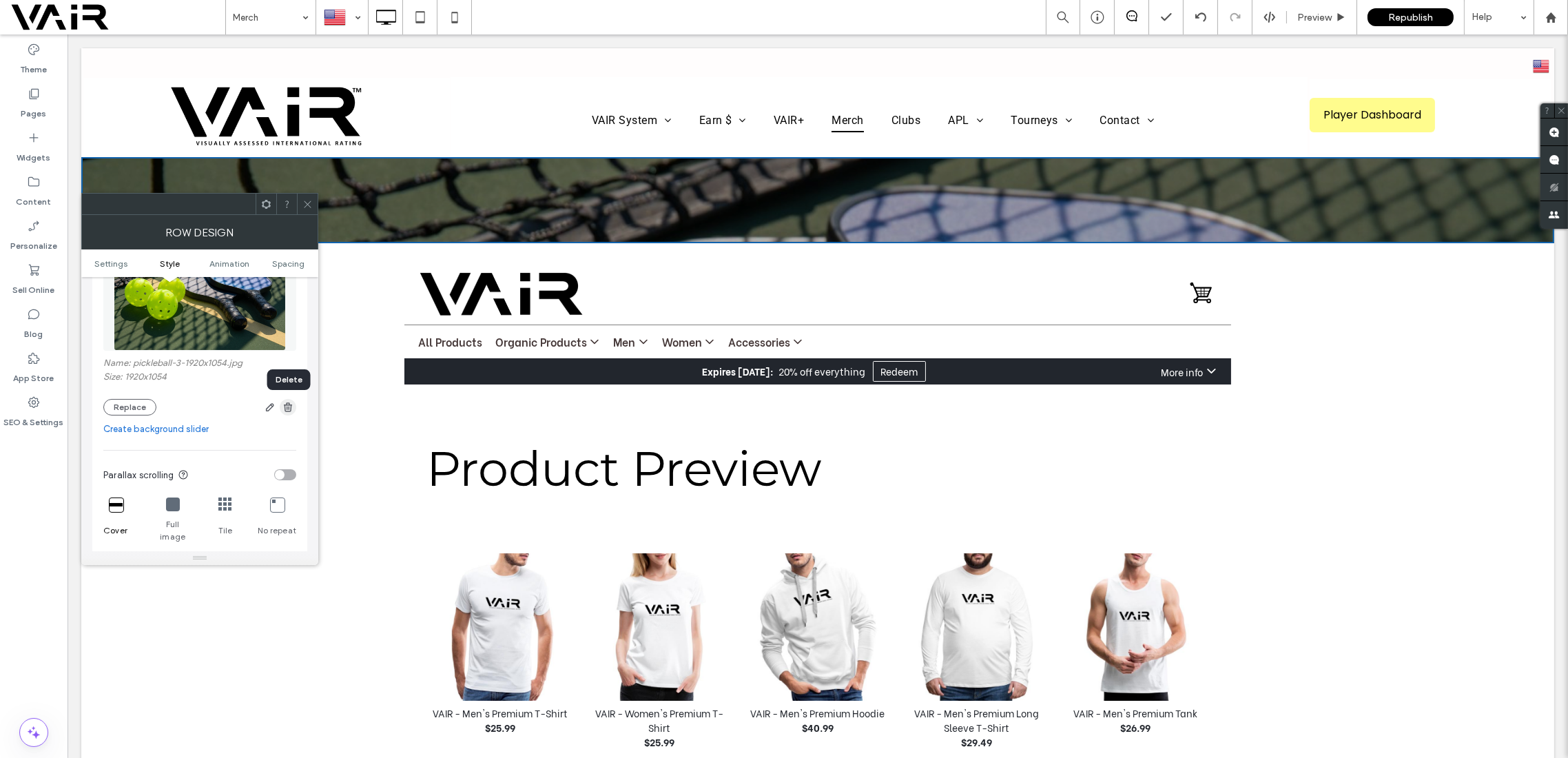
click at [283, 405] on icon "button" at bounding box center [287, 407] width 11 height 11
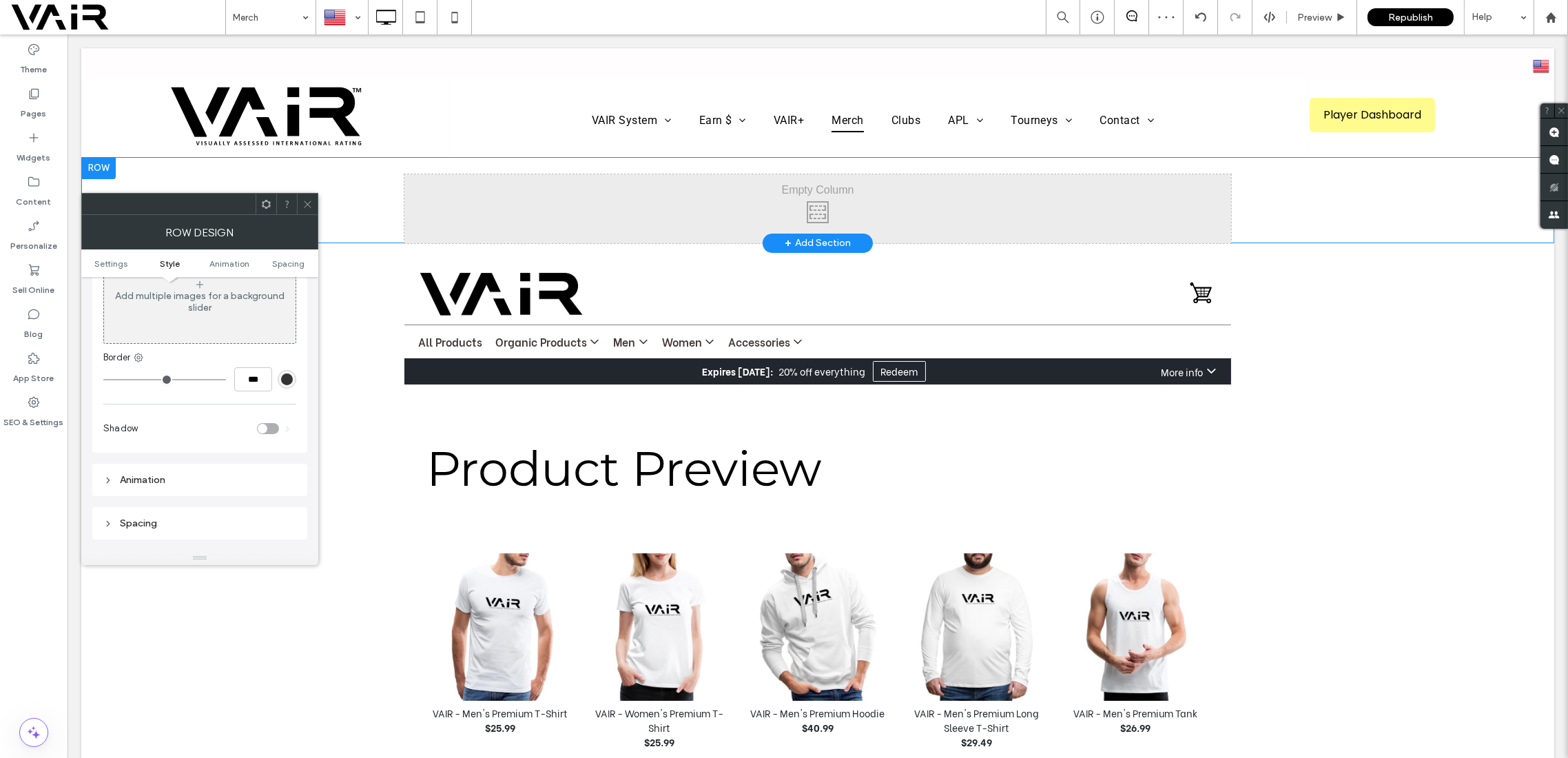
click at [100, 169] on div at bounding box center [98, 168] width 34 height 22
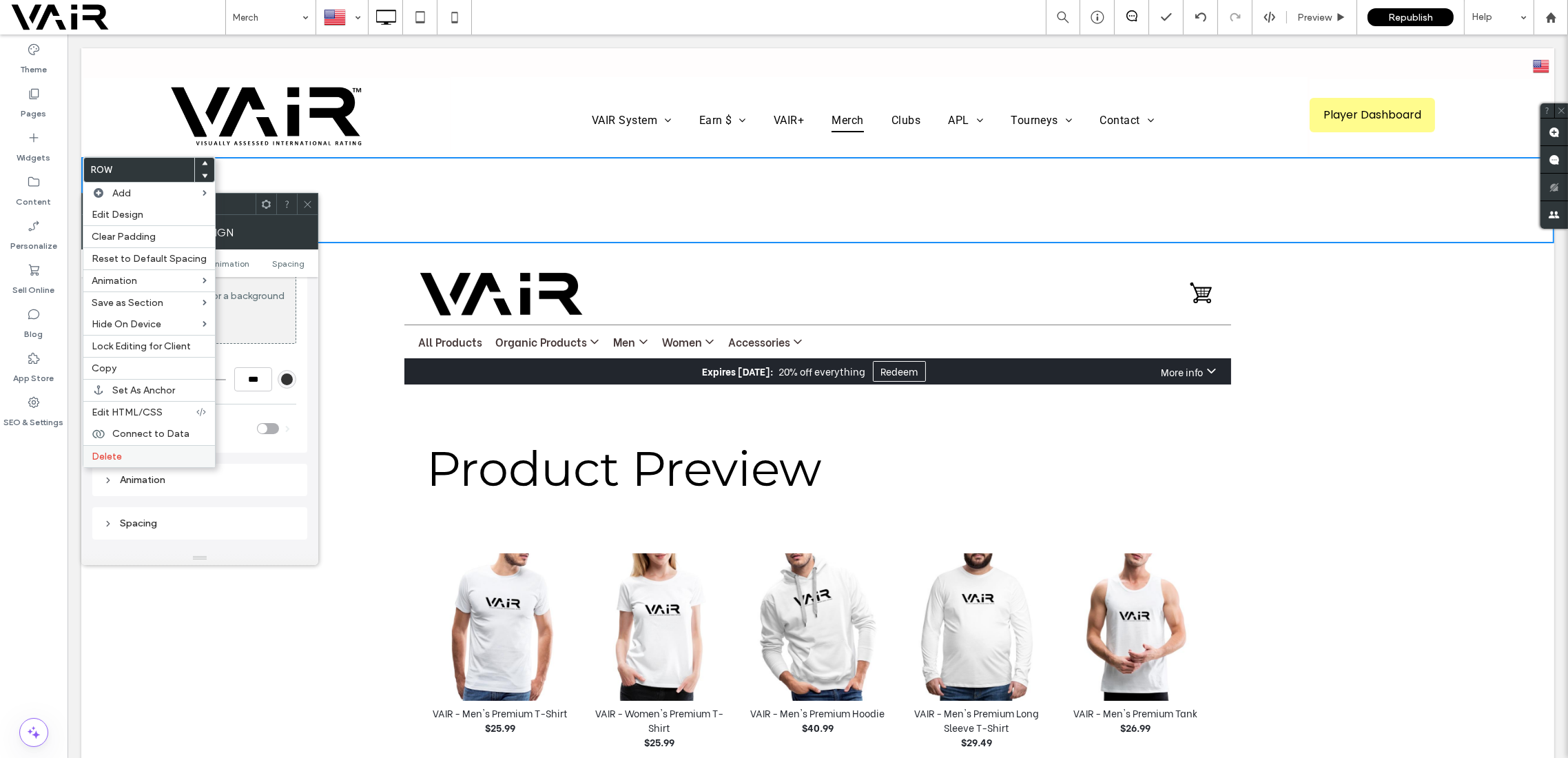
click at [117, 458] on span "Delete" at bounding box center [106, 456] width 30 height 12
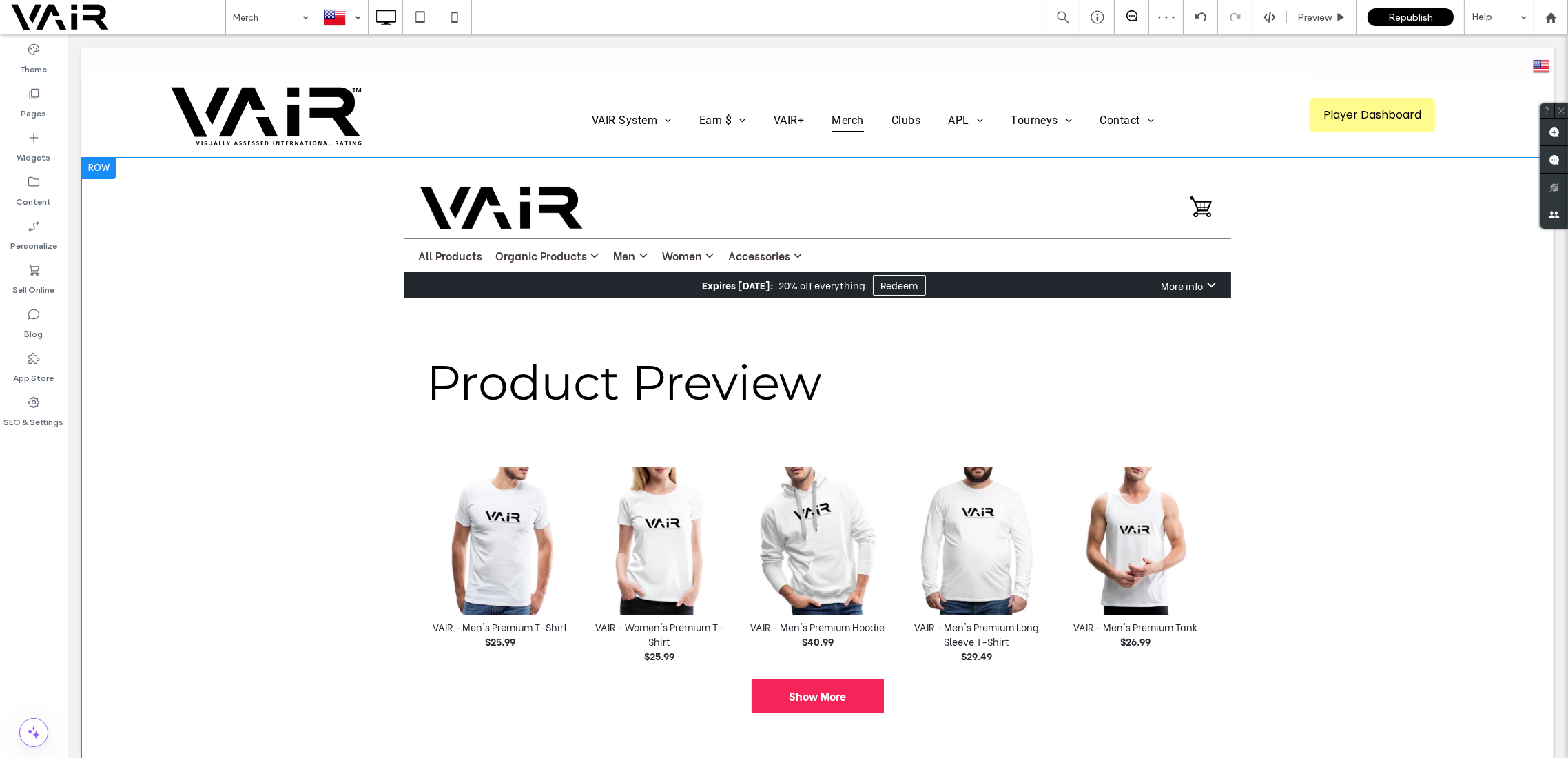
click at [109, 164] on div at bounding box center [98, 168] width 34 height 22
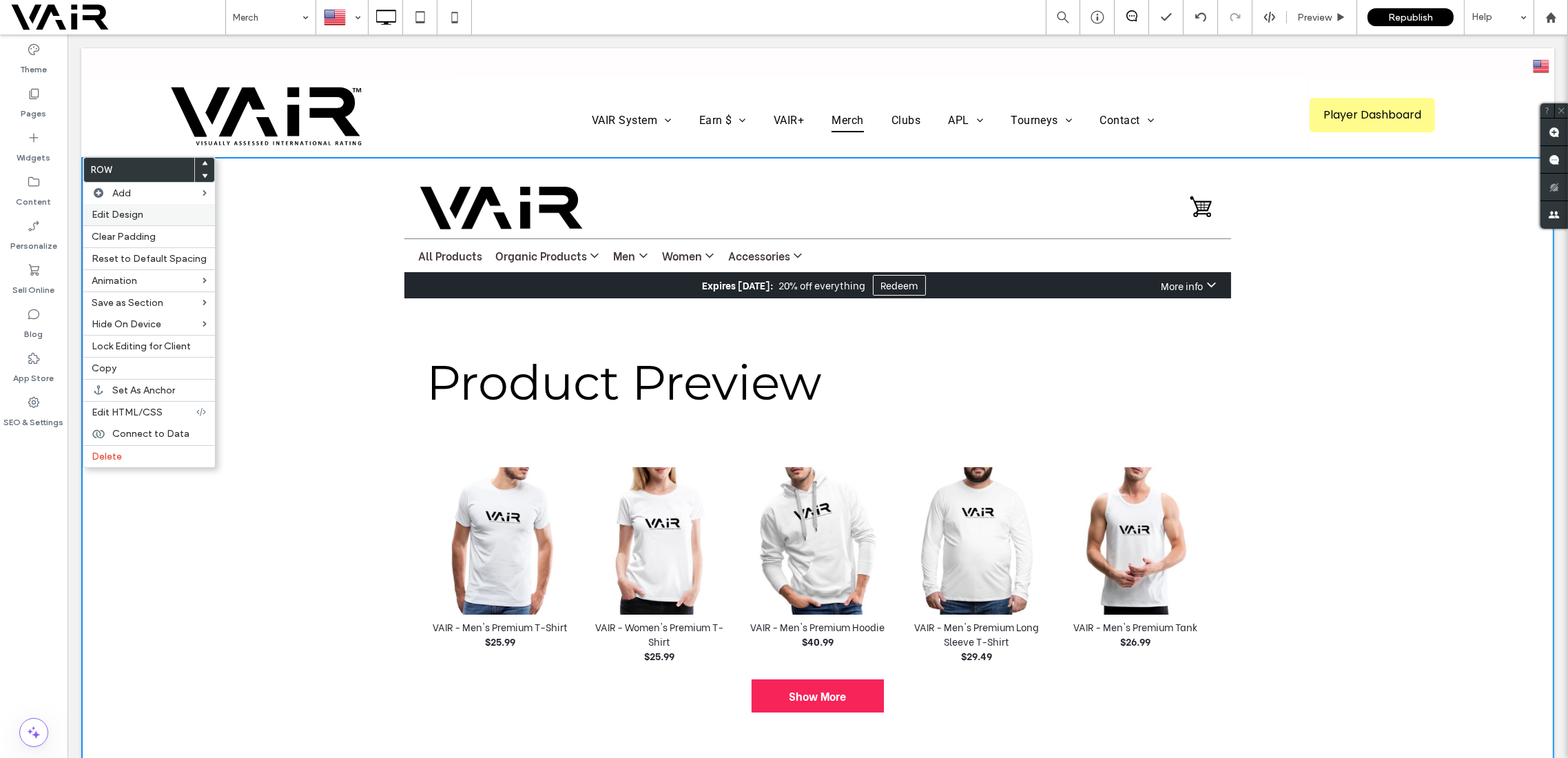
click at [121, 214] on span "Edit Design" at bounding box center [117, 215] width 52 height 12
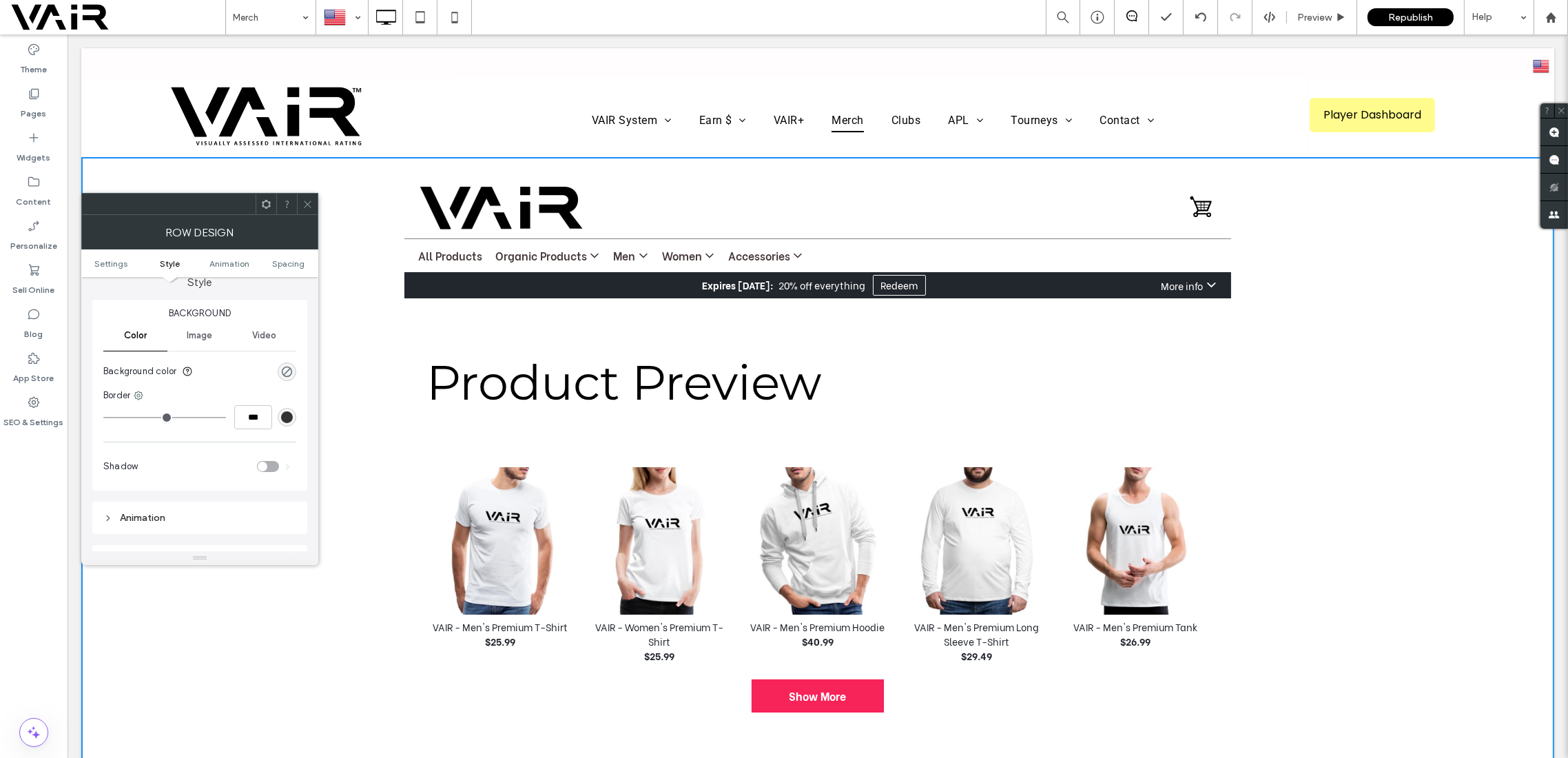
scroll to position [122, 0]
click at [172, 266] on span "Style" at bounding box center [170, 264] width 20 height 11
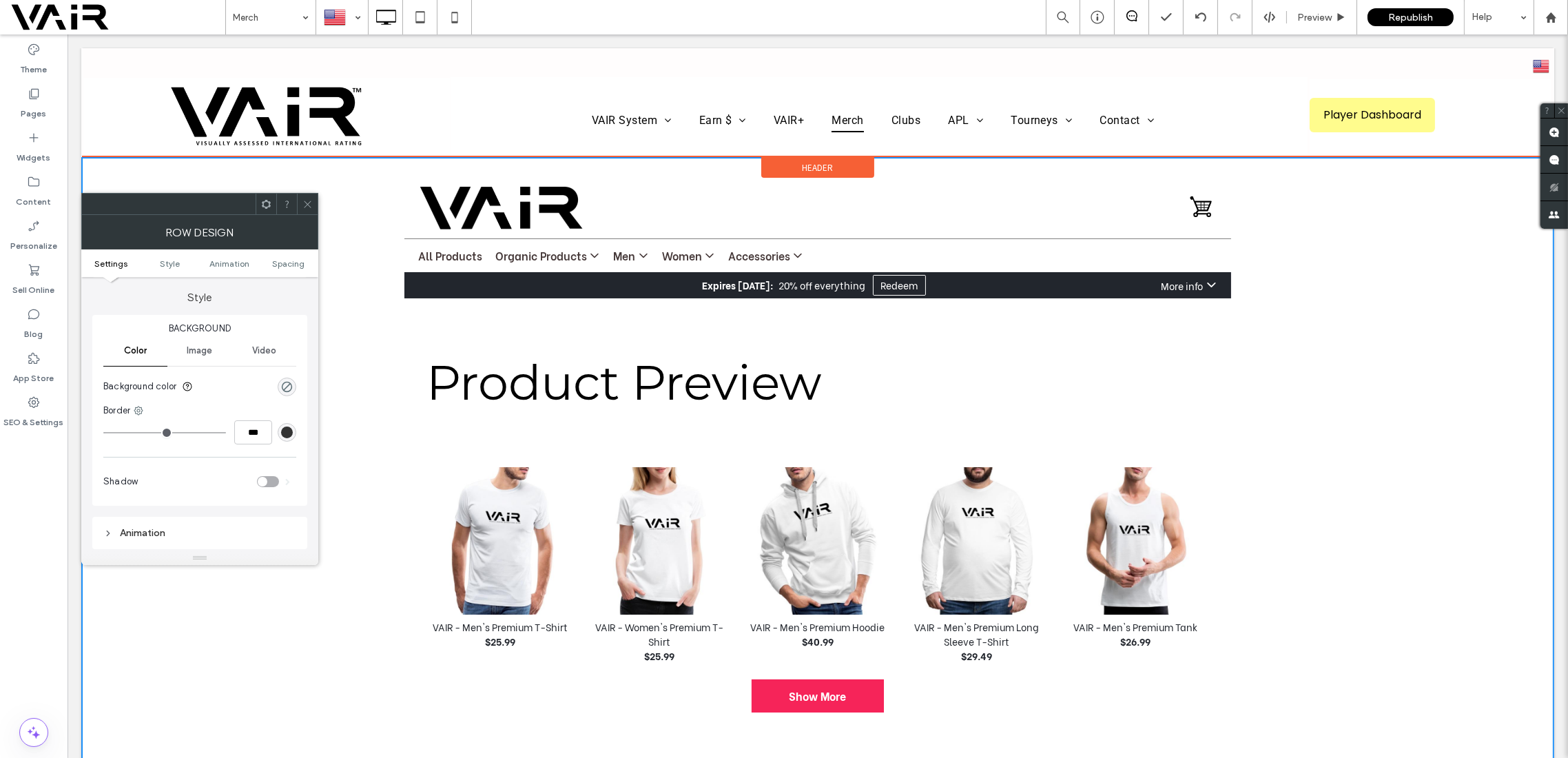
click at [825, 162] on span "Header" at bounding box center [818, 167] width 31 height 12
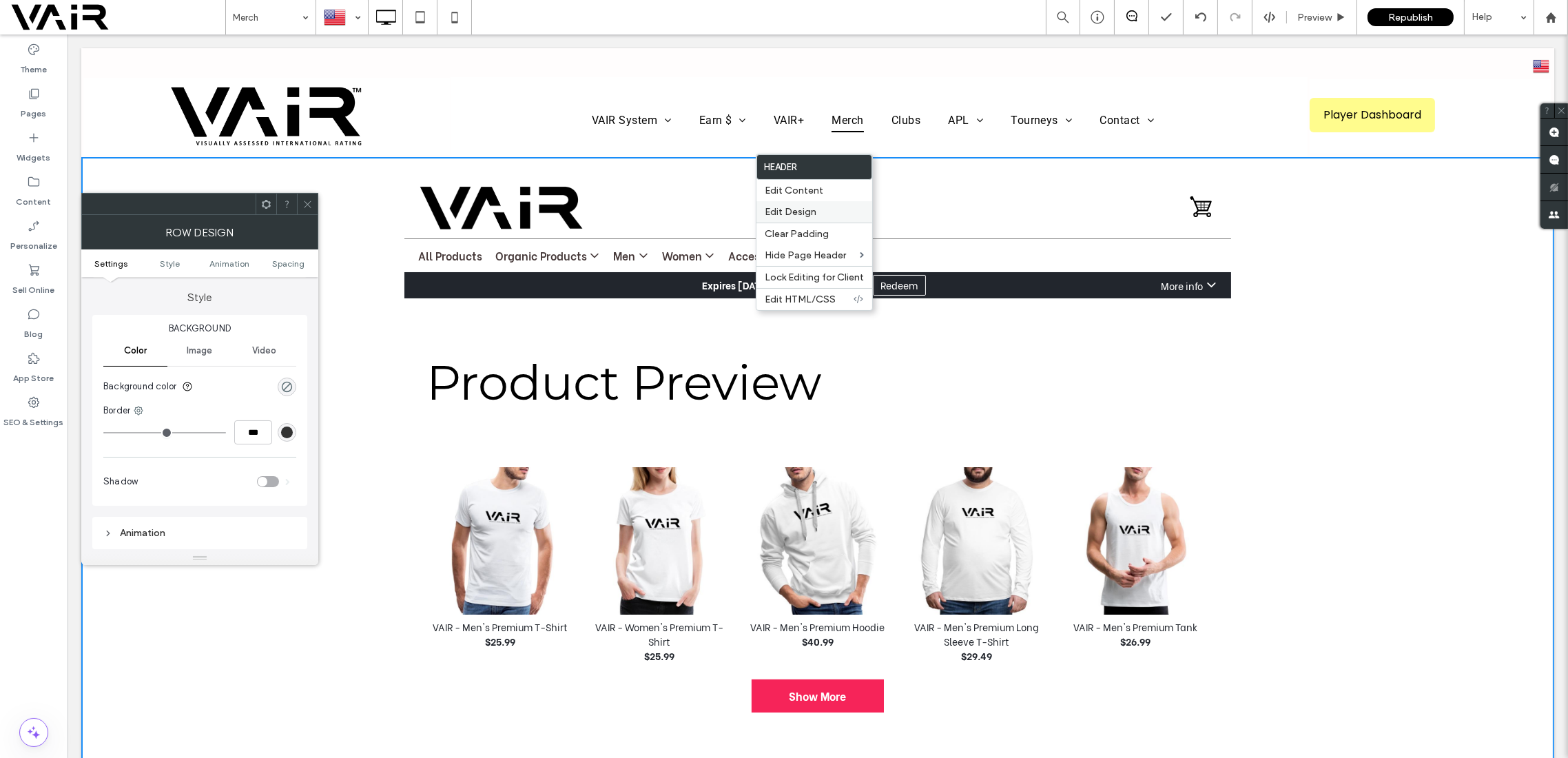
click at [804, 211] on span "Edit Design" at bounding box center [790, 212] width 52 height 12
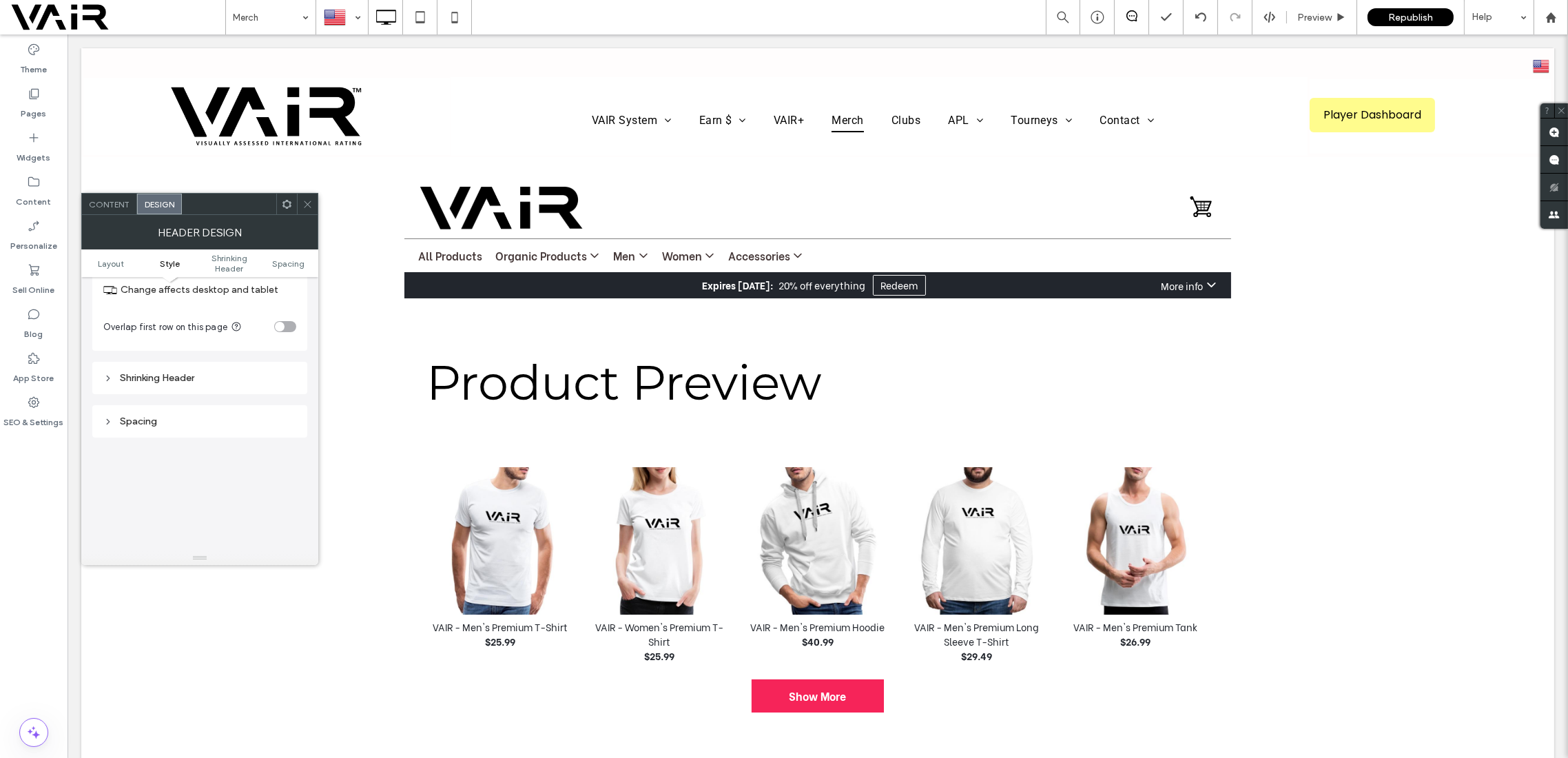
scroll to position [348, 0]
click at [292, 334] on div "toggle" at bounding box center [285, 332] width 22 height 11
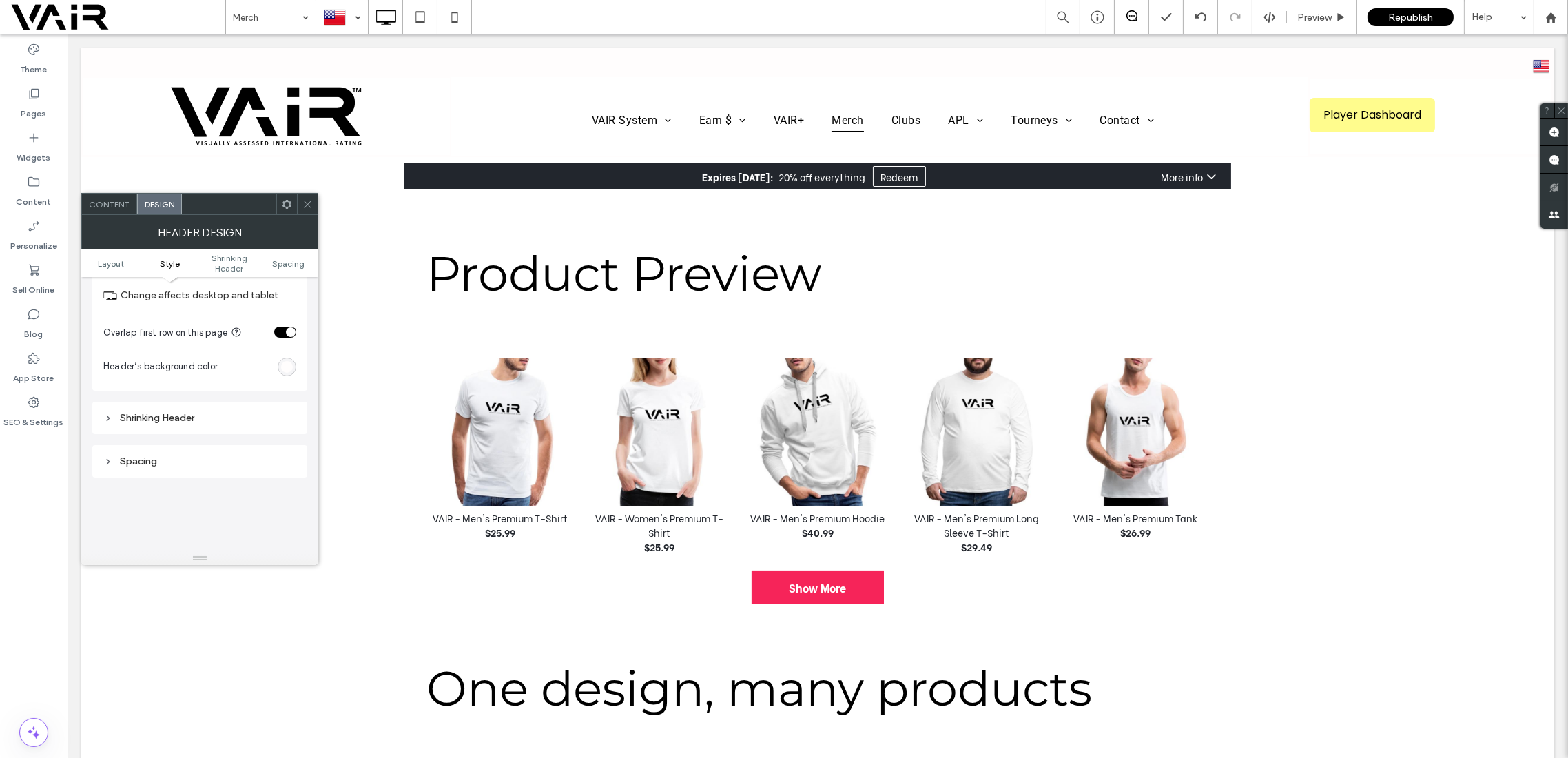
click at [275, 327] on div "toggle" at bounding box center [285, 332] width 22 height 11
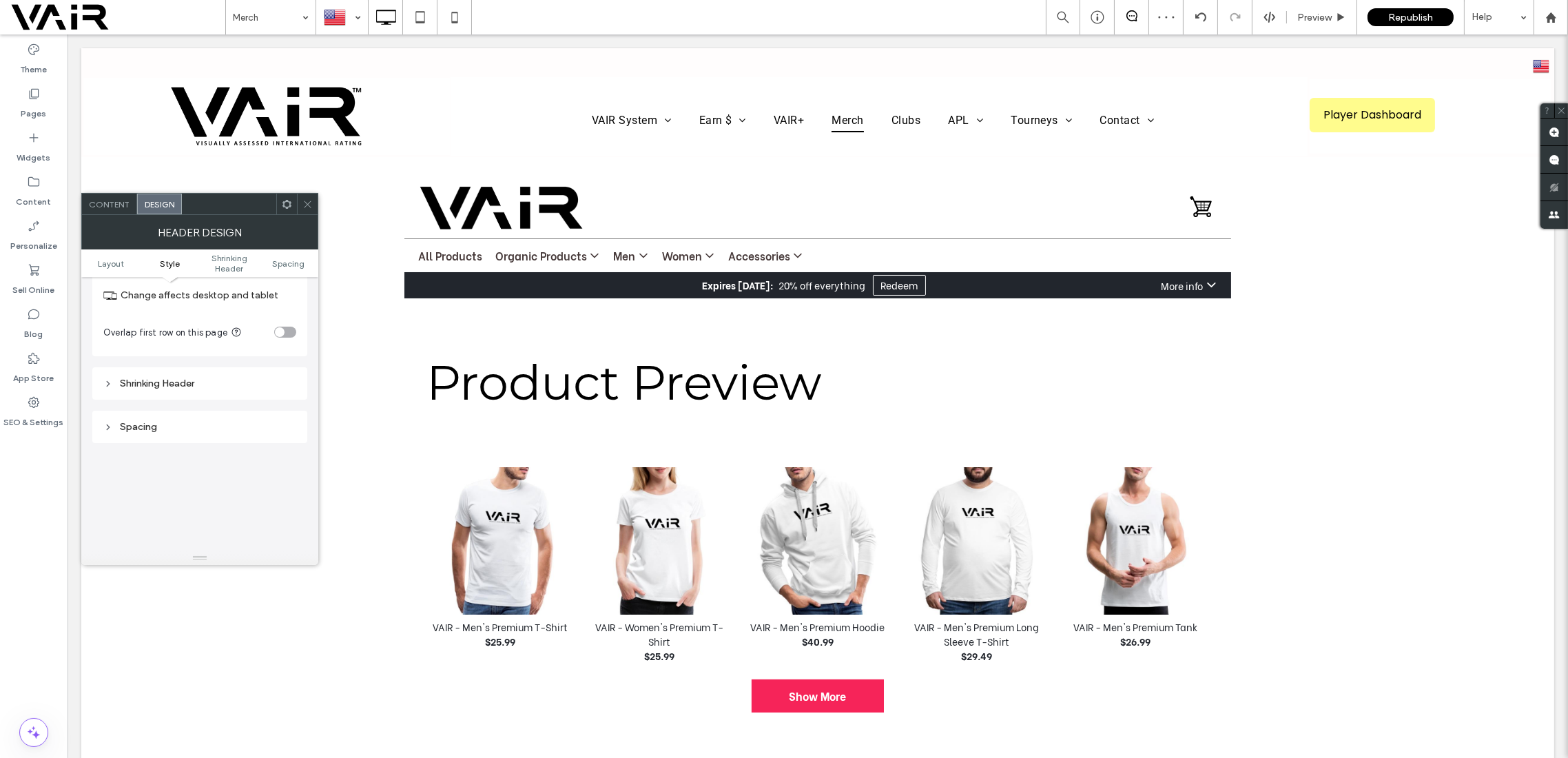
click at [310, 202] on icon at bounding box center [307, 204] width 11 height 11
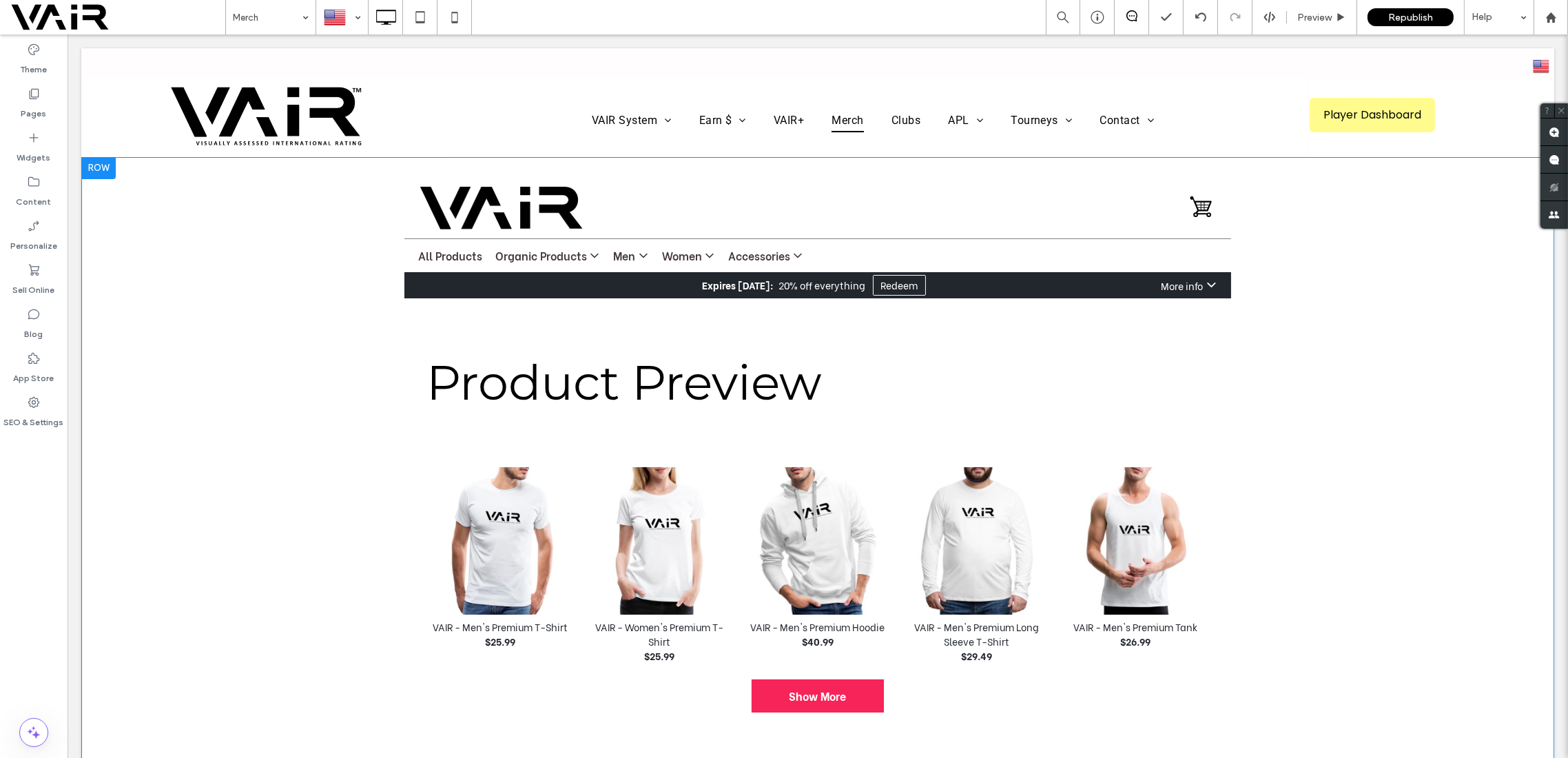
click at [114, 174] on div at bounding box center [98, 168] width 34 height 22
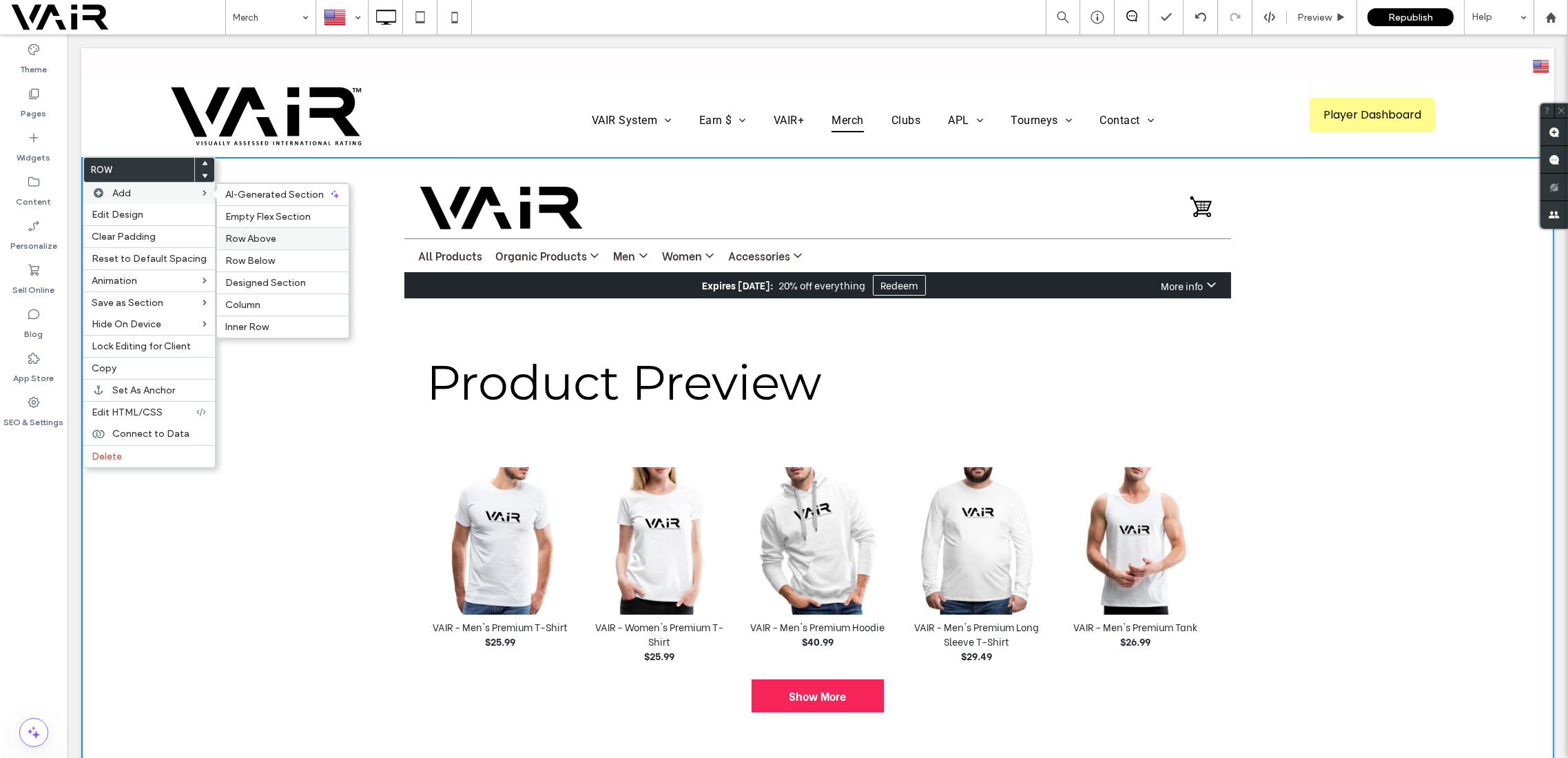
click at [261, 235] on span "Row Above" at bounding box center [251, 238] width 51 height 12
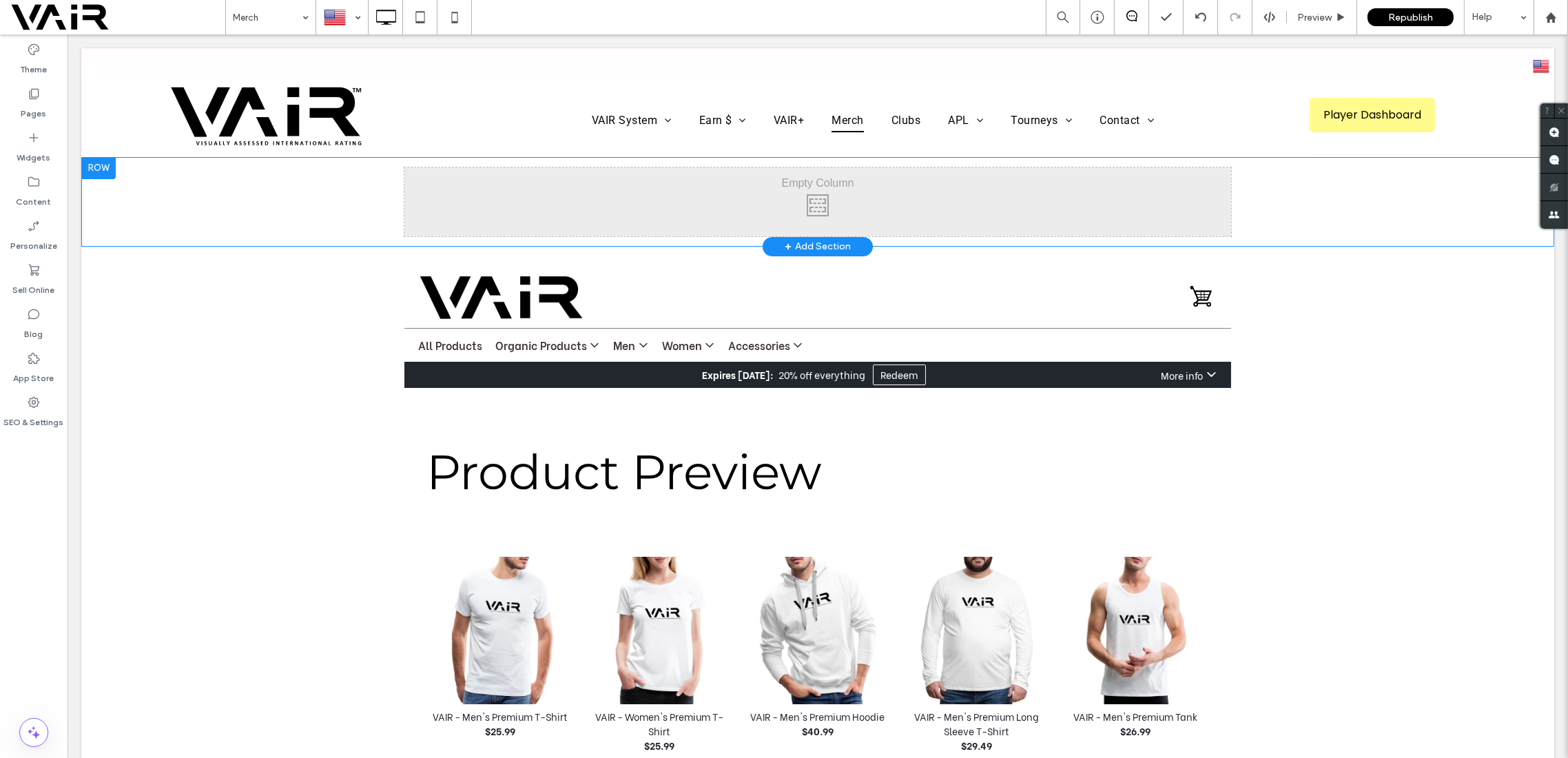
click at [109, 170] on div at bounding box center [98, 168] width 34 height 22
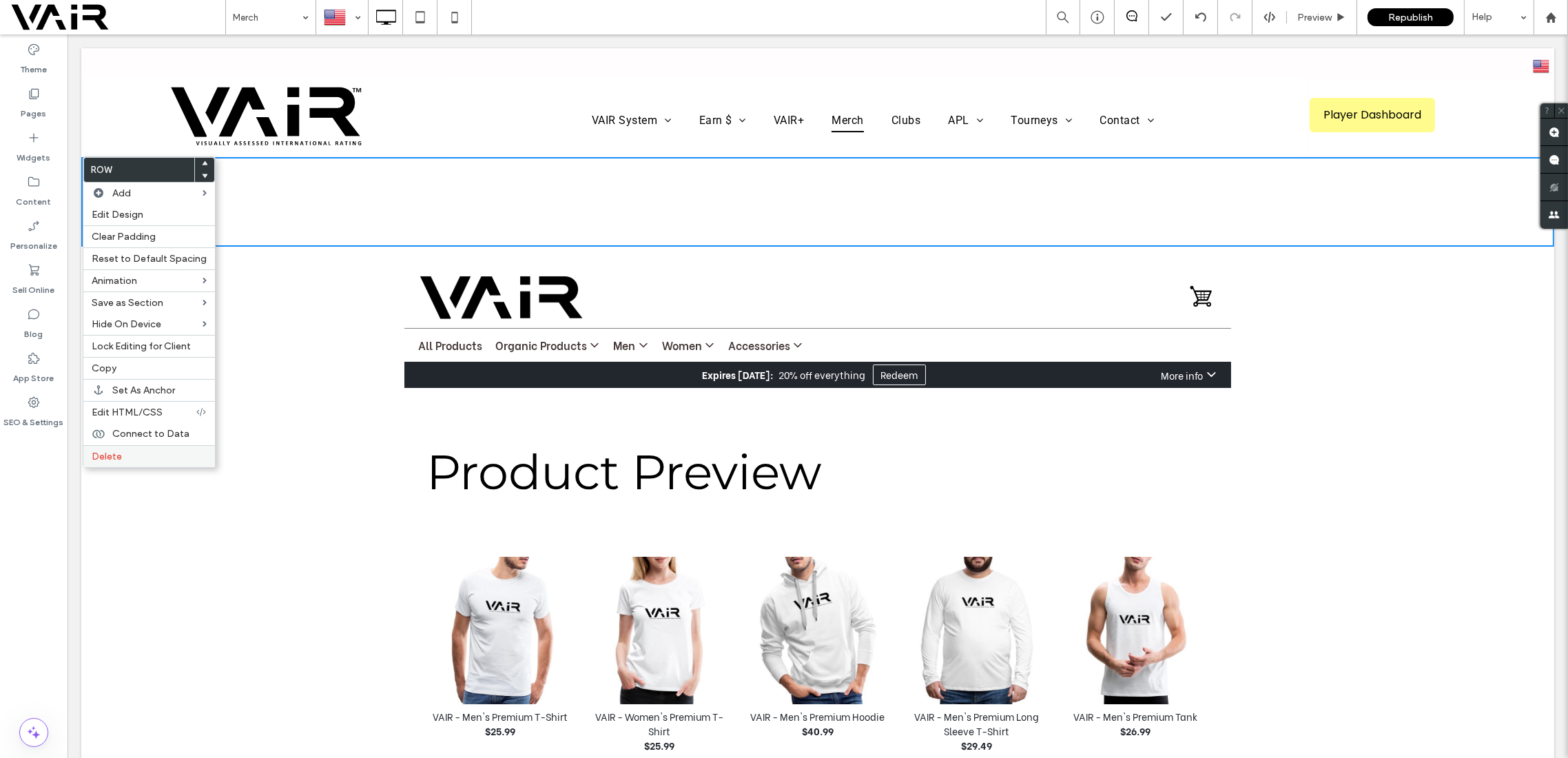
click at [125, 453] on label "Delete" at bounding box center [149, 456] width 115 height 12
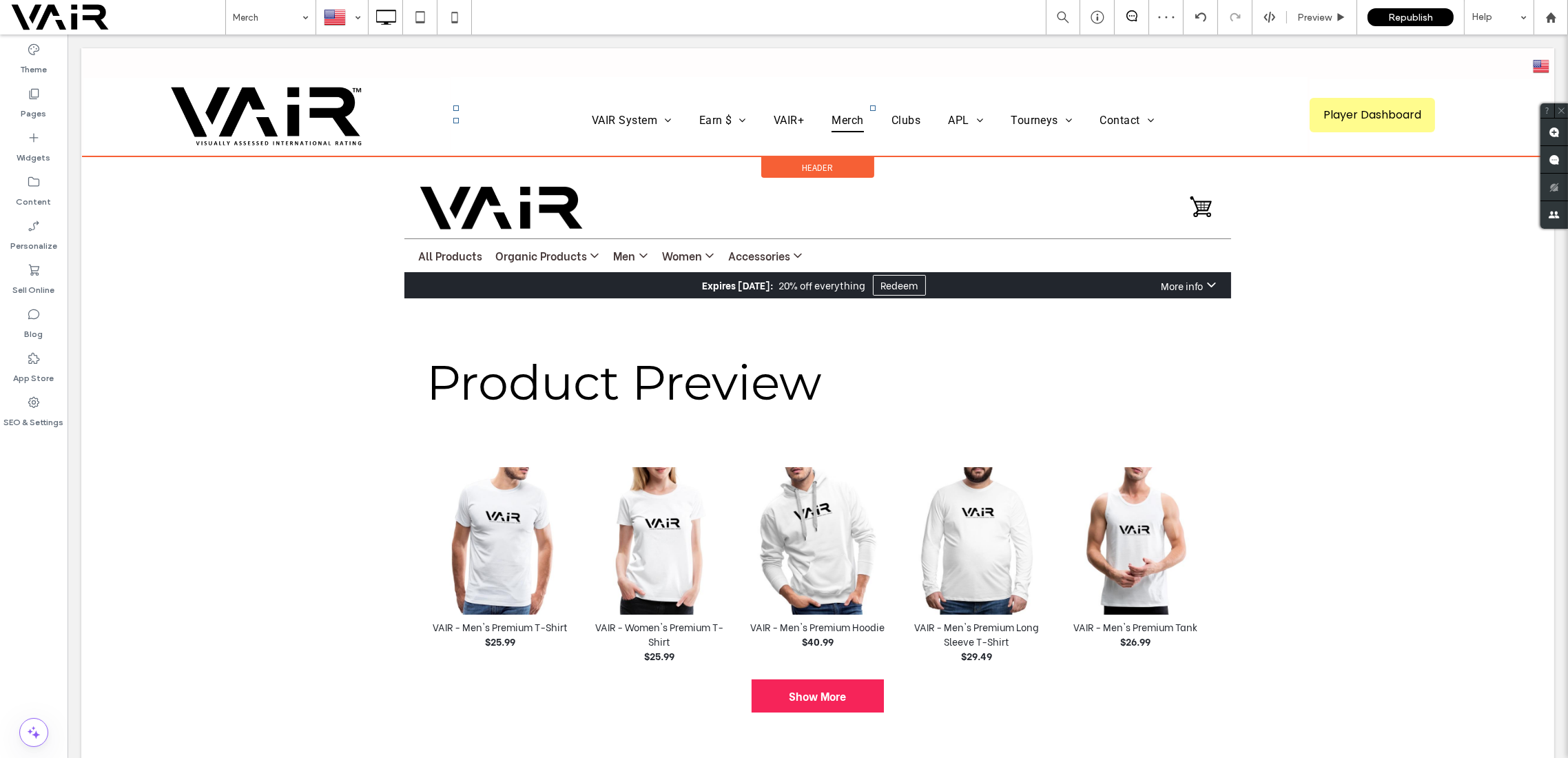
click at [839, 166] on div "Header" at bounding box center [818, 167] width 113 height 20
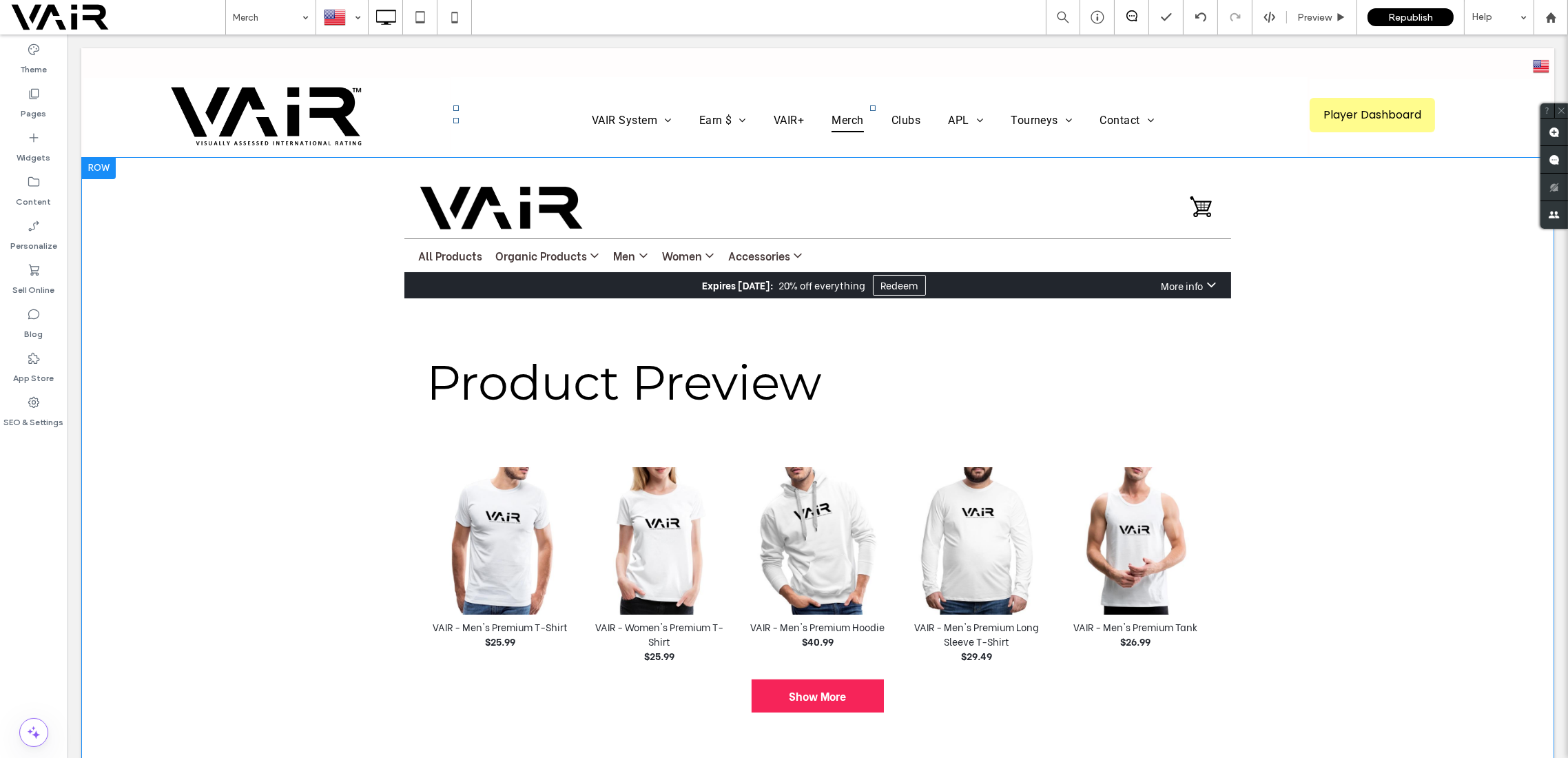
click at [112, 176] on div at bounding box center [98, 168] width 34 height 22
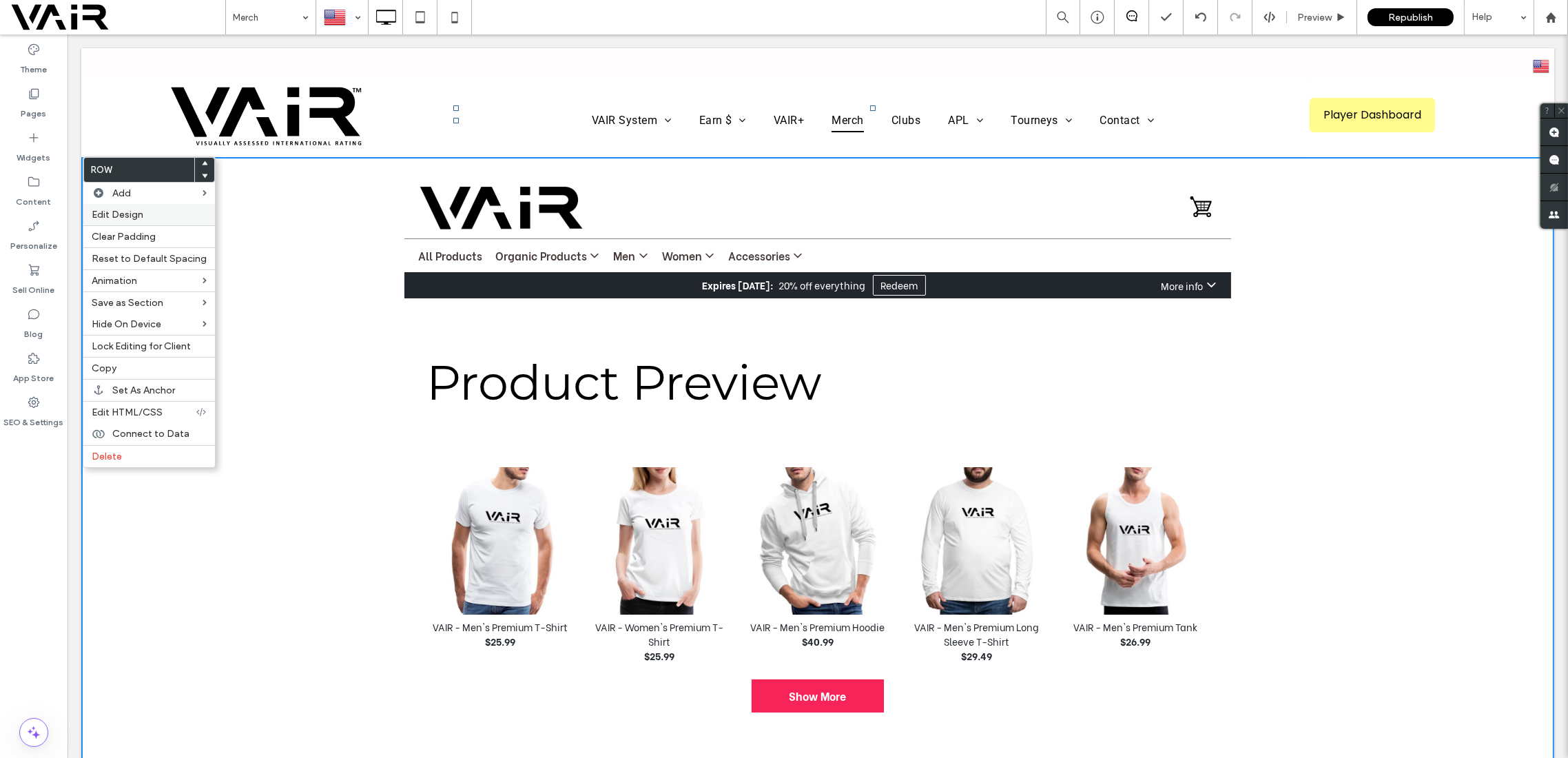
click at [126, 212] on span "Edit Design" at bounding box center [117, 215] width 52 height 12
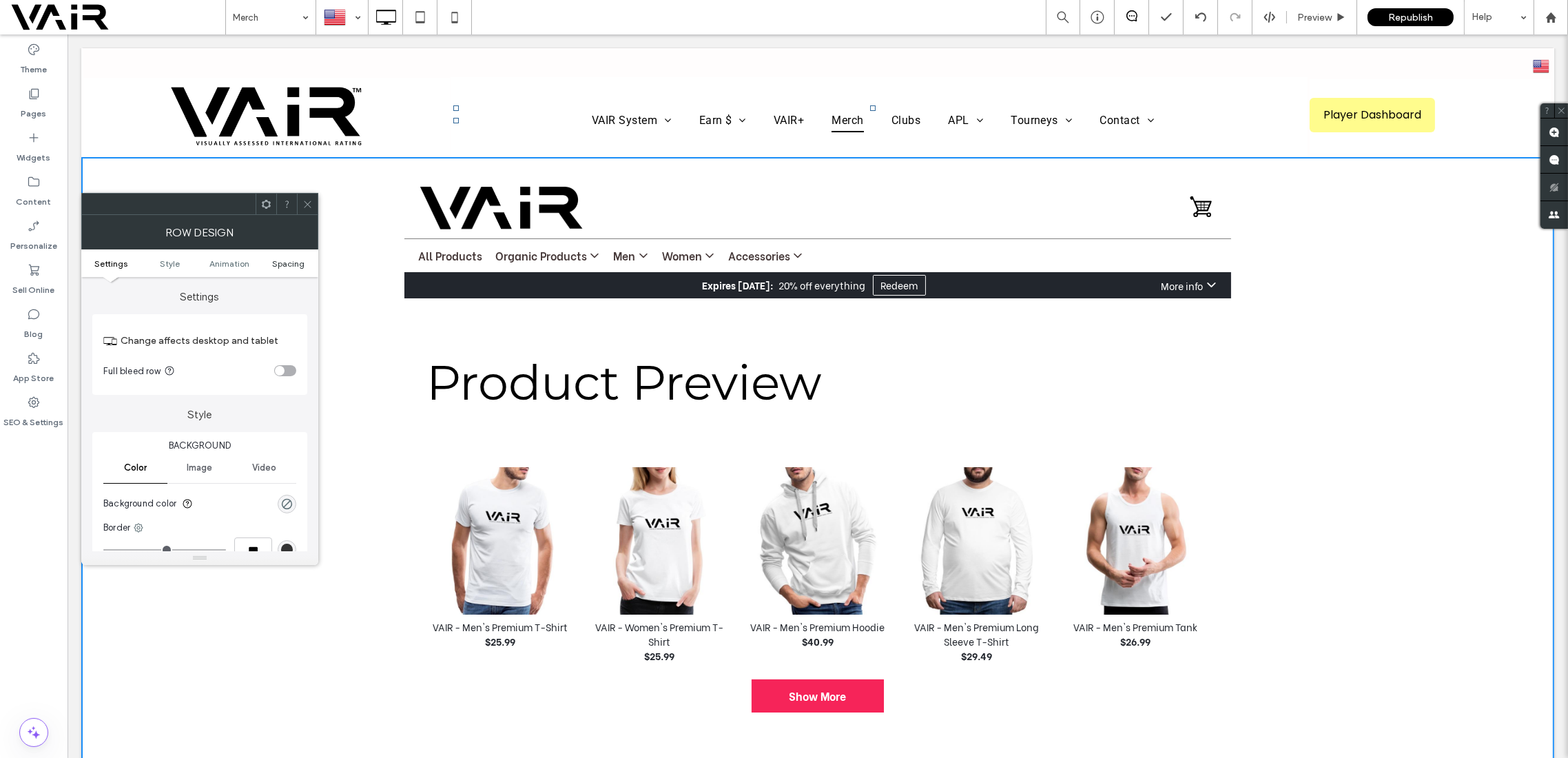
click at [294, 263] on span "Spacing" at bounding box center [289, 264] width 32 height 11
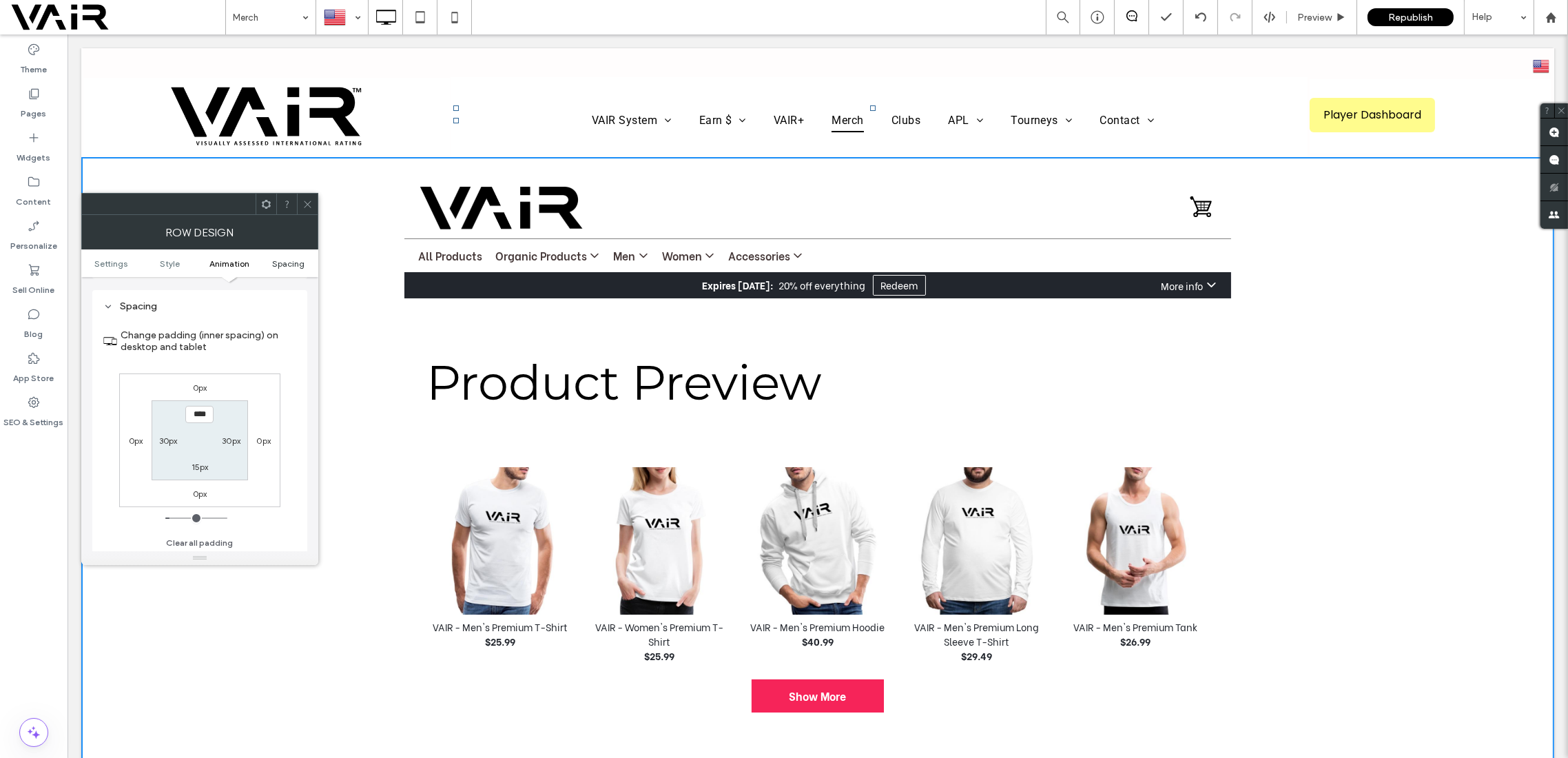
scroll to position [389, 0]
click at [191, 415] on input "****" at bounding box center [199, 414] width 28 height 18
click at [196, 413] on input "****" at bounding box center [199, 414] width 28 height 18
type input "*****"
type input "***"
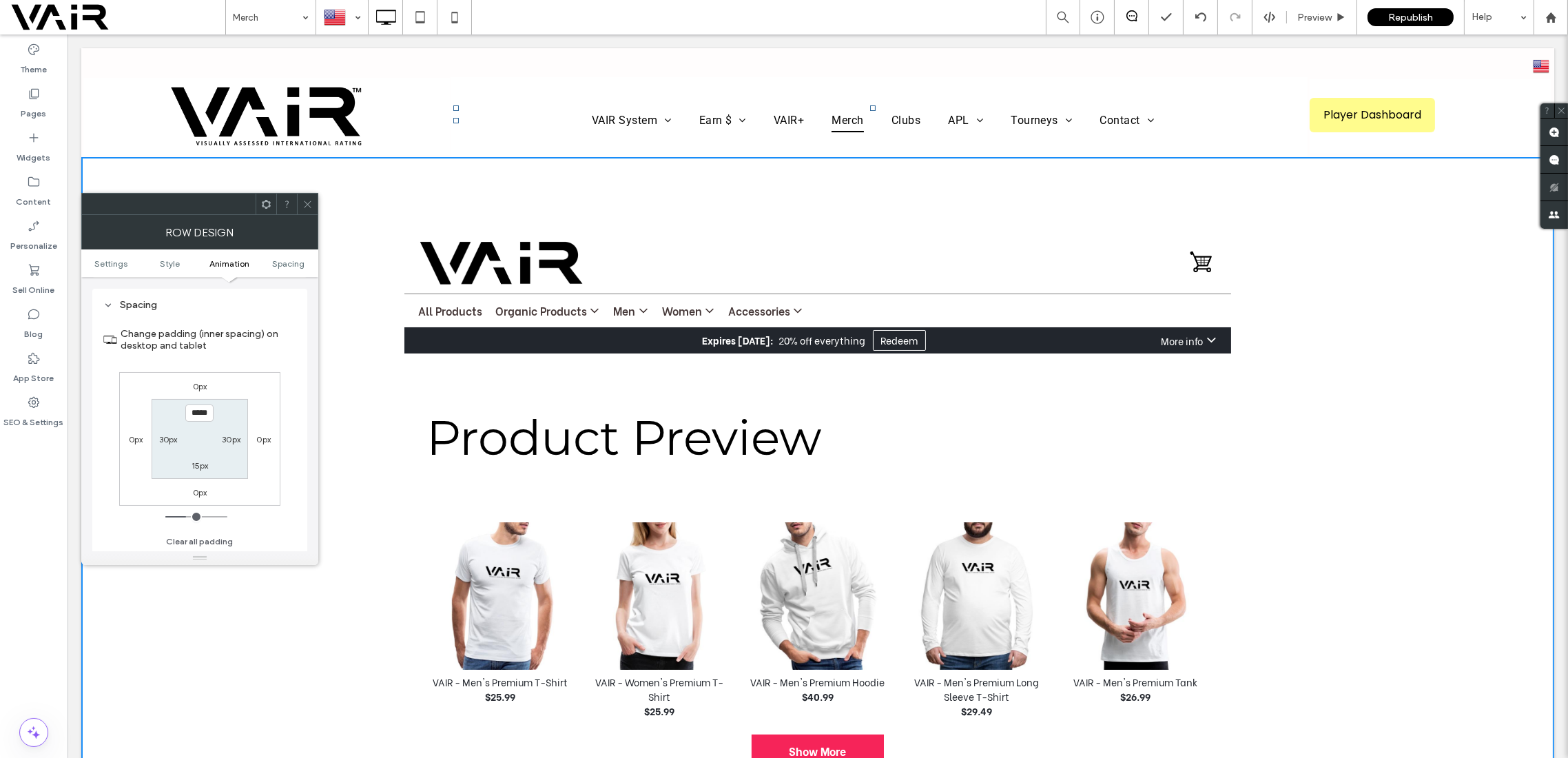
click at [308, 202] on use at bounding box center [306, 203] width 7 height 7
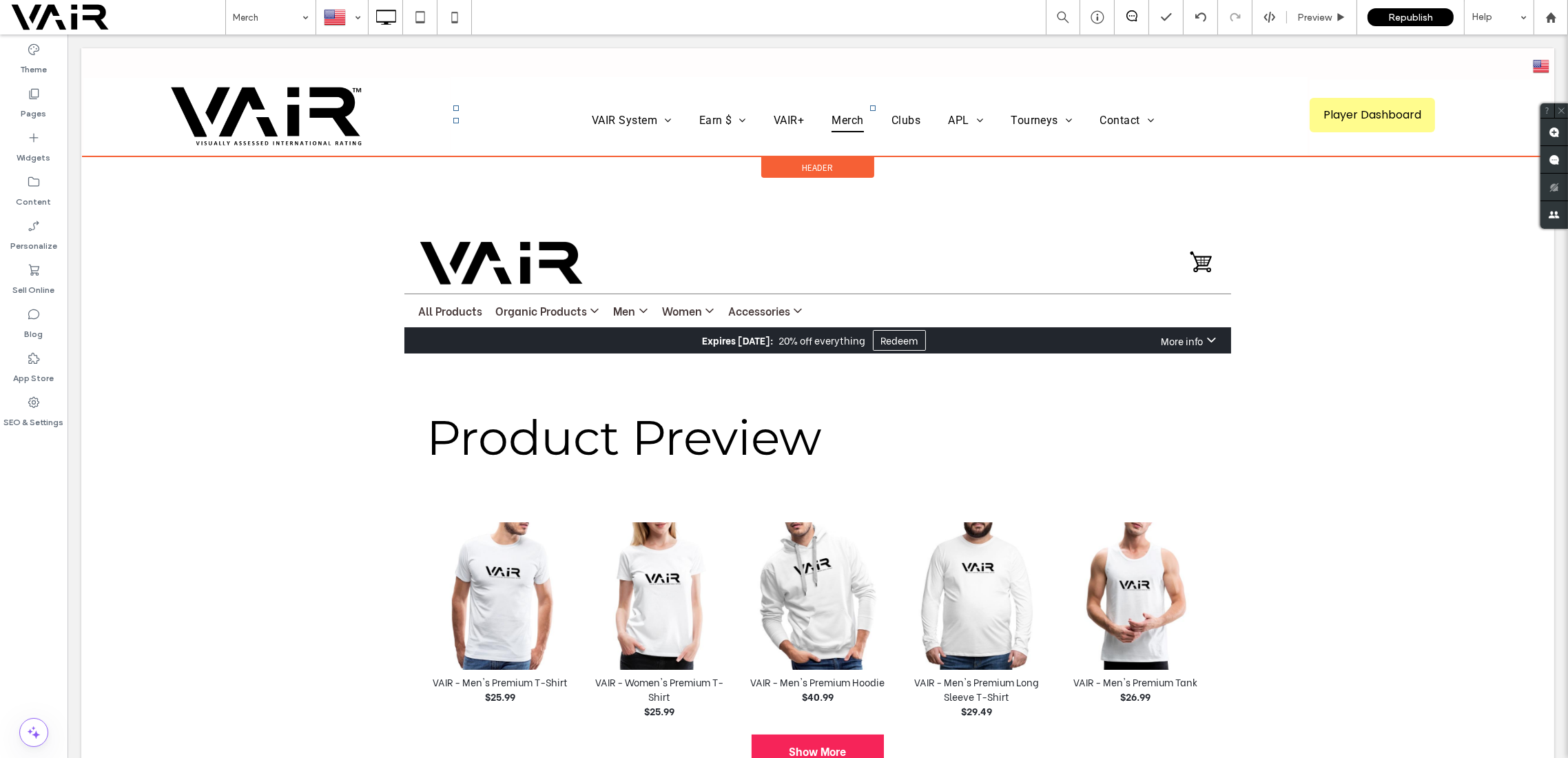
click at [832, 160] on div "Header" at bounding box center [818, 167] width 113 height 20
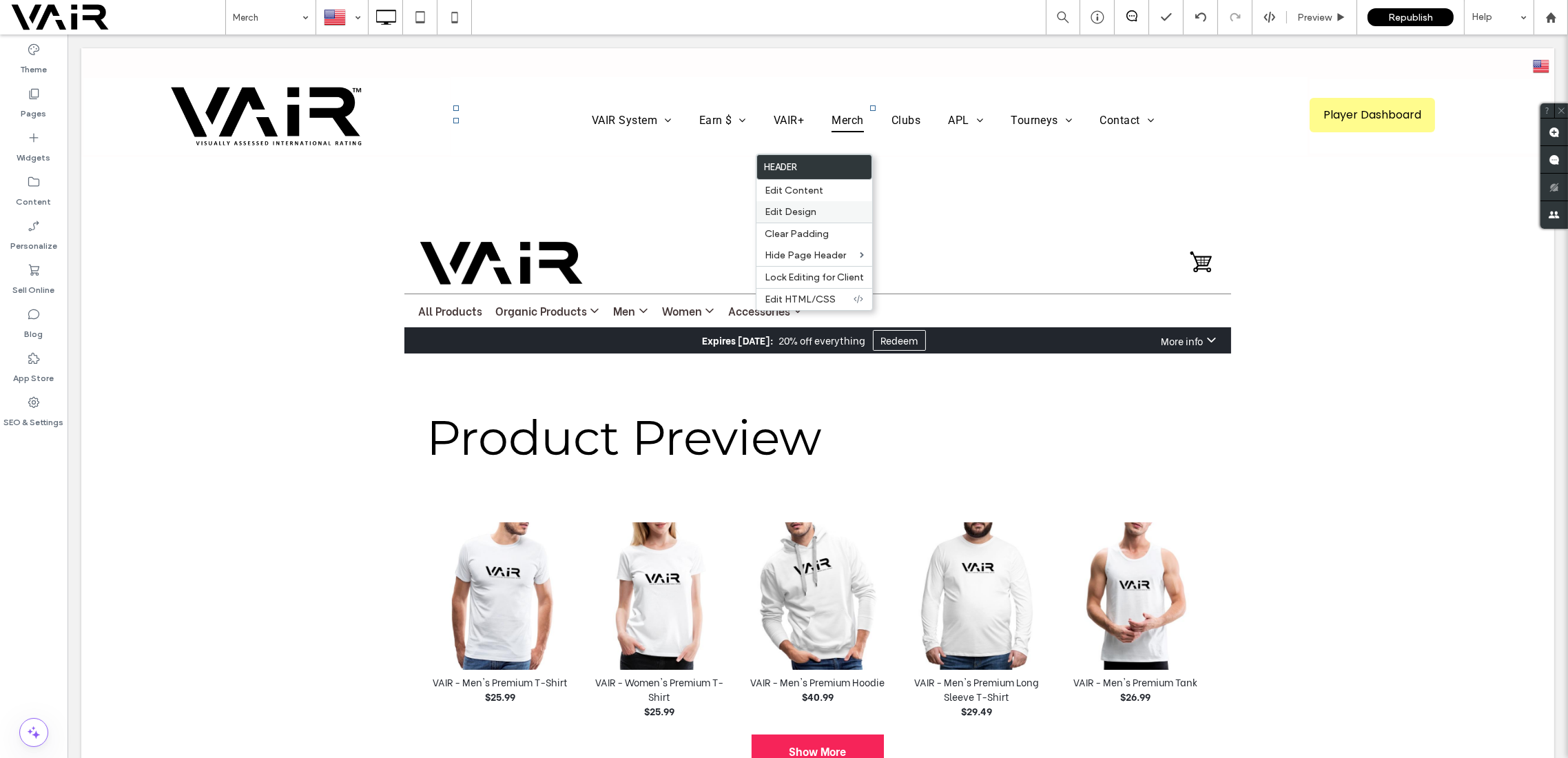
click at [793, 209] on span "Edit Design" at bounding box center [790, 212] width 52 height 12
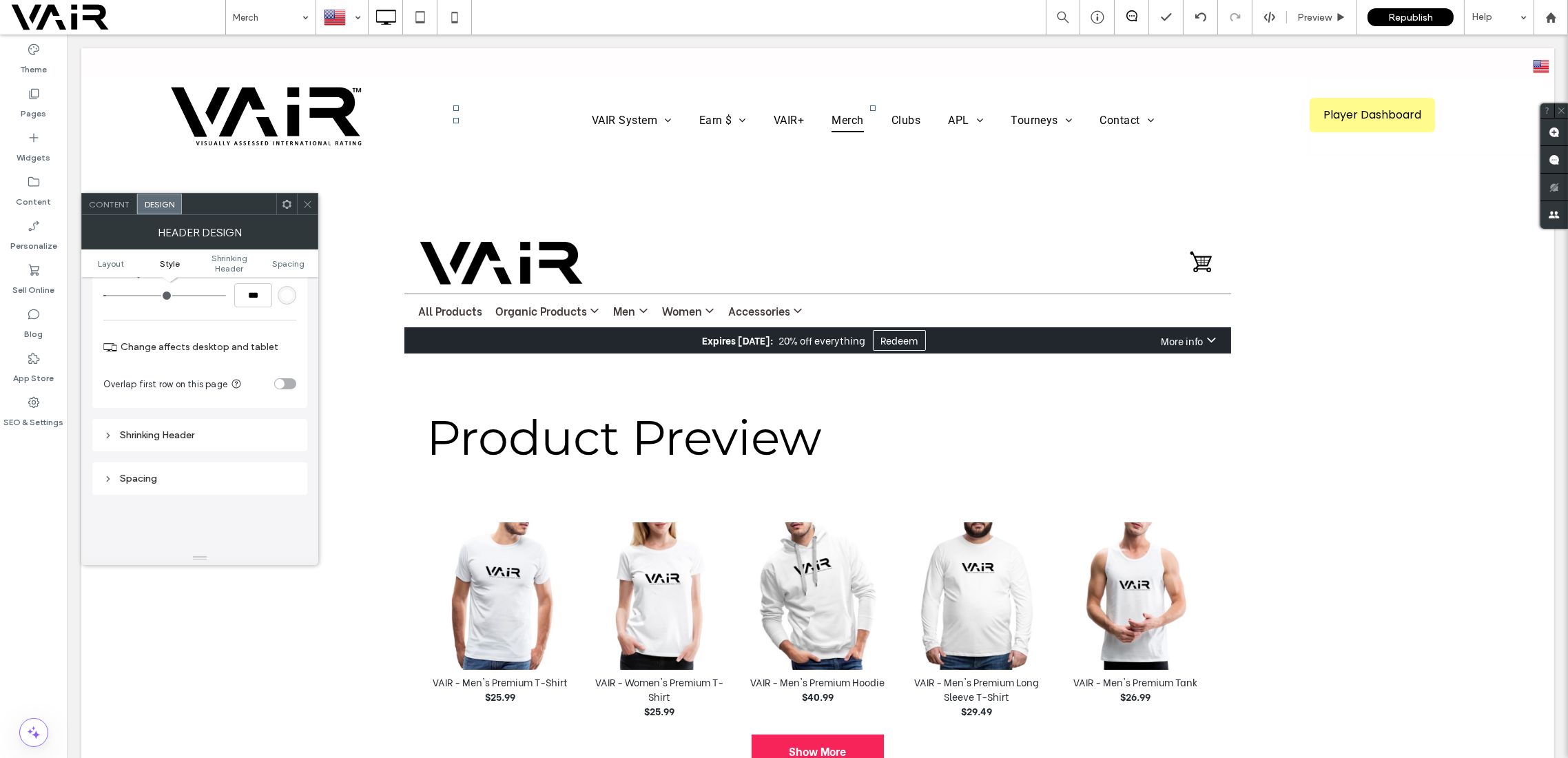
scroll to position [368, 0]
click at [290, 308] on div "toggle" at bounding box center [285, 313] width 22 height 11
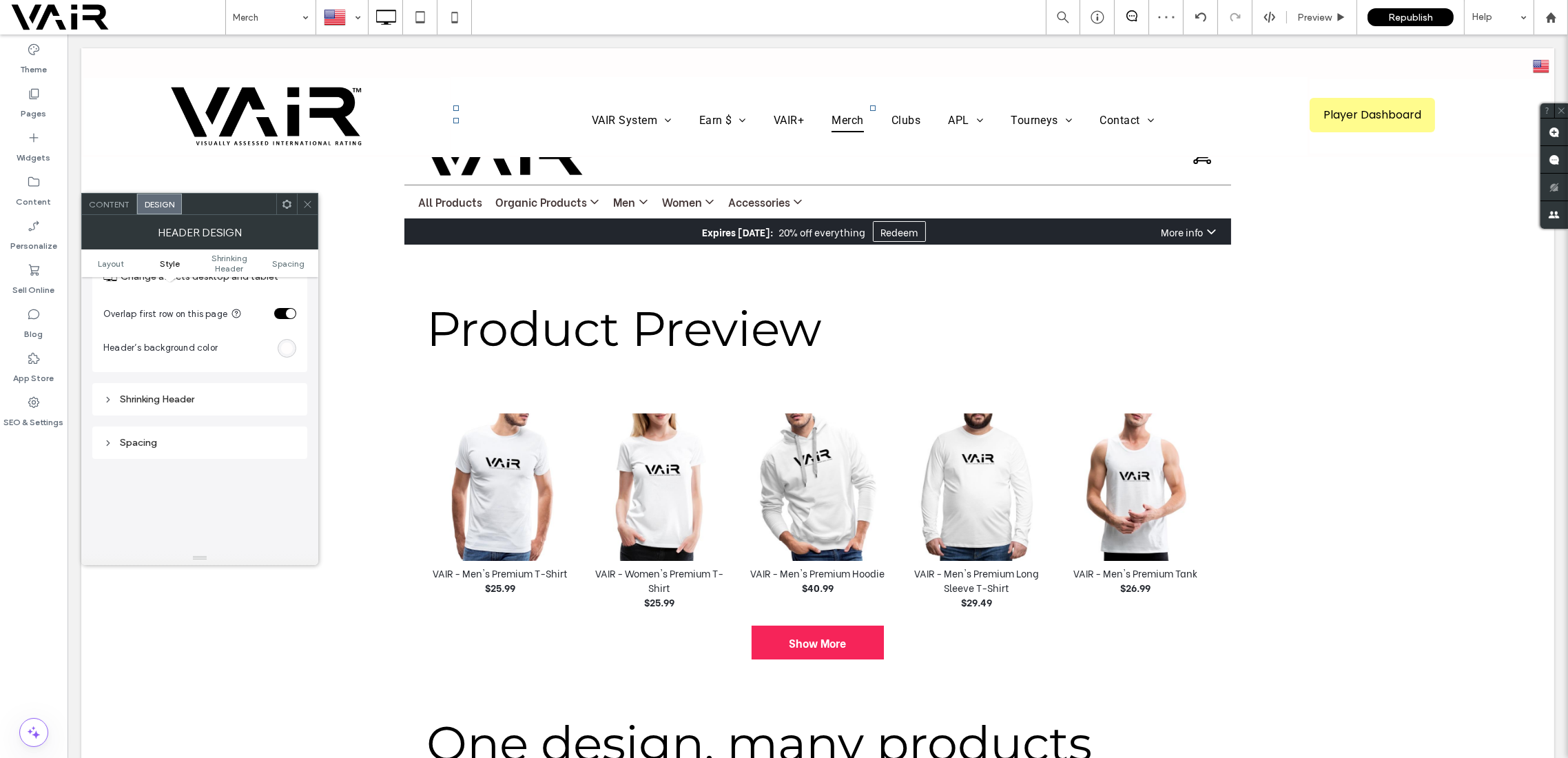
click at [305, 200] on icon at bounding box center [307, 204] width 11 height 11
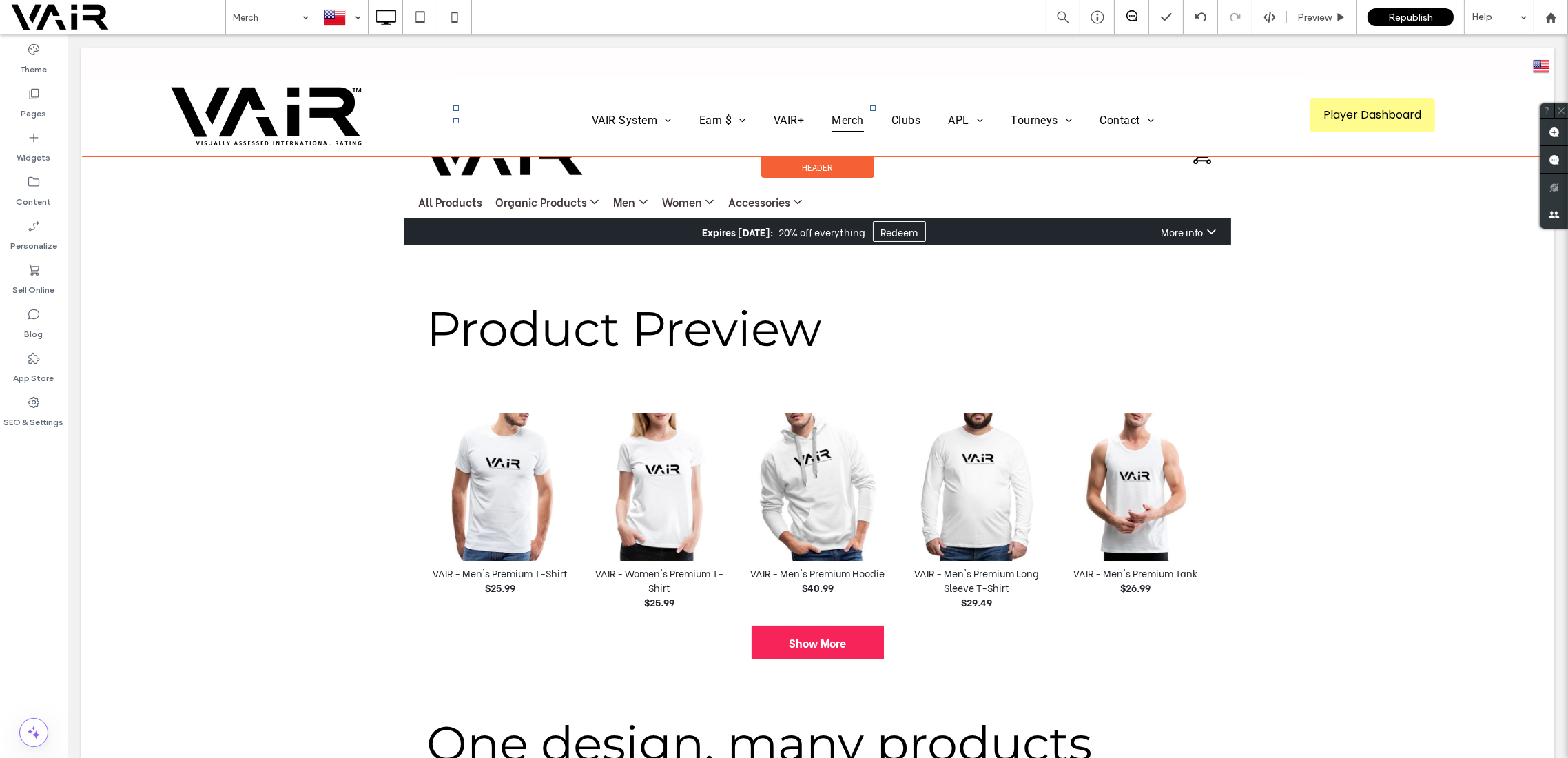
click at [806, 162] on span "Header" at bounding box center [818, 167] width 31 height 12
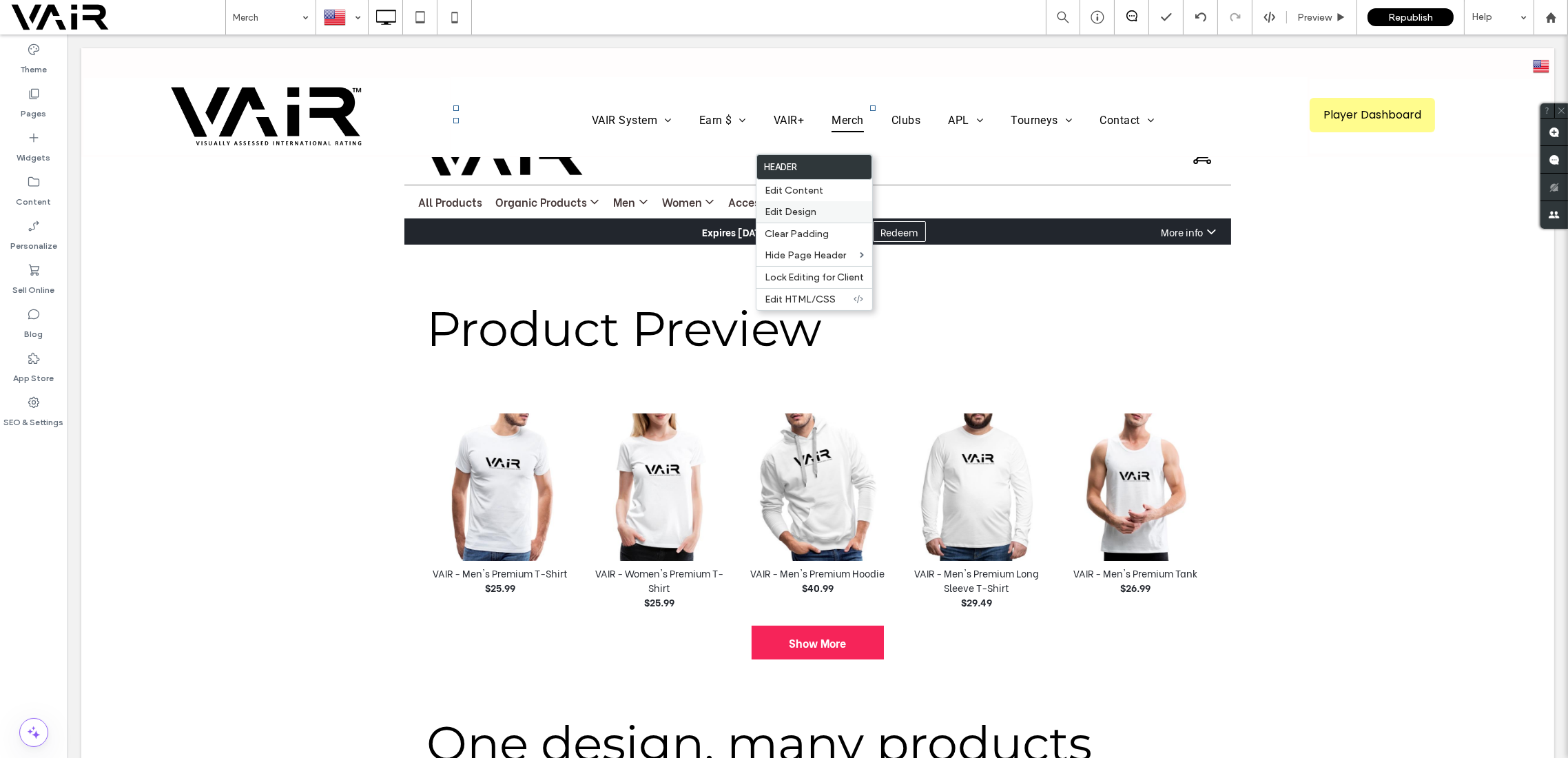
click at [810, 207] on span "Edit Design" at bounding box center [790, 212] width 52 height 12
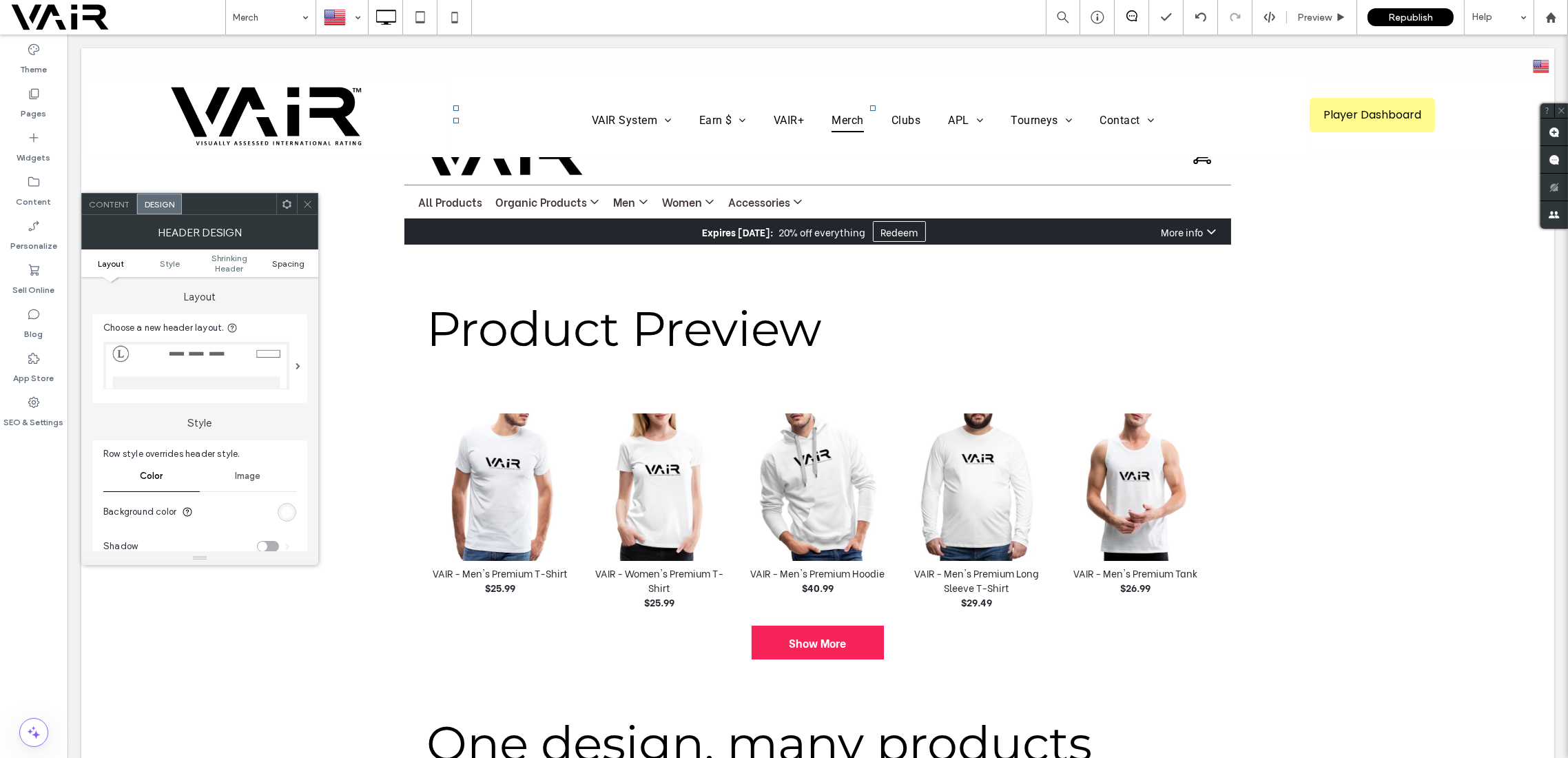
click at [275, 259] on span "Spacing" at bounding box center [289, 264] width 32 height 11
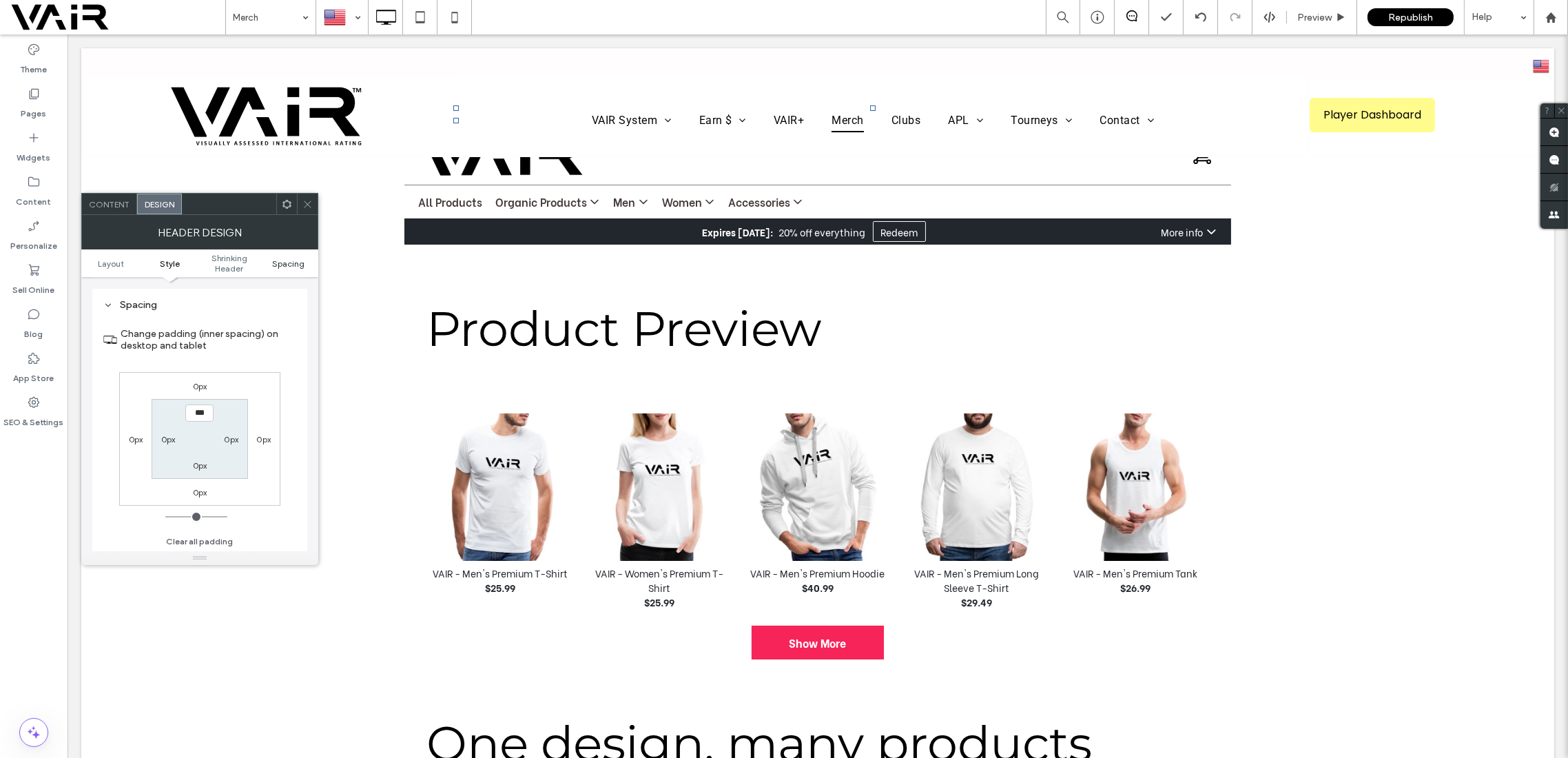
scroll to position [505, 0]
click at [307, 198] on span at bounding box center [307, 203] width 11 height 20
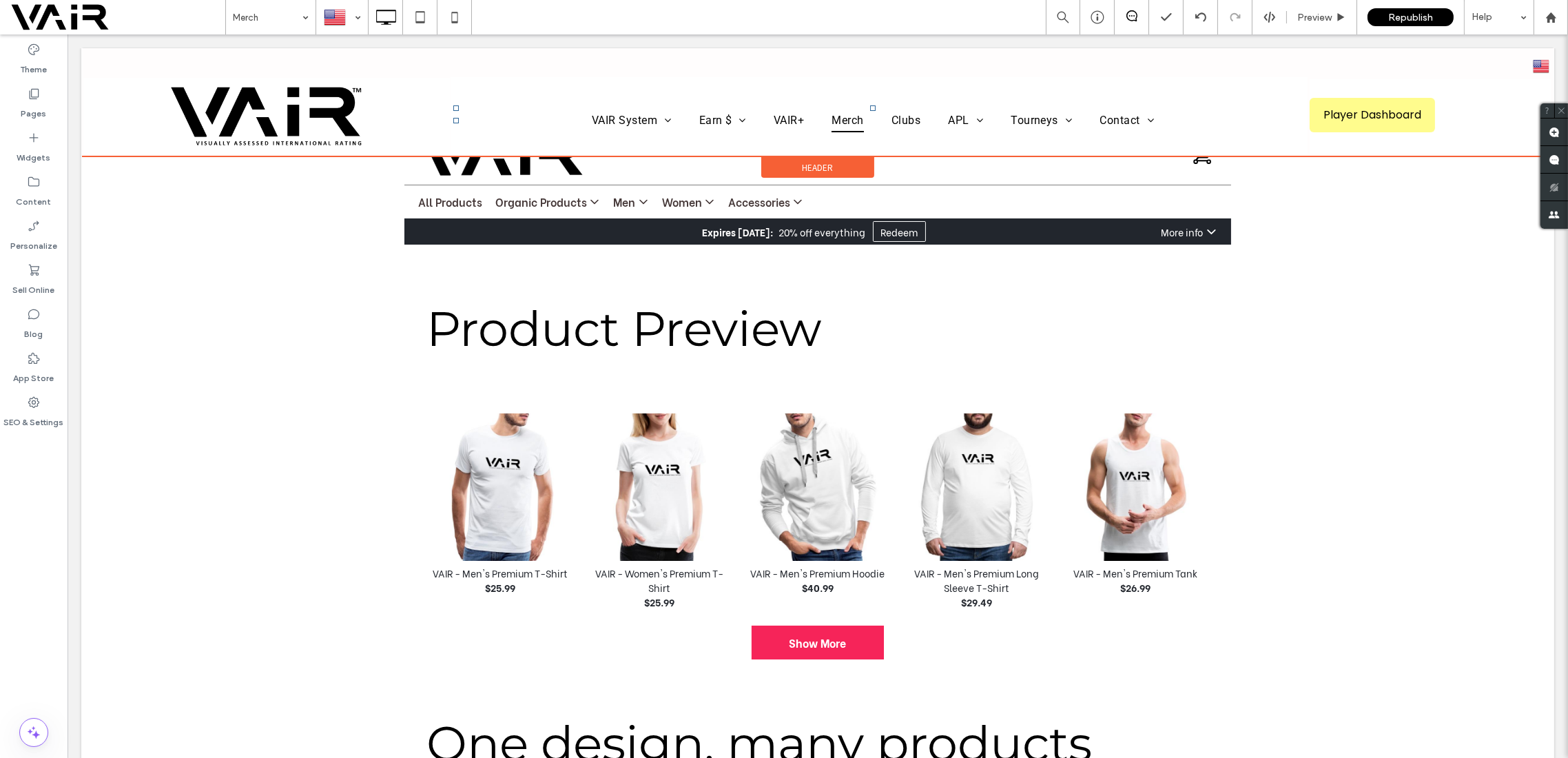
click at [832, 159] on div "Header" at bounding box center [818, 167] width 113 height 20
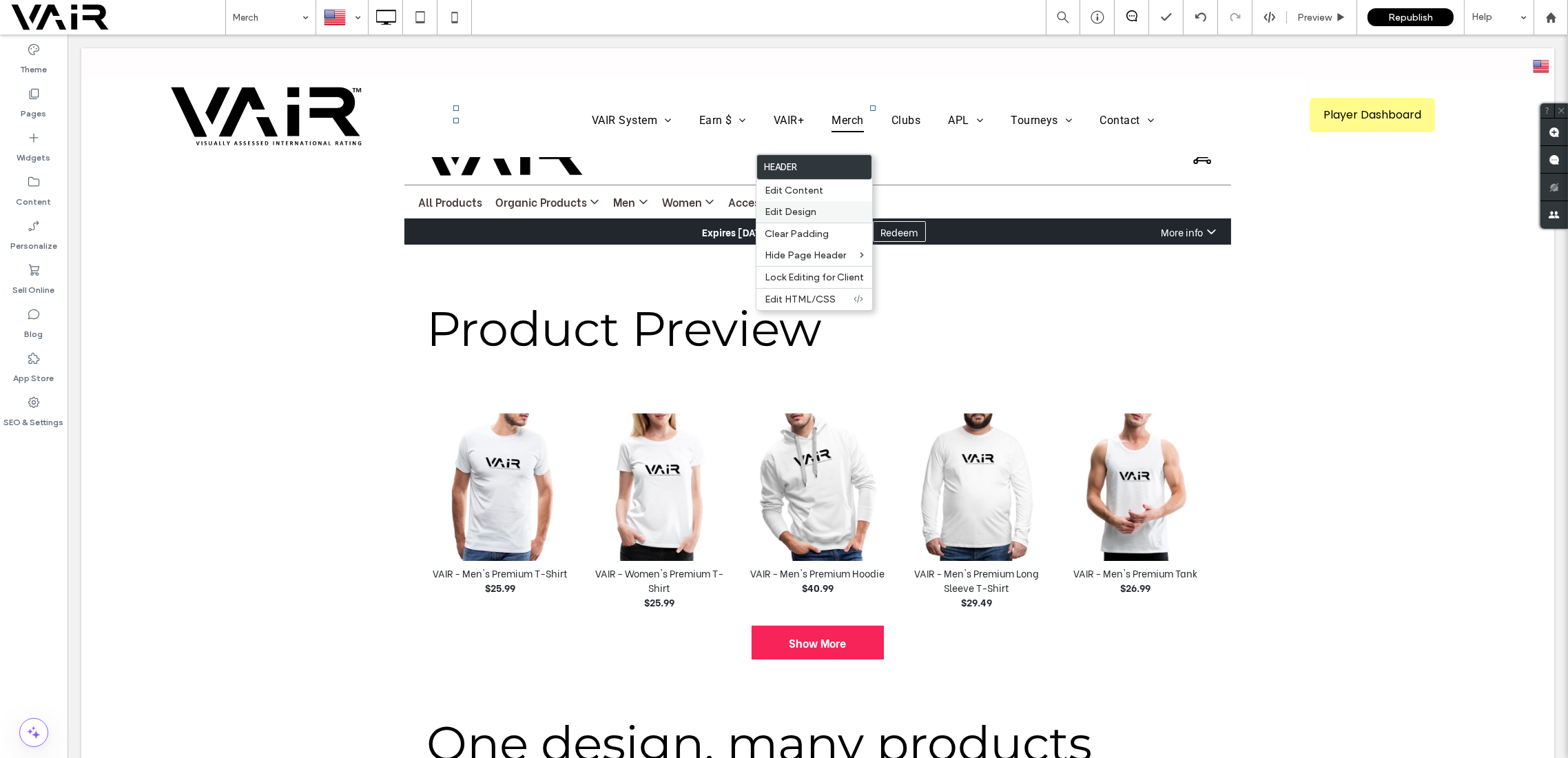
click at [812, 214] on span "Edit Design" at bounding box center [790, 212] width 52 height 12
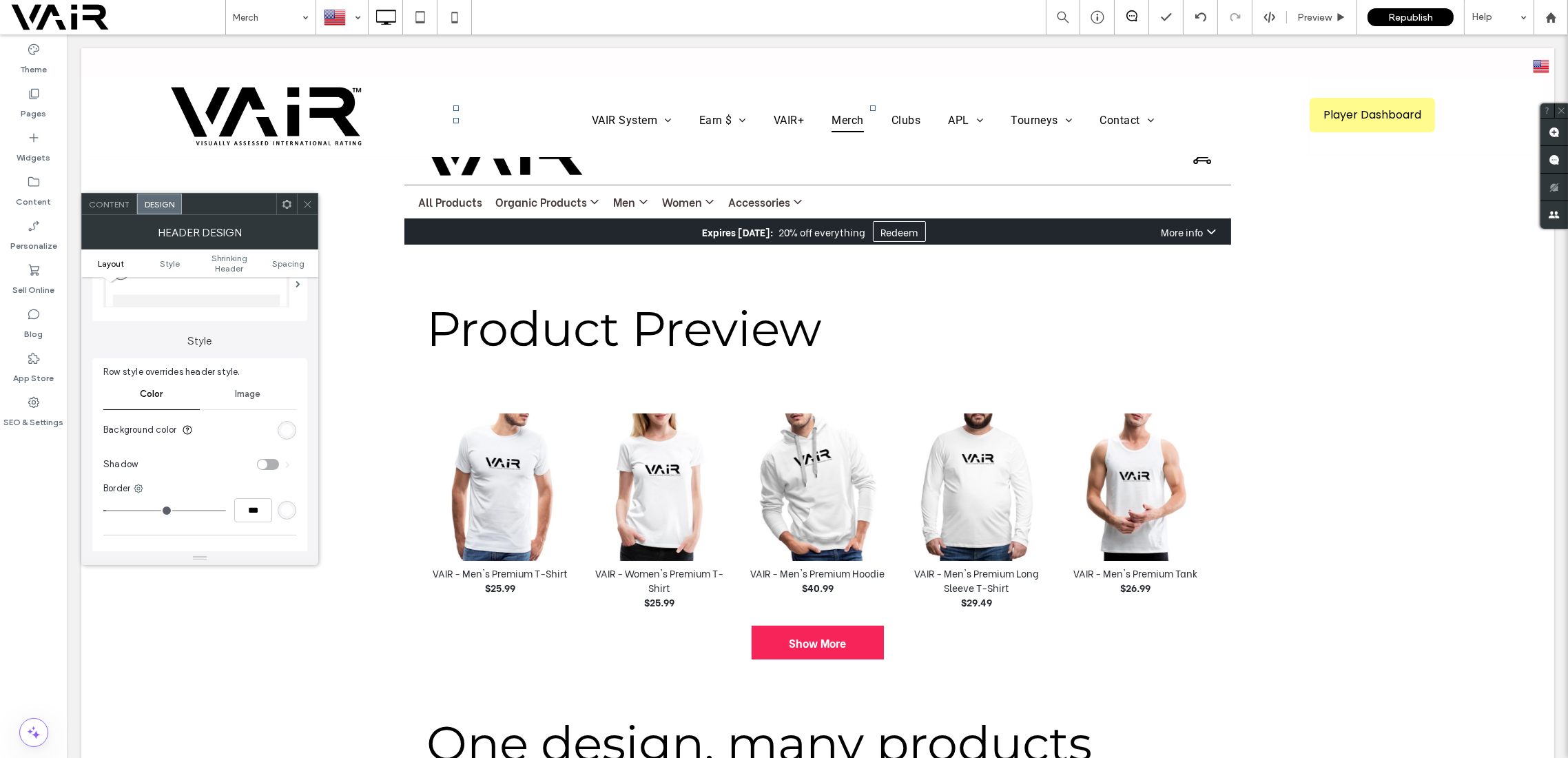
scroll to position [244, 0]
click at [281, 439] on div "toggle" at bounding box center [285, 436] width 22 height 11
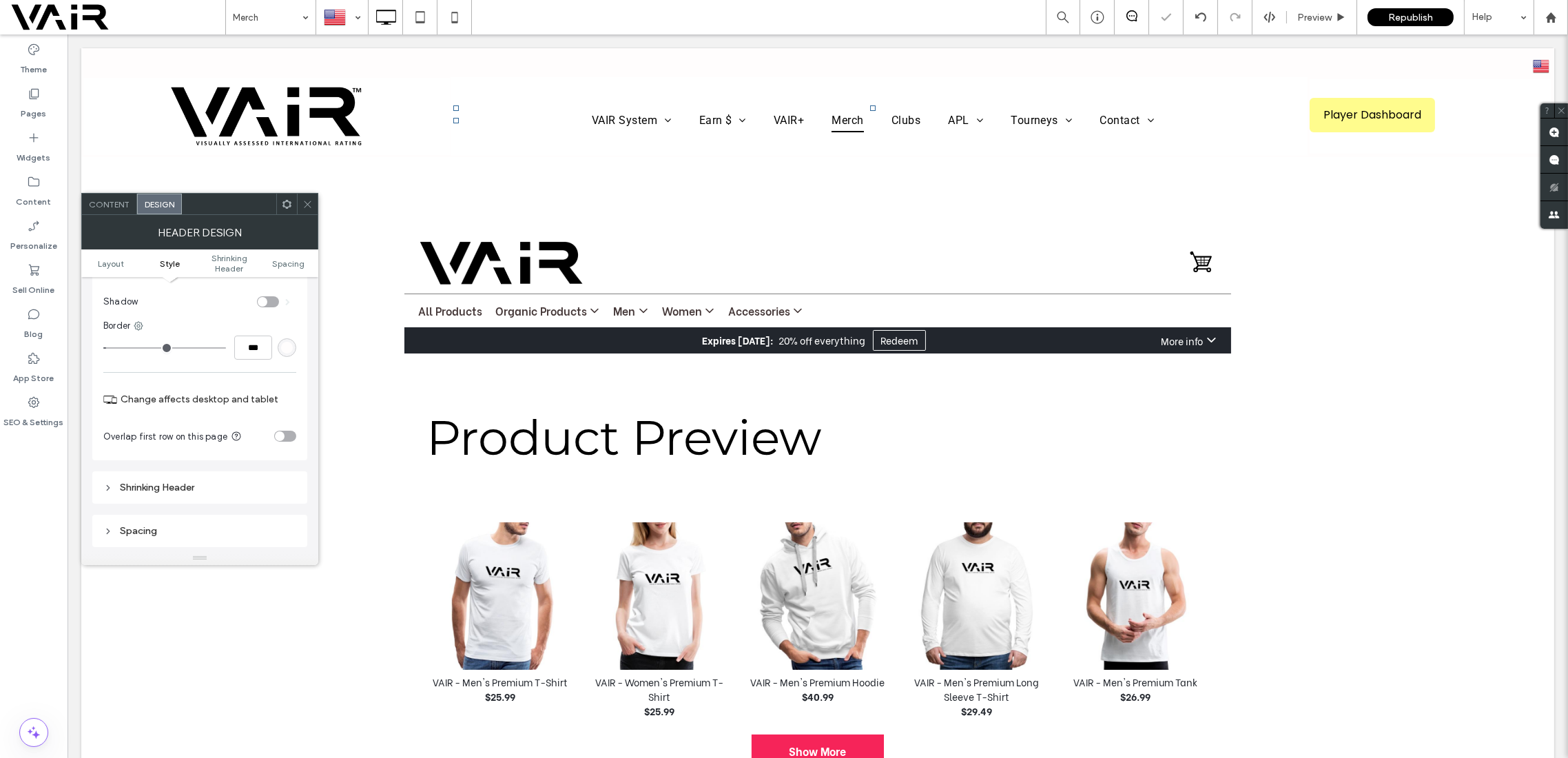
click at [305, 202] on icon at bounding box center [307, 204] width 11 height 11
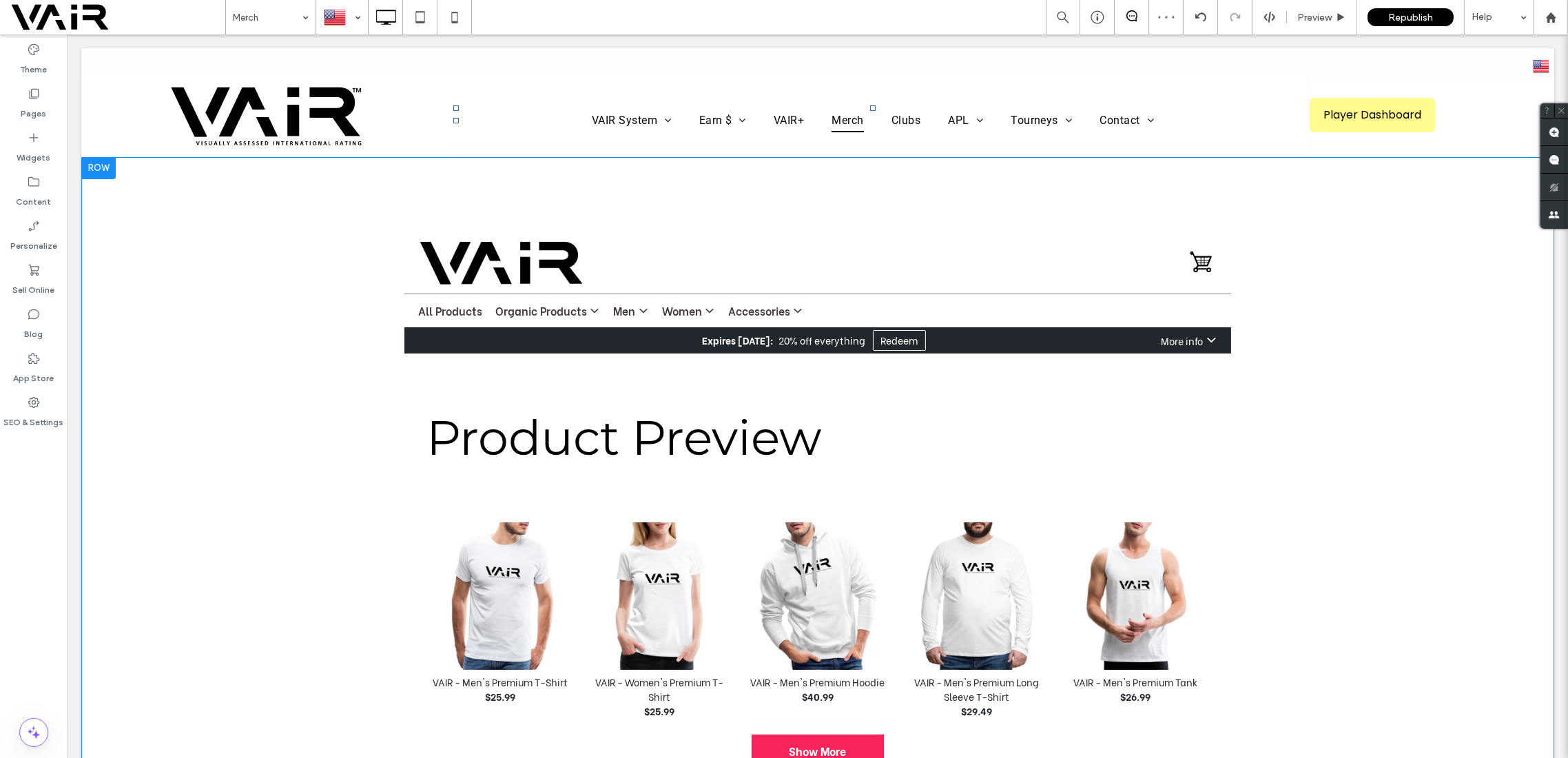
click at [100, 166] on div at bounding box center [98, 168] width 34 height 22
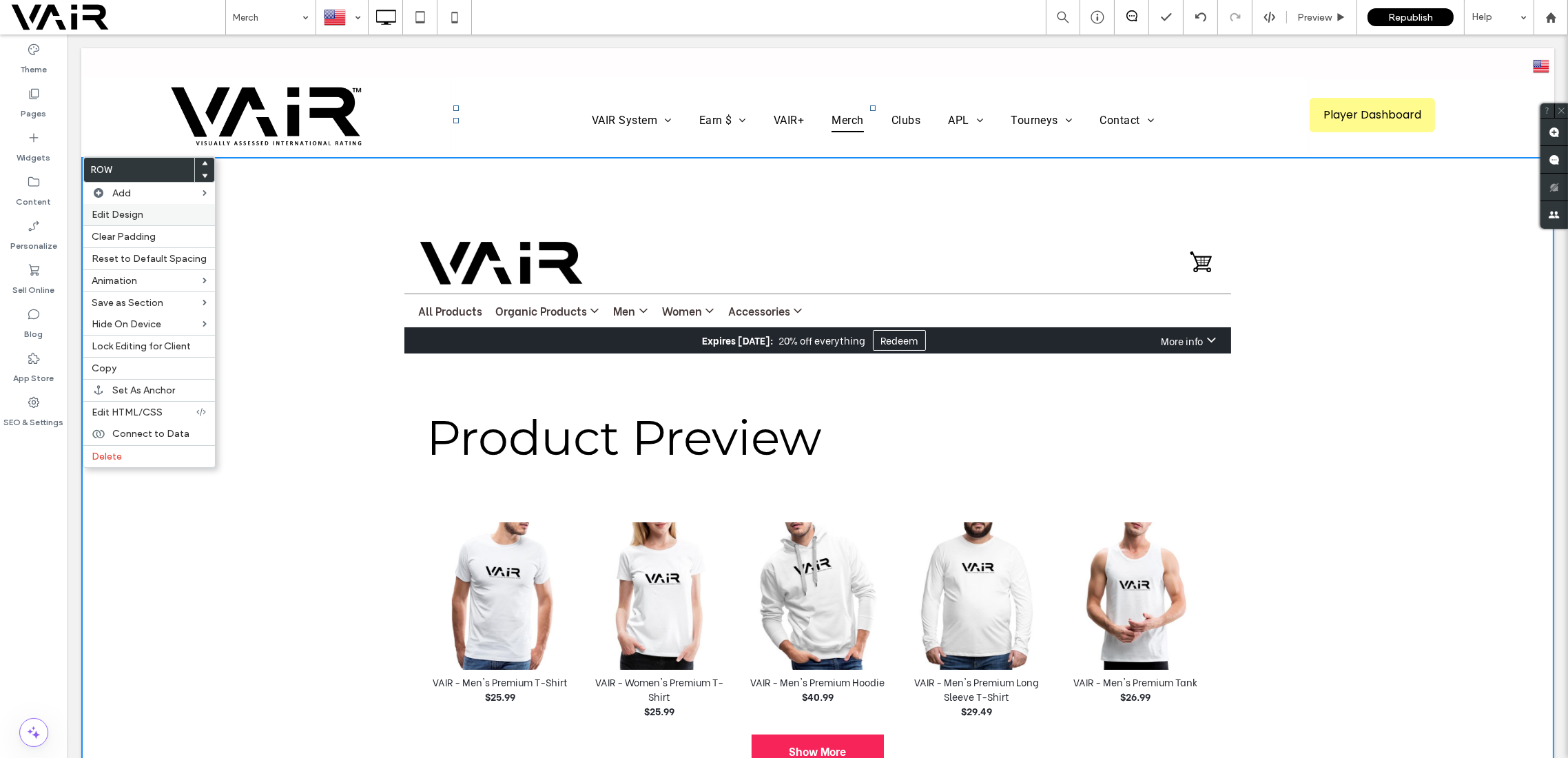
click at [137, 219] on span "Edit Design" at bounding box center [117, 215] width 52 height 12
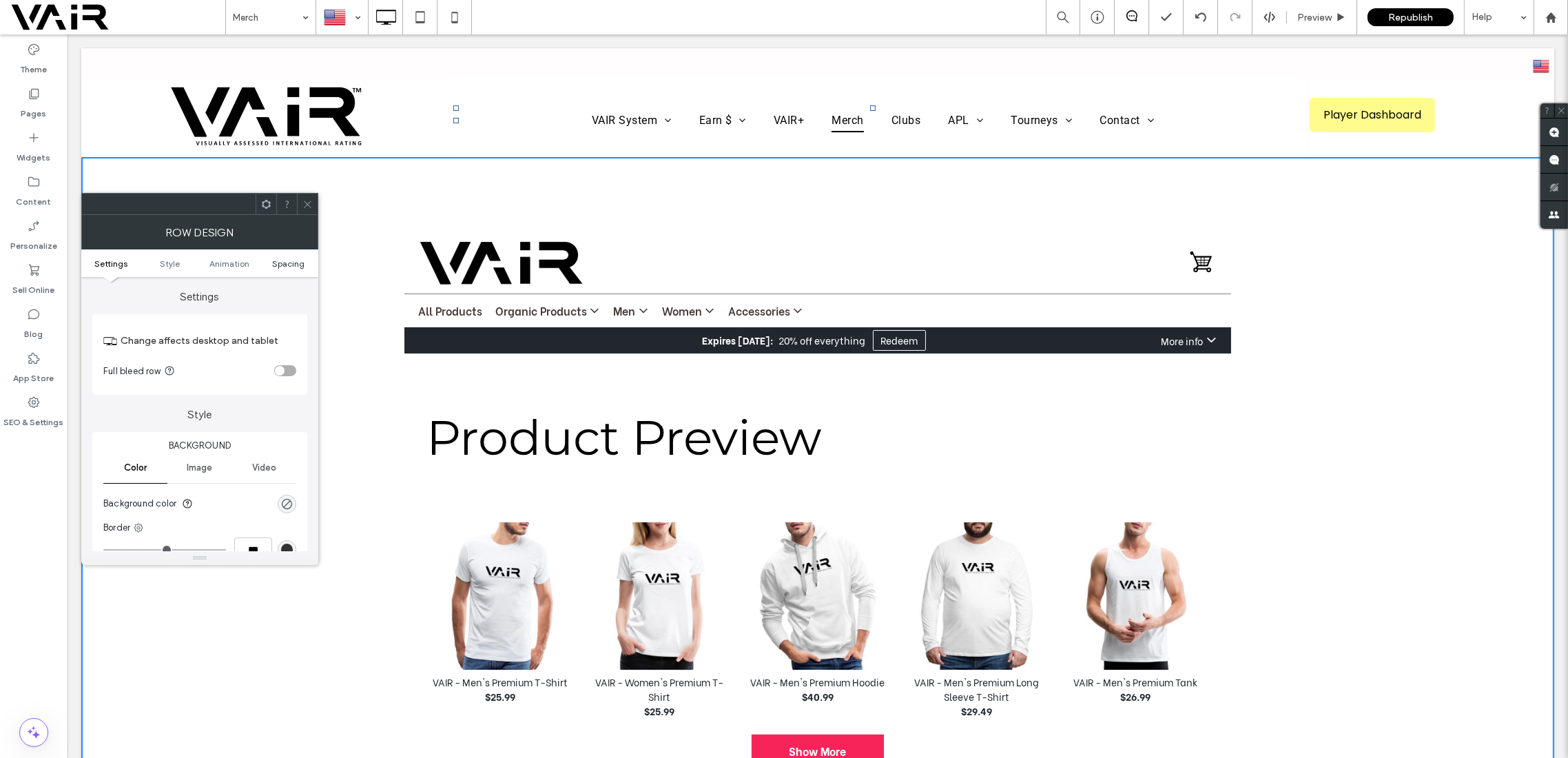
click at [292, 264] on span "Spacing" at bounding box center [289, 264] width 32 height 11
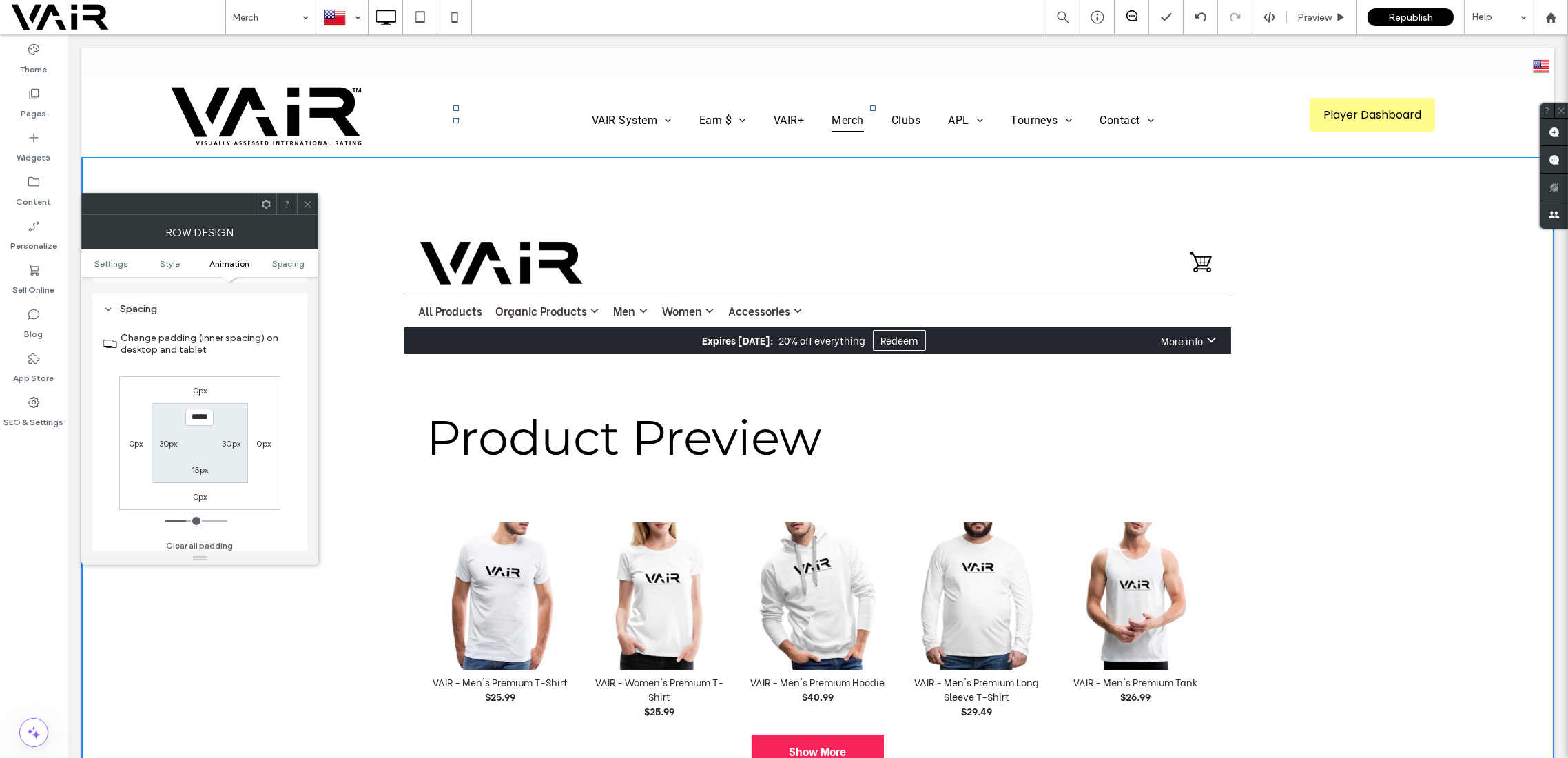
scroll to position [389, 0]
click at [197, 413] on input "*****" at bounding box center [199, 414] width 28 height 18
type input "****"
type input "**"
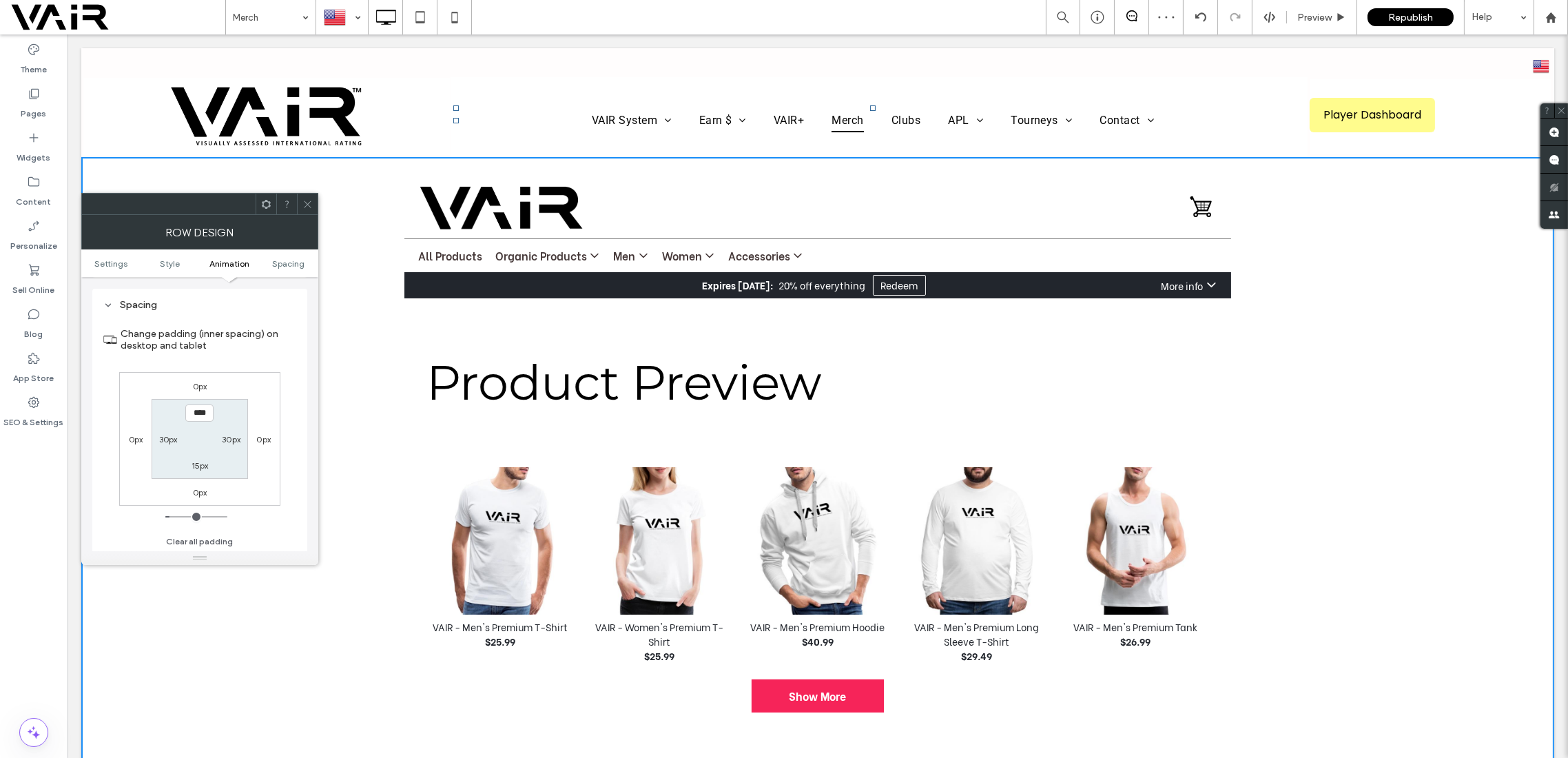
click at [307, 205] on icon at bounding box center [307, 204] width 11 height 11
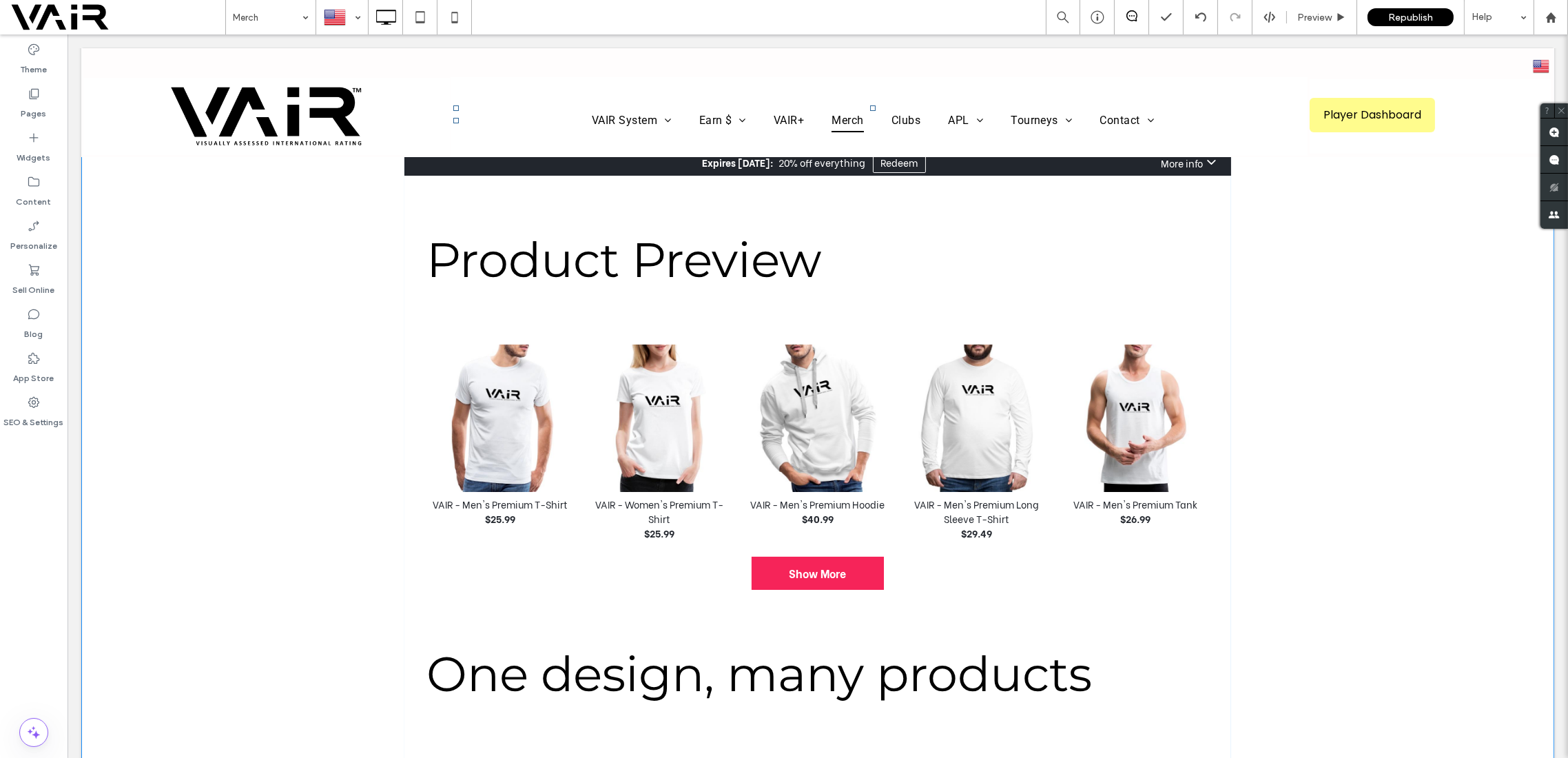
scroll to position [0, 0]
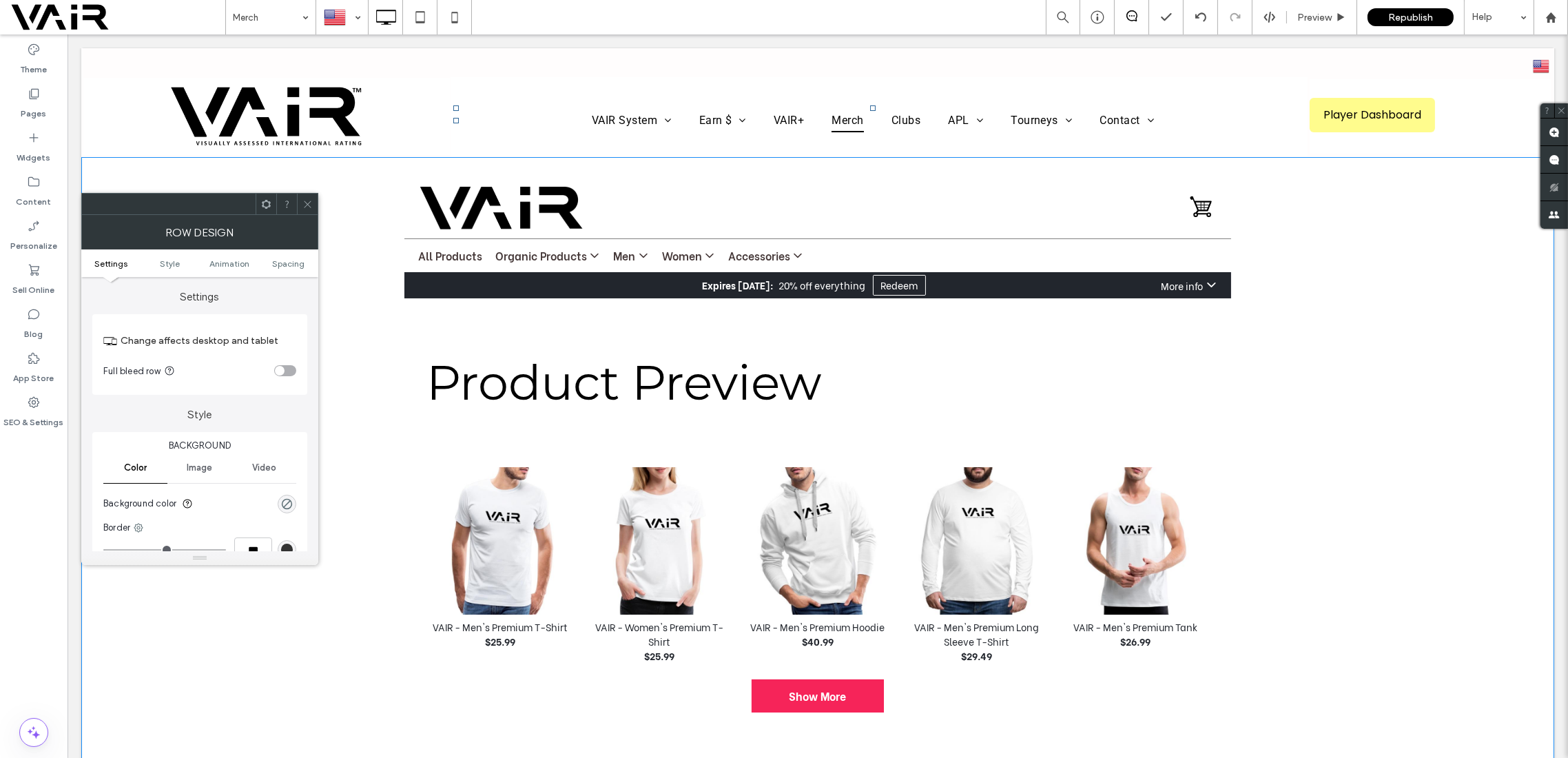
drag, startPoint x: 341, startPoint y: 323, endPoint x: 452, endPoint y: 311, distance: 111.6
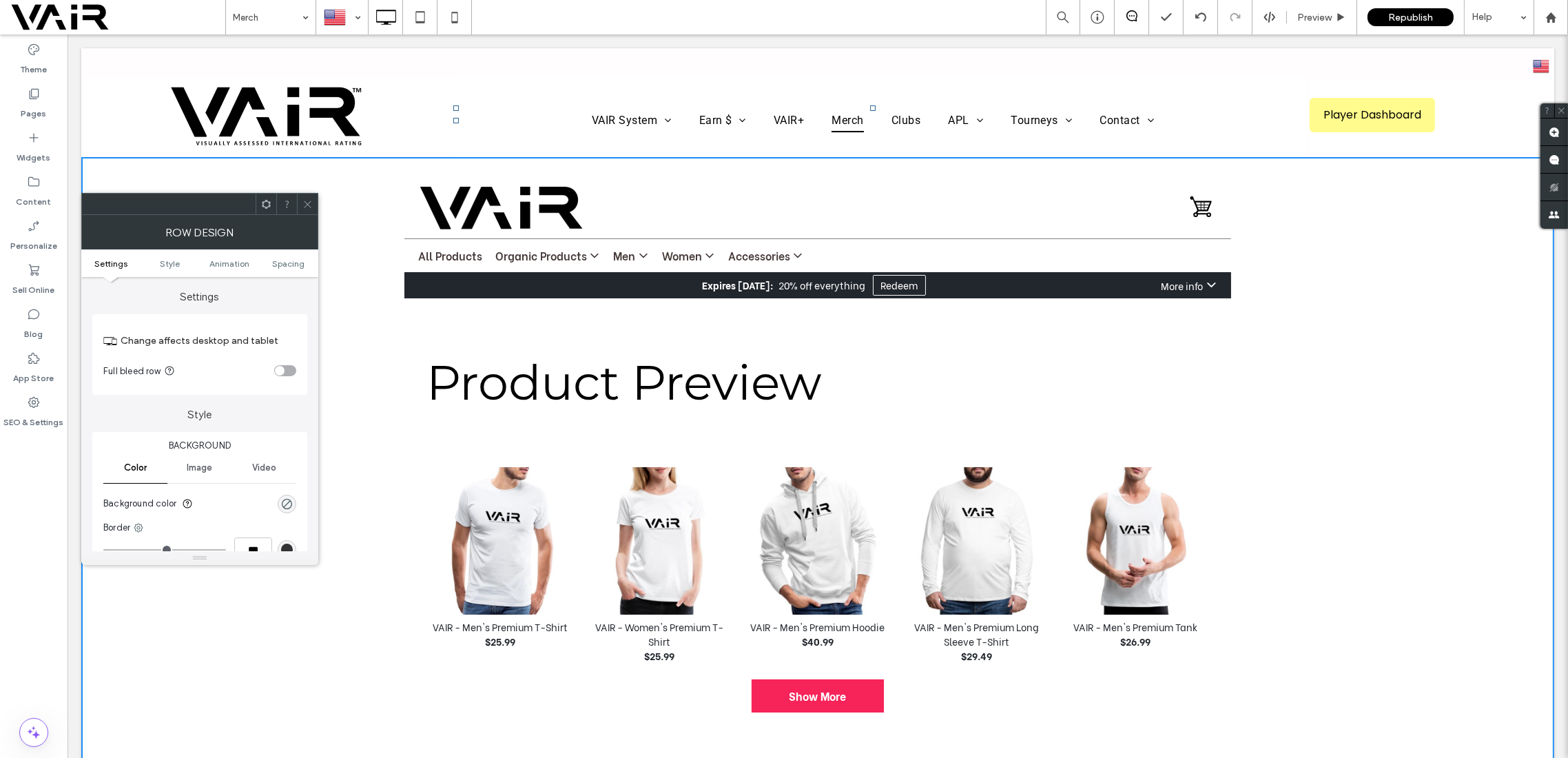
click at [304, 200] on use at bounding box center [306, 203] width 7 height 7
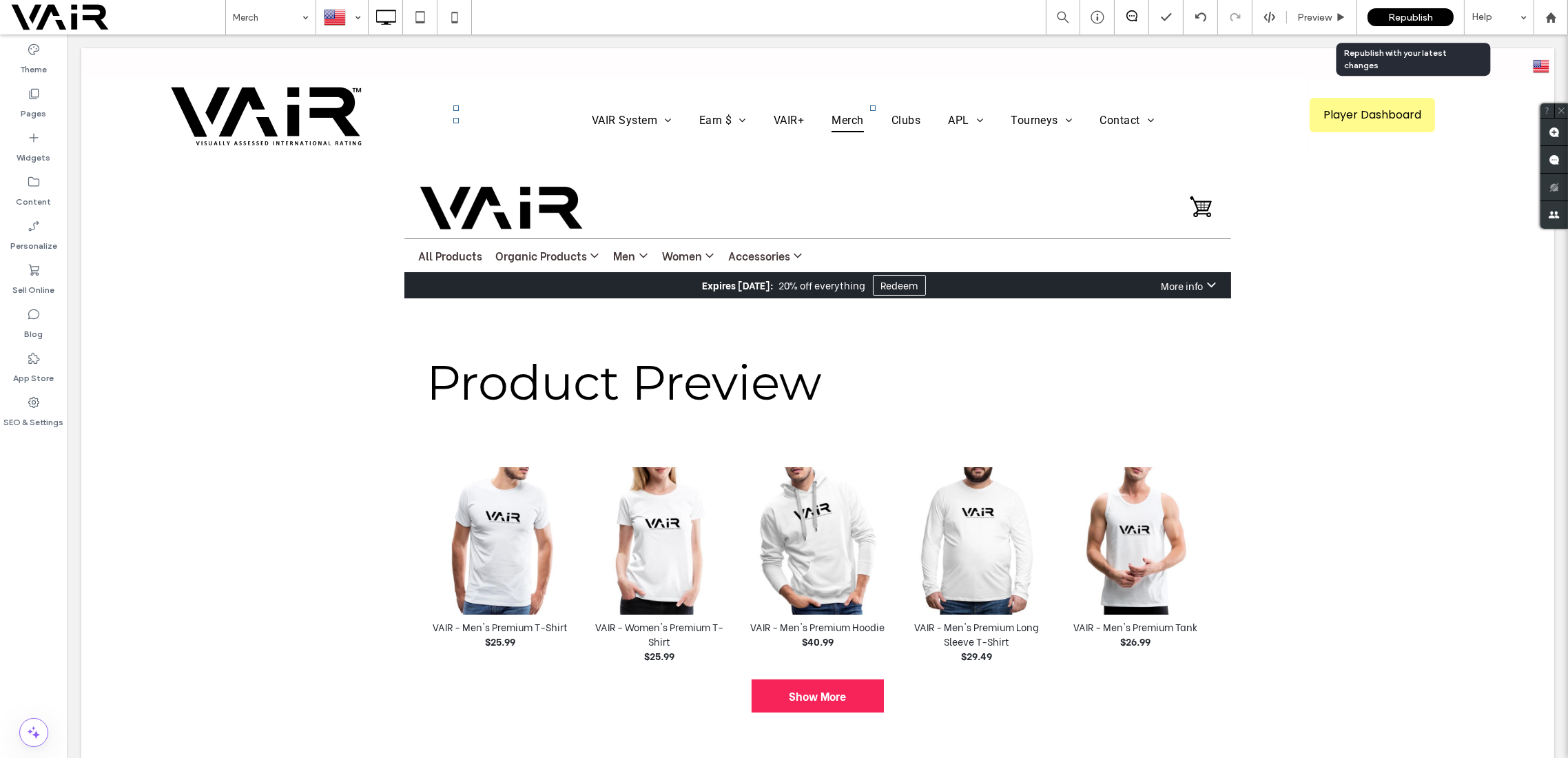
click at [1407, 13] on span "Republish" at bounding box center [1410, 18] width 45 height 12
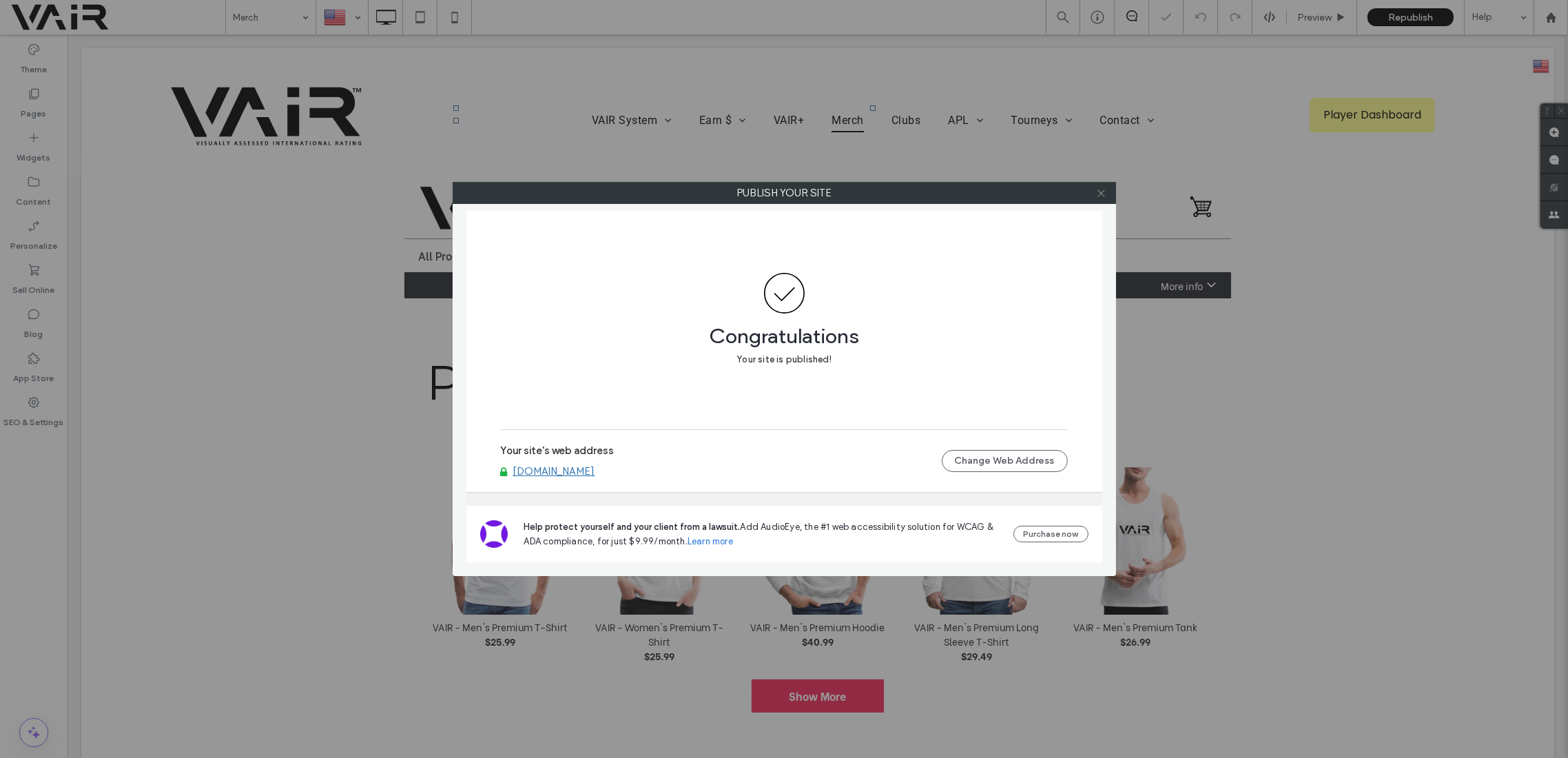
click at [1100, 191] on icon at bounding box center [1101, 193] width 11 height 11
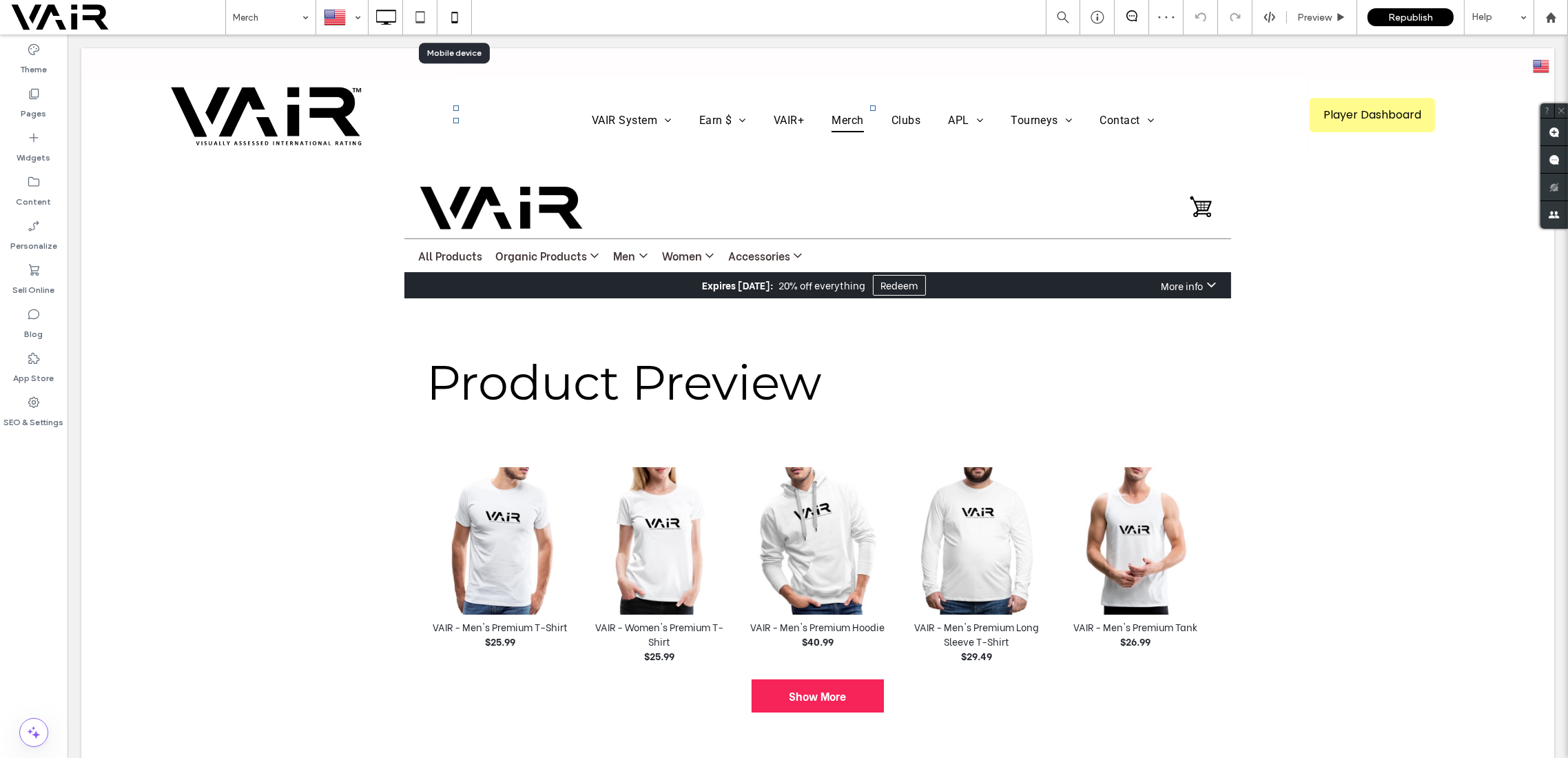
click at [456, 13] on use at bounding box center [454, 17] width 6 height 11
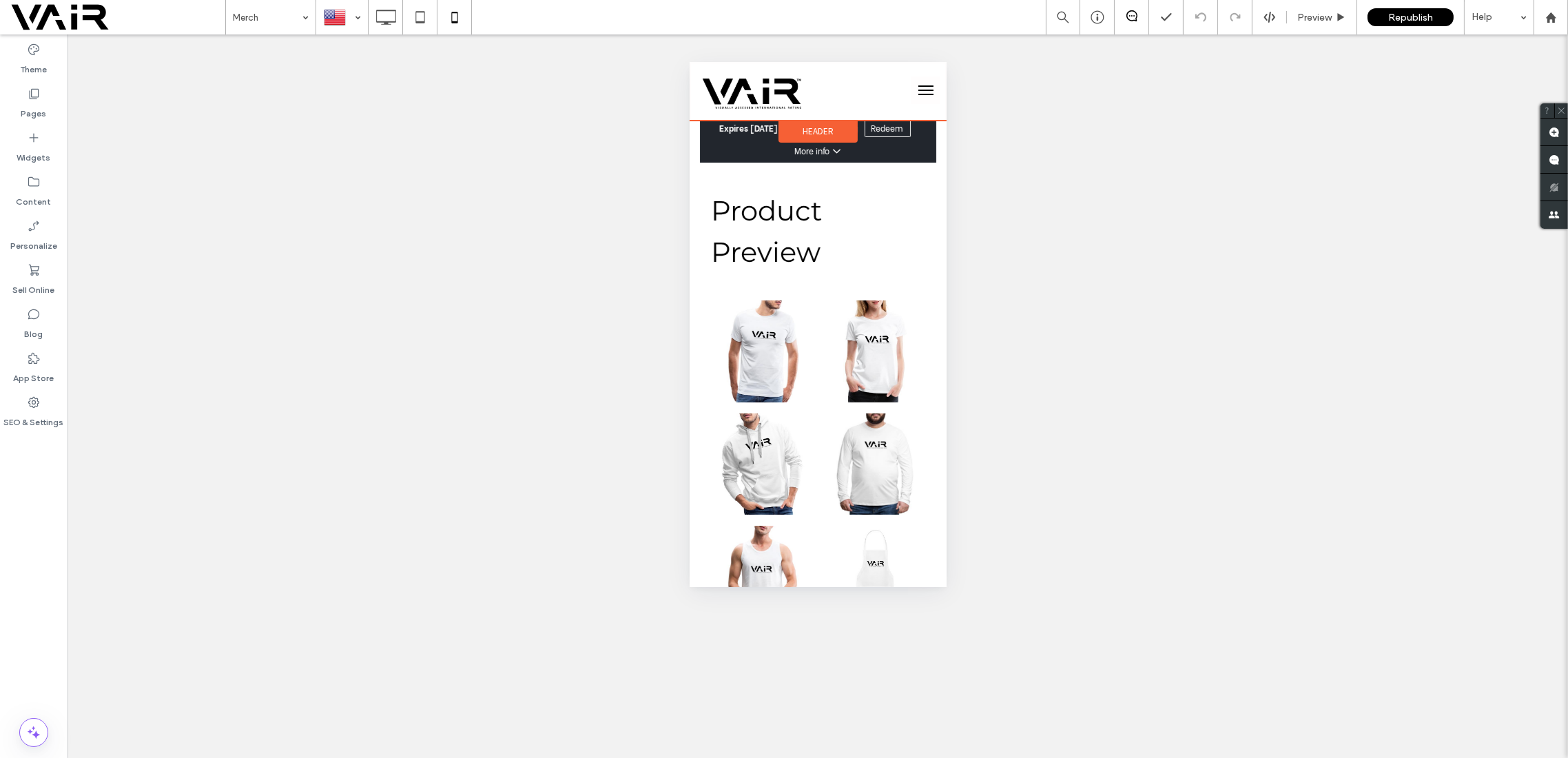
click at [822, 122] on div "Header" at bounding box center [817, 131] width 79 height 22
click at [826, 149] on div "Edit Design" at bounding box center [831, 156] width 116 height 21
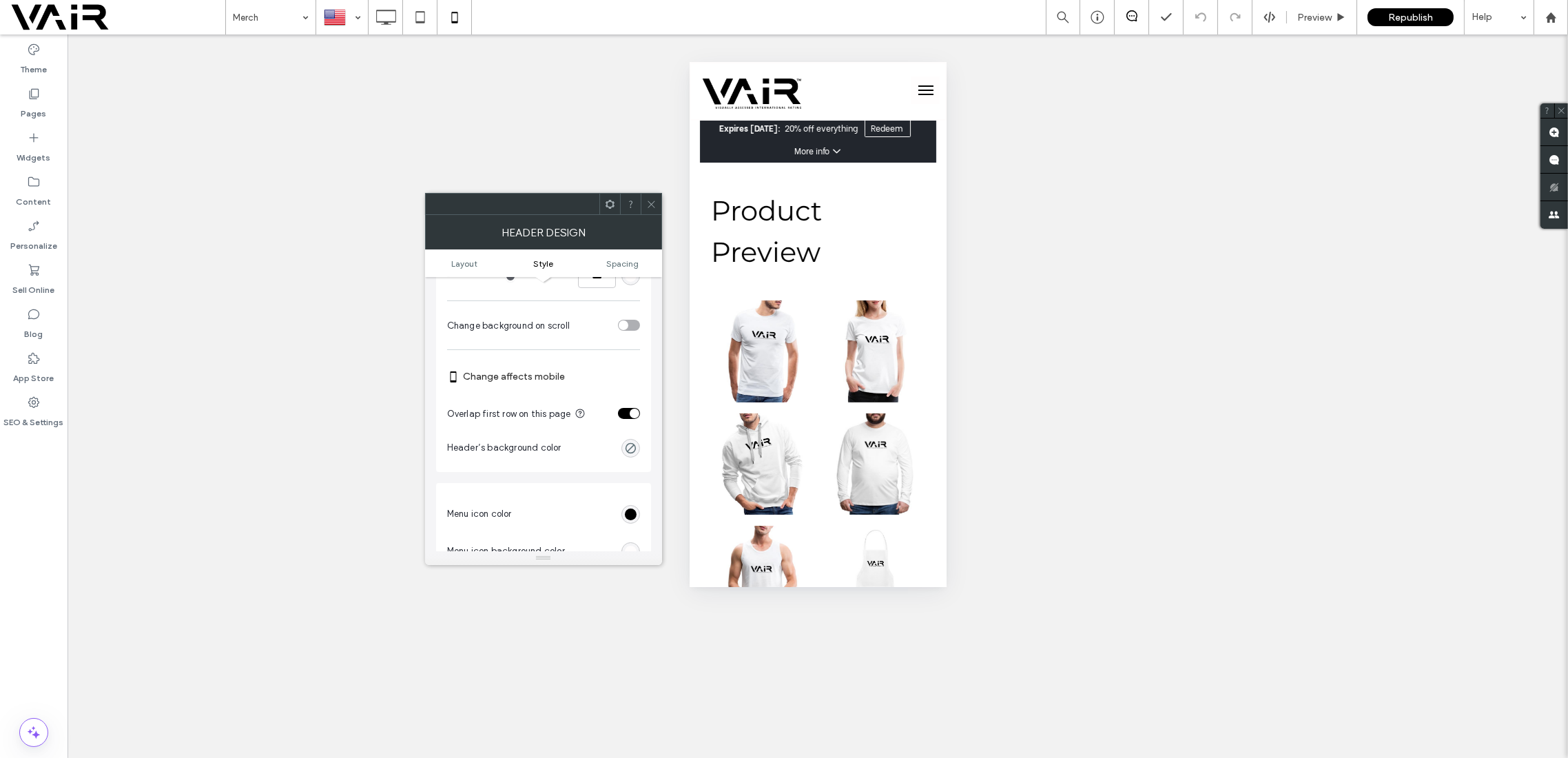
scroll to position [490, 0]
click at [628, 322] on div "toggle" at bounding box center [628, 322] width 22 height 11
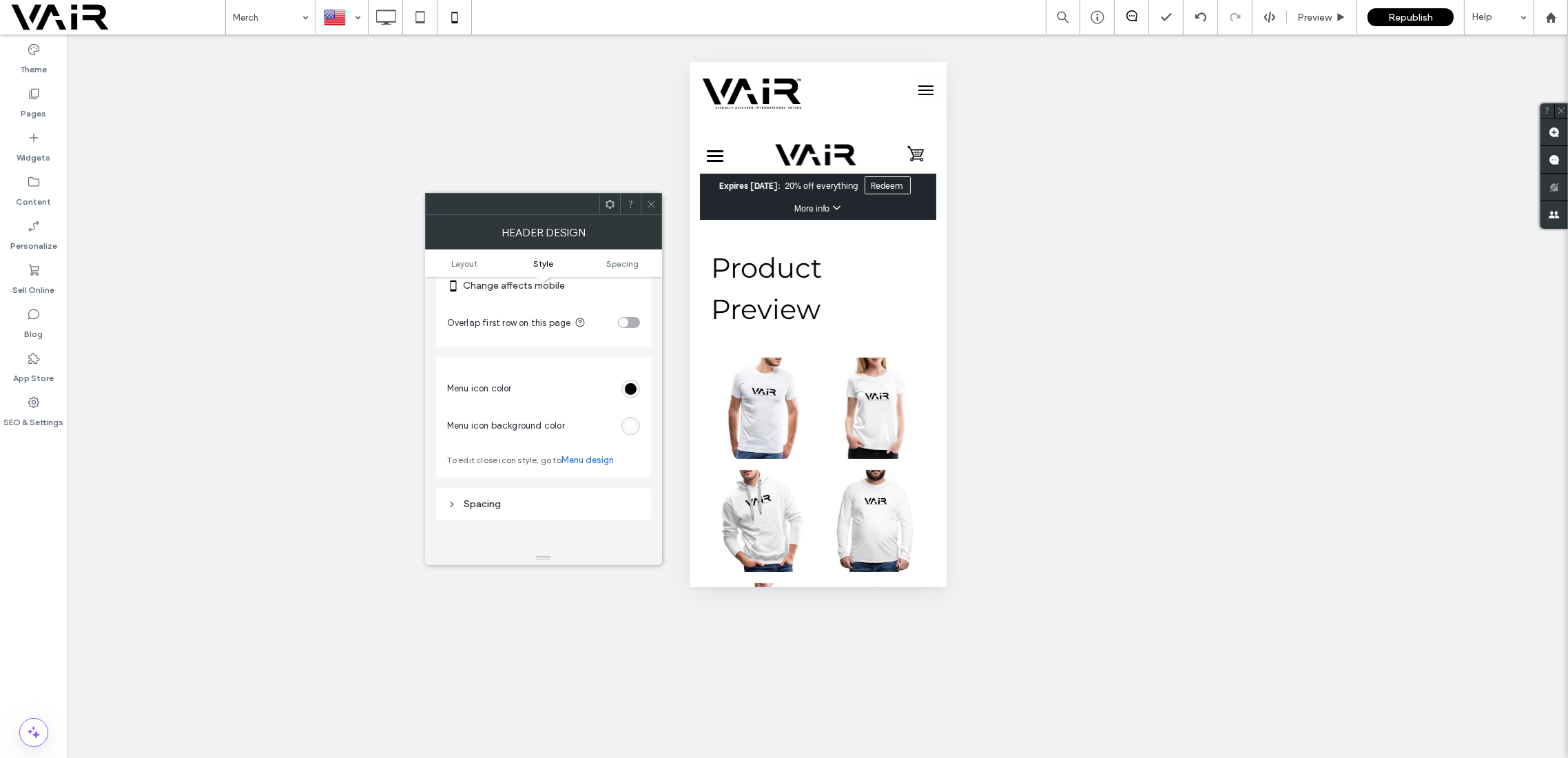
click at [659, 200] on div at bounding box center [651, 203] width 20 height 20
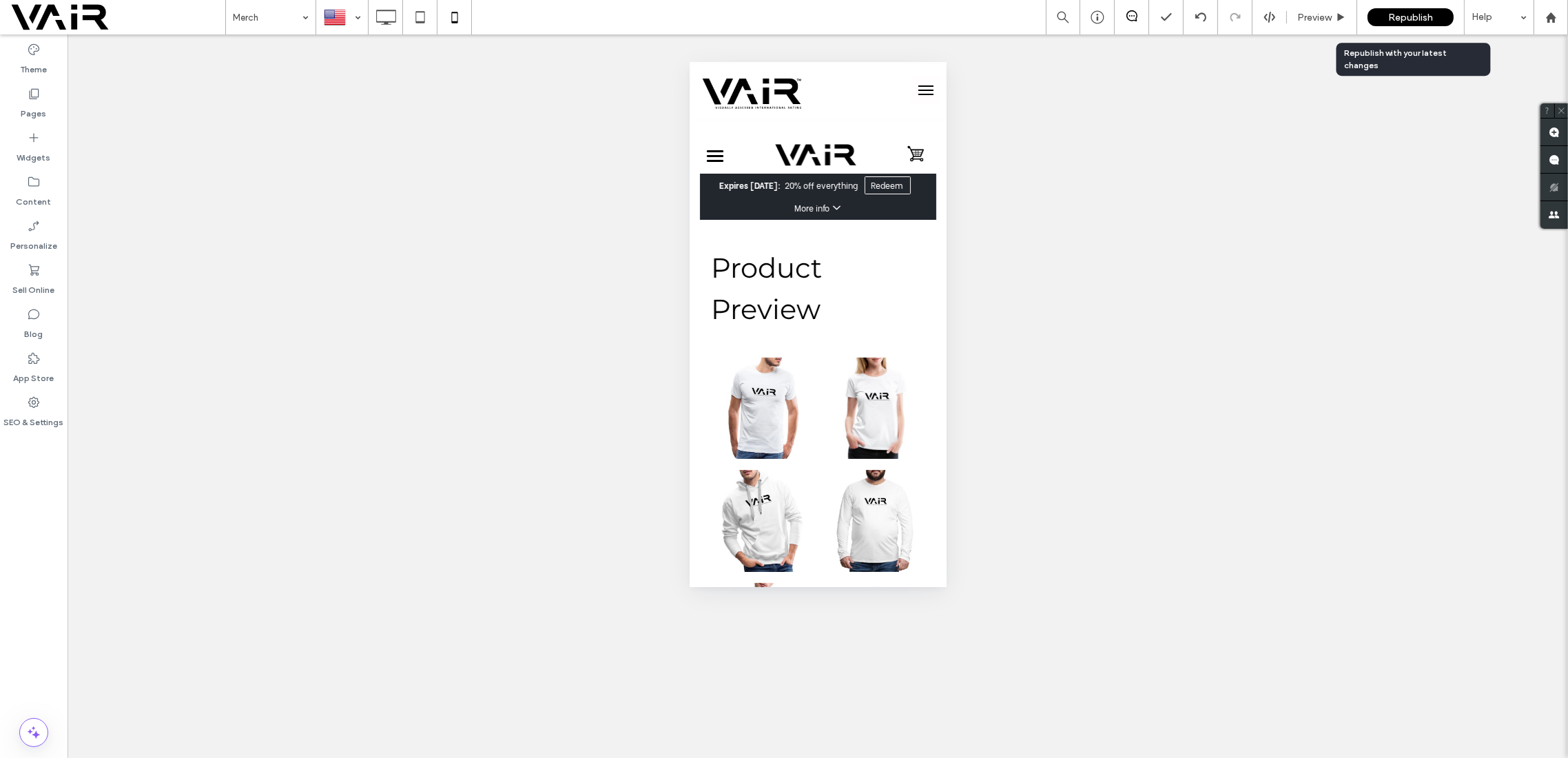
click at [1411, 14] on span "Republish" at bounding box center [1410, 18] width 45 height 12
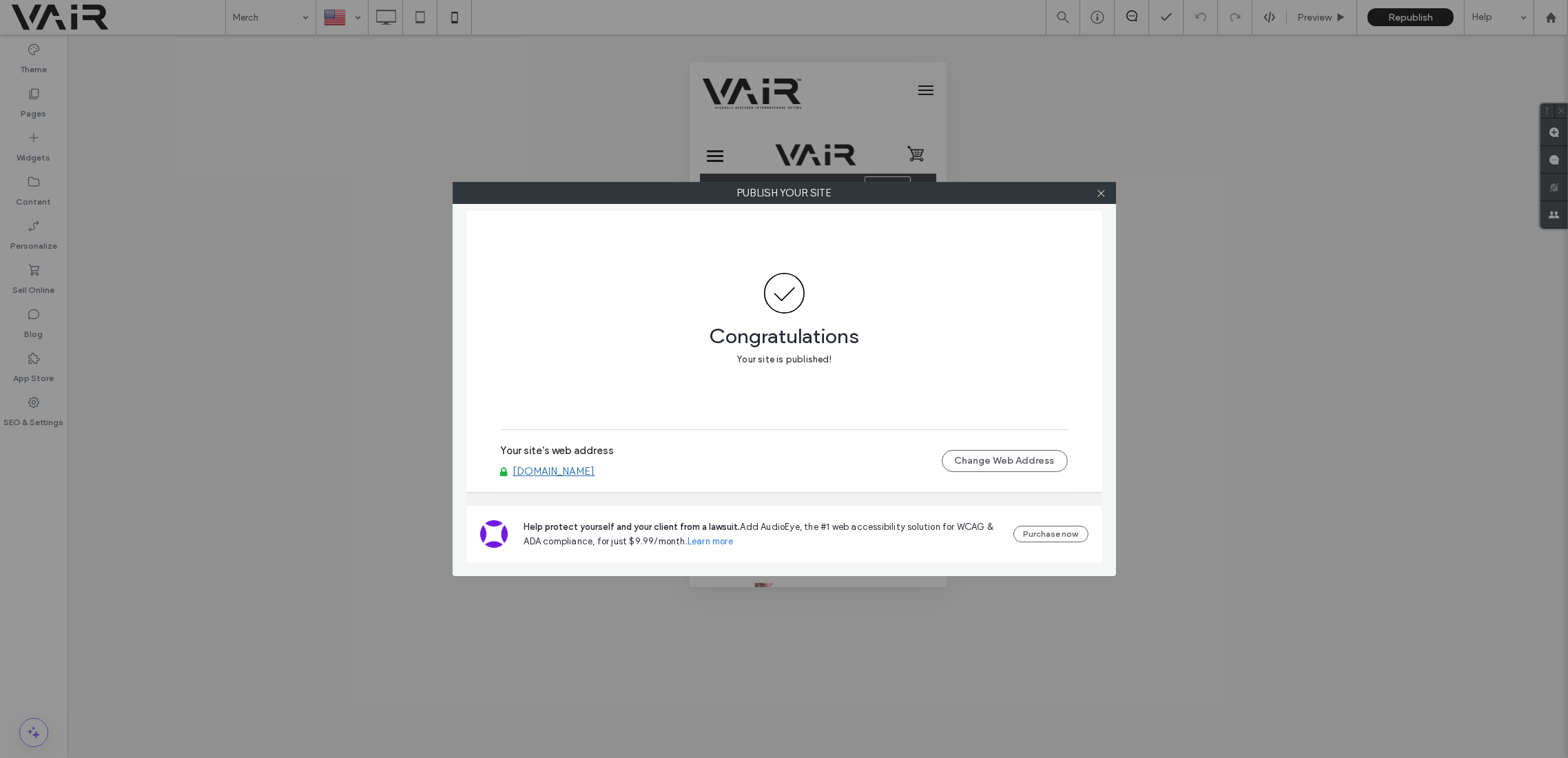
click at [1107, 193] on div at bounding box center [1101, 193] width 20 height 20
click at [1107, 198] on div at bounding box center [1101, 193] width 20 height 20
click at [1101, 193] on use at bounding box center [1100, 193] width 7 height 7
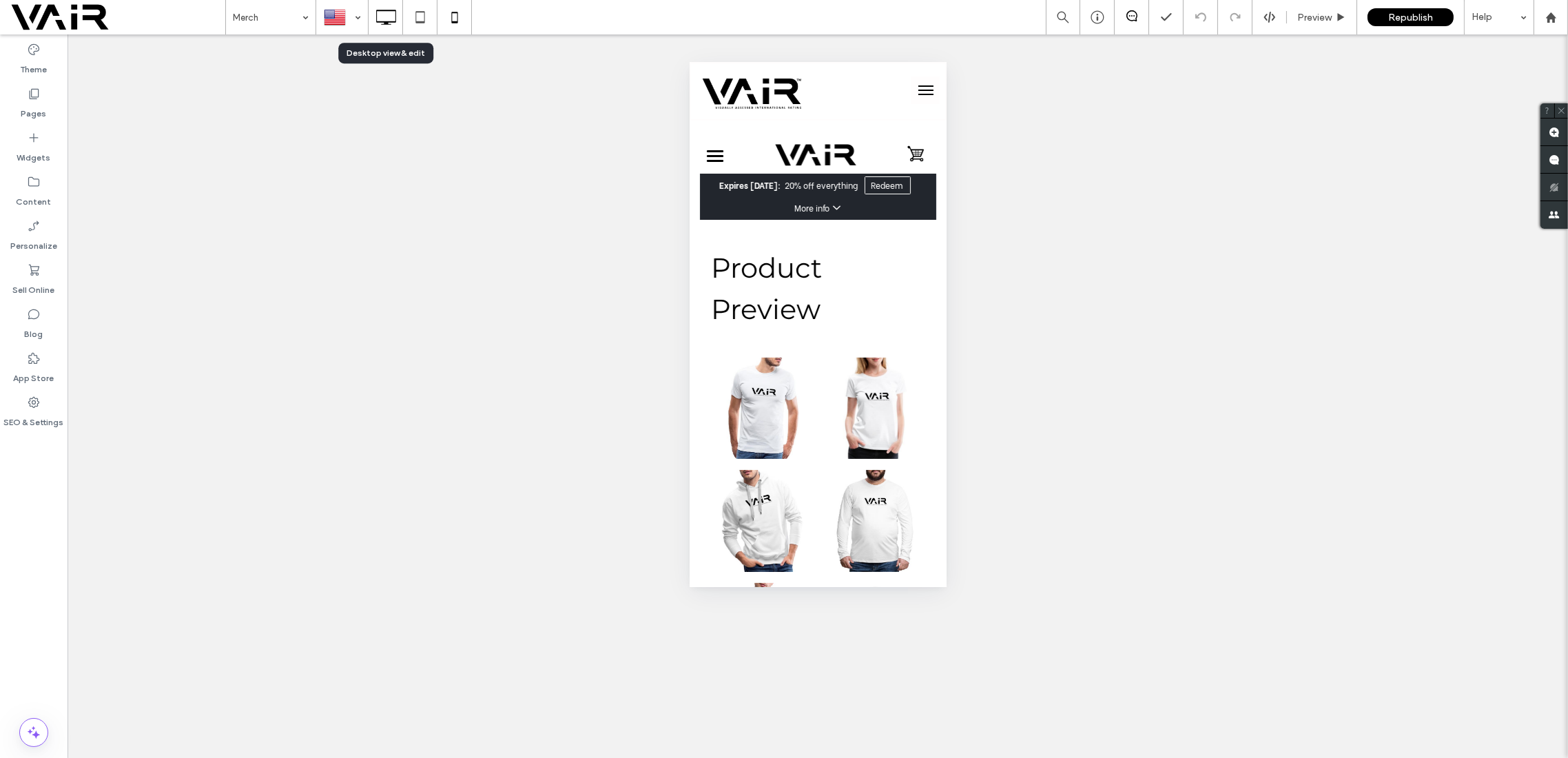
click at [391, 18] on icon at bounding box center [386, 18] width 27 height 27
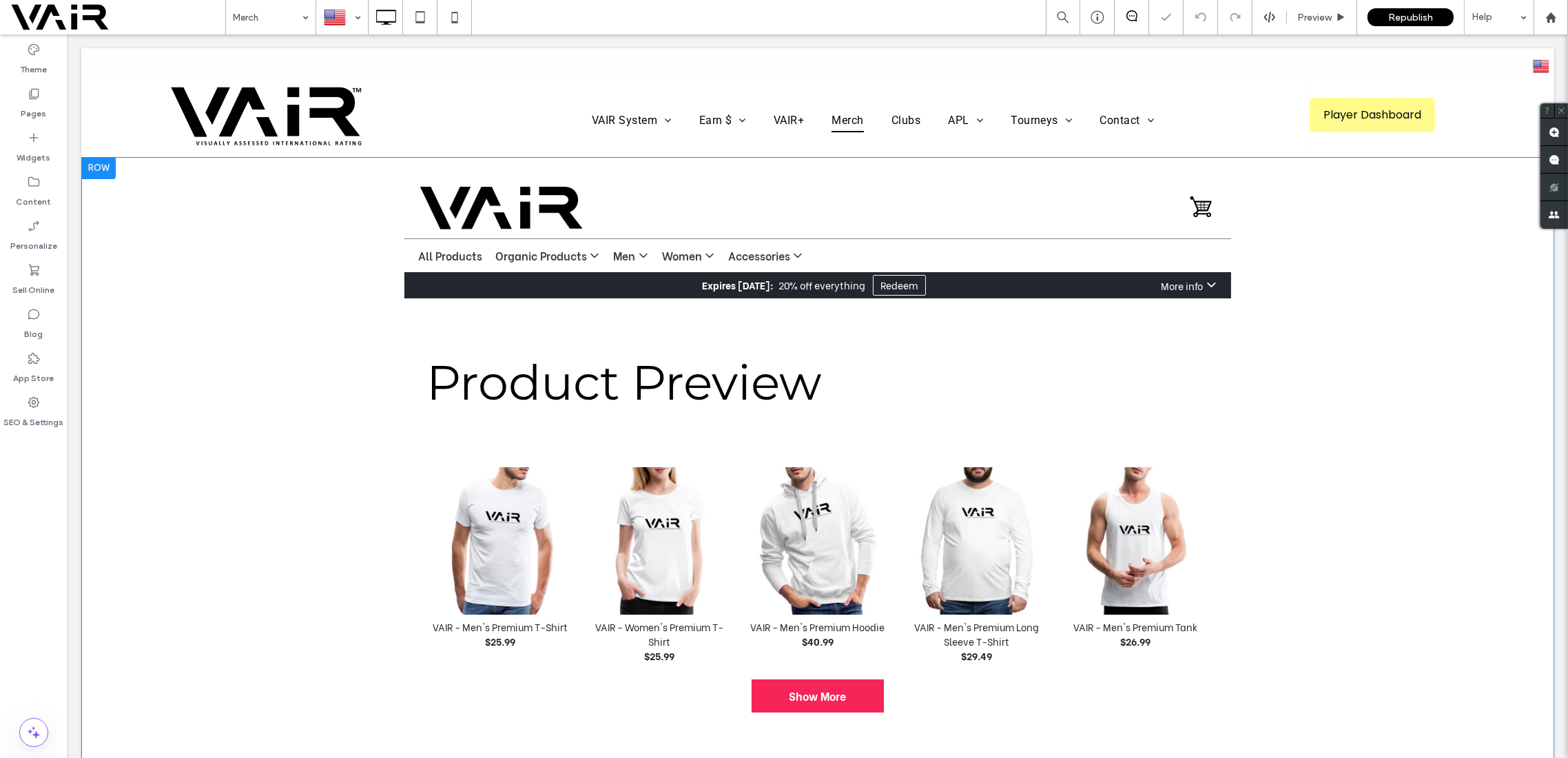
scroll to position [0, 0]
